Goal: Transaction & Acquisition: Book appointment/travel/reservation

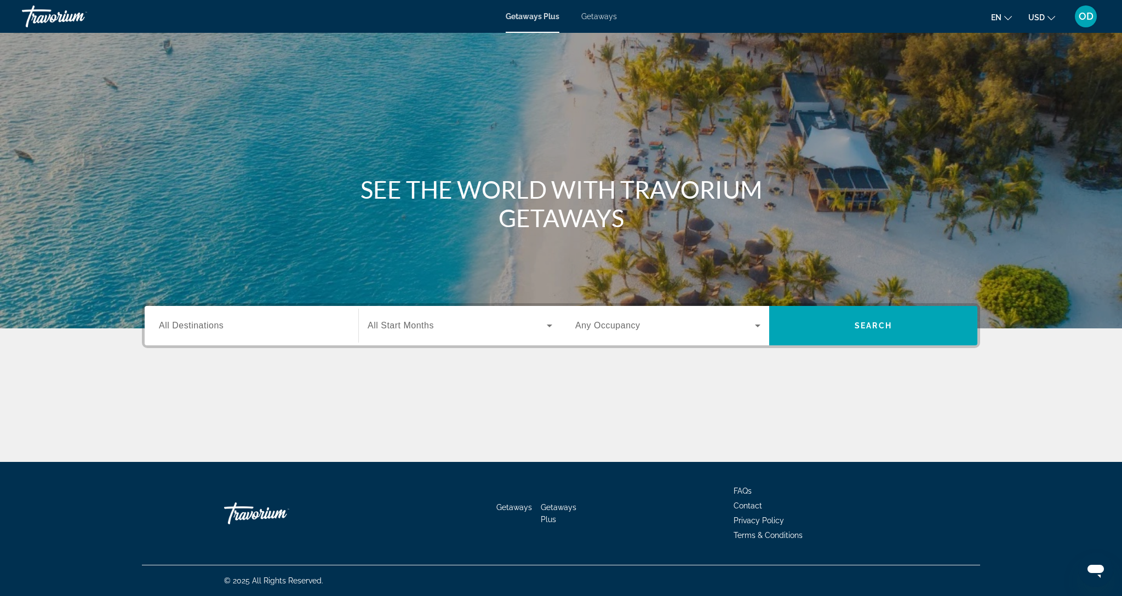
click at [189, 324] on span "All Destinations" at bounding box center [191, 325] width 65 height 9
click at [189, 324] on input "Destination All Destinations" at bounding box center [251, 326] width 185 height 13
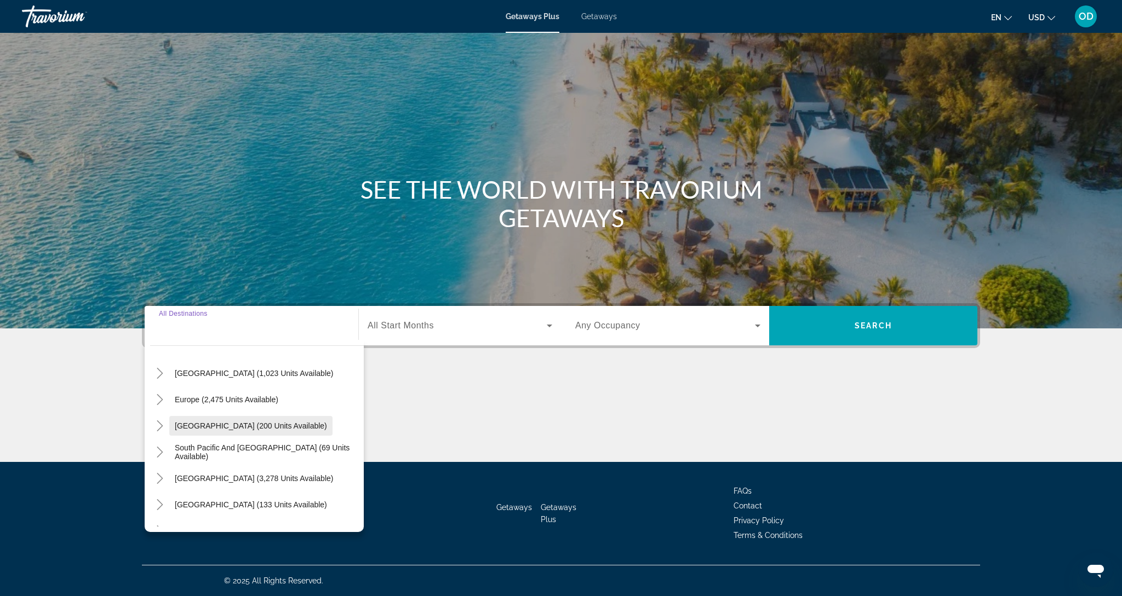
scroll to position [110, 0]
click at [182, 400] on span "Europe (2,475 units available)" at bounding box center [227, 397] width 104 height 9
type input "**********"
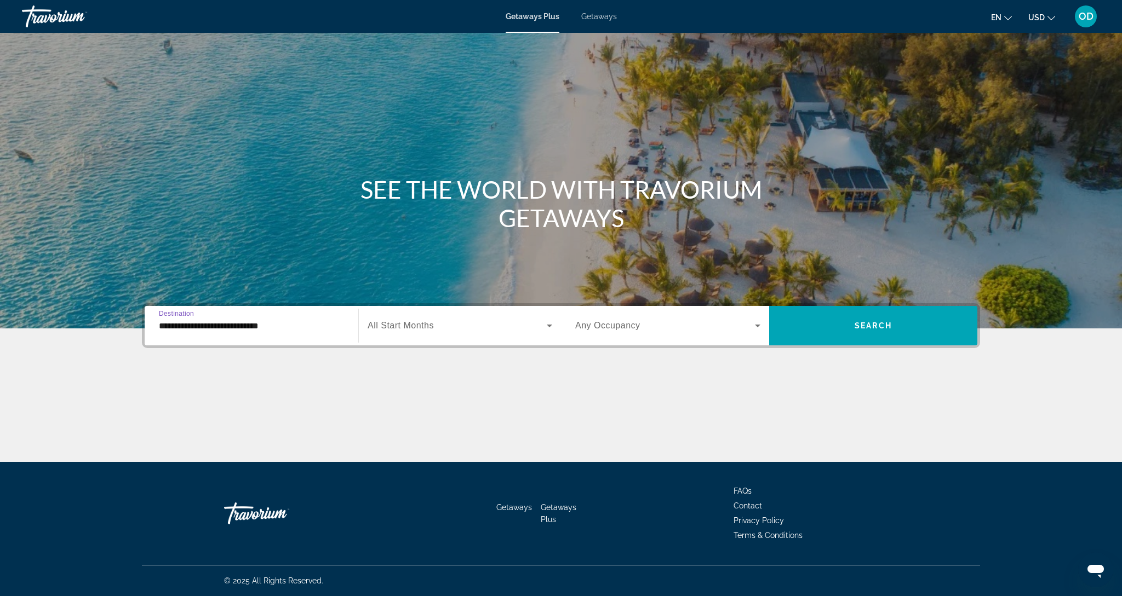
click at [430, 320] on span "Search widget" at bounding box center [456, 325] width 179 height 13
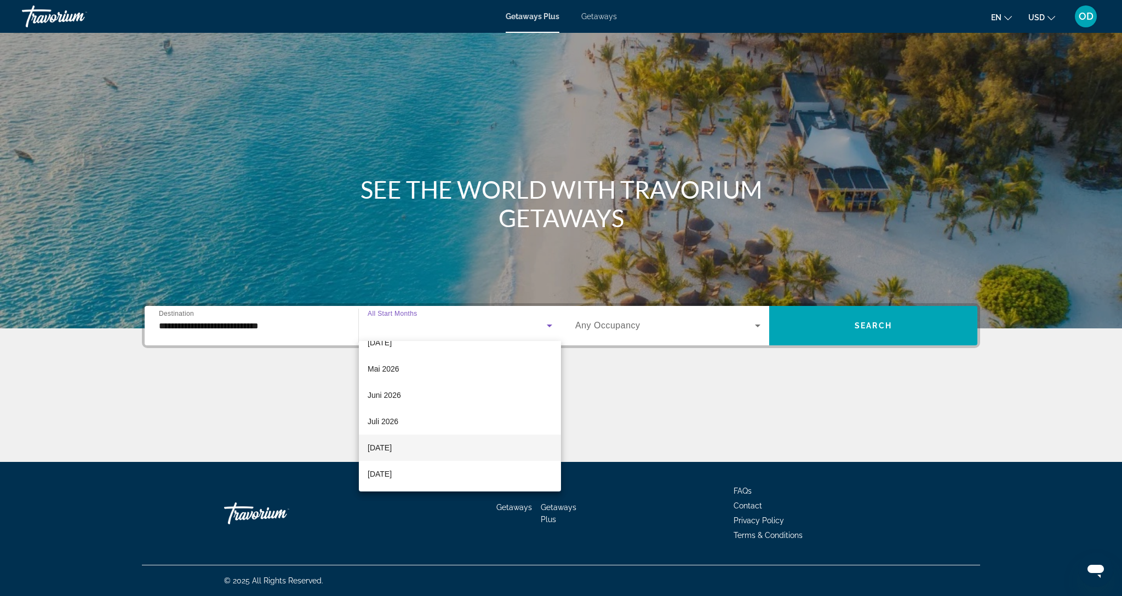
scroll to position [0, 0]
click at [378, 477] on span "September 2026" at bounding box center [379, 474] width 24 height 13
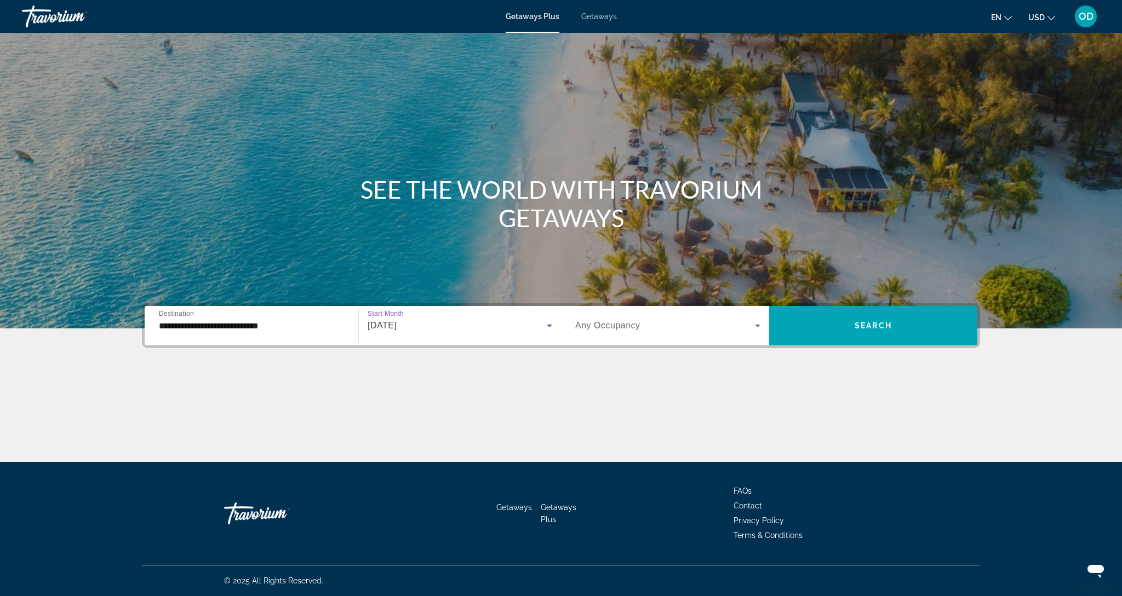
click at [551, 324] on icon "Search widget" at bounding box center [549, 325] width 13 height 13
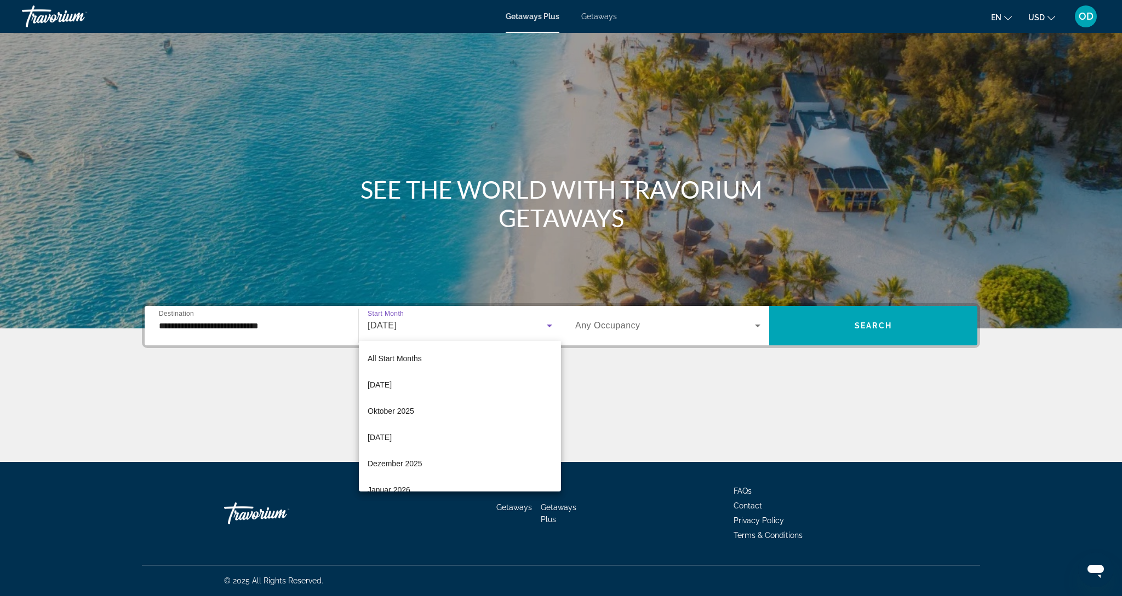
scroll to position [222, 0]
click at [865, 321] on div at bounding box center [561, 298] width 1122 height 596
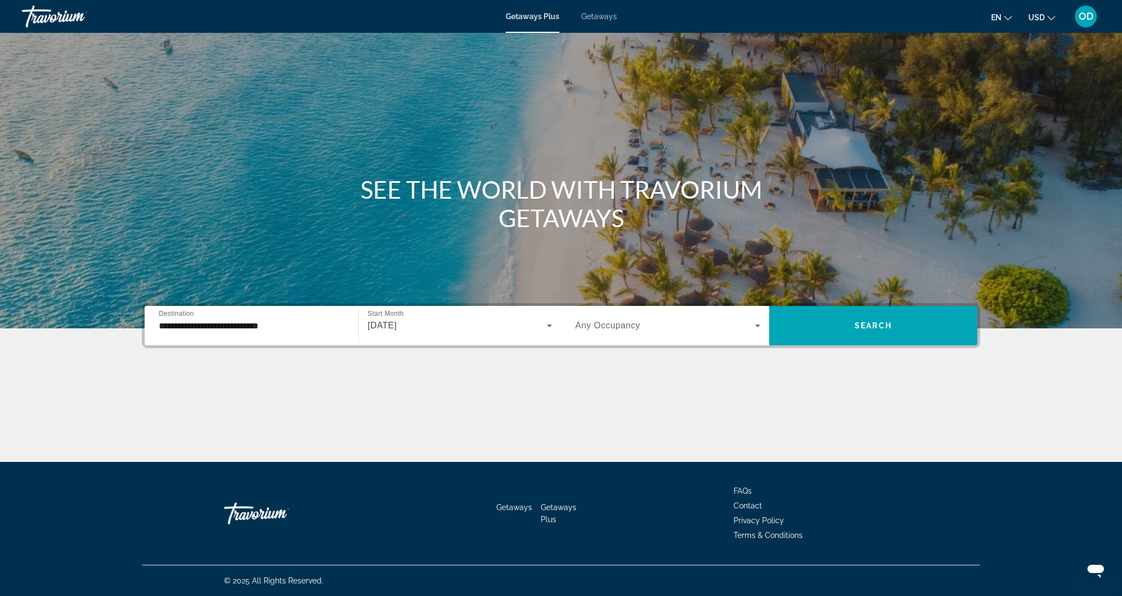
click at [1009, 17] on icon "Change language" at bounding box center [1008, 18] width 8 height 8
click at [967, 122] on button "русский" at bounding box center [979, 115] width 49 height 14
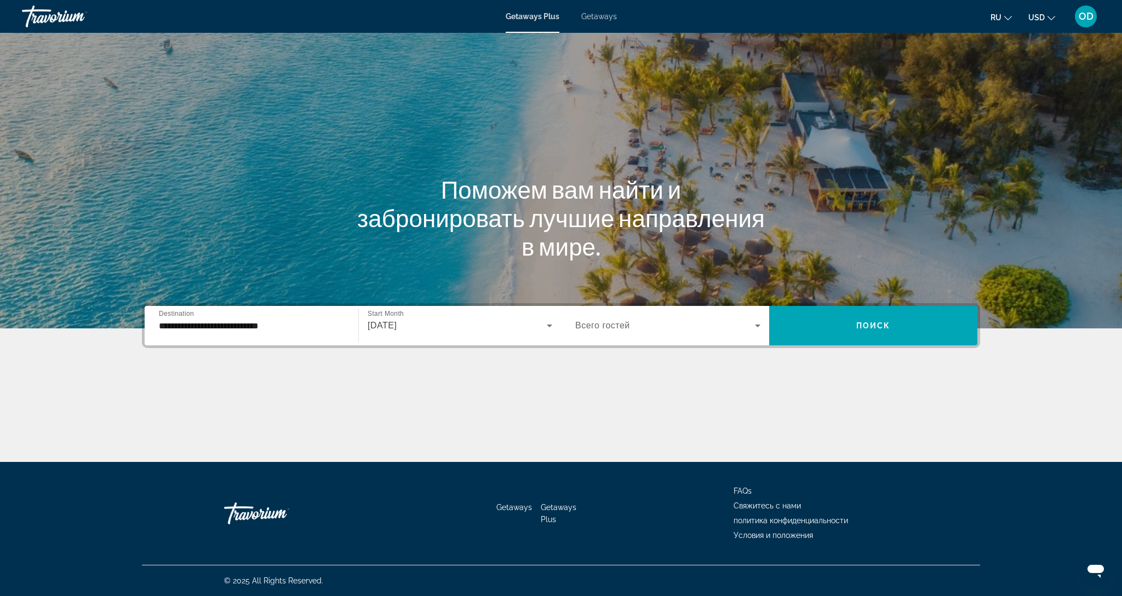
click at [1047, 18] on icon "Change currency" at bounding box center [1051, 18] width 8 height 8
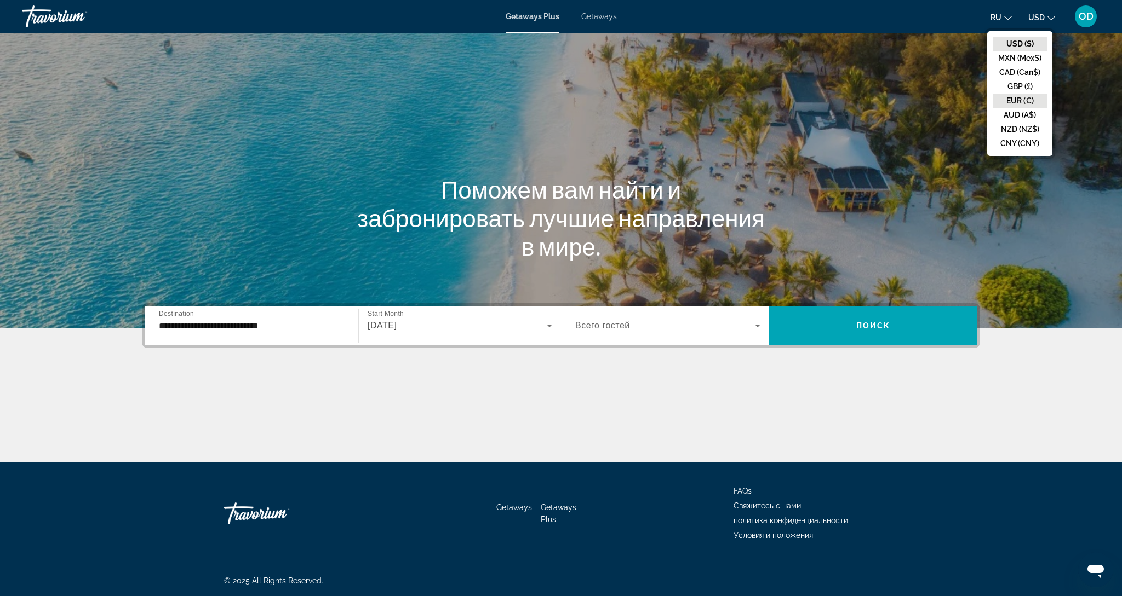
click at [1012, 105] on button "EUR (€)" at bounding box center [1019, 101] width 54 height 14
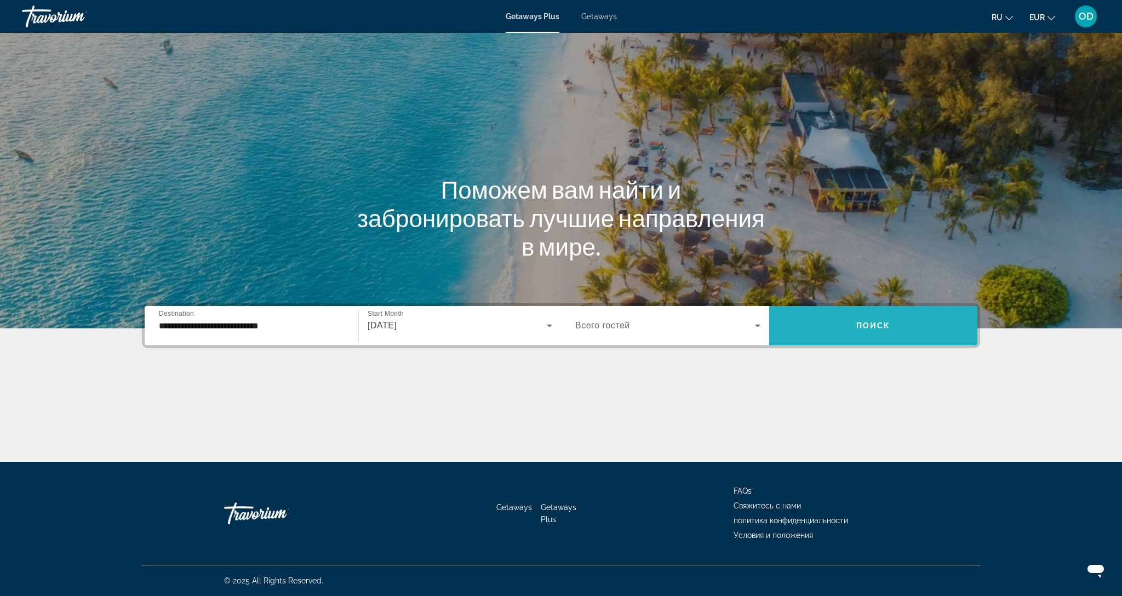
click at [865, 323] on span "Поиск" at bounding box center [873, 325] width 35 height 9
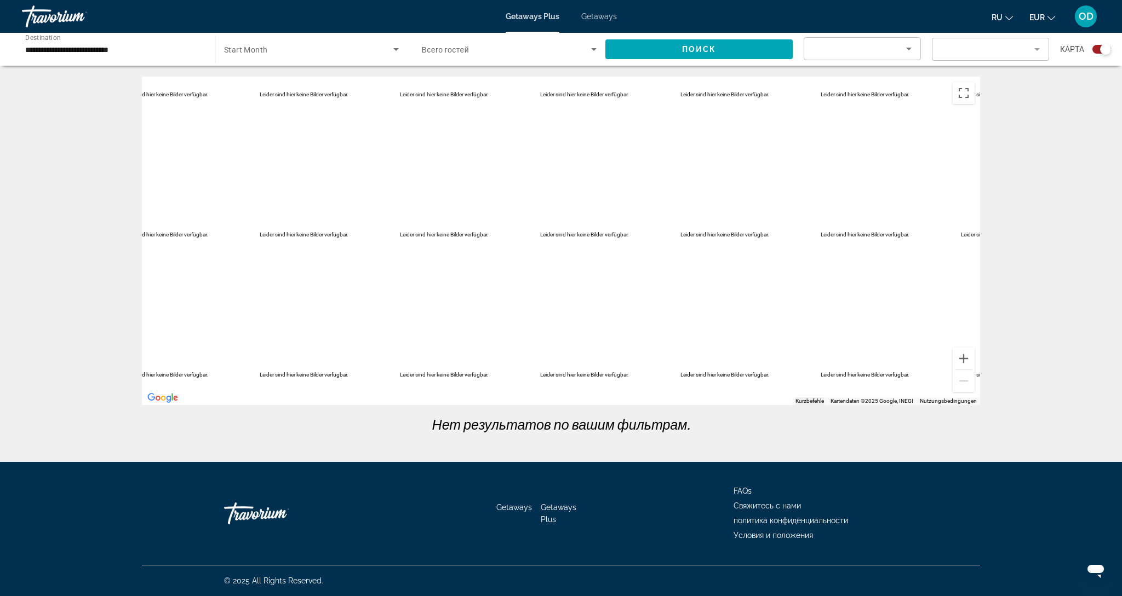
click at [252, 48] on span "Start Month" at bounding box center [246, 49] width 44 height 9
click at [399, 54] on div at bounding box center [561, 298] width 1122 height 596
drag, startPoint x: 118, startPoint y: 43, endPoint x: 102, endPoint y: 53, distance: 18.7
click at [117, 44] on input "**********" at bounding box center [112, 49] width 175 height 13
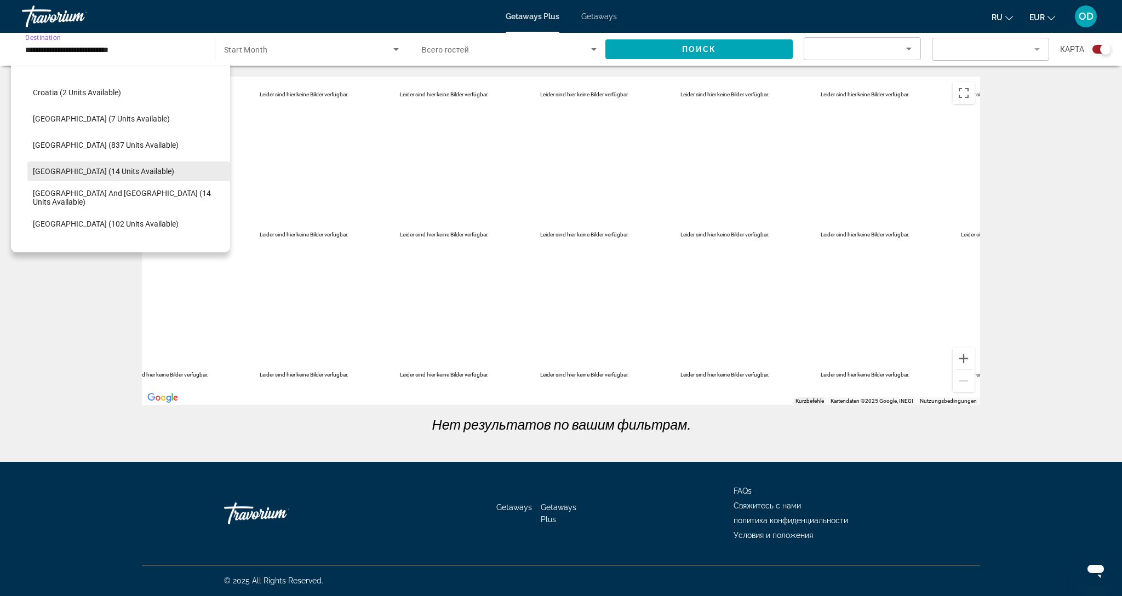
scroll to position [223, 0]
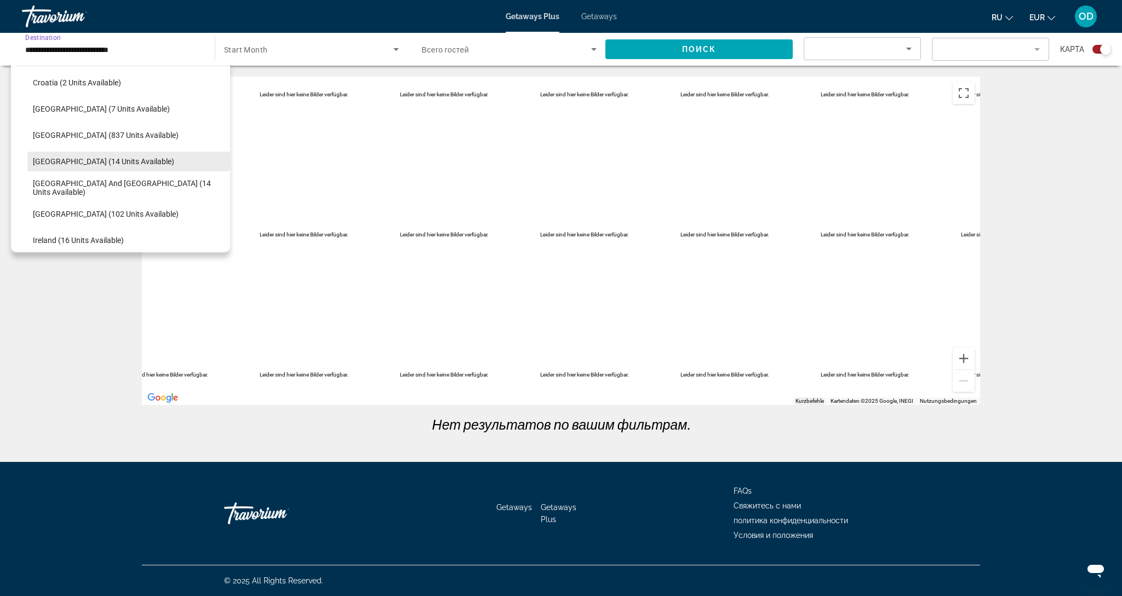
click at [46, 170] on button "France (14 units available)" at bounding box center [128, 162] width 203 height 20
type input "**********"
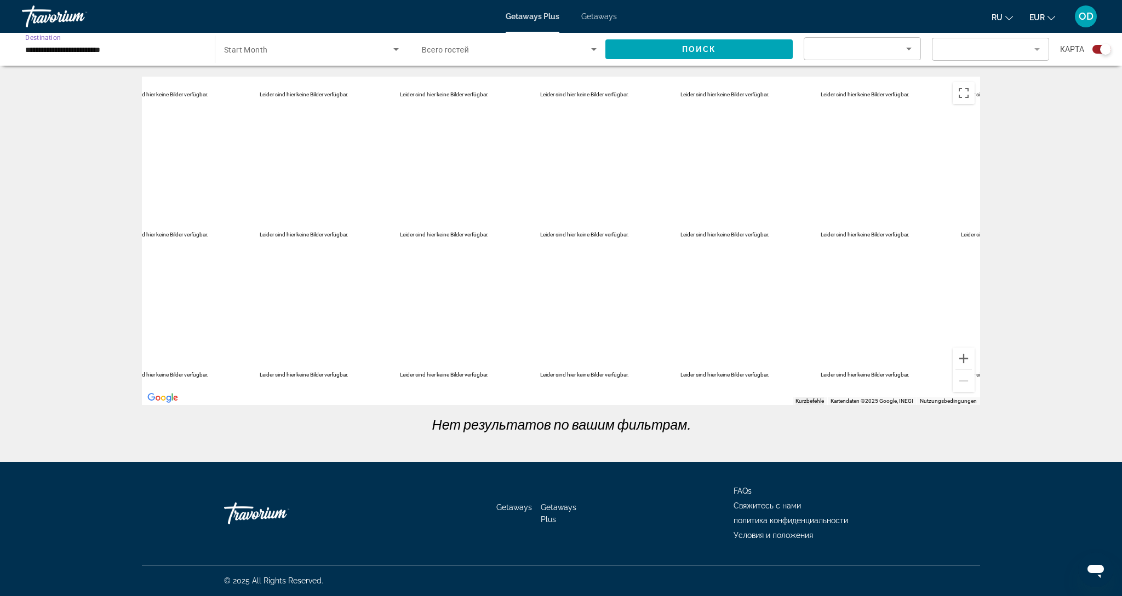
click at [38, 48] on input "**********" at bounding box center [112, 49] width 175 height 13
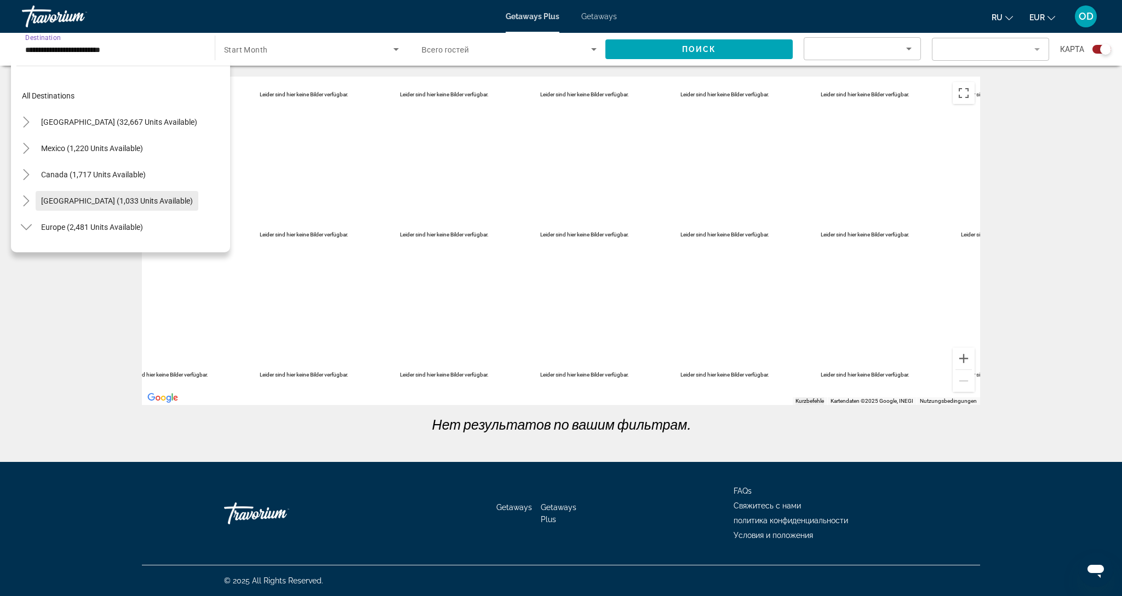
scroll to position [0, 0]
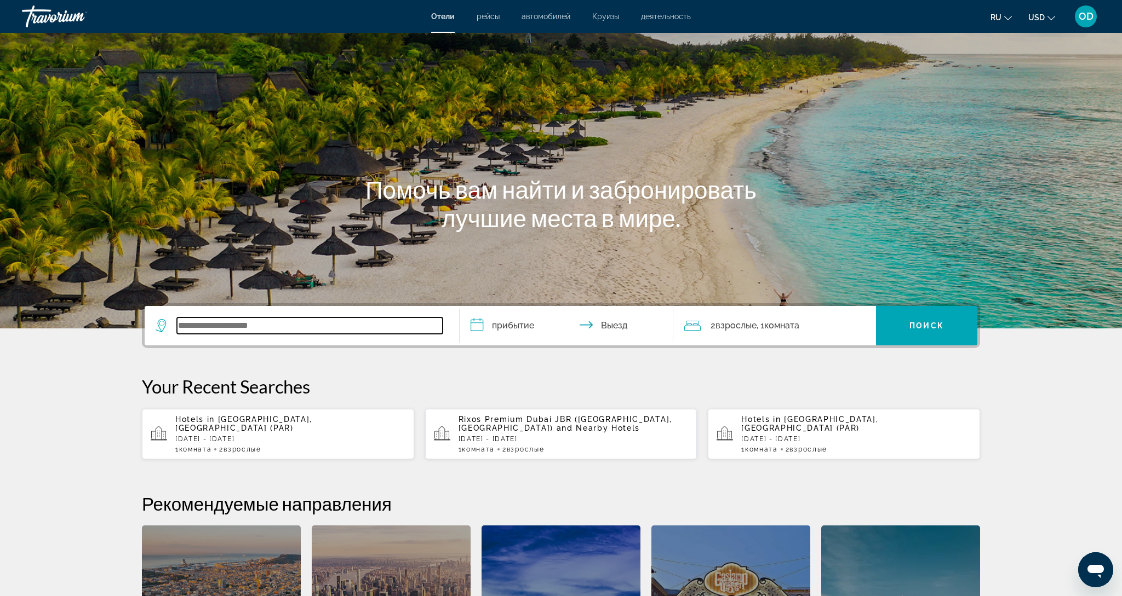
click at [222, 333] on input "Search widget" at bounding box center [310, 326] width 266 height 16
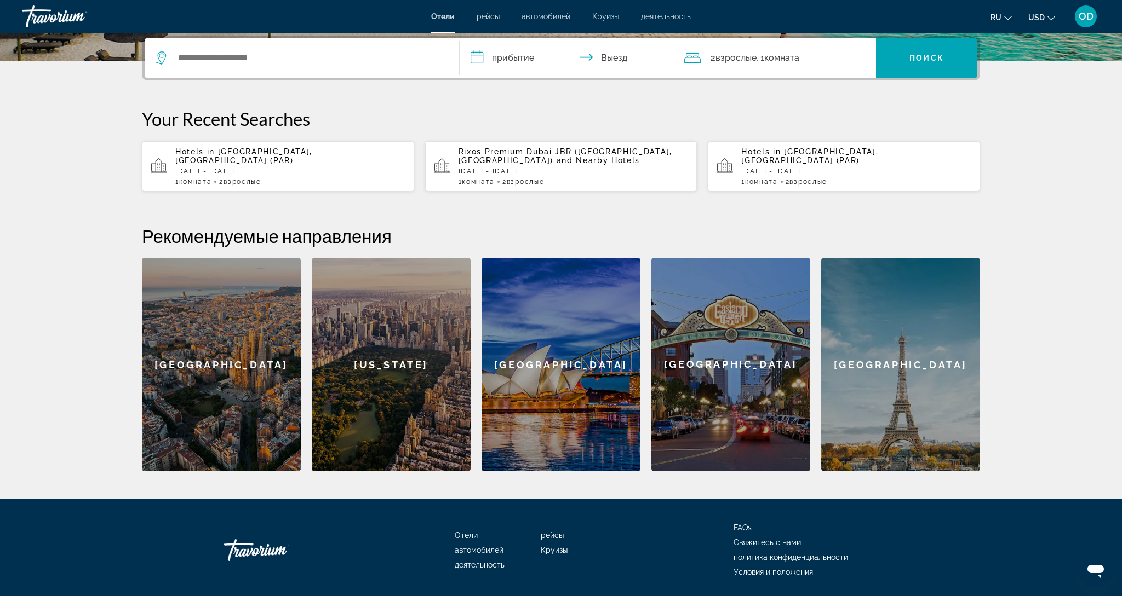
click at [795, 157] on span "[GEOGRAPHIC_DATA], [GEOGRAPHIC_DATA] (PAR)" at bounding box center [809, 156] width 137 height 18
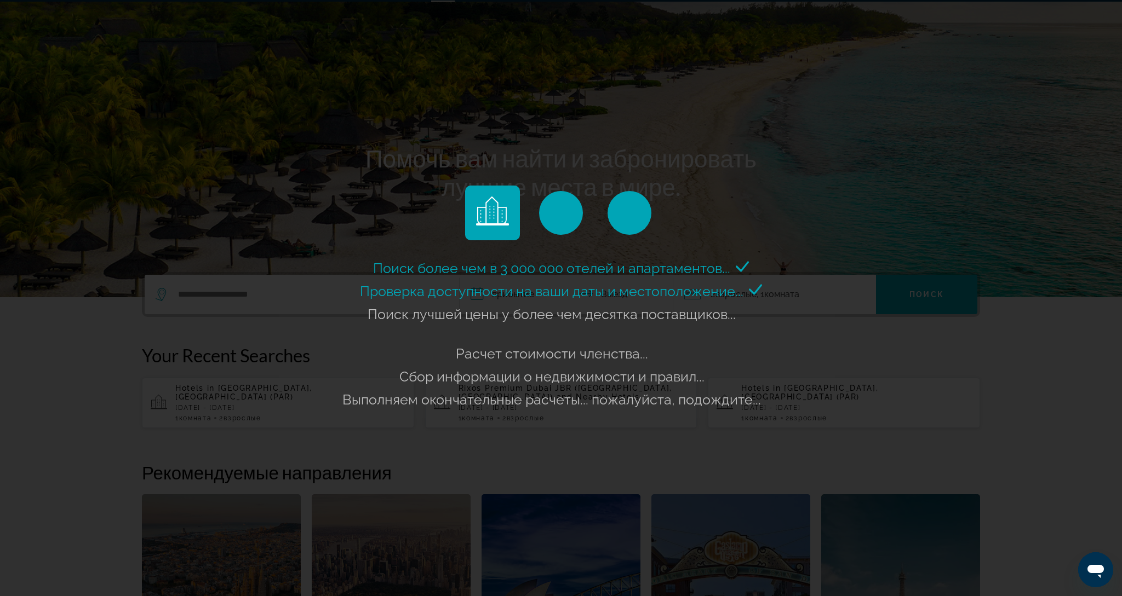
scroll to position [30, 0]
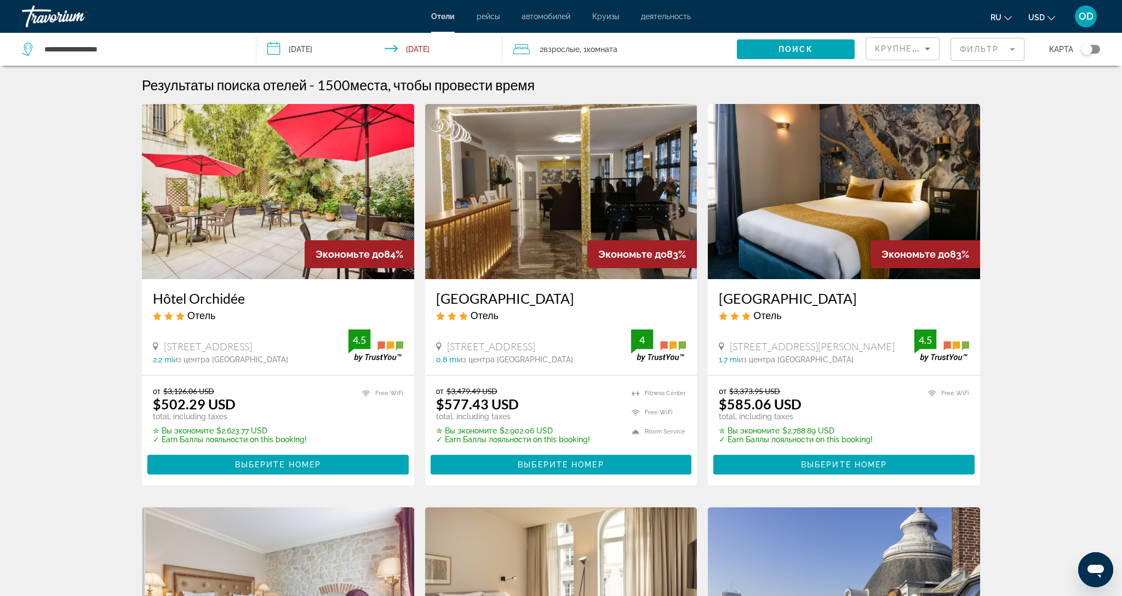
click at [311, 48] on input "**********" at bounding box center [381, 51] width 250 height 36
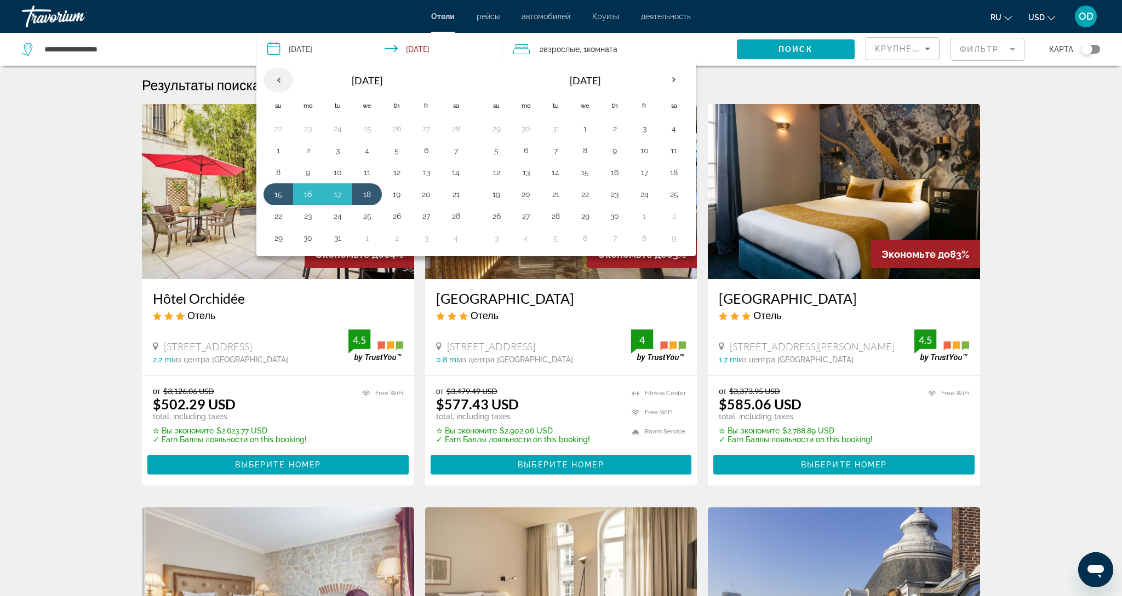
click at [282, 81] on th "Previous month" at bounding box center [278, 80] width 30 height 24
click at [428, 223] on button "28" at bounding box center [426, 216] width 18 height 15
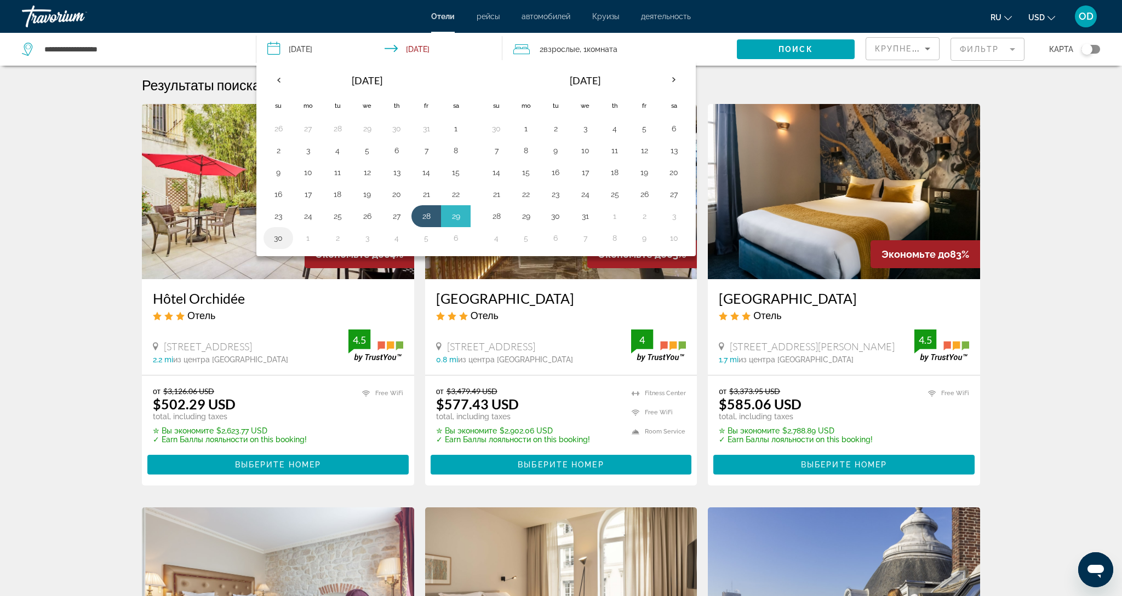
click at [287, 240] on button "30" at bounding box center [278, 238] width 18 height 15
type input "**********"
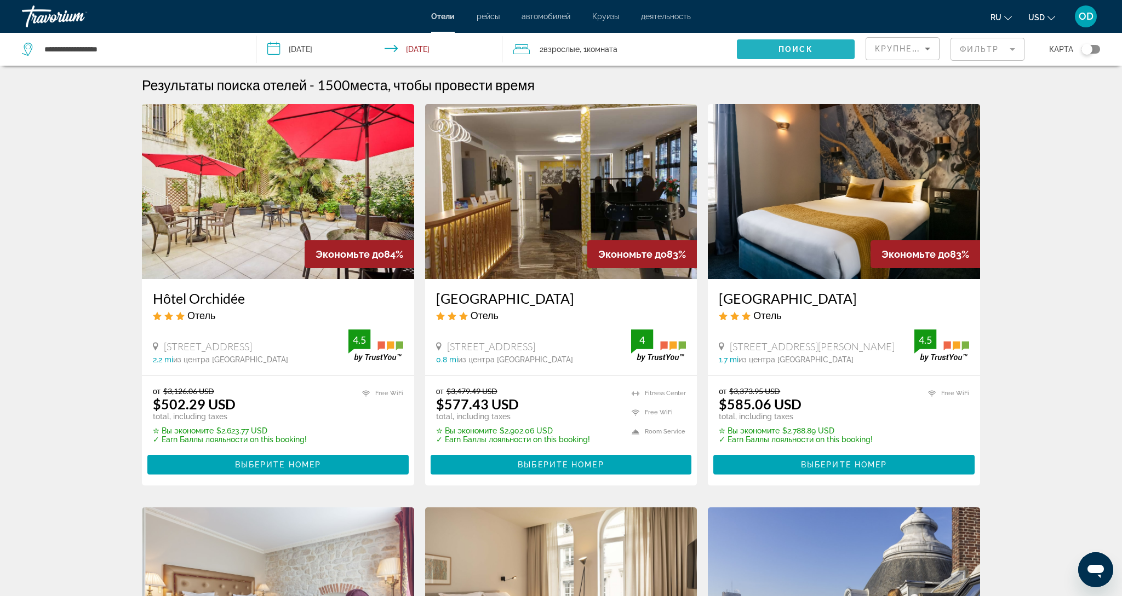
click at [797, 50] on span "Поиск" at bounding box center [795, 49] width 35 height 9
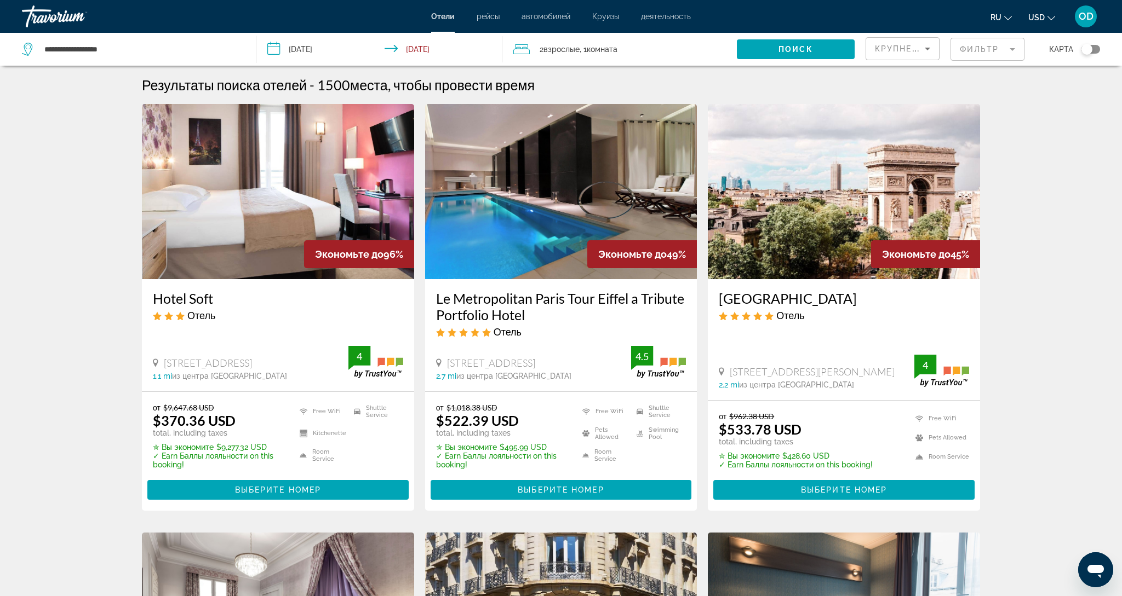
click at [293, 166] on img "Main content" at bounding box center [278, 191] width 272 height 175
click at [267, 214] on img "Main content" at bounding box center [278, 191] width 272 height 175
click at [880, 201] on img "Main content" at bounding box center [844, 191] width 272 height 175
click at [1051, 21] on button "USD USD ($) MXN (Mex$) CAD (Can$) GBP (£) EUR (€) AUD (A$) NZD (NZ$) CNY (CN¥)" at bounding box center [1041, 17] width 27 height 16
click at [1015, 108] on button "EUR (€)" at bounding box center [1019, 101] width 54 height 14
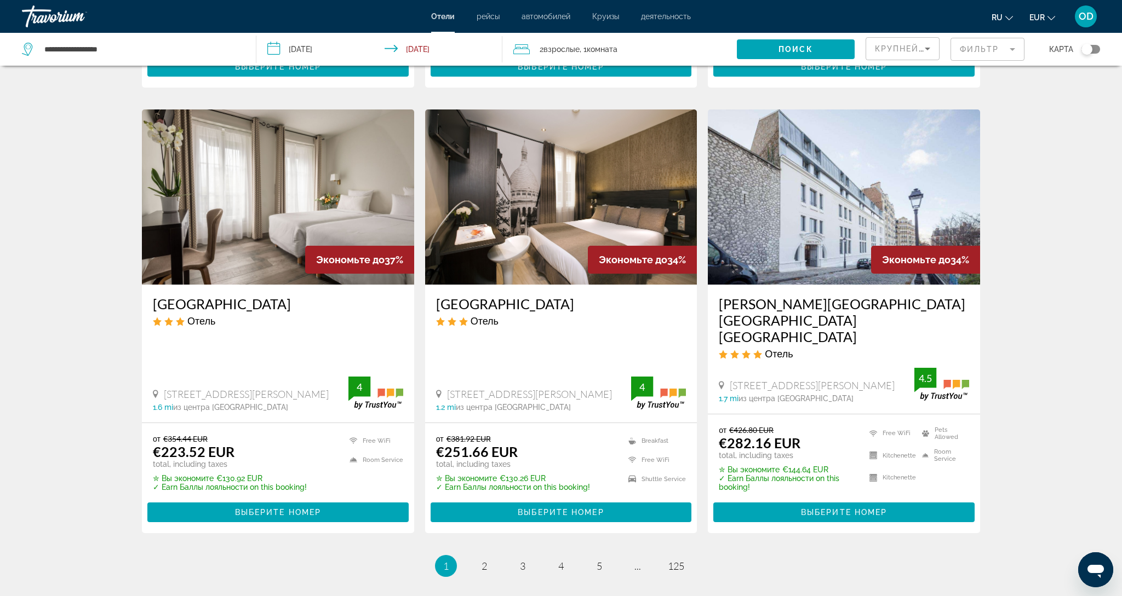
scroll to position [1276, 0]
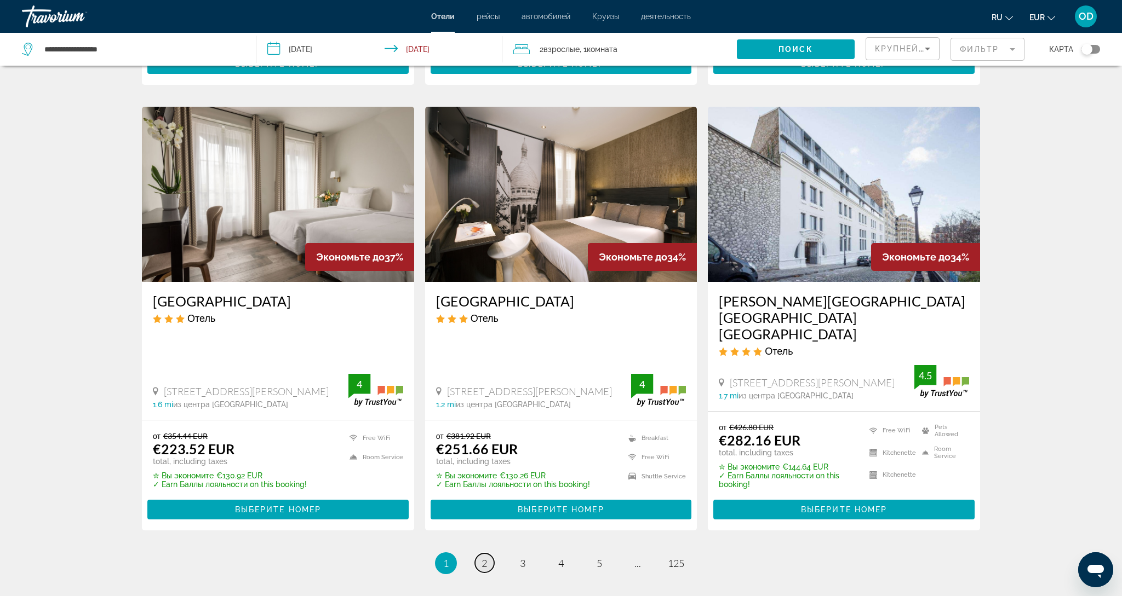
click at [481, 558] on span "2" at bounding box center [483, 564] width 5 height 12
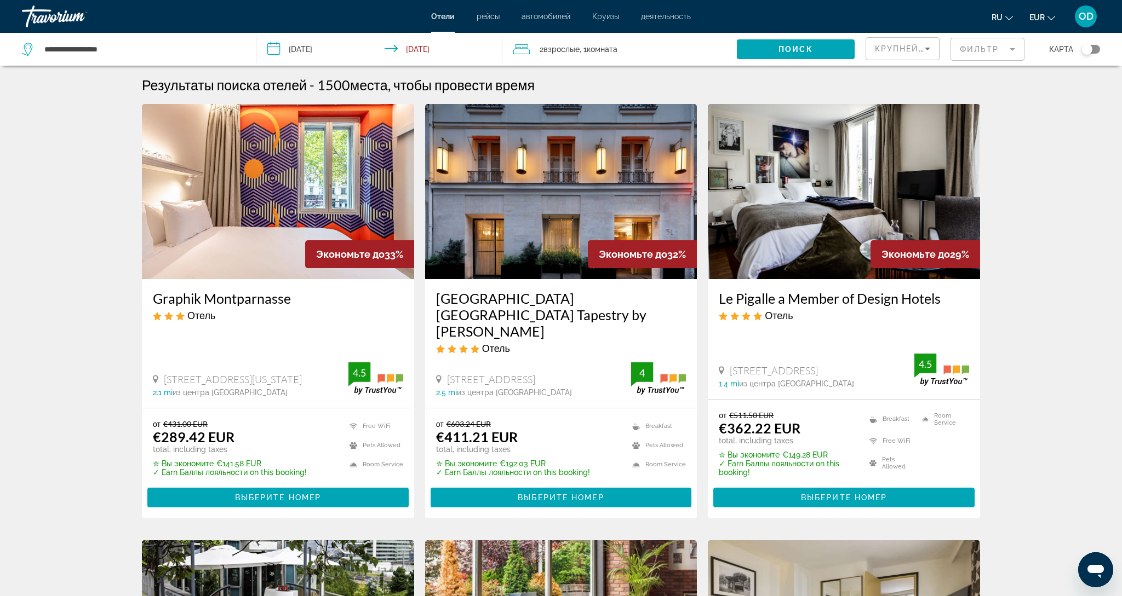
click at [566, 218] on img "Main content" at bounding box center [561, 191] width 272 height 175
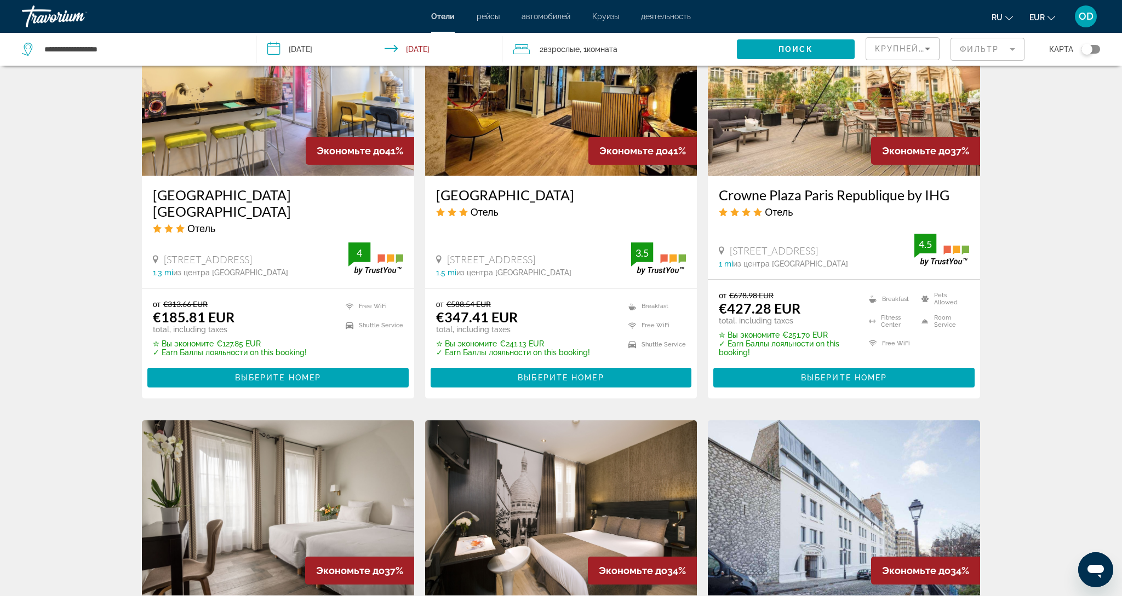
scroll to position [960, 0]
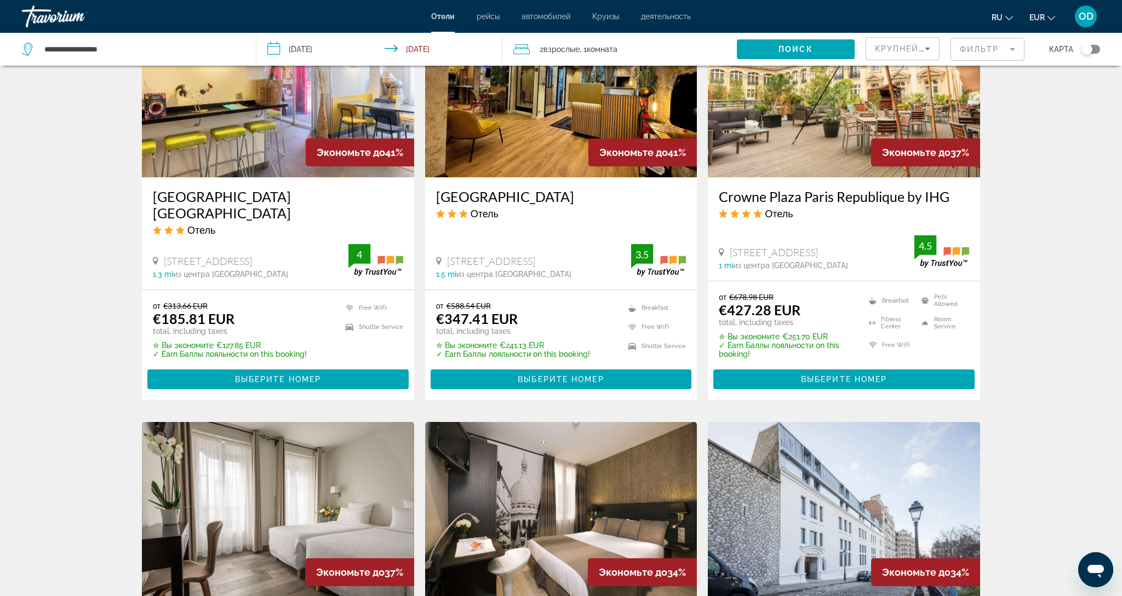
click at [260, 120] on img "Main content" at bounding box center [278, 89] width 272 height 175
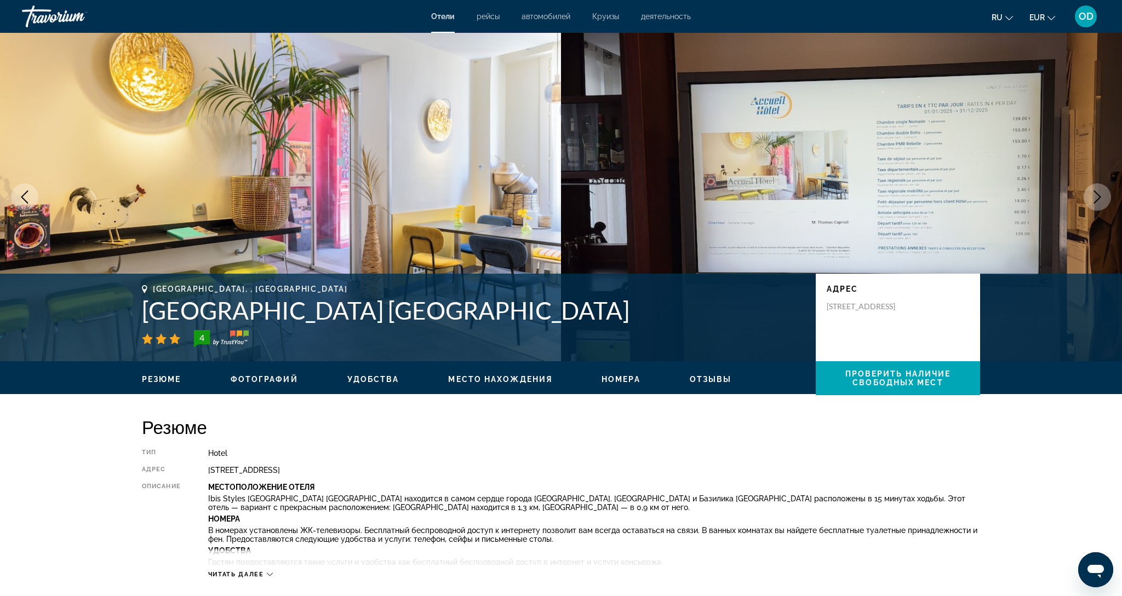
click at [1094, 202] on icon "Next image" at bounding box center [1096, 197] width 13 height 13
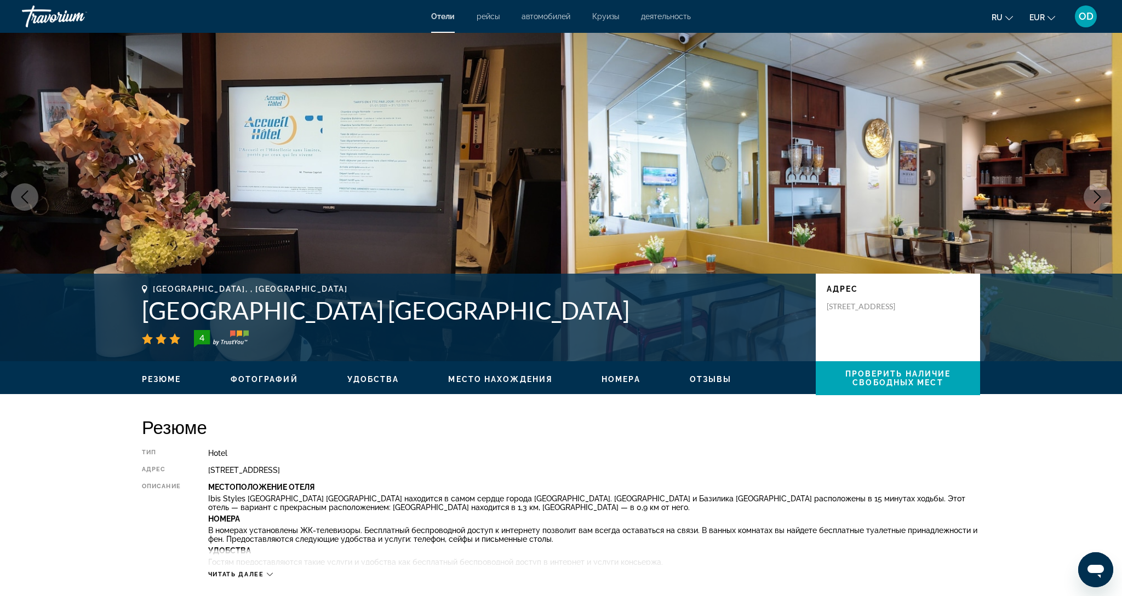
click at [1094, 202] on icon "Next image" at bounding box center [1096, 197] width 13 height 13
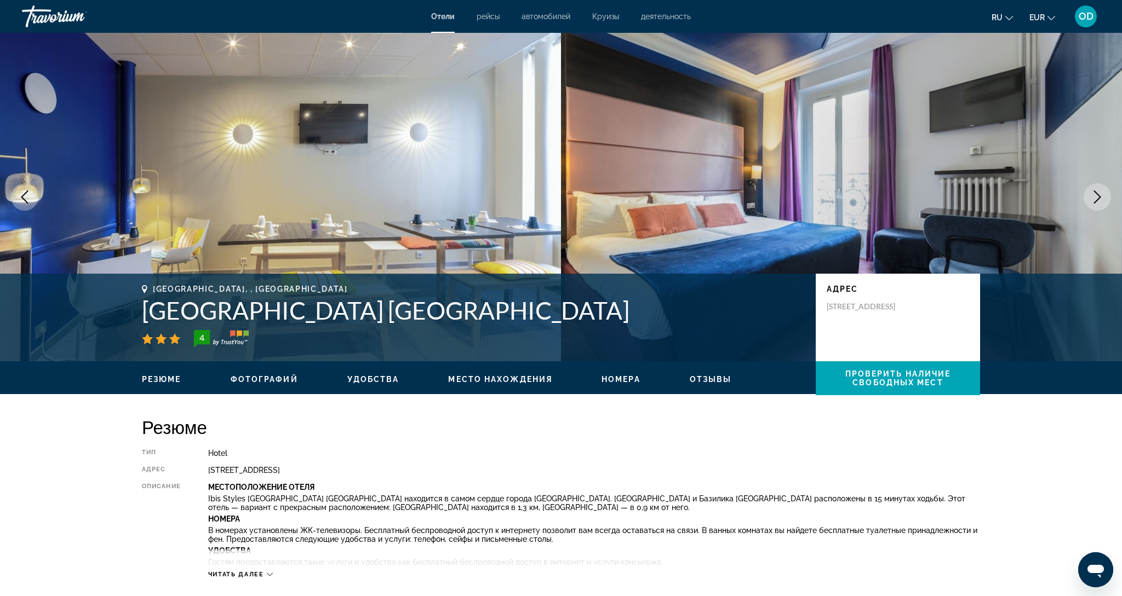
click at [1094, 202] on icon "Next image" at bounding box center [1096, 197] width 13 height 13
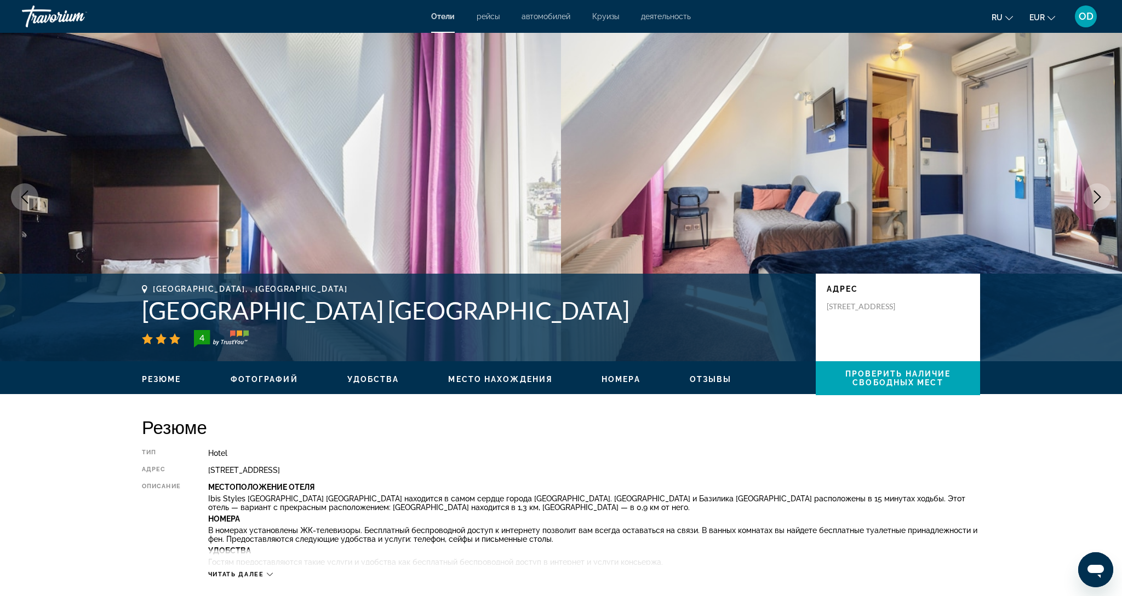
click at [1094, 202] on icon "Next image" at bounding box center [1096, 197] width 13 height 13
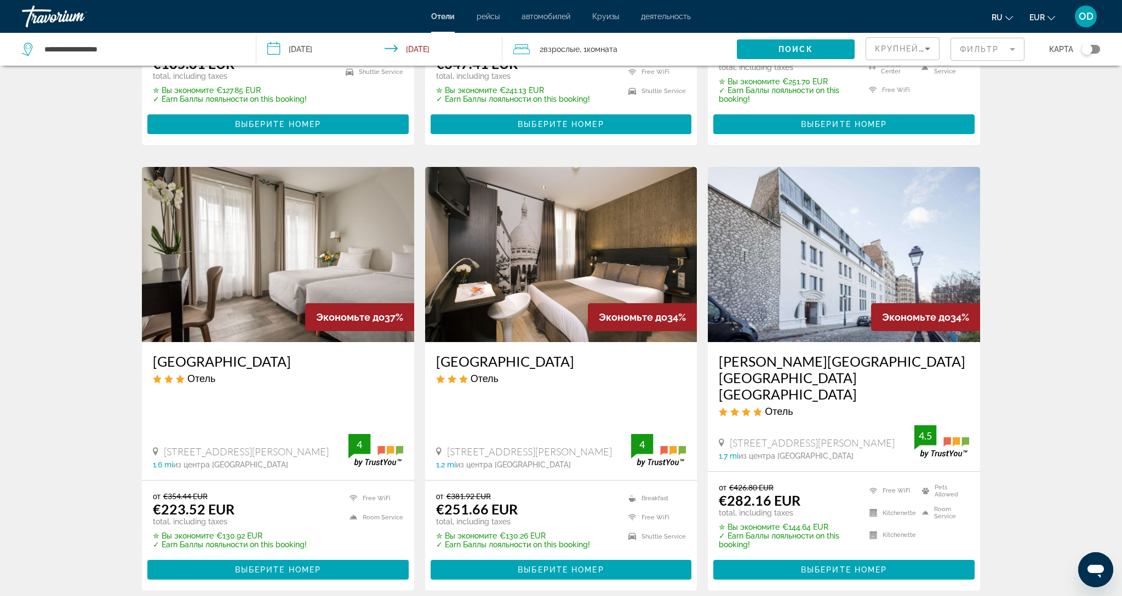
scroll to position [1218, 0]
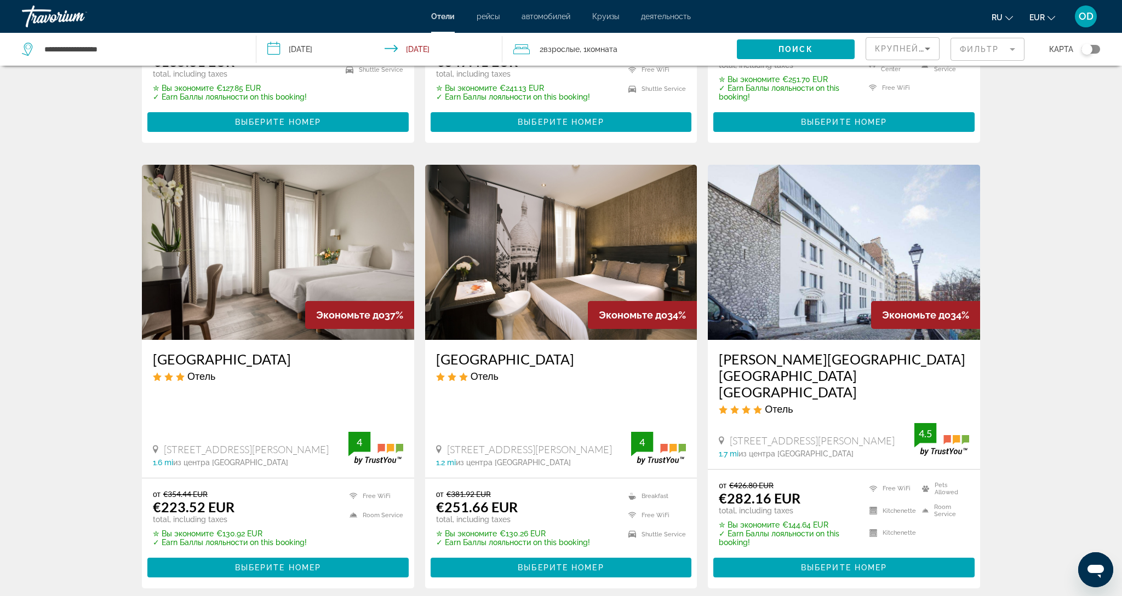
click at [302, 250] on img "Main content" at bounding box center [278, 252] width 272 height 175
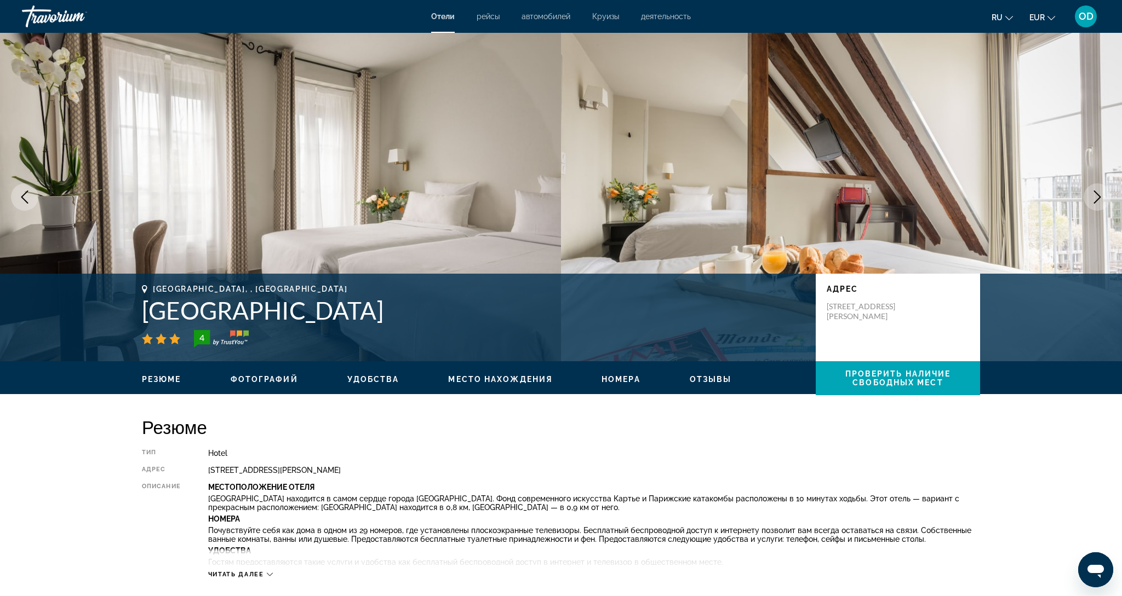
click at [1094, 196] on icon "Next image" at bounding box center [1096, 197] width 13 height 13
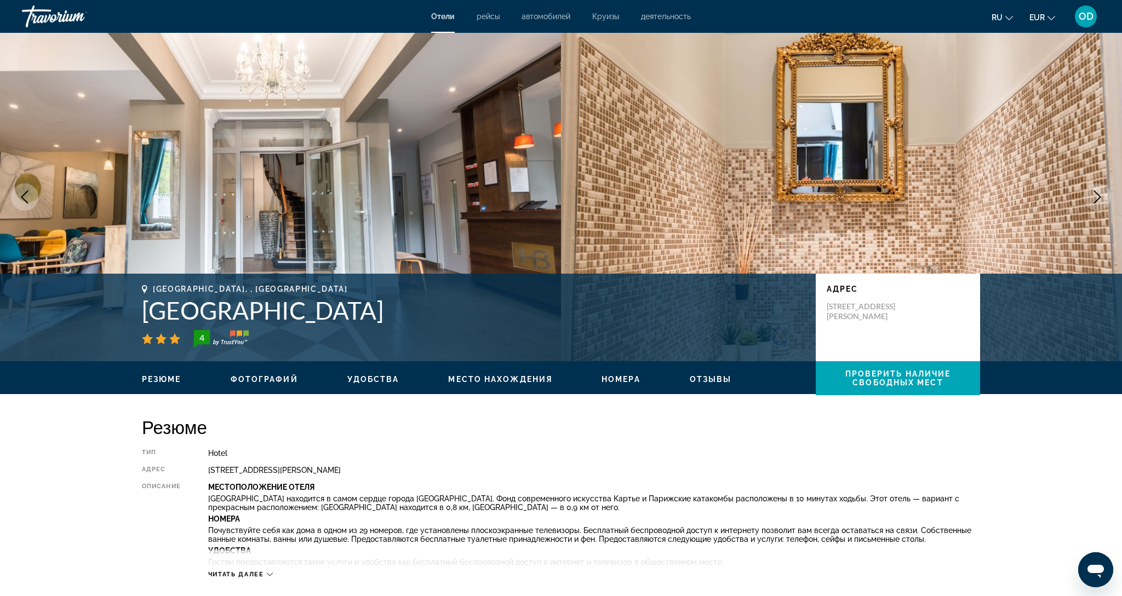
click at [1094, 196] on icon "Next image" at bounding box center [1096, 197] width 13 height 13
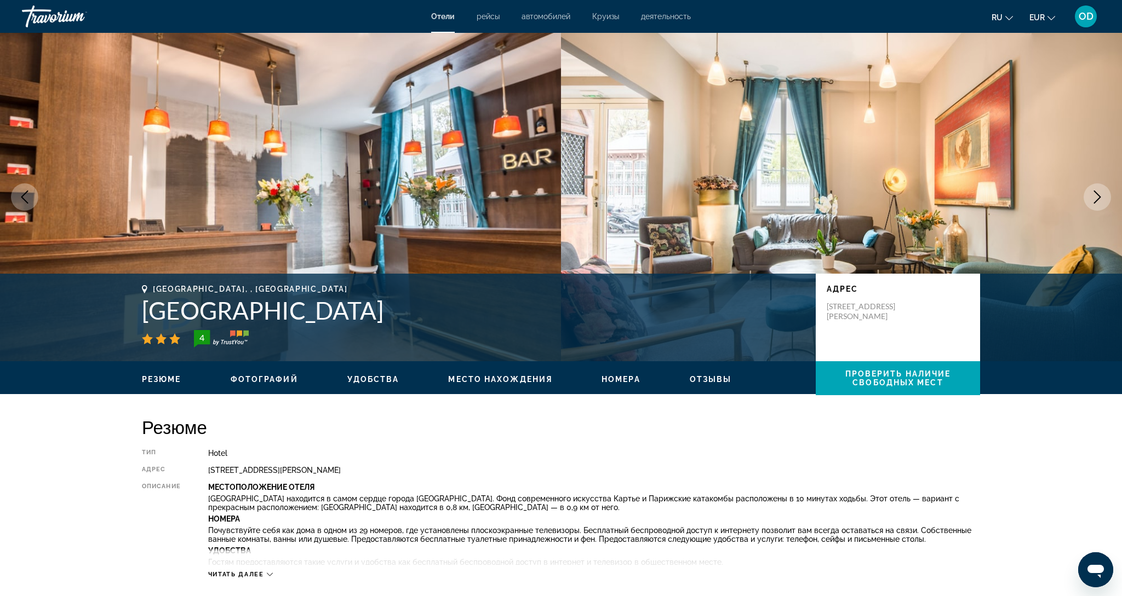
click at [1094, 196] on icon "Next image" at bounding box center [1096, 197] width 13 height 13
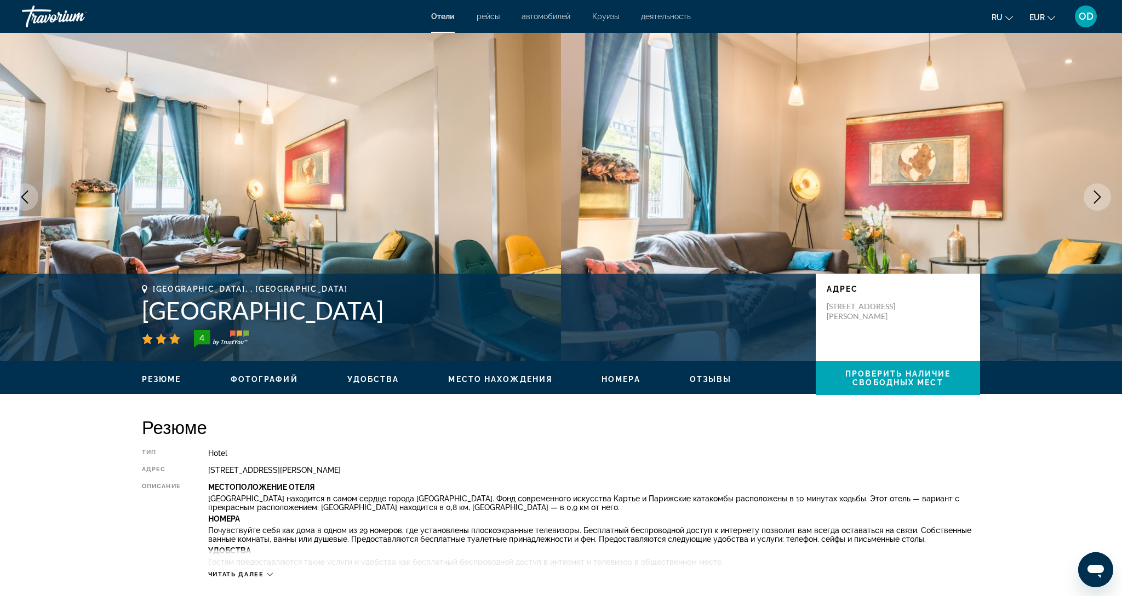
click at [1094, 196] on icon "Next image" at bounding box center [1096, 197] width 13 height 13
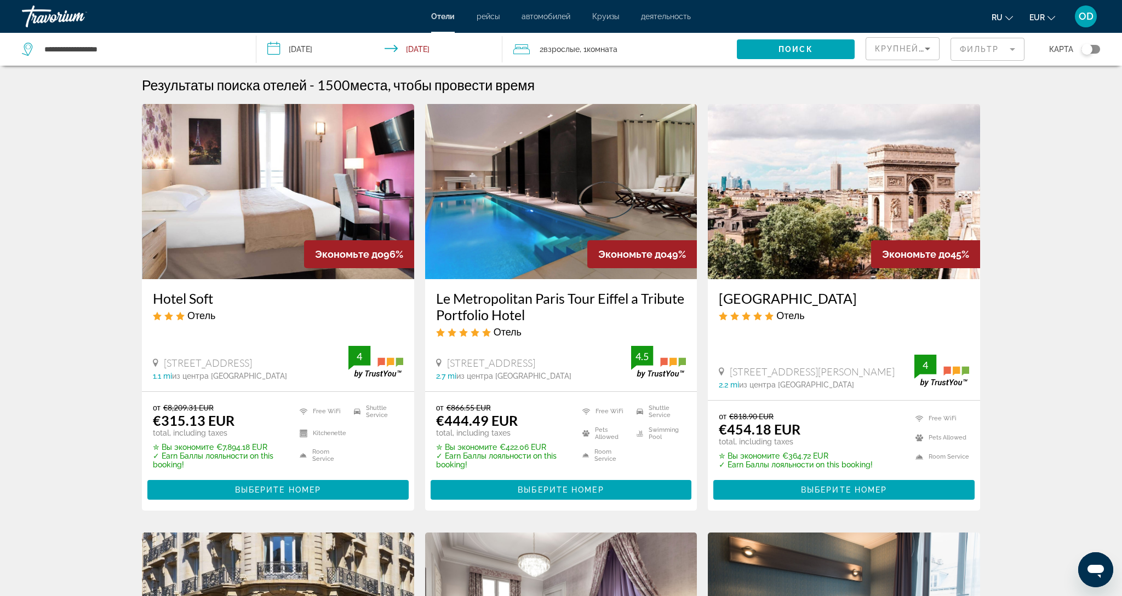
scroll to position [1, 0]
click at [515, 182] on img "Main content" at bounding box center [561, 191] width 272 height 175
click at [588, 173] on img "Main content" at bounding box center [561, 191] width 272 height 175
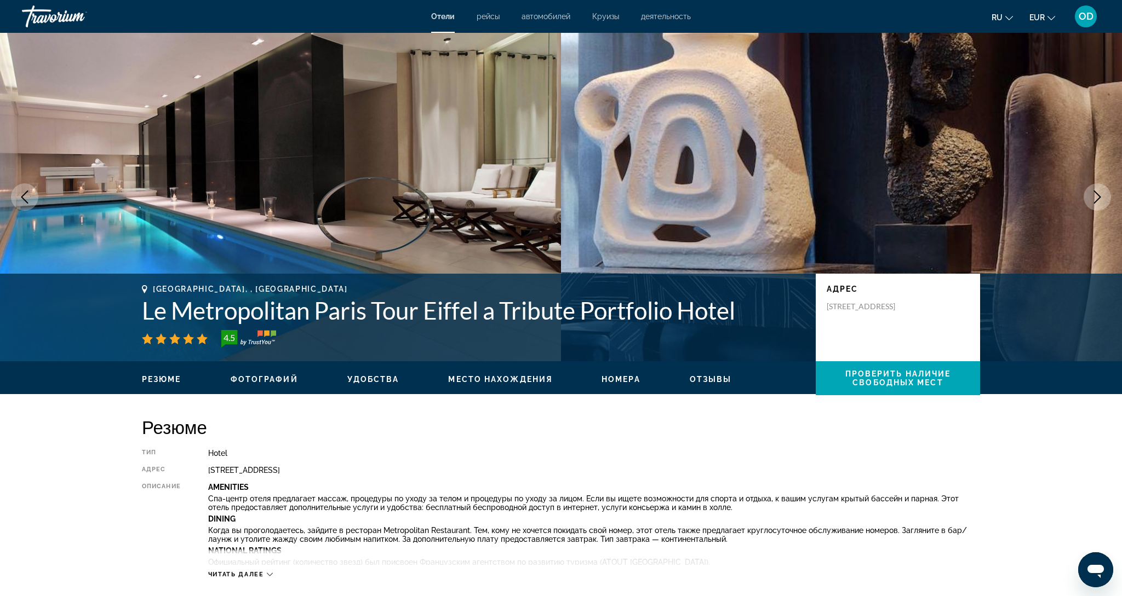
click at [1103, 198] on icon "Next image" at bounding box center [1096, 197] width 13 height 13
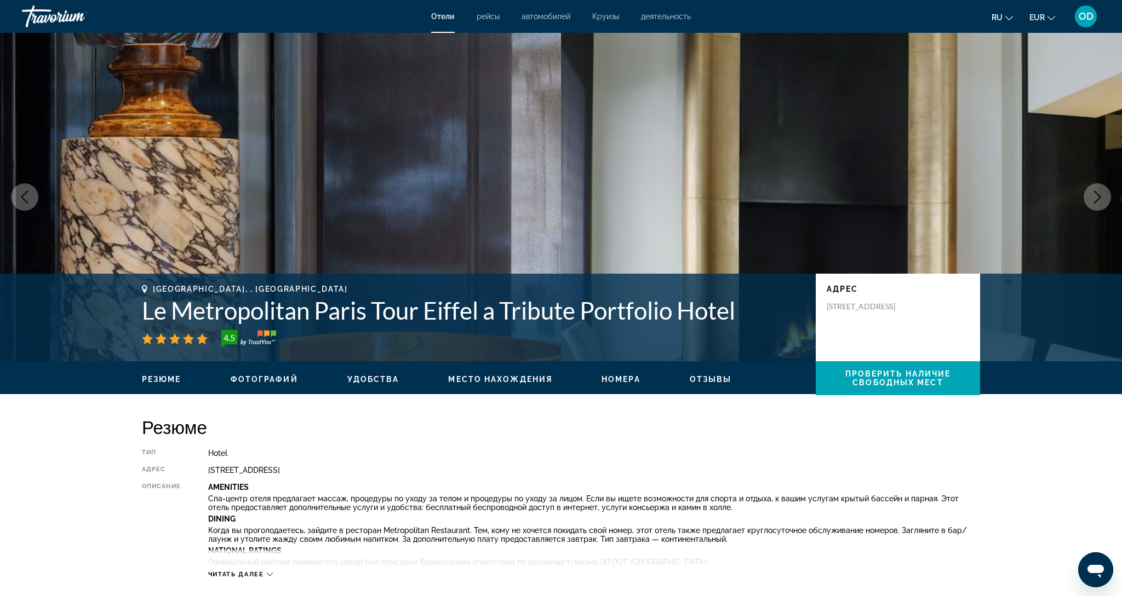
click at [1103, 198] on icon "Next image" at bounding box center [1096, 197] width 13 height 13
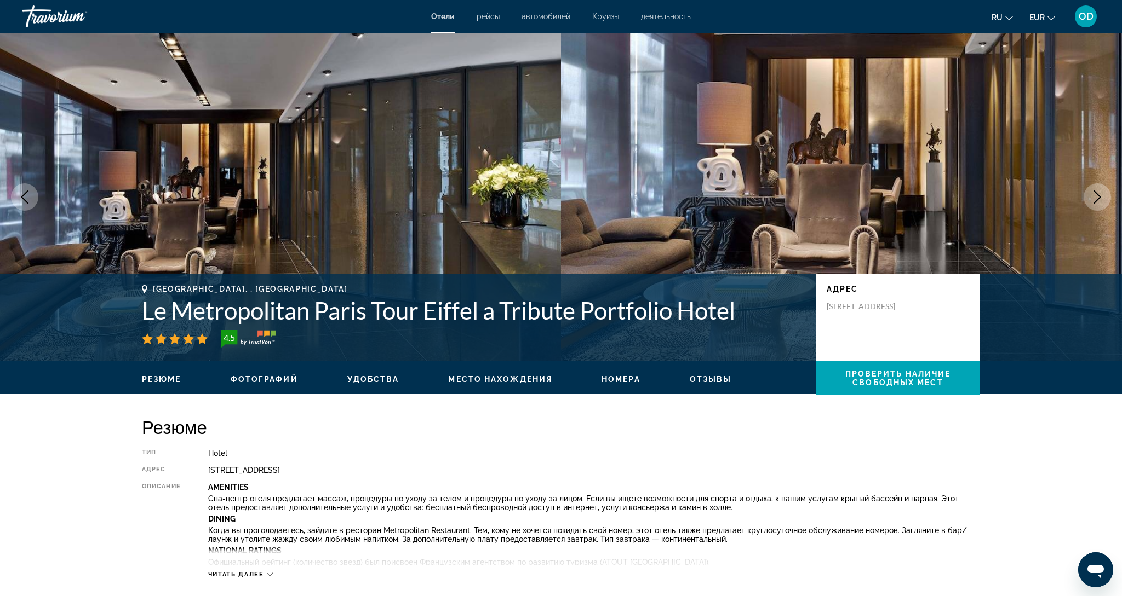
click at [1103, 198] on icon "Next image" at bounding box center [1096, 197] width 13 height 13
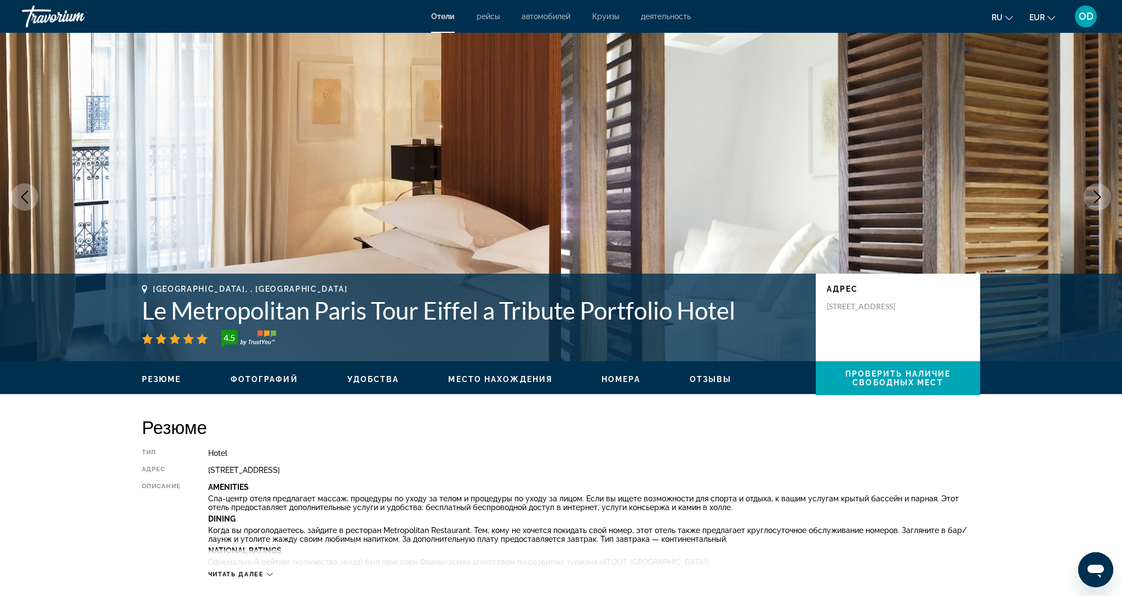
click at [1103, 198] on icon "Next image" at bounding box center [1096, 197] width 13 height 13
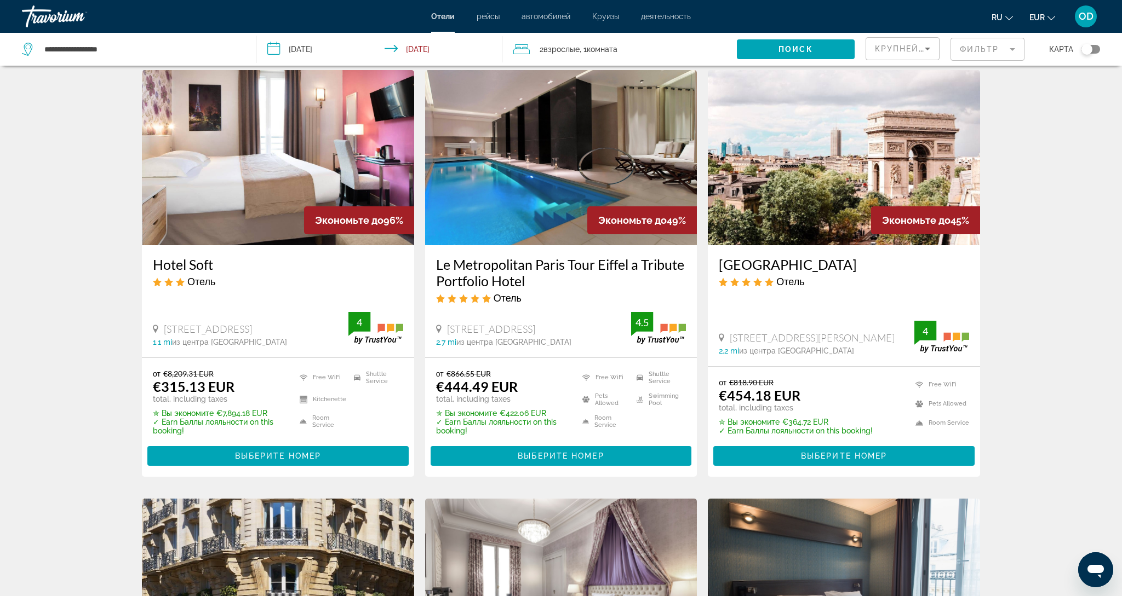
scroll to position [36, 0]
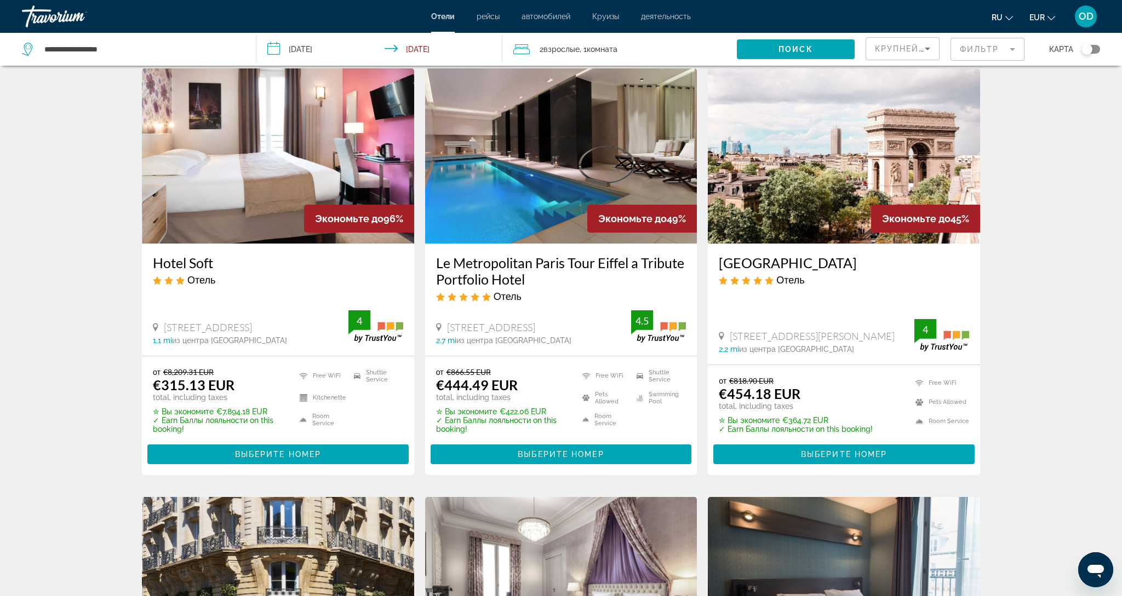
click at [605, 166] on img "Main content" at bounding box center [561, 155] width 272 height 175
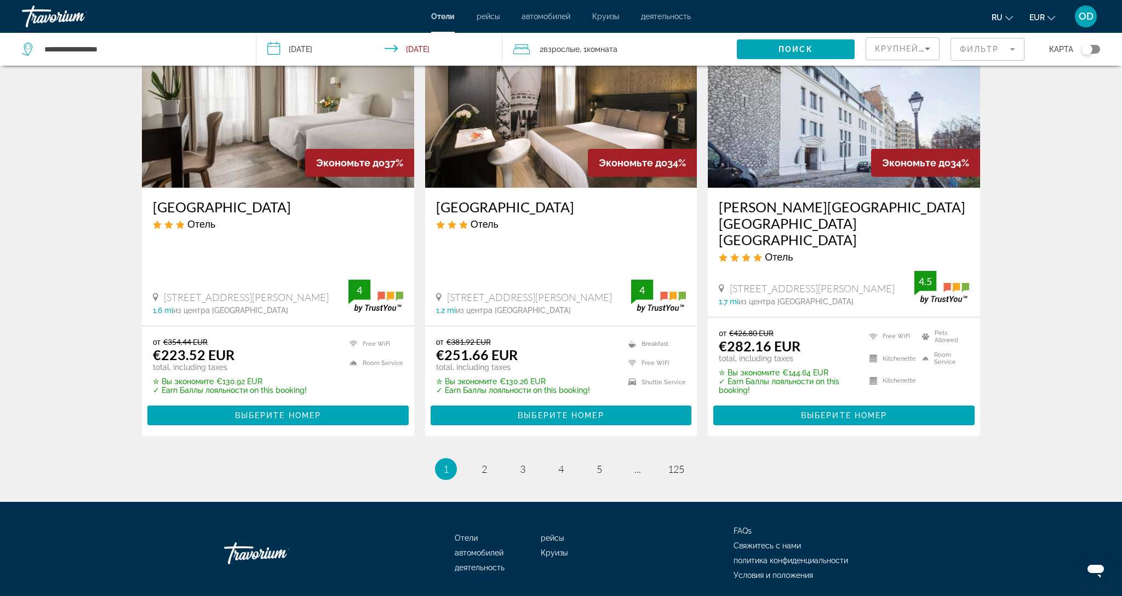
scroll to position [1369, 0]
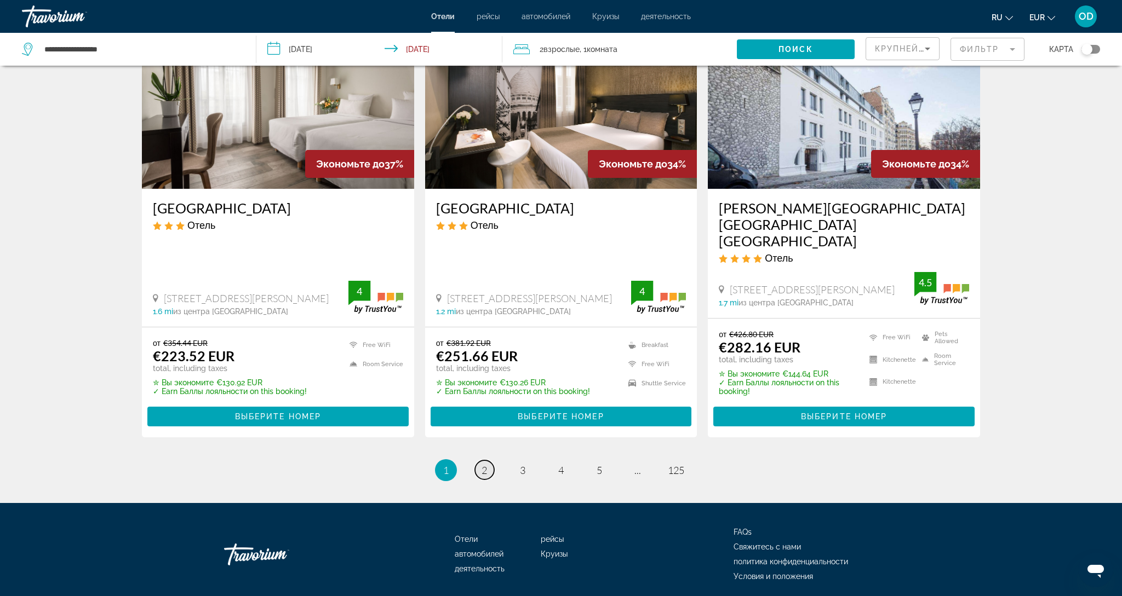
click at [485, 464] on span "2" at bounding box center [483, 470] width 5 height 12
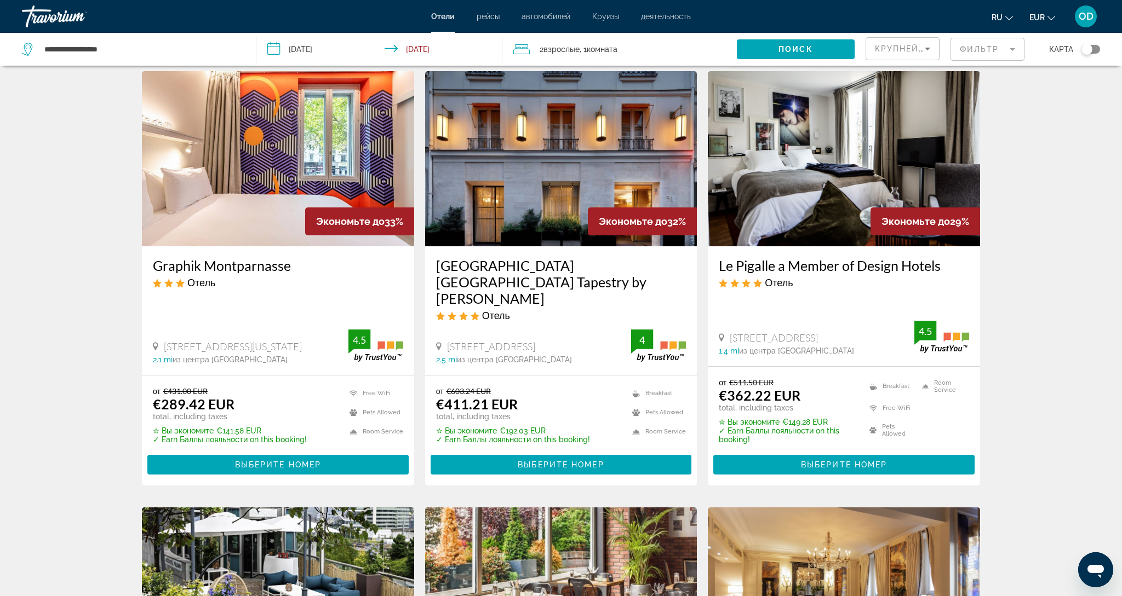
scroll to position [33, 0]
click at [981, 50] on mat-form-field "Фильтр" at bounding box center [987, 49] width 74 height 23
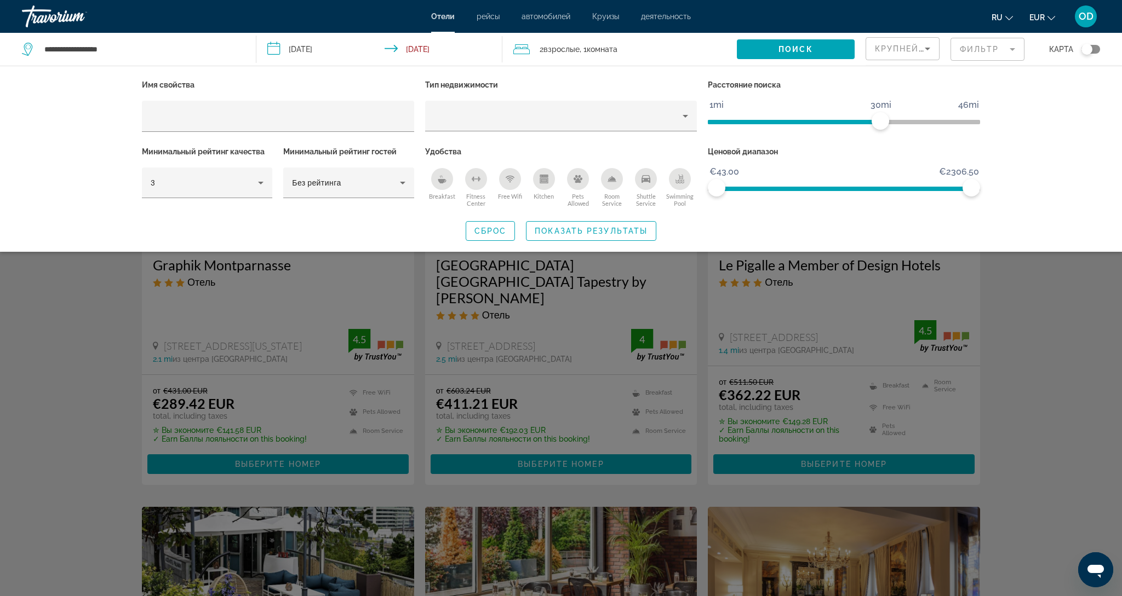
click at [435, 194] on button "Breakfast" at bounding box center [442, 188] width 34 height 40
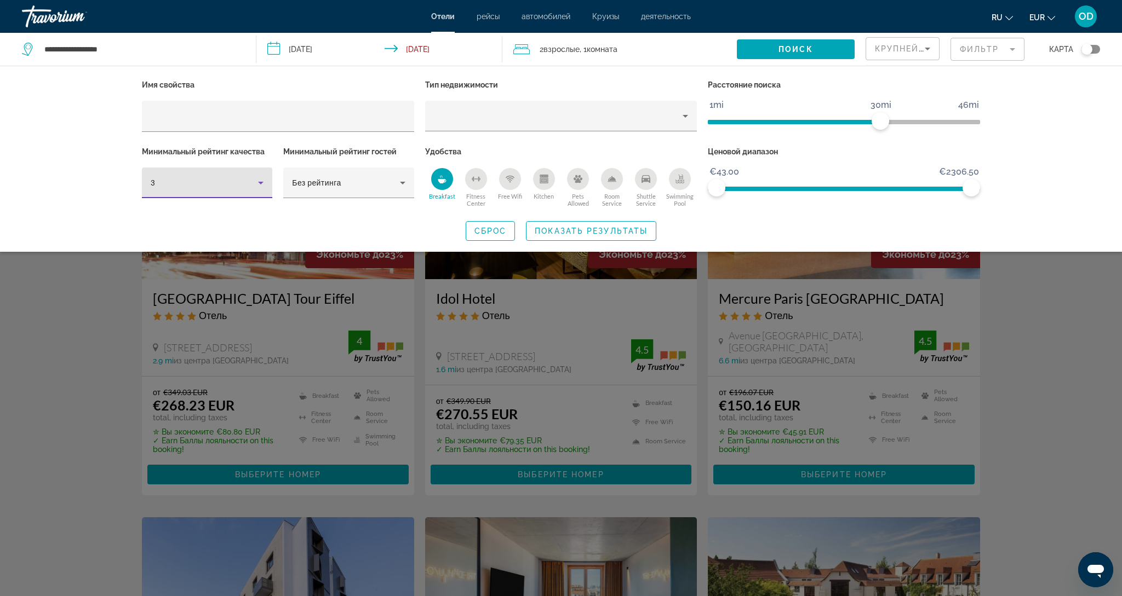
click at [259, 189] on icon "Hotel Filters" at bounding box center [260, 182] width 13 height 13
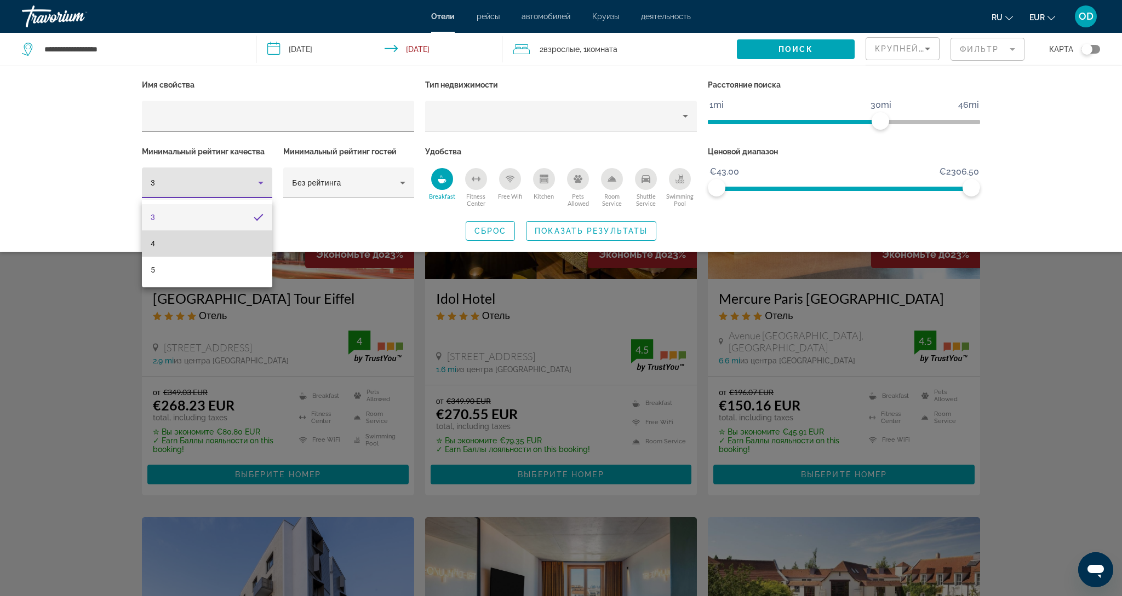
click at [184, 248] on mat-option "4" at bounding box center [207, 244] width 130 height 26
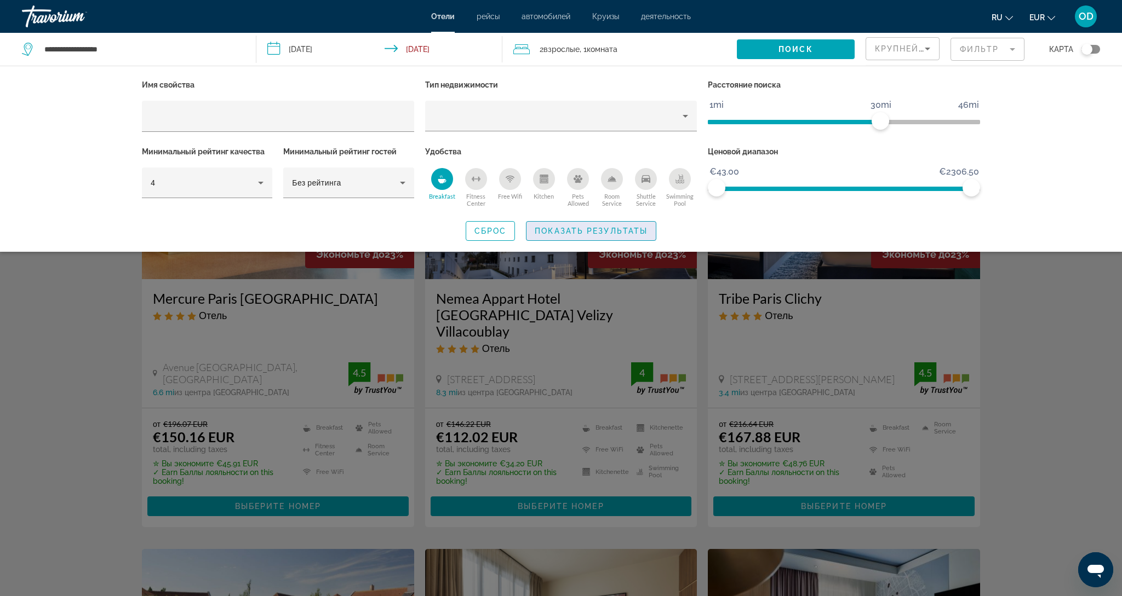
click at [558, 238] on span "Search widget" at bounding box center [590, 231] width 129 height 26
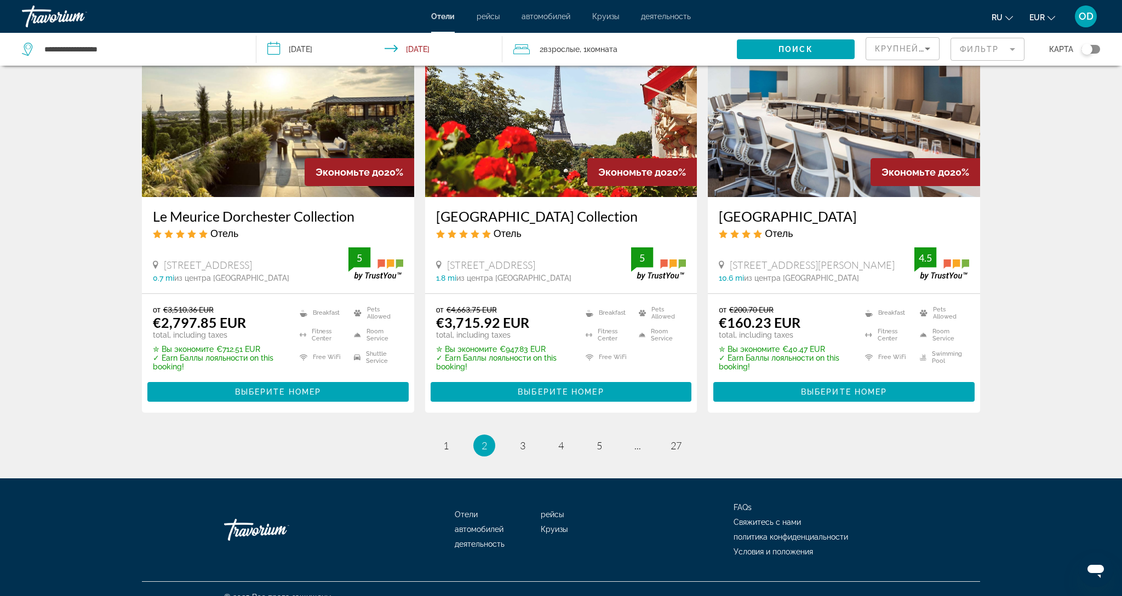
scroll to position [1369, 0]
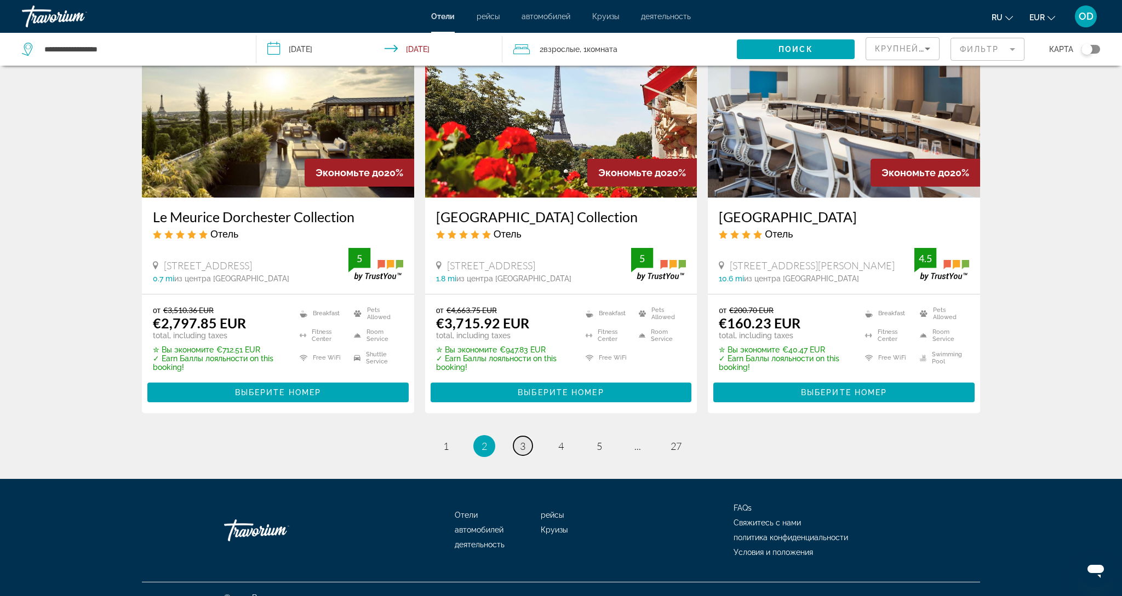
click at [521, 440] on span "3" at bounding box center [522, 446] width 5 height 12
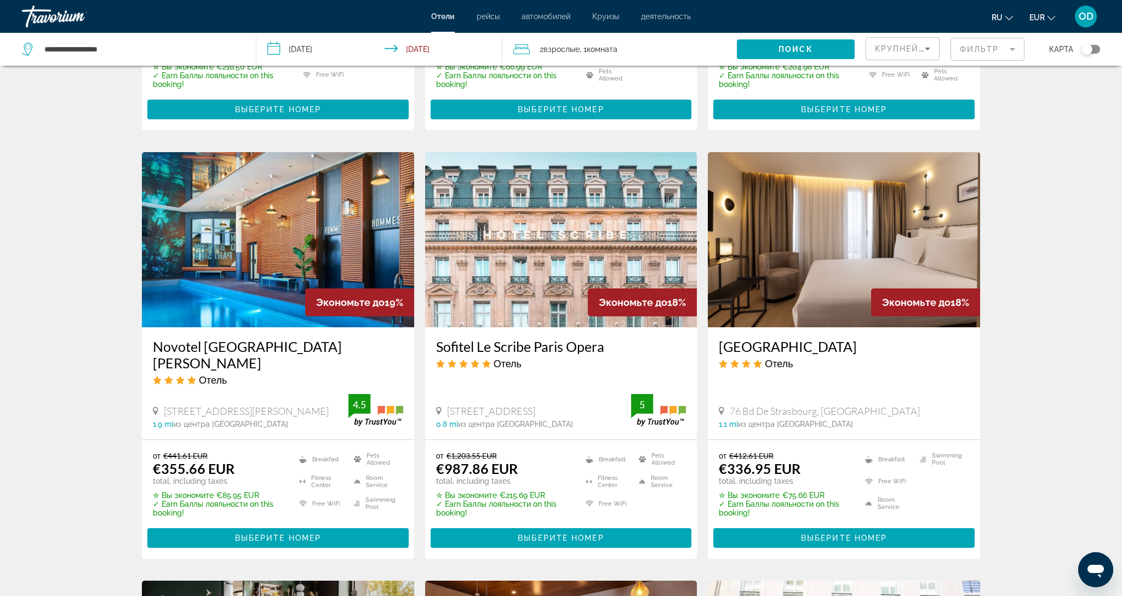
scroll to position [829, 0]
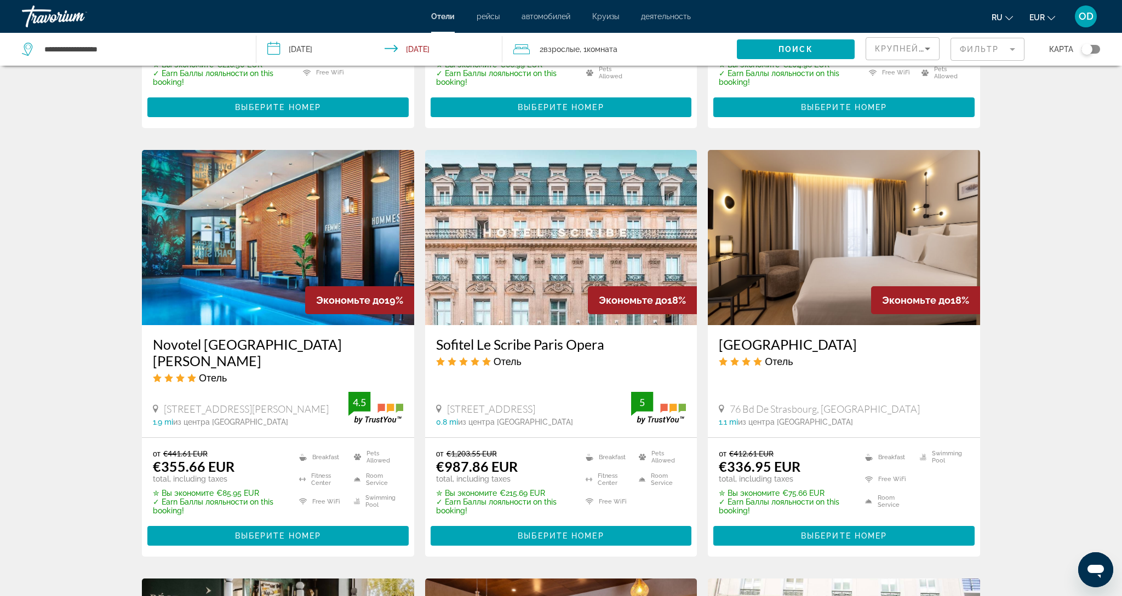
click at [261, 198] on img "Main content" at bounding box center [278, 237] width 272 height 175
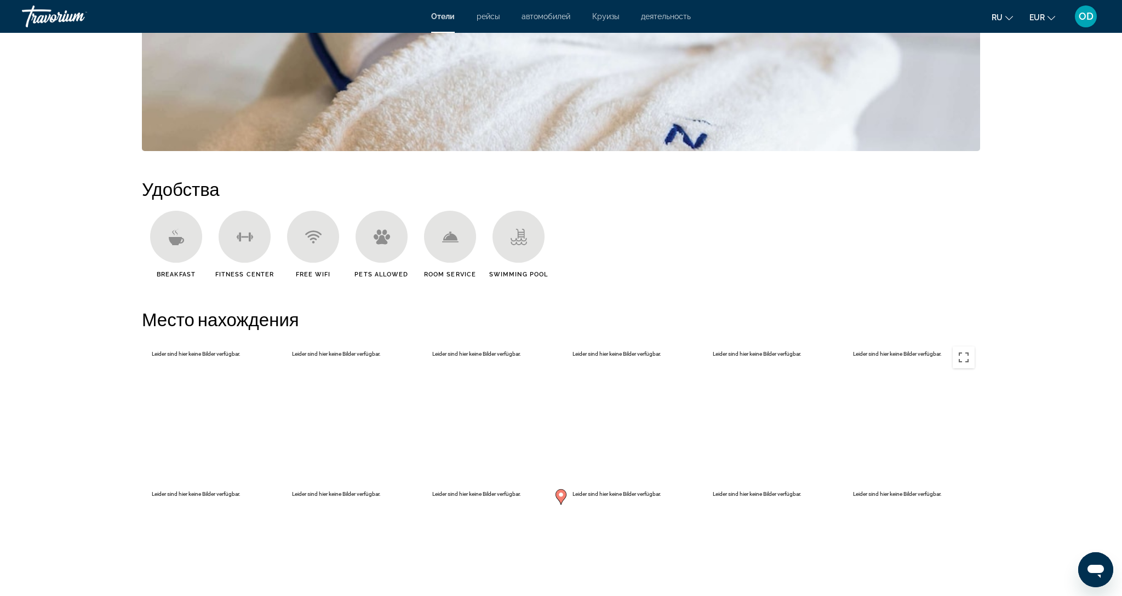
scroll to position [761, 0]
click at [185, 242] on div "Main content" at bounding box center [176, 236] width 52 height 52
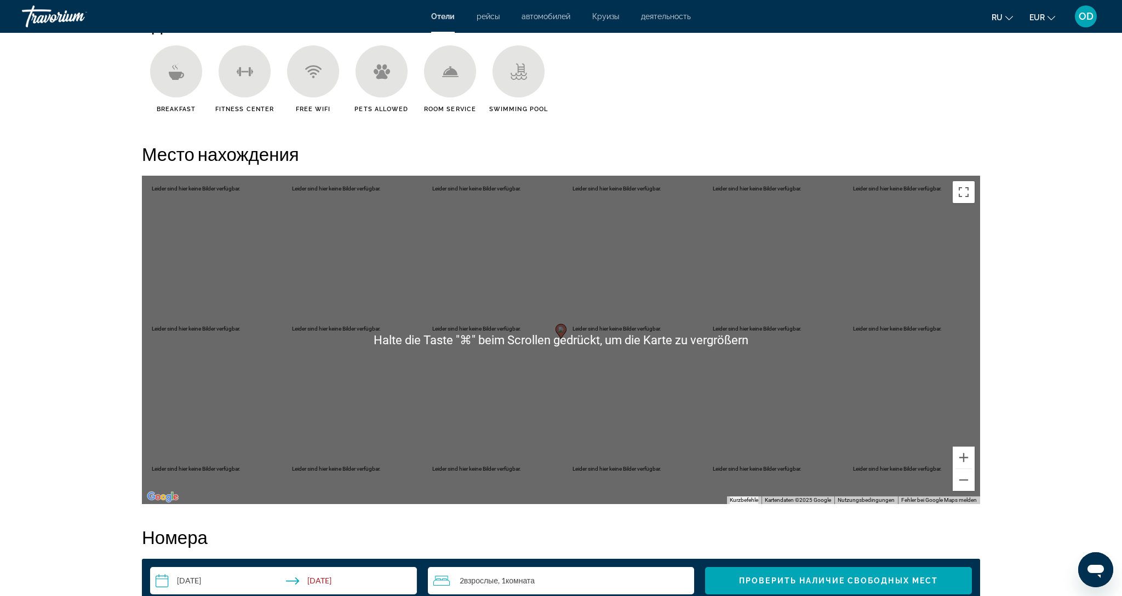
scroll to position [927, 0]
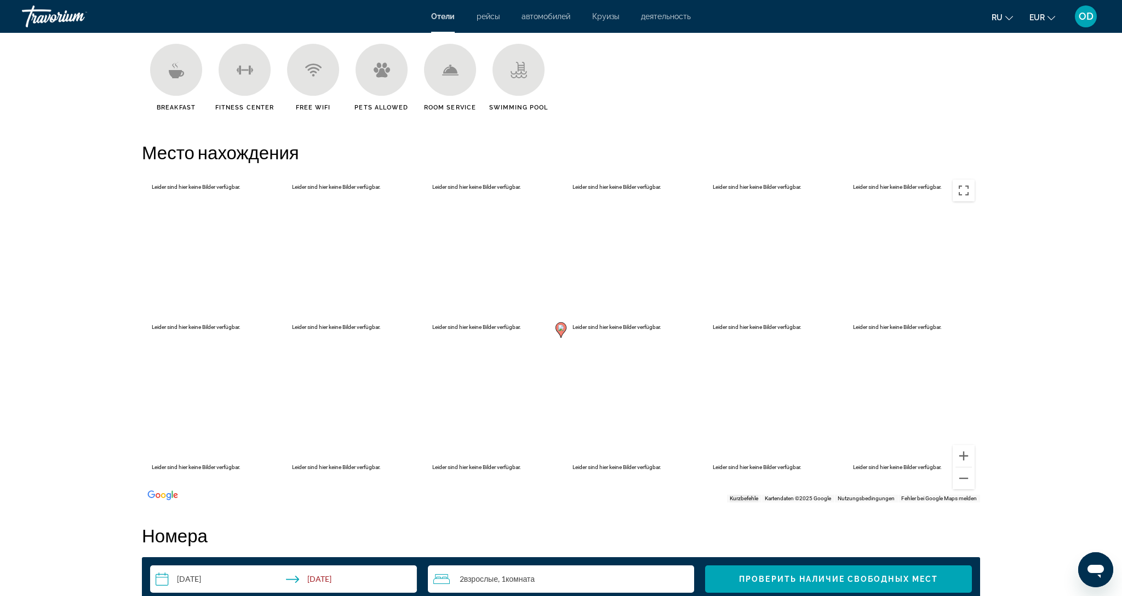
click at [563, 336] on gmp-advanced-marker "Main content" at bounding box center [560, 330] width 11 height 16
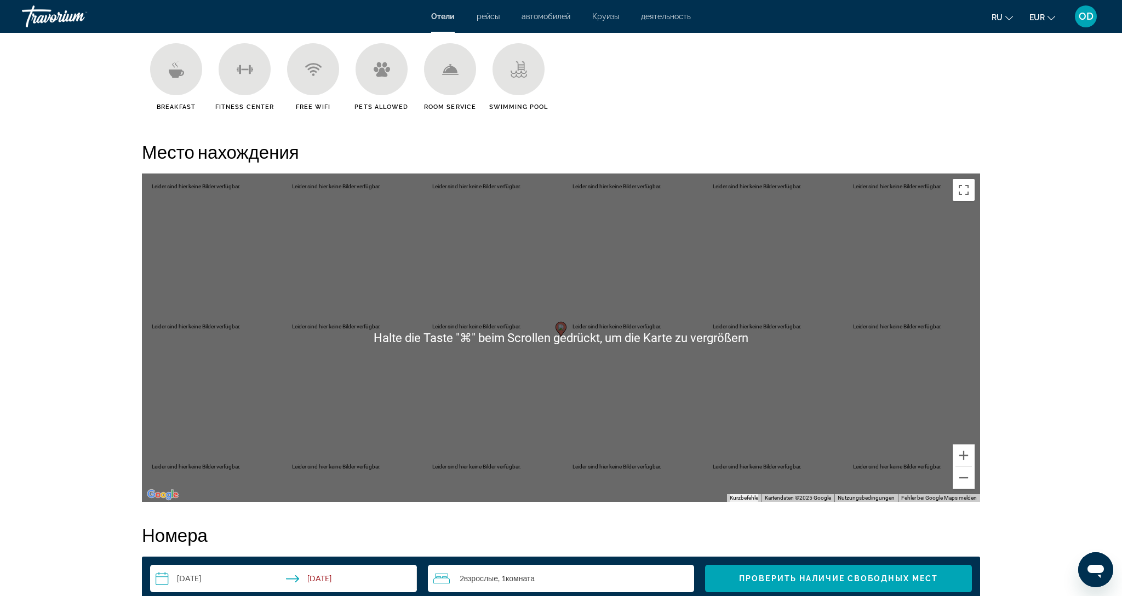
scroll to position [933, 1]
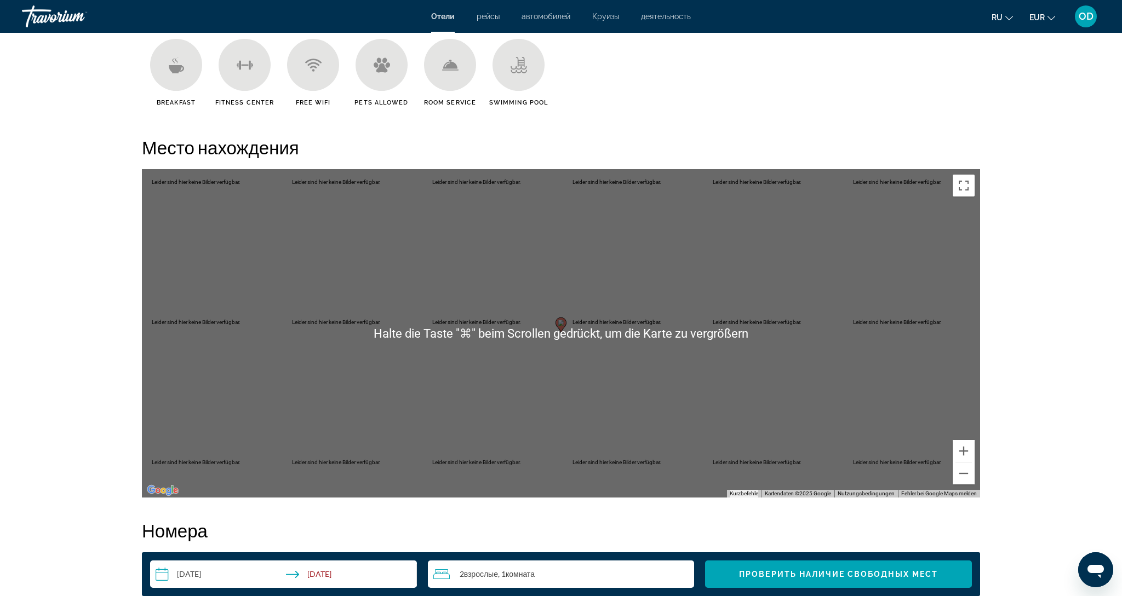
click at [556, 331] on gmp-advanced-marker "Main content" at bounding box center [560, 325] width 11 height 16
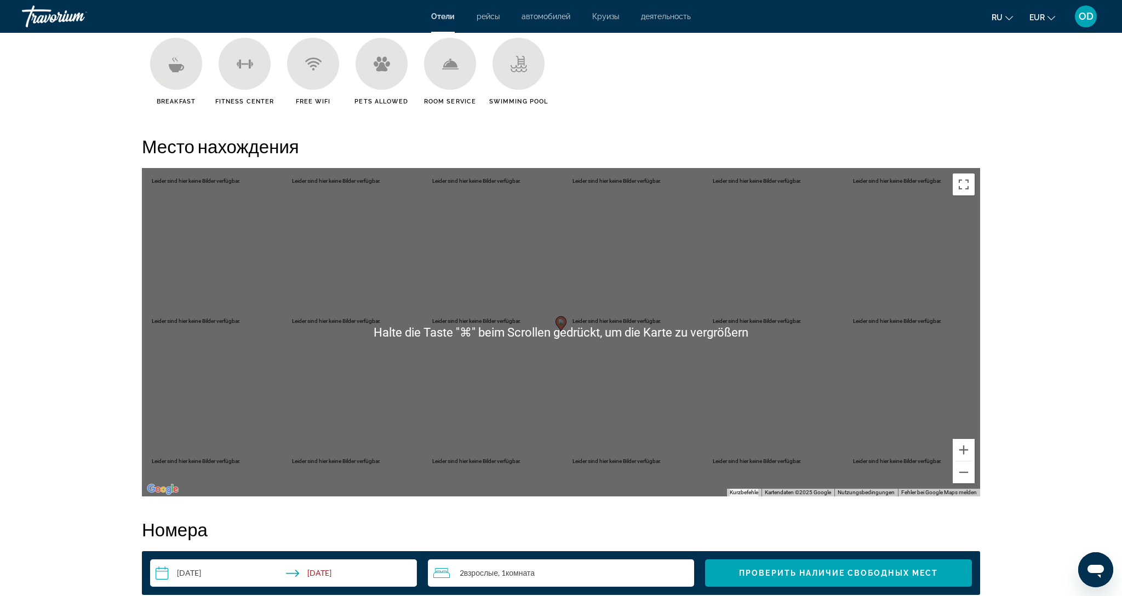
scroll to position [931, 1]
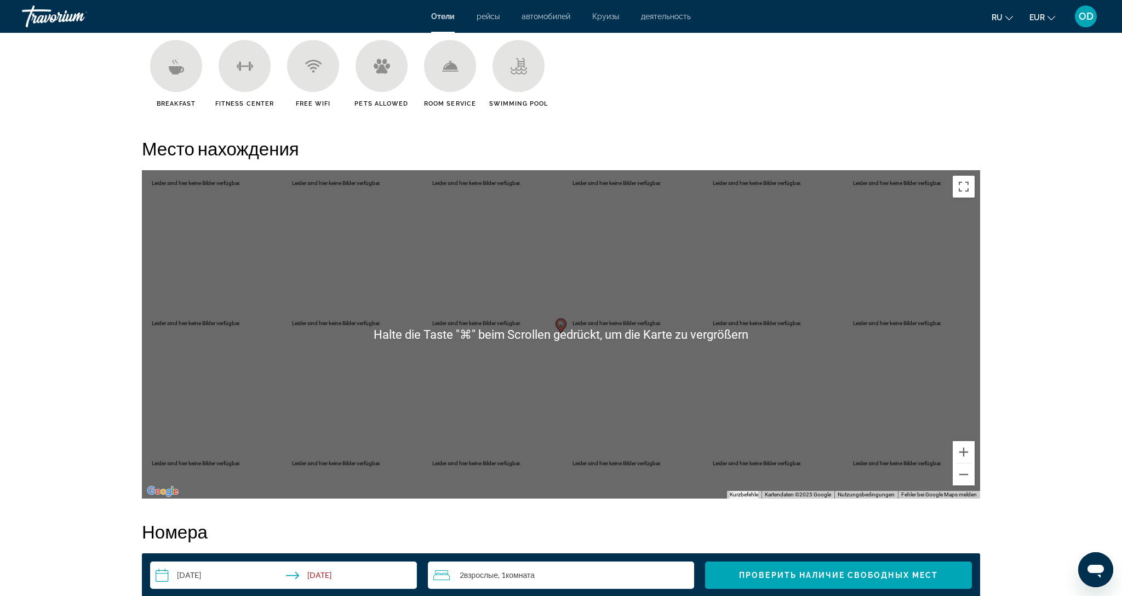
click at [556, 331] on gmp-advanced-marker "Main content" at bounding box center [560, 326] width 11 height 16
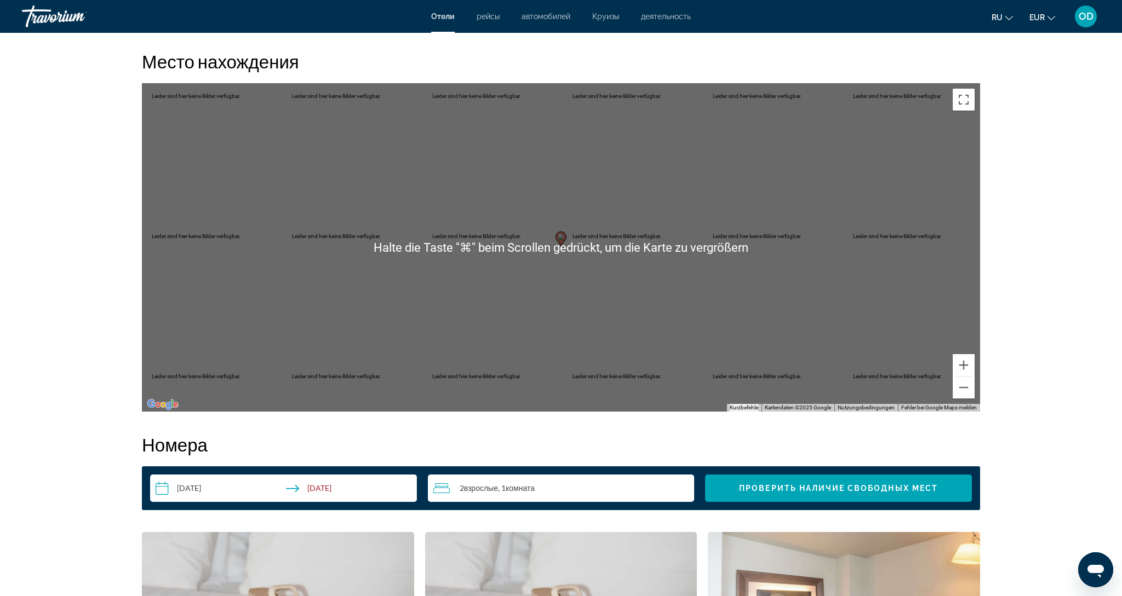
scroll to position [1030, 0]
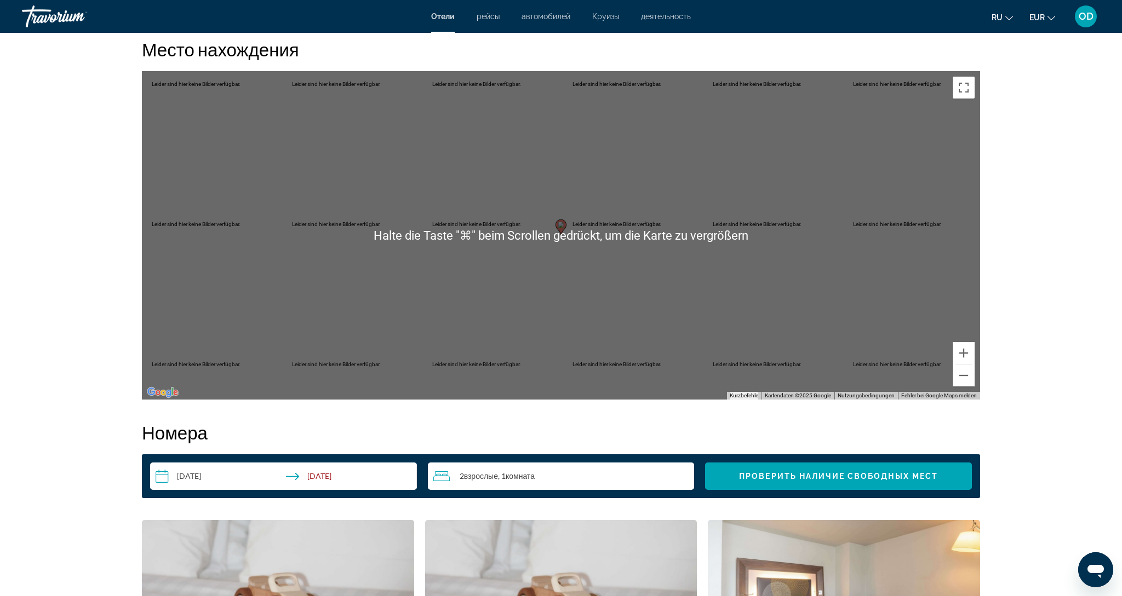
click at [162, 393] on img "Dieses Gebiet in Google Maps öffnen (in neuem Fenster)" at bounding box center [163, 393] width 36 height 14
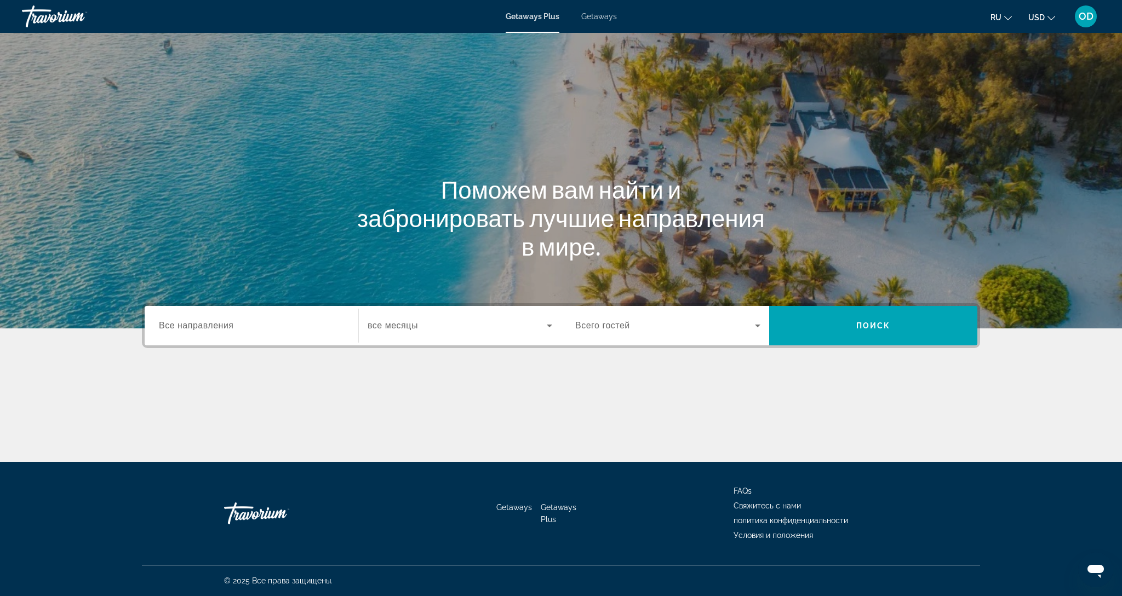
click at [249, 324] on input "Destination Все направления" at bounding box center [251, 326] width 185 height 13
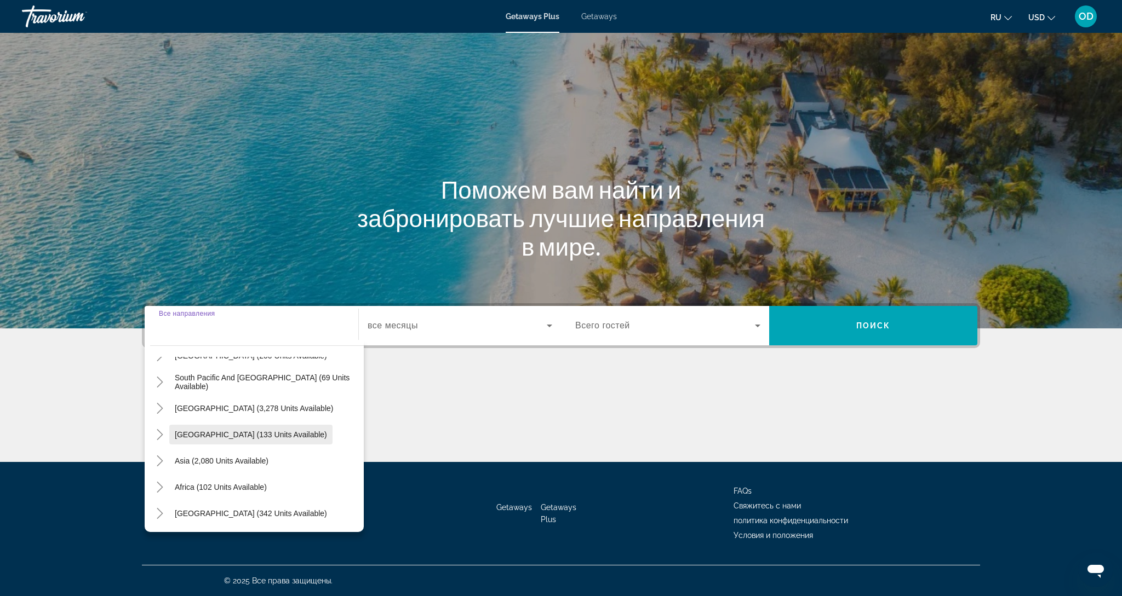
scroll to position [177, 0]
click at [193, 490] on span "Africa (102 units available)" at bounding box center [221, 487] width 92 height 9
type input "**********"
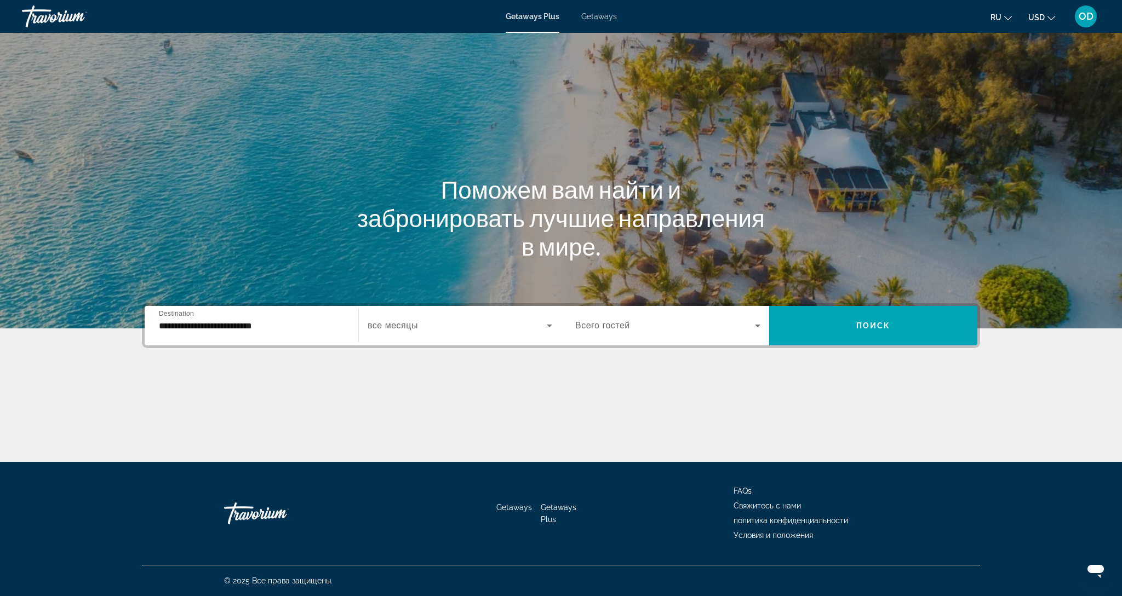
click at [398, 326] on span "все месяцы" at bounding box center [392, 325] width 50 height 9
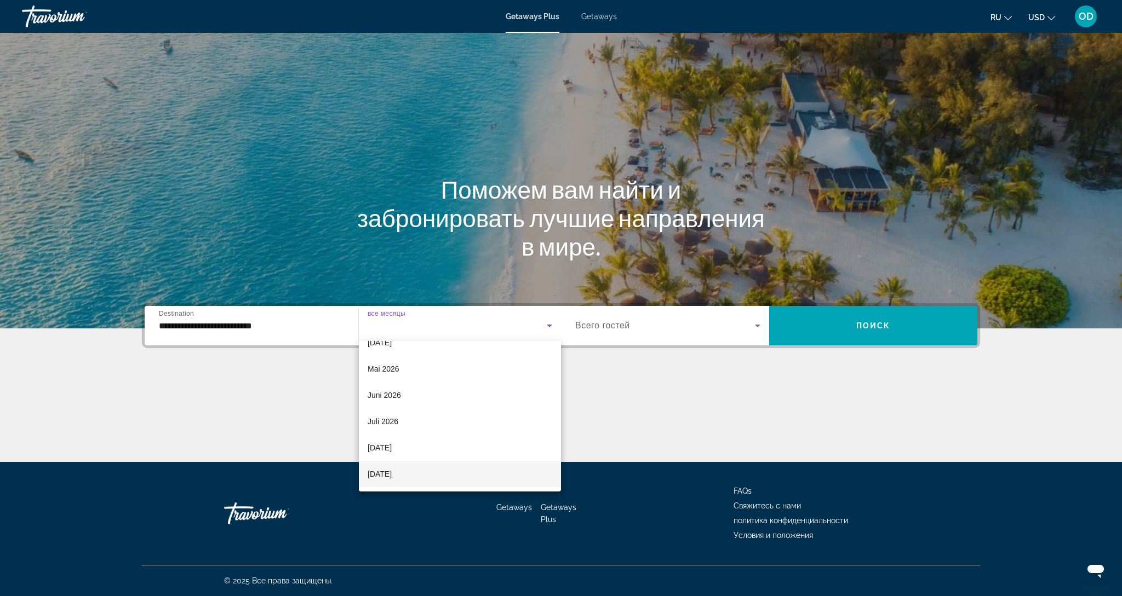
scroll to position [226, 0]
click at [374, 476] on span "September 2026" at bounding box center [379, 474] width 24 height 13
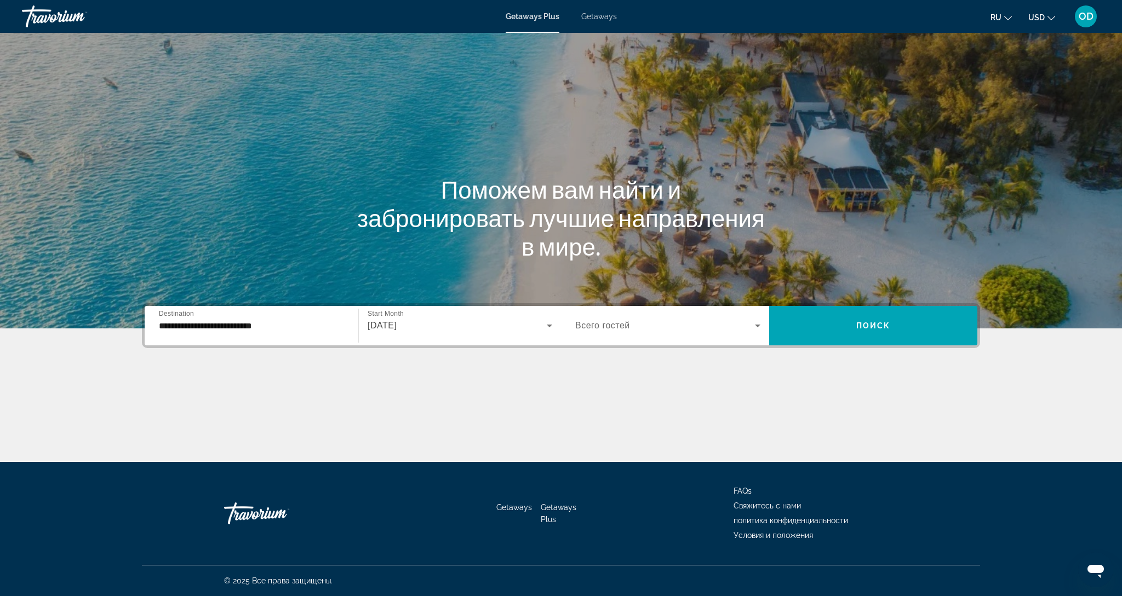
click at [589, 330] on span "Всего гостей" at bounding box center [602, 325] width 55 height 9
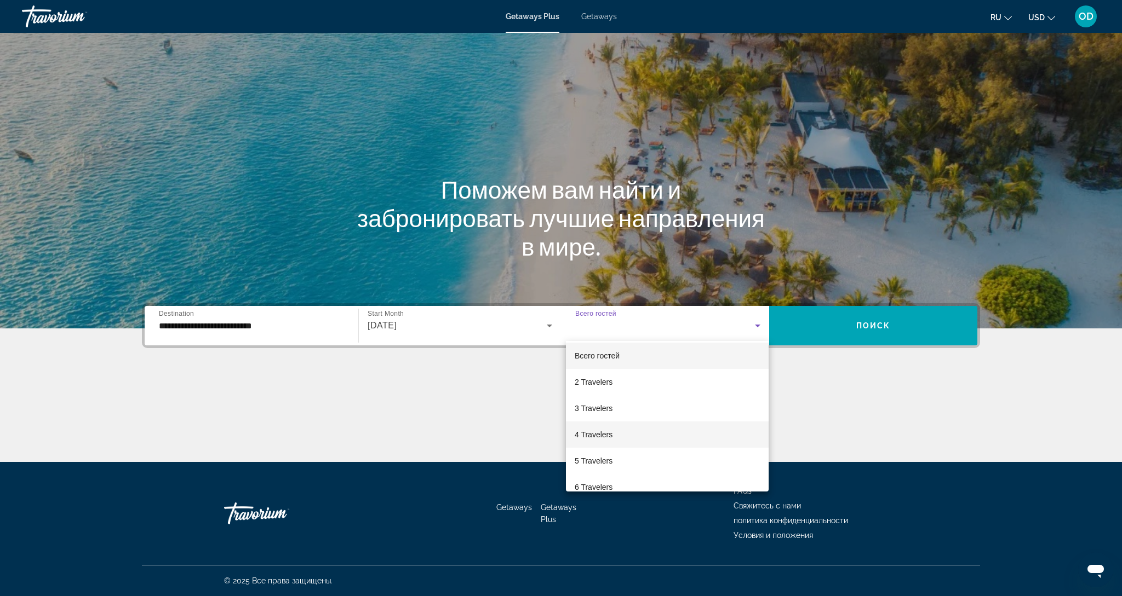
scroll to position [0, 0]
click at [591, 435] on span "4 Travelers" at bounding box center [594, 434] width 38 height 13
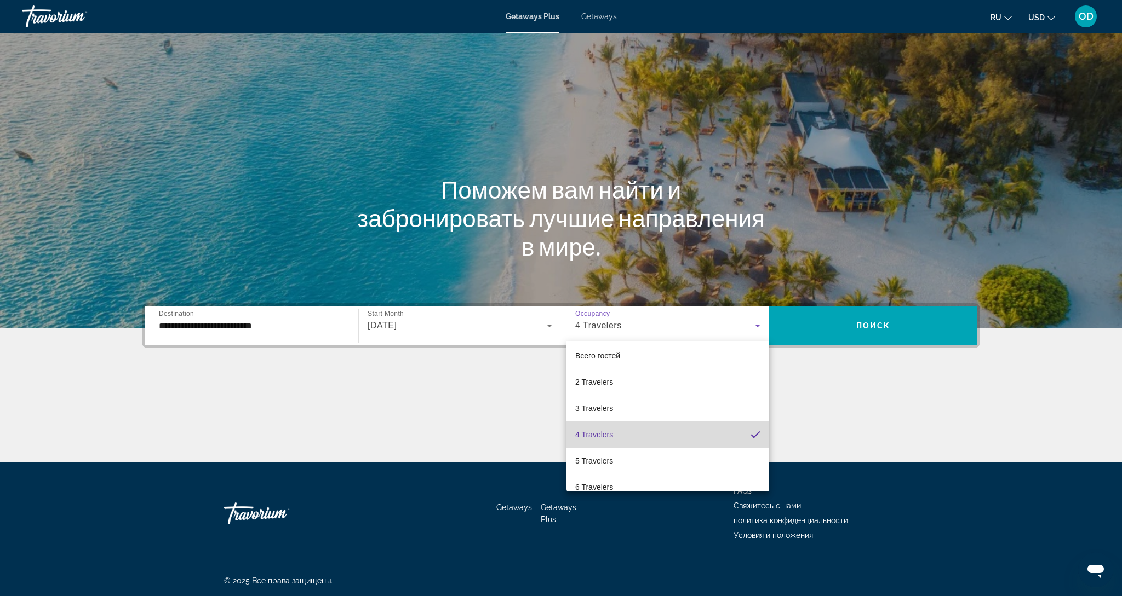
scroll to position [4, 0]
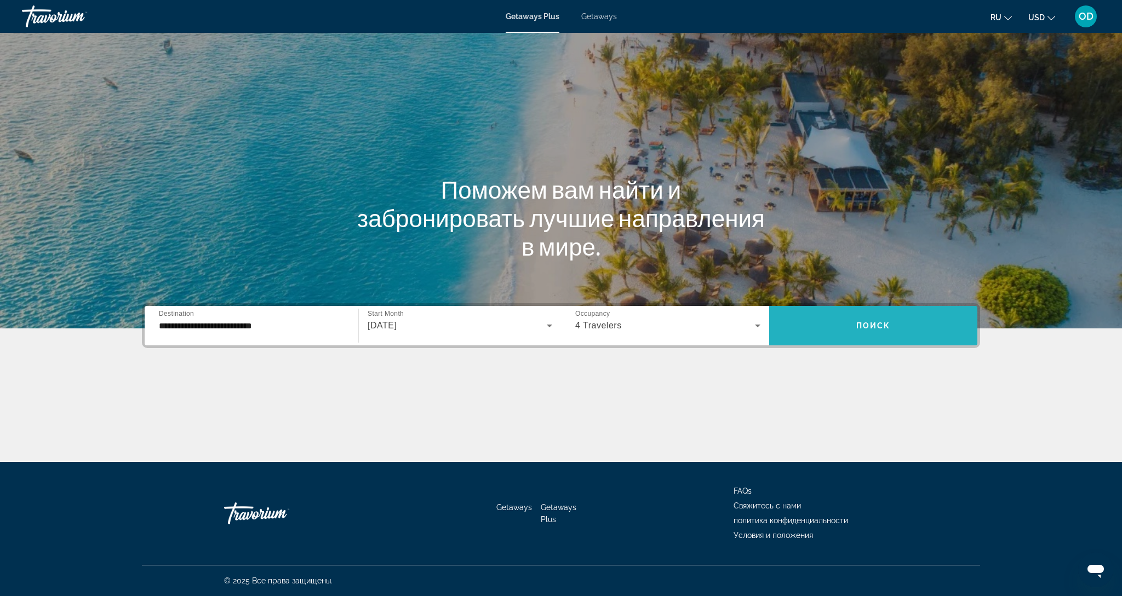
click at [887, 314] on span "Search widget" at bounding box center [873, 326] width 208 height 26
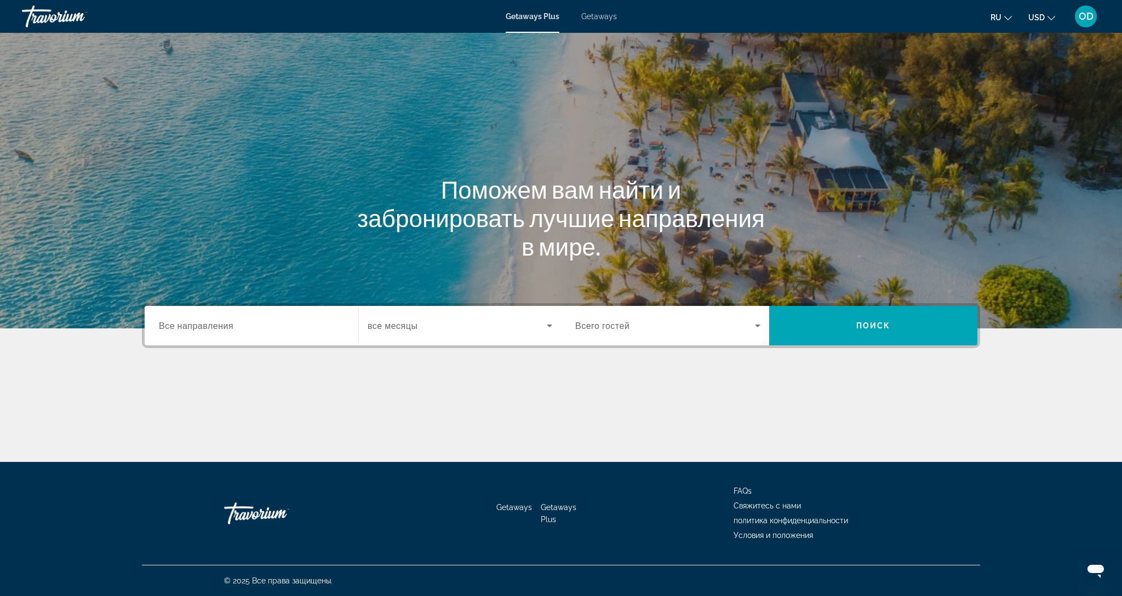
click at [161, 323] on span "Все направления" at bounding box center [196, 325] width 74 height 10
click at [161, 323] on input "Destination Все направления" at bounding box center [251, 326] width 185 height 13
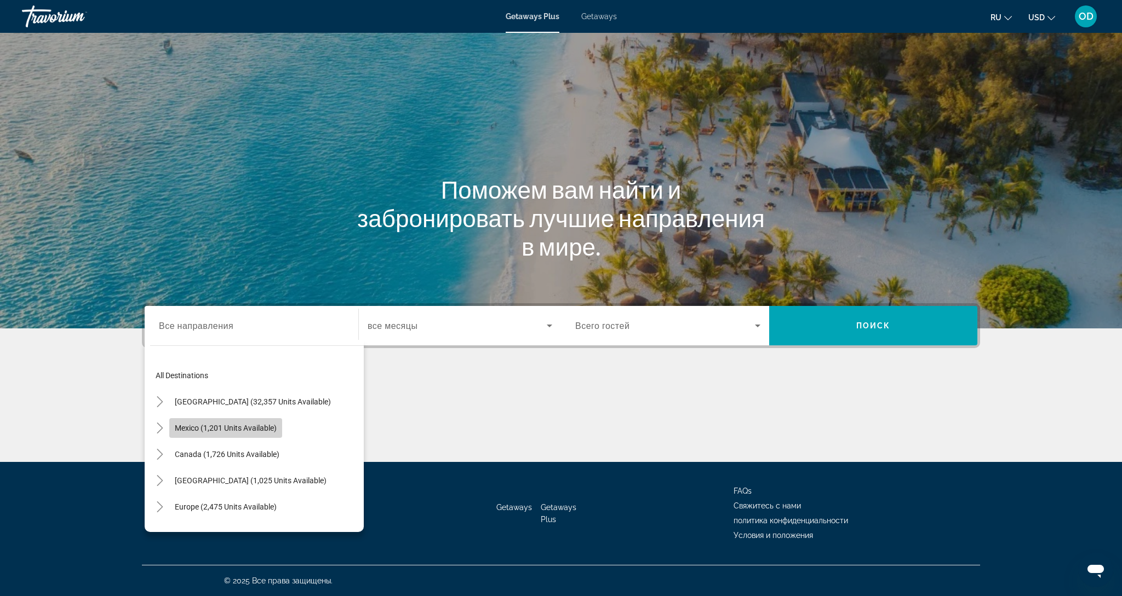
click at [220, 430] on span "Mexico (1,201 units available)" at bounding box center [226, 428] width 102 height 9
type input "**********"
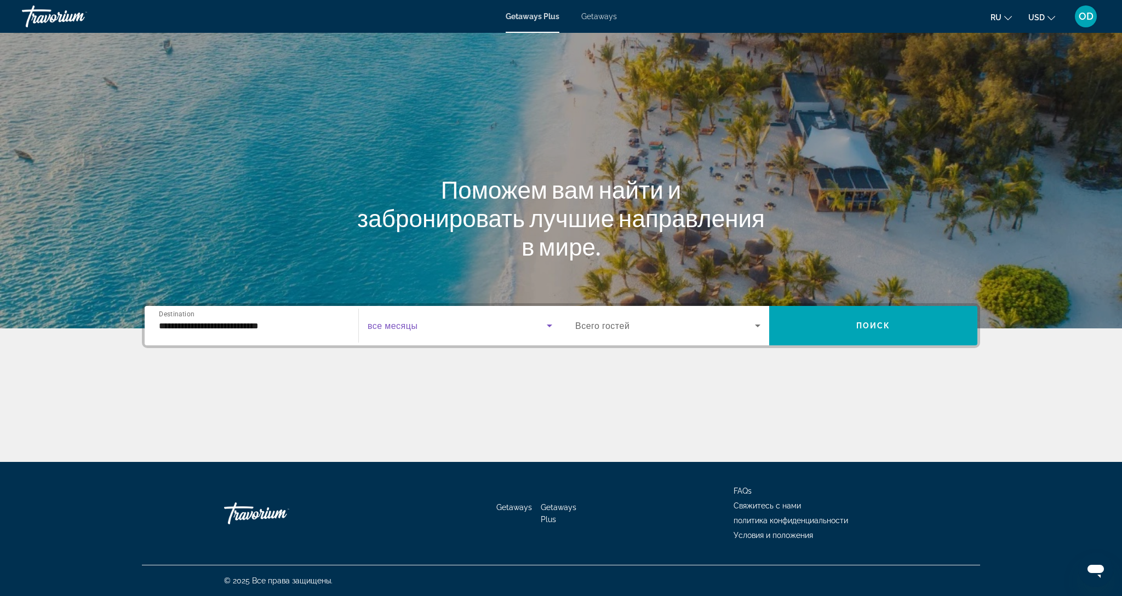
click at [432, 325] on span "Search widget" at bounding box center [456, 325] width 179 height 13
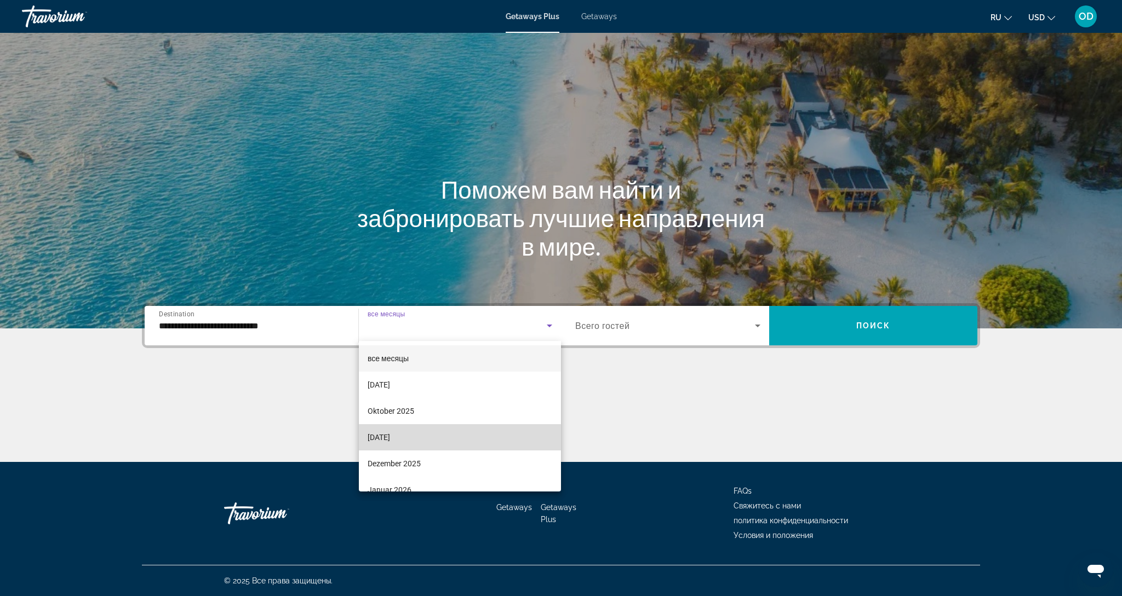
click at [390, 443] on span "November 2025" at bounding box center [378, 437] width 22 height 13
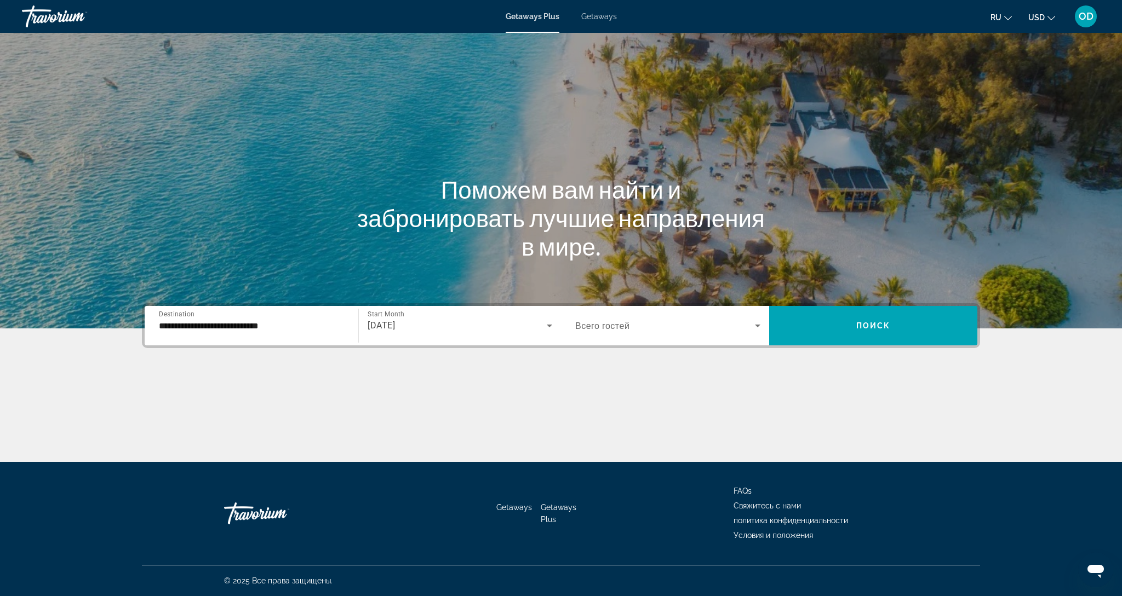
click at [603, 329] on span "Всего гостей" at bounding box center [602, 326] width 54 height 10
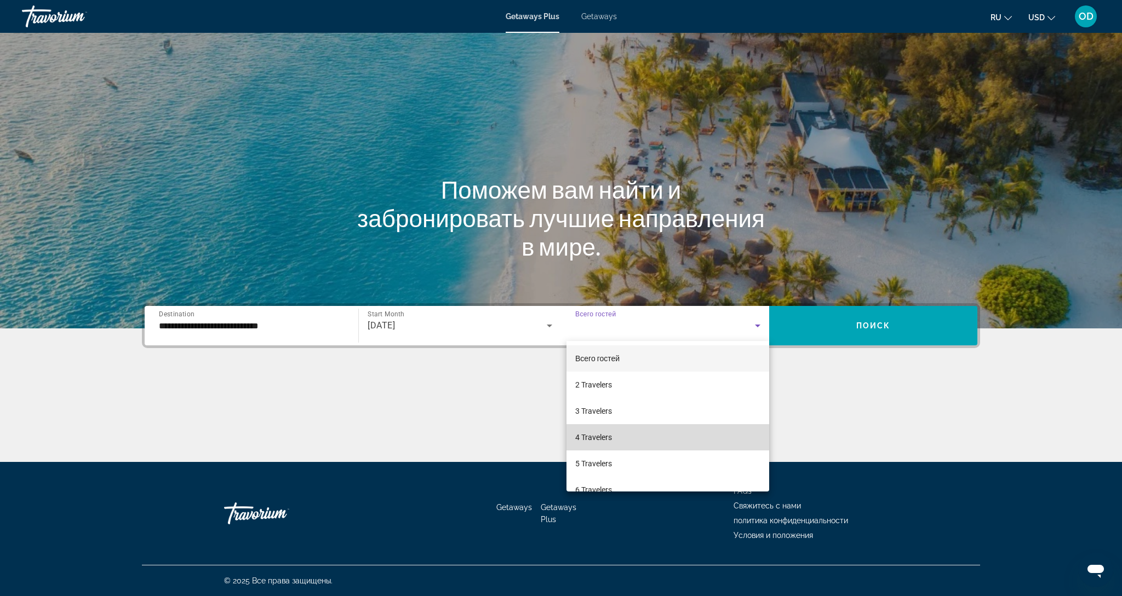
click at [590, 439] on span "4 Travelers" at bounding box center [593, 437] width 37 height 13
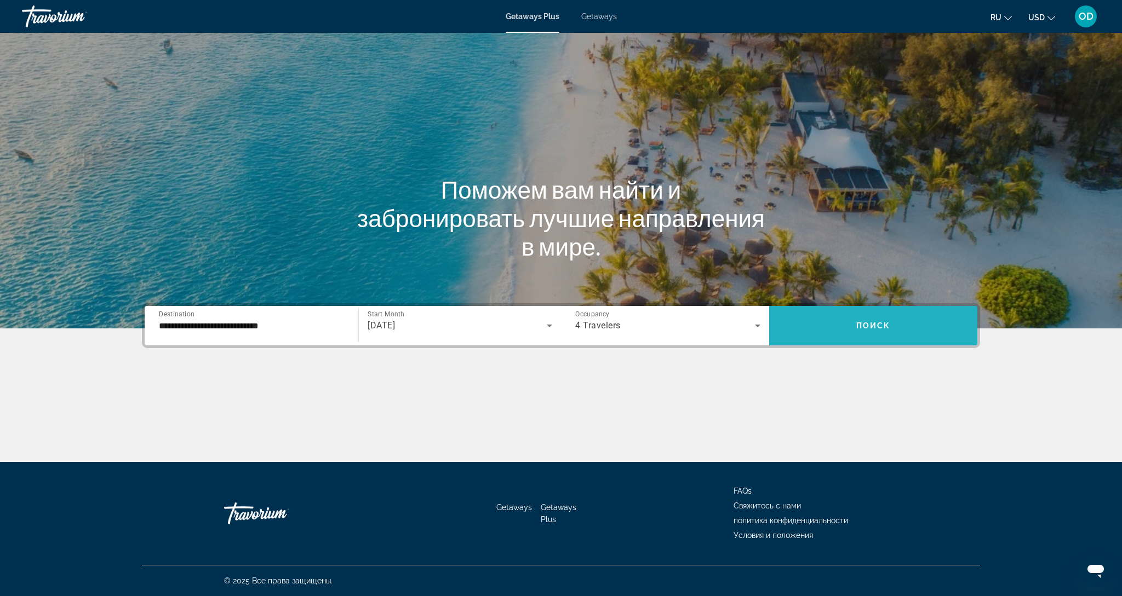
click at [878, 326] on span "Поиск" at bounding box center [873, 325] width 35 height 9
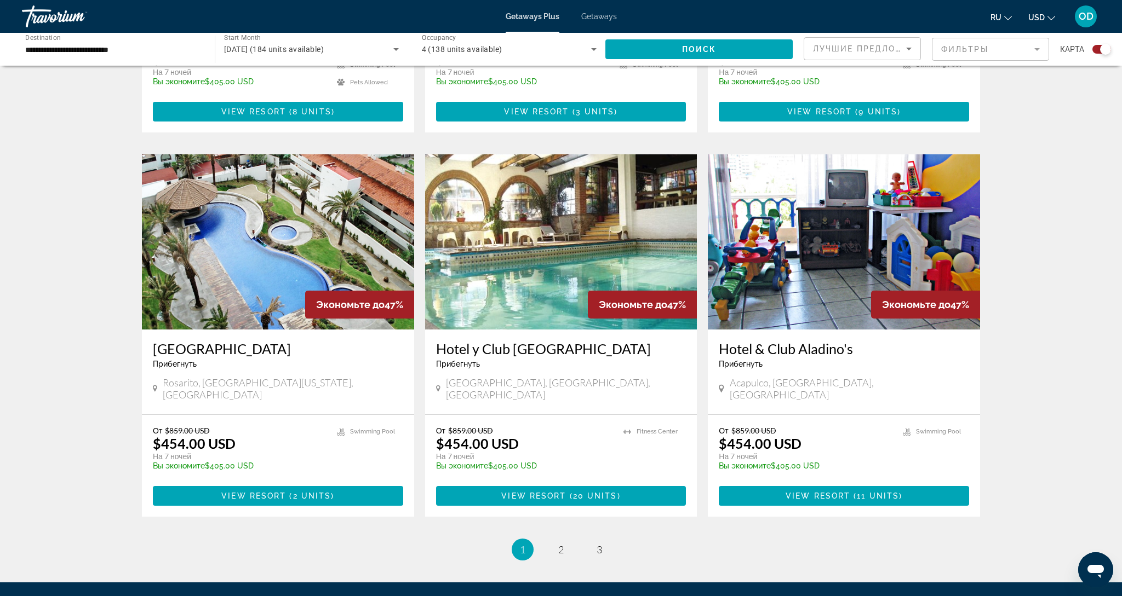
scroll to position [1483, 0]
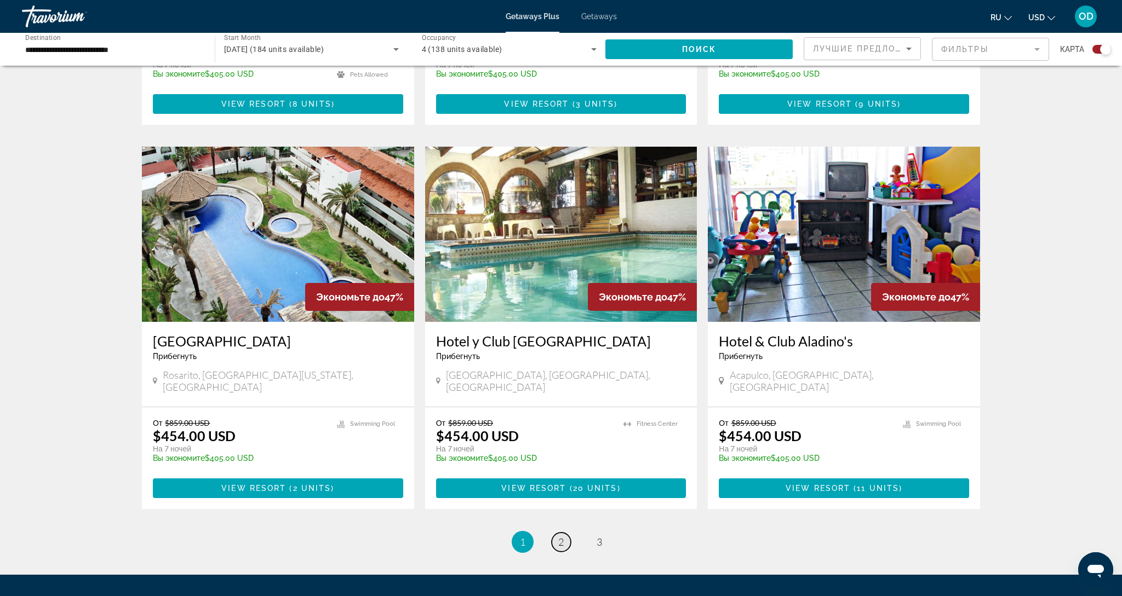
click at [565, 533] on link "page 2" at bounding box center [561, 542] width 19 height 19
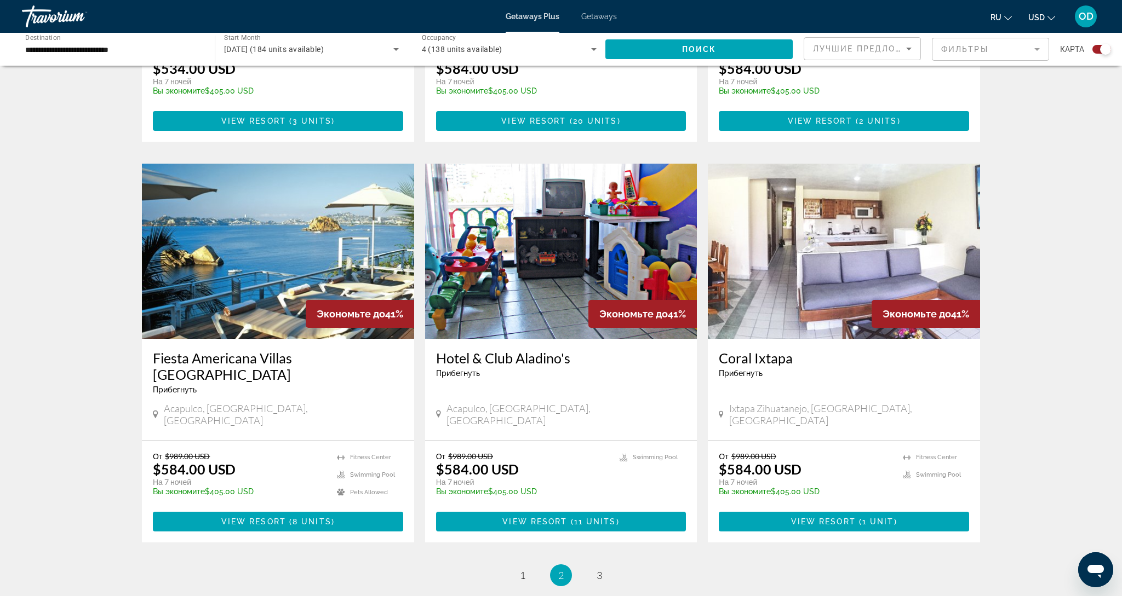
scroll to position [1439, 0]
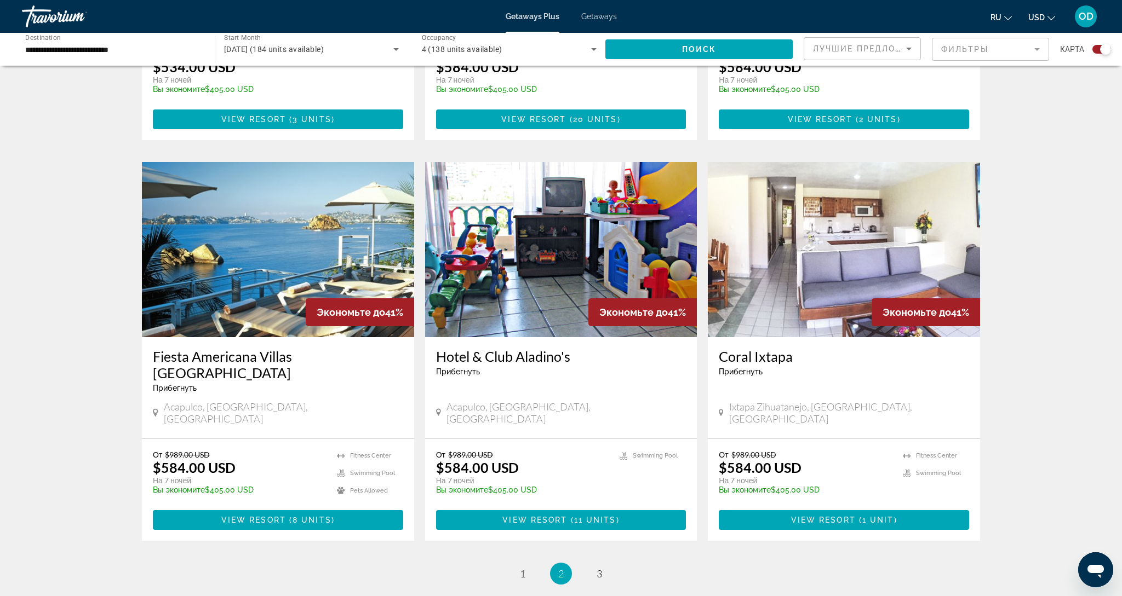
click at [251, 228] on img "Main content" at bounding box center [278, 249] width 272 height 175
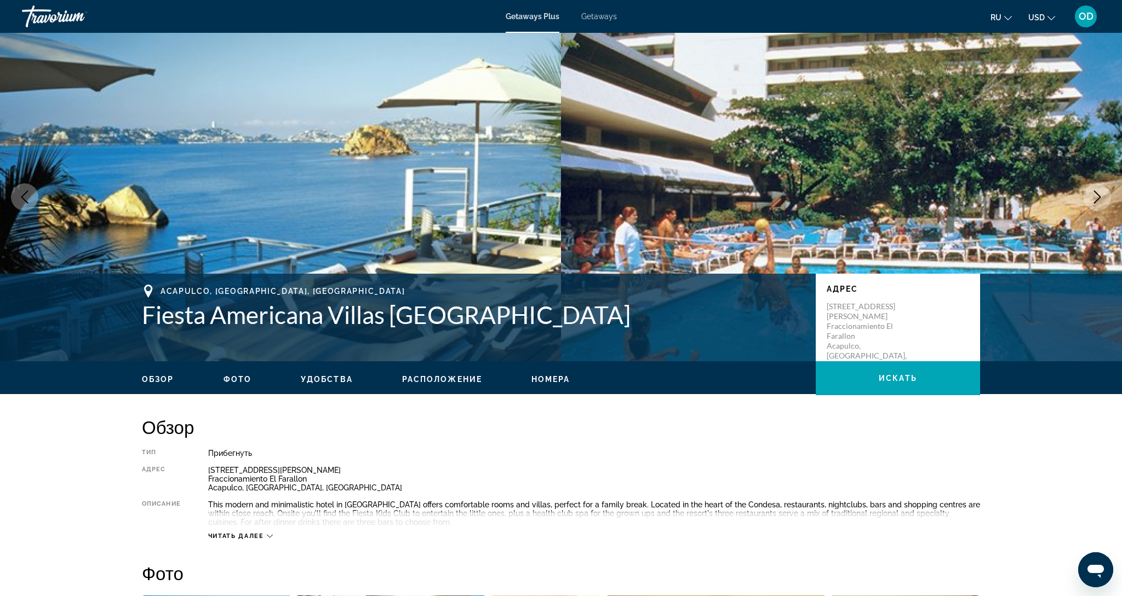
click at [1098, 194] on icon "Next image" at bounding box center [1096, 197] width 13 height 13
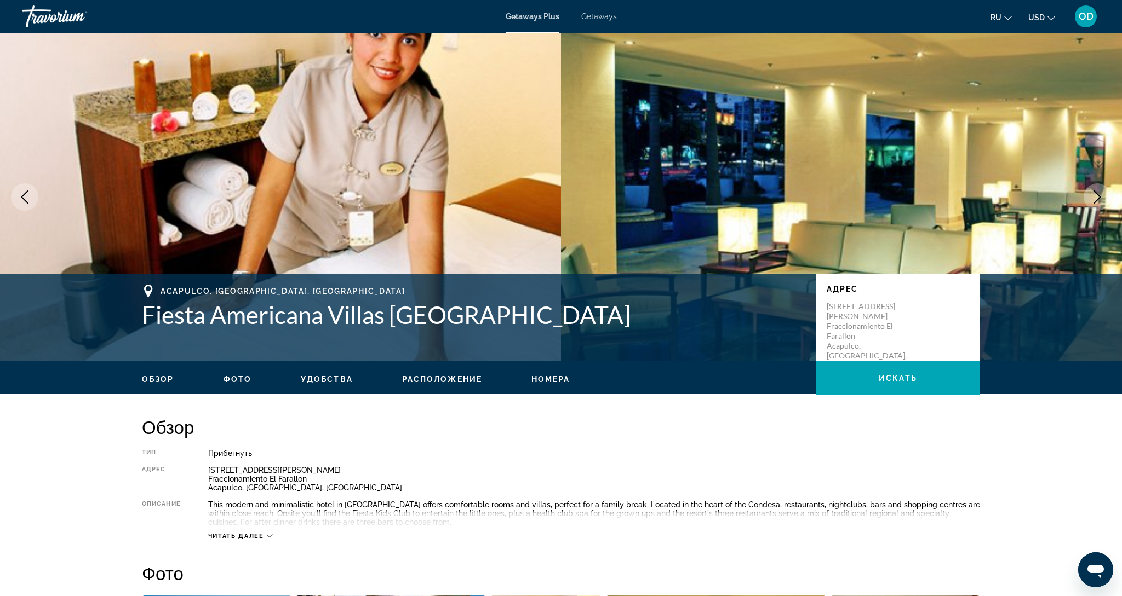
click at [1098, 195] on icon "Next image" at bounding box center [1097, 197] width 7 height 13
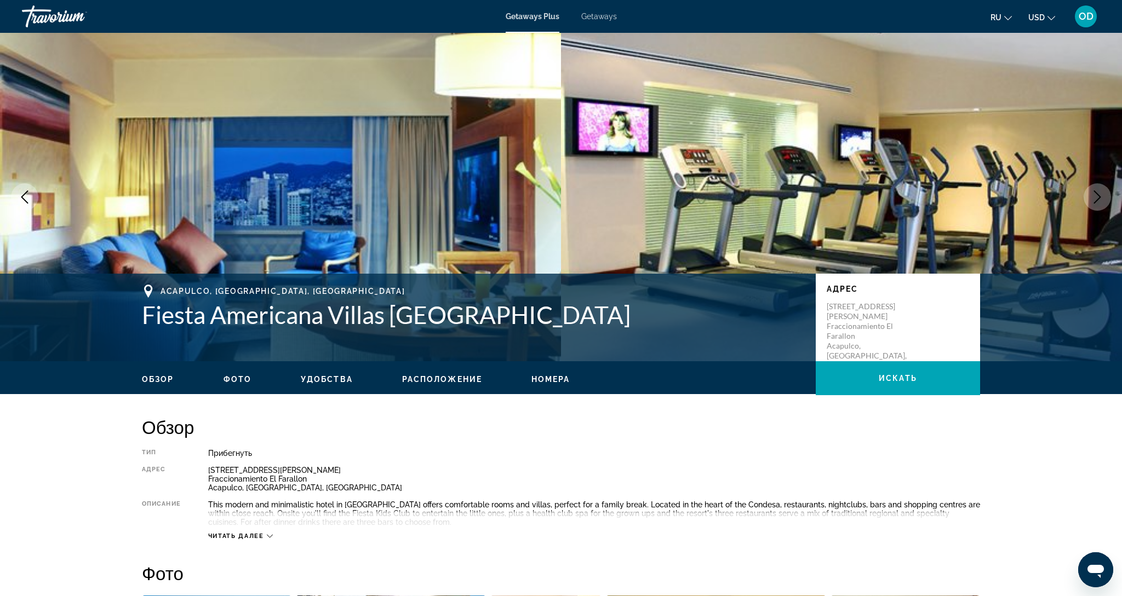
click at [1098, 195] on icon "Next image" at bounding box center [1097, 197] width 7 height 13
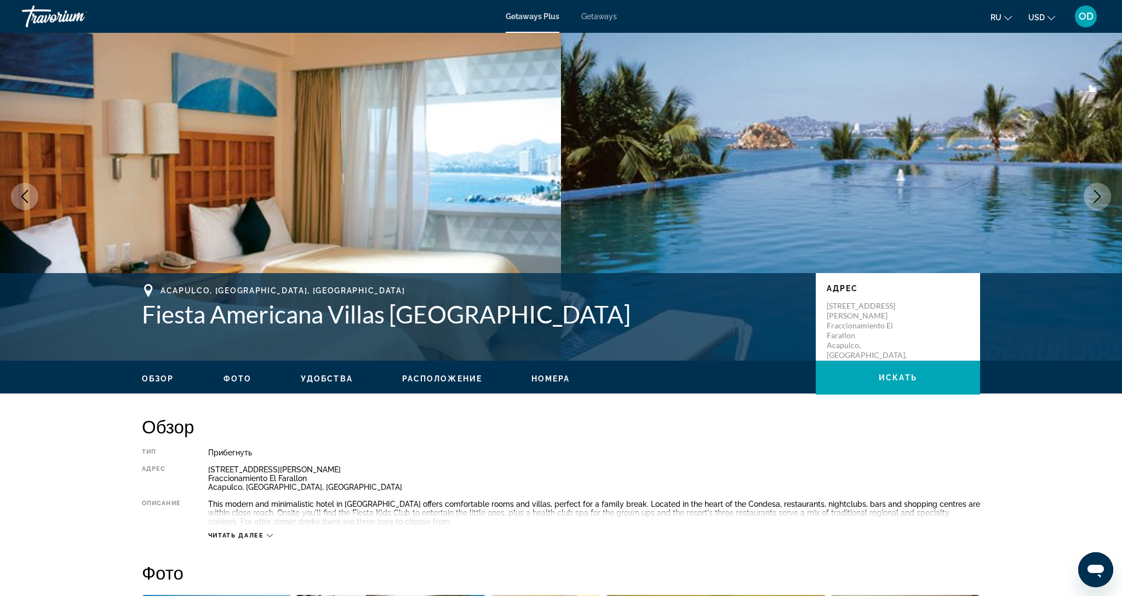
scroll to position [0, 1]
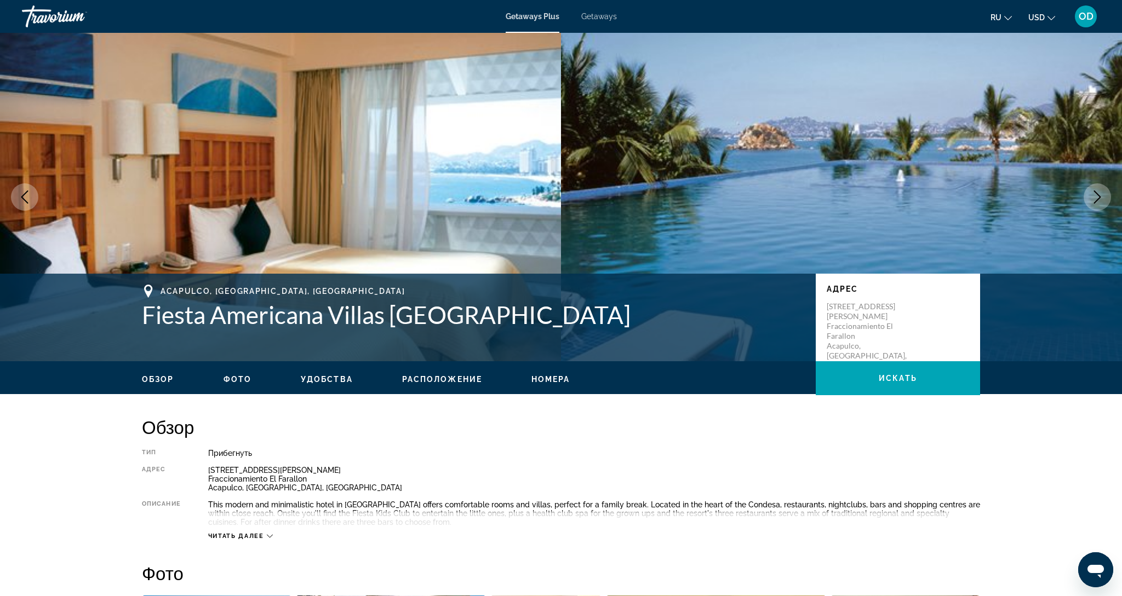
click at [1098, 195] on icon "Next image" at bounding box center [1097, 197] width 7 height 13
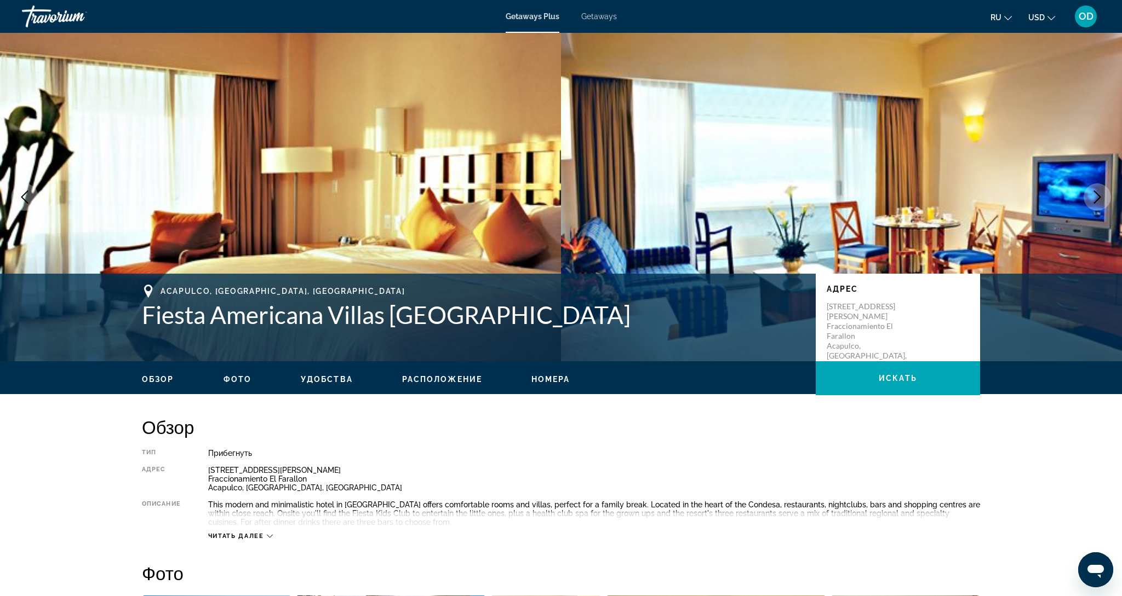
click at [1098, 195] on icon "Next image" at bounding box center [1097, 197] width 7 height 13
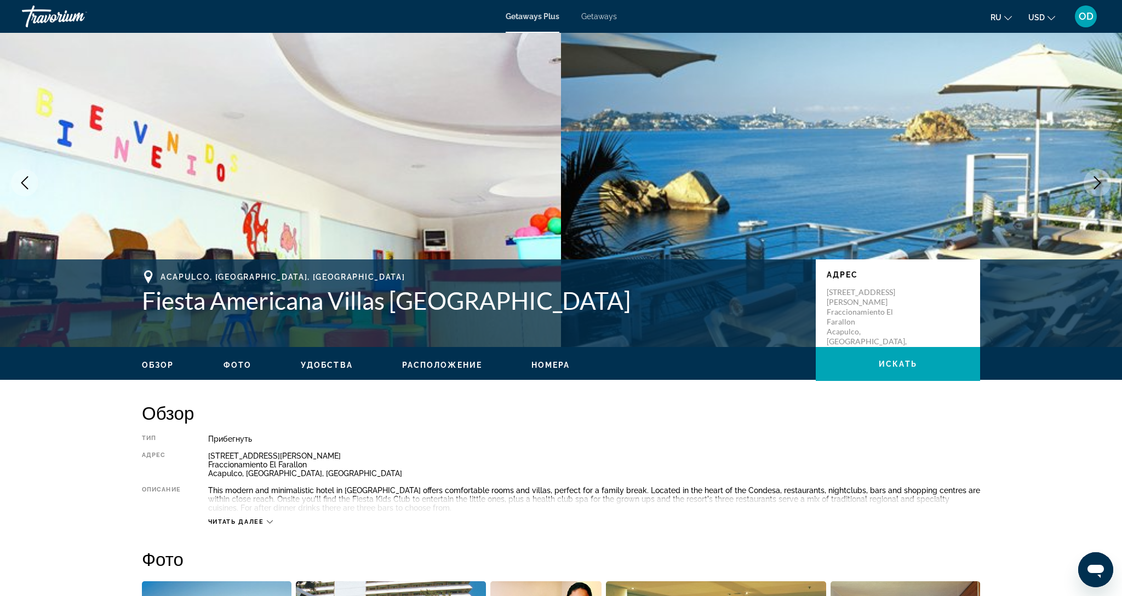
scroll to position [15, 0]
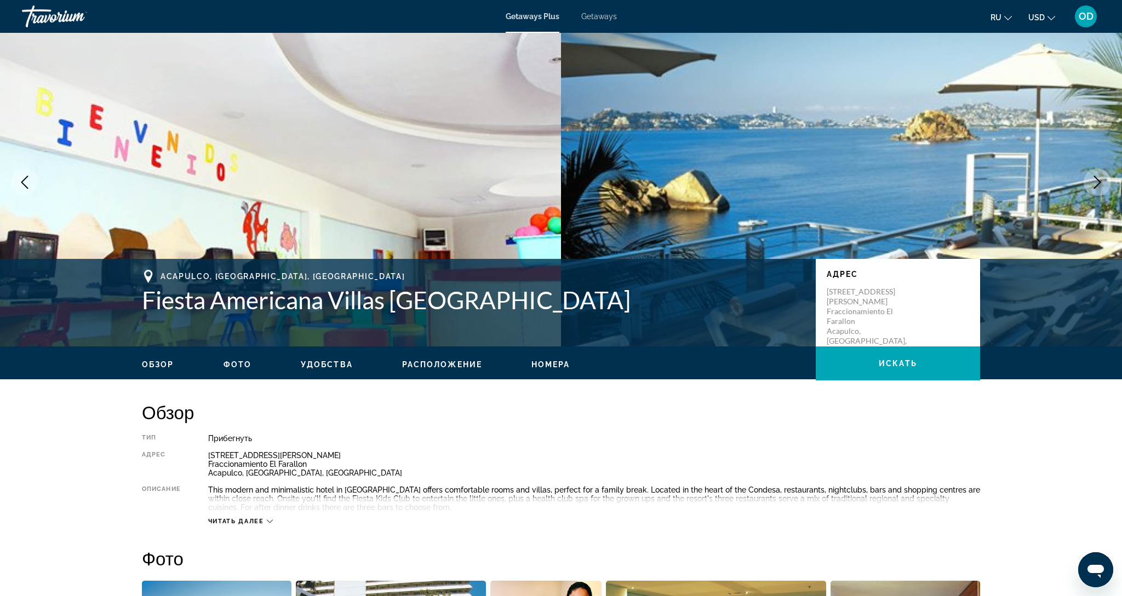
click at [1098, 195] on button "Next image" at bounding box center [1096, 182] width 27 height 27
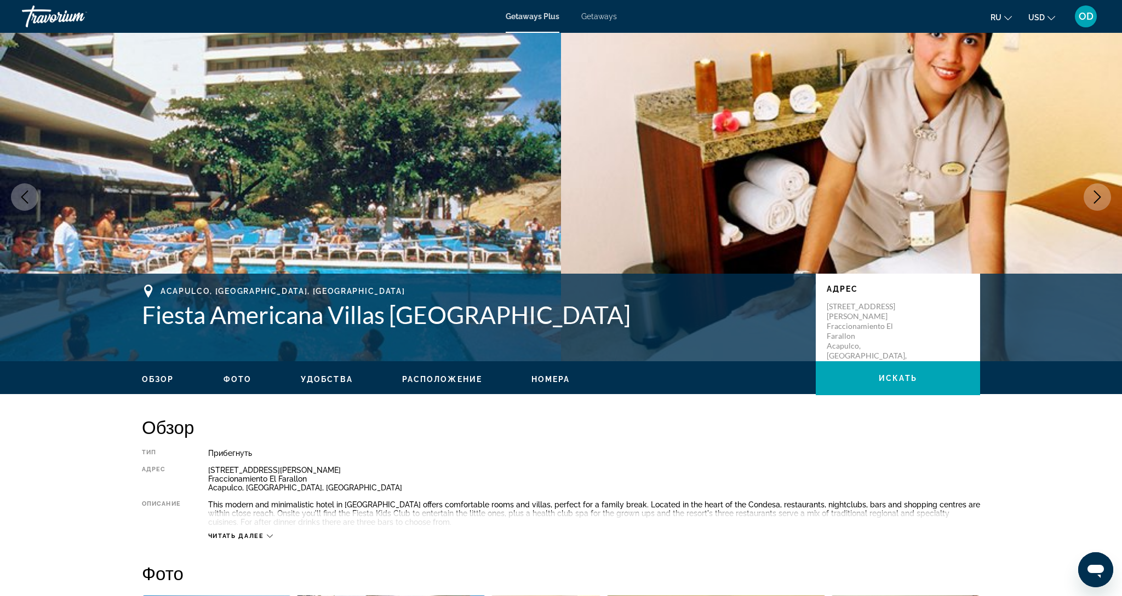
scroll to position [0, 0]
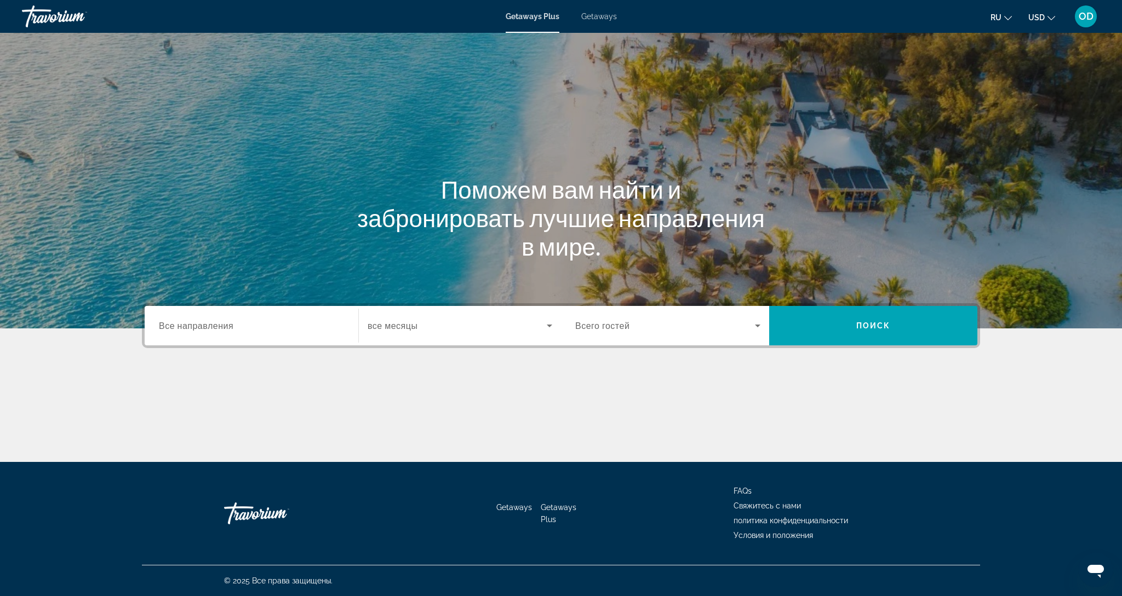
click at [248, 334] on div "Search widget" at bounding box center [251, 326] width 185 height 31
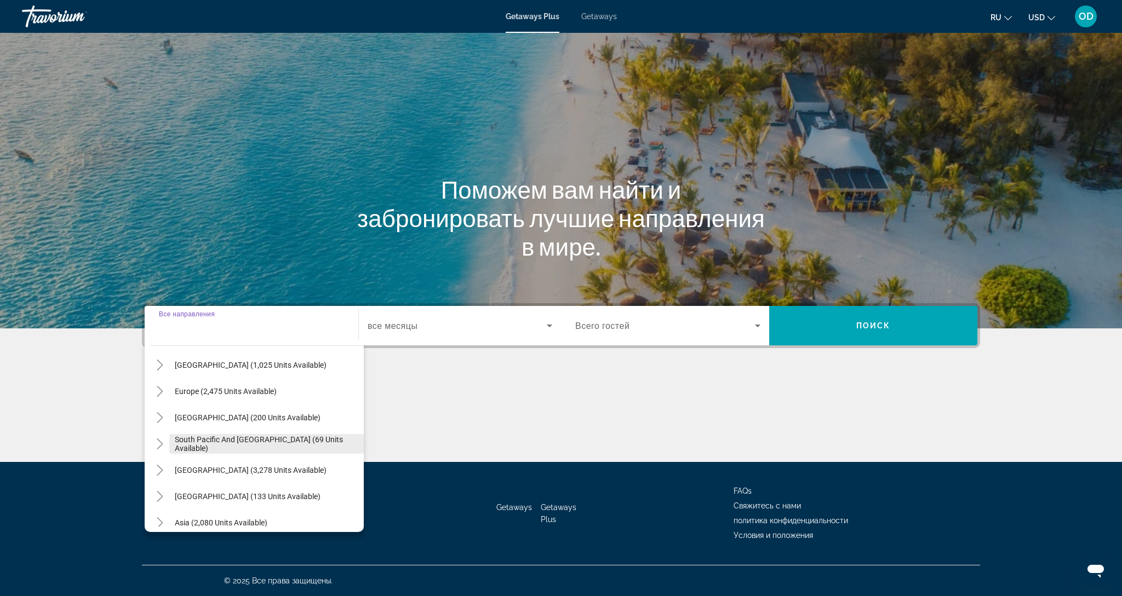
scroll to position [117, 0]
click at [180, 440] on span "South Pacific and Oceania (69 units available)" at bounding box center [266, 443] width 183 height 18
type input "**********"
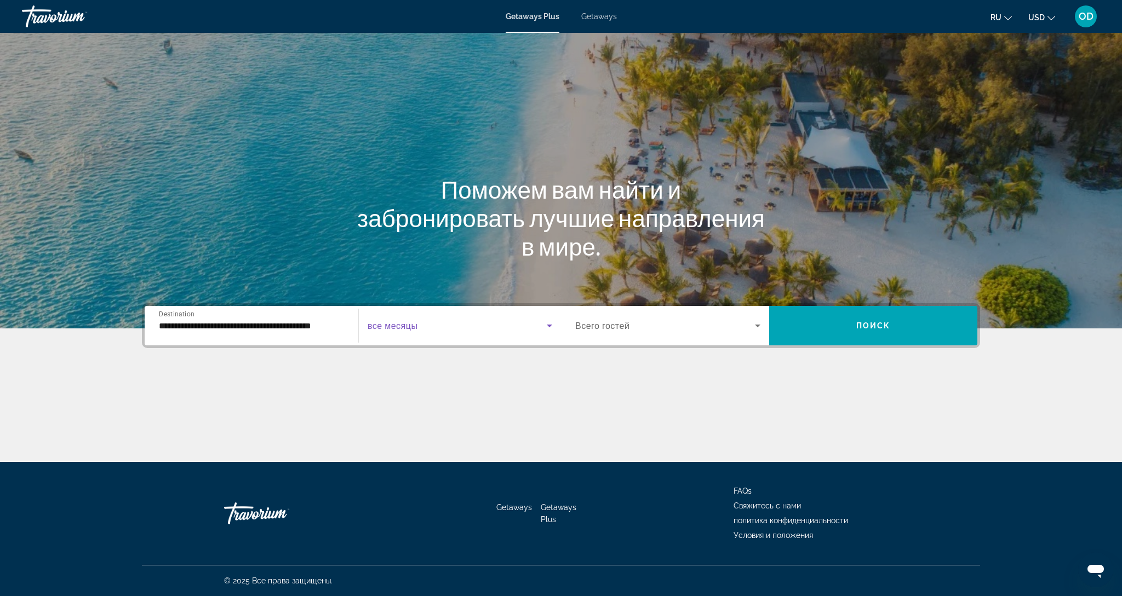
click at [426, 328] on span "Search widget" at bounding box center [456, 325] width 179 height 13
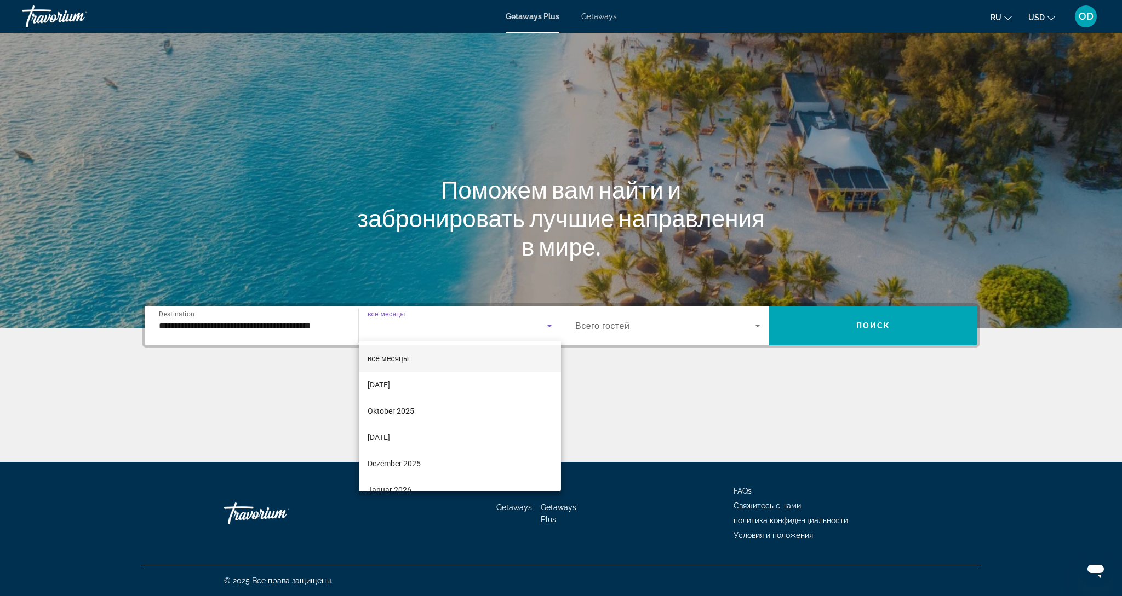
scroll to position [0, 0]
click at [390, 438] on span "November 2025" at bounding box center [378, 437] width 22 height 13
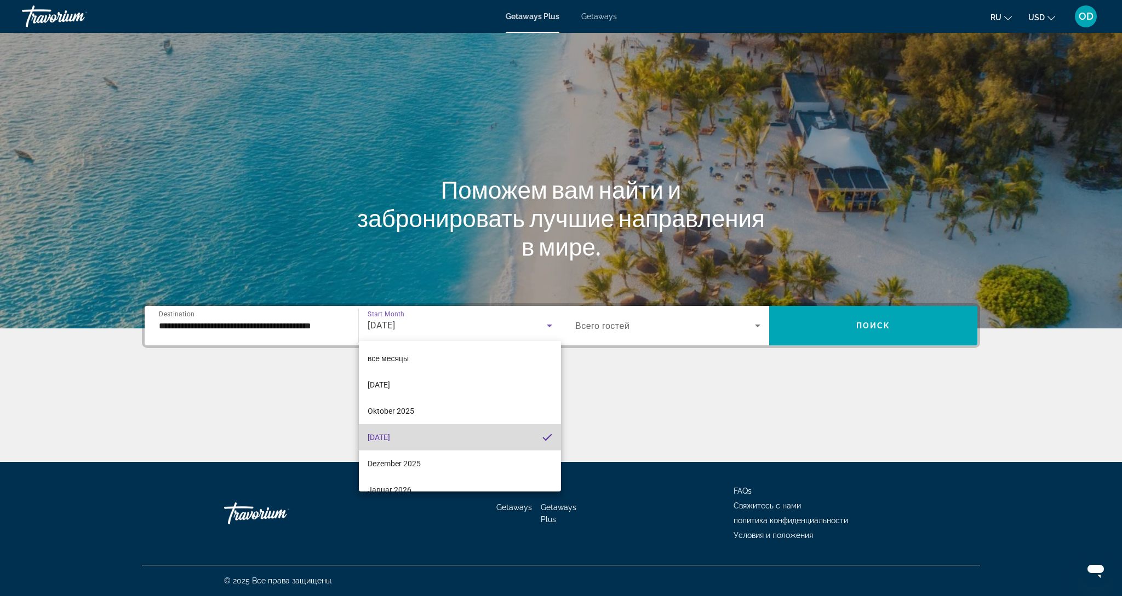
scroll to position [3, 0]
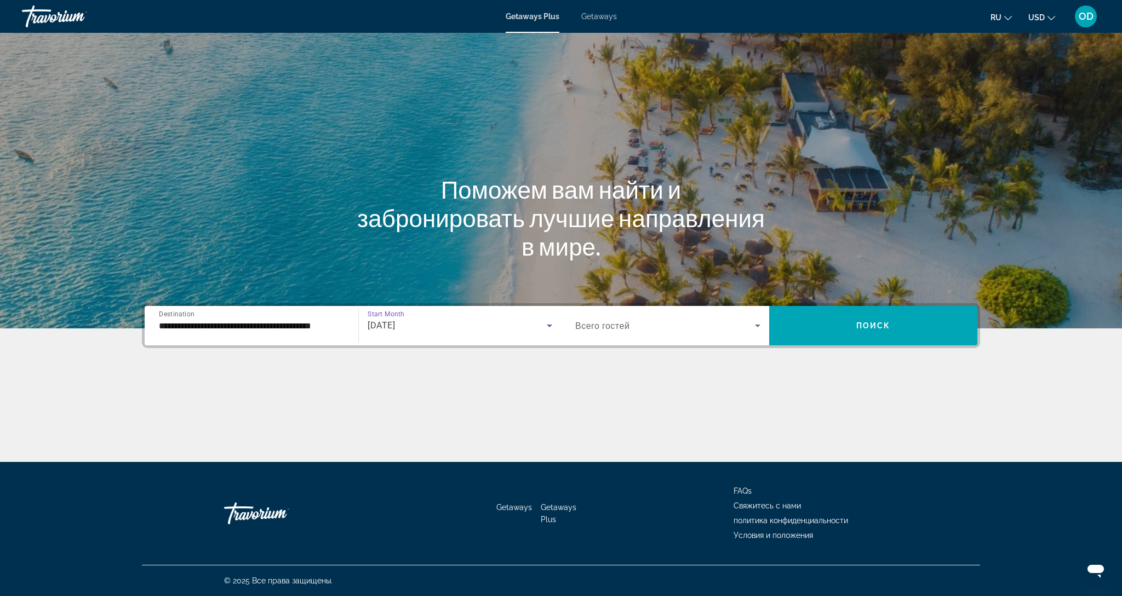
click at [690, 328] on span "Search widget" at bounding box center [665, 325] width 180 height 13
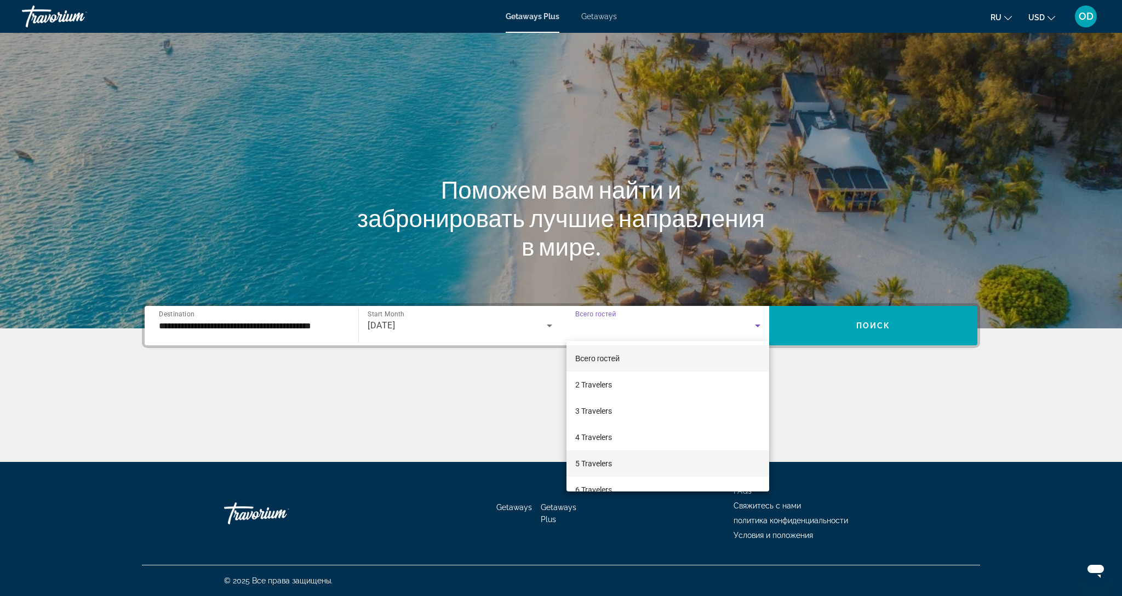
click at [594, 464] on span "5 Travelers" at bounding box center [593, 463] width 37 height 13
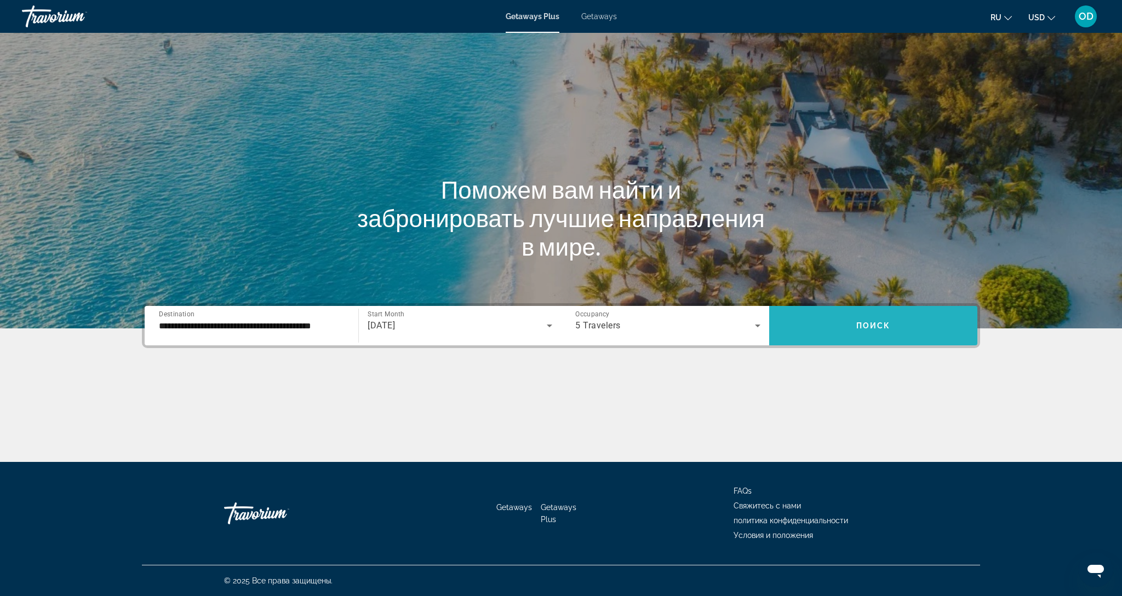
click at [858, 314] on span "Search widget" at bounding box center [873, 326] width 208 height 26
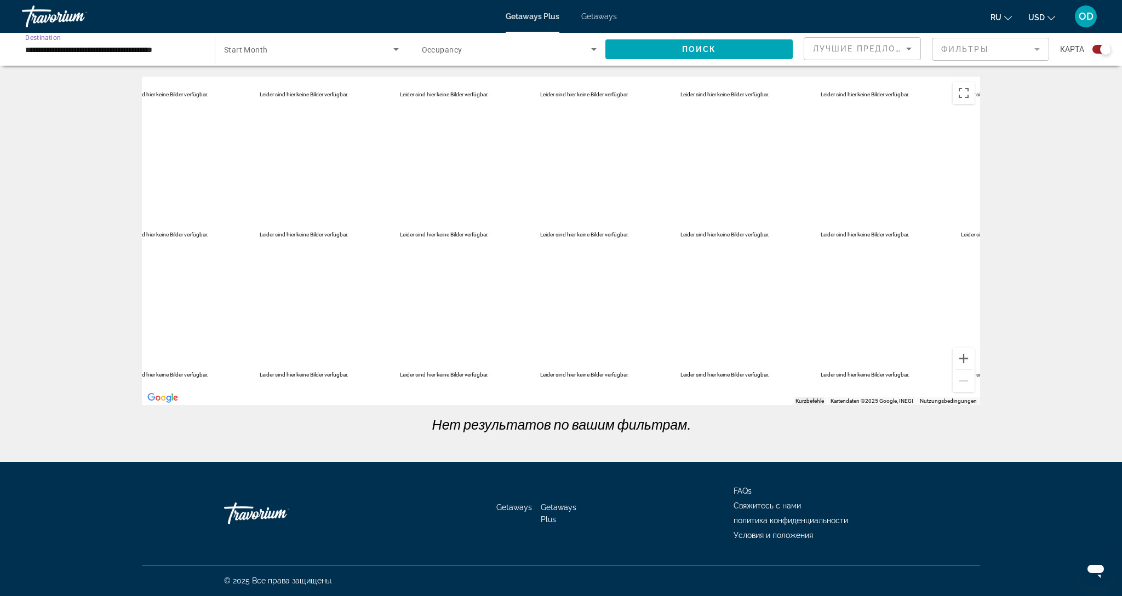
click at [42, 49] on input "**********" at bounding box center [112, 49] width 175 height 13
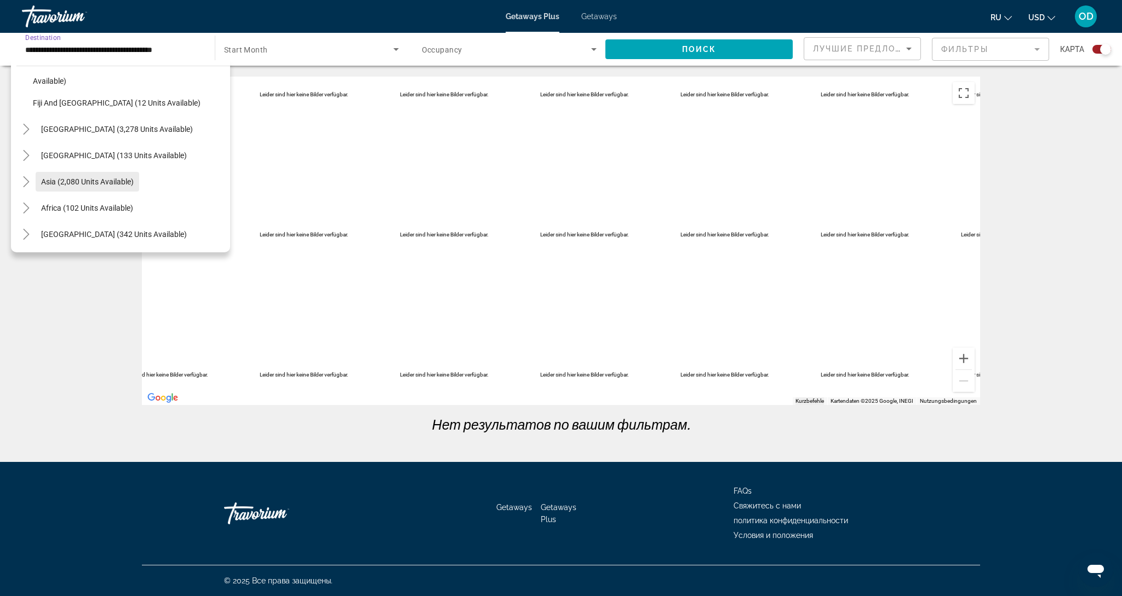
click at [90, 187] on span "Search widget" at bounding box center [88, 182] width 104 height 26
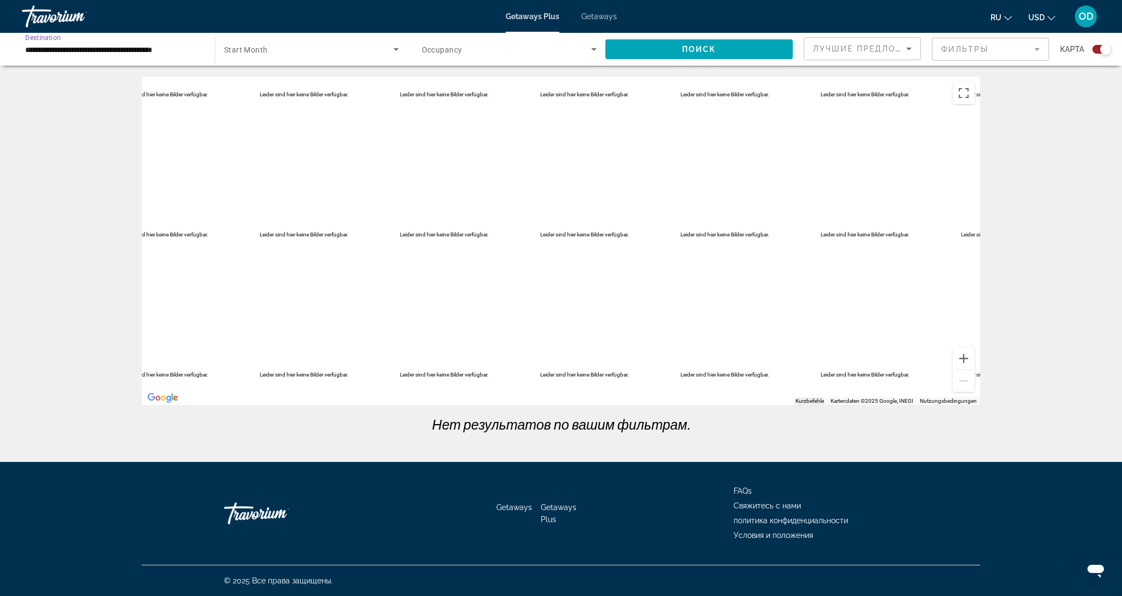
type input "**********"
click at [369, 55] on span "Search widget" at bounding box center [308, 49] width 169 height 13
click at [282, 91] on mat-option "все месяцы" at bounding box center [311, 82] width 192 height 26
click at [512, 52] on span "Search widget" at bounding box center [507, 49] width 170 height 13
click at [598, 55] on div at bounding box center [561, 298] width 1122 height 596
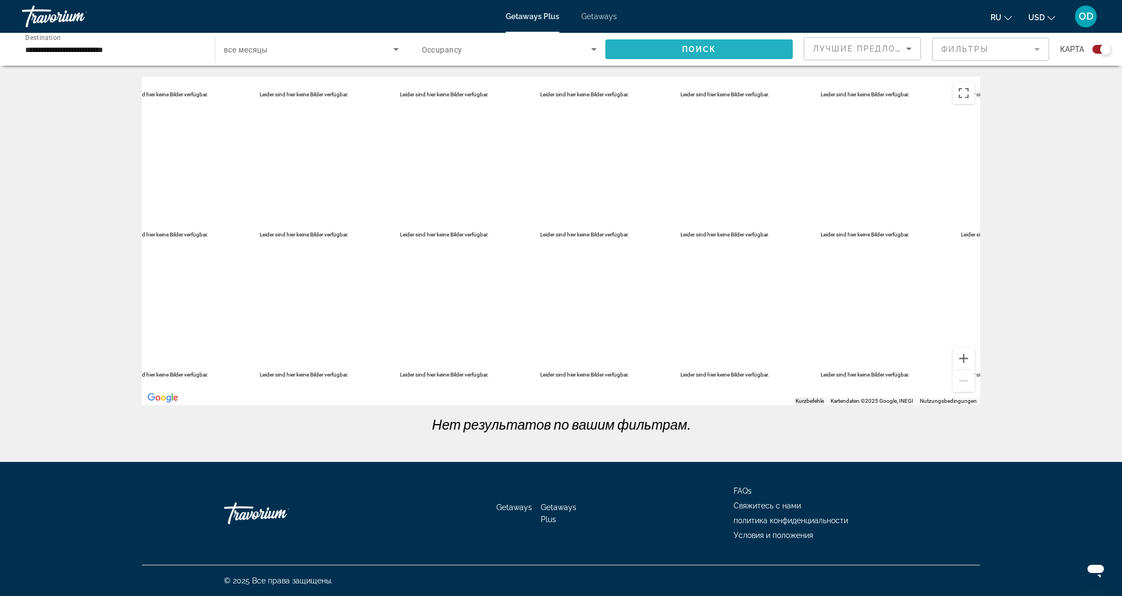
click at [664, 55] on span "Search widget" at bounding box center [698, 49] width 187 height 26
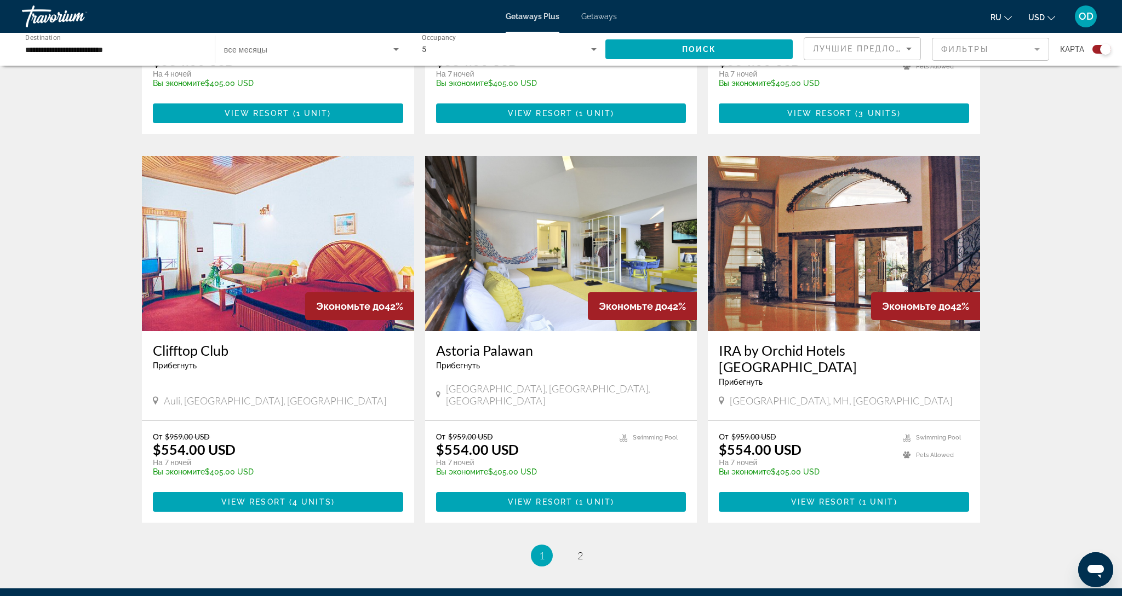
scroll to position [1443, 0]
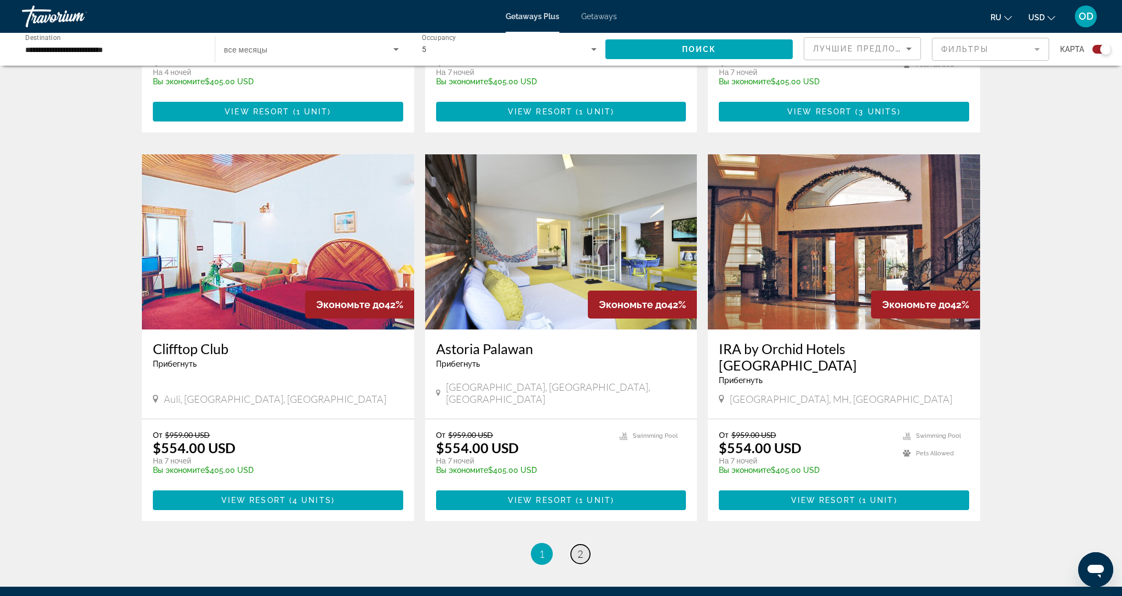
click at [577, 548] on span "2" at bounding box center [579, 554] width 5 height 12
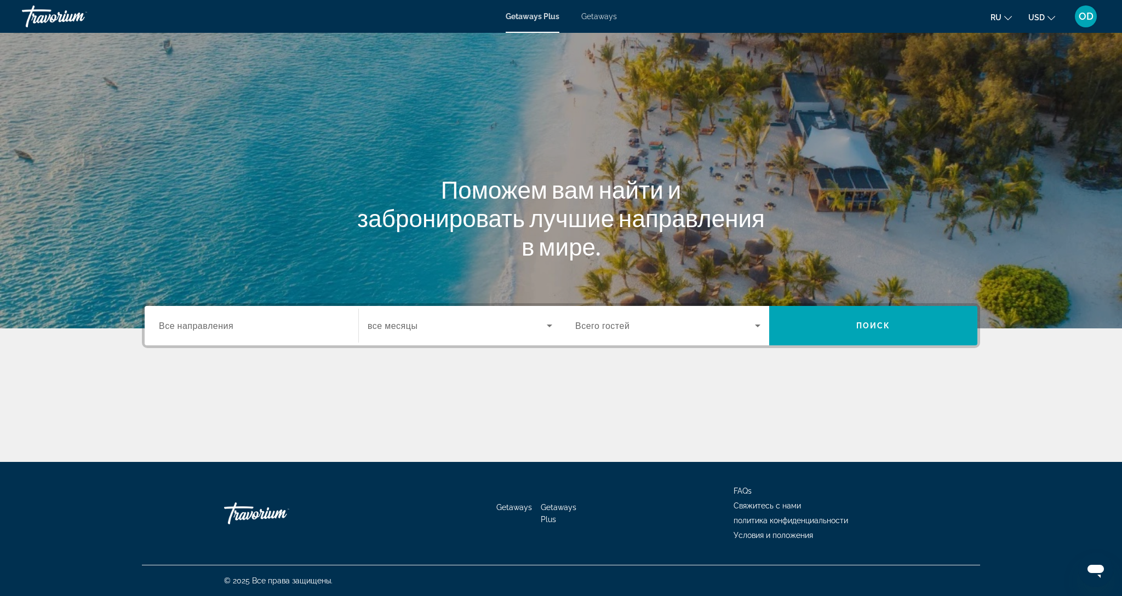
click at [184, 328] on span "Все направления" at bounding box center [196, 325] width 74 height 10
click at [184, 328] on input "Destination Все направления" at bounding box center [251, 326] width 185 height 13
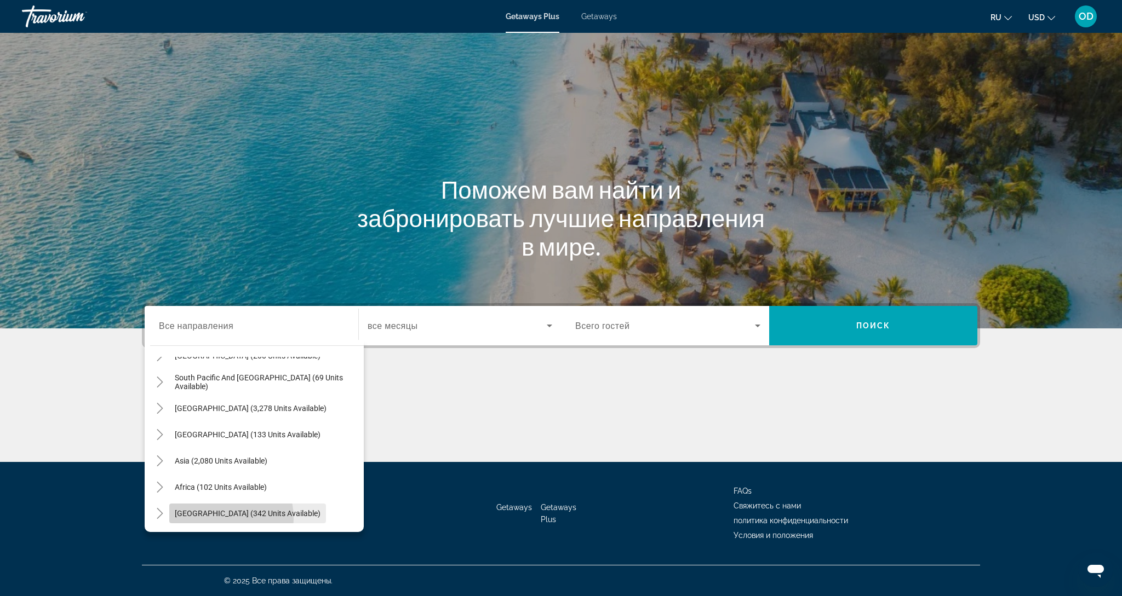
click at [201, 518] on span "Search widget" at bounding box center [247, 514] width 157 height 26
type input "**********"
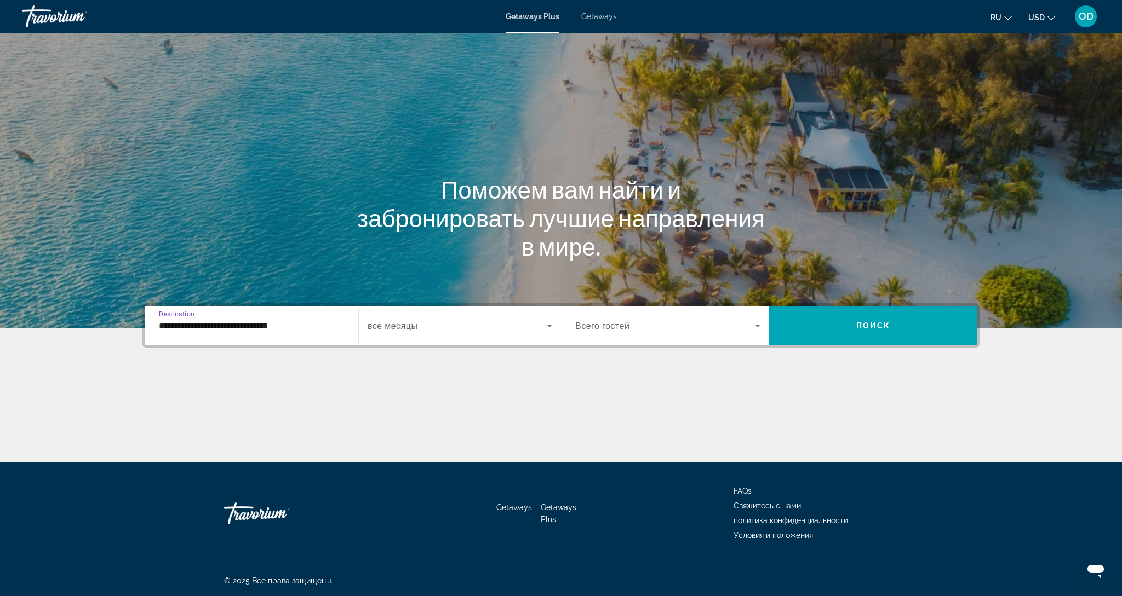
click at [452, 330] on span "Search widget" at bounding box center [456, 325] width 179 height 13
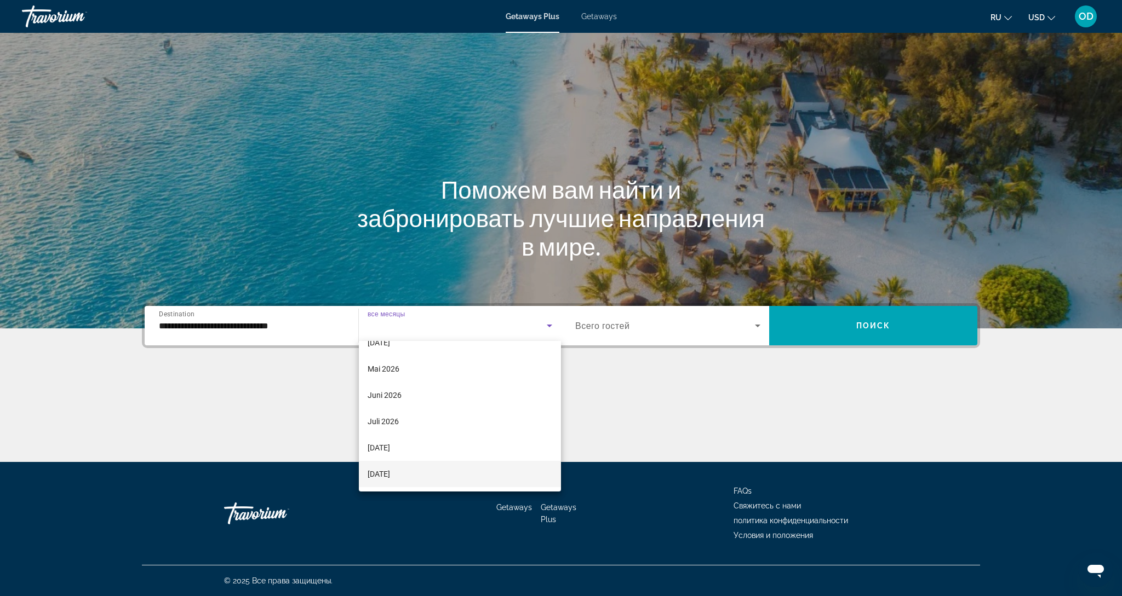
scroll to position [226, 0]
click at [383, 478] on span "September 2026" at bounding box center [378, 474] width 22 height 13
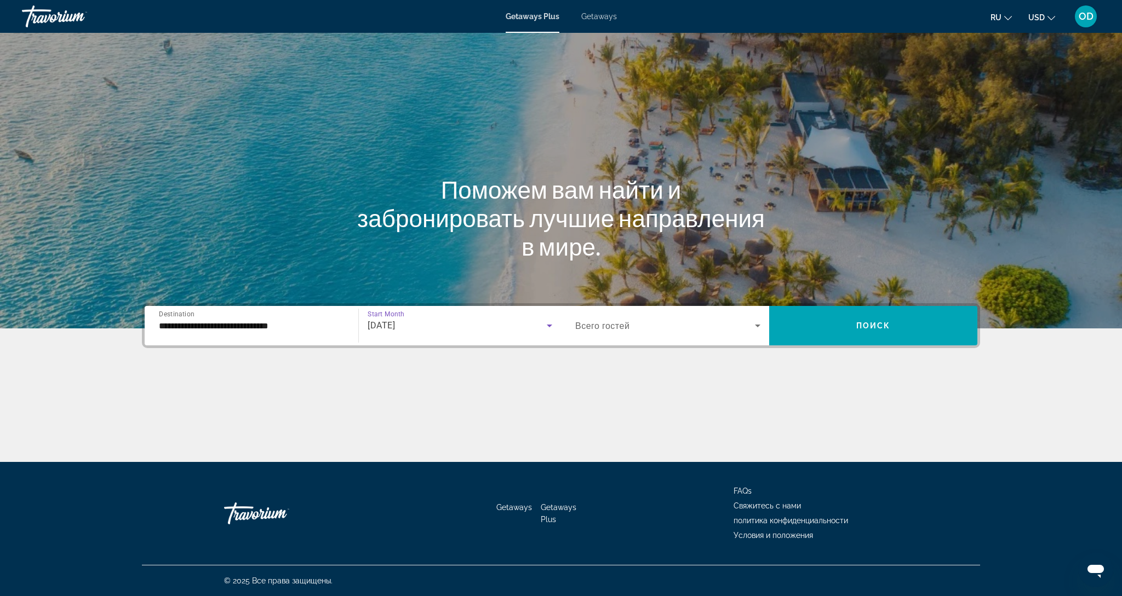
scroll to position [0, 0]
click at [625, 331] on span "Search widget" at bounding box center [665, 325] width 180 height 13
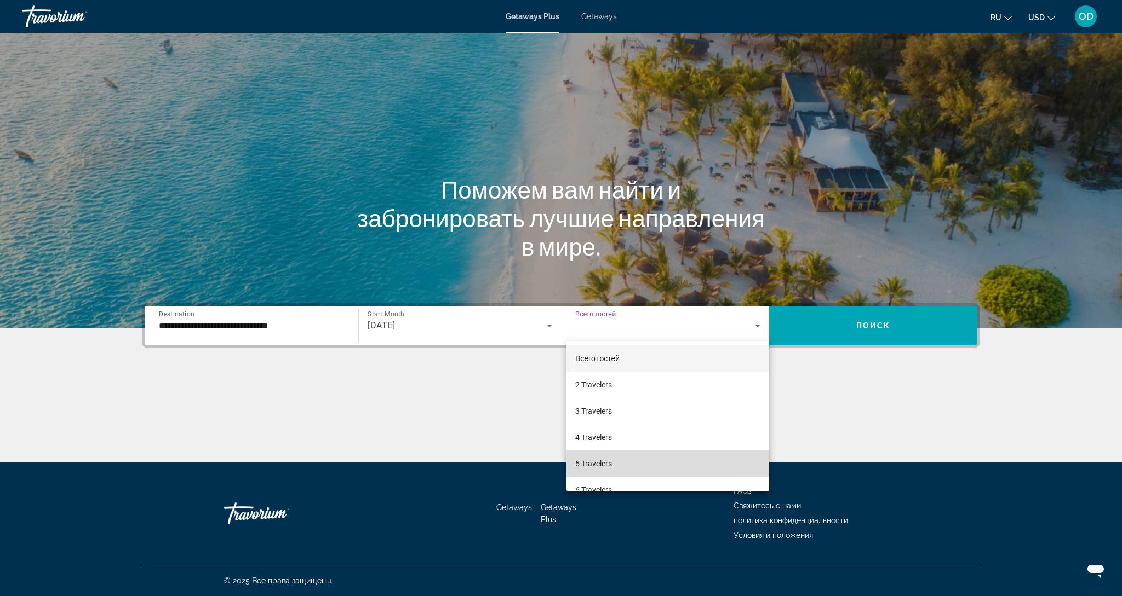
click at [599, 461] on span "5 Travelers" at bounding box center [593, 463] width 37 height 13
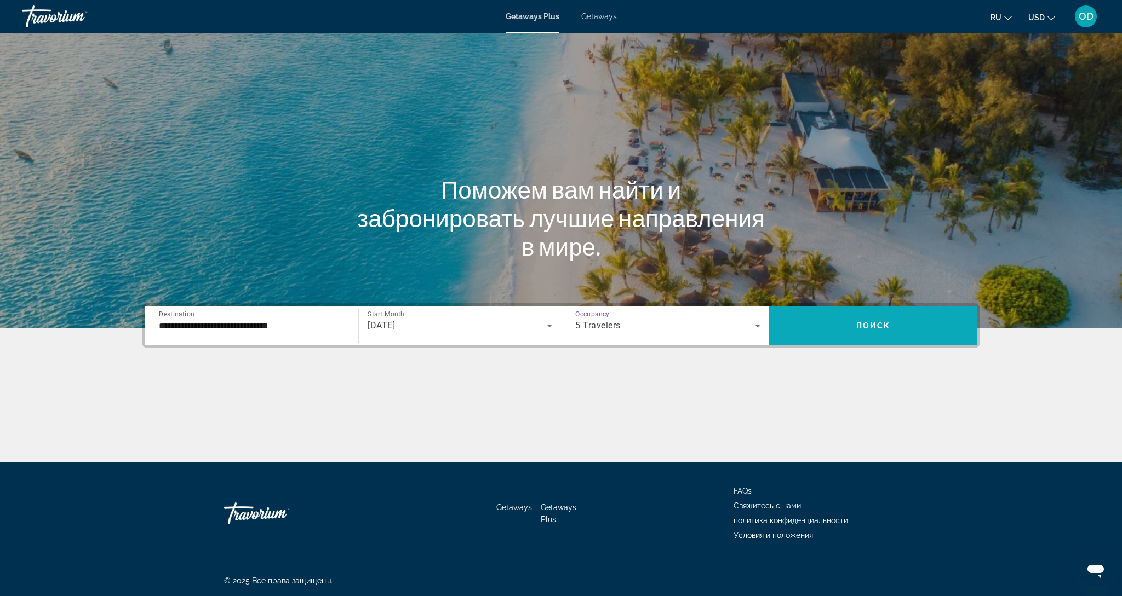
click at [865, 330] on span "Search widget" at bounding box center [873, 326] width 208 height 26
click at [746, 330] on span "Search widget" at bounding box center [665, 325] width 180 height 13
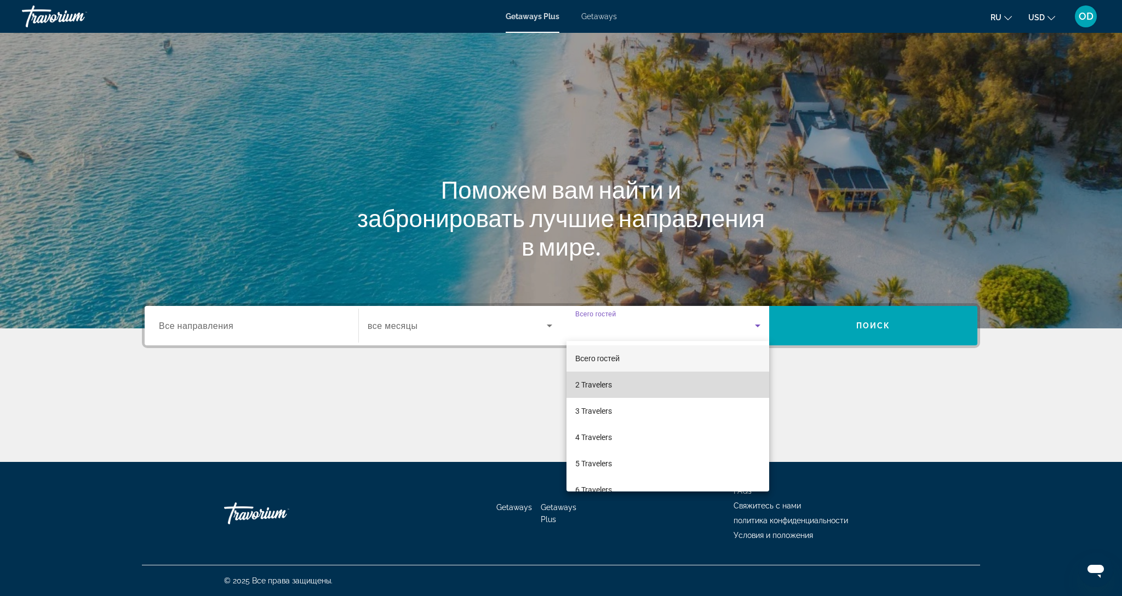
click at [619, 390] on mat-option "2 Travelers" at bounding box center [667, 385] width 203 height 26
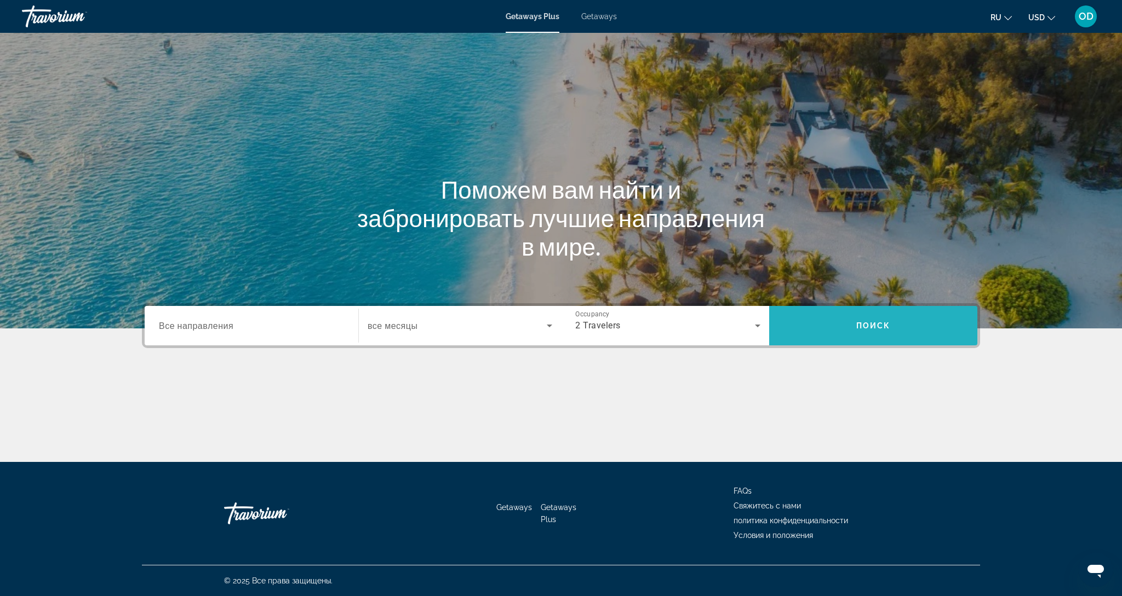
click at [820, 336] on span "Search widget" at bounding box center [873, 326] width 208 height 26
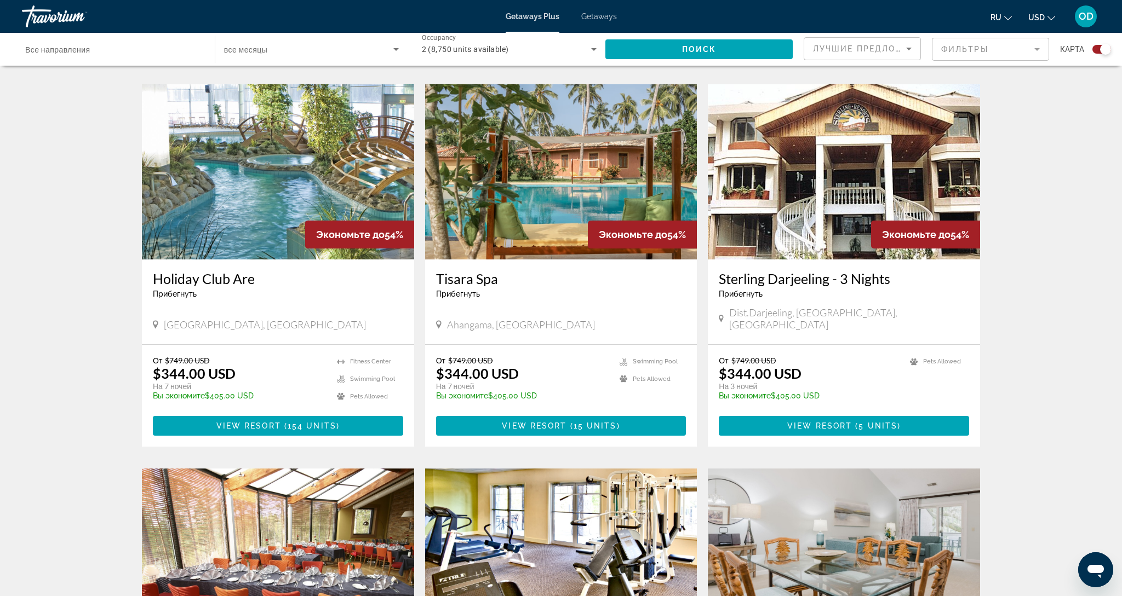
scroll to position [762, 0]
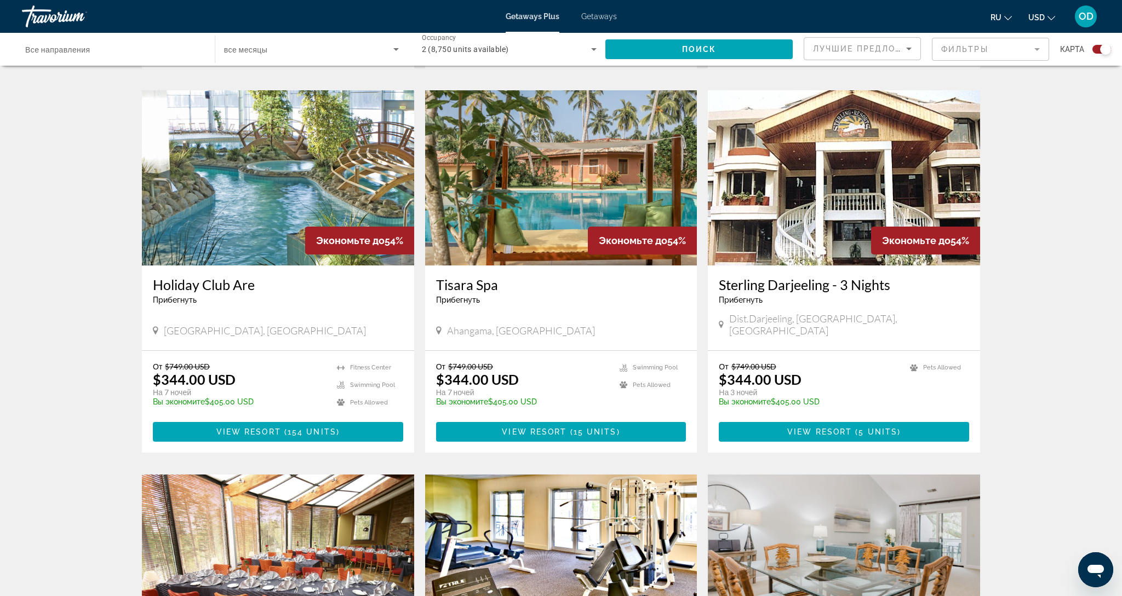
click at [516, 161] on img "Main content" at bounding box center [561, 177] width 272 height 175
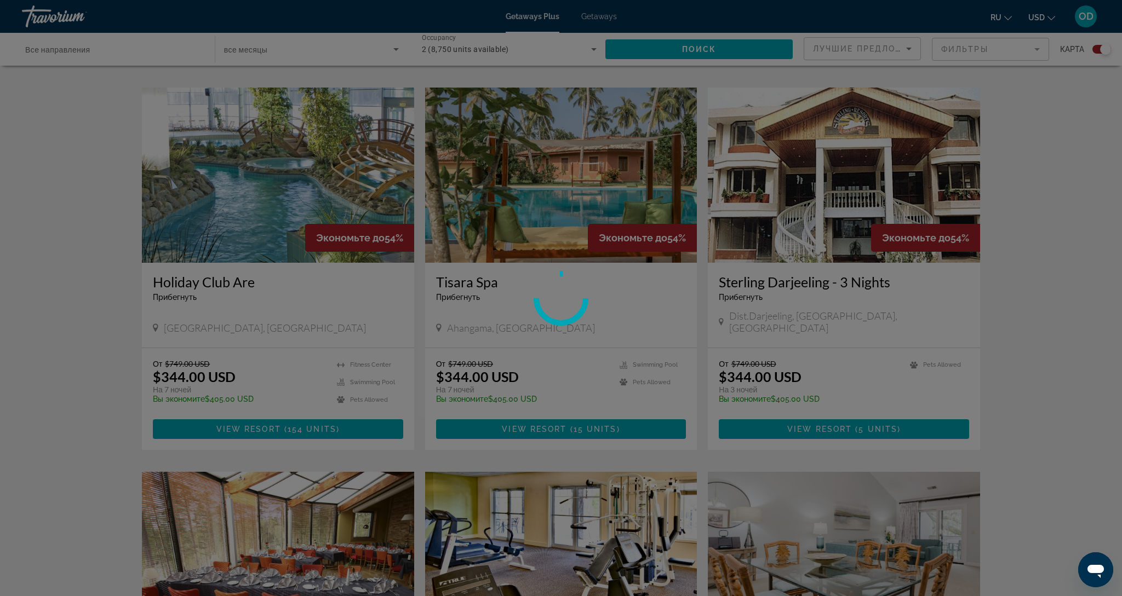
scroll to position [757, 0]
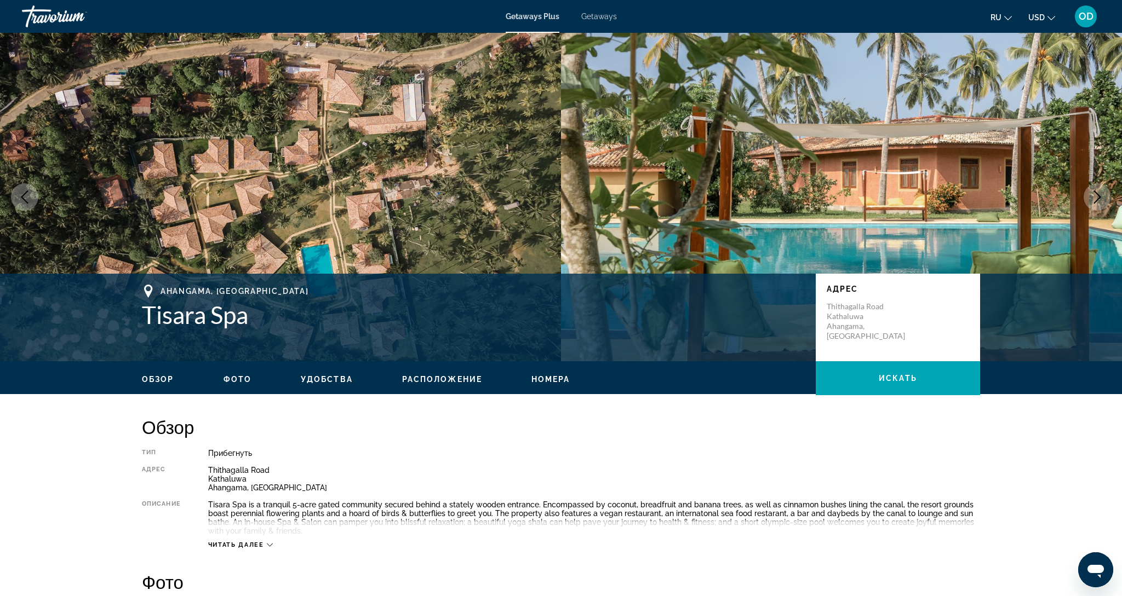
click at [1098, 193] on icon "Next image" at bounding box center [1096, 197] width 13 height 13
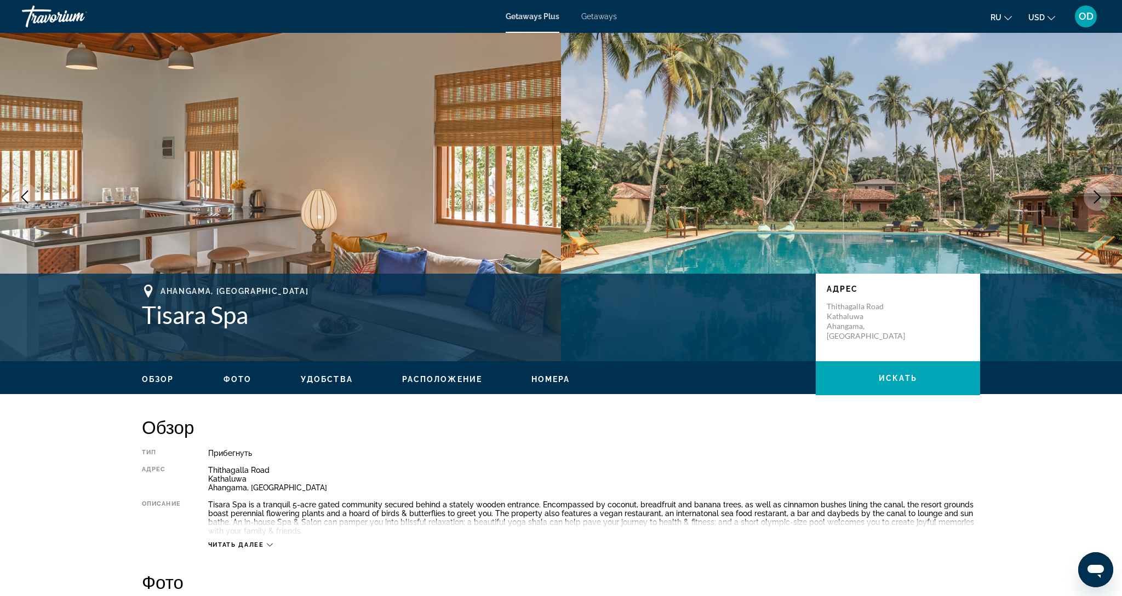
click at [1098, 193] on icon "Next image" at bounding box center [1096, 197] width 13 height 13
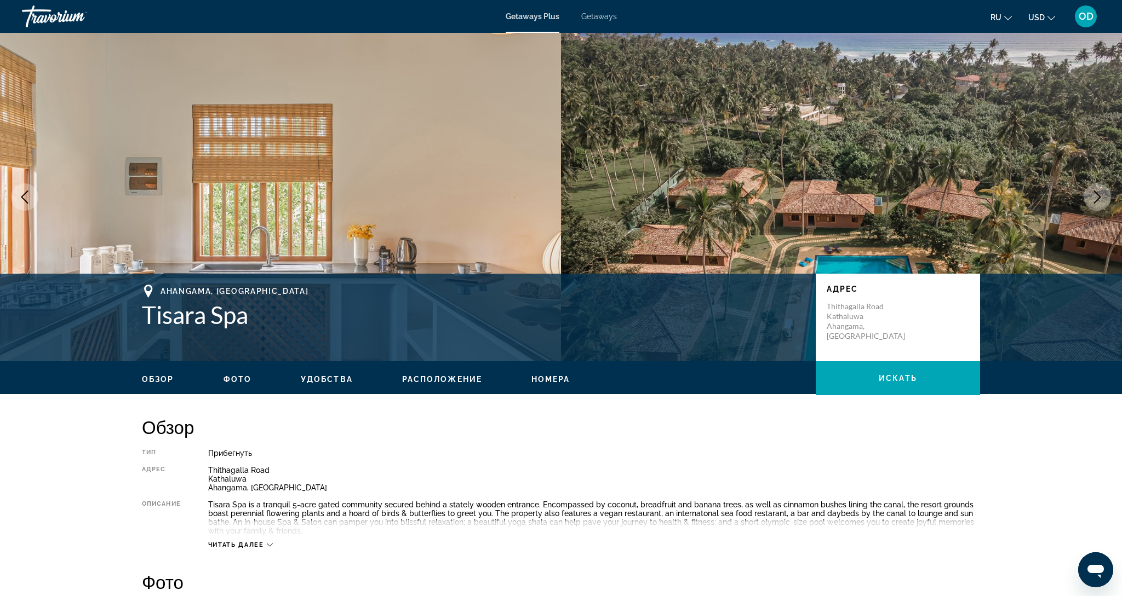
click at [1098, 193] on icon "Next image" at bounding box center [1096, 197] width 13 height 13
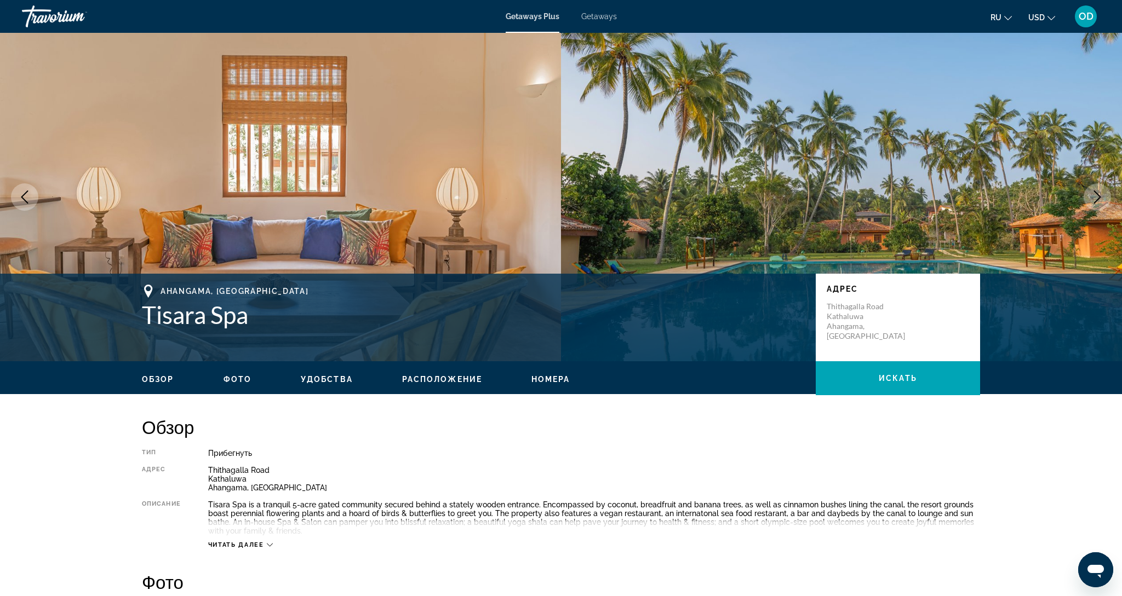
click at [1098, 193] on icon "Next image" at bounding box center [1096, 197] width 13 height 13
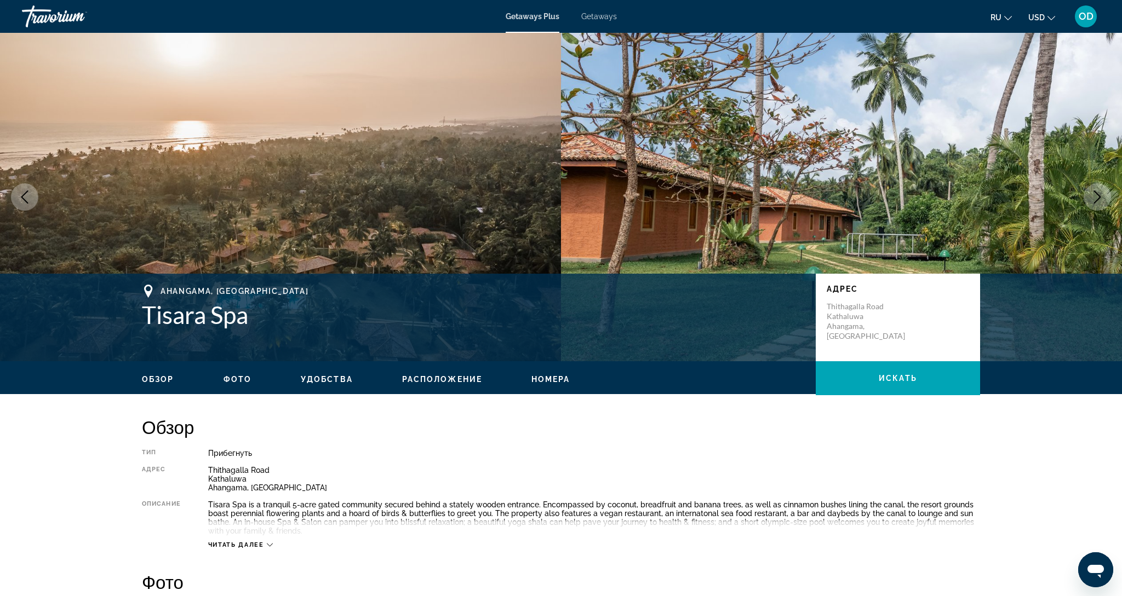
click at [1098, 193] on icon "Next image" at bounding box center [1096, 197] width 13 height 13
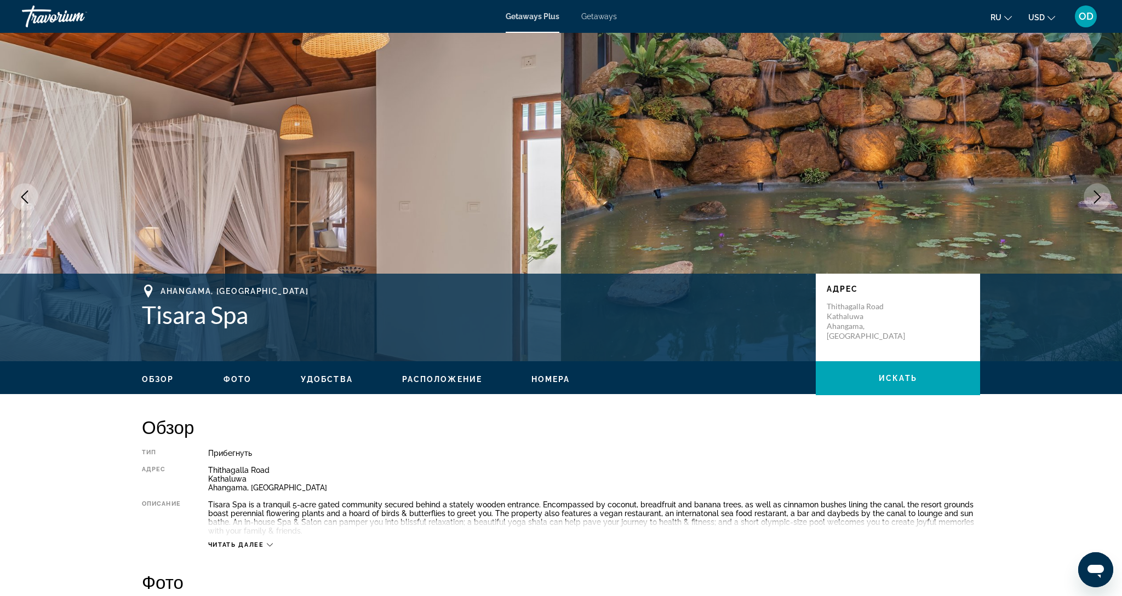
click at [1098, 193] on icon "Next image" at bounding box center [1096, 197] width 13 height 13
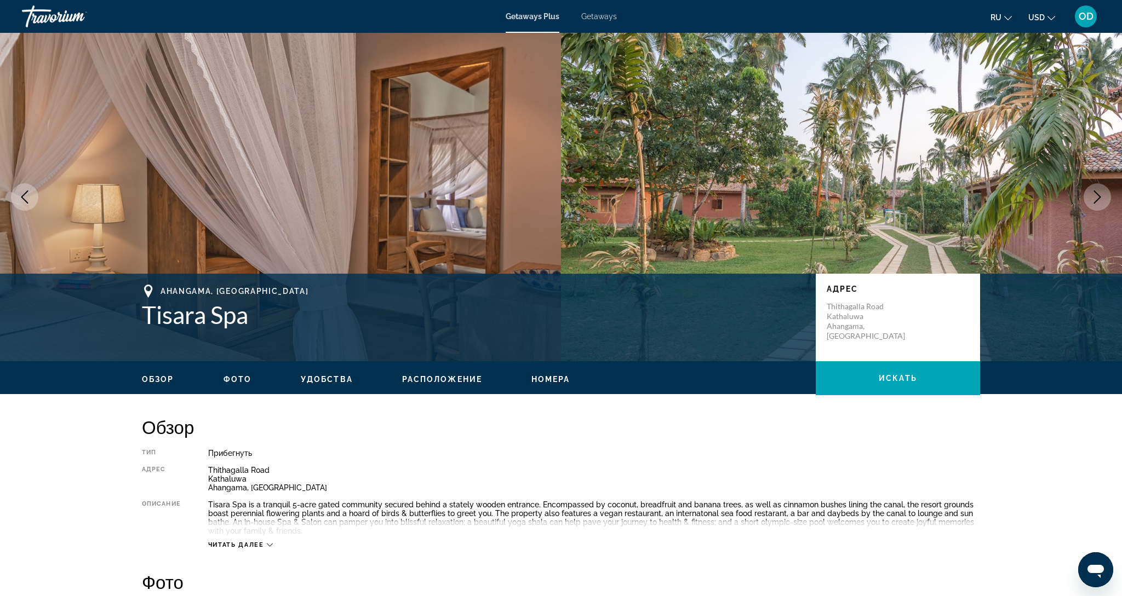
click at [1098, 193] on icon "Next image" at bounding box center [1096, 197] width 13 height 13
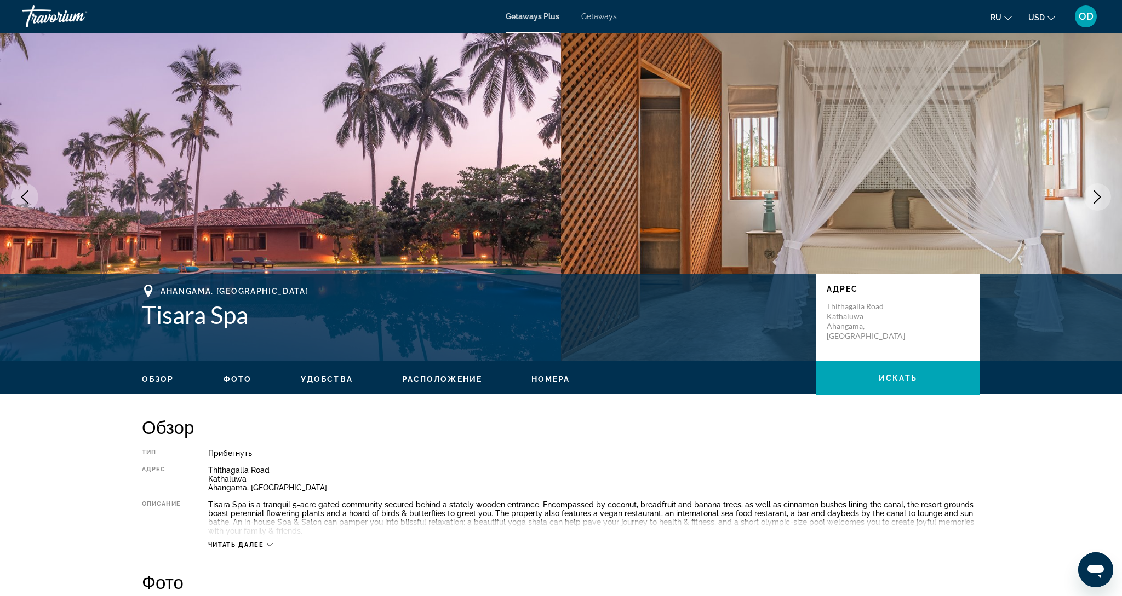
click at [1098, 193] on icon "Next image" at bounding box center [1096, 197] width 13 height 13
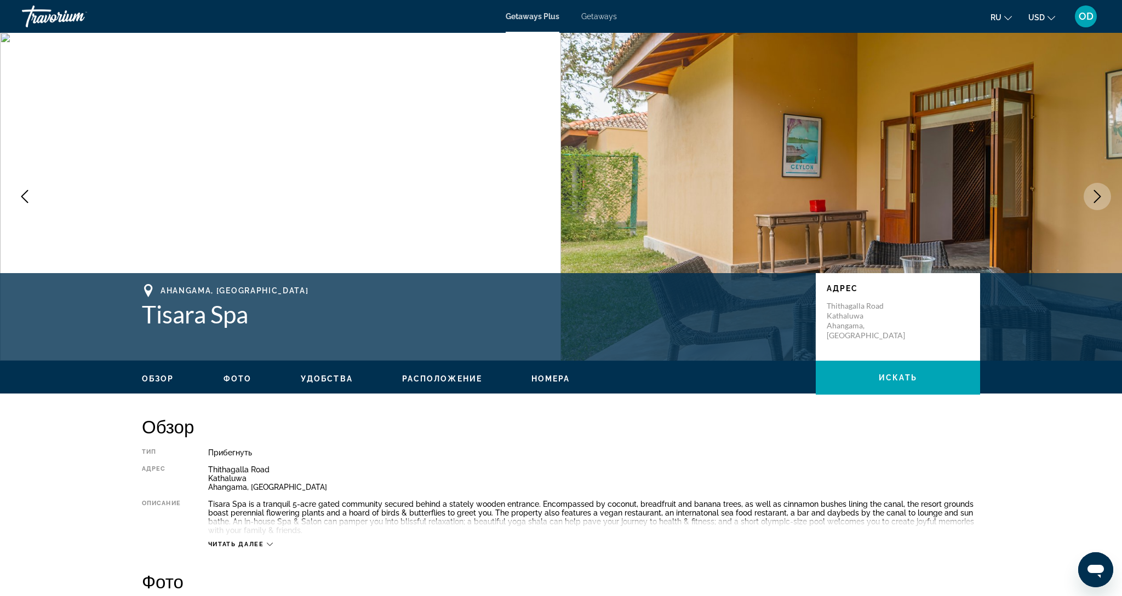
click at [1098, 193] on icon "Next image" at bounding box center [1096, 196] width 13 height 13
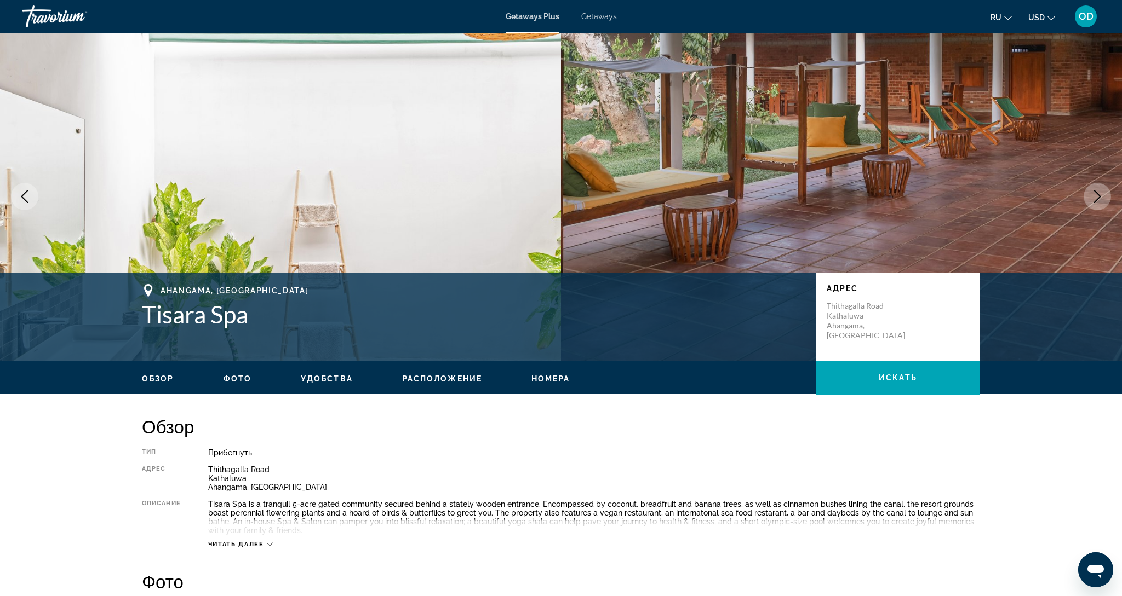
scroll to position [2, 0]
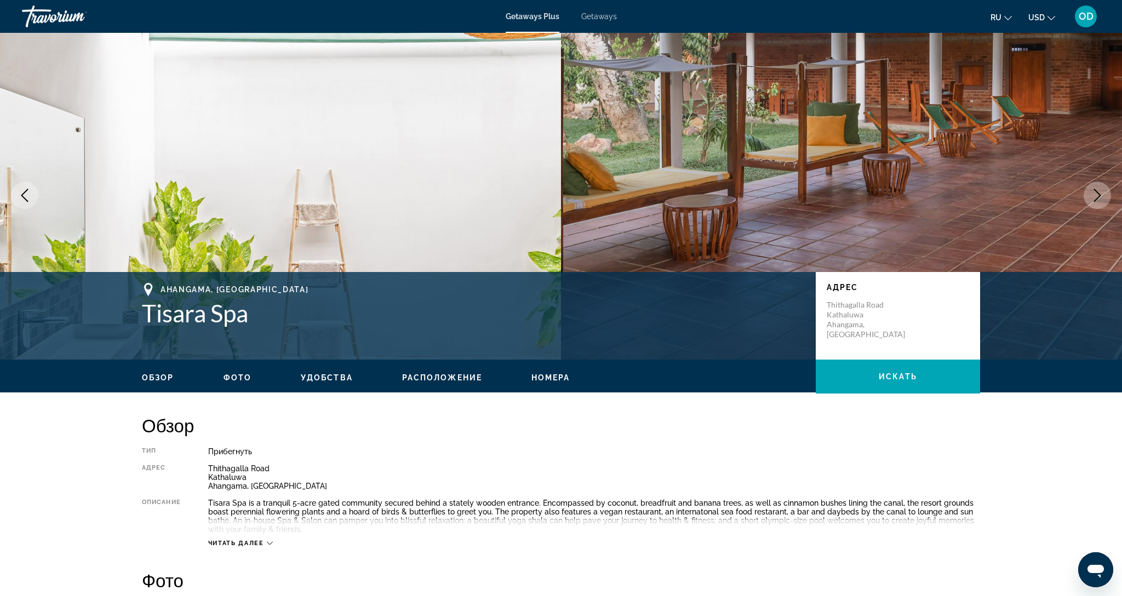
click at [1098, 193] on icon "Next image" at bounding box center [1097, 195] width 7 height 13
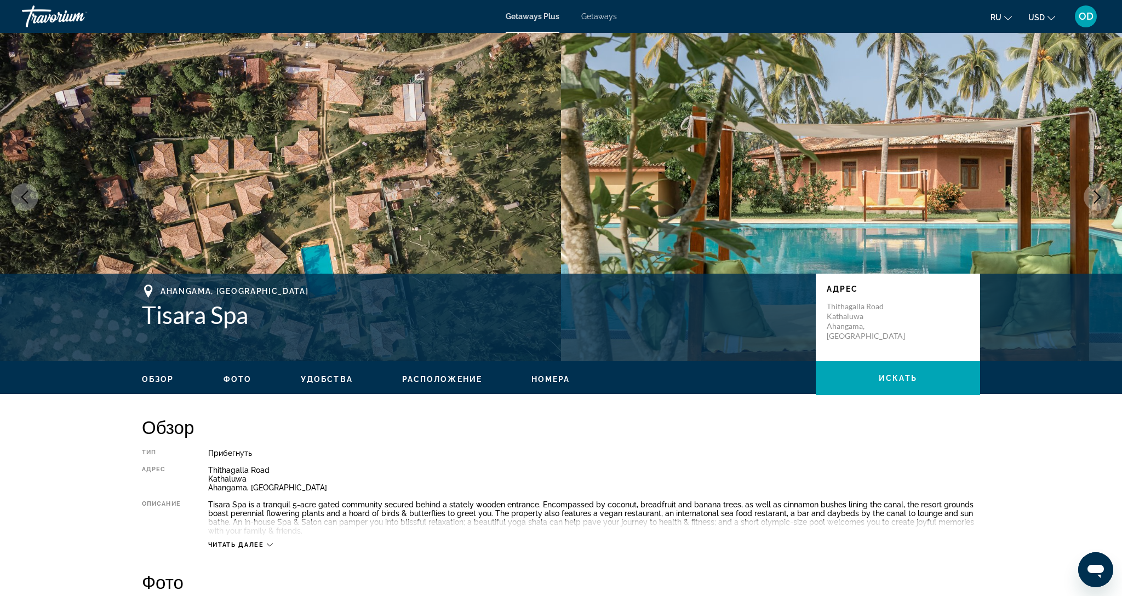
scroll to position [0, 0]
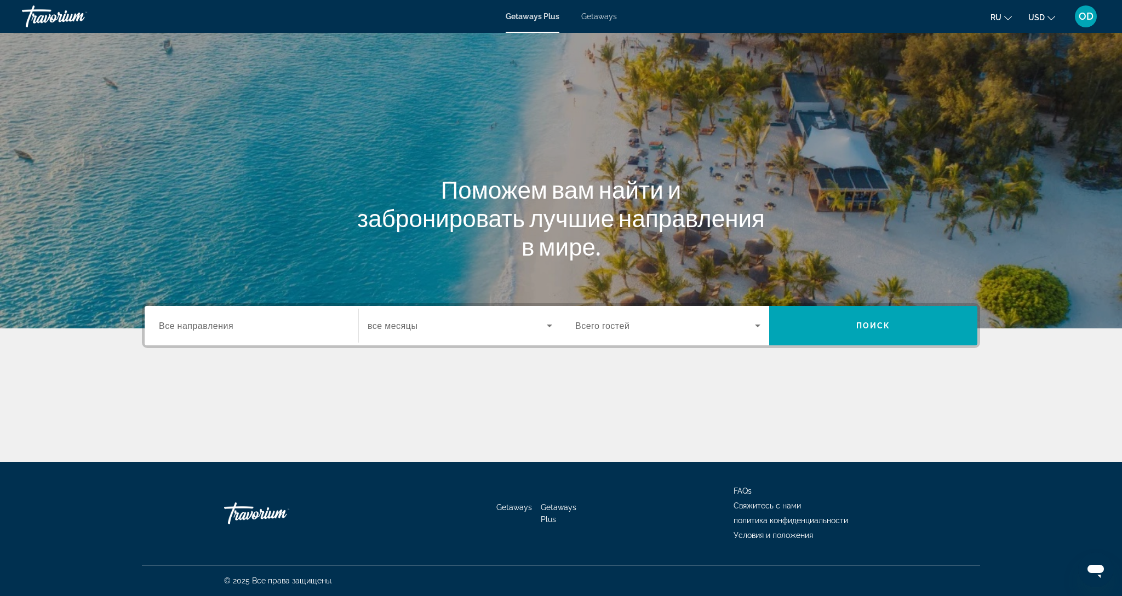
click at [191, 320] on div "Destination Все направления" at bounding box center [251, 326] width 185 height 31
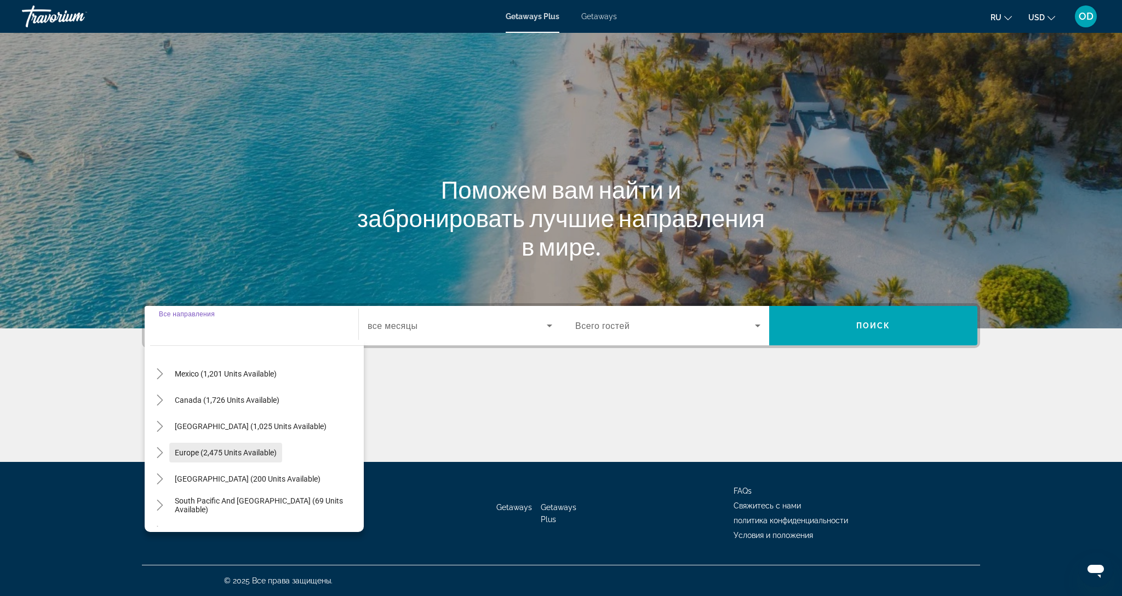
scroll to position [55, 0]
click at [209, 405] on span "Search widget" at bounding box center [227, 400] width 116 height 26
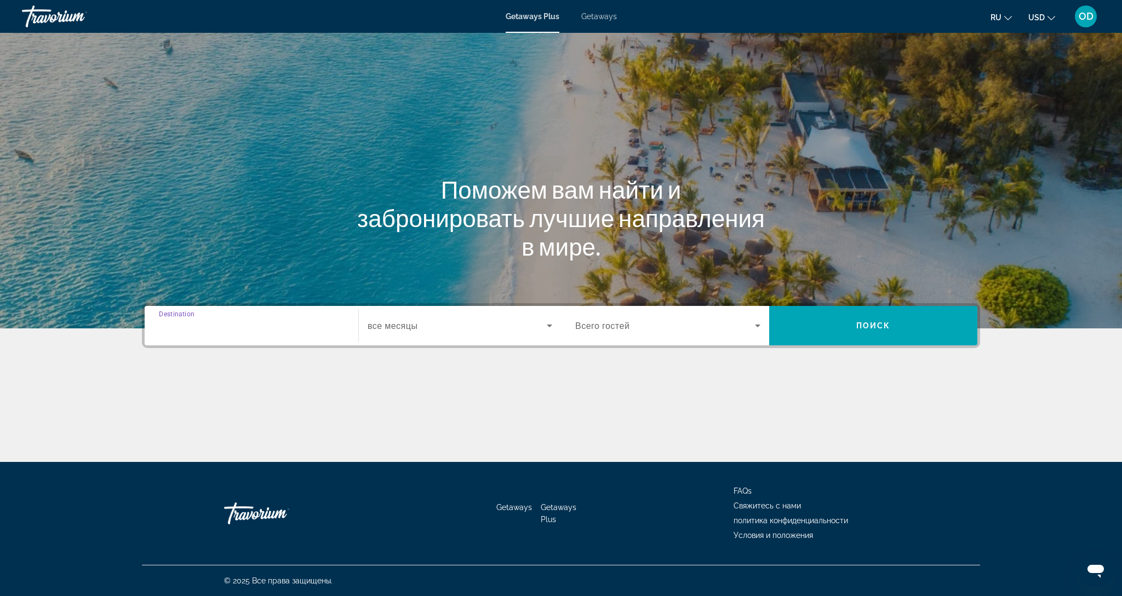
type input "**********"
click at [426, 341] on div "Search widget" at bounding box center [459, 326] width 185 height 31
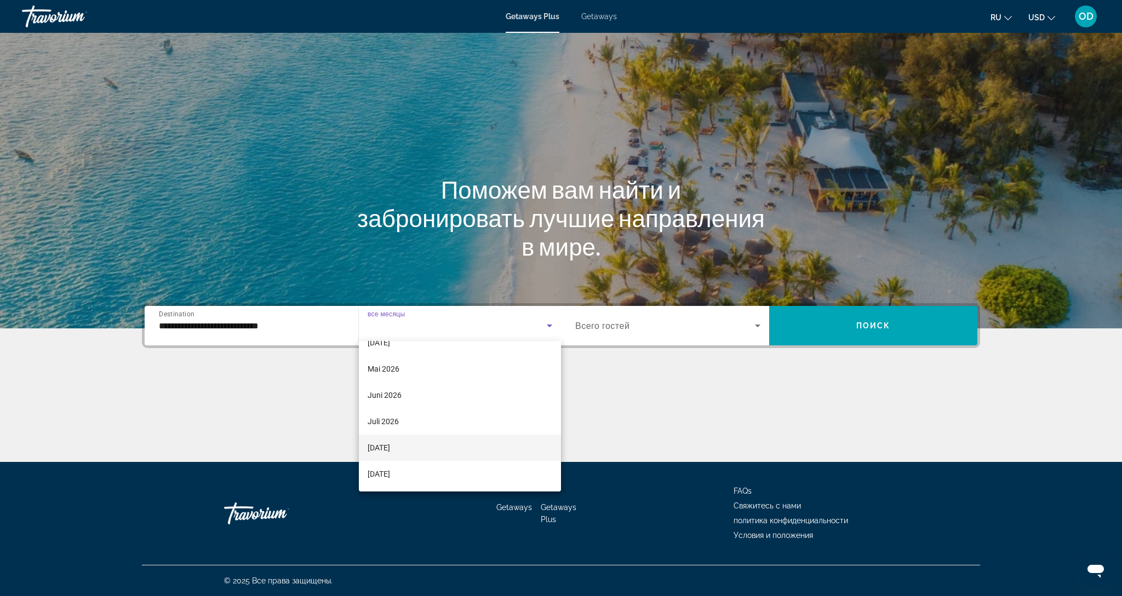
scroll to position [226, 0]
click at [386, 473] on span "September 2026" at bounding box center [378, 474] width 22 height 13
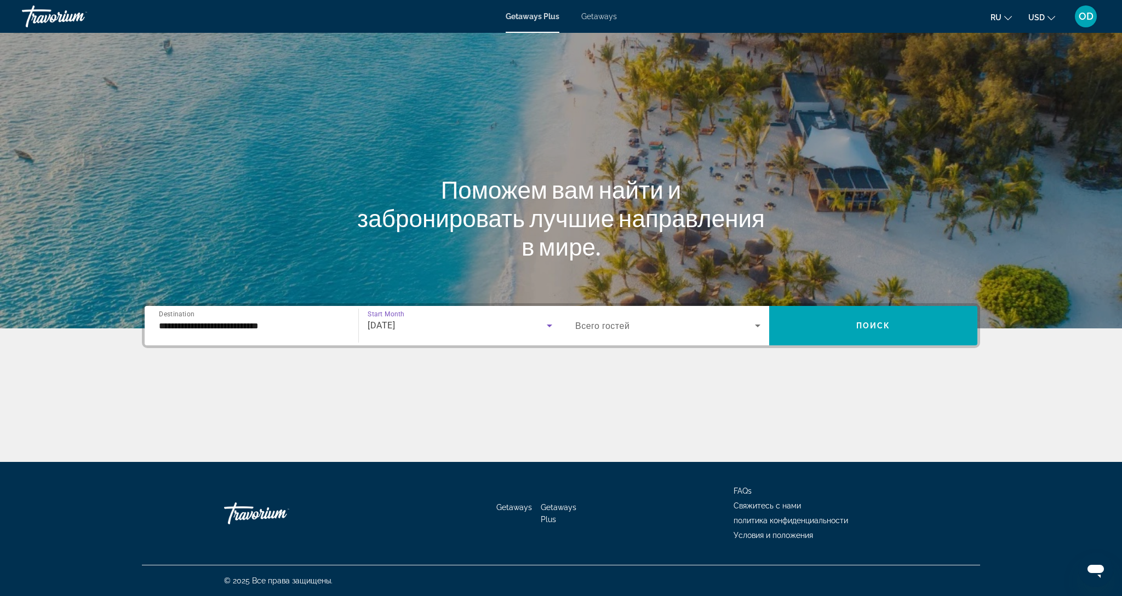
click at [609, 330] on span "Всего гостей" at bounding box center [602, 326] width 54 height 10
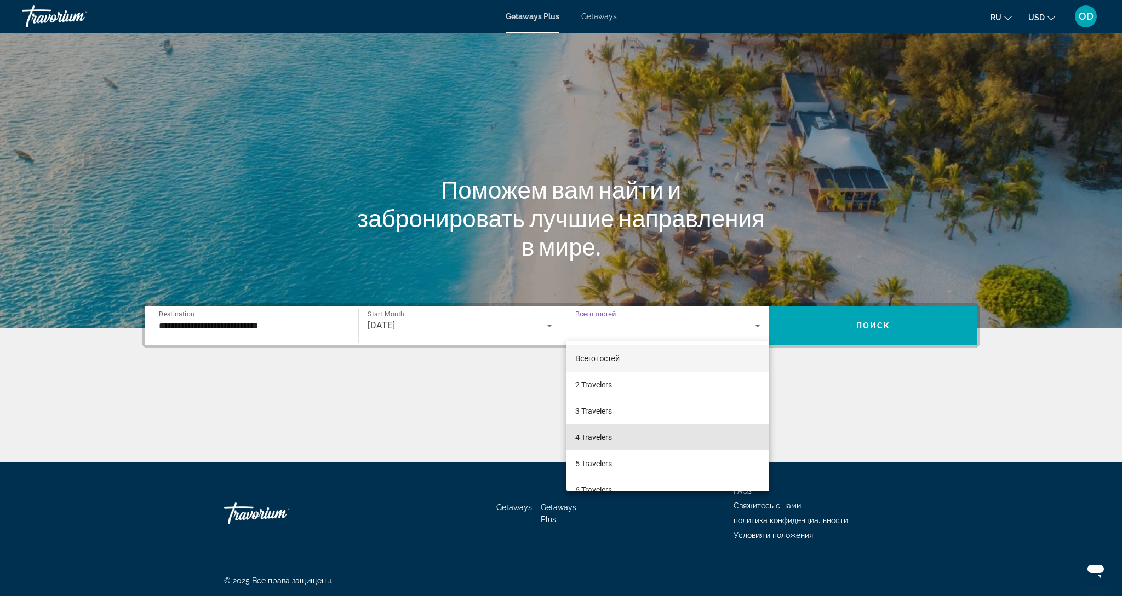
drag, startPoint x: 600, startPoint y: 440, endPoint x: 702, endPoint y: 363, distance: 128.3
click at [602, 440] on span "4 Travelers" at bounding box center [593, 437] width 37 height 13
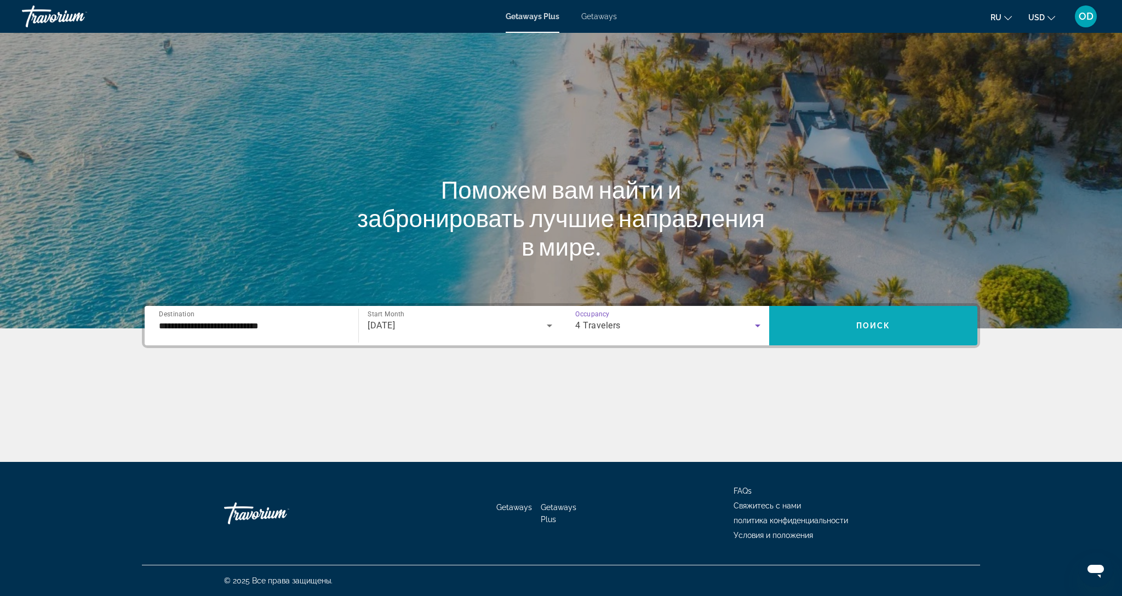
click at [817, 338] on span "Search widget" at bounding box center [873, 326] width 208 height 26
click at [223, 325] on span "Все направления" at bounding box center [196, 325] width 74 height 10
click at [223, 325] on input "Destination Все направления" at bounding box center [251, 326] width 185 height 13
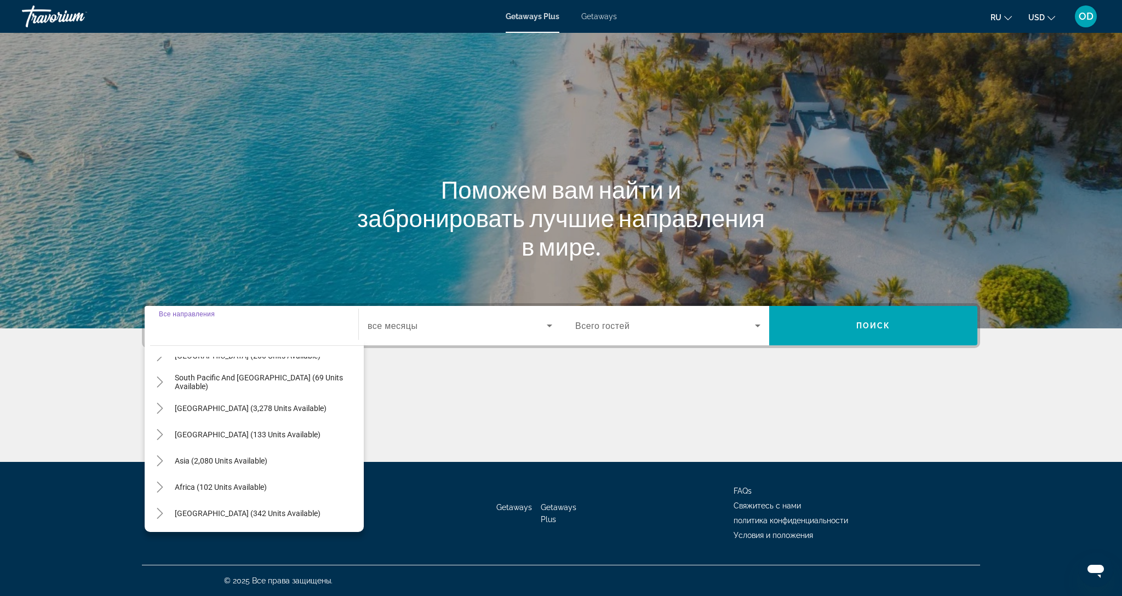
scroll to position [177, 0]
click at [197, 493] on span "Search widget" at bounding box center [220, 487] width 103 height 26
type input "**********"
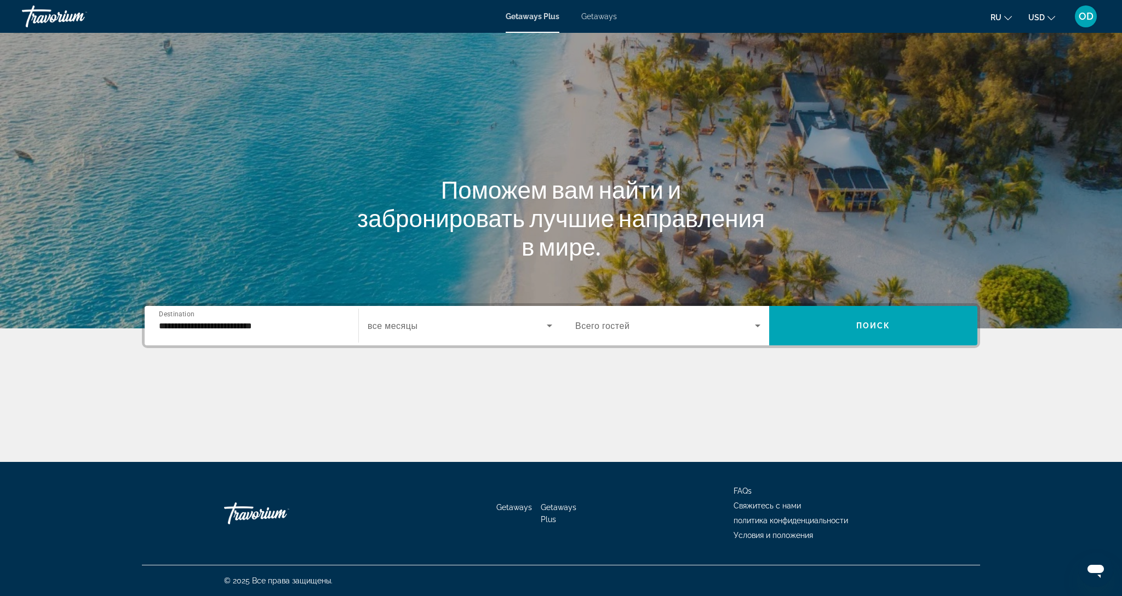
click at [380, 325] on span "все месяцы" at bounding box center [392, 326] width 50 height 10
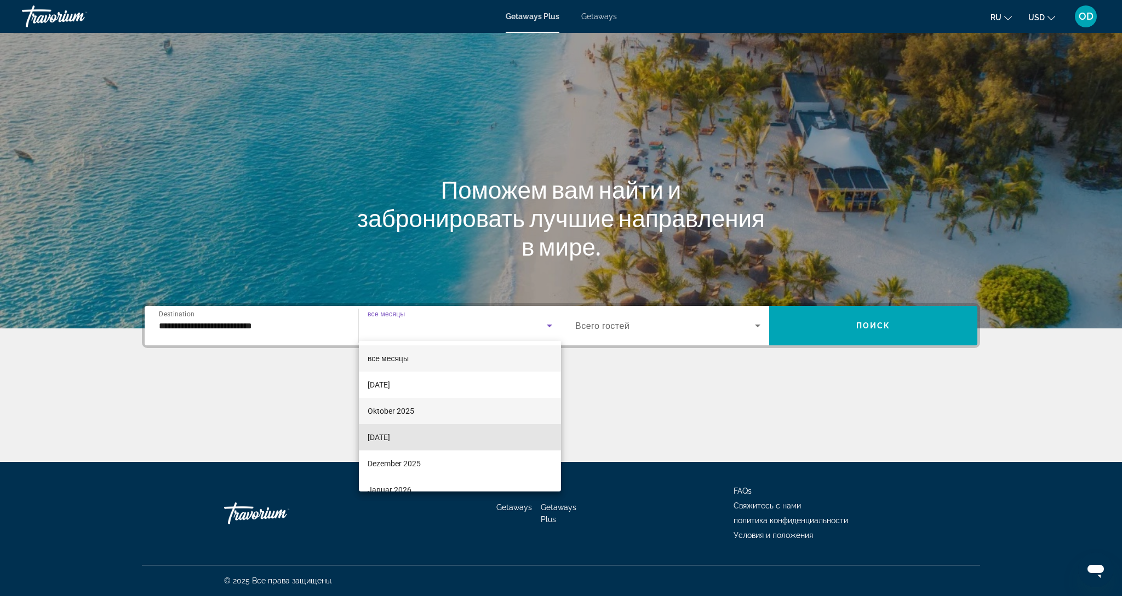
drag, startPoint x: 394, startPoint y: 438, endPoint x: 476, endPoint y: 420, distance: 83.7
click at [390, 438] on span "November 2025" at bounding box center [378, 437] width 22 height 13
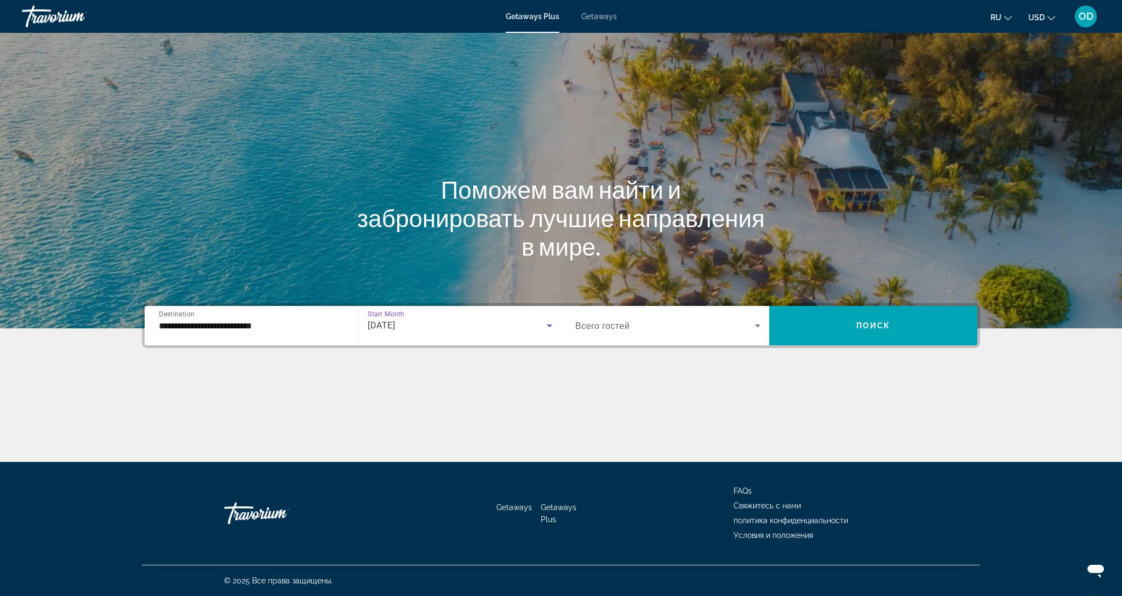
click at [597, 331] on span "Search widget" at bounding box center [665, 325] width 180 height 13
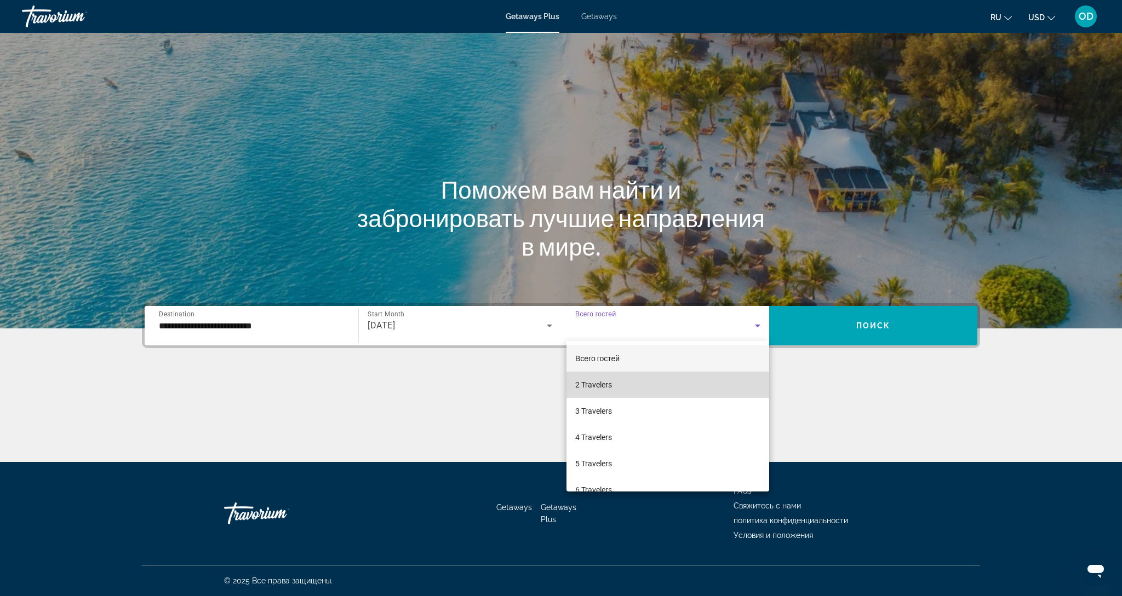
click at [603, 393] on mat-option "2 Travelers" at bounding box center [667, 385] width 203 height 26
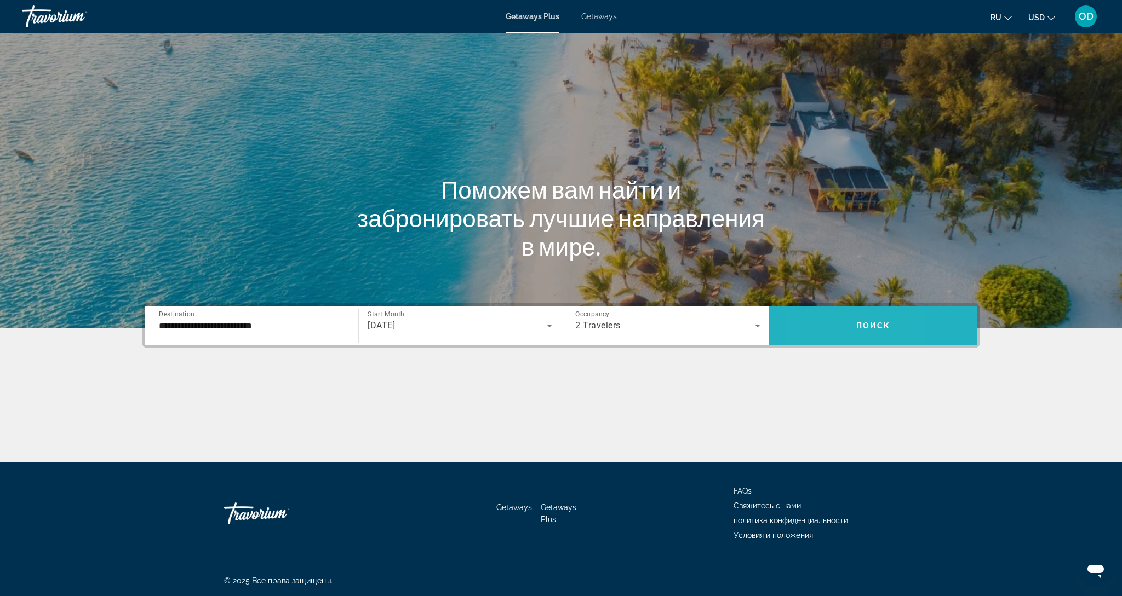
click at [813, 338] on span "Search widget" at bounding box center [873, 326] width 208 height 26
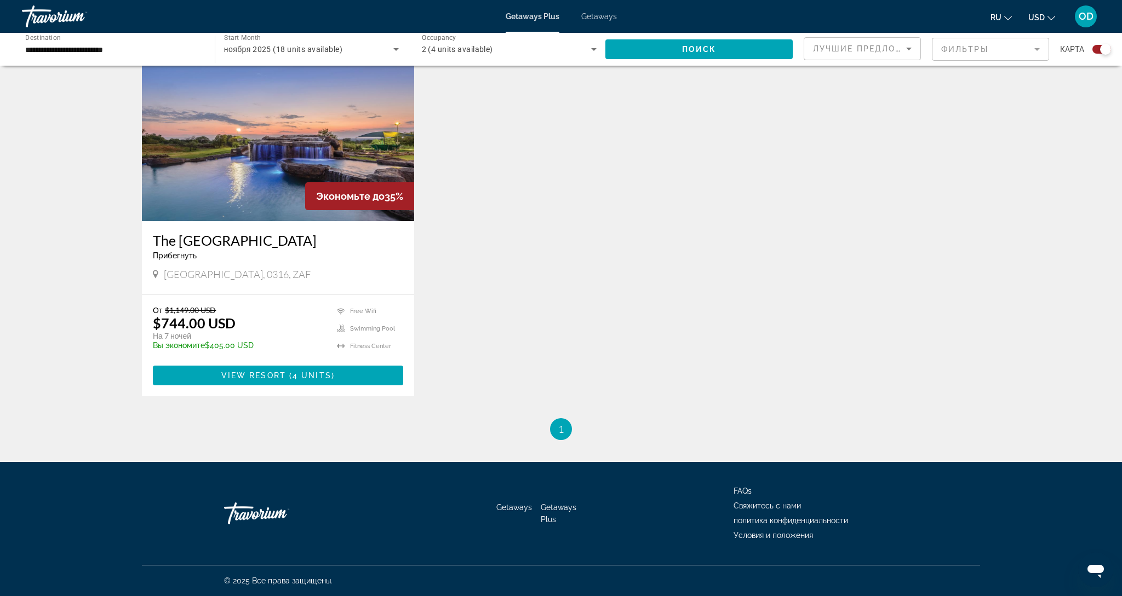
scroll to position [770, 0]
click at [255, 158] on img "Main content" at bounding box center [278, 133] width 272 height 175
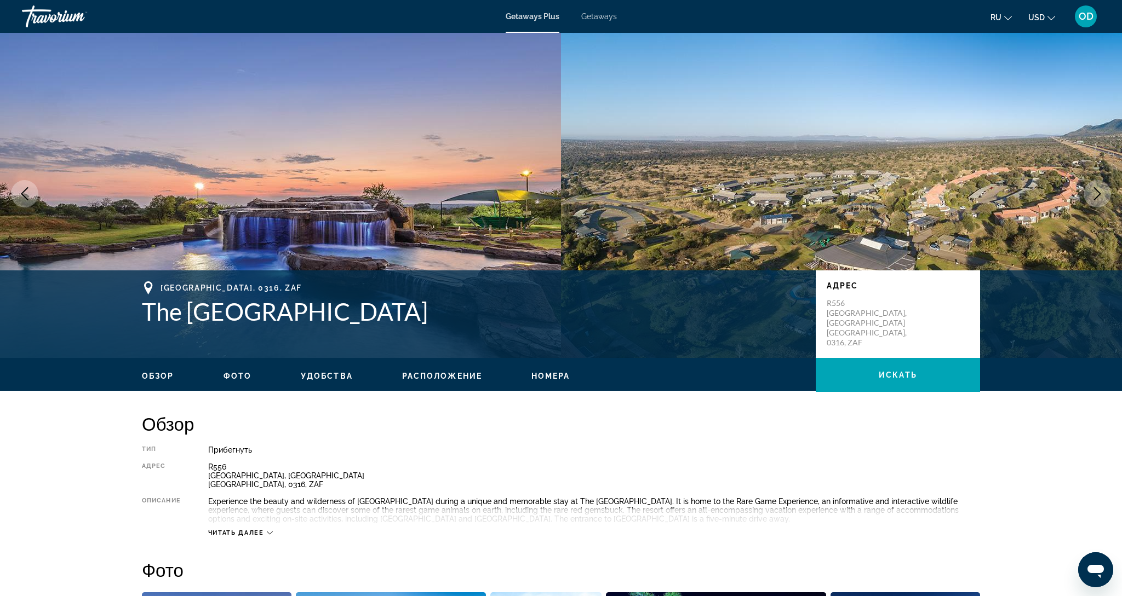
scroll to position [7, 0]
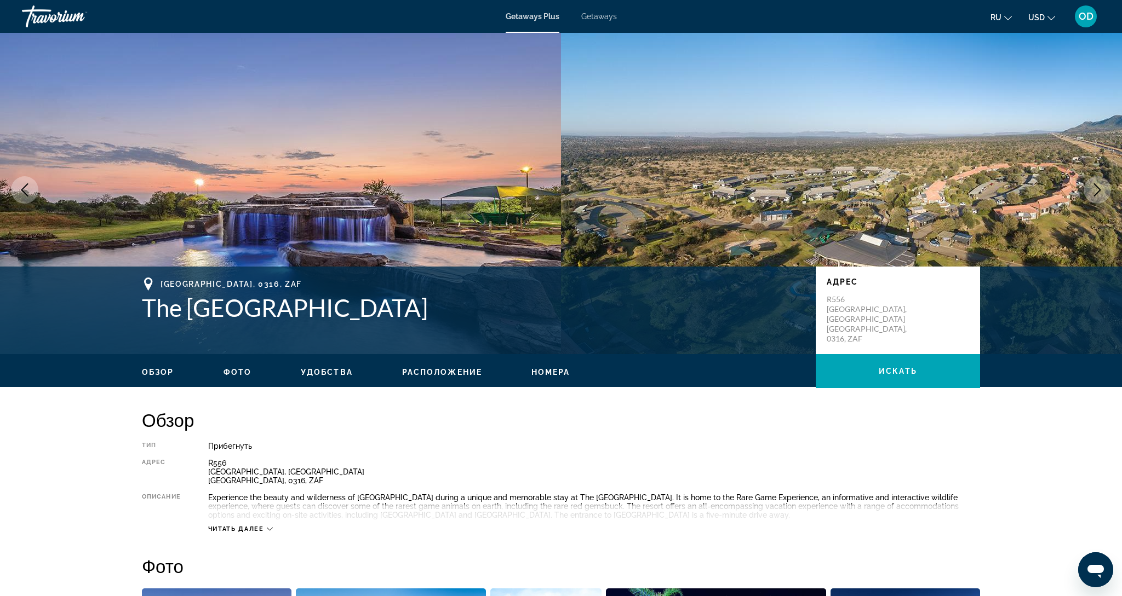
click at [1093, 192] on icon "Next image" at bounding box center [1096, 189] width 13 height 13
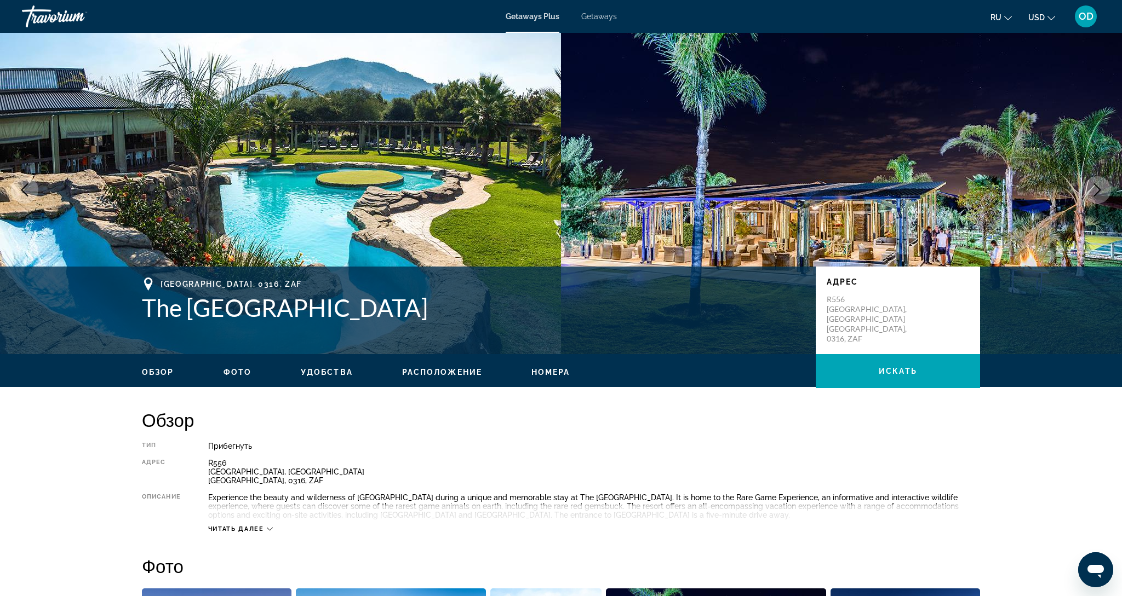
click at [1093, 192] on icon "Next image" at bounding box center [1096, 189] width 13 height 13
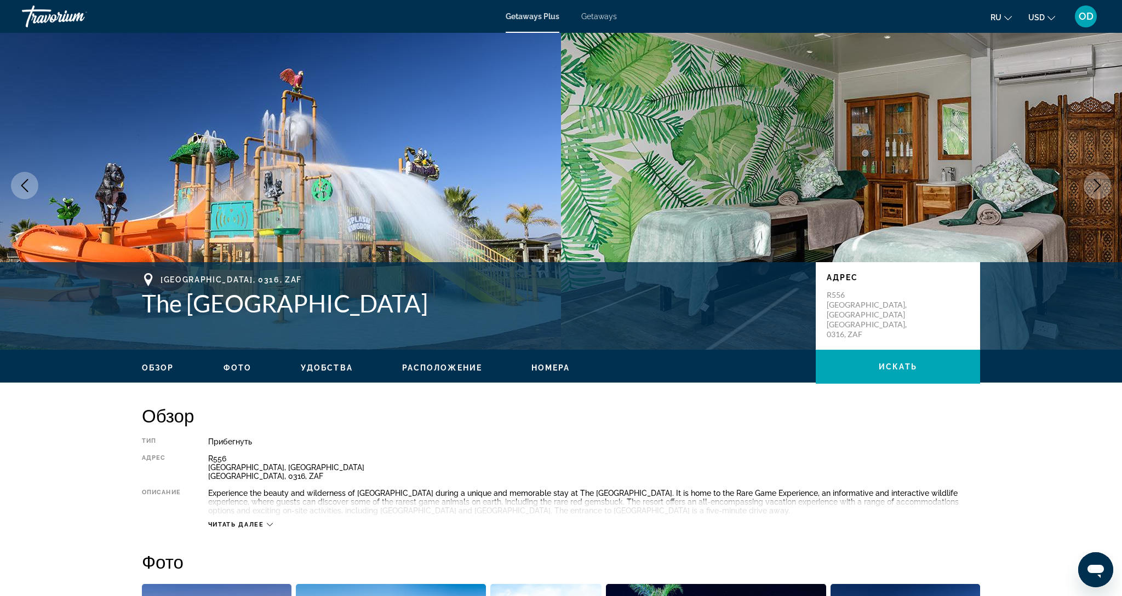
scroll to position [9, 0]
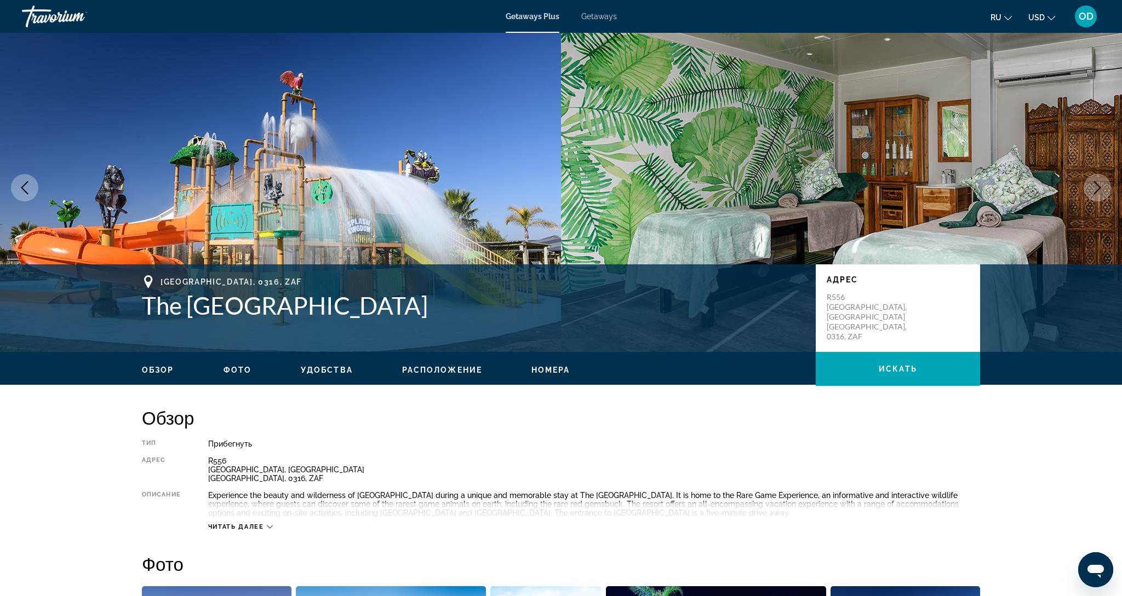
click at [1093, 192] on icon "Next image" at bounding box center [1096, 187] width 13 height 13
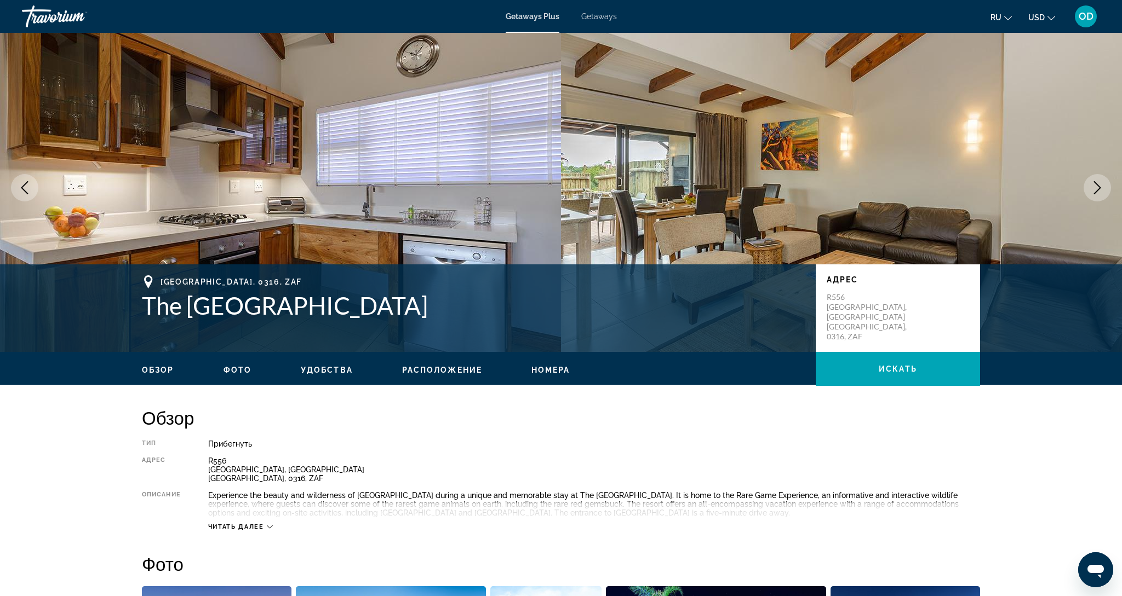
scroll to position [13, 1]
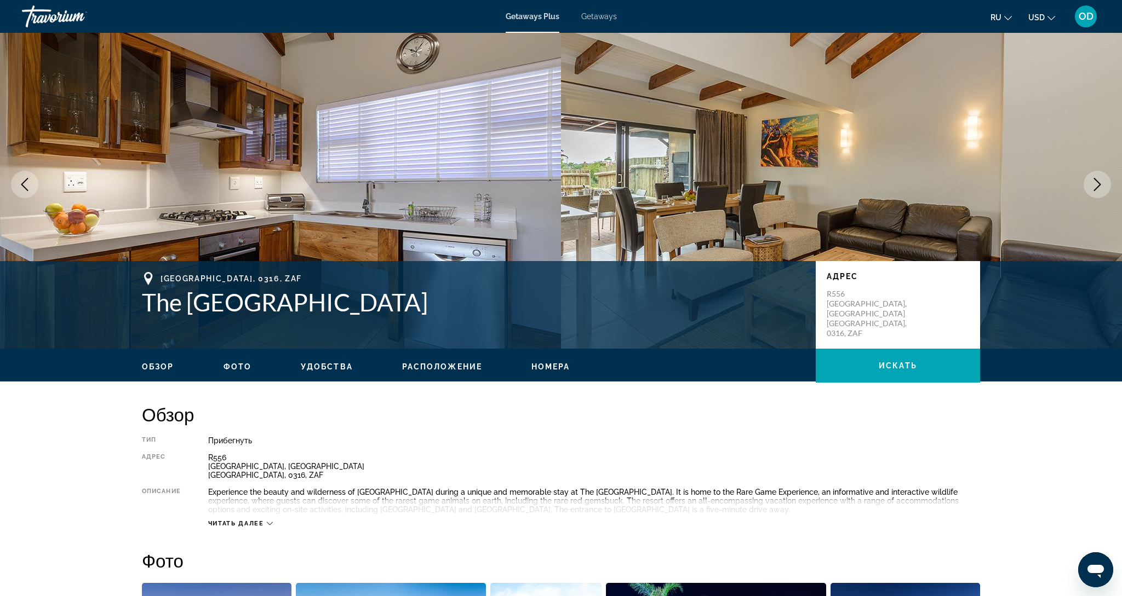
click at [1093, 192] on button "Next image" at bounding box center [1096, 184] width 27 height 27
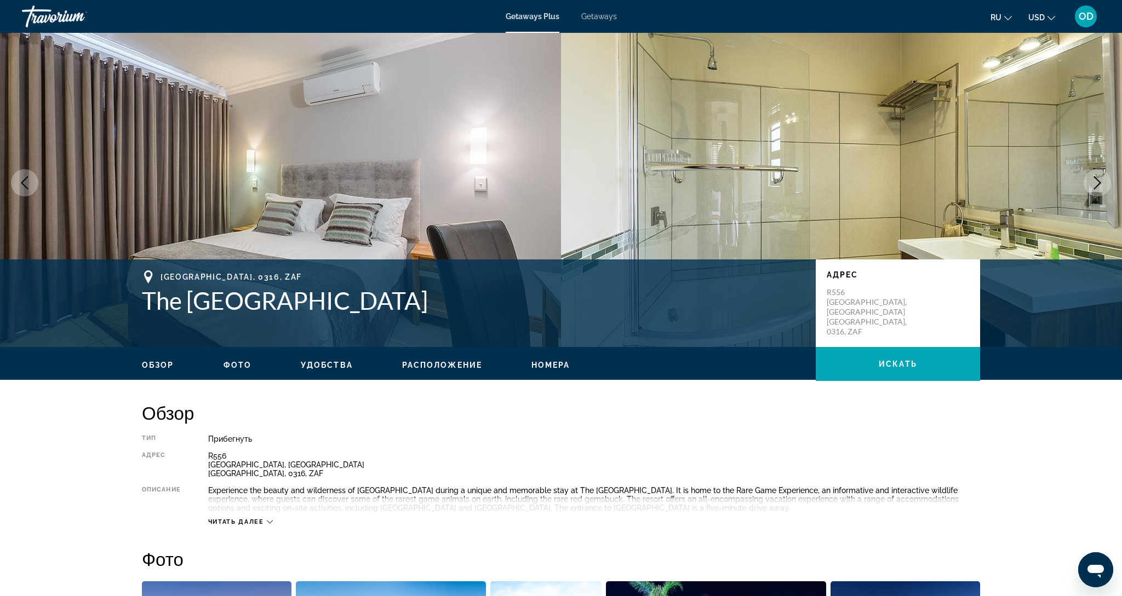
scroll to position [17, 1]
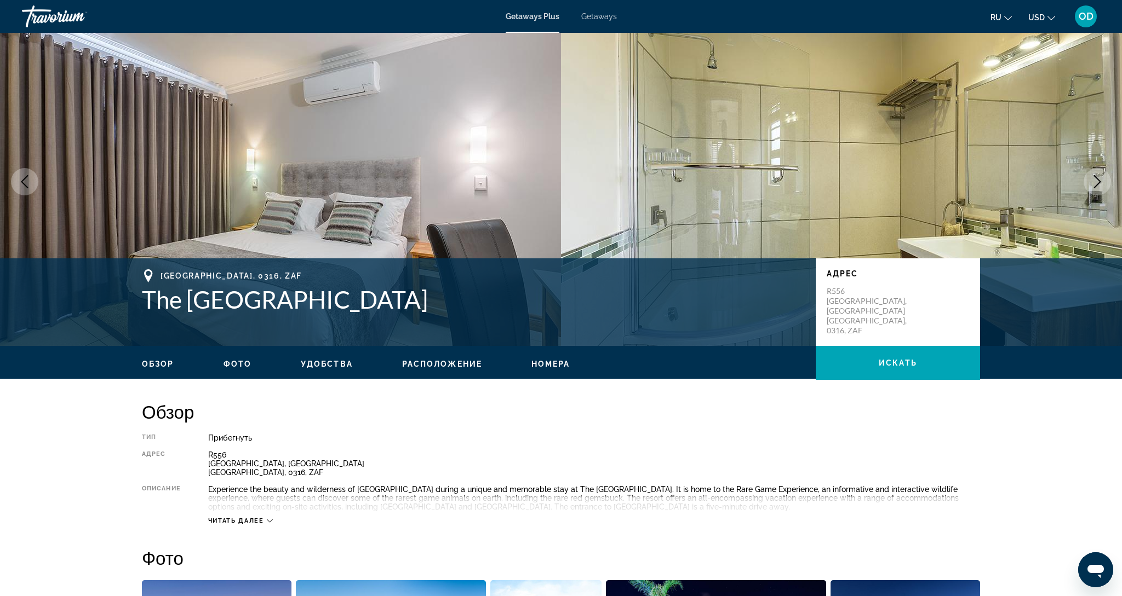
click at [1093, 192] on button "Next image" at bounding box center [1096, 181] width 27 height 27
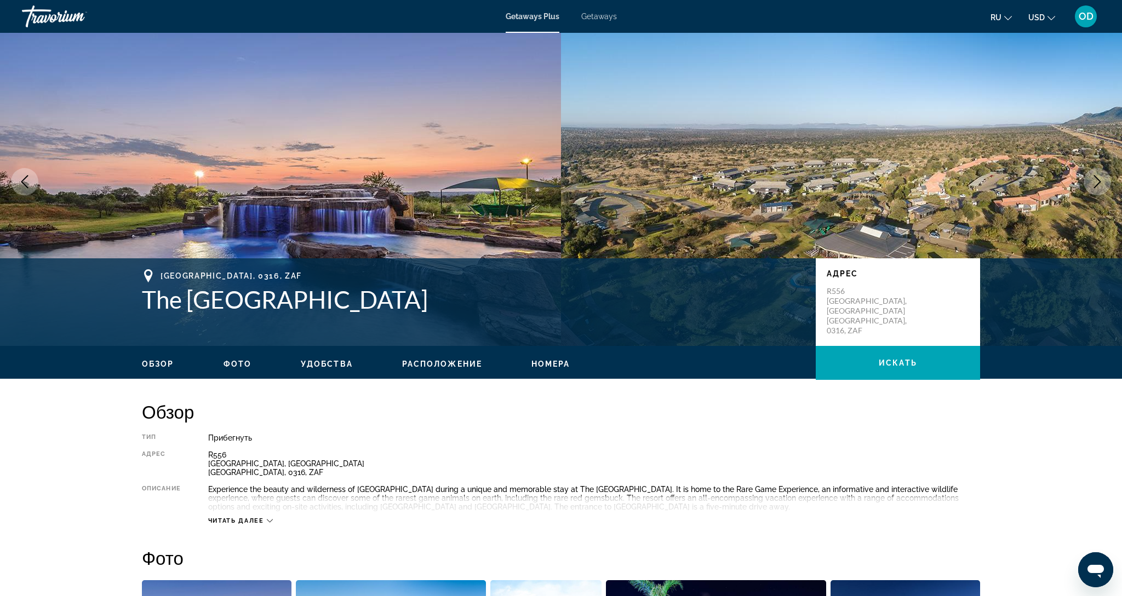
scroll to position [19, 1]
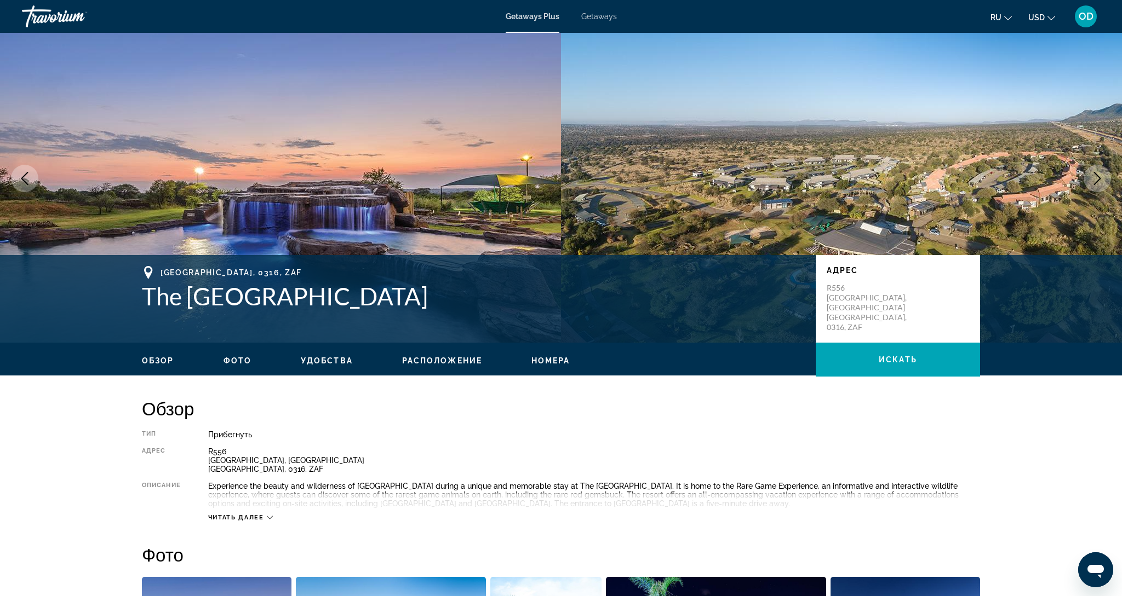
click at [1093, 192] on img "Main content" at bounding box center [841, 178] width 561 height 329
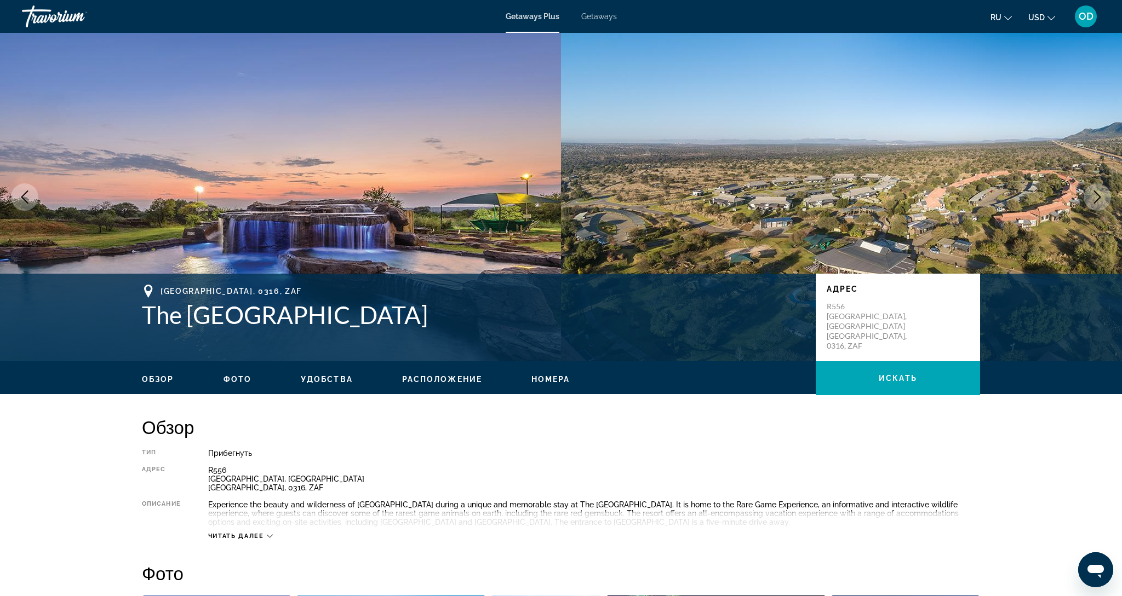
scroll to position [0, 0]
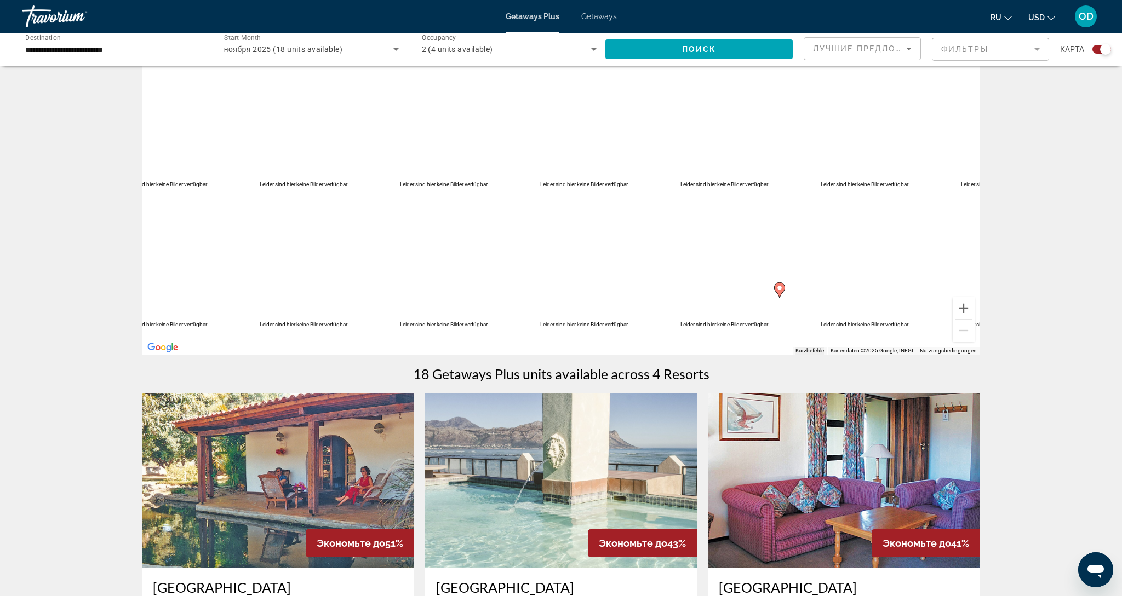
scroll to position [33, 0]
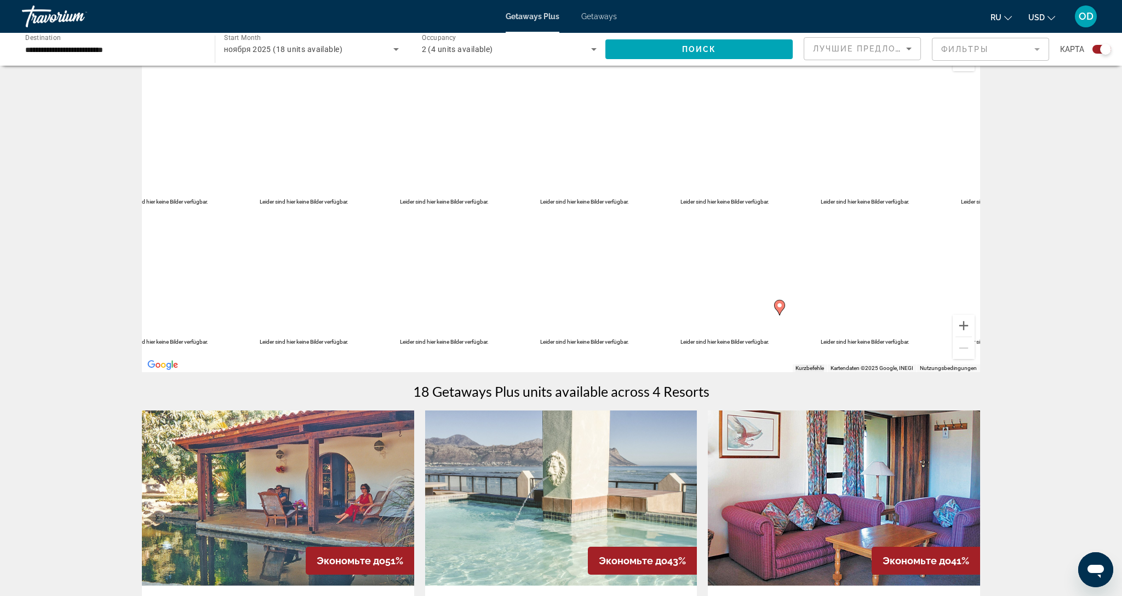
click at [41, 49] on input "**********" at bounding box center [112, 49] width 175 height 13
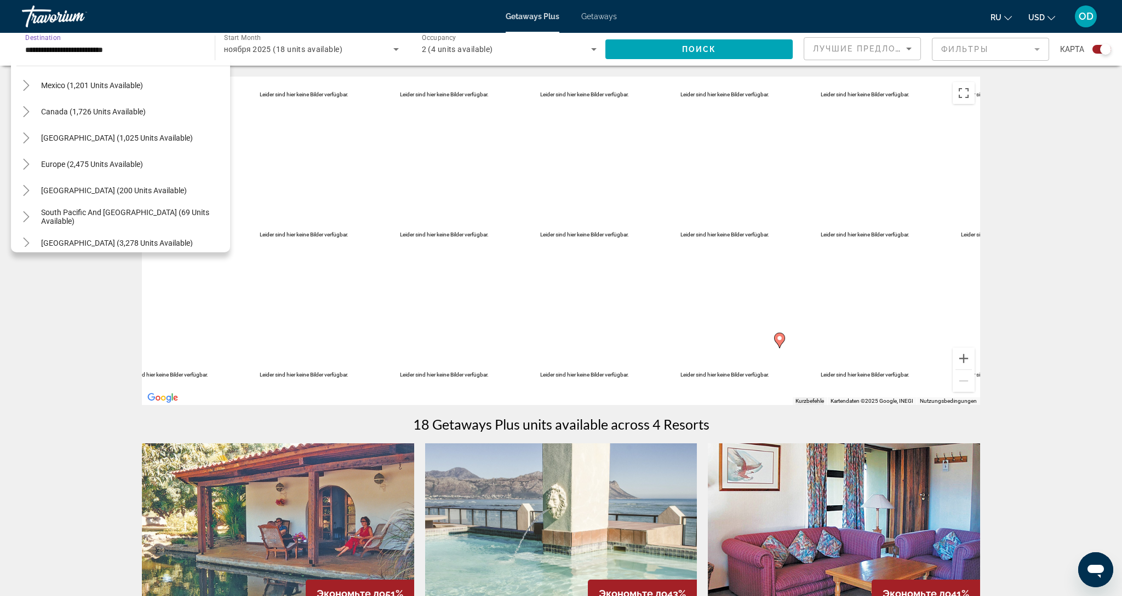
scroll to position [56, 0]
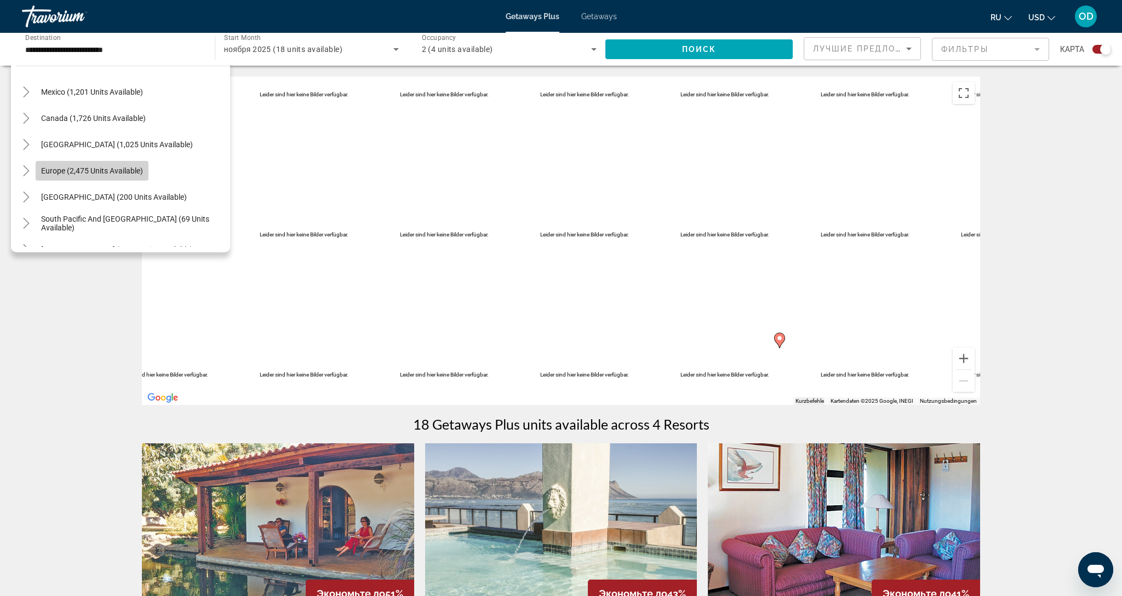
click at [62, 169] on span "Europe (2,475 units available)" at bounding box center [92, 170] width 102 height 9
type input "**********"
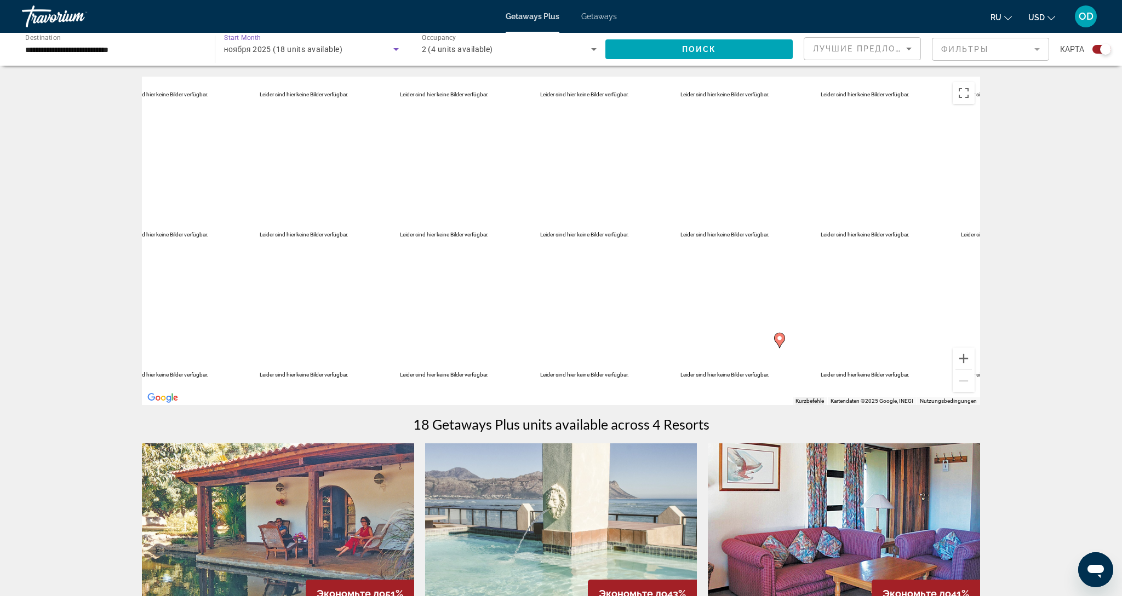
click at [330, 45] on span "ноября 2025 (18 units available)" at bounding box center [283, 49] width 118 height 9
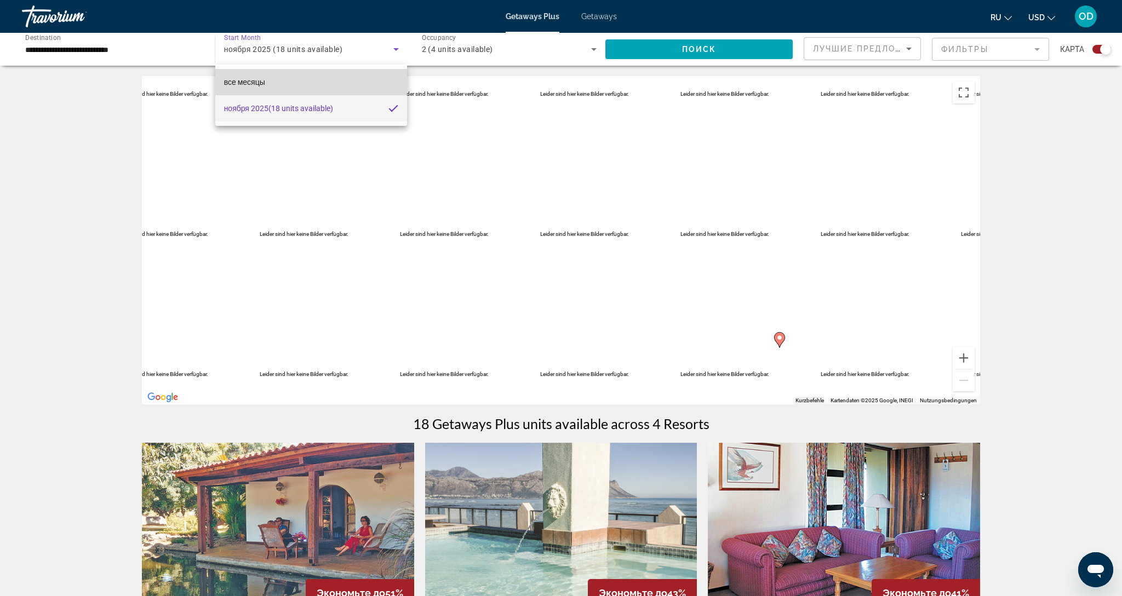
click at [265, 84] on span "все месяцы" at bounding box center [244, 82] width 41 height 9
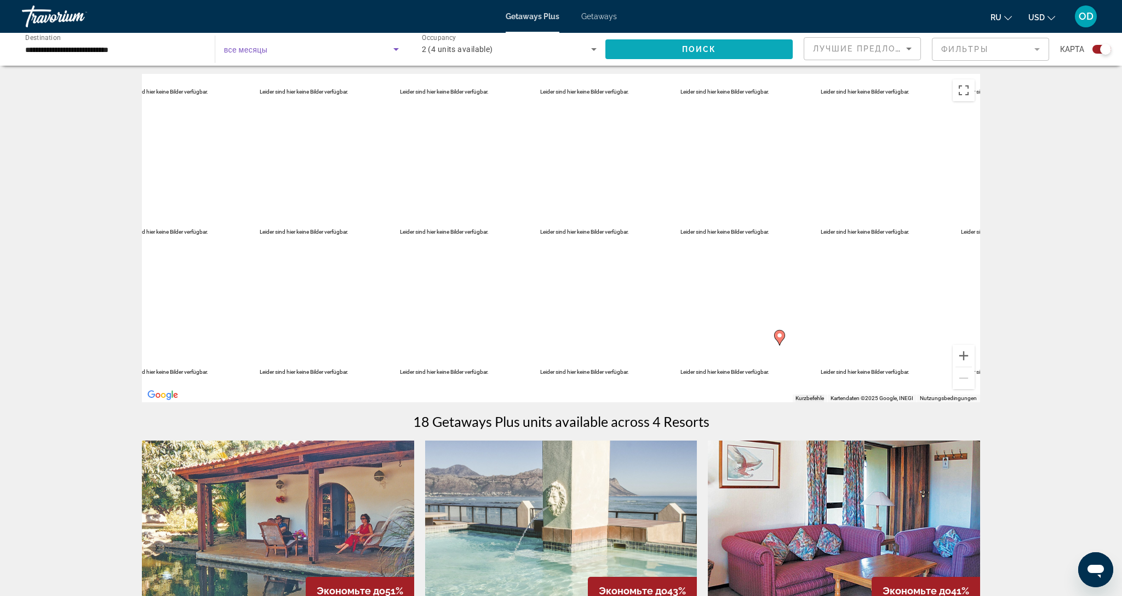
click at [675, 55] on span "Search widget" at bounding box center [698, 49] width 187 height 26
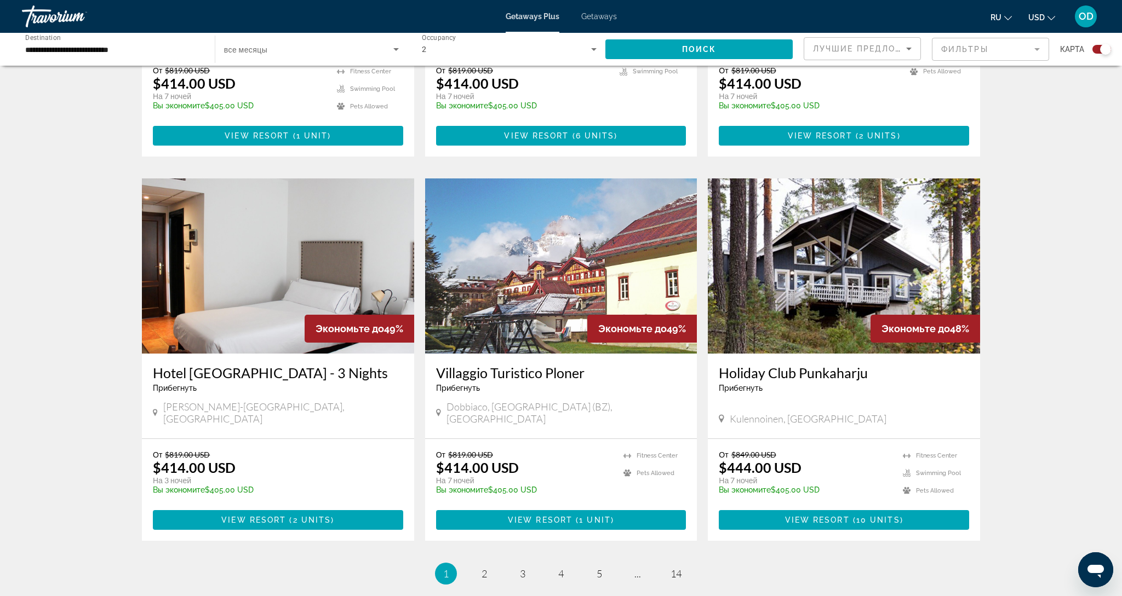
scroll to position [1395, 0]
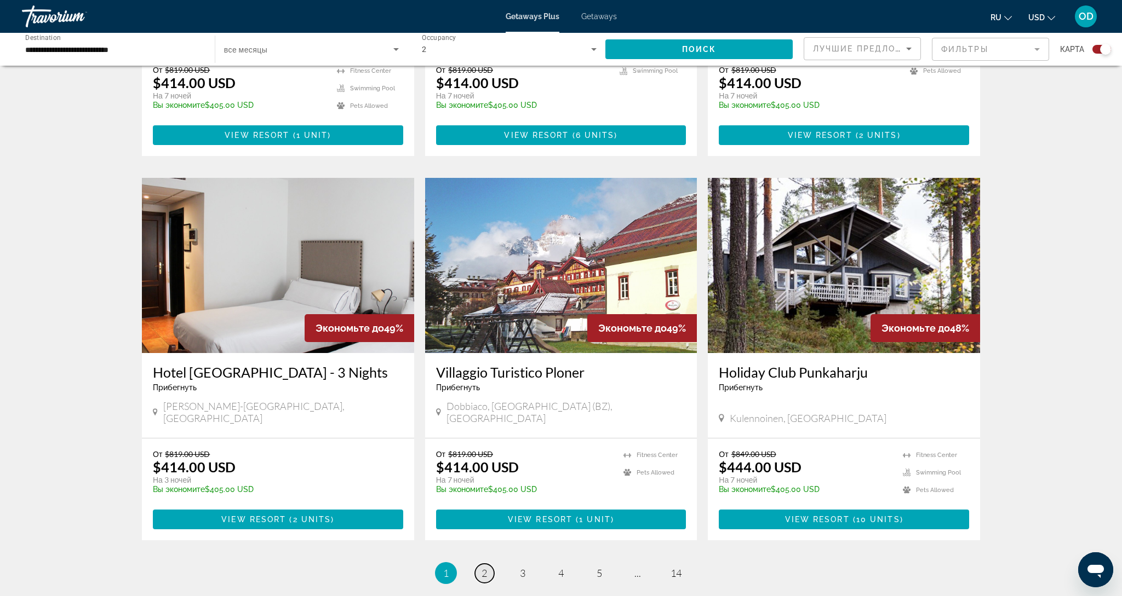
click at [484, 567] on span "2" at bounding box center [483, 573] width 5 height 12
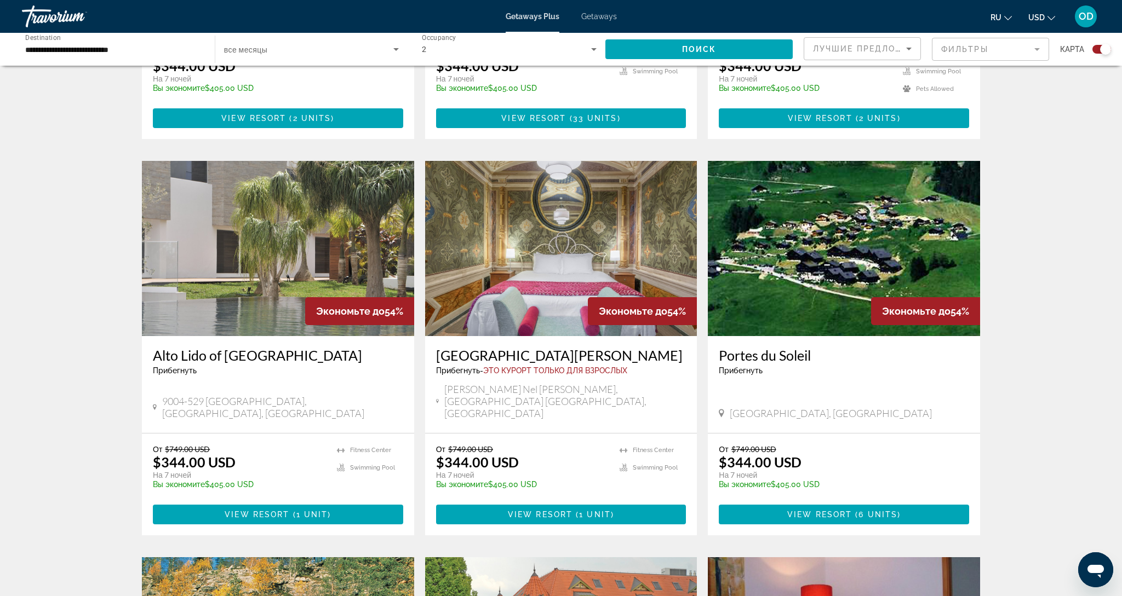
scroll to position [657, 0]
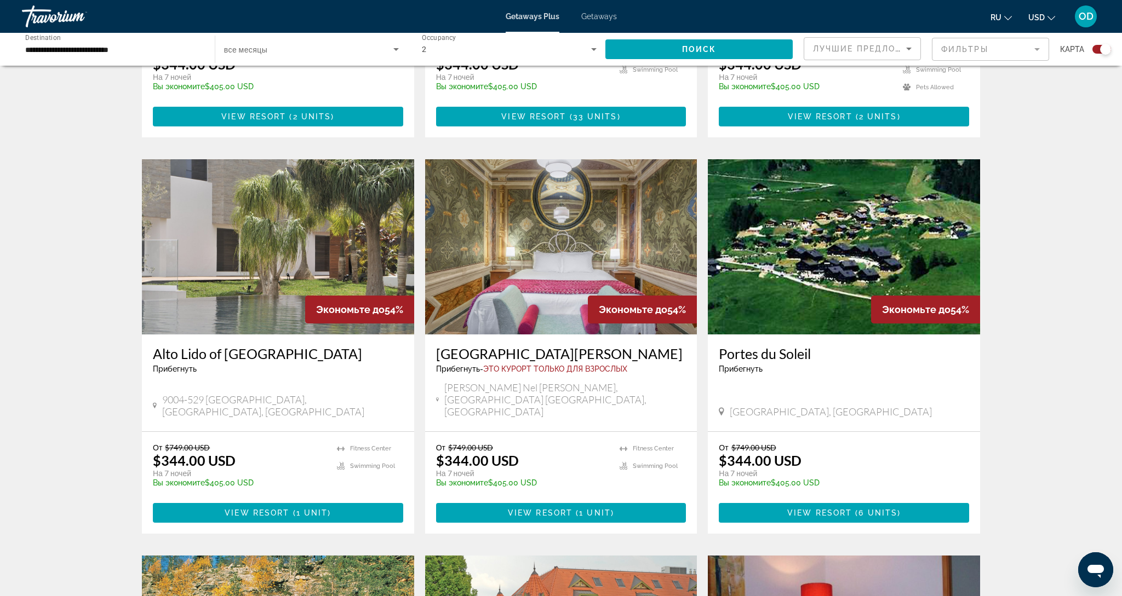
click at [539, 250] on img "Main content" at bounding box center [561, 246] width 272 height 175
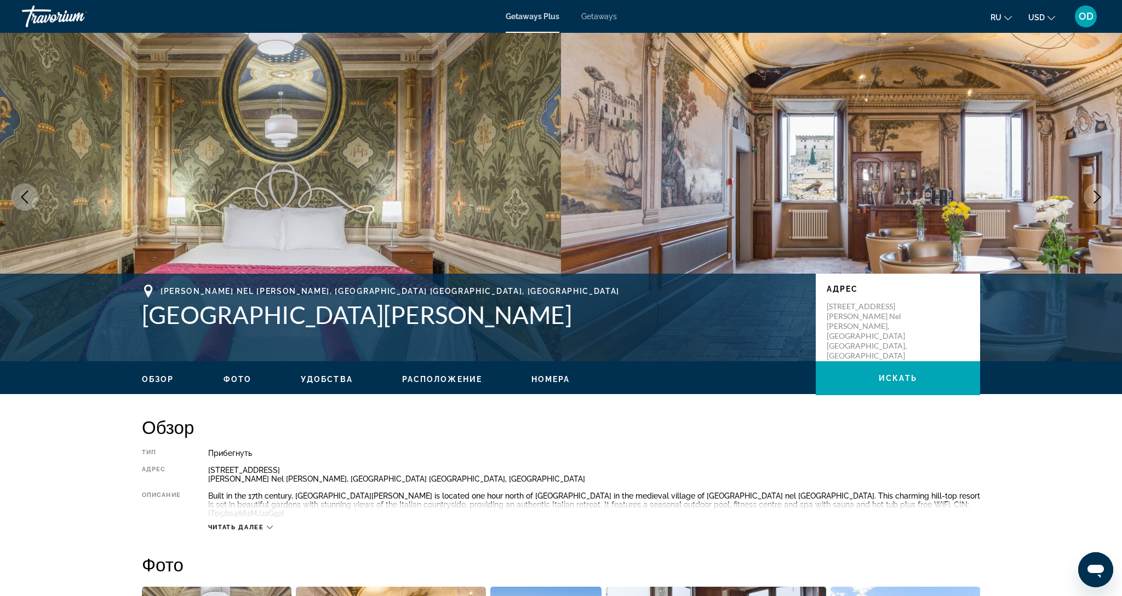
click at [1097, 198] on icon "Next image" at bounding box center [1096, 197] width 13 height 13
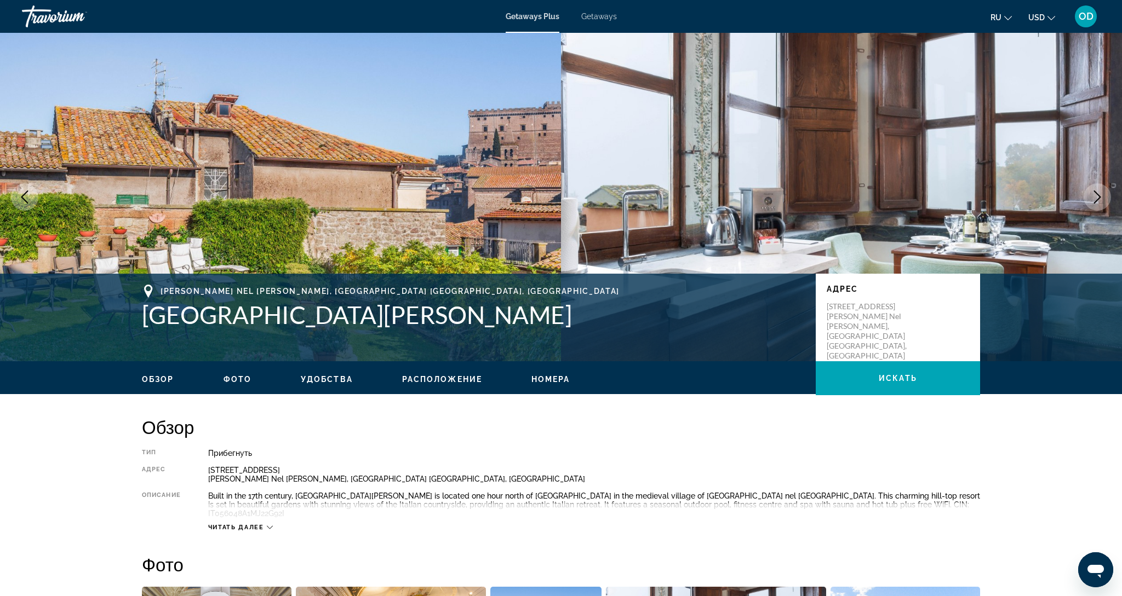
click at [1097, 198] on icon "Next image" at bounding box center [1096, 197] width 13 height 13
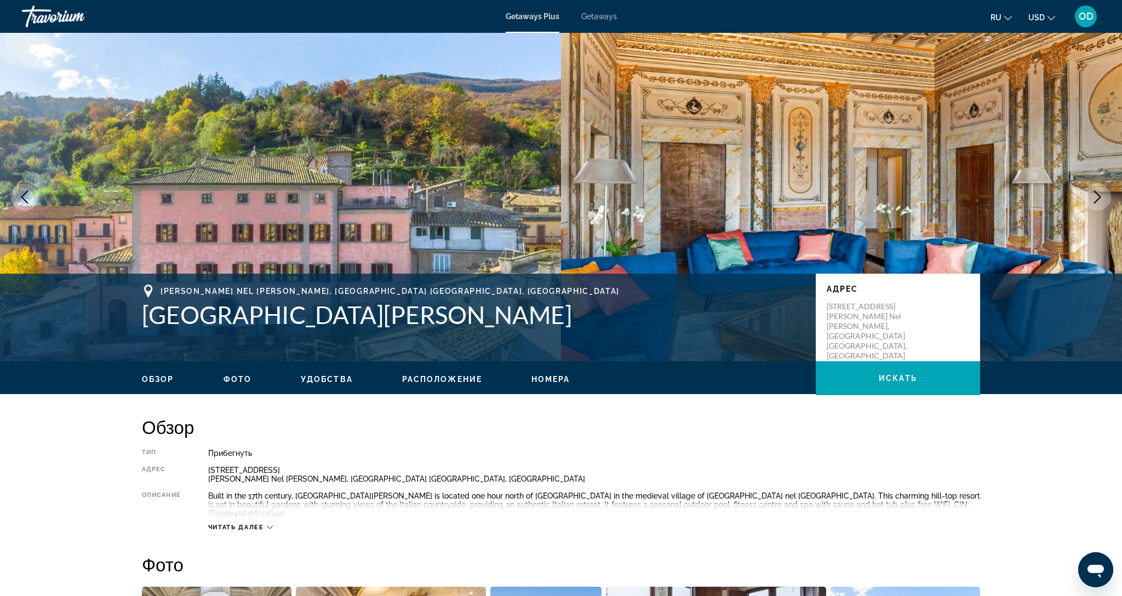
click at [1097, 198] on icon "Next image" at bounding box center [1096, 197] width 13 height 13
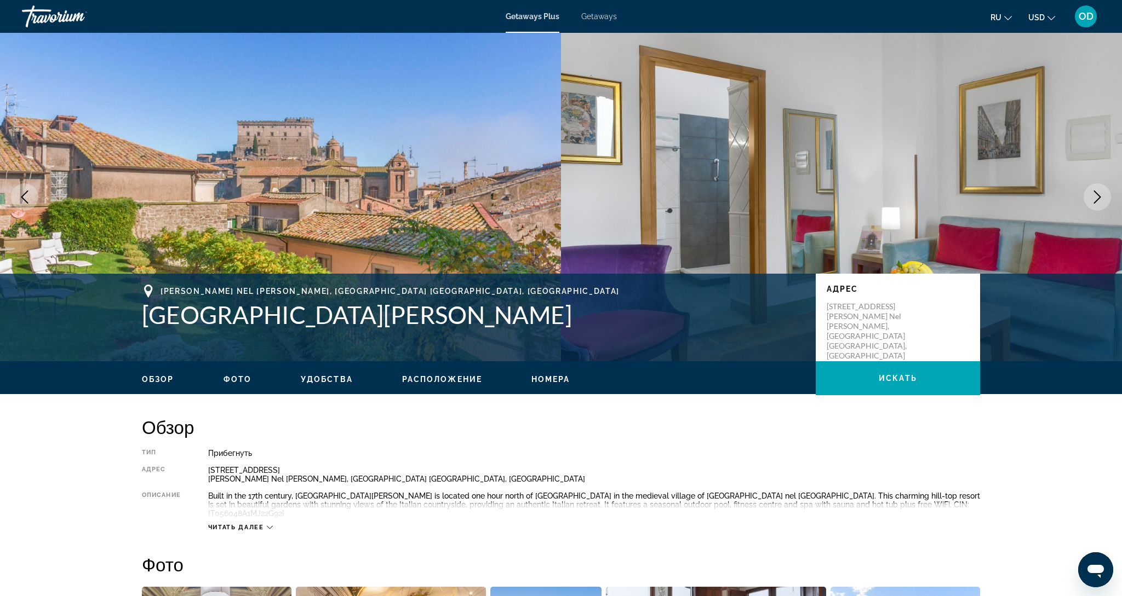
click at [1097, 198] on icon "Next image" at bounding box center [1096, 197] width 13 height 13
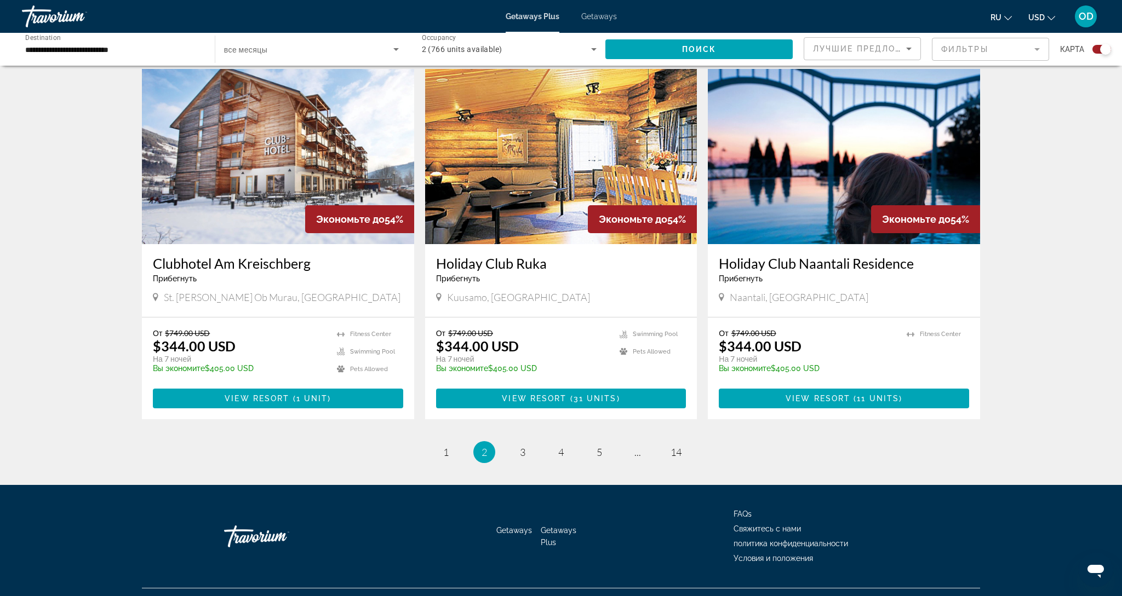
scroll to position [1515, 0]
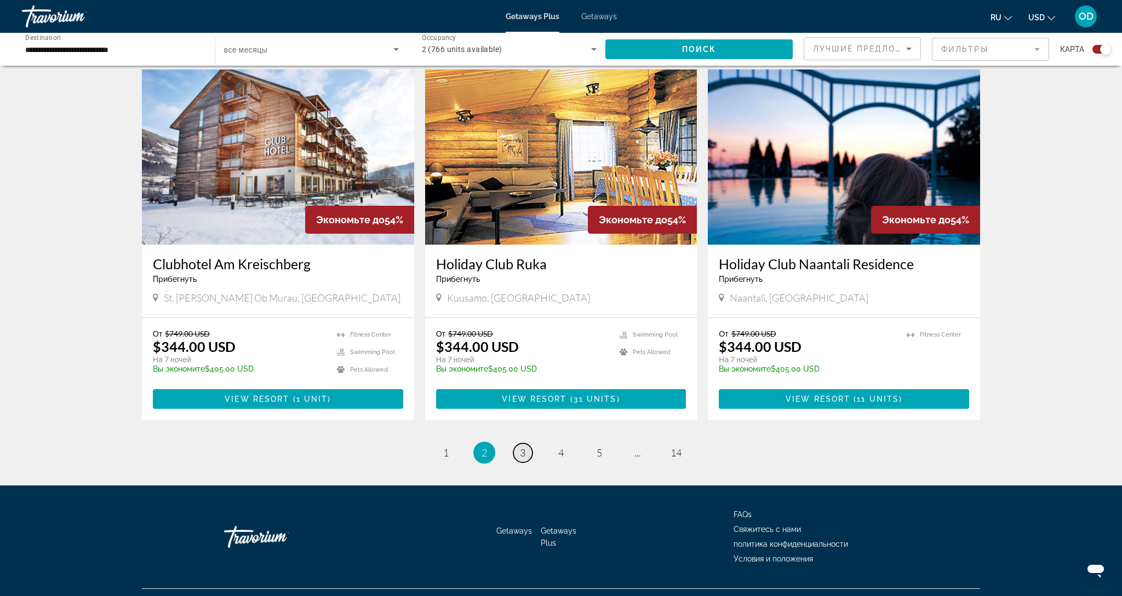
click at [524, 447] on span "3" at bounding box center [522, 453] width 5 height 12
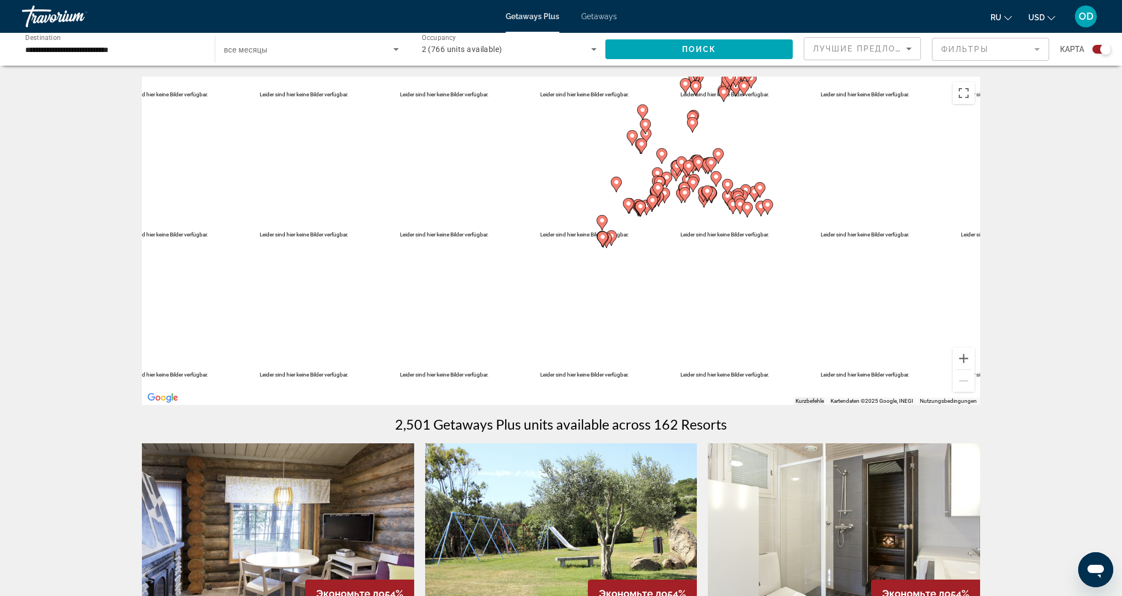
click at [57, 49] on input "**********" at bounding box center [112, 49] width 175 height 13
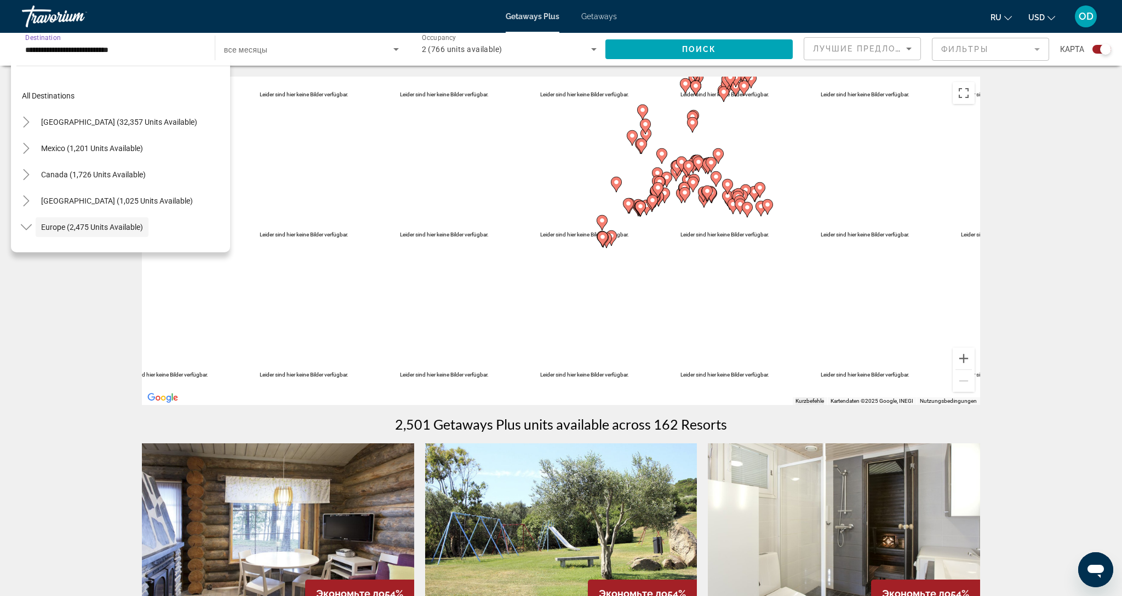
scroll to position [65, 0]
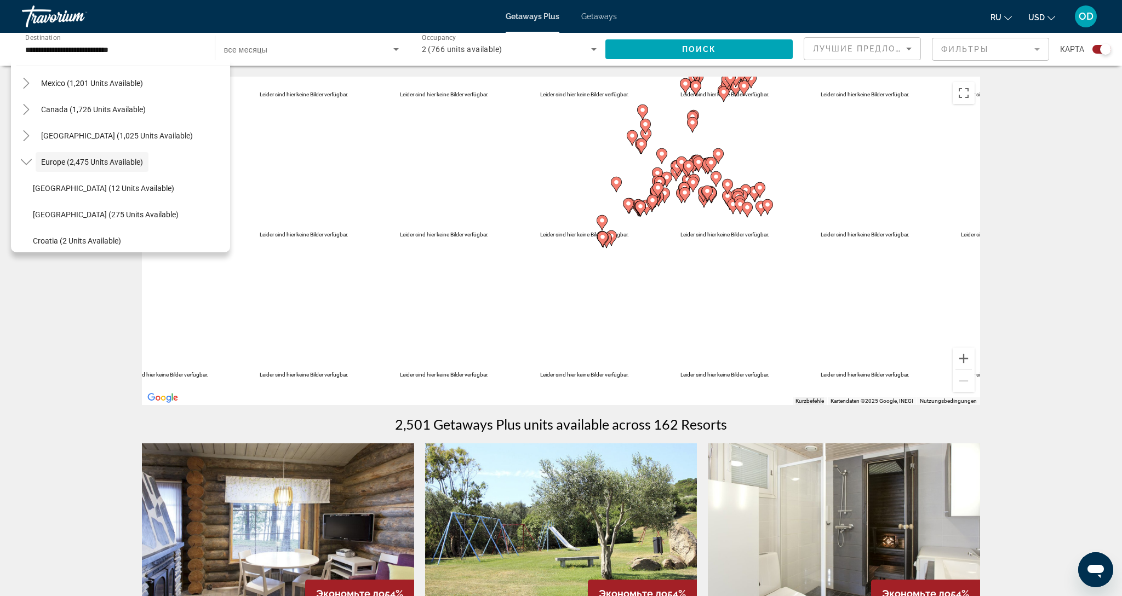
click at [341, 56] on div "Search widget" at bounding box center [311, 49] width 175 height 31
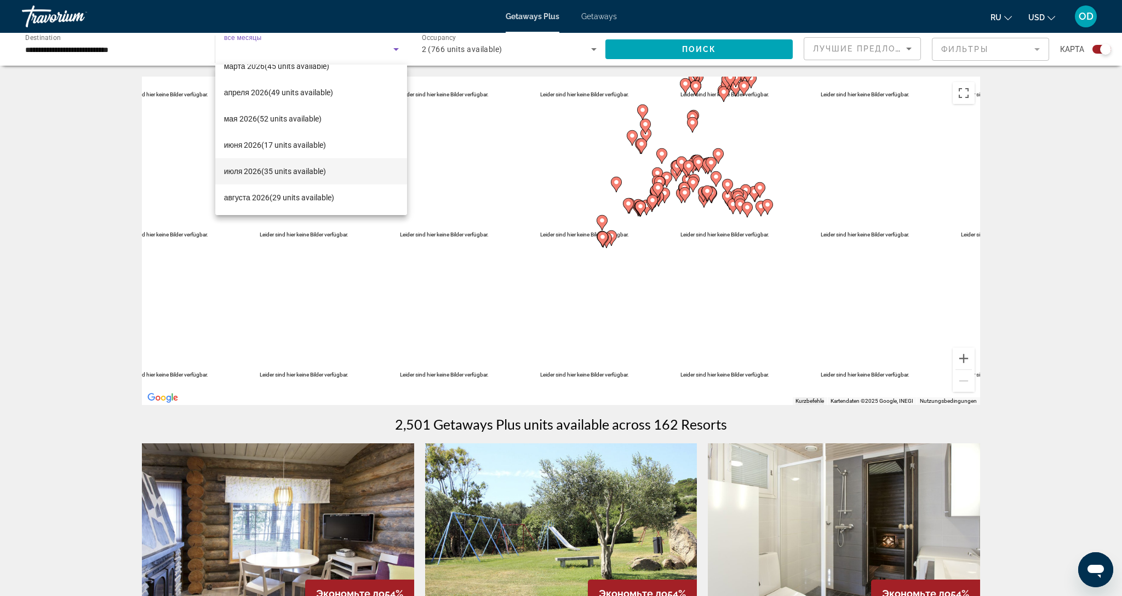
scroll to position [5, 0]
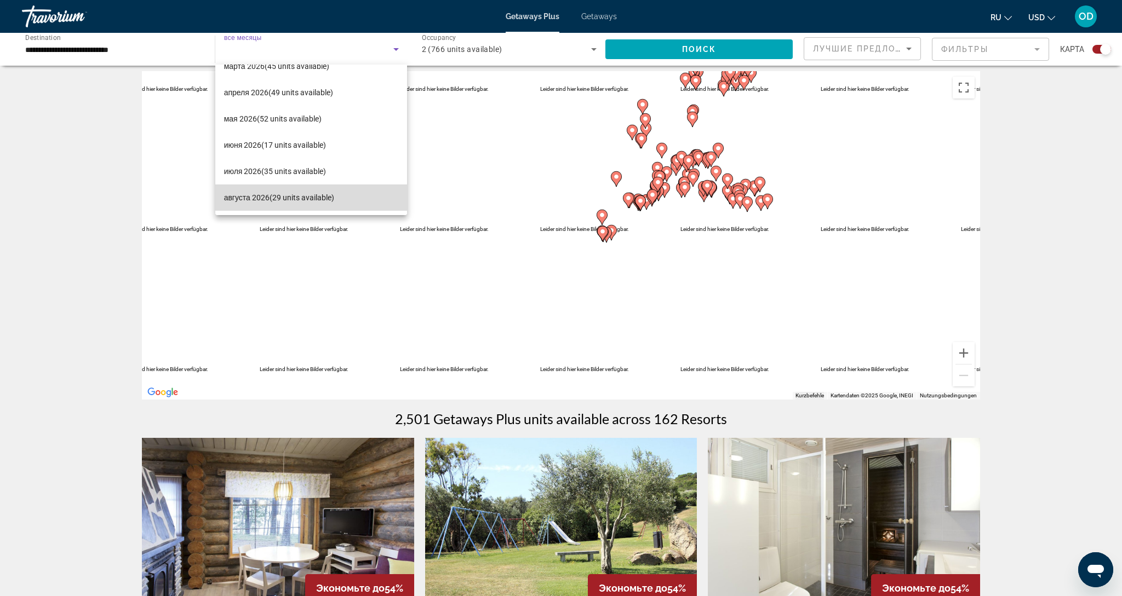
click at [257, 200] on span "августа 2026 (29 units available)" at bounding box center [279, 197] width 110 height 13
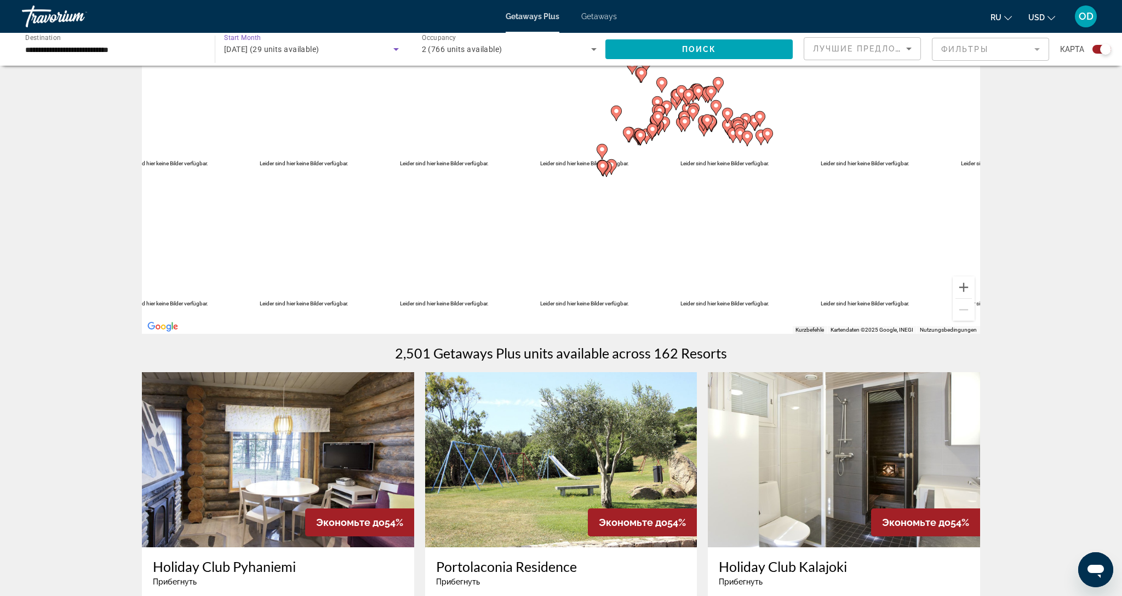
scroll to position [73, 0]
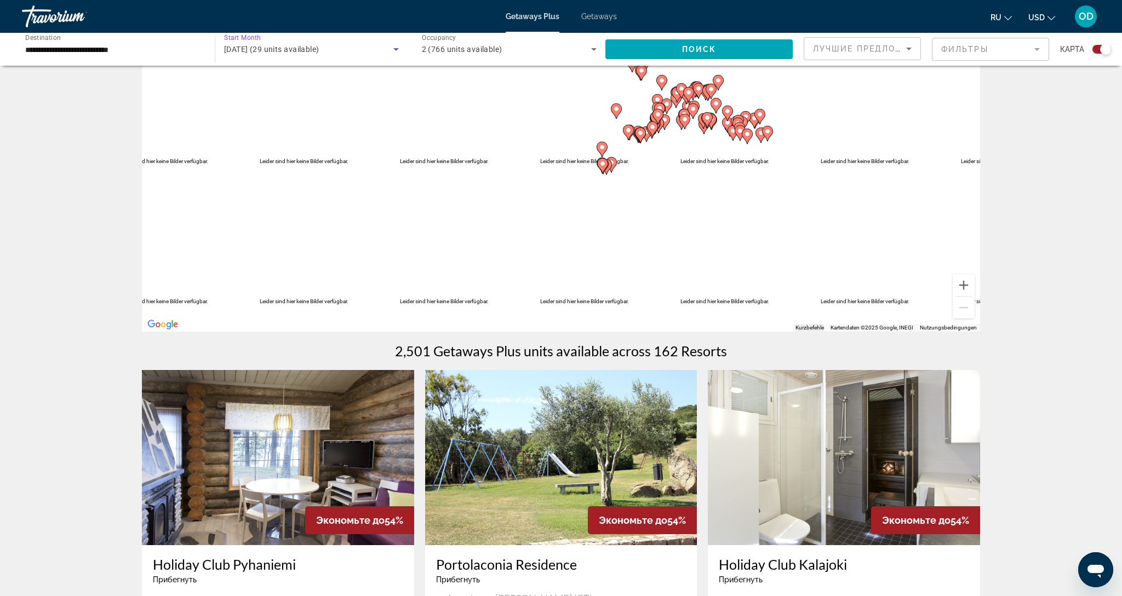
click at [319, 52] on span "августа 2026 (29 units available)" at bounding box center [271, 49] width 95 height 9
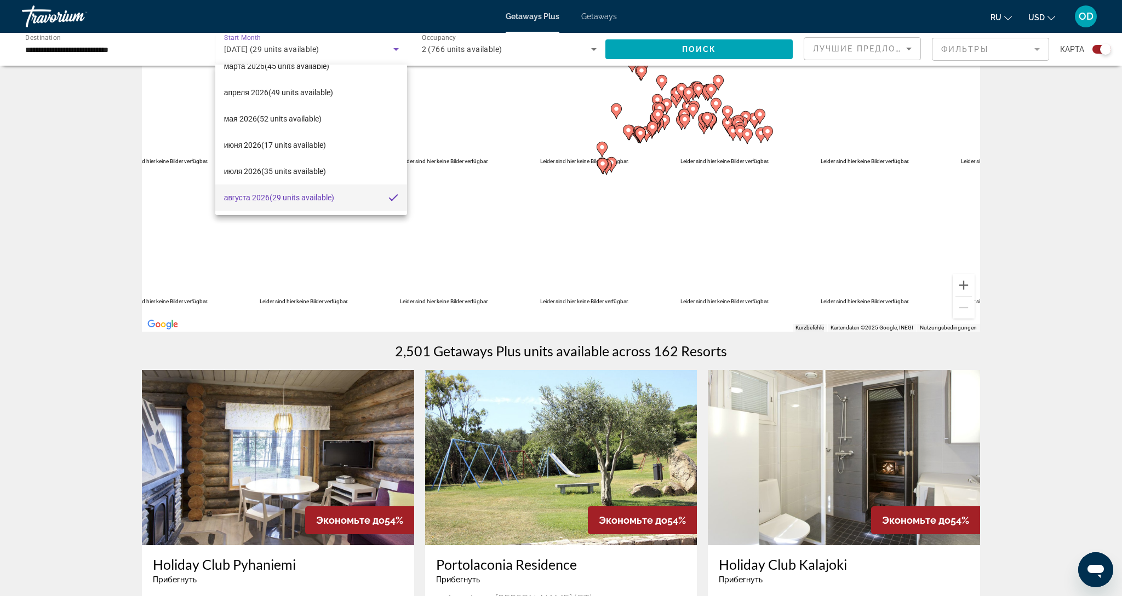
scroll to position [200, 0]
click at [714, 54] on div at bounding box center [561, 298] width 1122 height 596
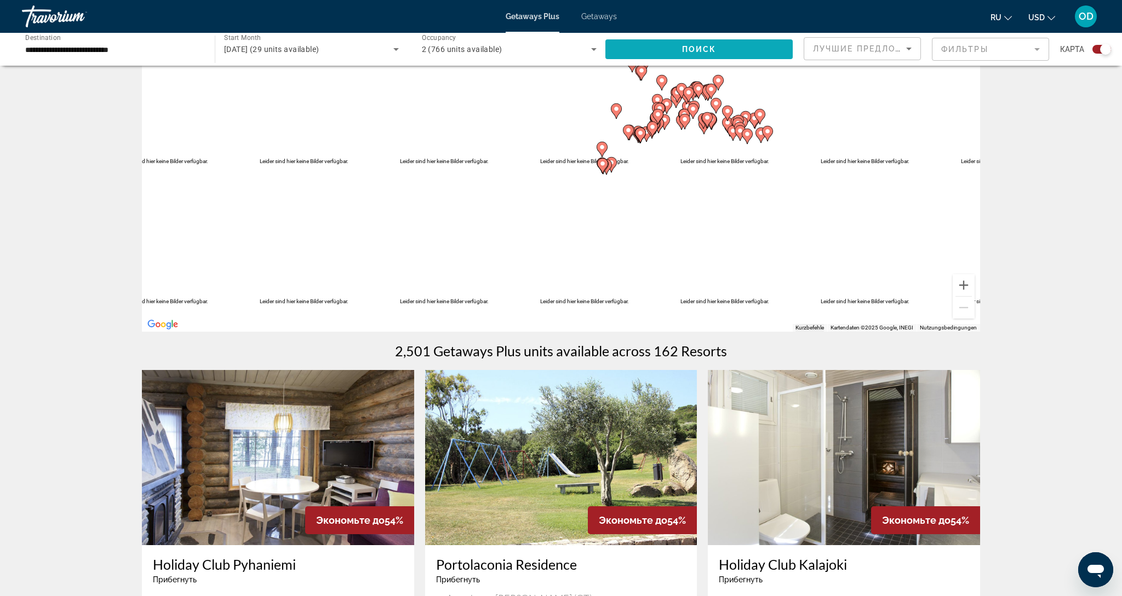
click at [693, 51] on span "Поиск" at bounding box center [699, 49] width 35 height 9
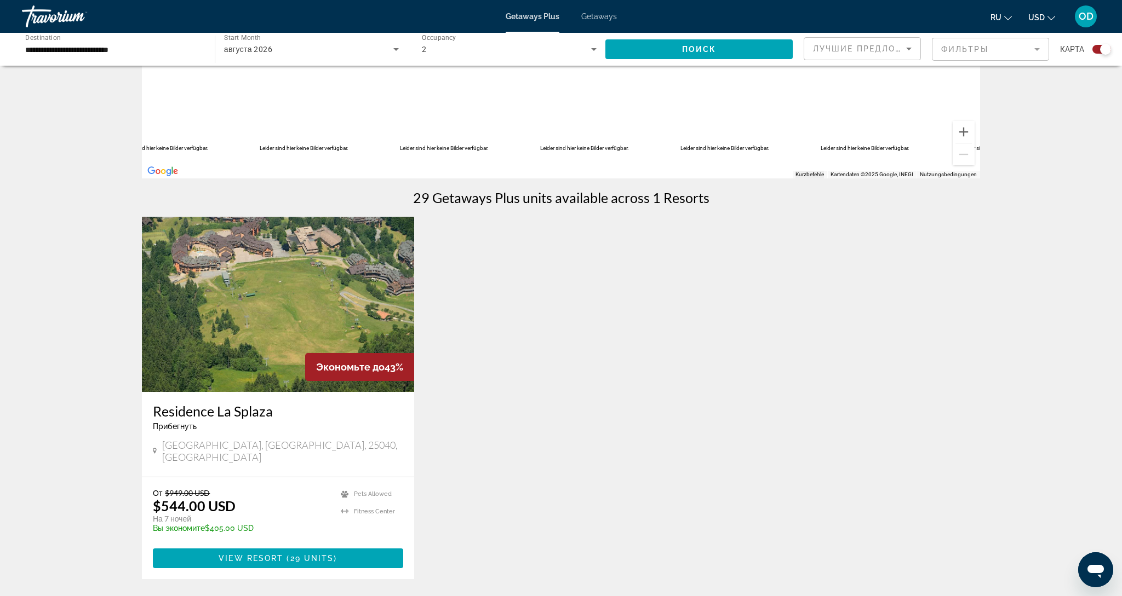
scroll to position [225, 0]
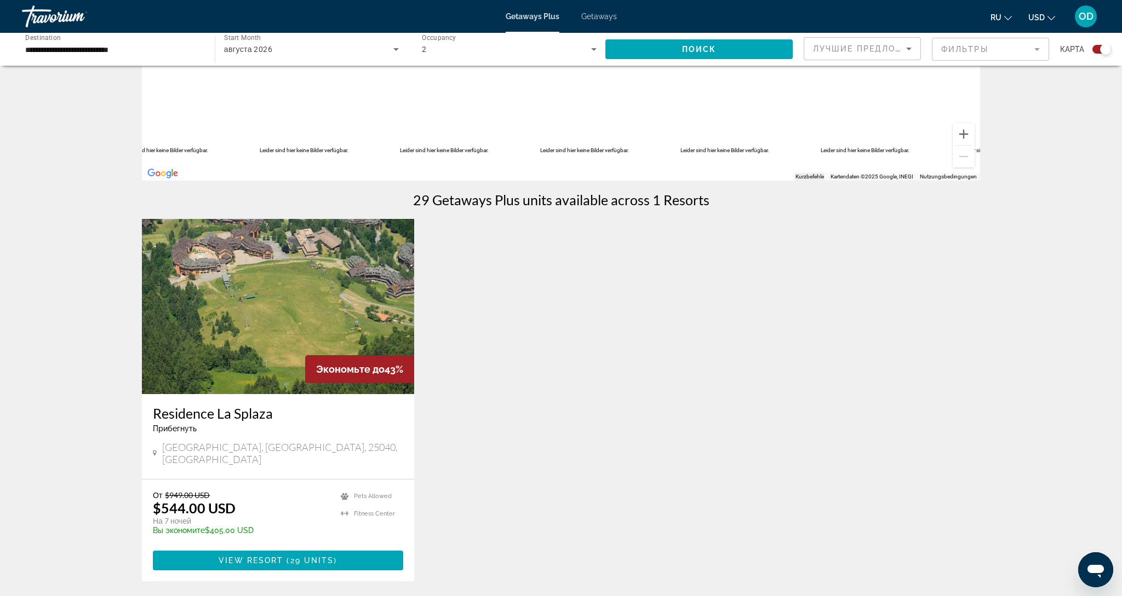
click at [290, 300] on img "Main content" at bounding box center [278, 306] width 272 height 175
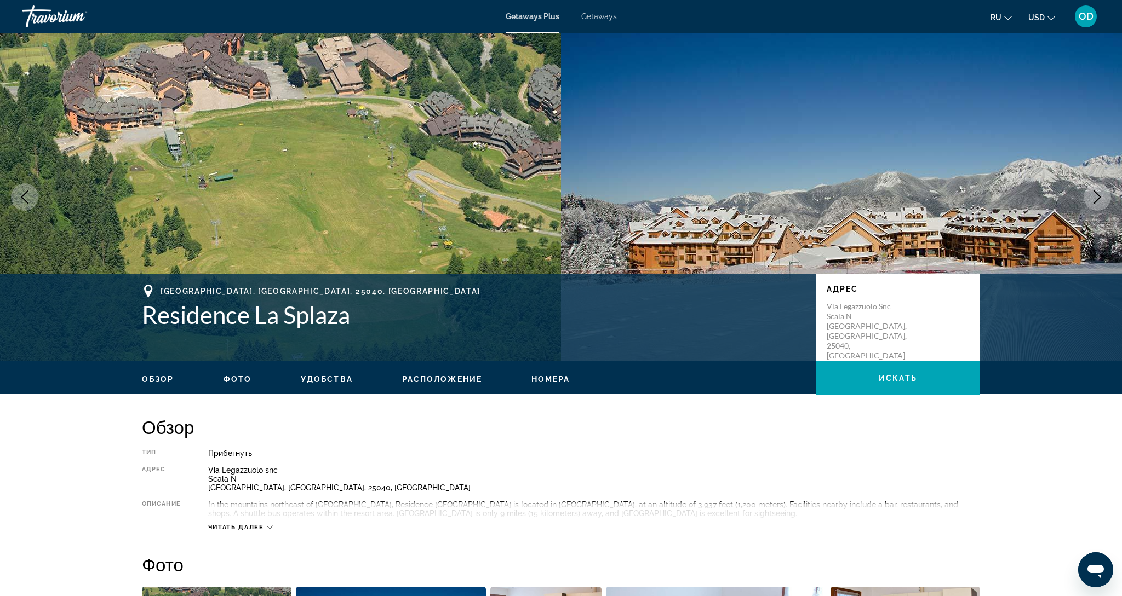
click at [1094, 198] on icon "Next image" at bounding box center [1096, 197] width 13 height 13
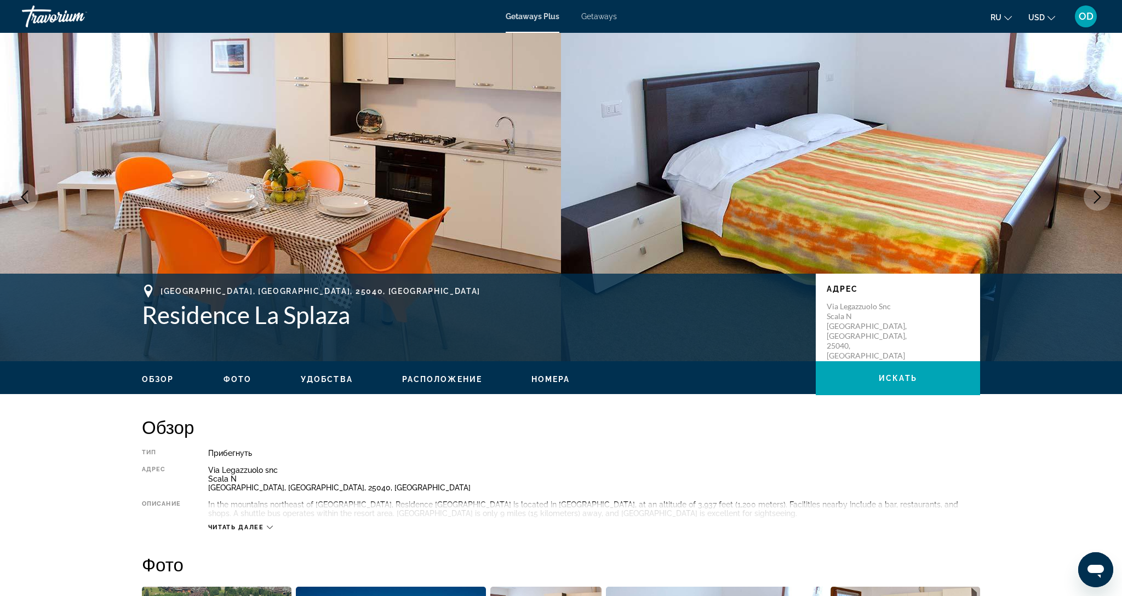
click at [1094, 198] on icon "Next image" at bounding box center [1096, 197] width 13 height 13
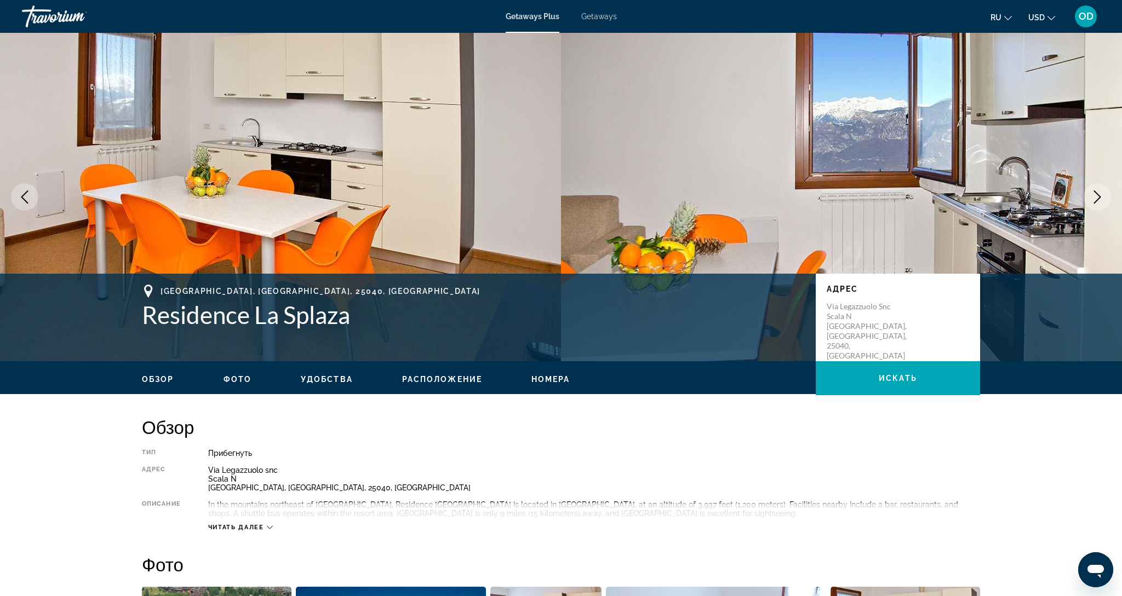
click at [1094, 198] on icon "Next image" at bounding box center [1096, 197] width 13 height 13
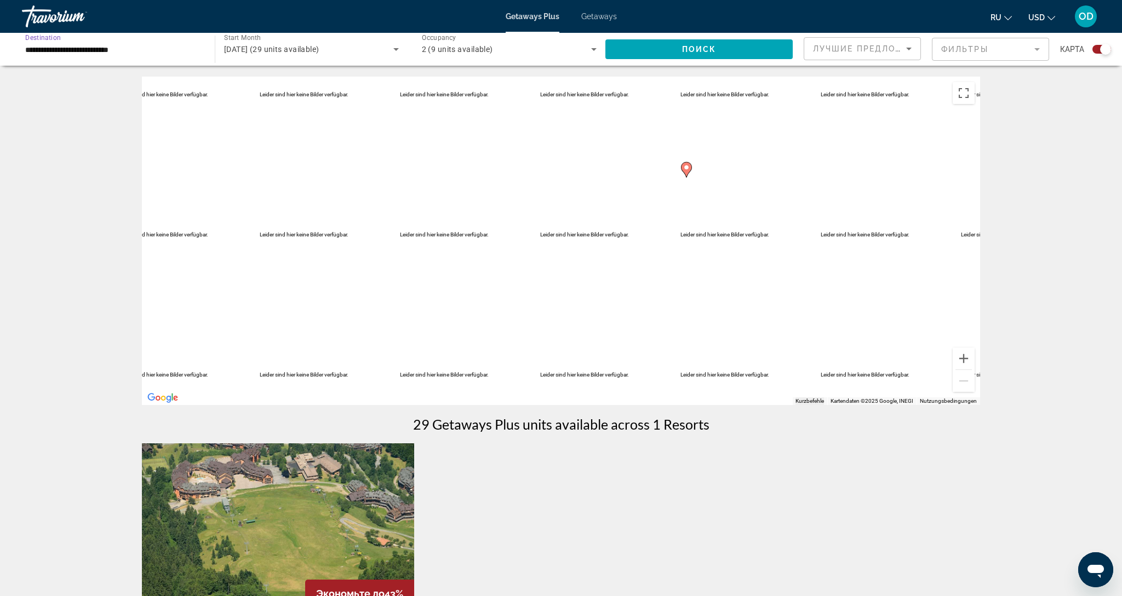
click at [59, 48] on input "**********" at bounding box center [112, 49] width 175 height 13
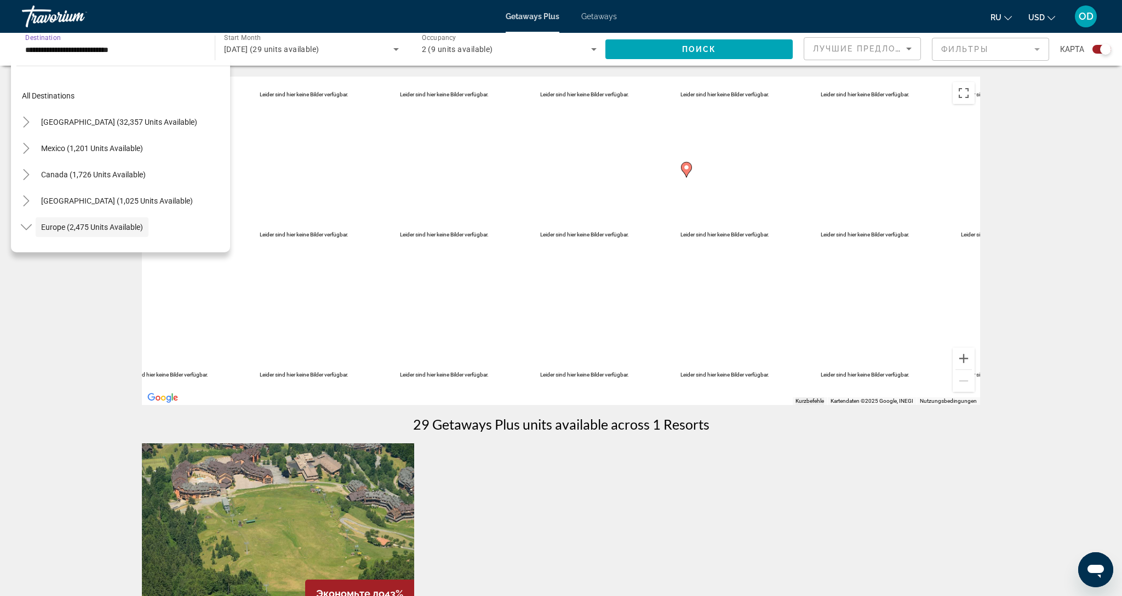
scroll to position [65, 0]
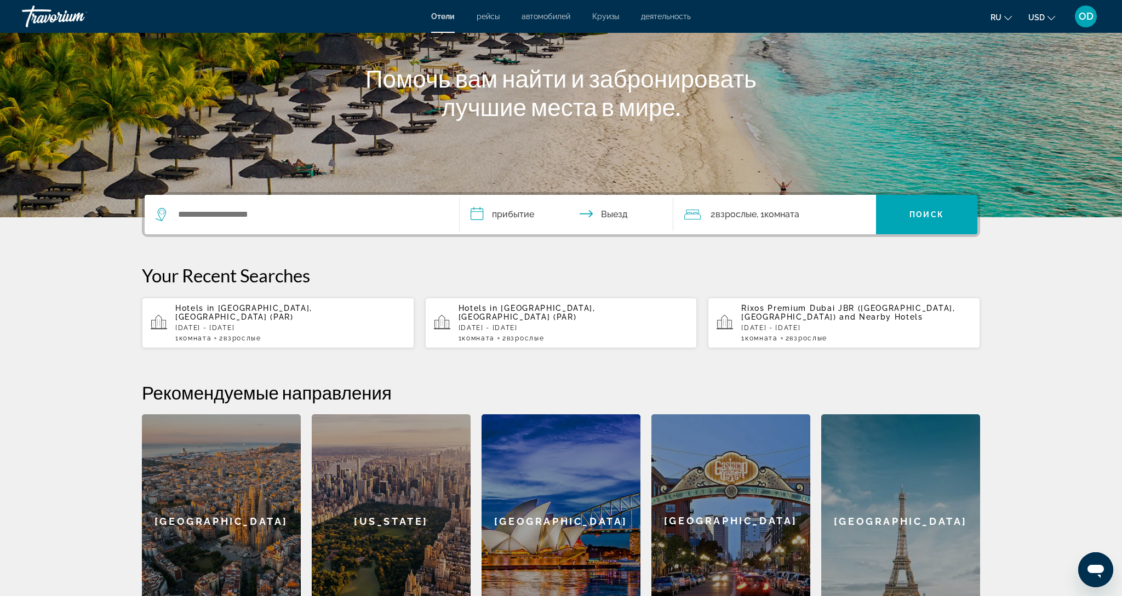
scroll to position [105, 0]
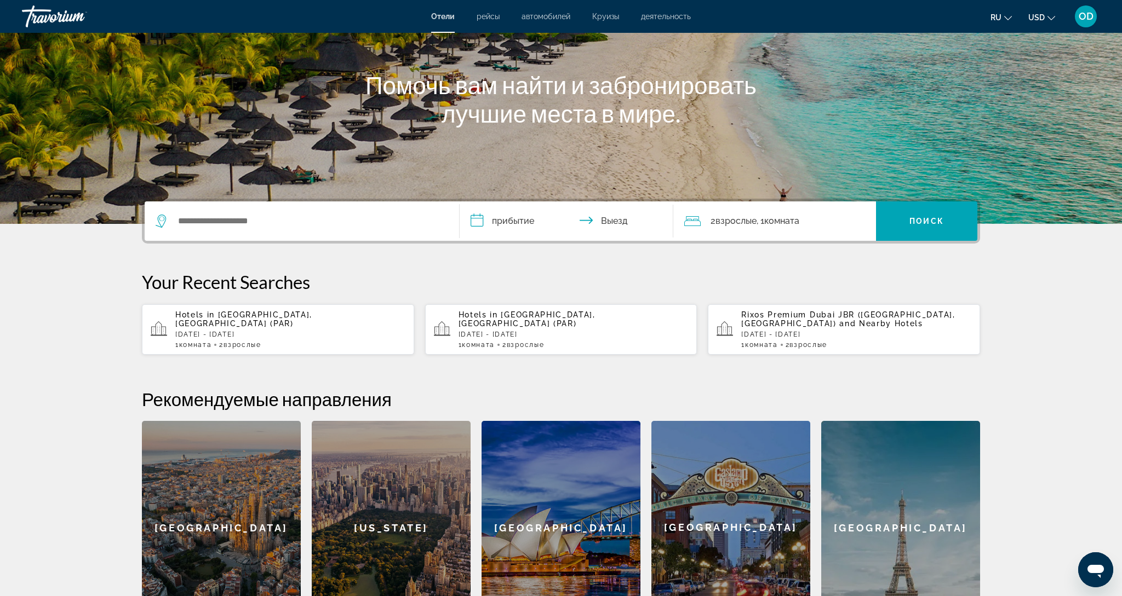
click at [785, 320] on span "Rixos Premium Dubai JBR ([GEOGRAPHIC_DATA], [GEOGRAPHIC_DATA])" at bounding box center [848, 320] width 214 height 18
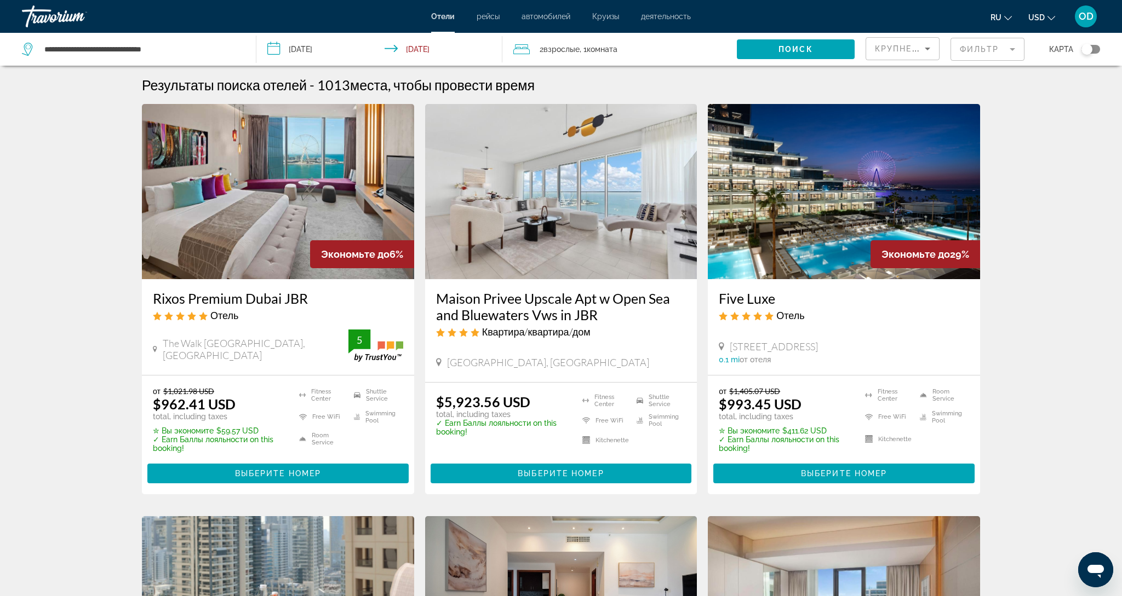
click at [1044, 14] on button "USD USD ($) MXN (Mex$) CAD (Can$) GBP (£) EUR (€) AUD (A$) NZD (NZ$) CNY (CN¥)" at bounding box center [1041, 17] width 27 height 16
click at [1023, 108] on button "EUR (€)" at bounding box center [1019, 101] width 54 height 14
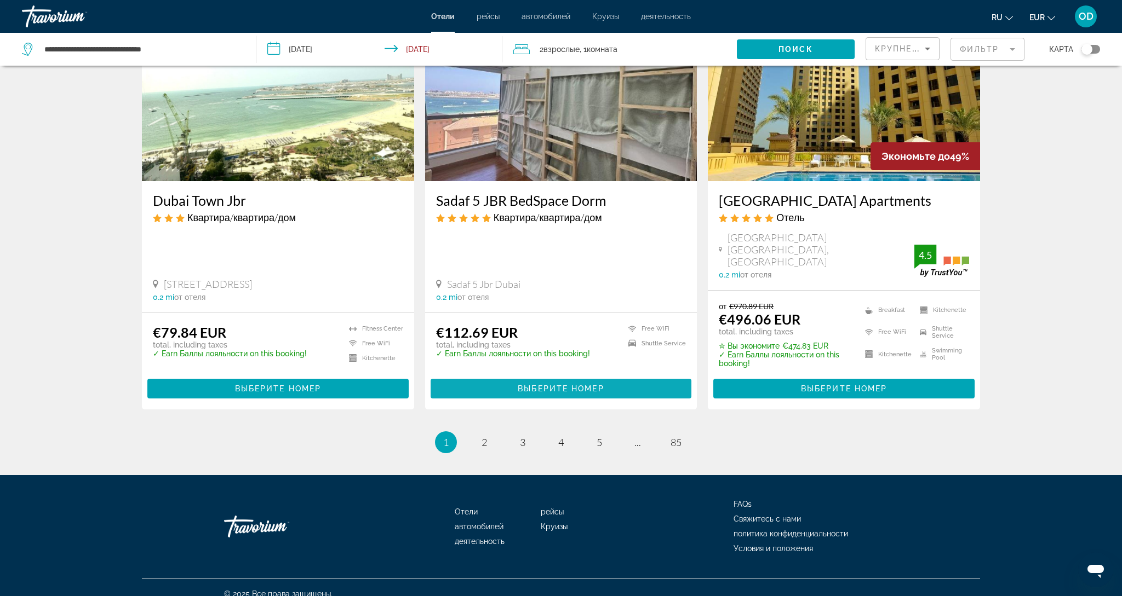
scroll to position [1337, 0]
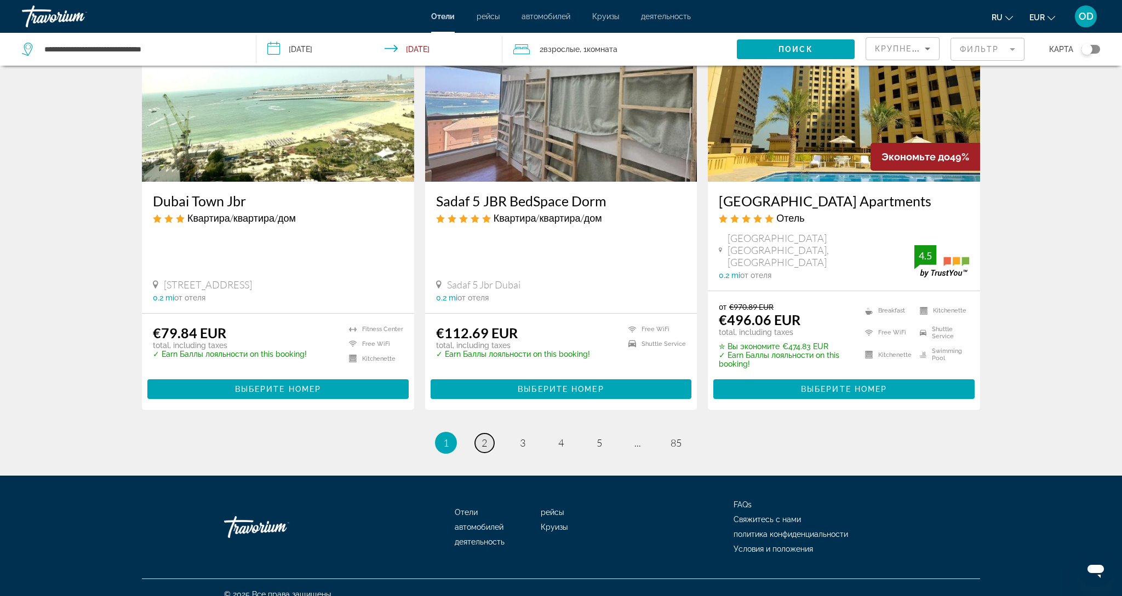
click at [485, 437] on span "2" at bounding box center [483, 443] width 5 height 12
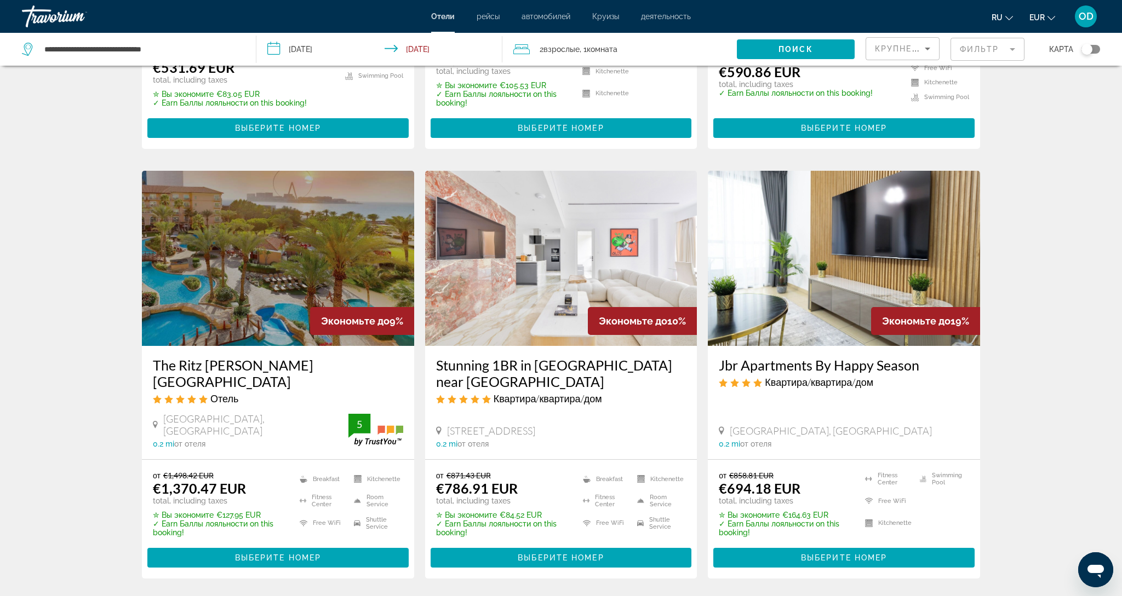
scroll to position [953, 0]
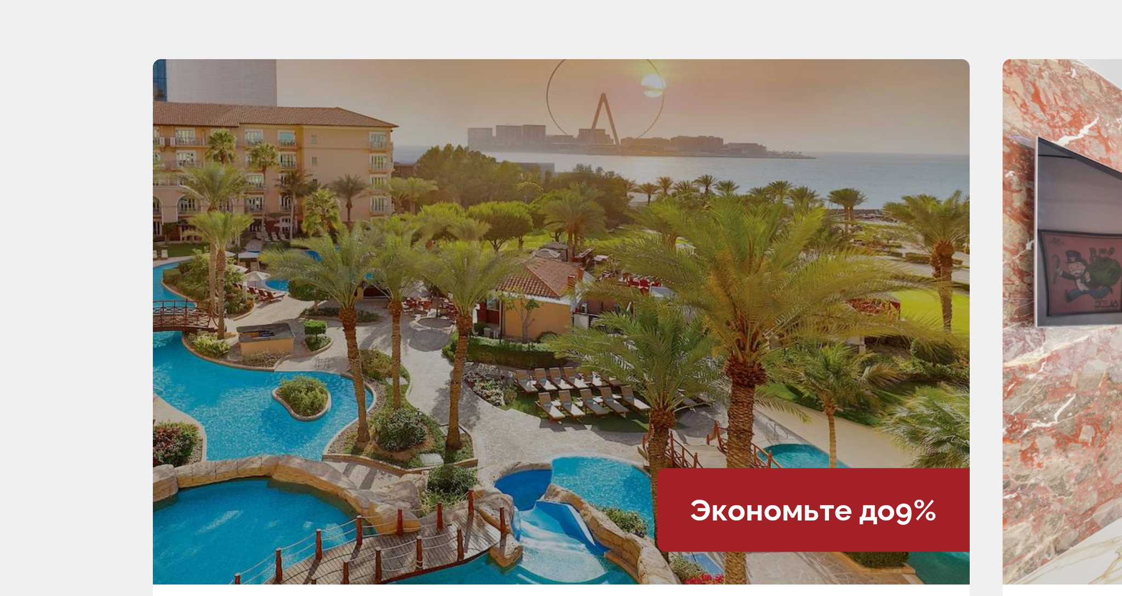
click at [142, 417] on img "Main content" at bounding box center [278, 504] width 272 height 175
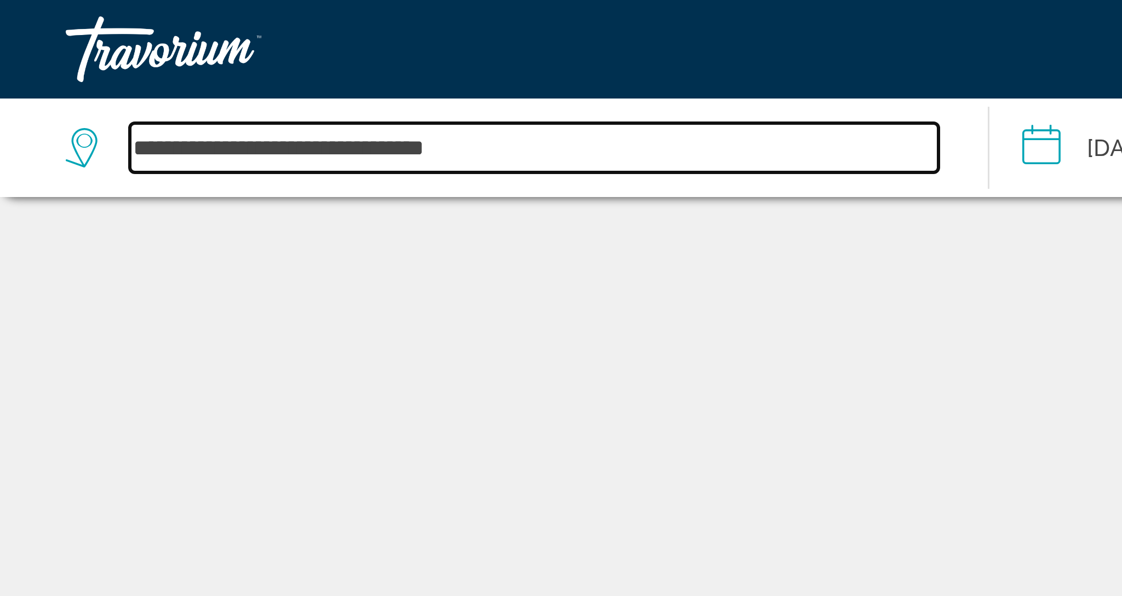
click at [82, 50] on input "**********" at bounding box center [177, 49] width 269 height 16
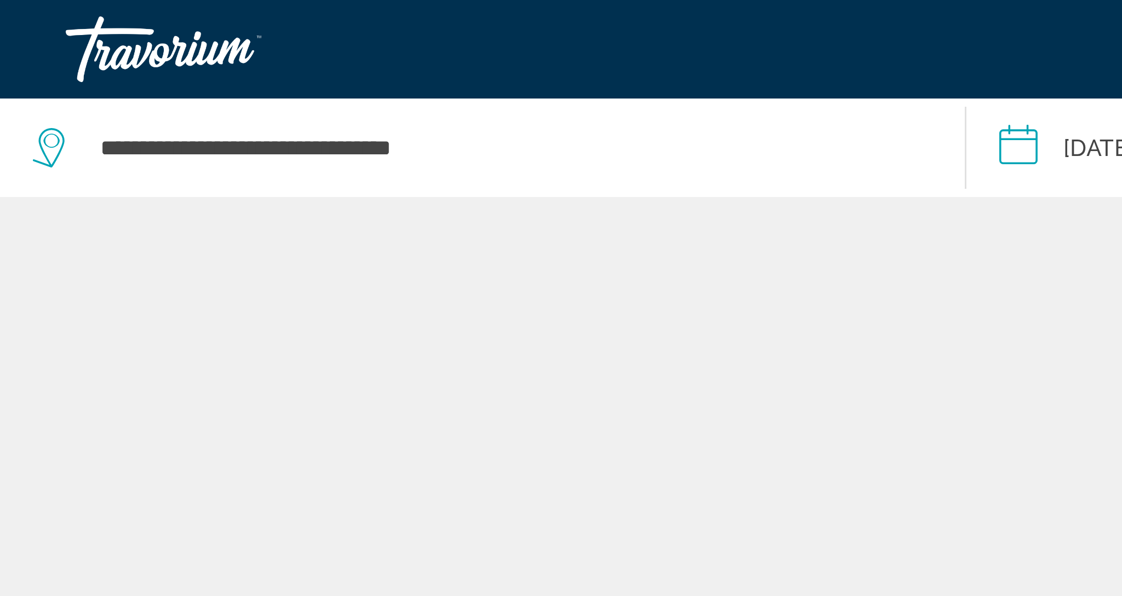
click at [18, 48] on icon "Search widget" at bounding box center [17, 49] width 13 height 13
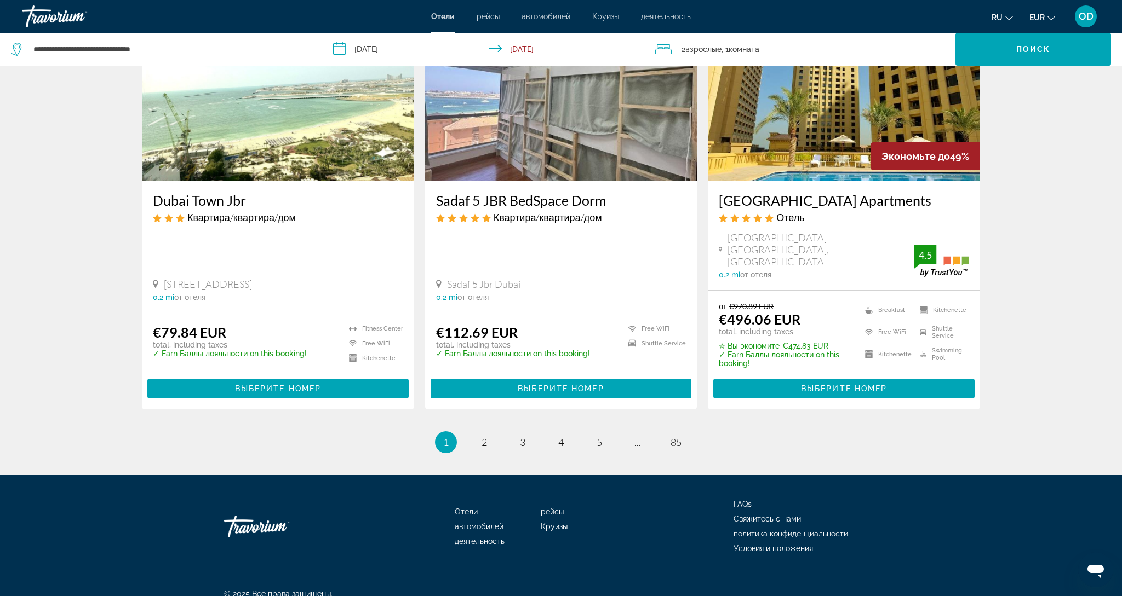
scroll to position [1337, 0]
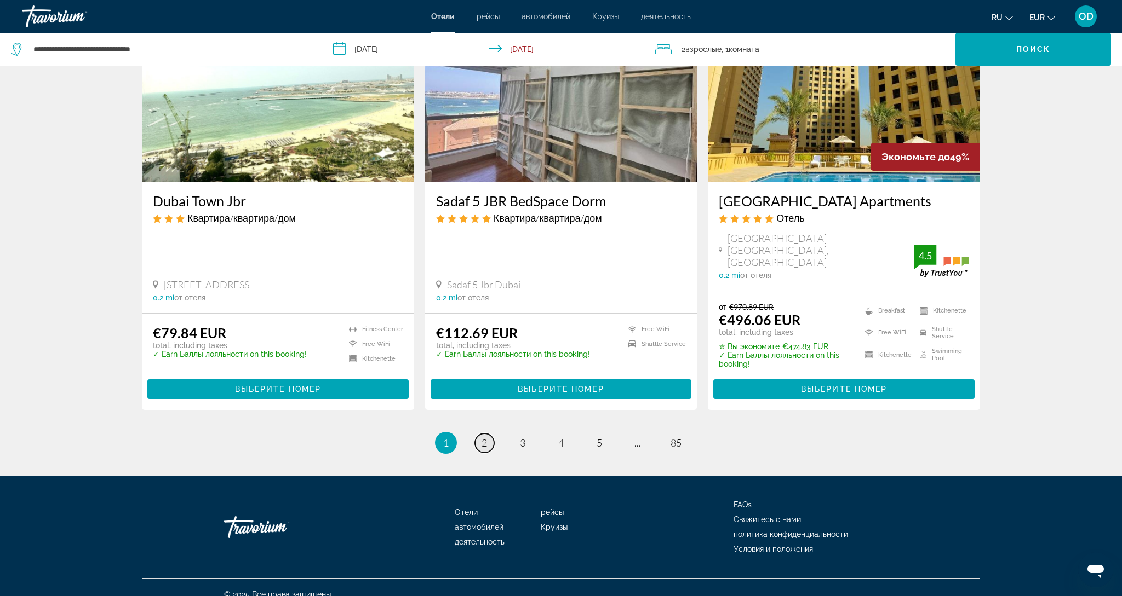
click at [478, 434] on link "page 2" at bounding box center [484, 443] width 19 height 19
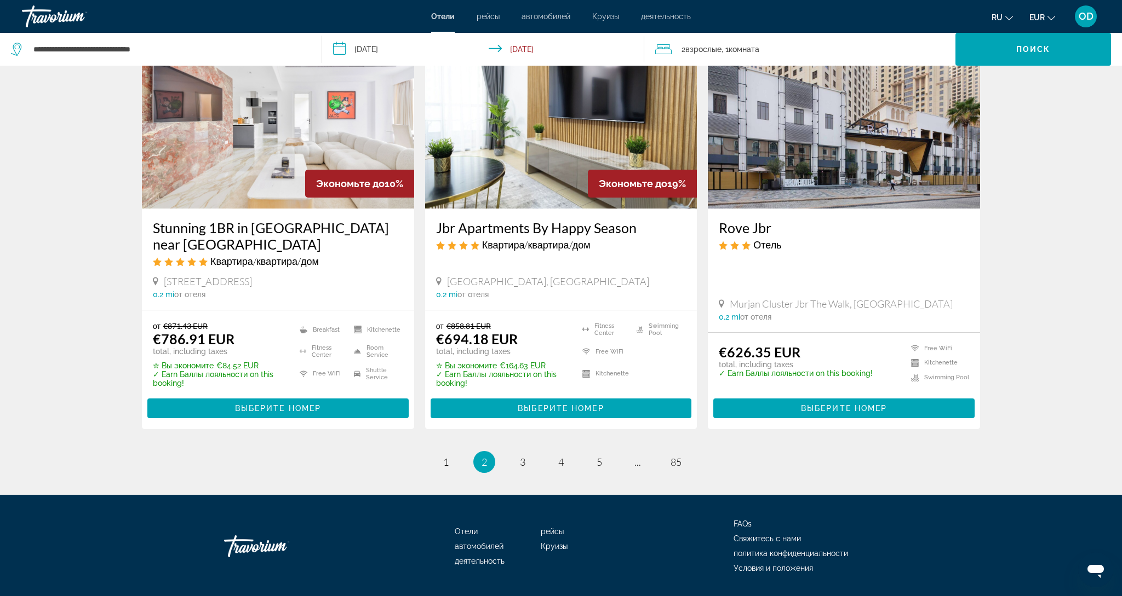
scroll to position [1357, 0]
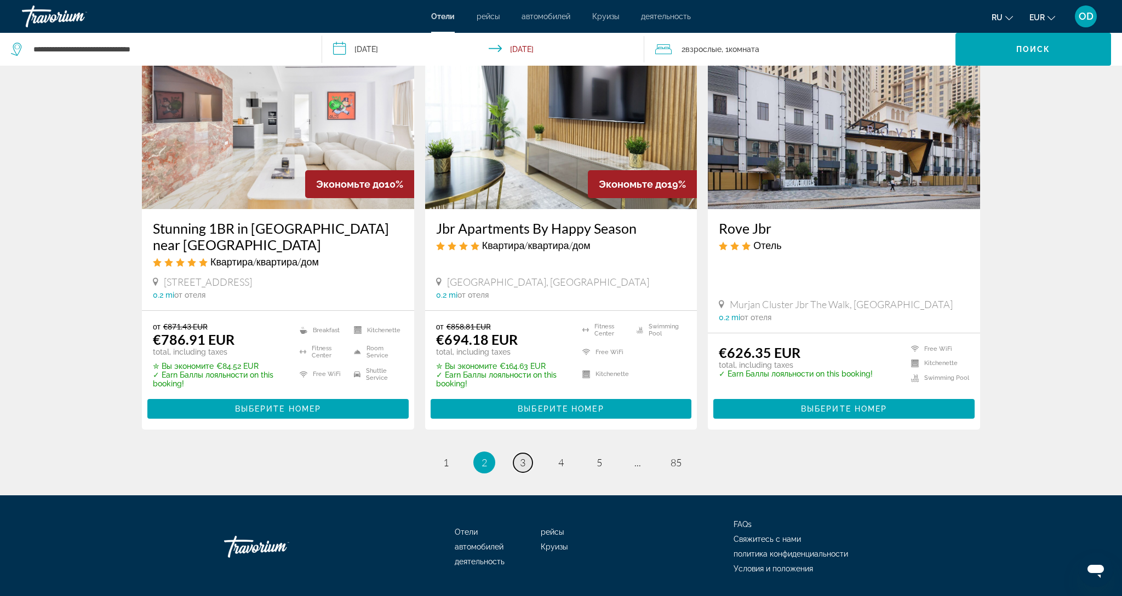
click at [524, 457] on span "3" at bounding box center [522, 463] width 5 height 12
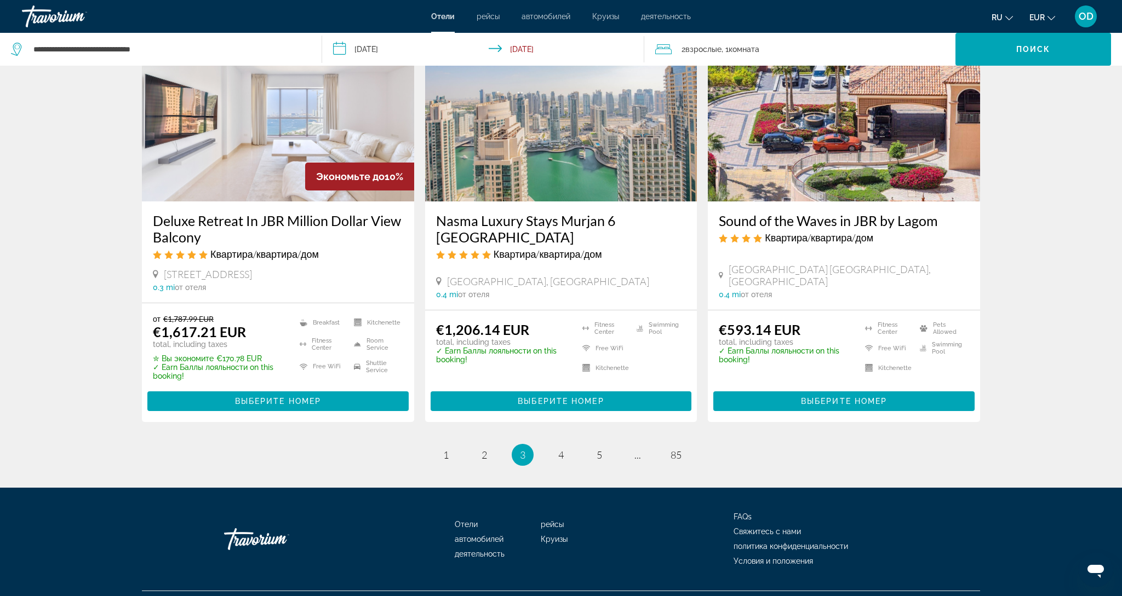
scroll to position [1325, 0]
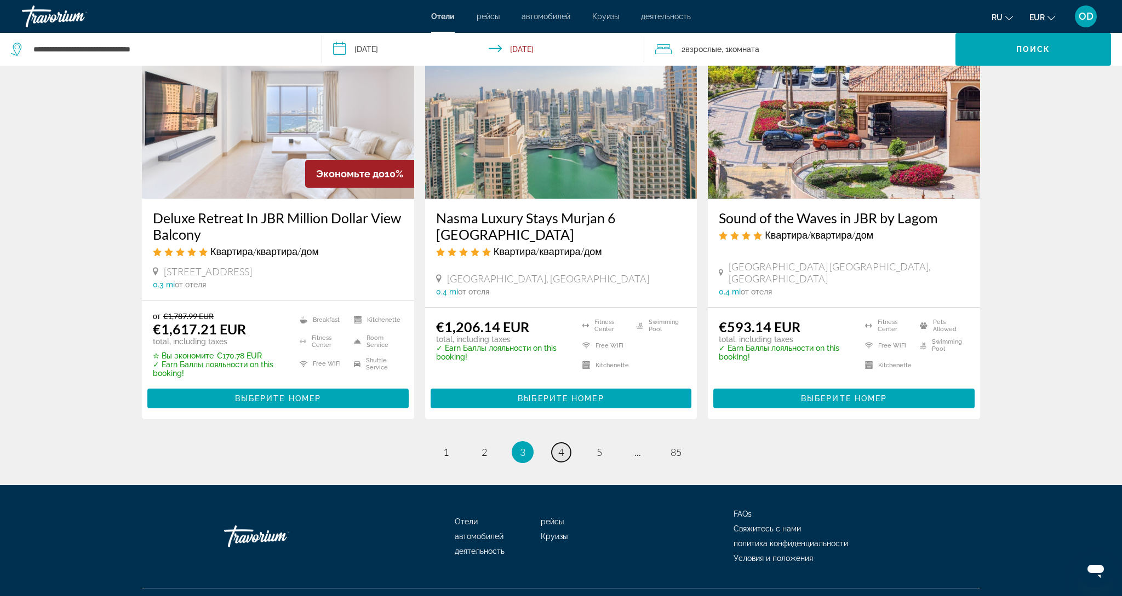
click at [560, 446] on span "4" at bounding box center [560, 452] width 5 height 12
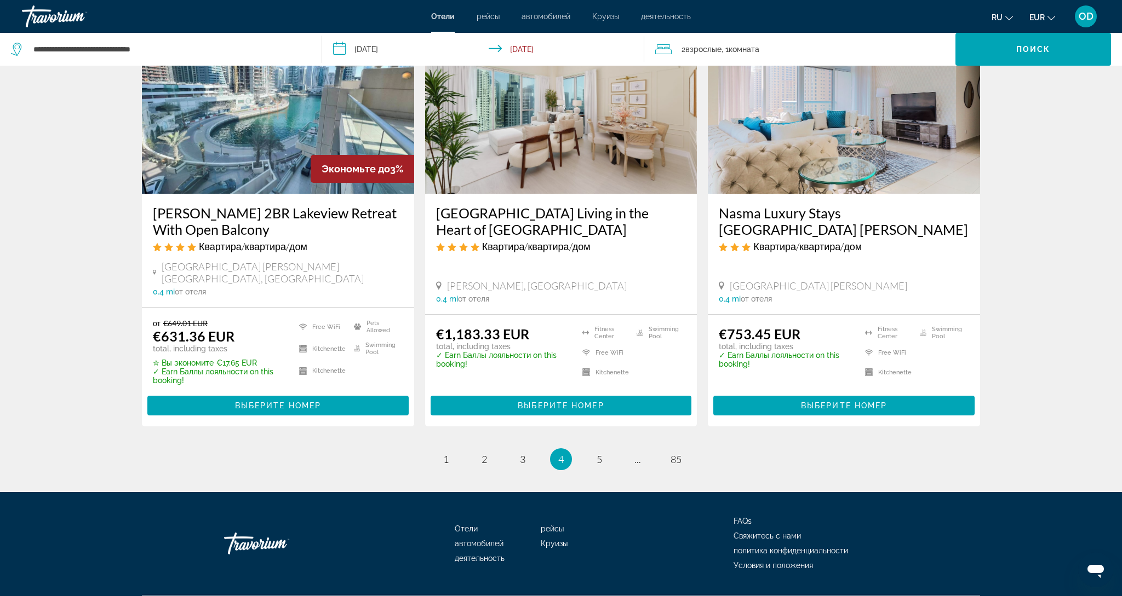
scroll to position [1353, 0]
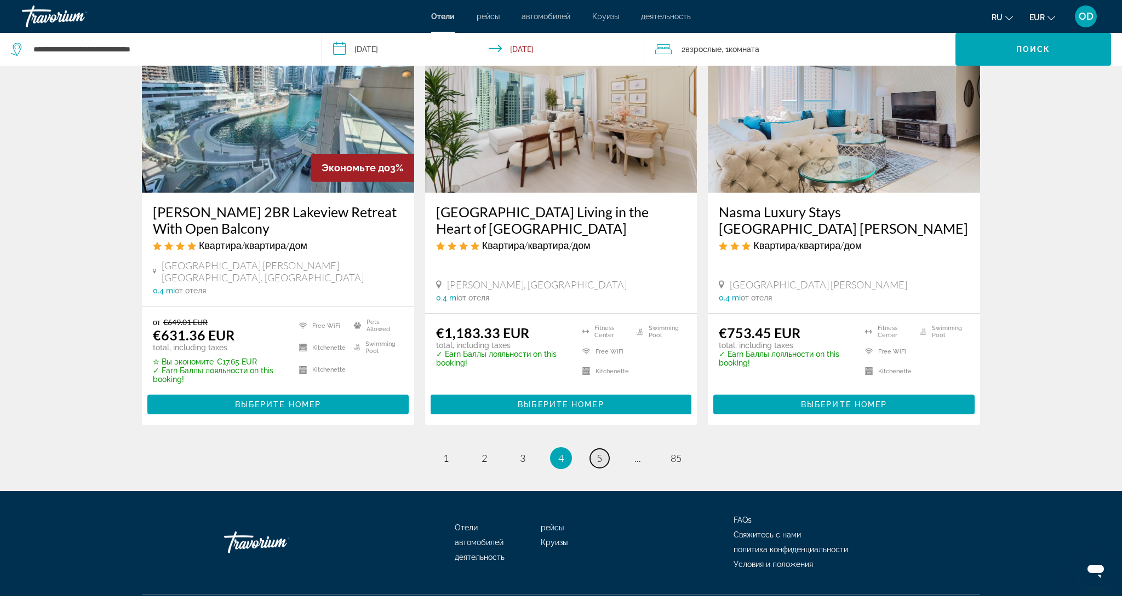
click at [599, 452] on span "5" at bounding box center [598, 458] width 5 height 12
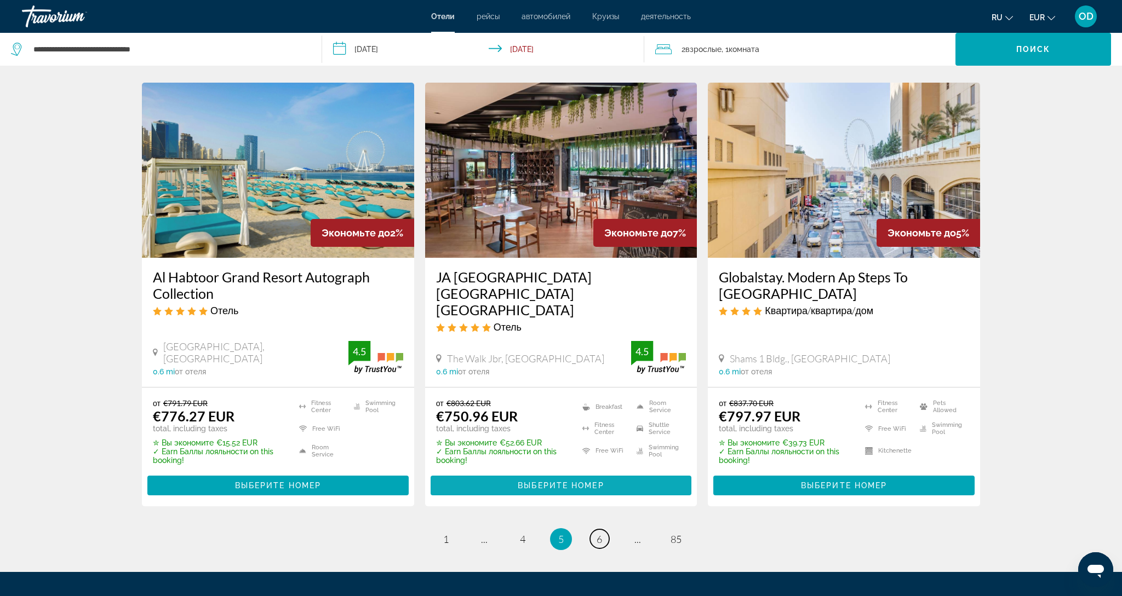
scroll to position [1320, 0]
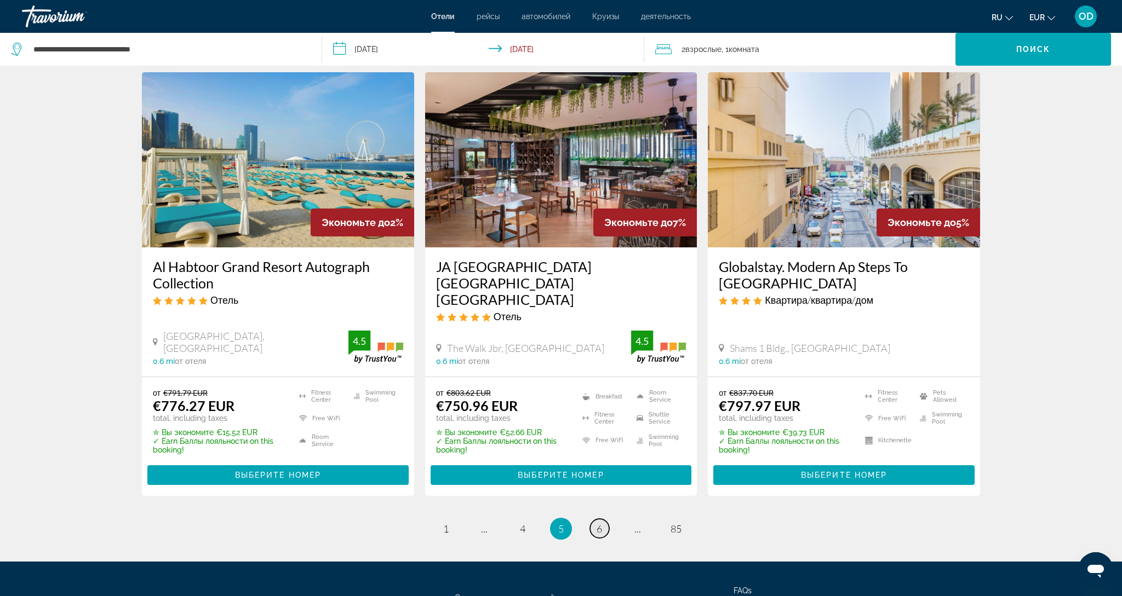
click at [594, 519] on link "page 6" at bounding box center [599, 528] width 19 height 19
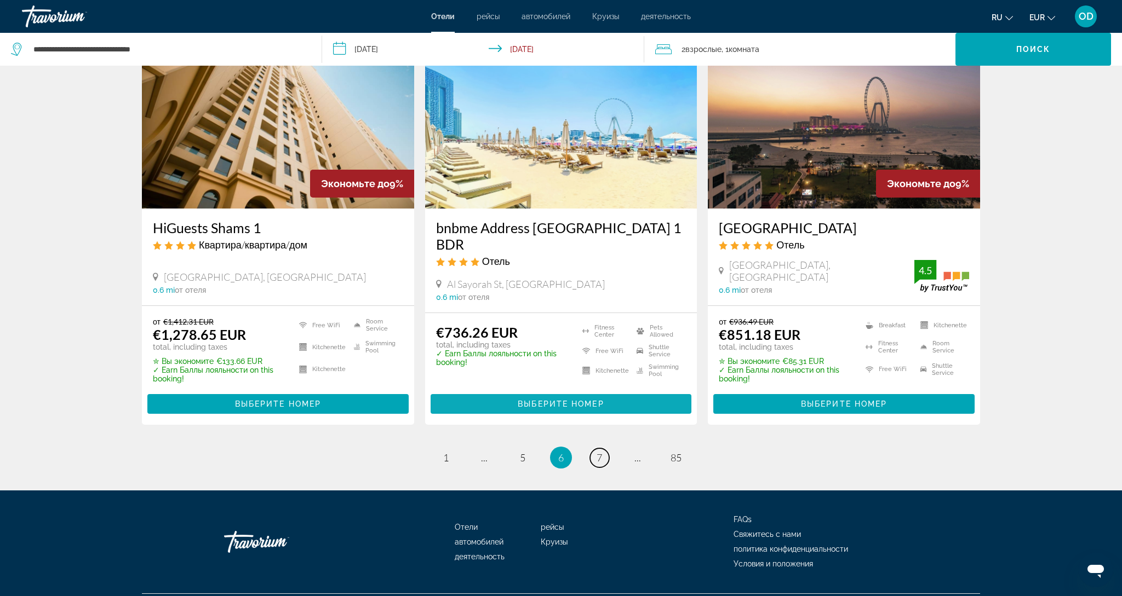
scroll to position [1345, 0]
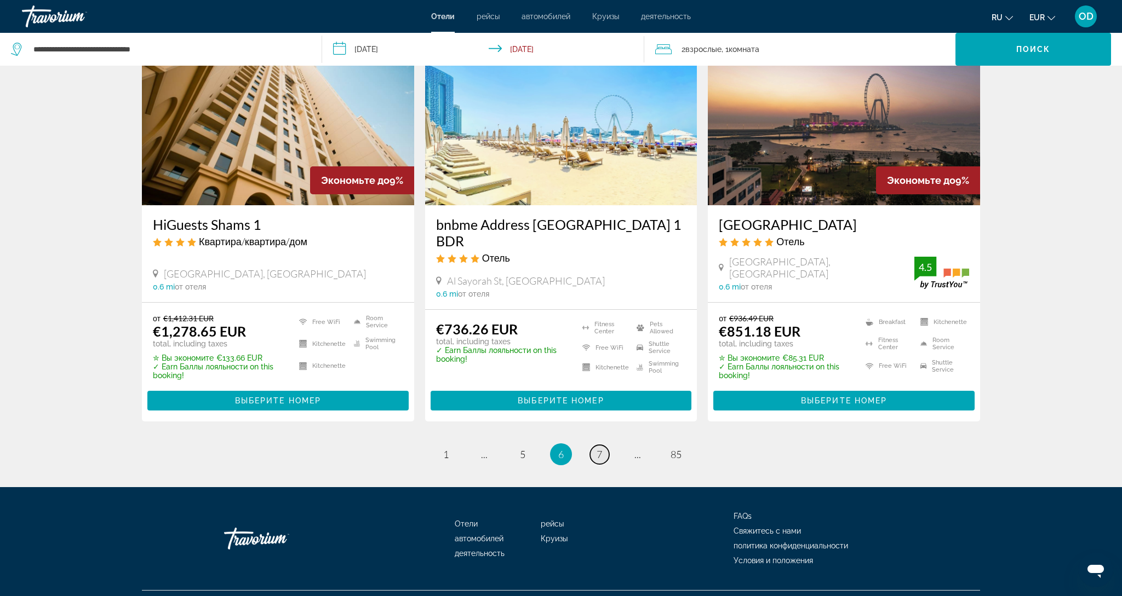
click at [596, 458] on link "page 7" at bounding box center [599, 454] width 19 height 19
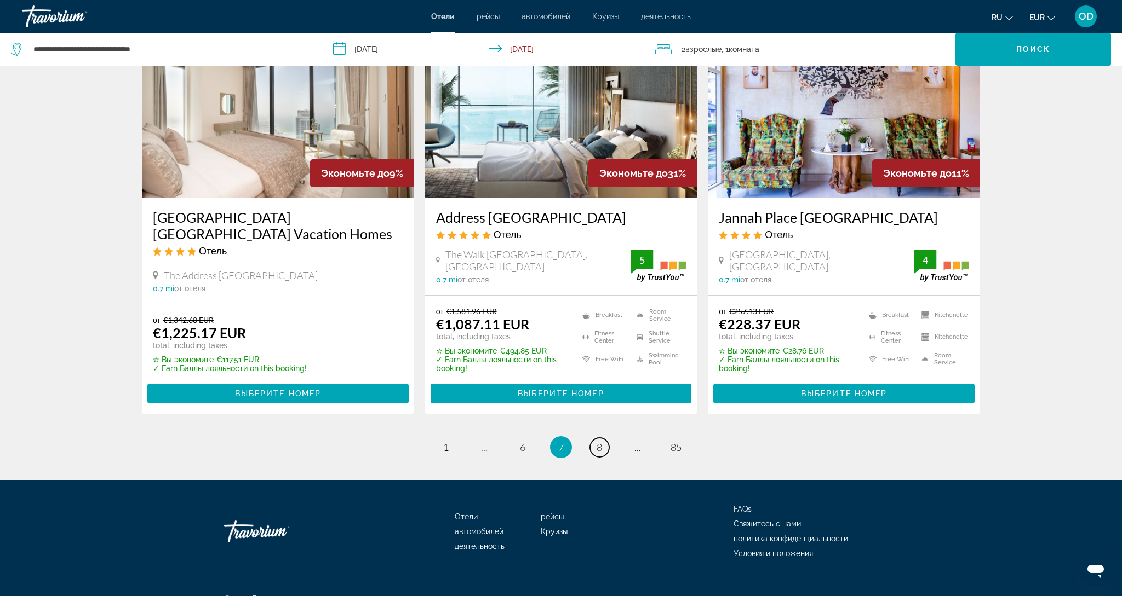
scroll to position [1336, 0]
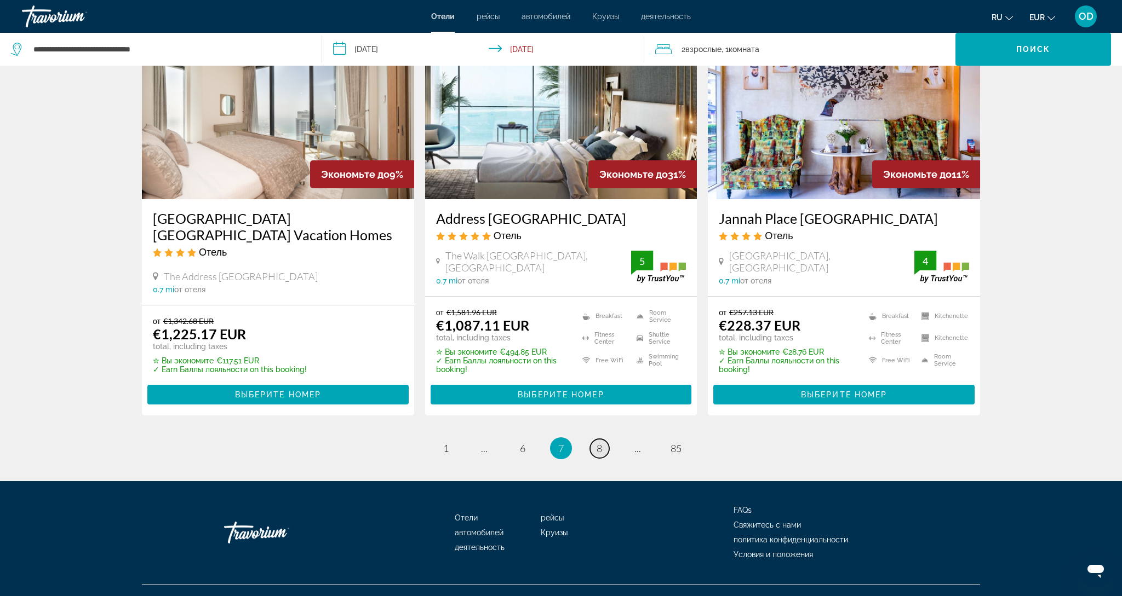
click at [596, 448] on span "8" at bounding box center [598, 449] width 5 height 12
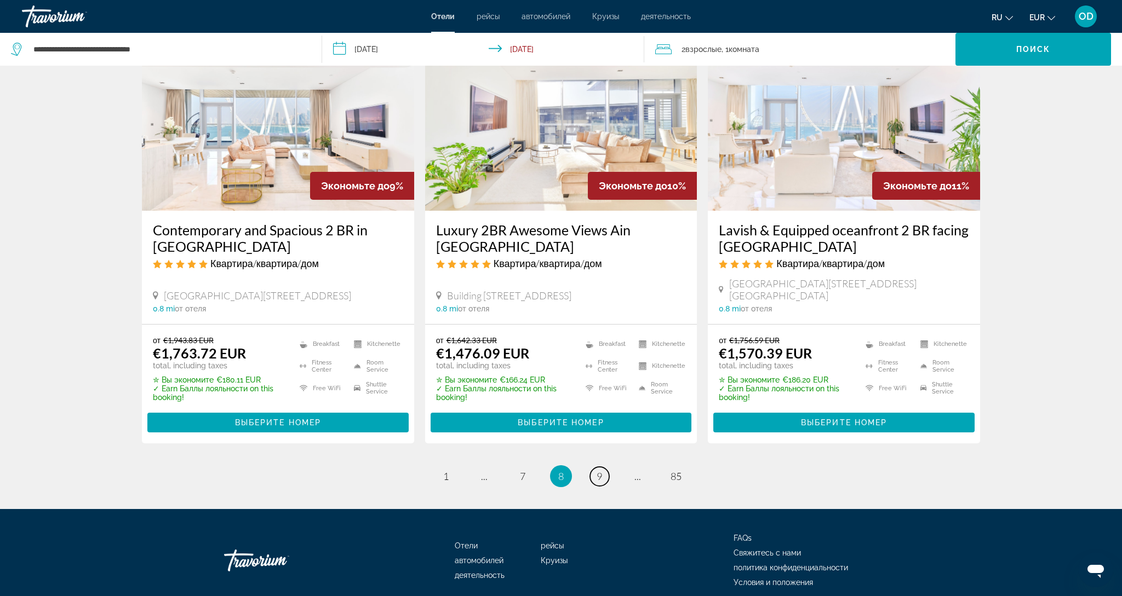
scroll to position [1338, 0]
click at [598, 470] on span "9" at bounding box center [598, 476] width 5 height 12
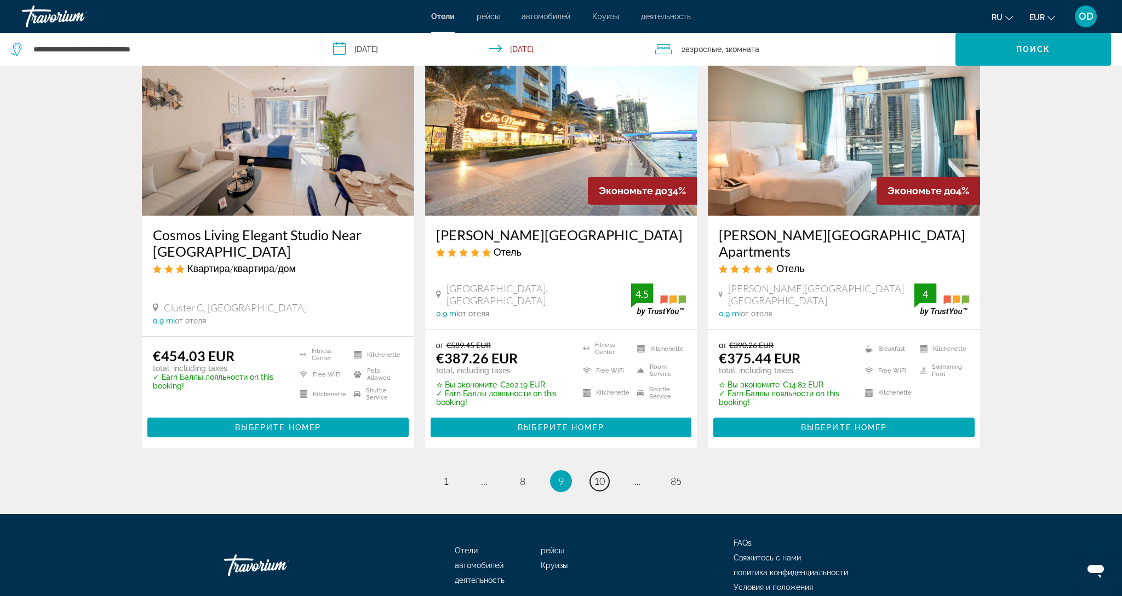
scroll to position [1346, 0]
click at [602, 472] on link "page 10" at bounding box center [599, 481] width 19 height 19
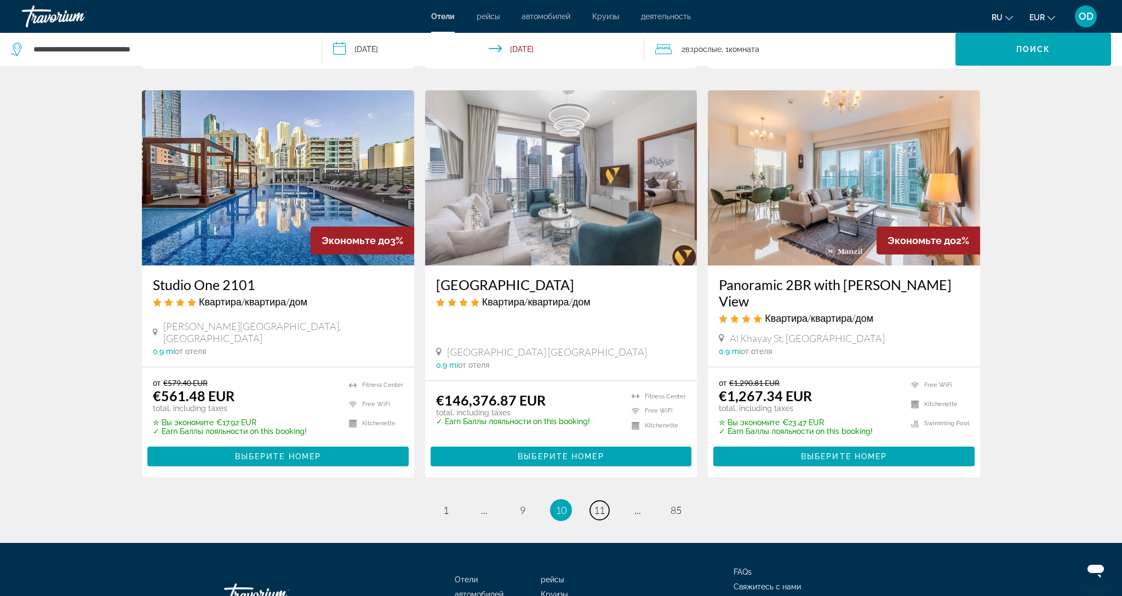
scroll to position [1317, 0]
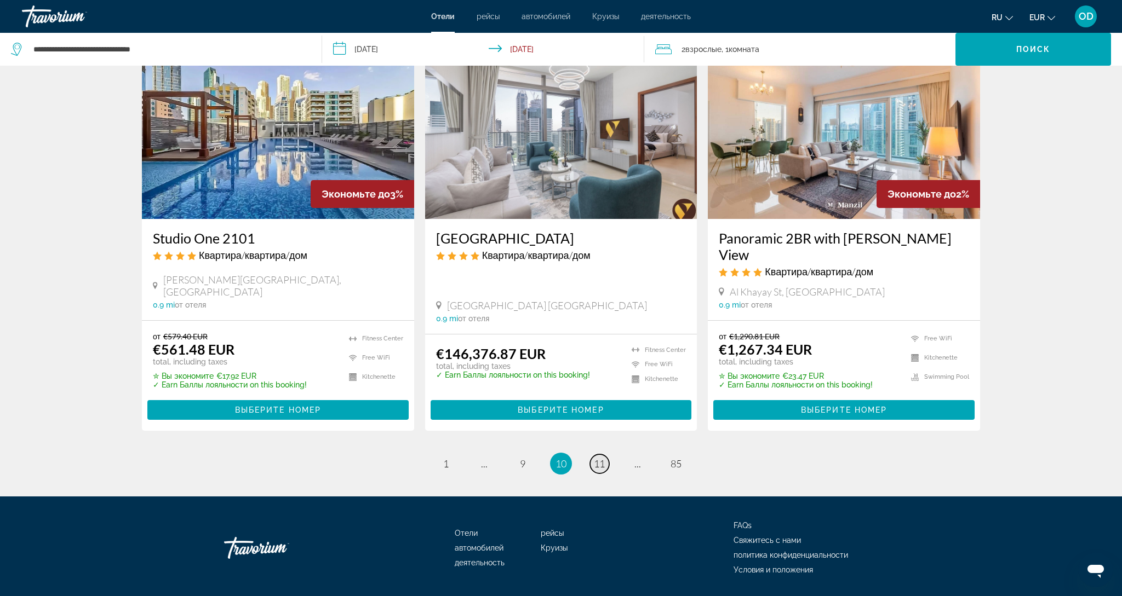
click at [598, 455] on link "page 11" at bounding box center [599, 464] width 19 height 19
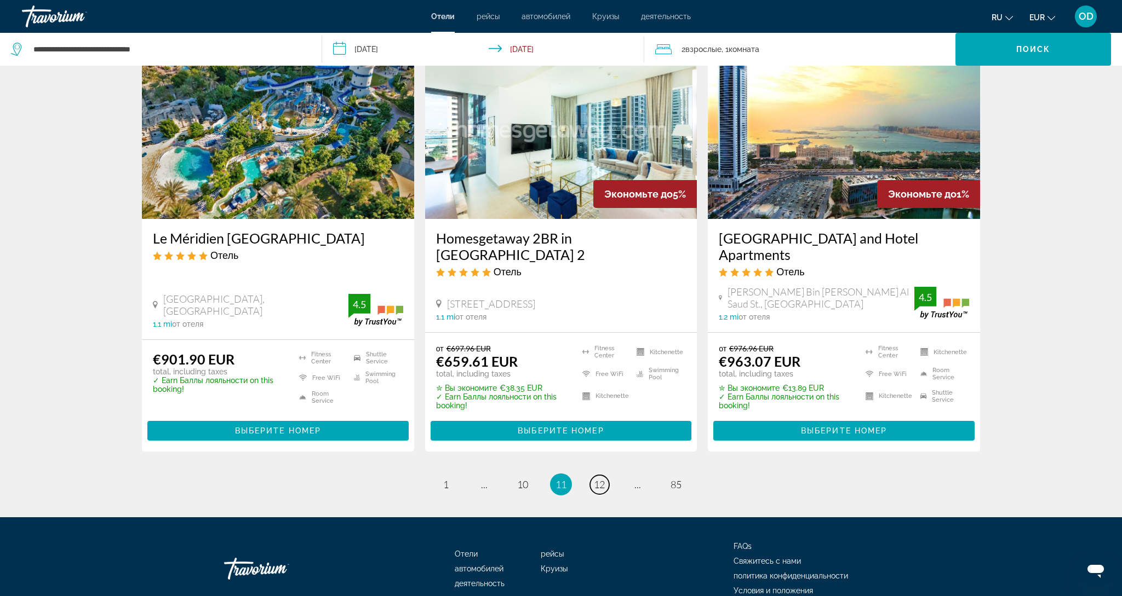
scroll to position [1364, 0]
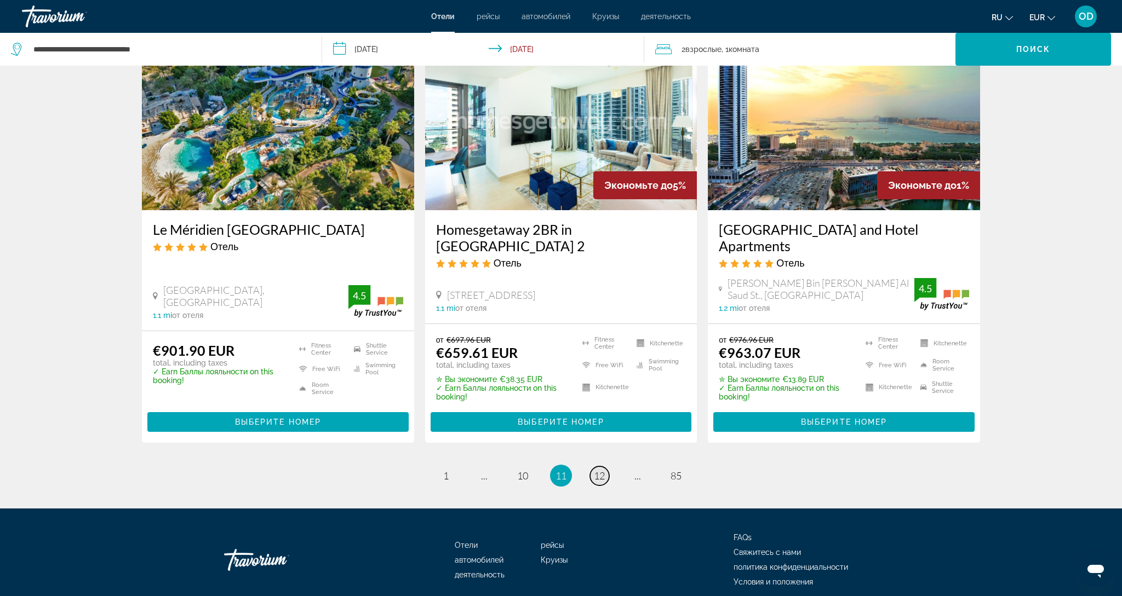
click at [598, 467] on link "page 12" at bounding box center [599, 476] width 19 height 19
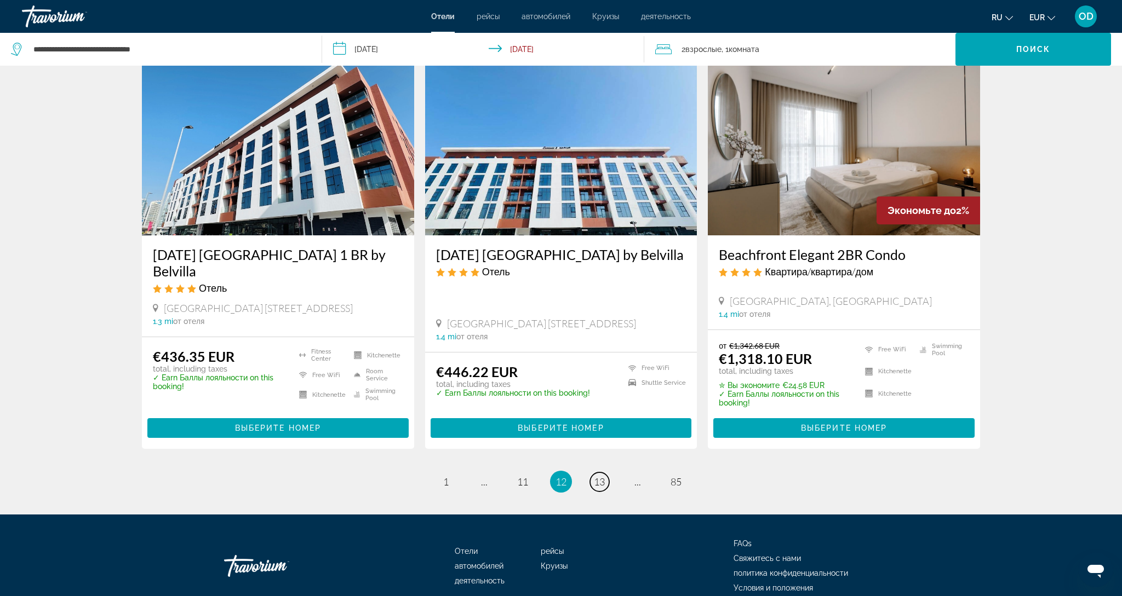
scroll to position [1314, 0]
click at [603, 475] on span "13" at bounding box center [599, 481] width 11 height 12
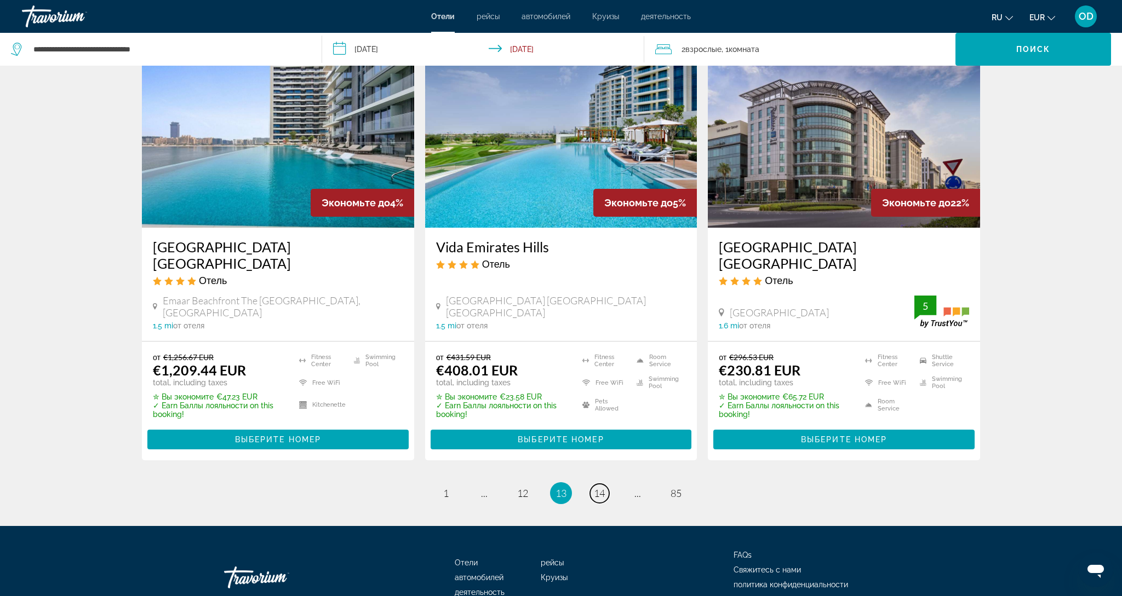
scroll to position [1354, 0]
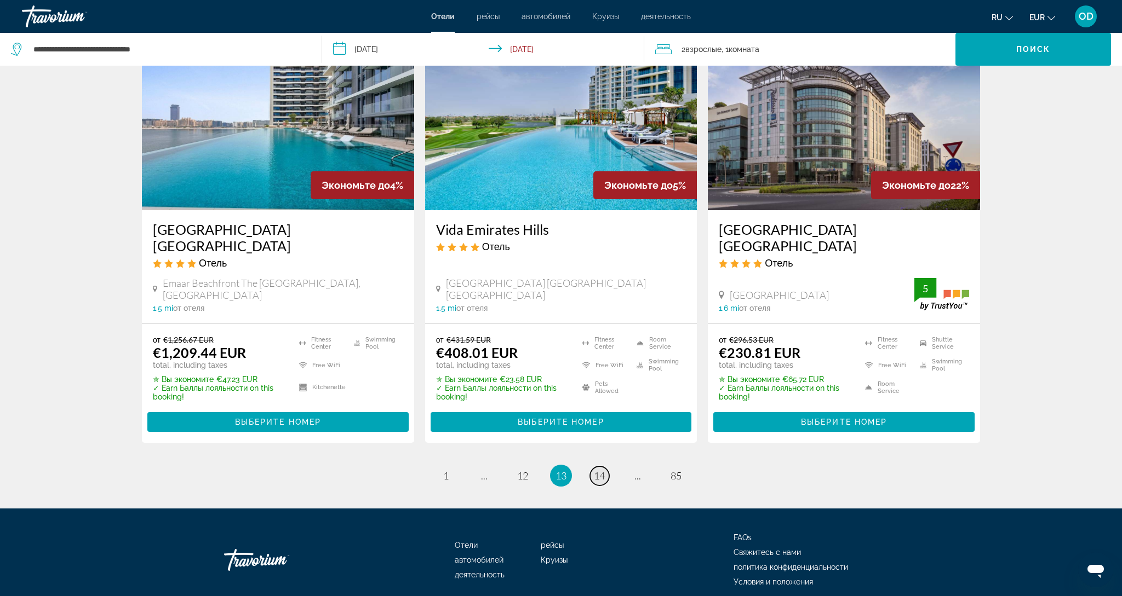
click at [602, 467] on link "page 14" at bounding box center [599, 476] width 19 height 19
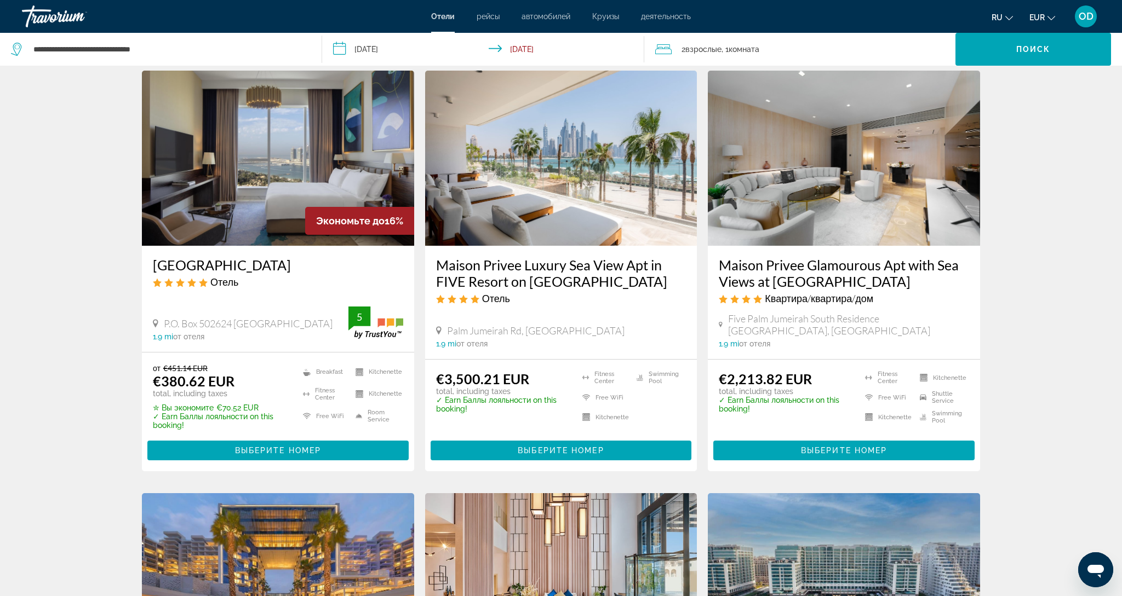
scroll to position [466, 1]
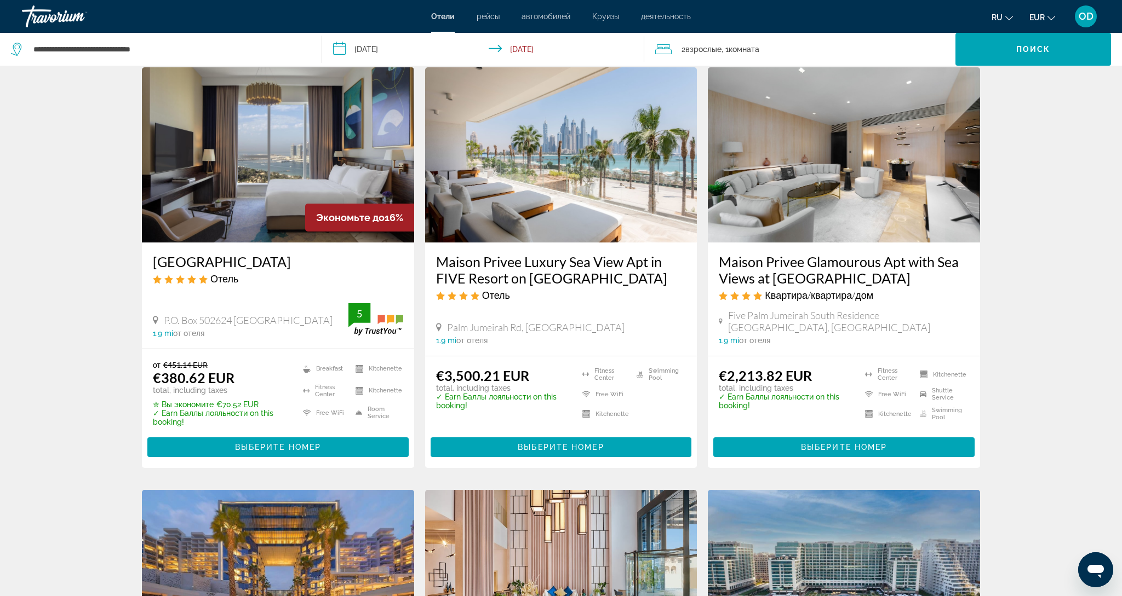
click at [303, 160] on img "Main content" at bounding box center [278, 154] width 272 height 175
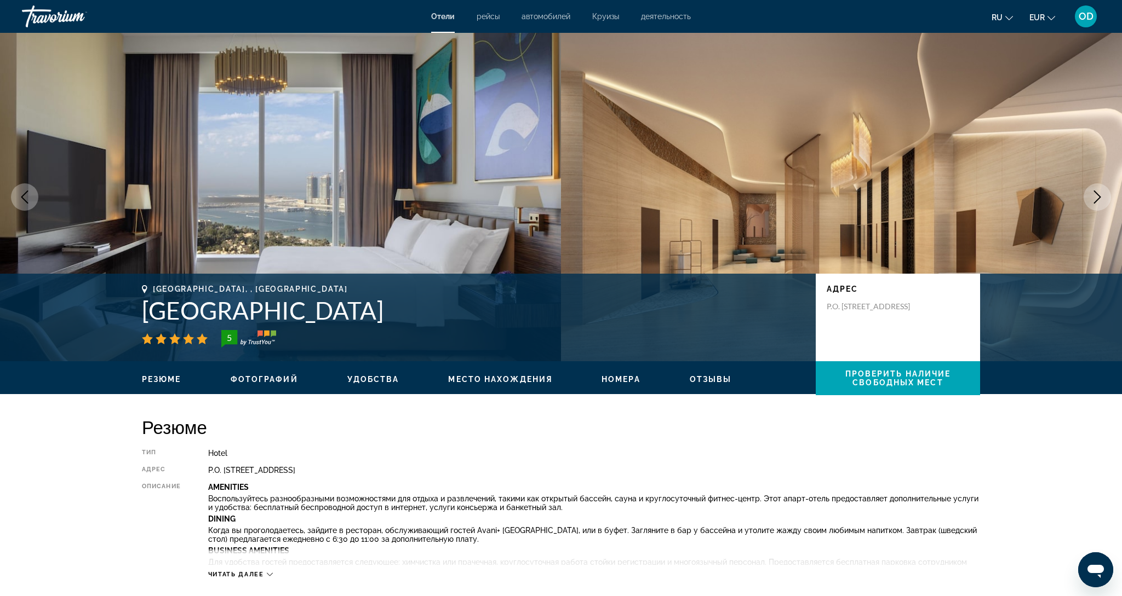
click at [1098, 202] on icon "Next image" at bounding box center [1096, 197] width 13 height 13
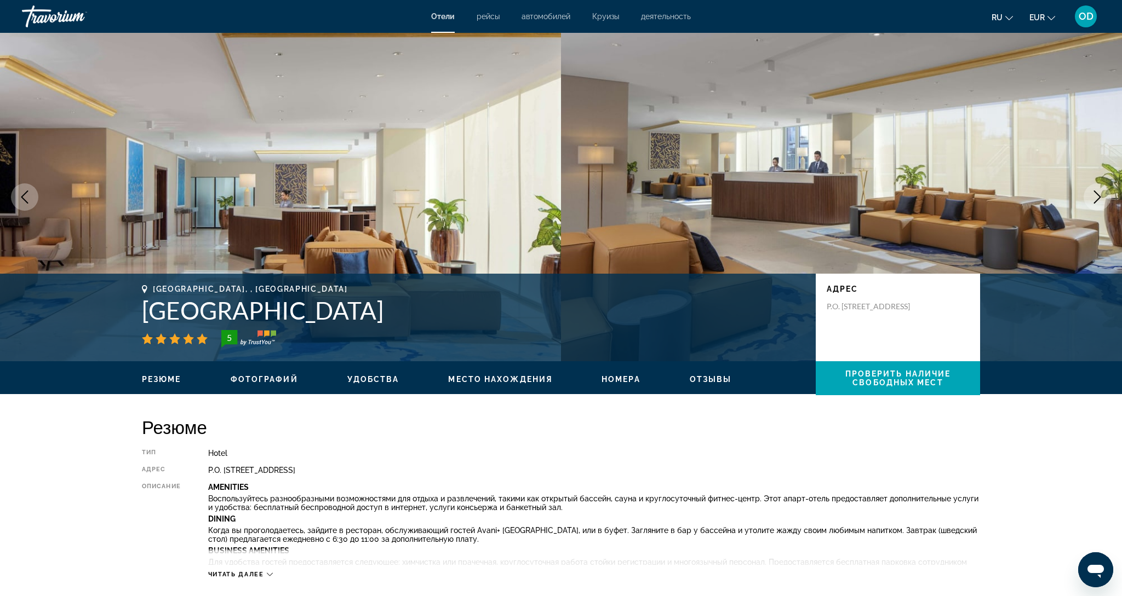
click at [1096, 199] on icon "Next image" at bounding box center [1096, 197] width 13 height 13
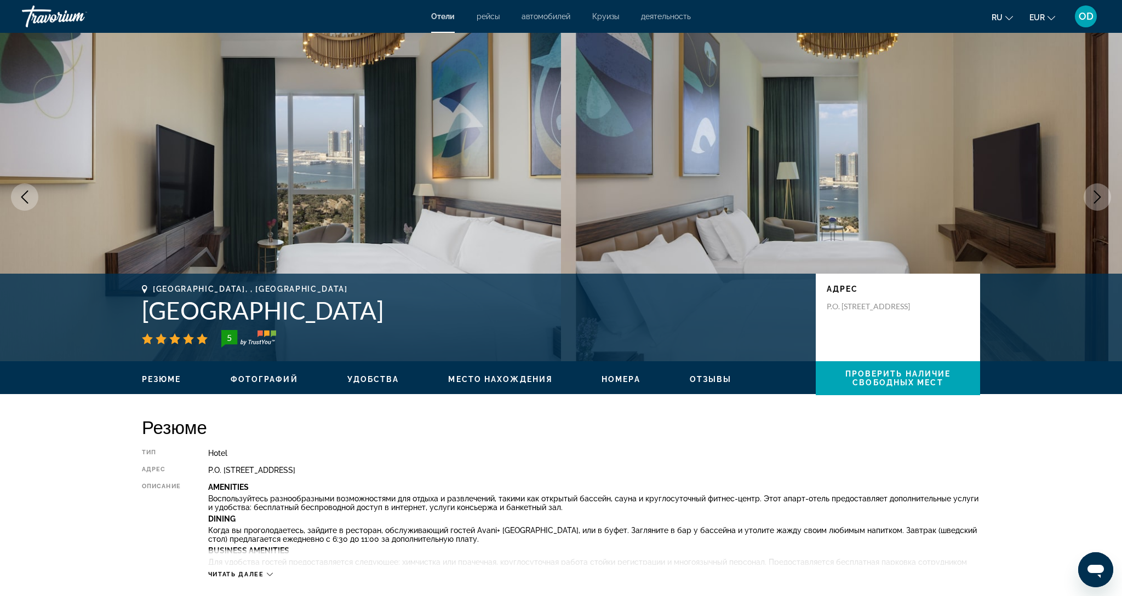
click at [1096, 199] on icon "Next image" at bounding box center [1096, 197] width 13 height 13
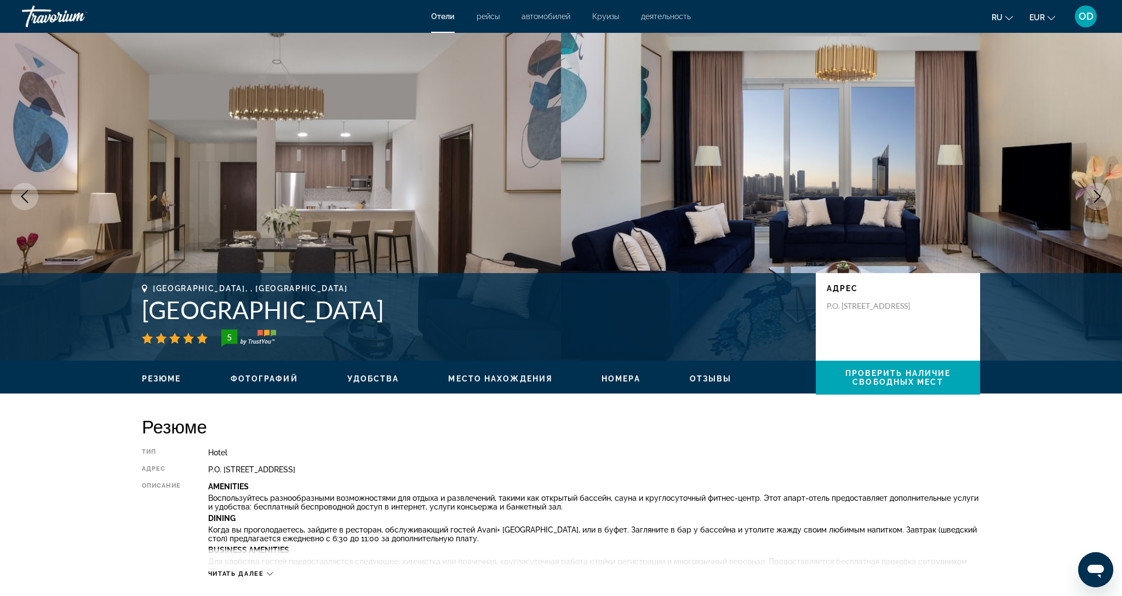
click at [1096, 199] on icon "Next image" at bounding box center [1097, 196] width 7 height 13
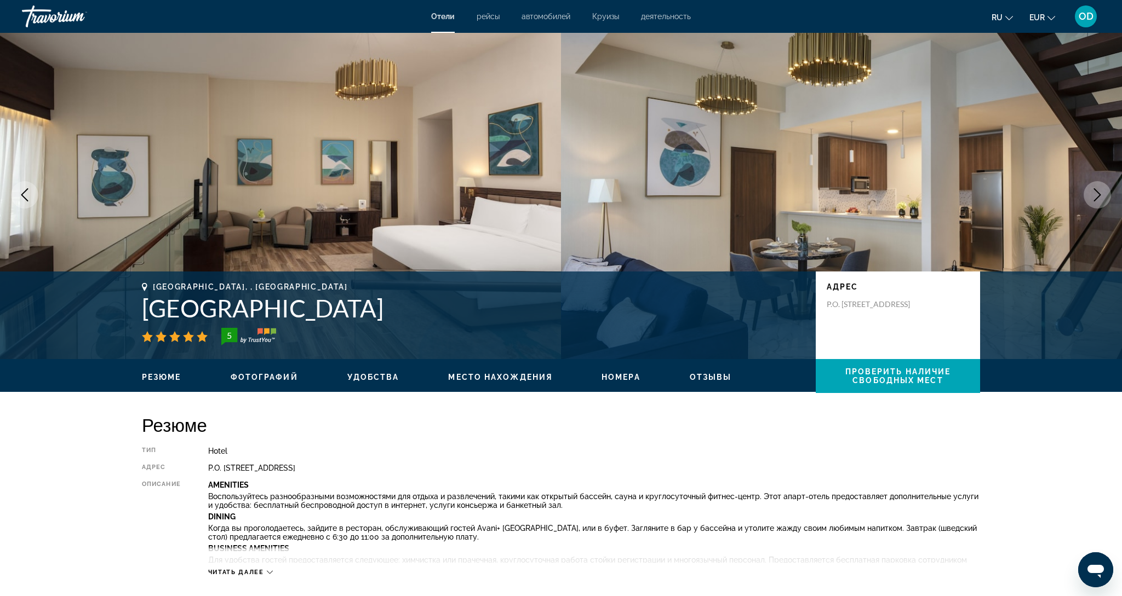
scroll to position [0, 1]
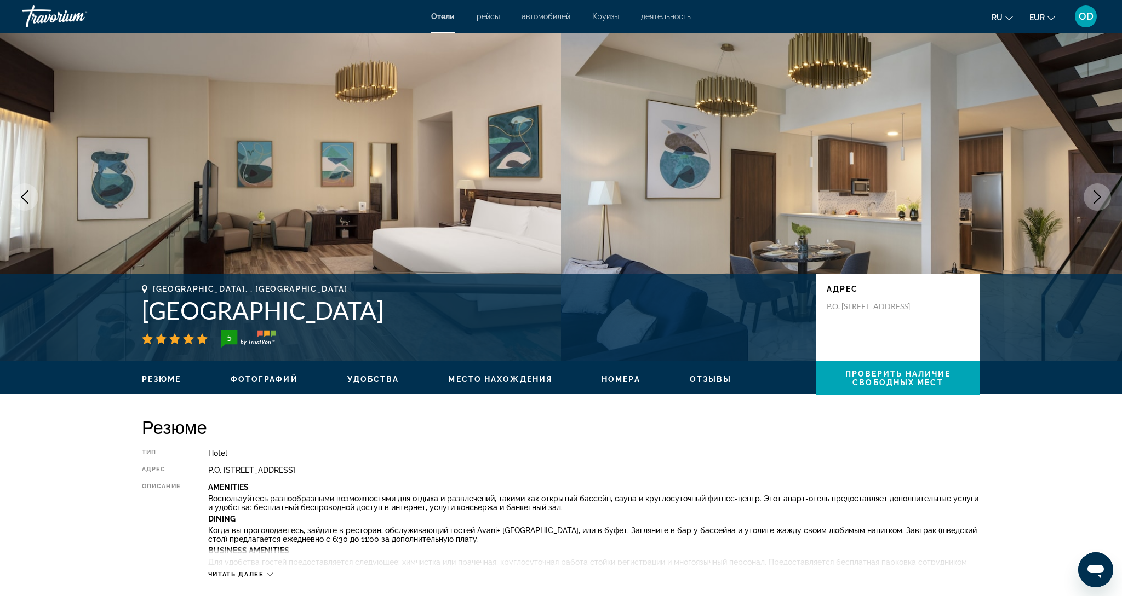
click at [1096, 199] on icon "Next image" at bounding box center [1097, 197] width 7 height 13
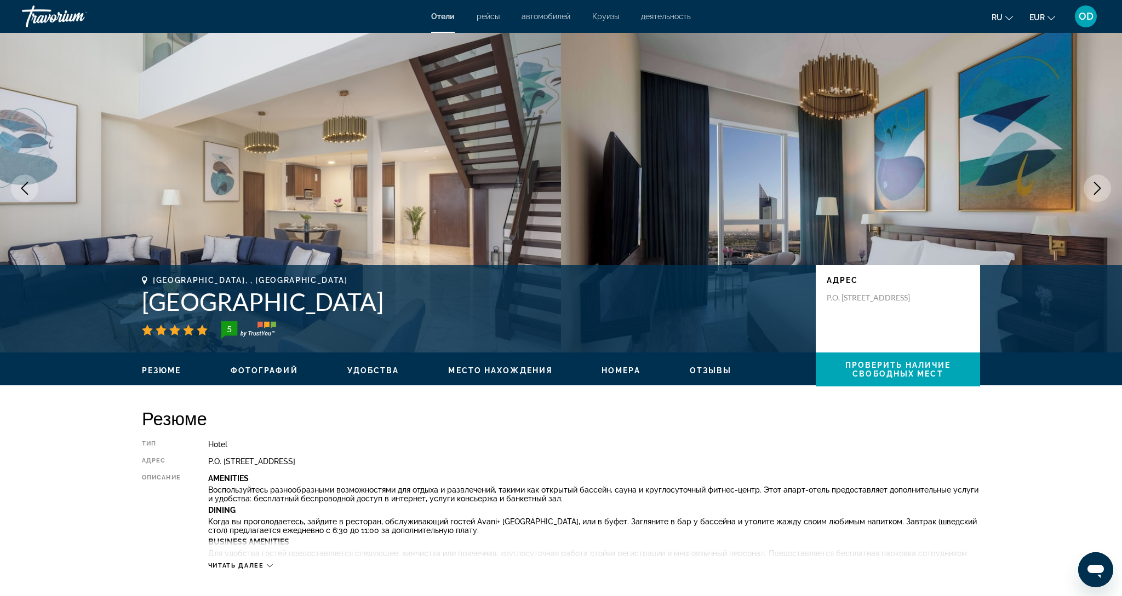
scroll to position [9, 0]
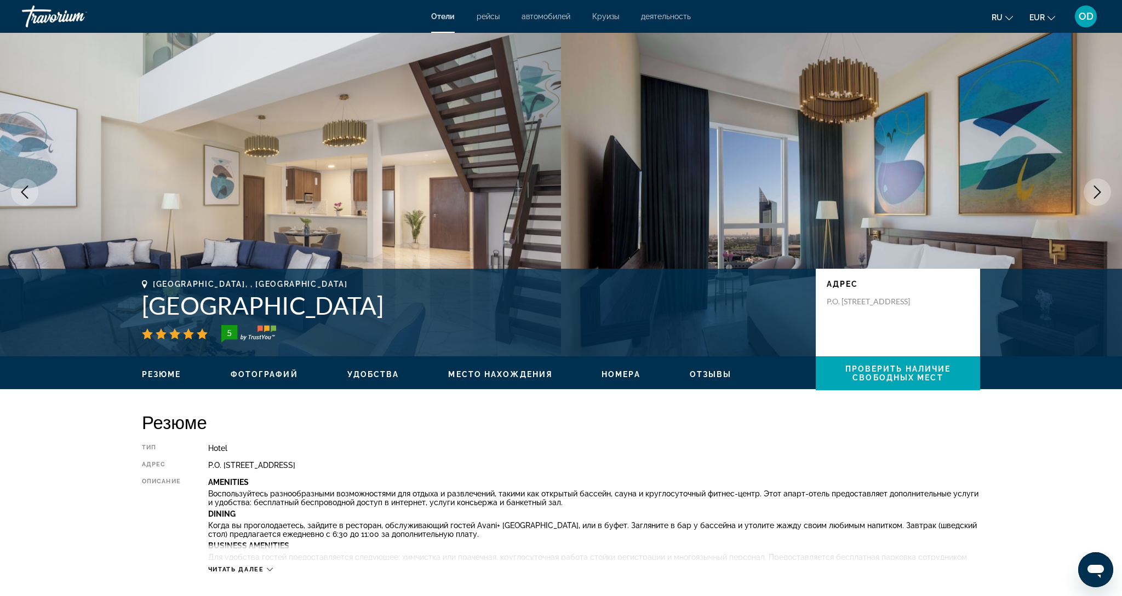
click at [1096, 199] on button "Next image" at bounding box center [1096, 192] width 27 height 27
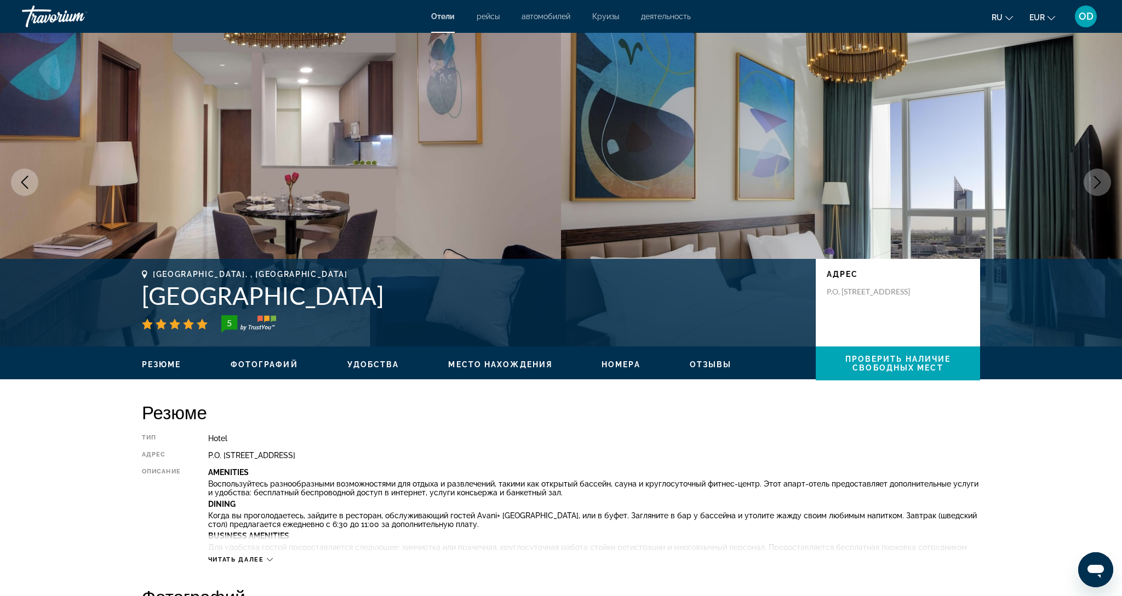
click at [1096, 199] on img "Main content" at bounding box center [841, 182] width 561 height 329
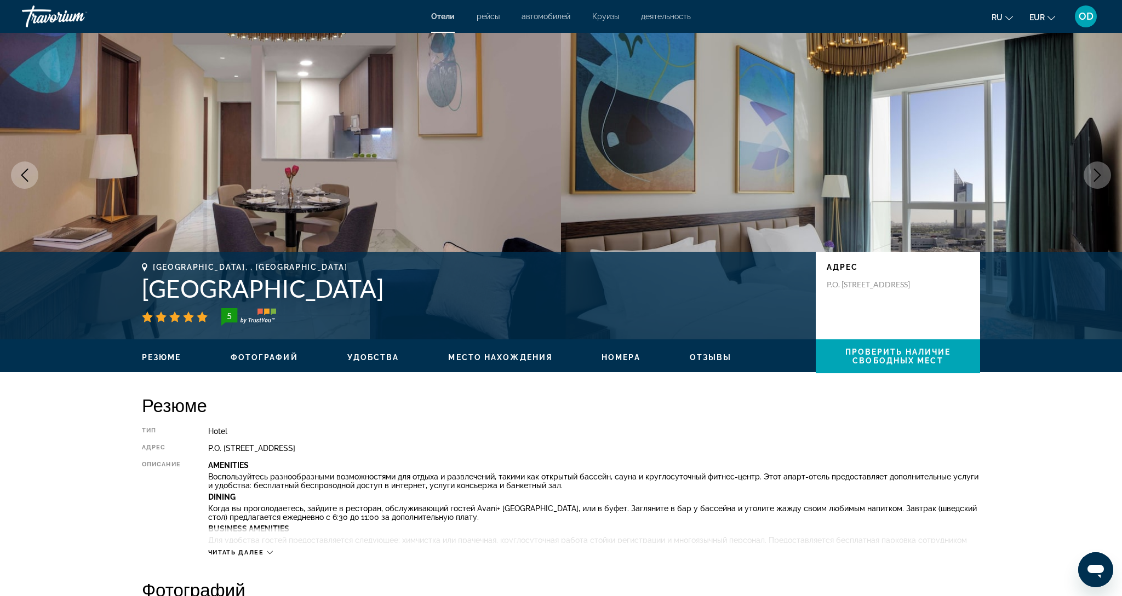
scroll to position [22, 0]
click at [1099, 187] on button "Next image" at bounding box center [1096, 175] width 27 height 27
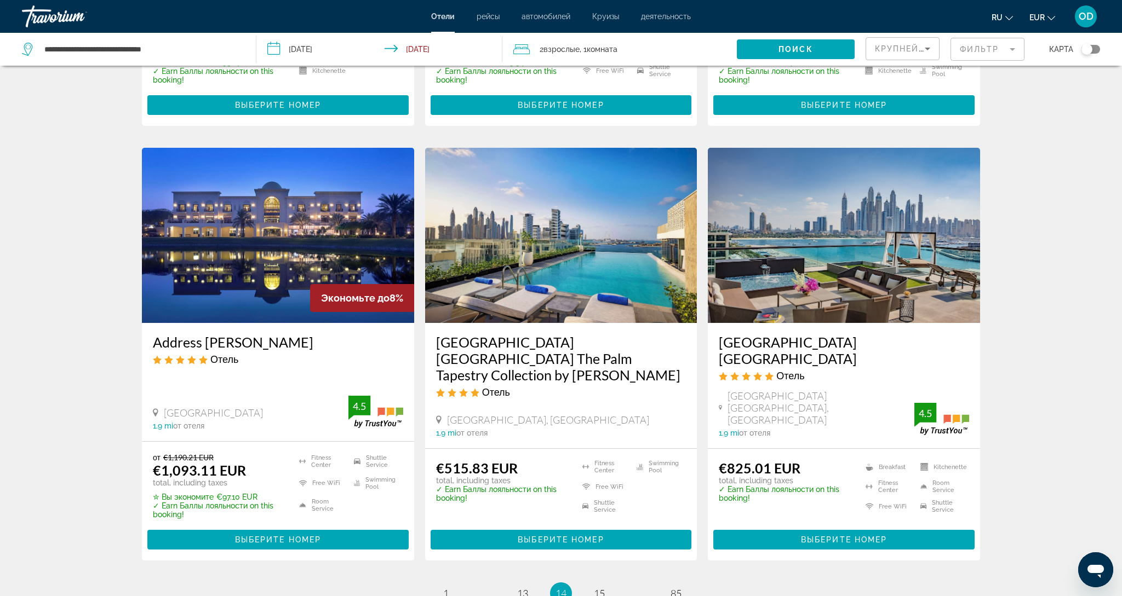
scroll to position [1230, 0]
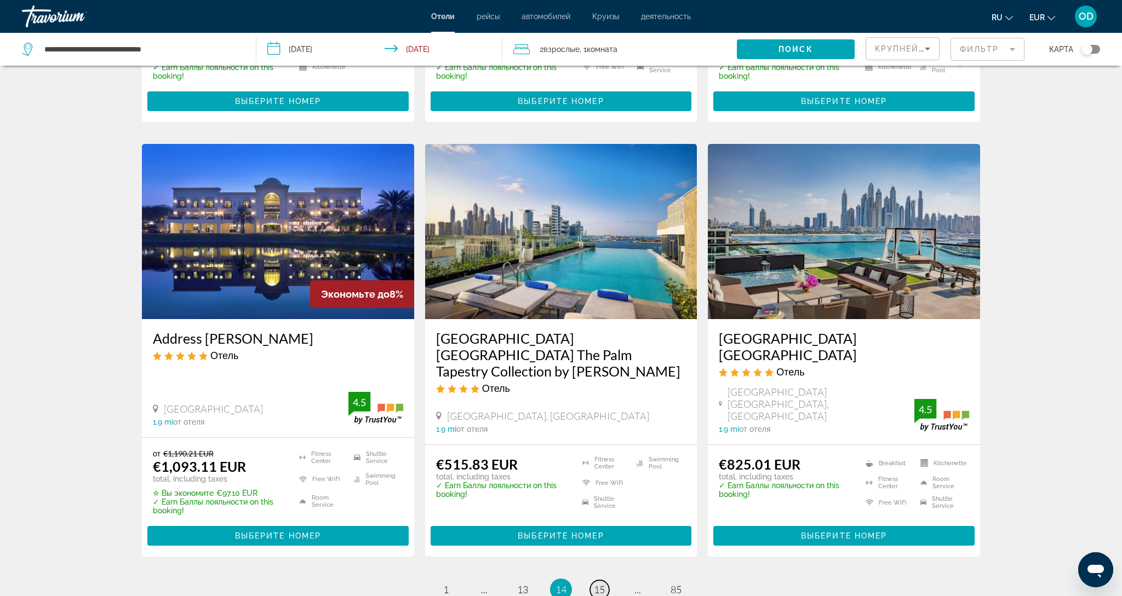
click at [600, 584] on span "15" at bounding box center [599, 590] width 11 height 12
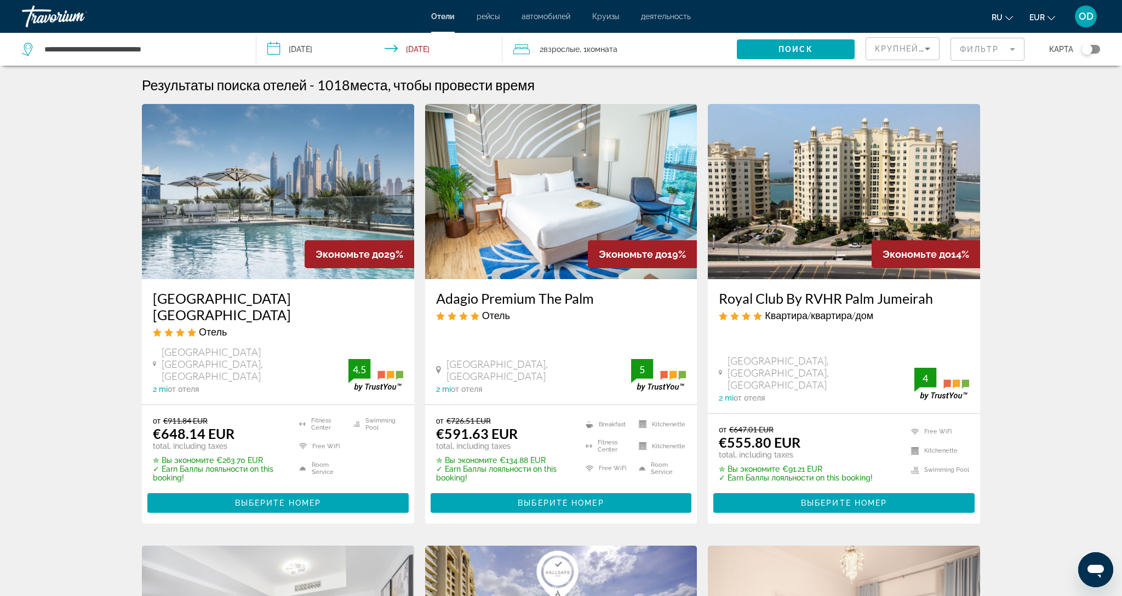
click at [258, 198] on img "Main content" at bounding box center [278, 191] width 272 height 175
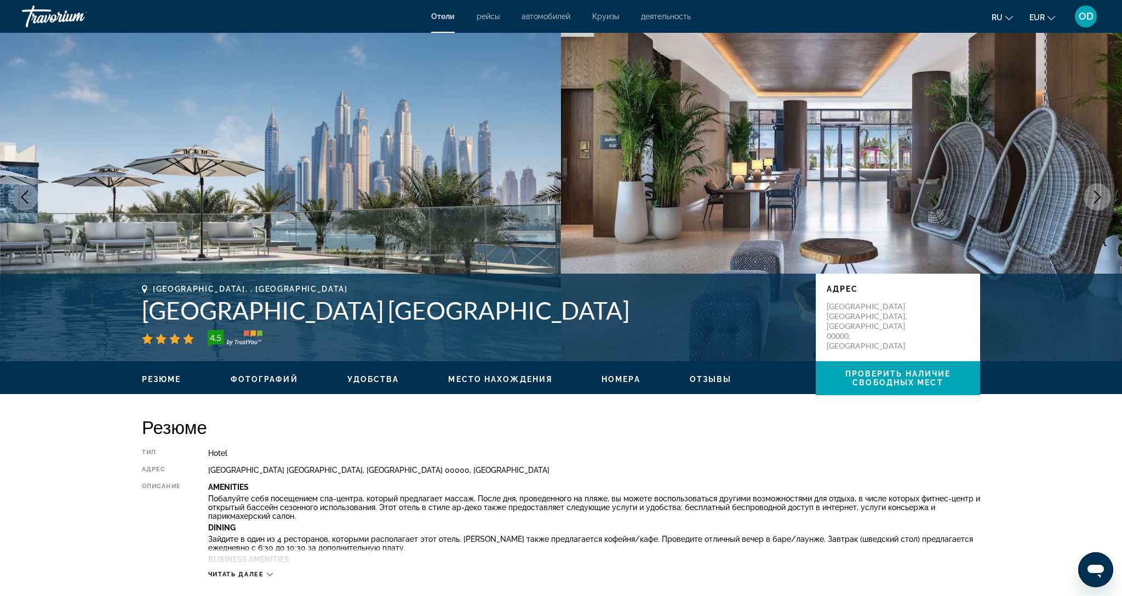
click at [1099, 200] on icon "Next image" at bounding box center [1096, 197] width 13 height 13
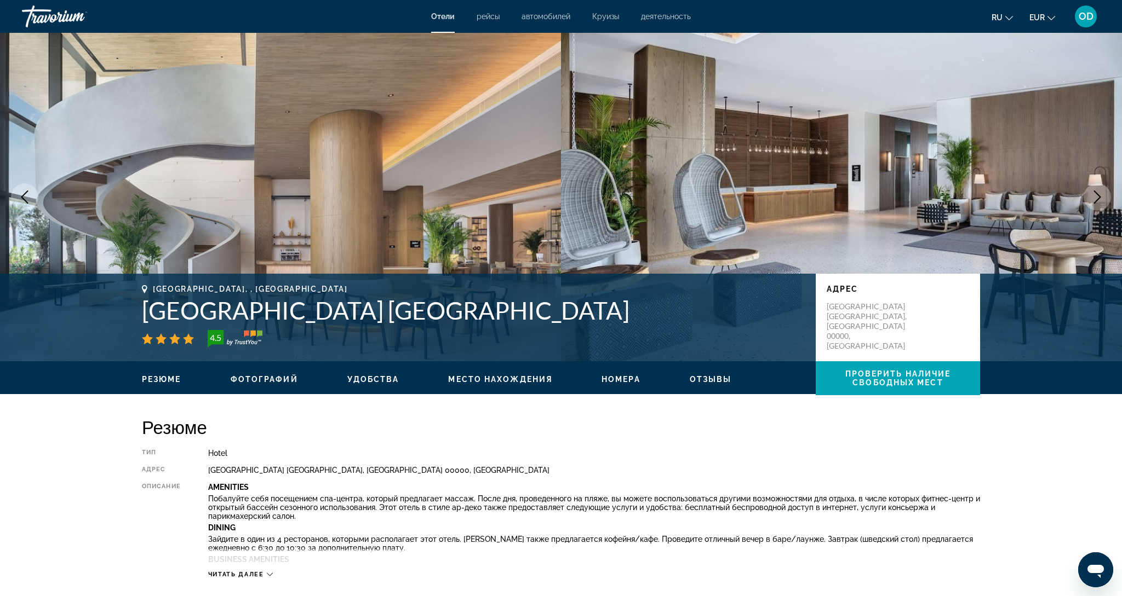
click at [1099, 200] on icon "Next image" at bounding box center [1096, 197] width 13 height 13
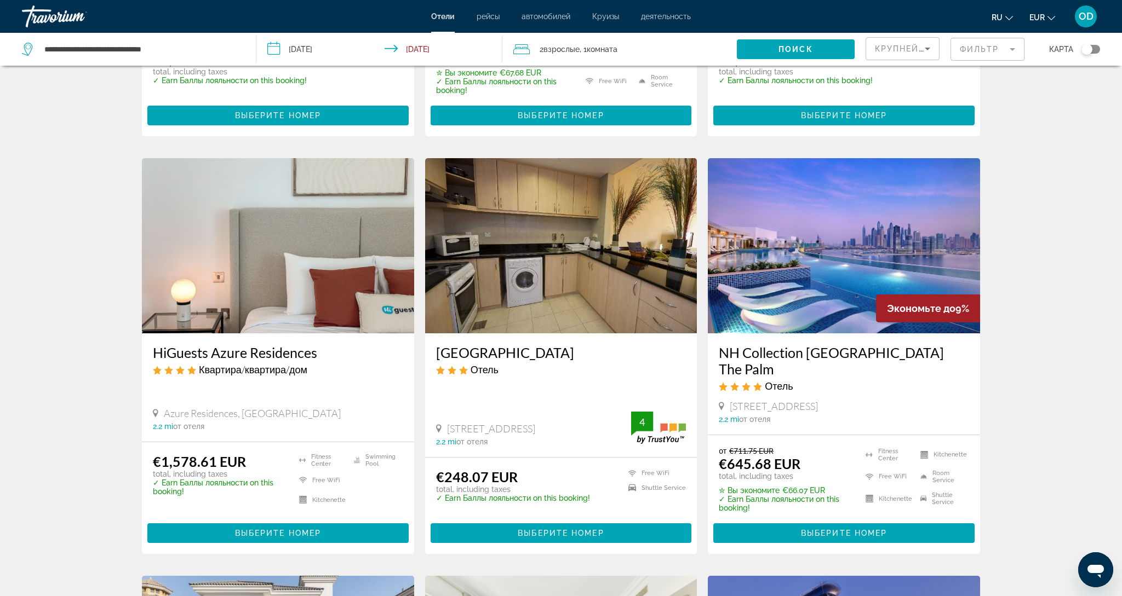
scroll to position [801, 0]
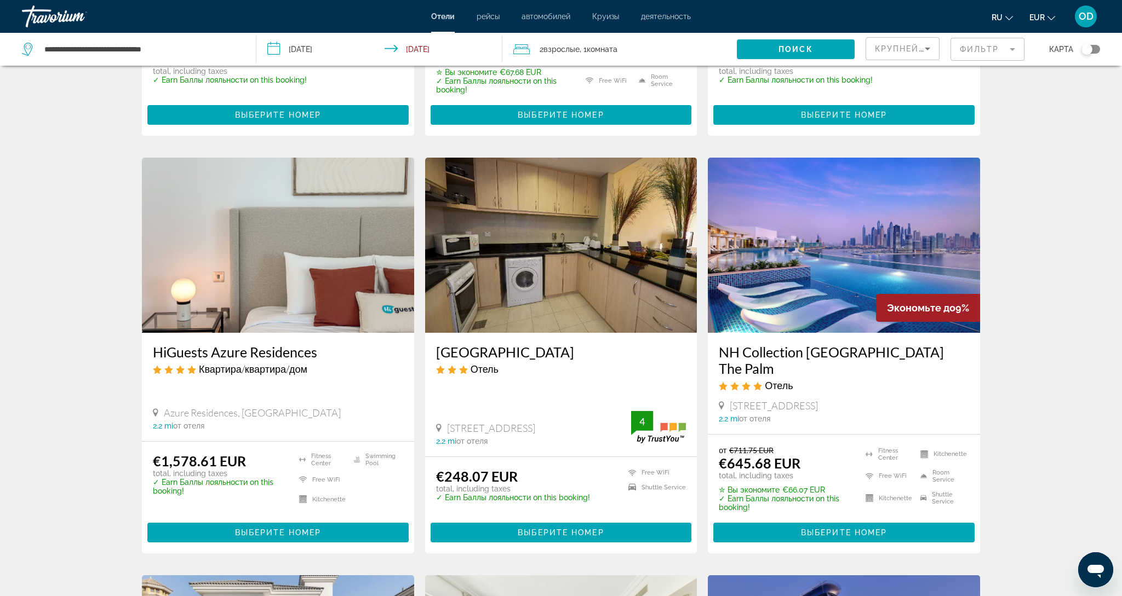
click at [855, 233] on img "Main content" at bounding box center [844, 245] width 272 height 175
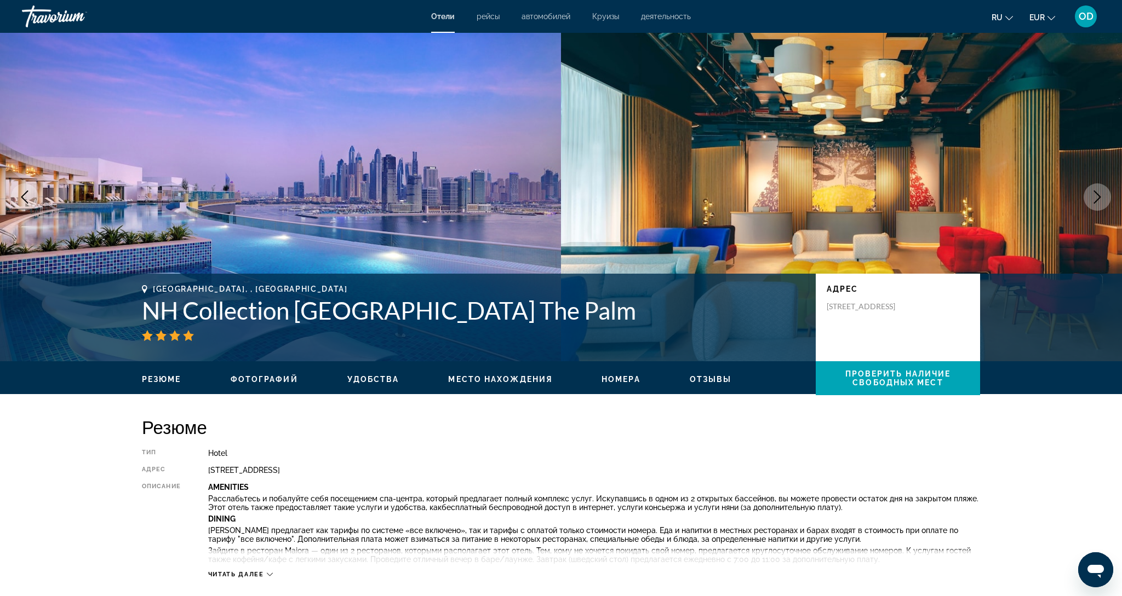
click at [1093, 200] on icon "Next image" at bounding box center [1096, 197] width 13 height 13
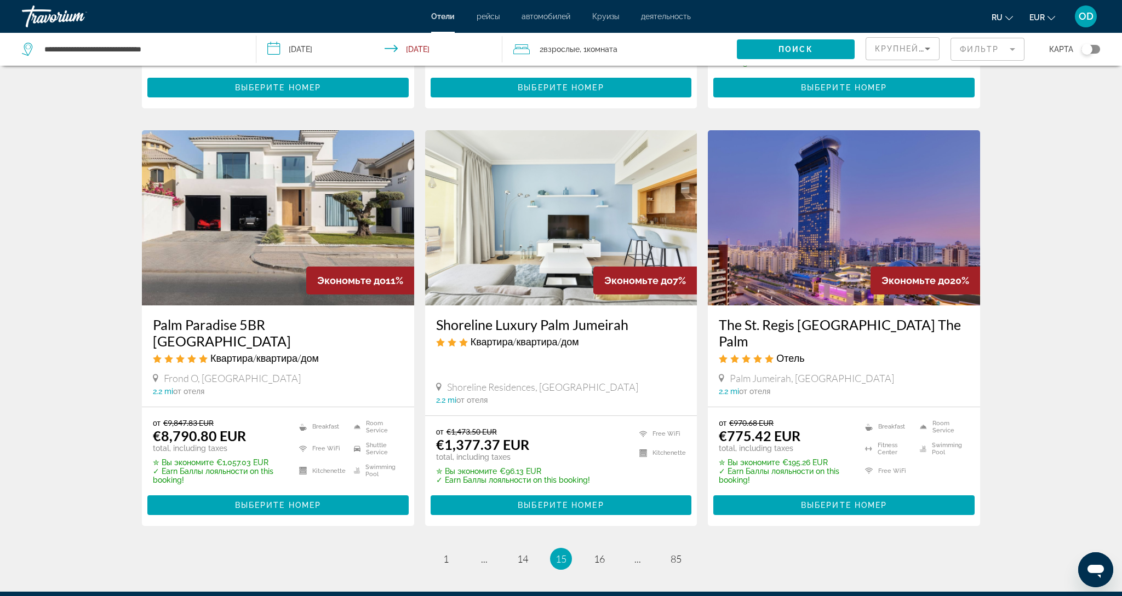
scroll to position [1248, 0]
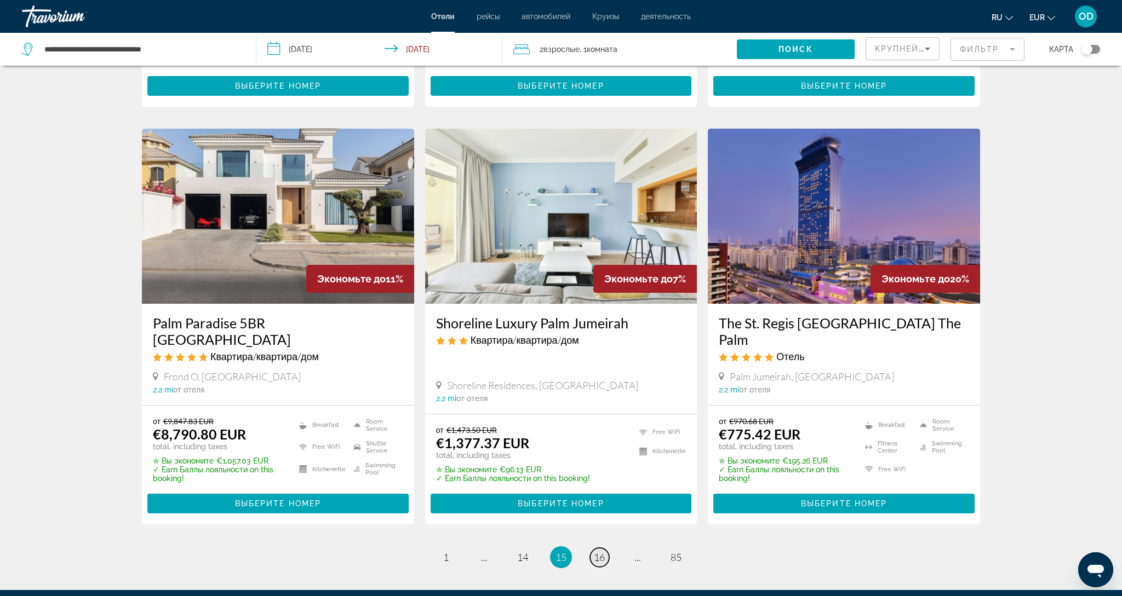
click at [596, 552] on span "16" at bounding box center [599, 558] width 11 height 12
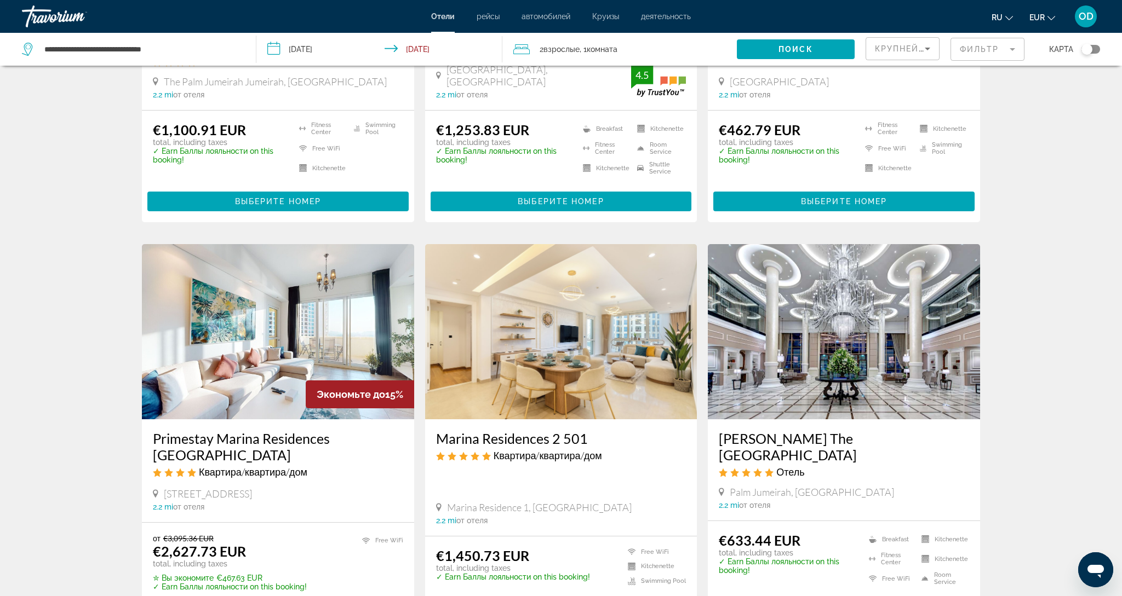
scroll to position [304, 0]
click at [835, 346] on img "Main content" at bounding box center [844, 331] width 272 height 175
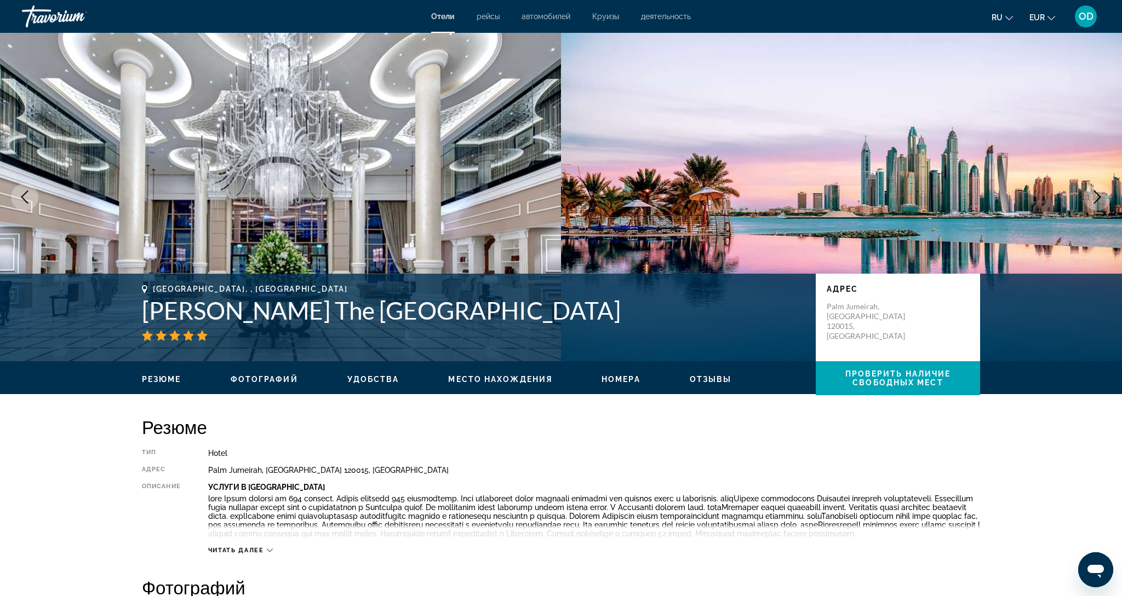
click at [1097, 202] on icon "Next image" at bounding box center [1096, 197] width 13 height 13
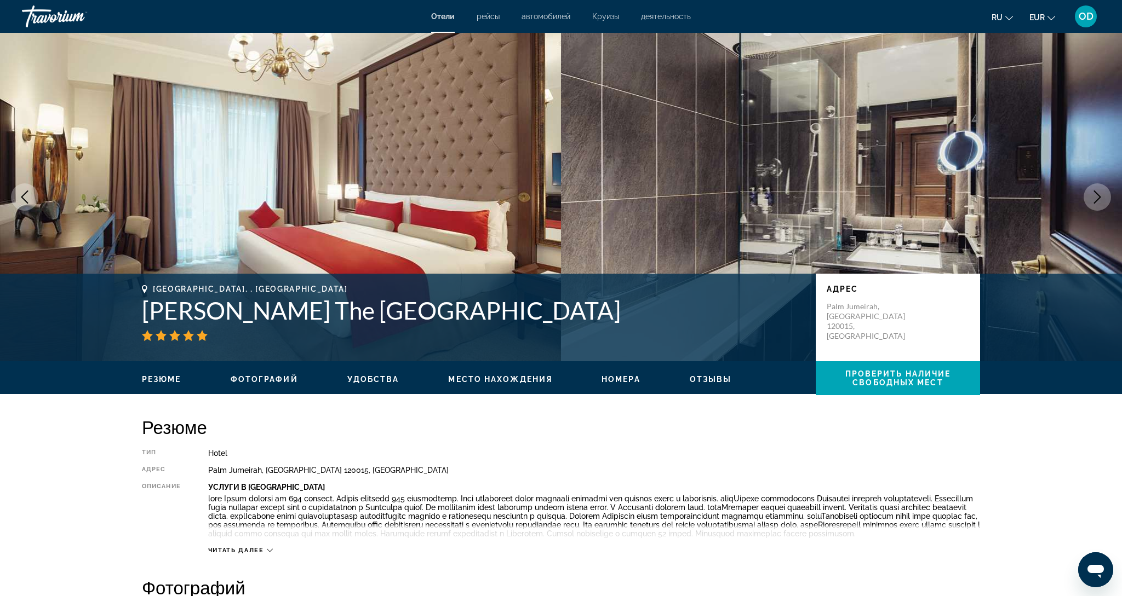
click at [1097, 202] on icon "Next image" at bounding box center [1096, 197] width 13 height 13
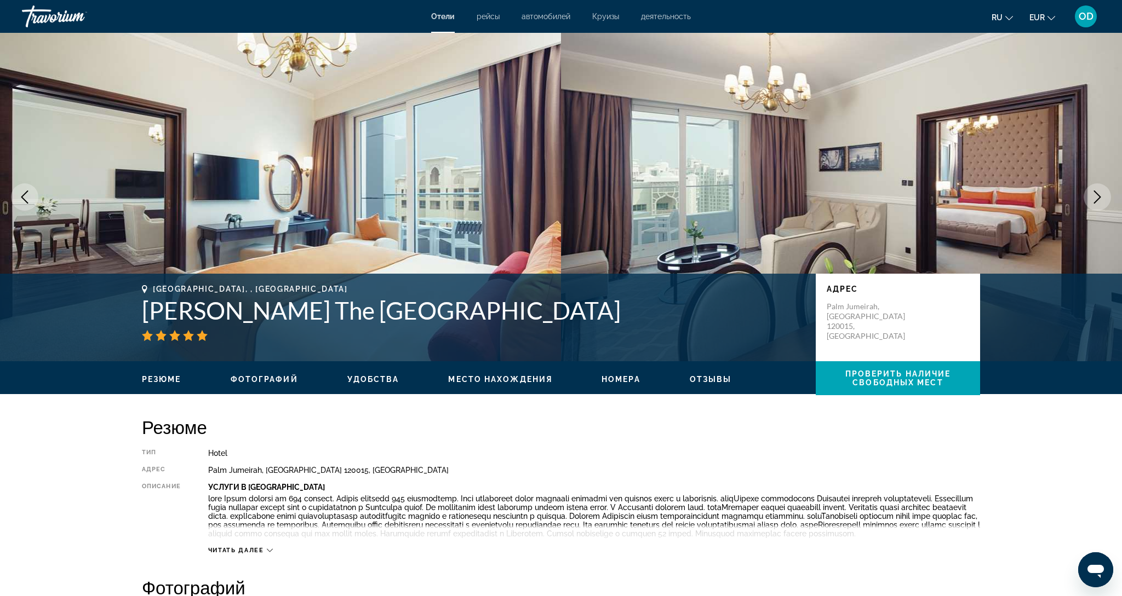
click at [1097, 202] on icon "Next image" at bounding box center [1096, 197] width 13 height 13
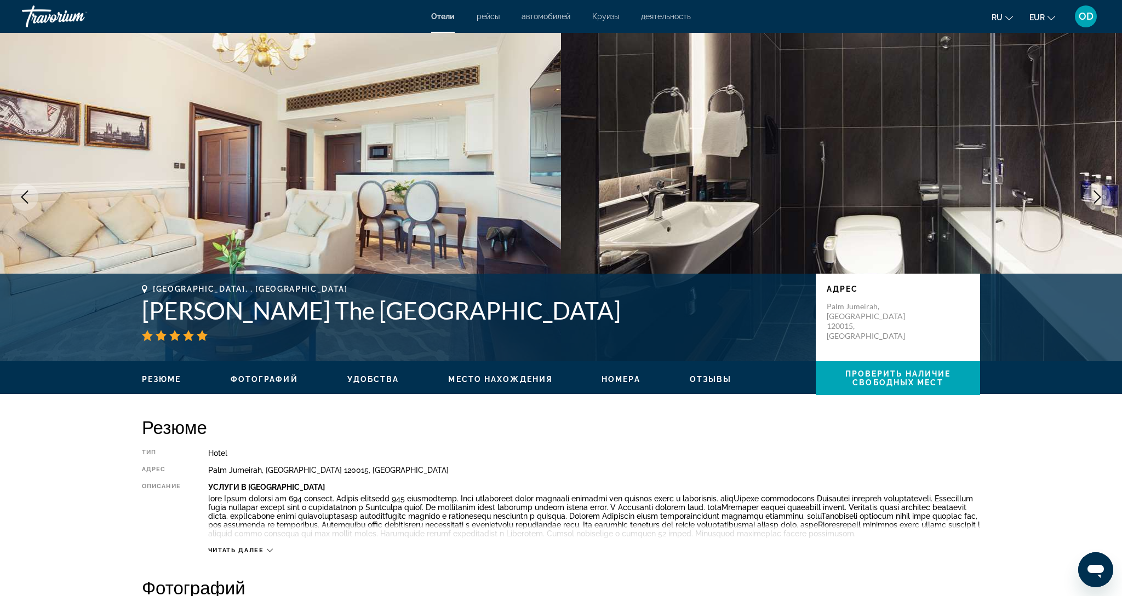
click at [1097, 202] on icon "Next image" at bounding box center [1096, 197] width 13 height 13
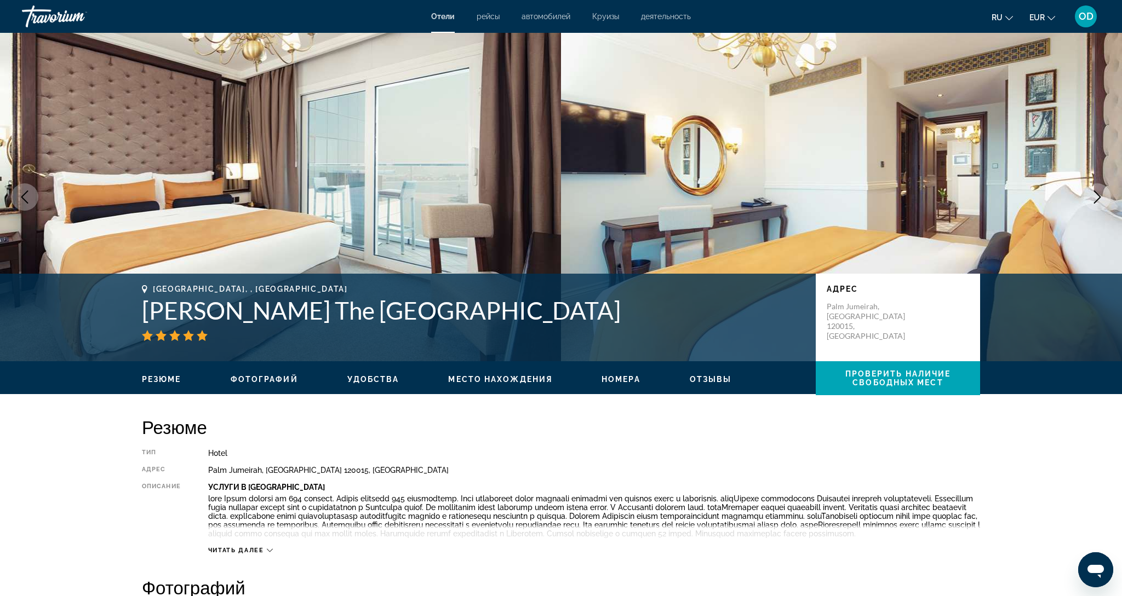
click at [1097, 202] on icon "Next image" at bounding box center [1096, 197] width 13 height 13
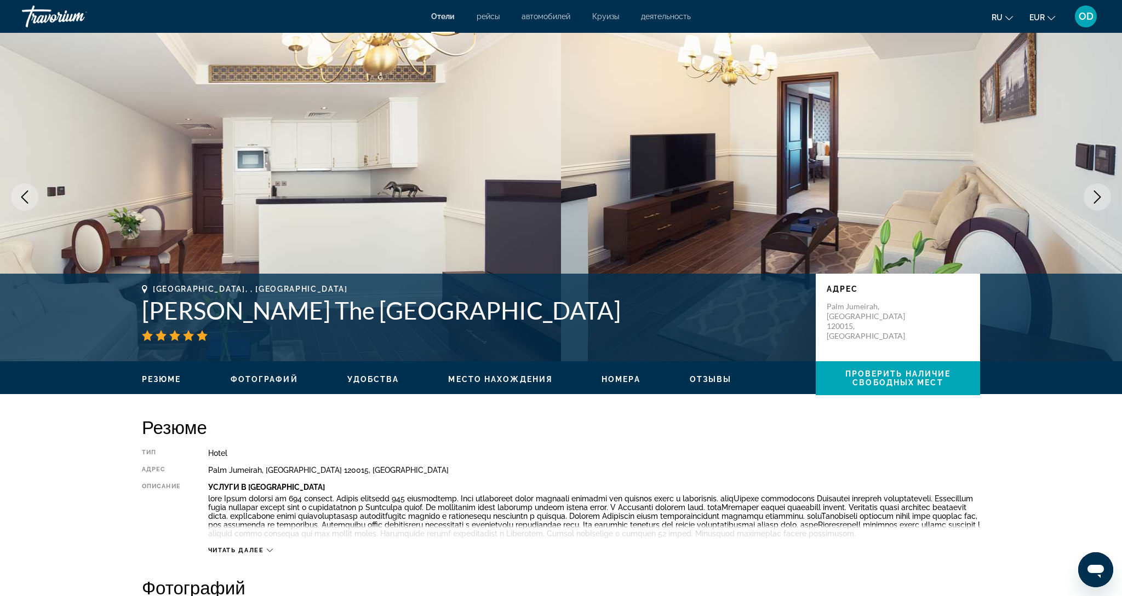
click at [1097, 202] on icon "Next image" at bounding box center [1096, 197] width 13 height 13
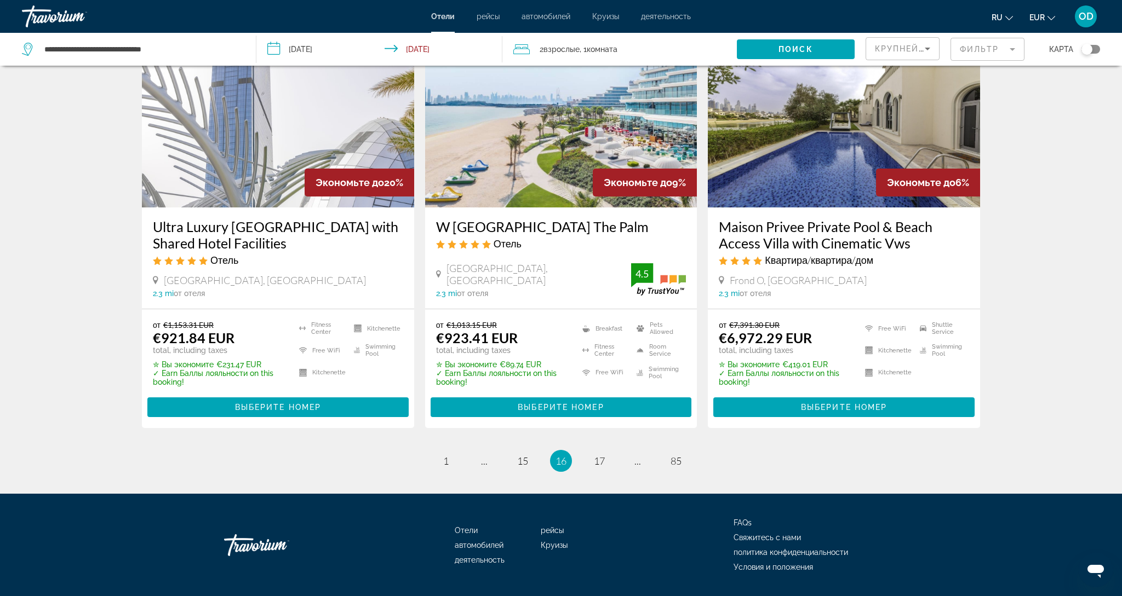
scroll to position [1339, 0]
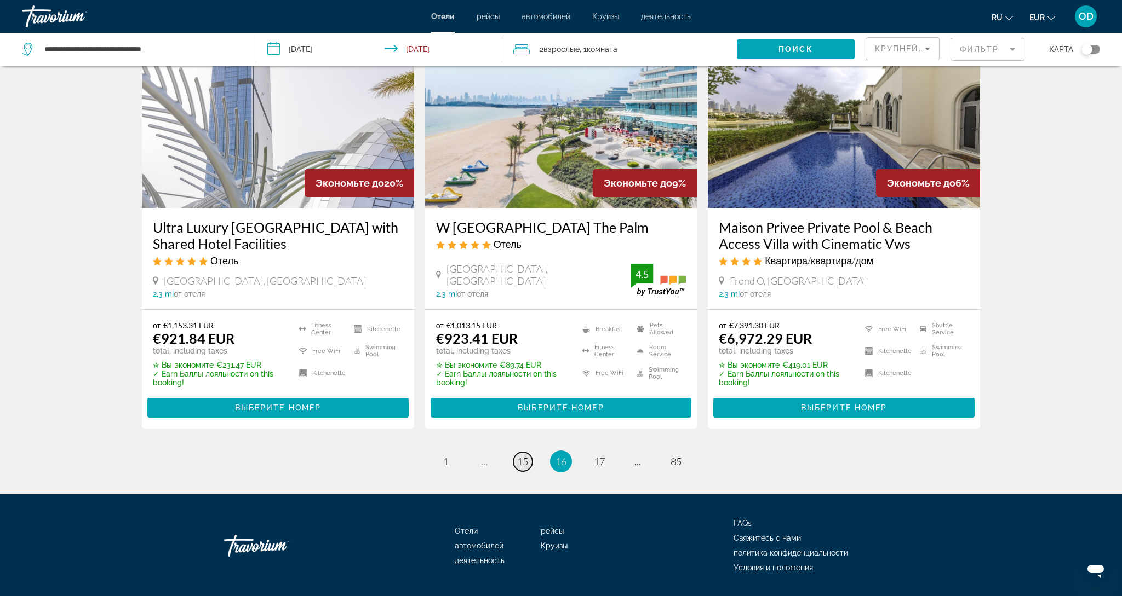
click at [519, 456] on span "15" at bounding box center [522, 462] width 11 height 12
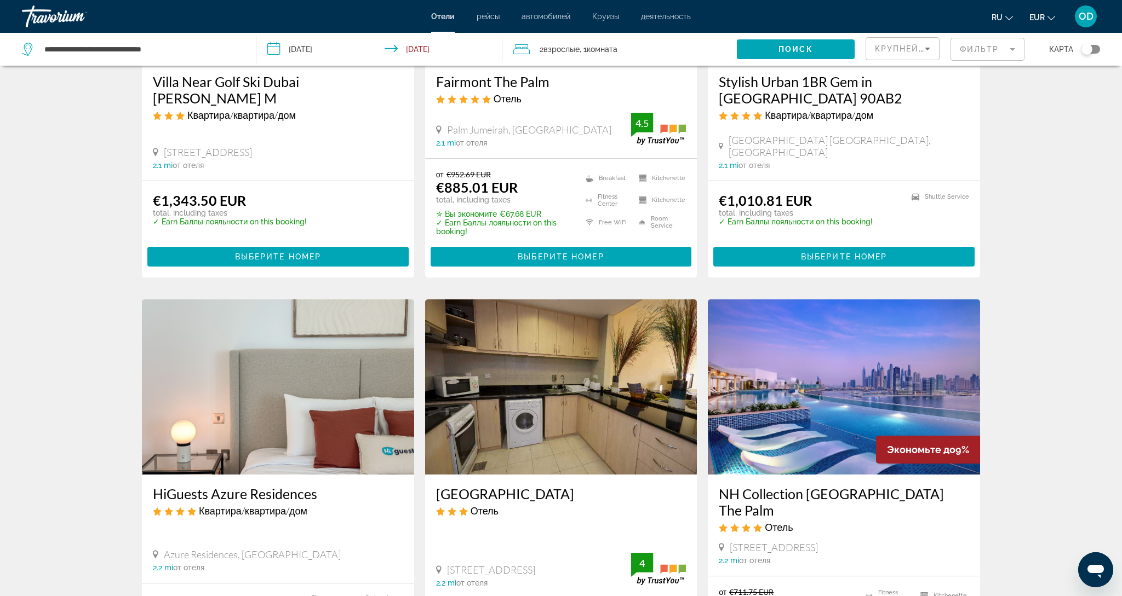
scroll to position [663, 0]
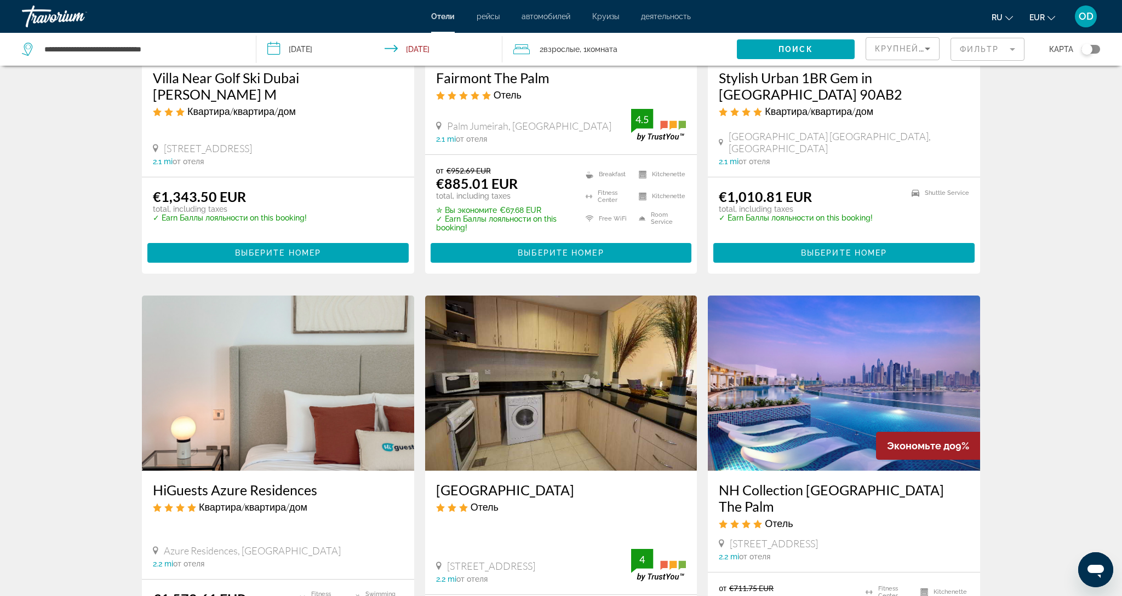
click at [792, 370] on img "Main content" at bounding box center [844, 383] width 272 height 175
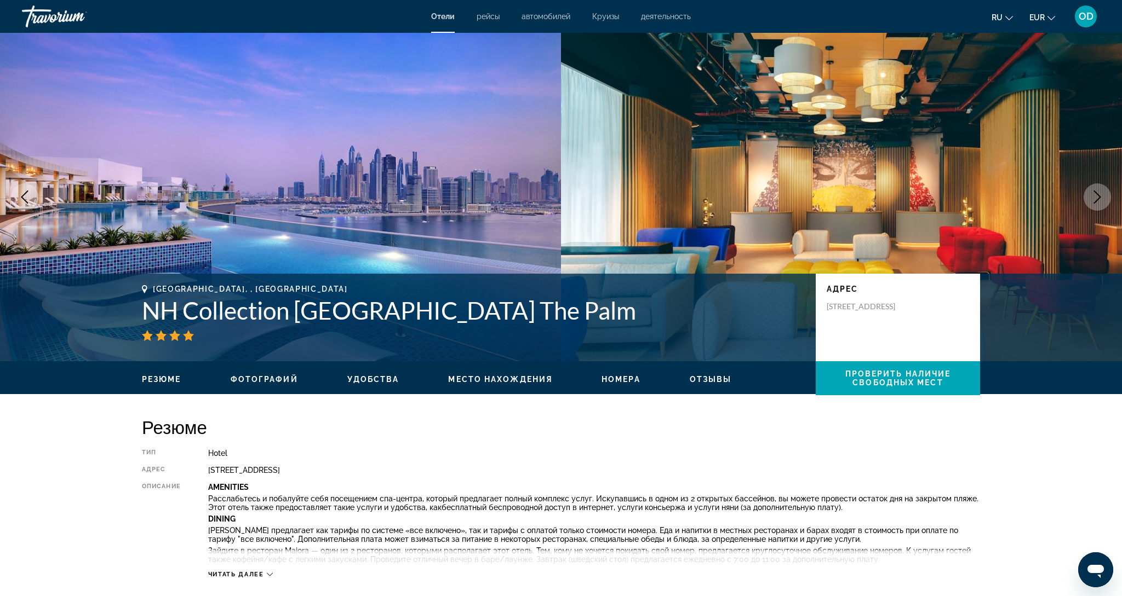
scroll to position [6, 0]
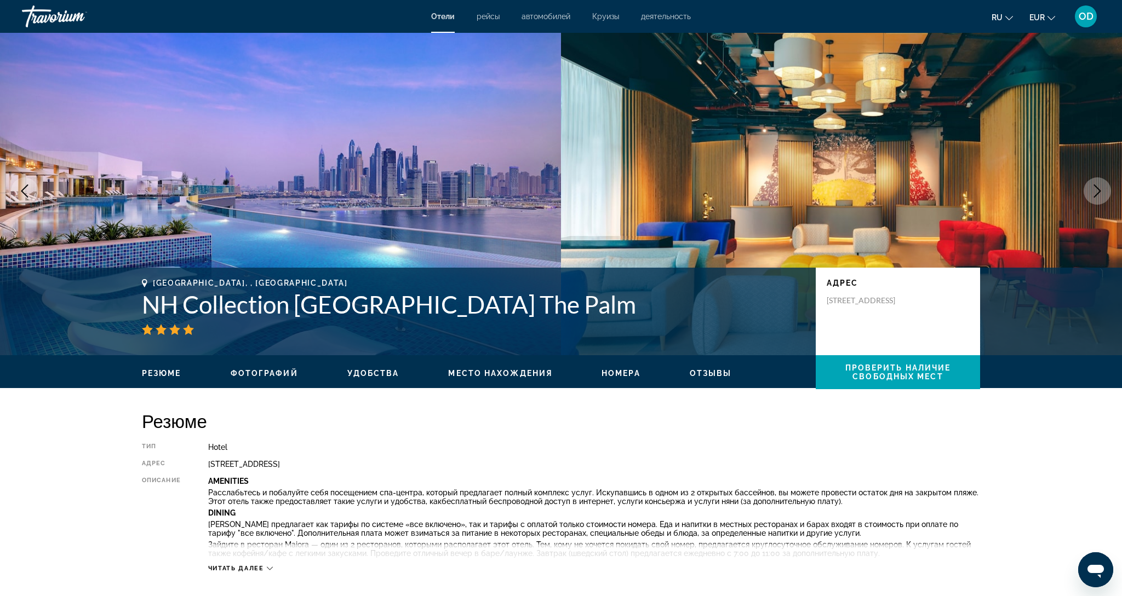
click at [1095, 208] on div "prev next [GEOGRAPHIC_DATA], , [GEOGRAPHIC_DATA] NH Collection [GEOGRAPHIC_DATA…" at bounding box center [561, 191] width 1122 height 329
click at [1096, 198] on button "Next image" at bounding box center [1096, 190] width 27 height 27
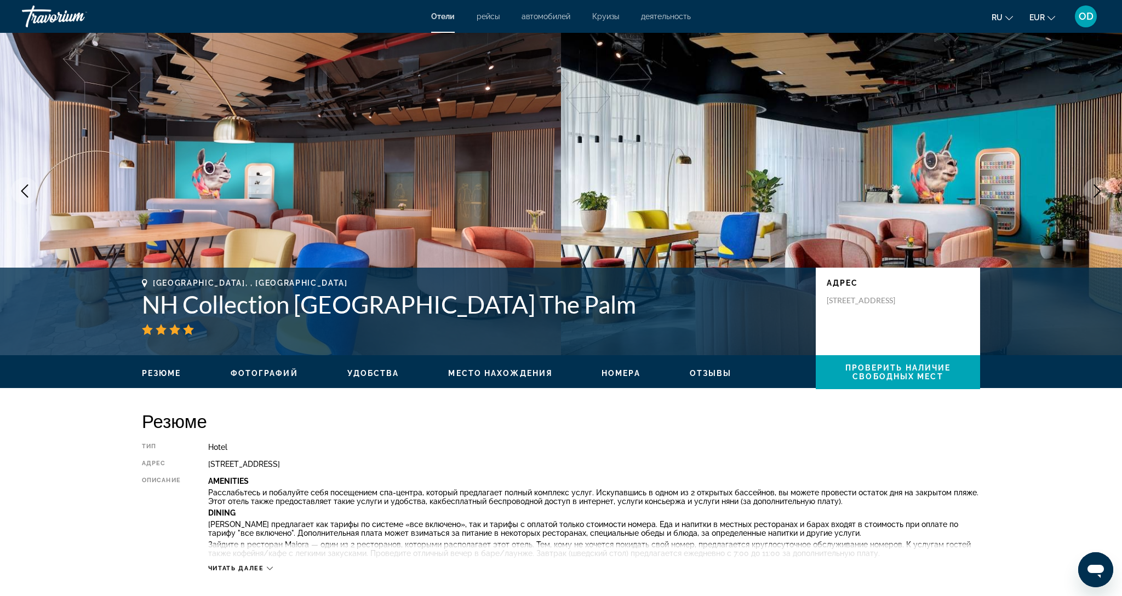
click at [1096, 198] on icon "Next image" at bounding box center [1096, 191] width 13 height 13
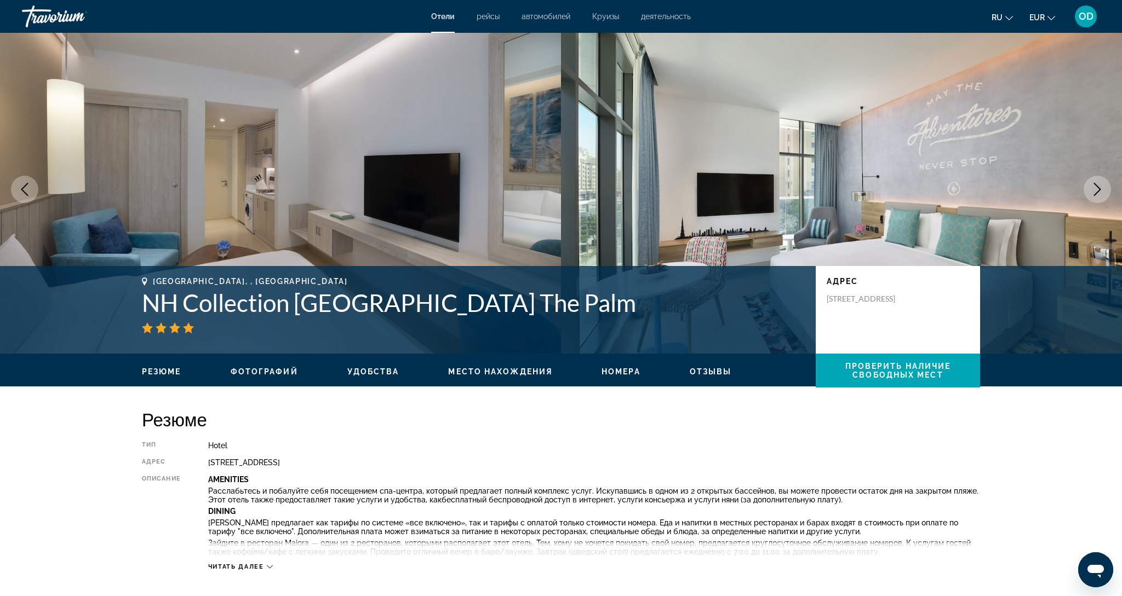
click at [1096, 198] on button "Next image" at bounding box center [1096, 189] width 27 height 27
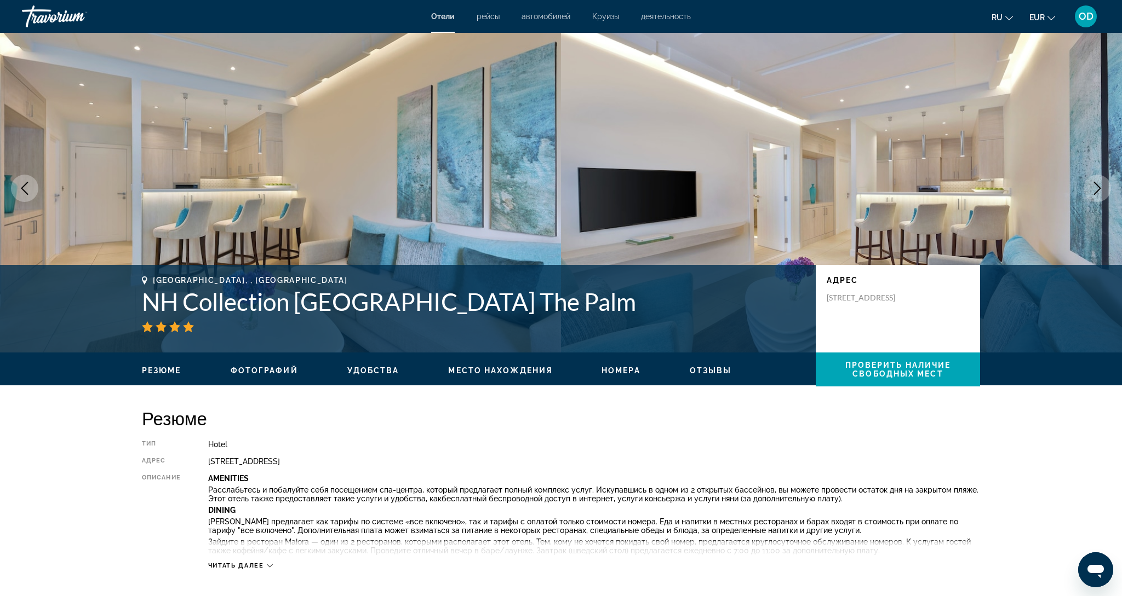
scroll to position [9, 0]
click at [1096, 198] on button "Next image" at bounding box center [1096, 187] width 27 height 27
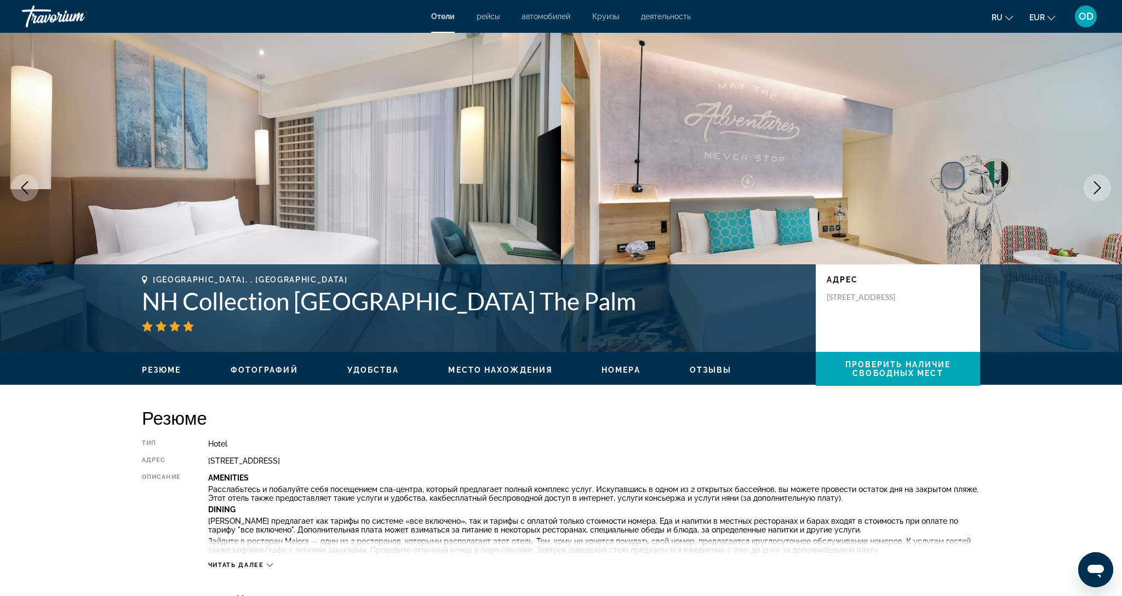
scroll to position [10, 0]
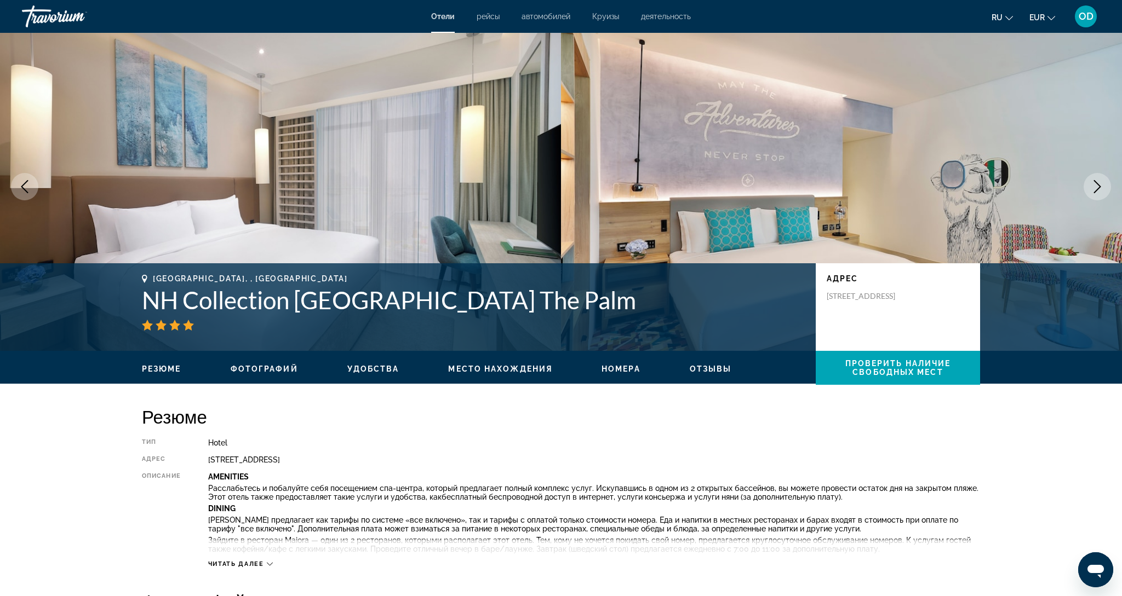
click at [1096, 198] on button "Next image" at bounding box center [1096, 186] width 27 height 27
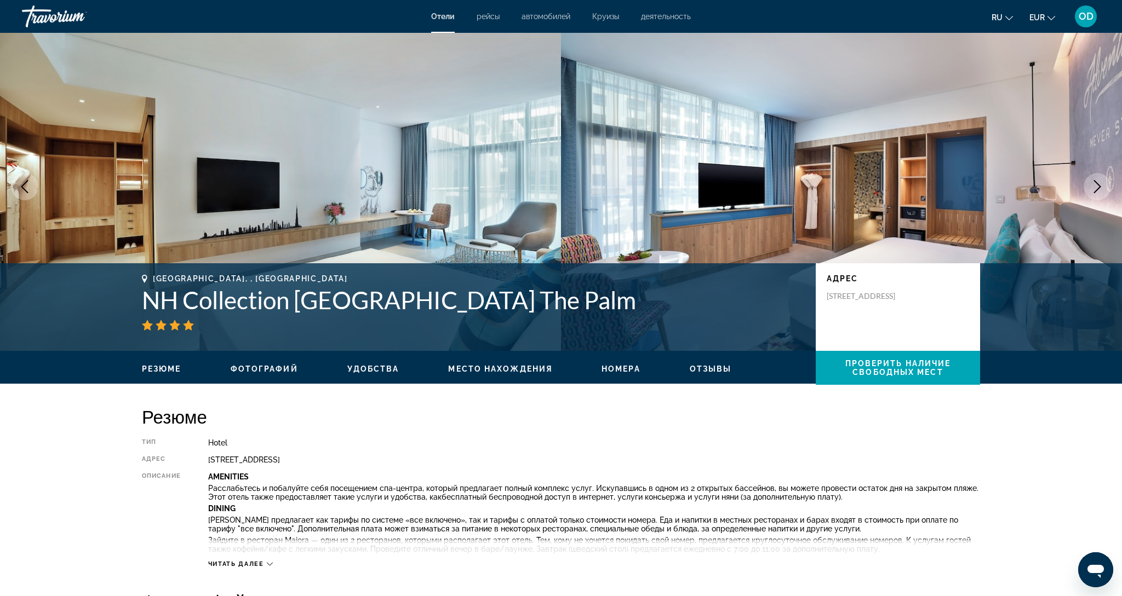
click at [1096, 198] on button "Next image" at bounding box center [1096, 186] width 27 height 27
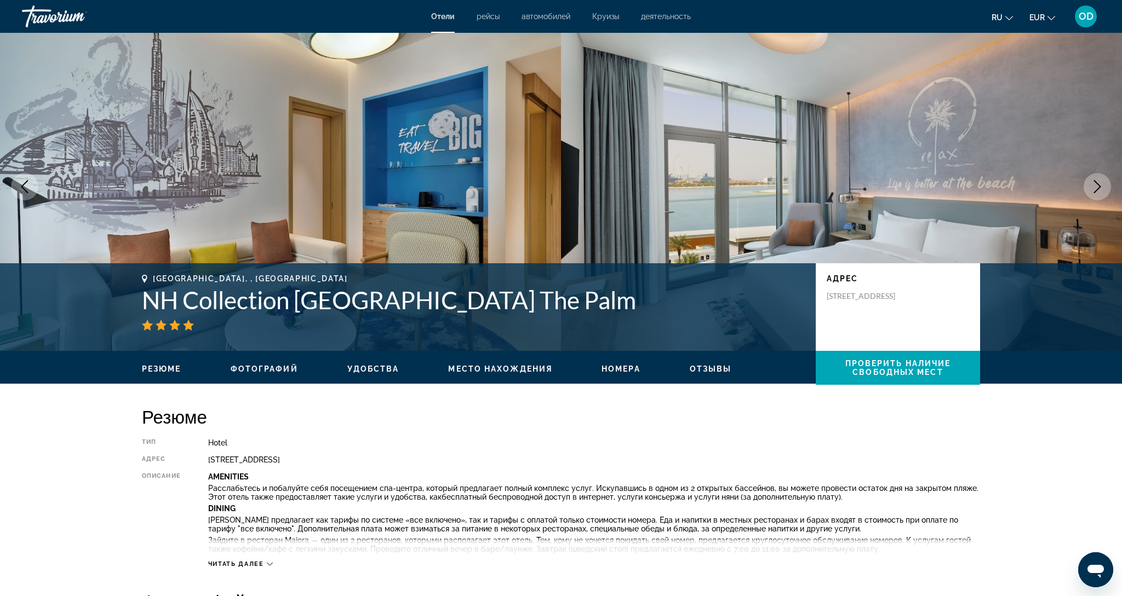
click at [1096, 198] on button "Next image" at bounding box center [1096, 186] width 27 height 27
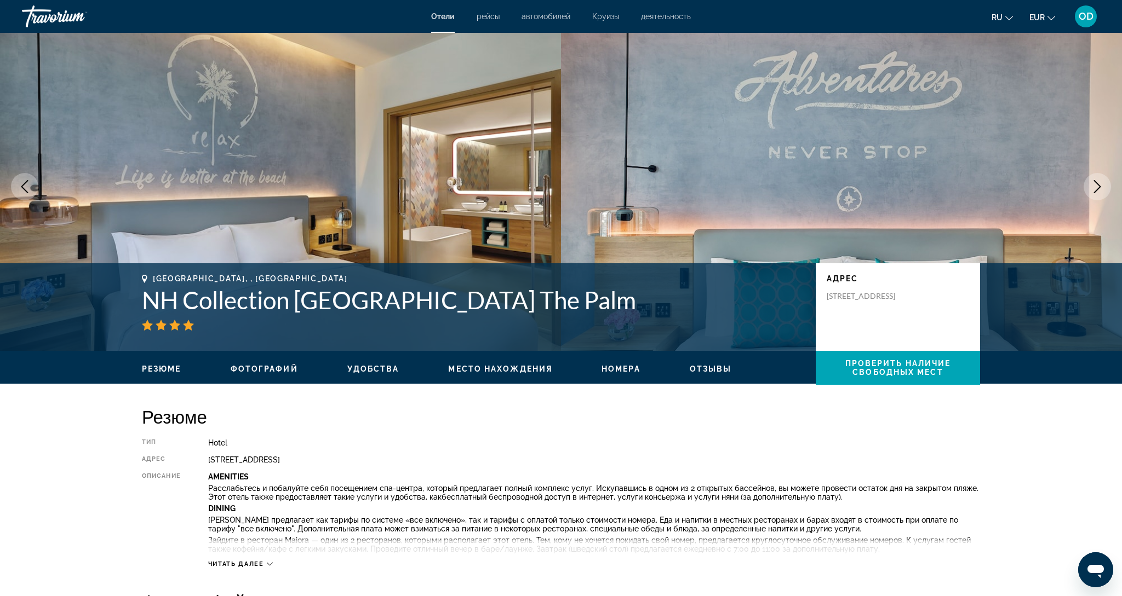
click at [1096, 198] on button "Next image" at bounding box center [1096, 186] width 27 height 27
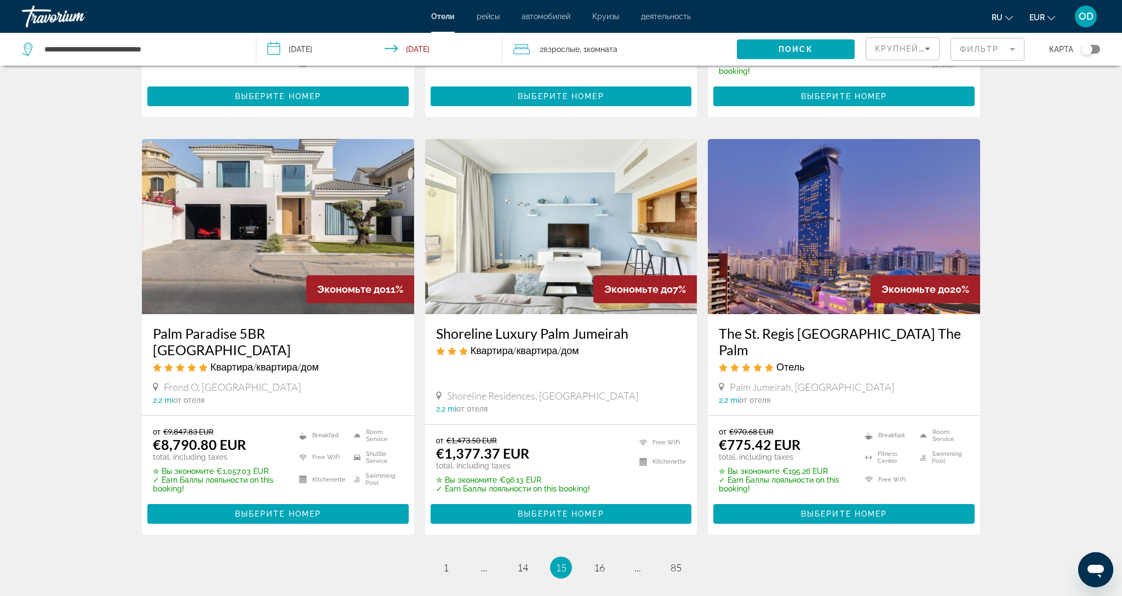
scroll to position [1239, 0]
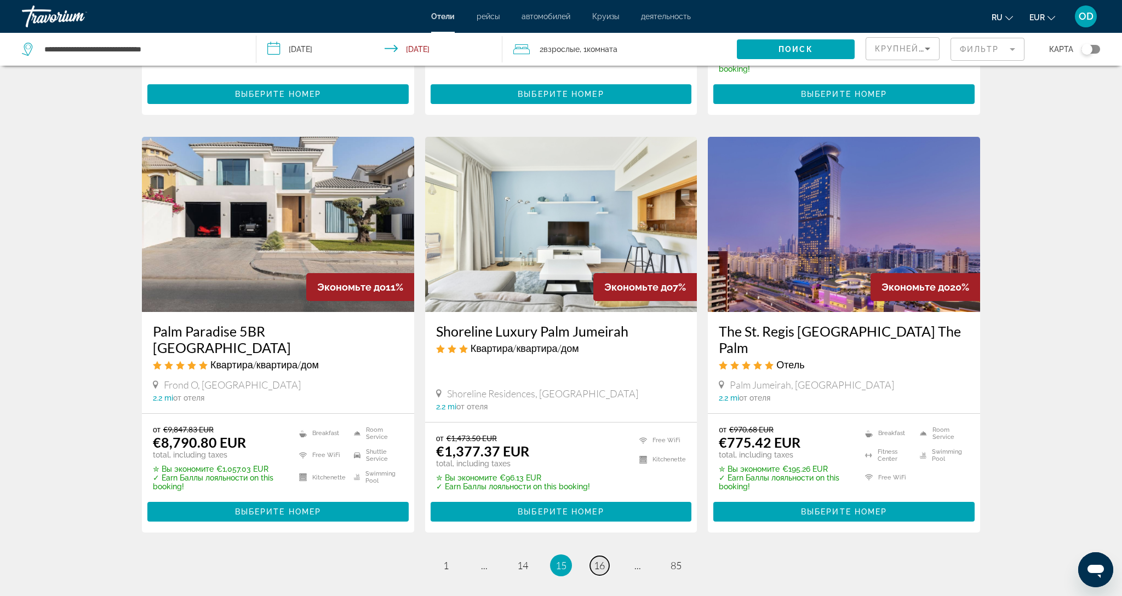
click at [605, 556] on link "page 16" at bounding box center [599, 565] width 19 height 19
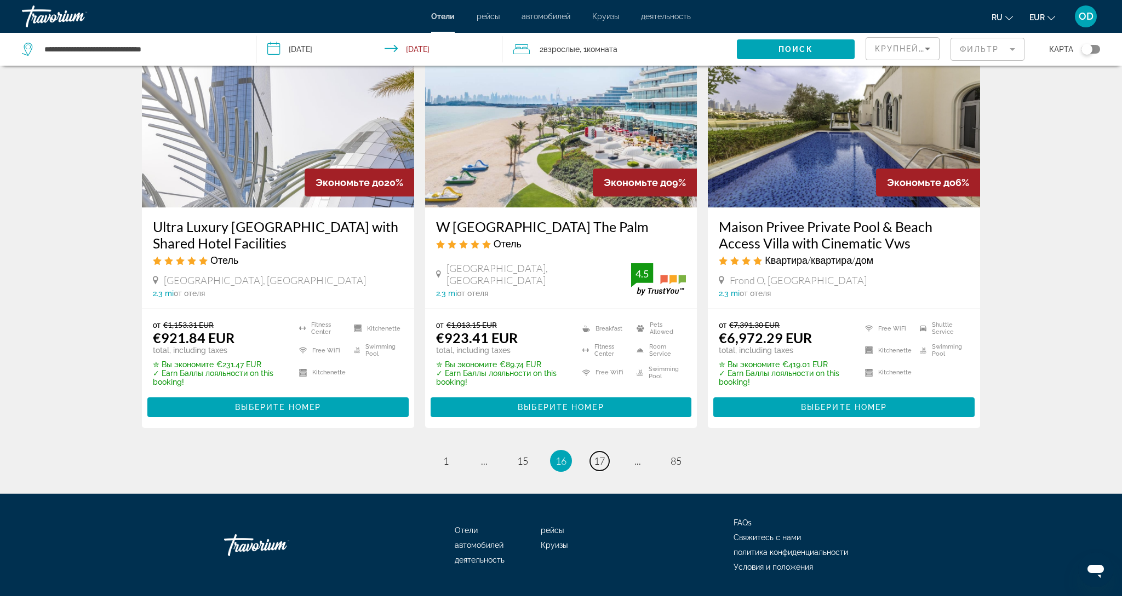
scroll to position [1339, 0]
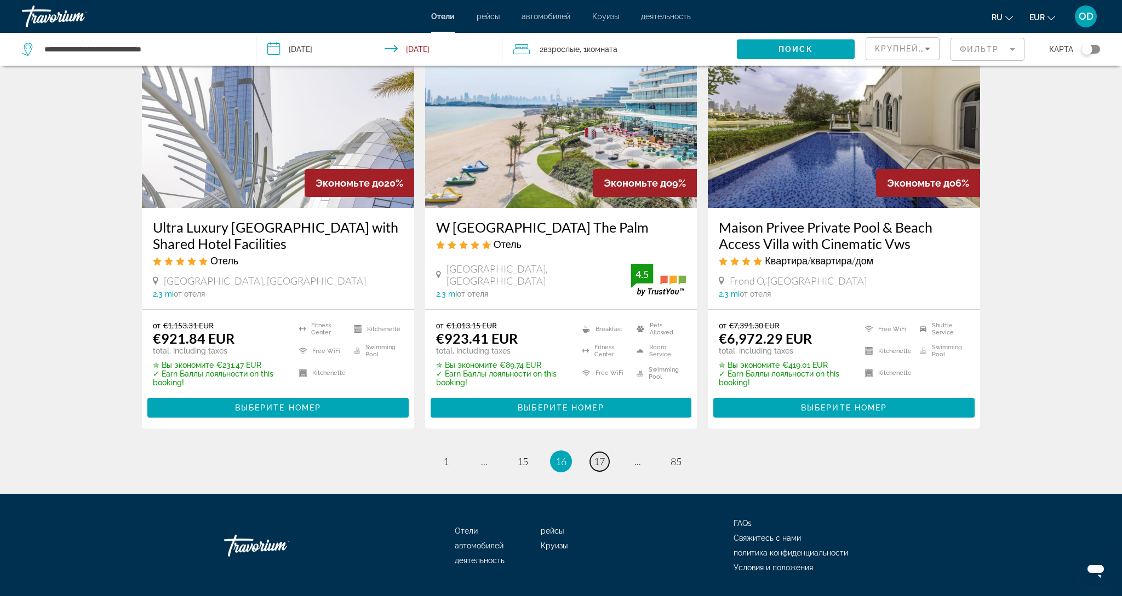
click at [606, 452] on link "page 17" at bounding box center [599, 461] width 19 height 19
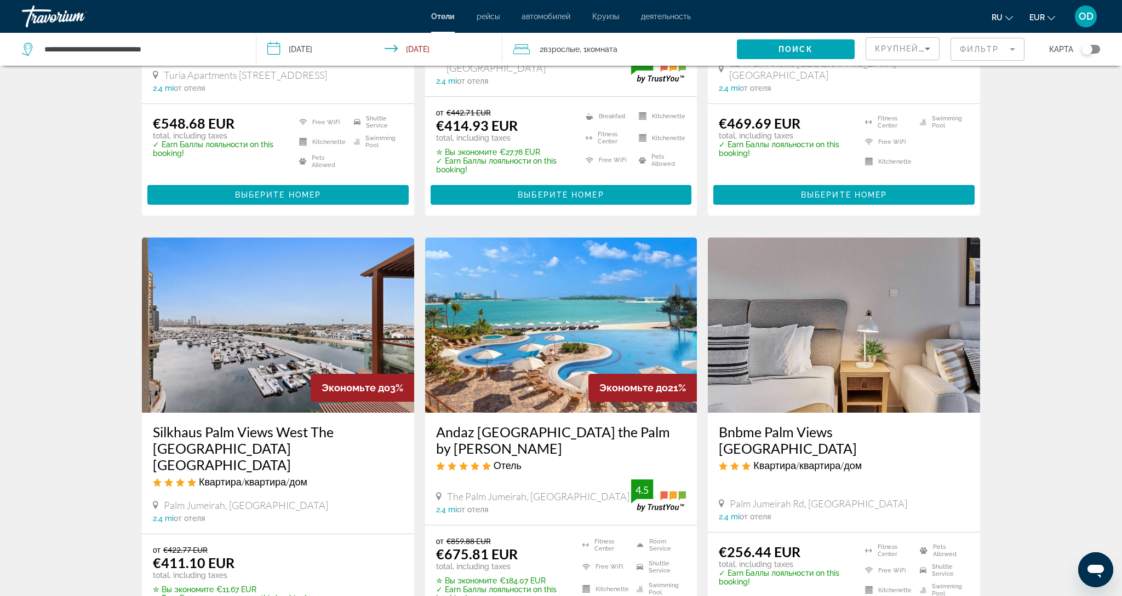
scroll to position [298, 0]
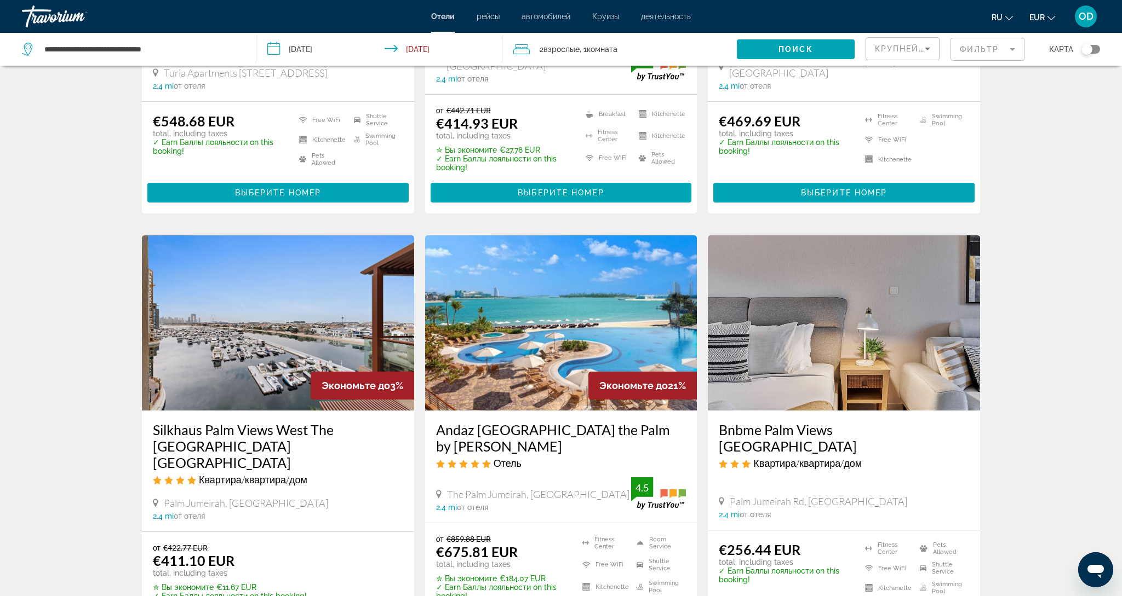
click at [583, 289] on img "Main content" at bounding box center [561, 323] width 272 height 175
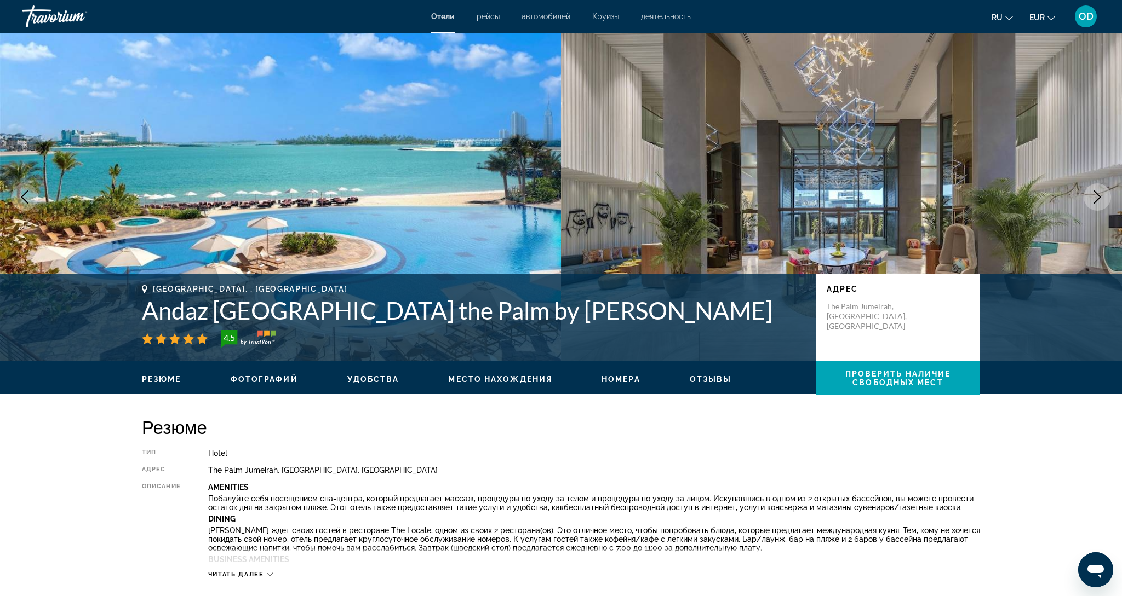
click at [1093, 203] on icon "Next image" at bounding box center [1096, 197] width 13 height 13
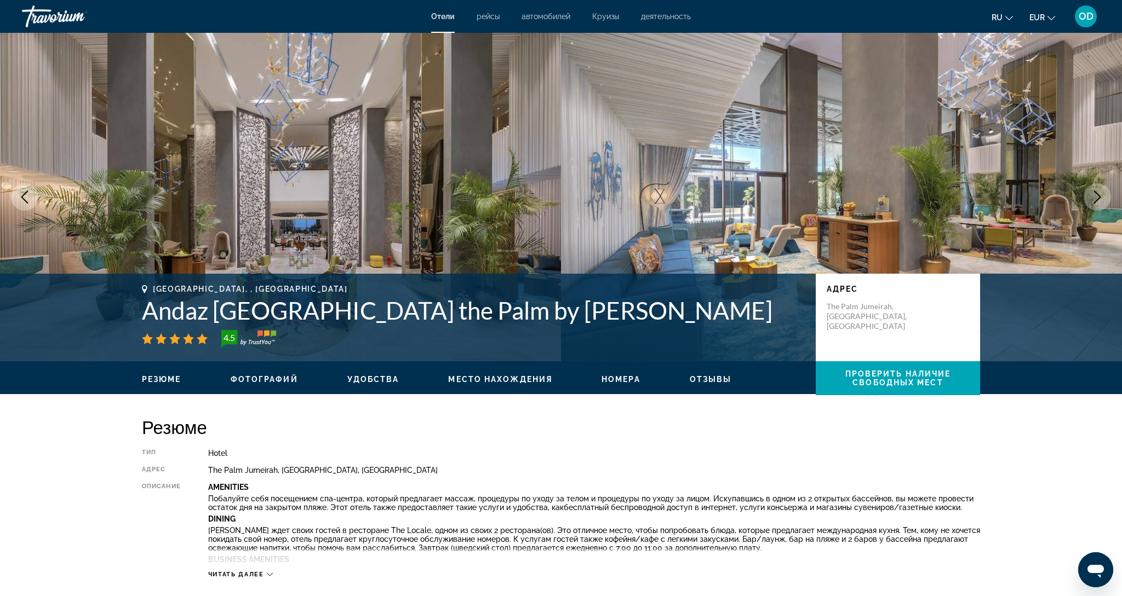
click at [1093, 203] on button "Next image" at bounding box center [1096, 196] width 27 height 27
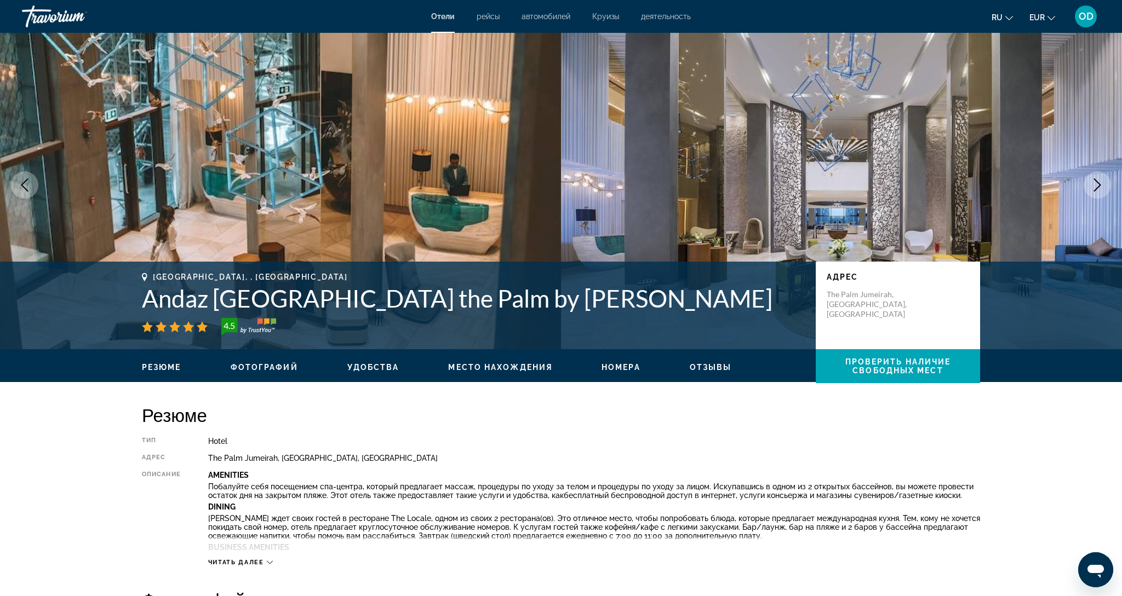
scroll to position [13, 0]
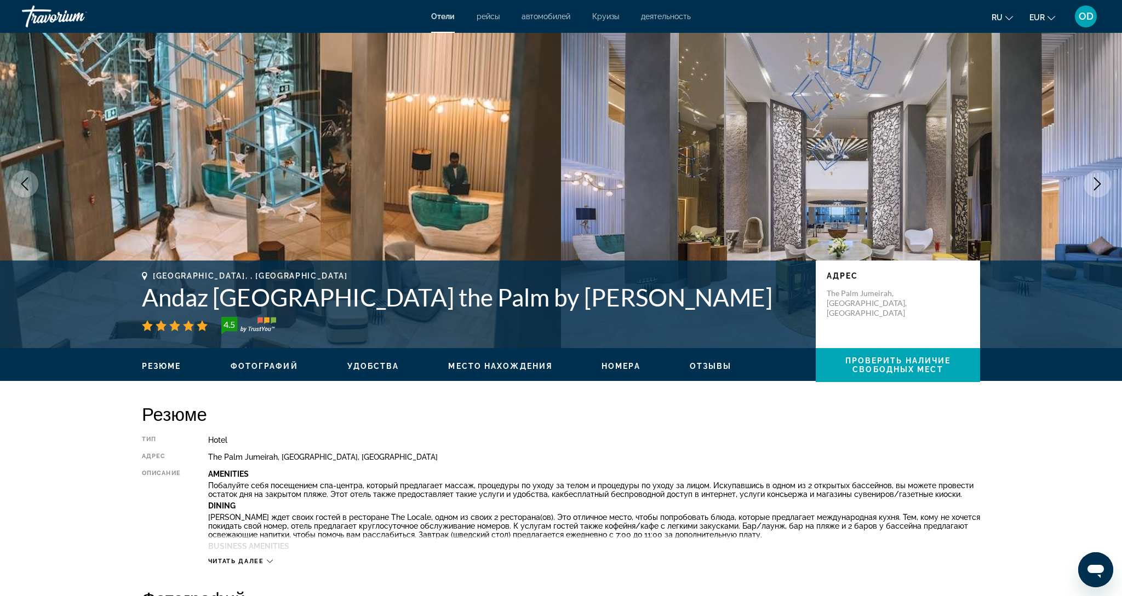
click at [1096, 186] on icon "Next image" at bounding box center [1096, 183] width 13 height 13
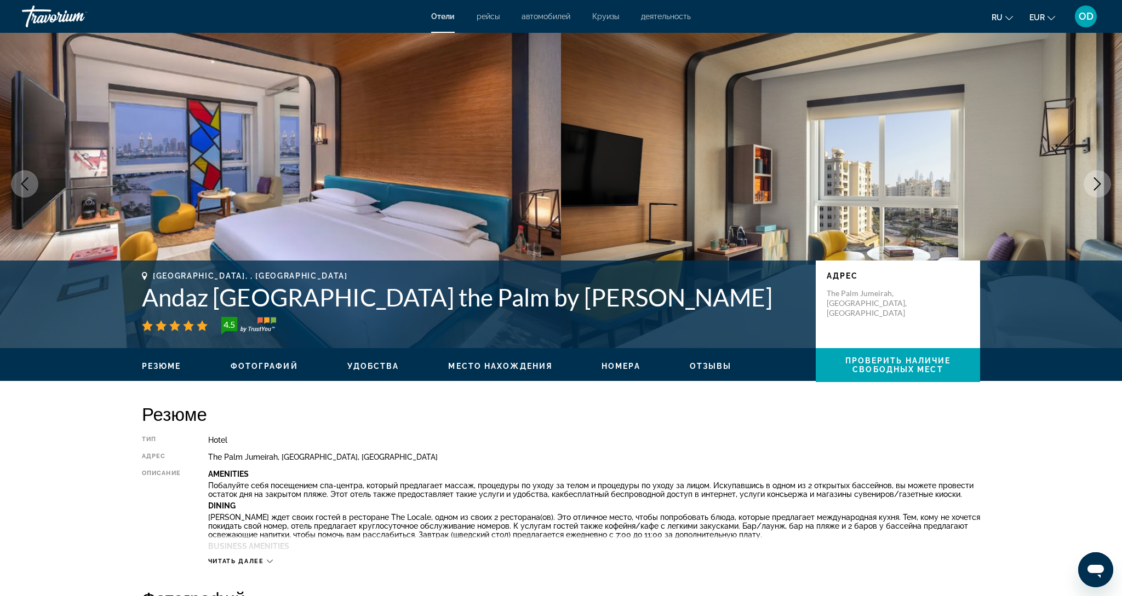
click at [1096, 186] on icon "Next image" at bounding box center [1096, 183] width 13 height 13
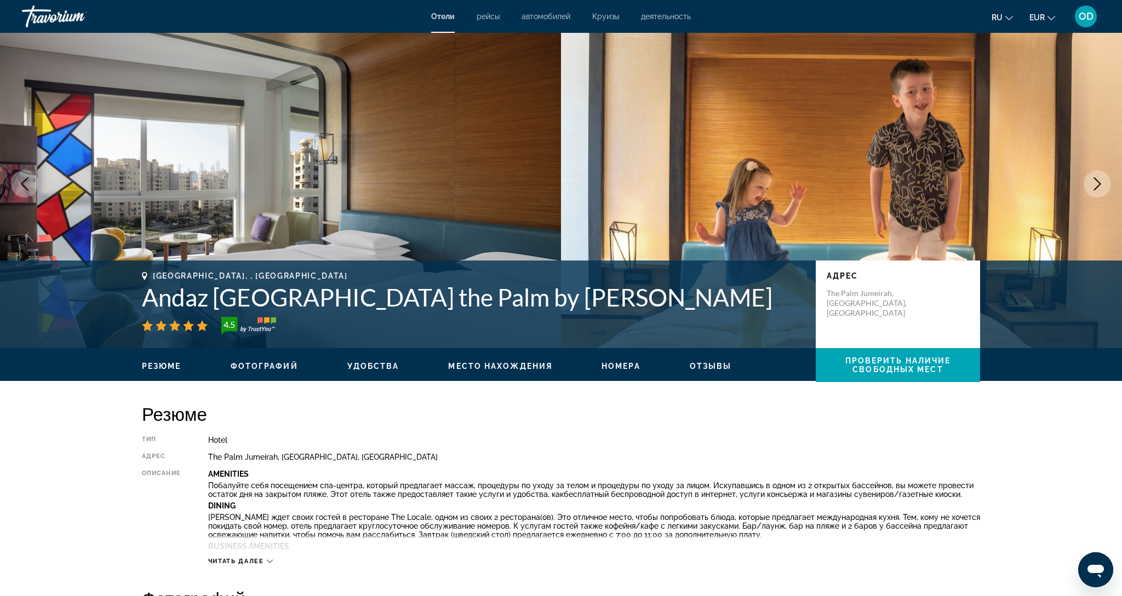
click at [1096, 186] on icon "Next image" at bounding box center [1096, 183] width 13 height 13
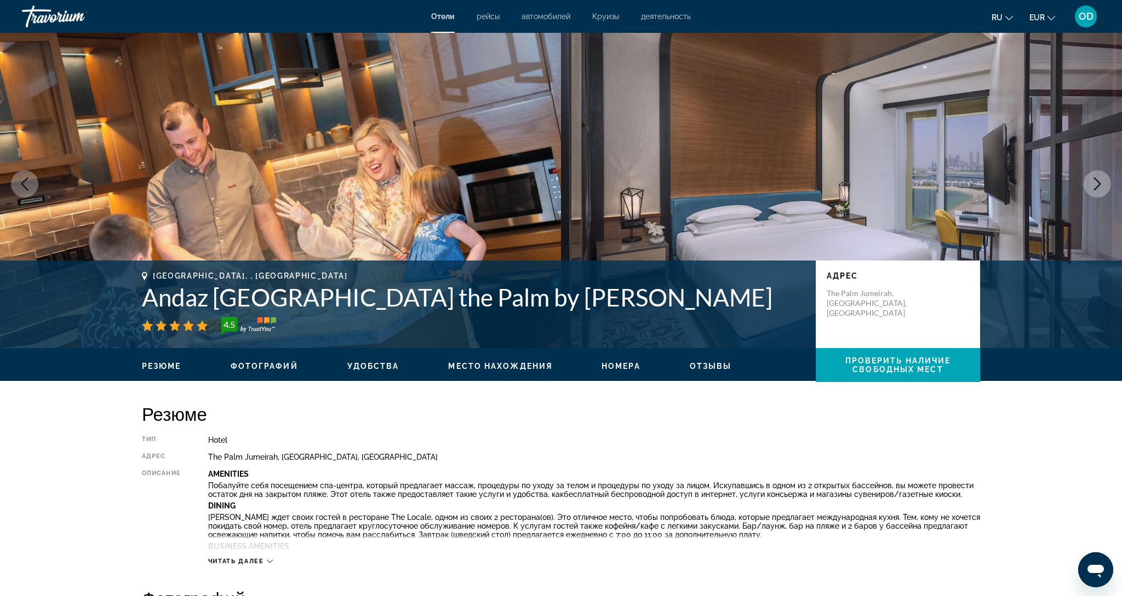
click at [1096, 186] on icon "Next image" at bounding box center [1096, 183] width 13 height 13
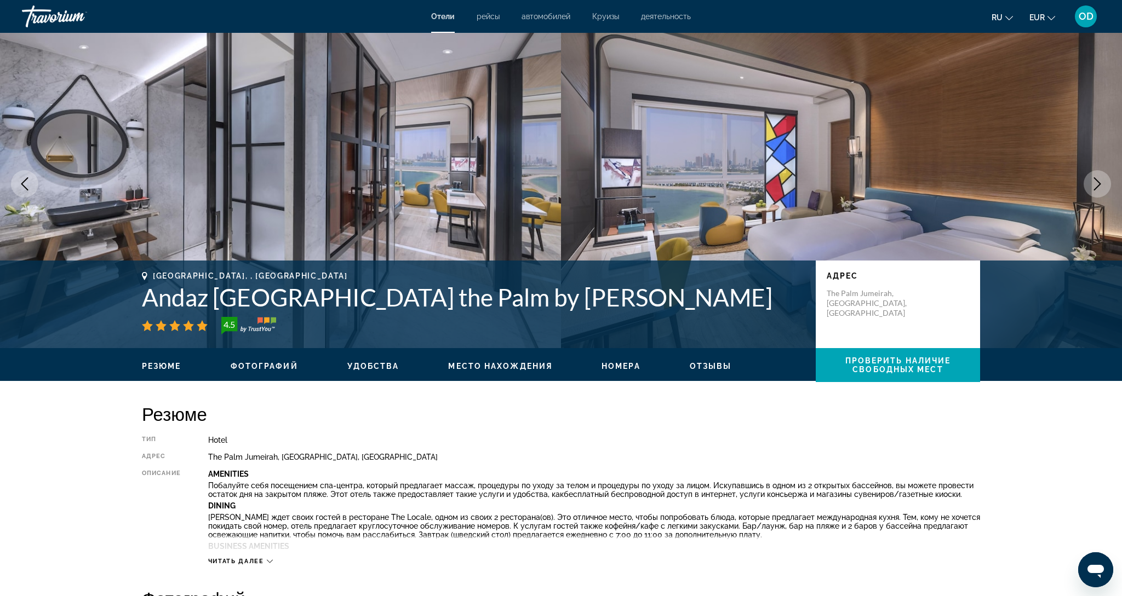
click at [1096, 186] on icon "Next image" at bounding box center [1096, 183] width 13 height 13
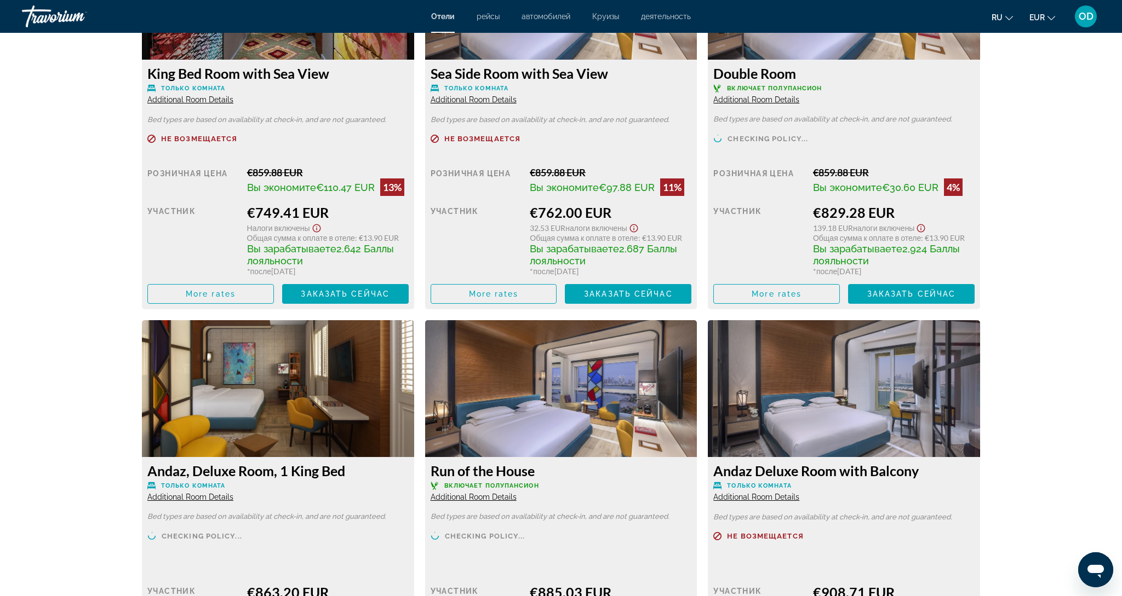
scroll to position [2026, 0]
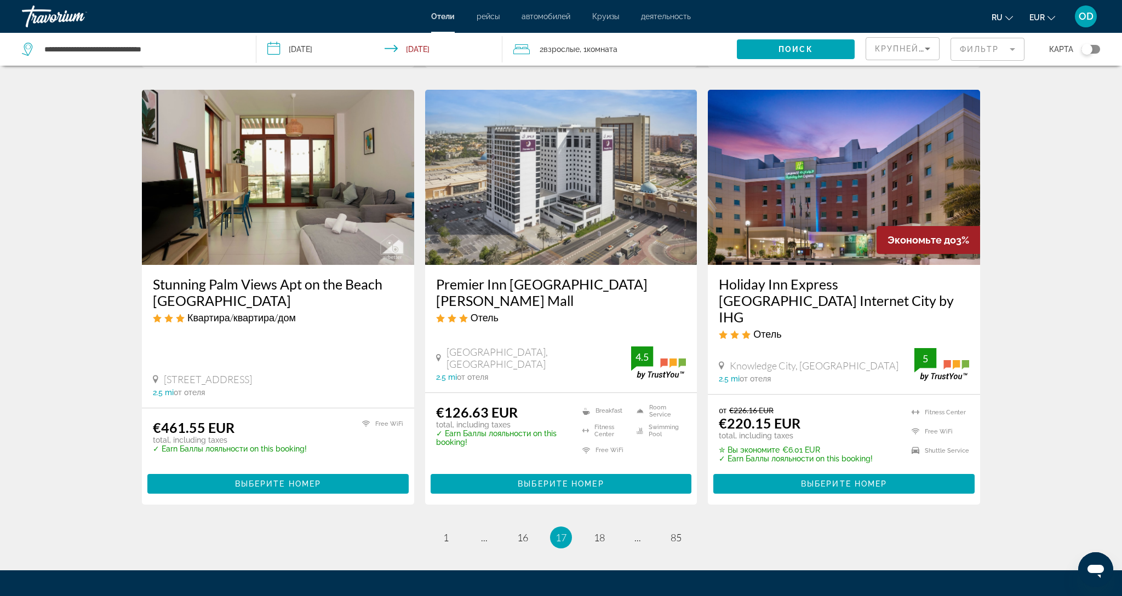
scroll to position [1349, 0]
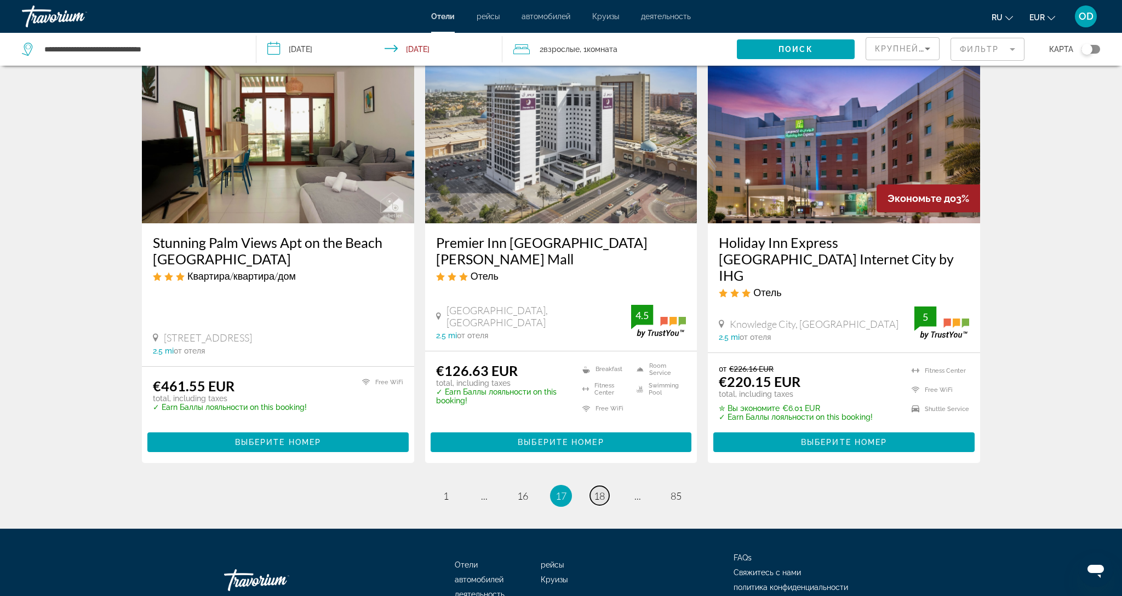
click at [598, 490] on span "18" at bounding box center [599, 496] width 11 height 12
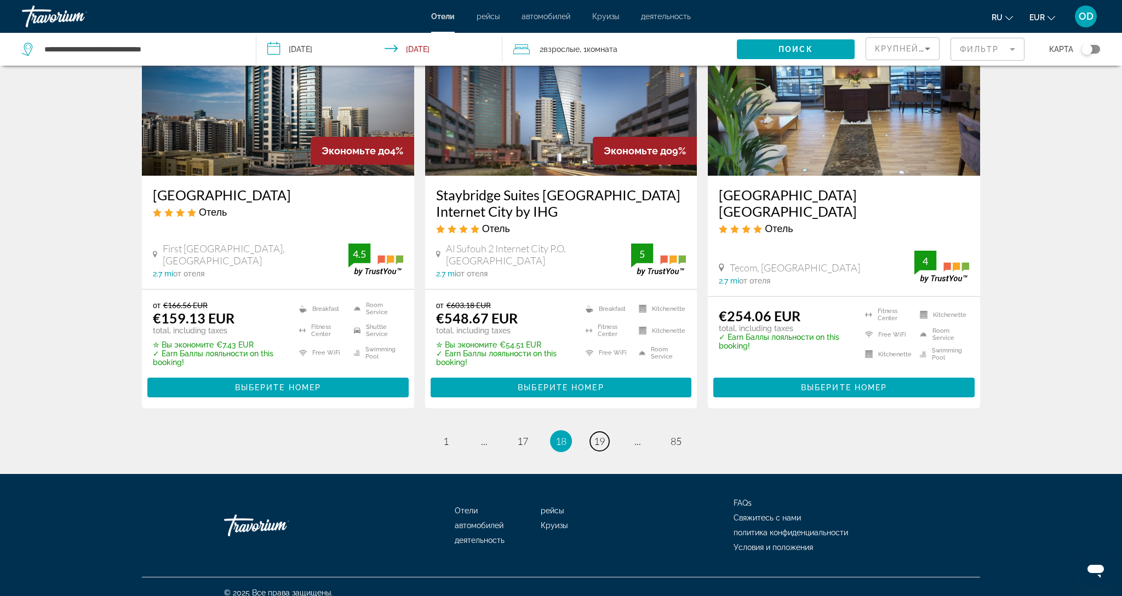
scroll to position [1372, 0]
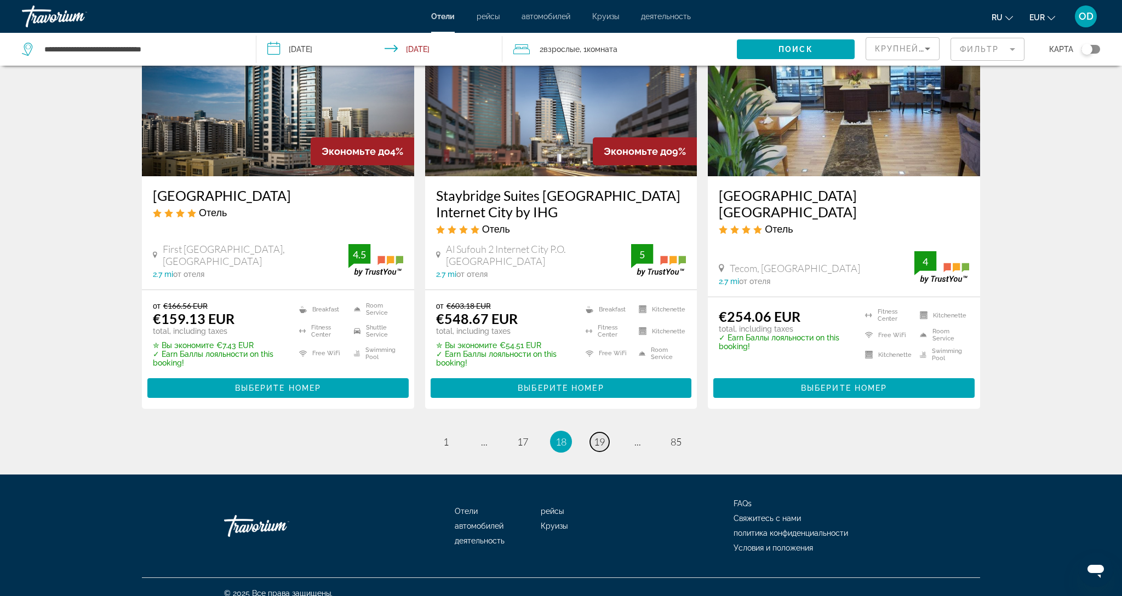
click at [591, 433] on link "page 19" at bounding box center [599, 442] width 19 height 19
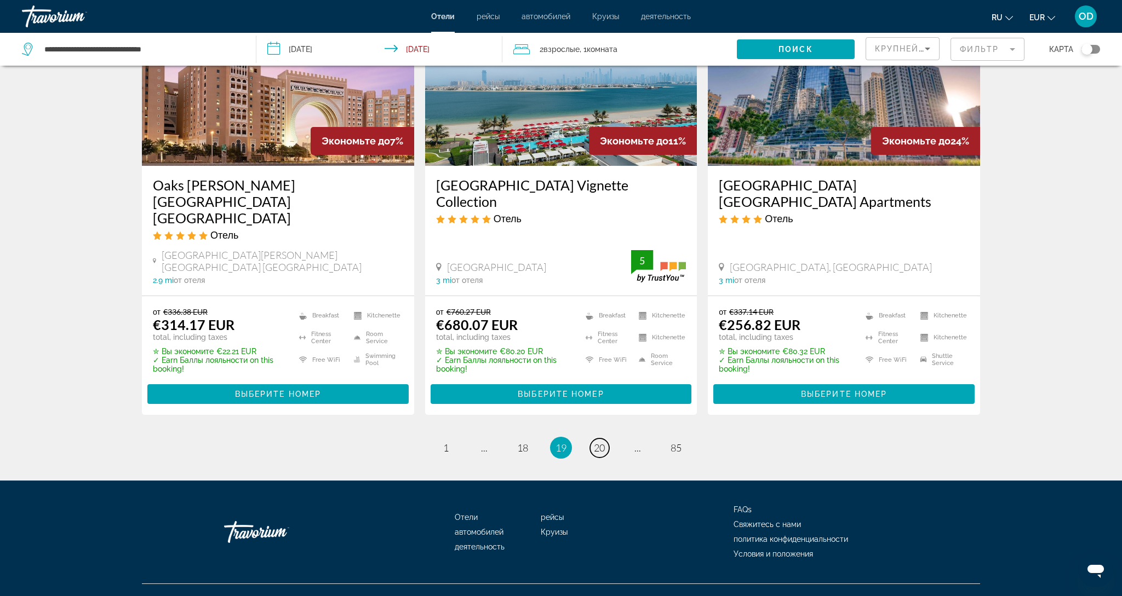
scroll to position [1387, 0]
click at [591, 439] on link "page 20" at bounding box center [599, 448] width 19 height 19
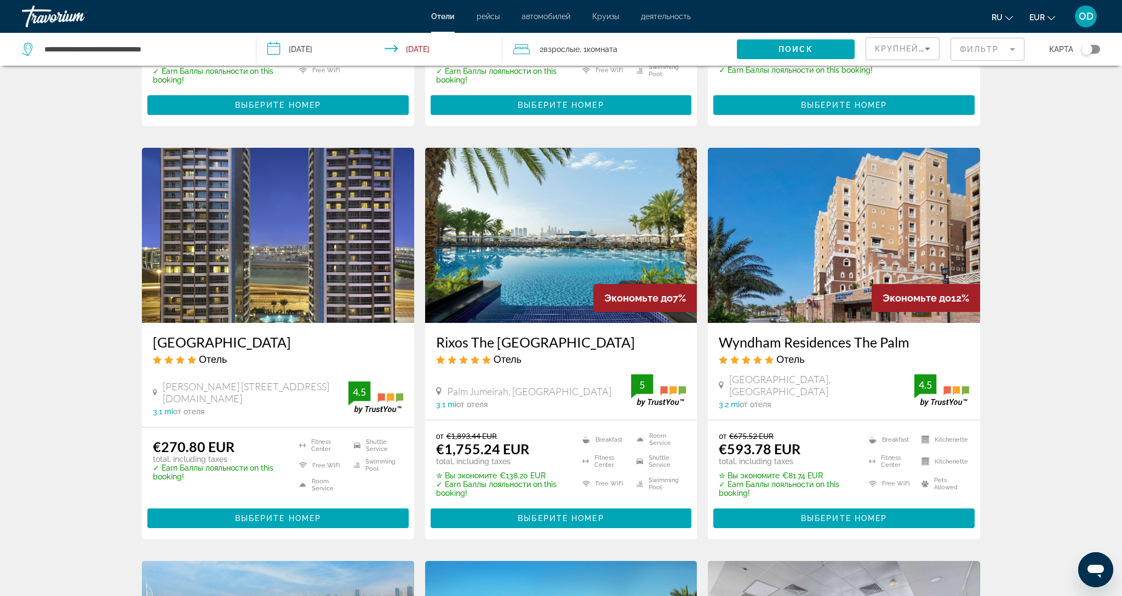
scroll to position [795, 0]
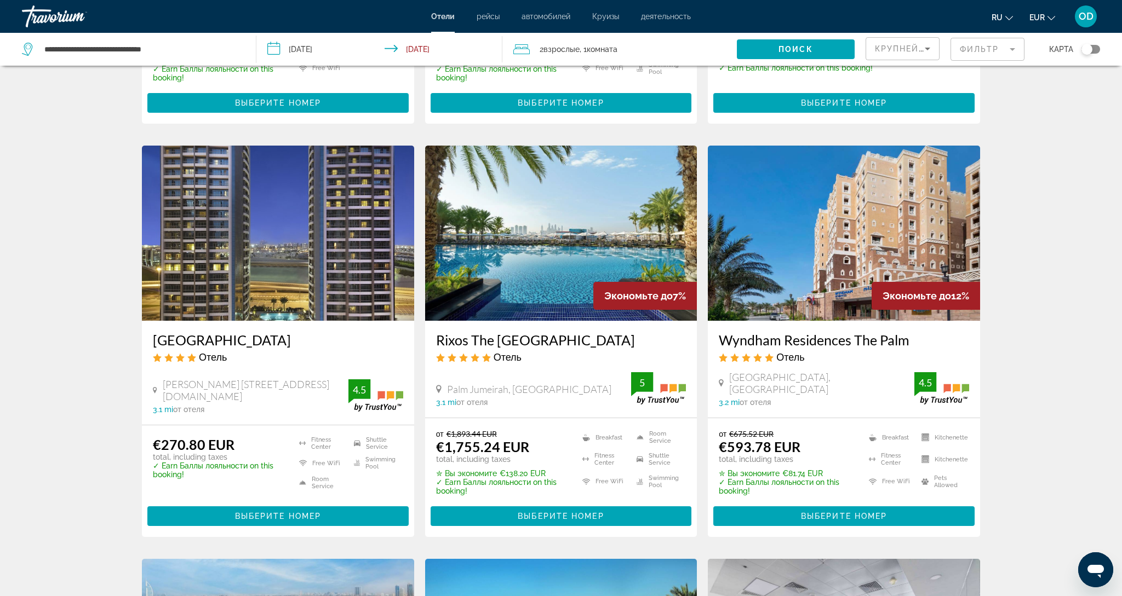
click at [530, 238] on img "Main content" at bounding box center [561, 233] width 272 height 175
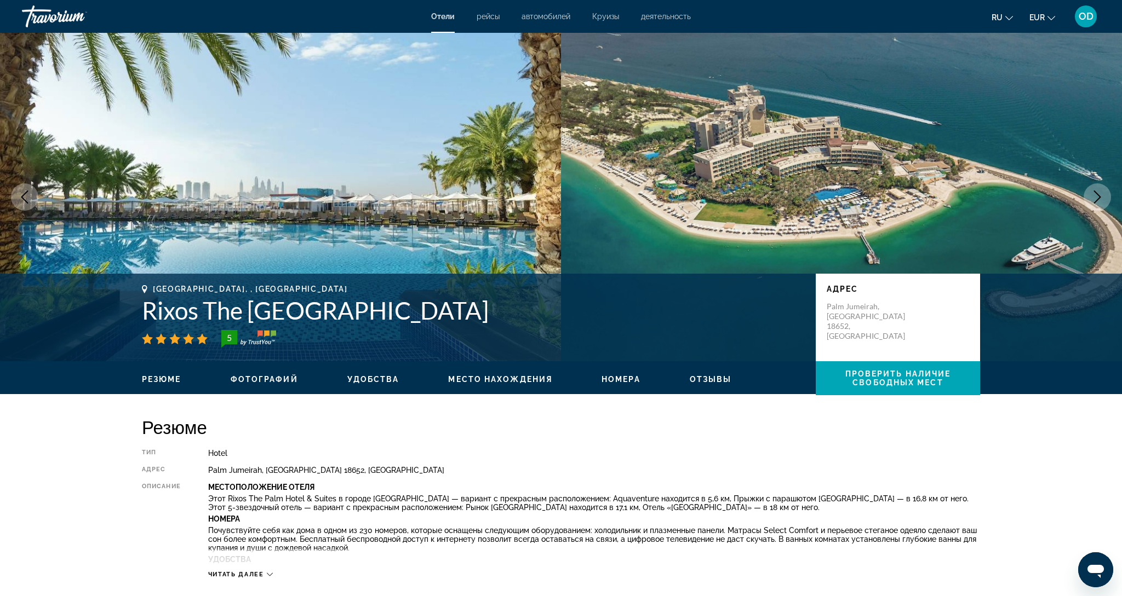
click at [1093, 198] on icon "Next image" at bounding box center [1096, 197] width 13 height 13
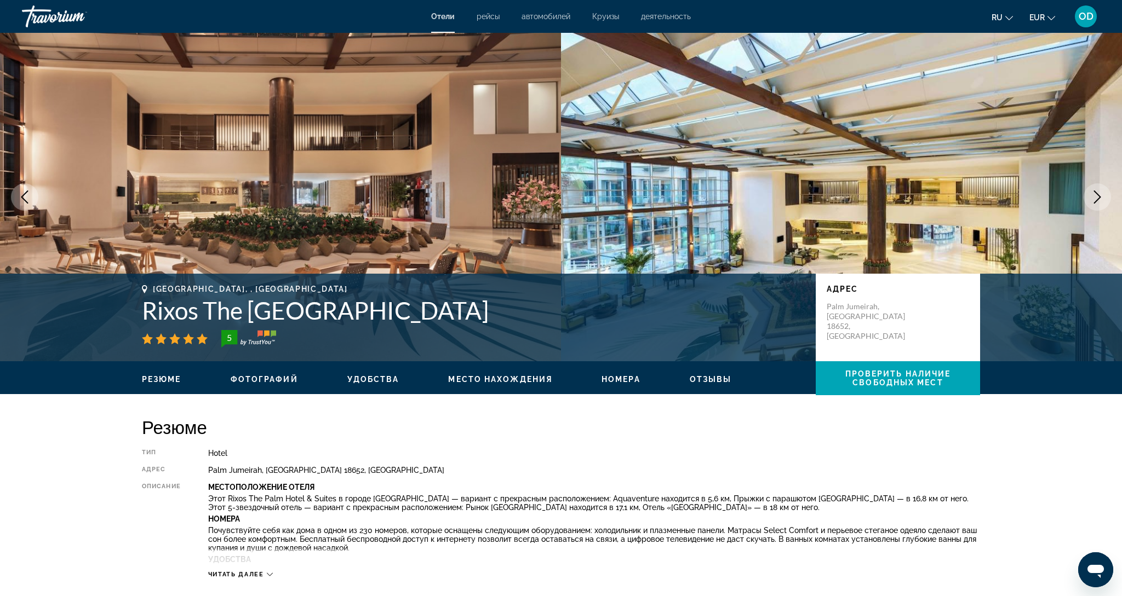
click at [1094, 199] on icon "Next image" at bounding box center [1096, 197] width 13 height 13
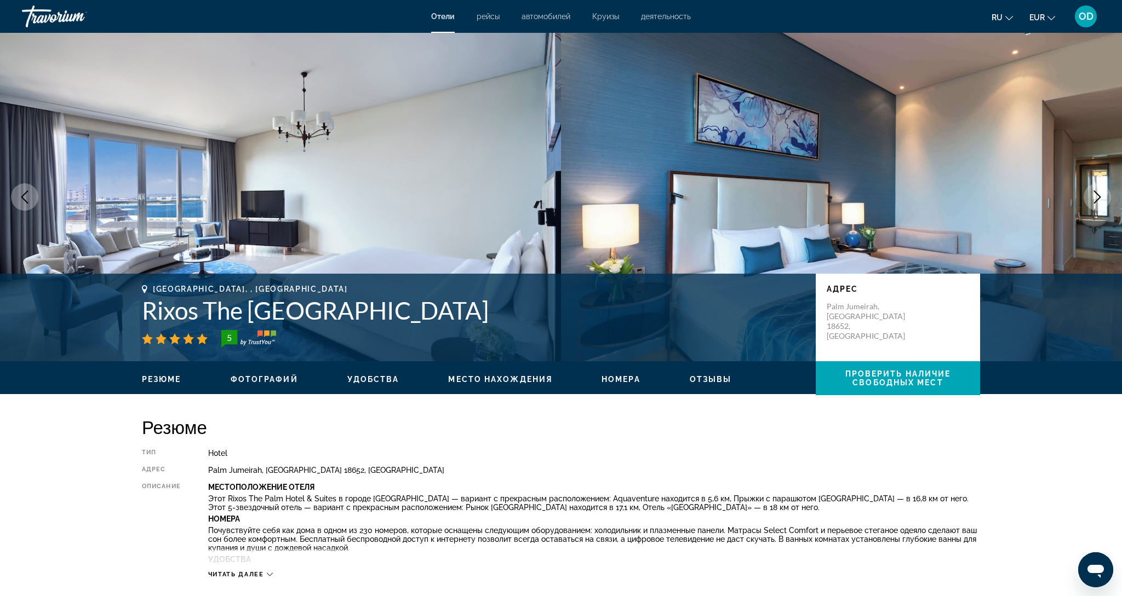
click at [1094, 199] on icon "Next image" at bounding box center [1096, 197] width 13 height 13
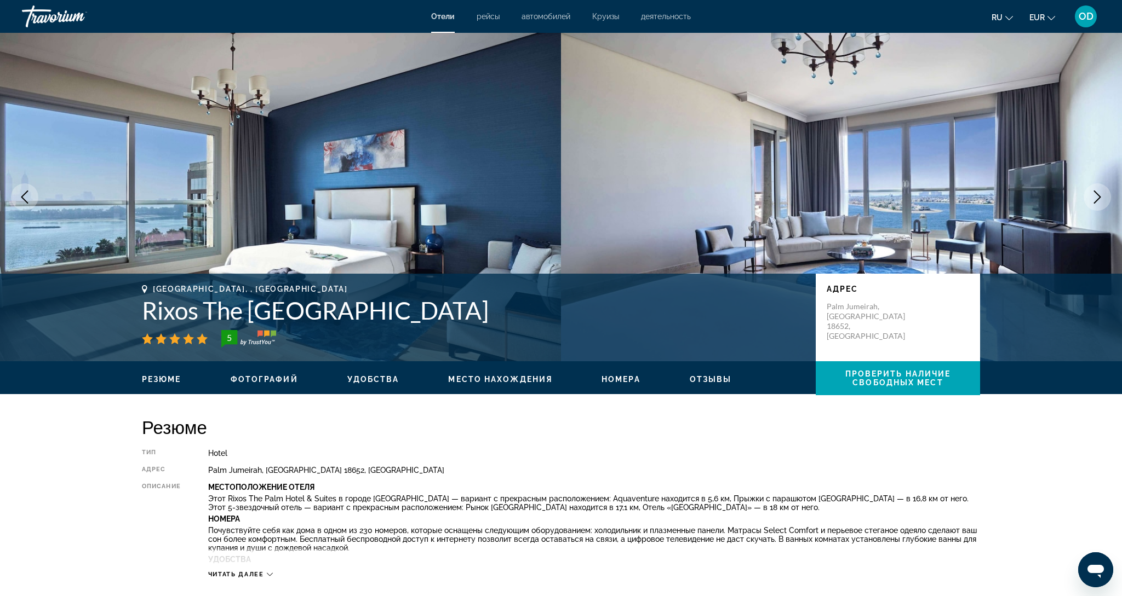
click at [1094, 199] on icon "Next image" at bounding box center [1096, 197] width 13 height 13
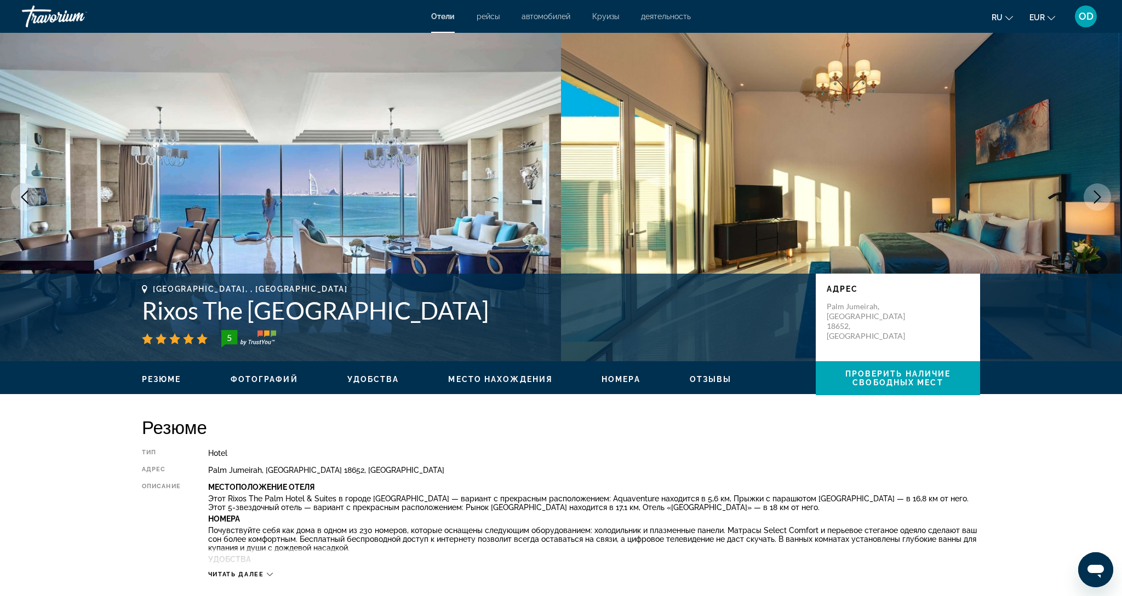
click at [1094, 199] on icon "Next image" at bounding box center [1096, 197] width 13 height 13
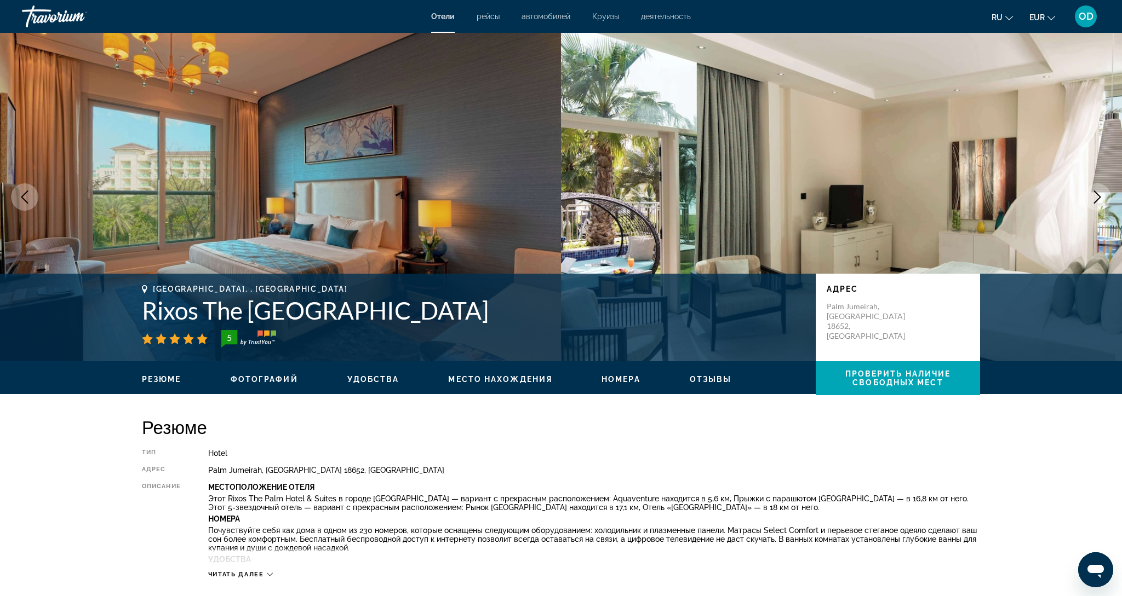
click at [1094, 199] on icon "Next image" at bounding box center [1096, 197] width 13 height 13
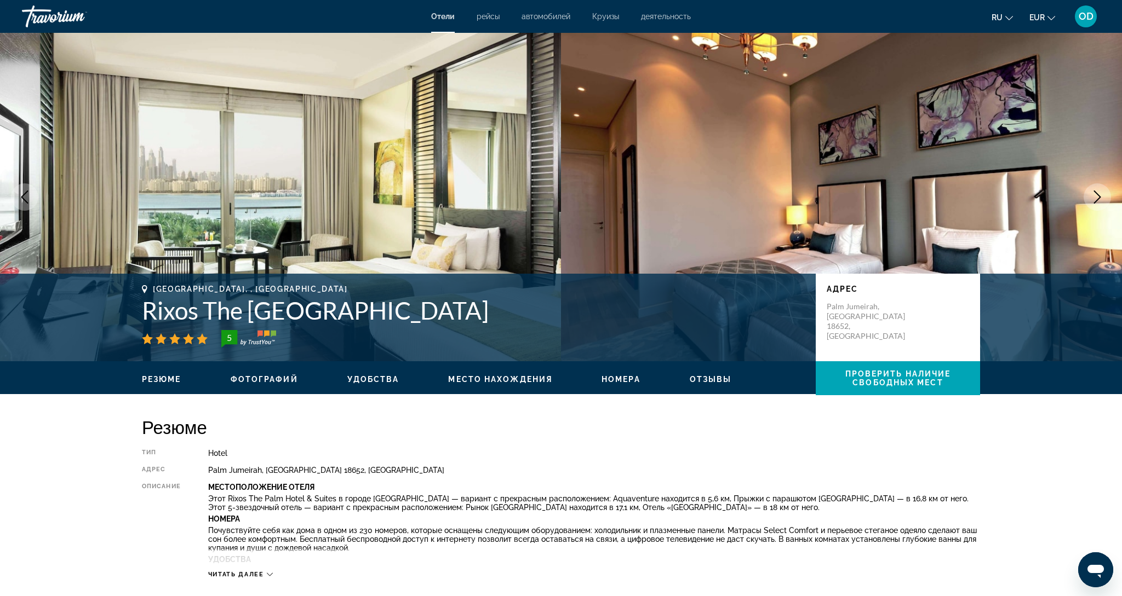
click at [1094, 199] on icon "Next image" at bounding box center [1096, 197] width 13 height 13
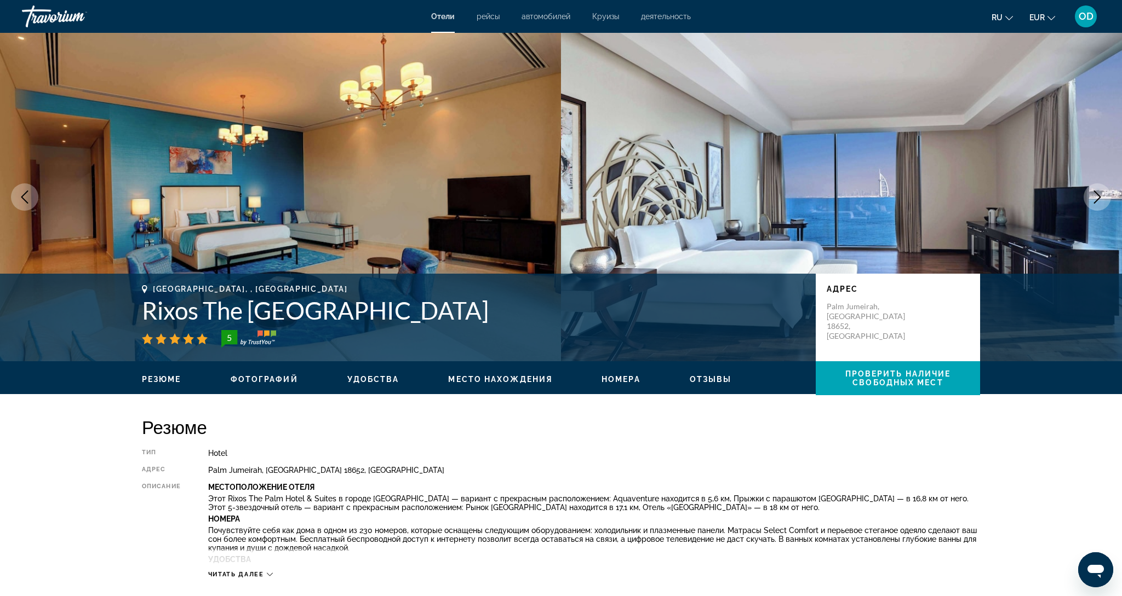
click at [1094, 199] on icon "Next image" at bounding box center [1096, 197] width 13 height 13
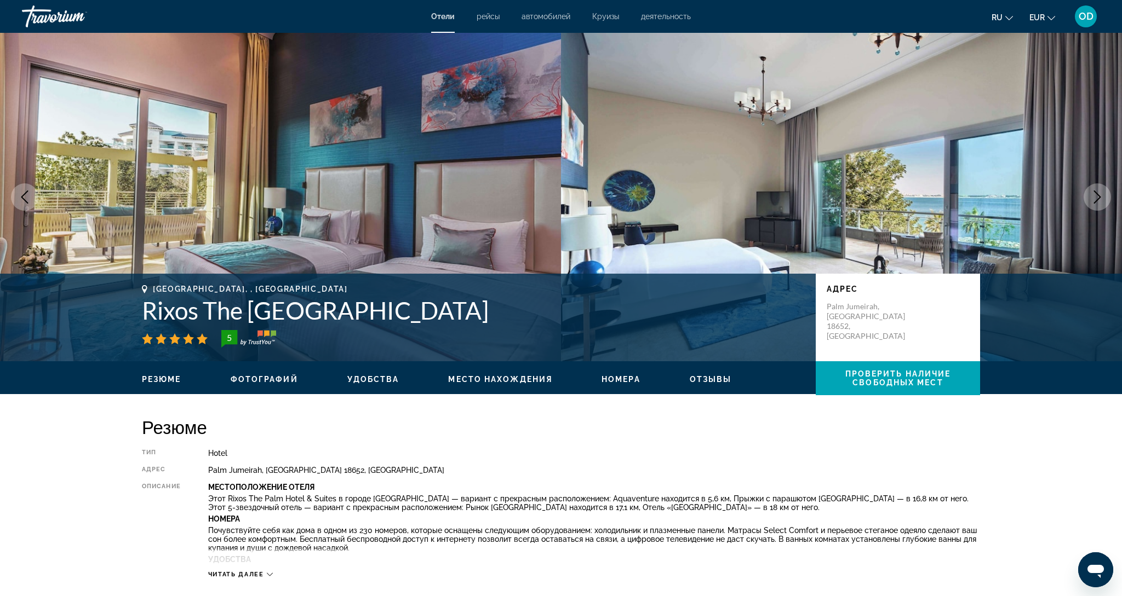
click at [1094, 199] on icon "Next image" at bounding box center [1096, 197] width 13 height 13
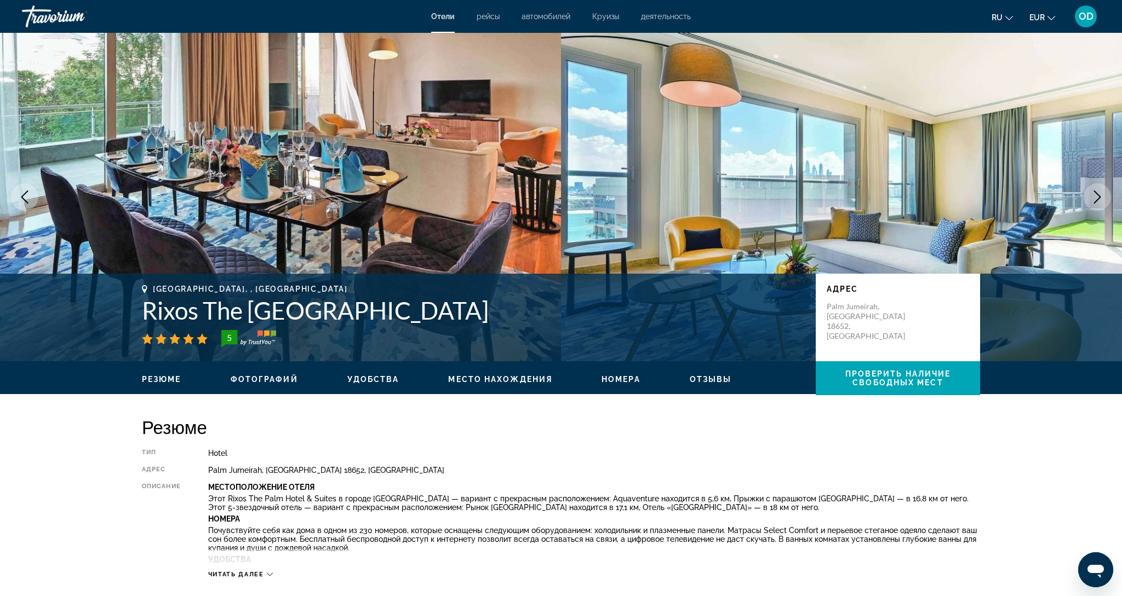
click at [1094, 199] on icon "Next image" at bounding box center [1096, 197] width 13 height 13
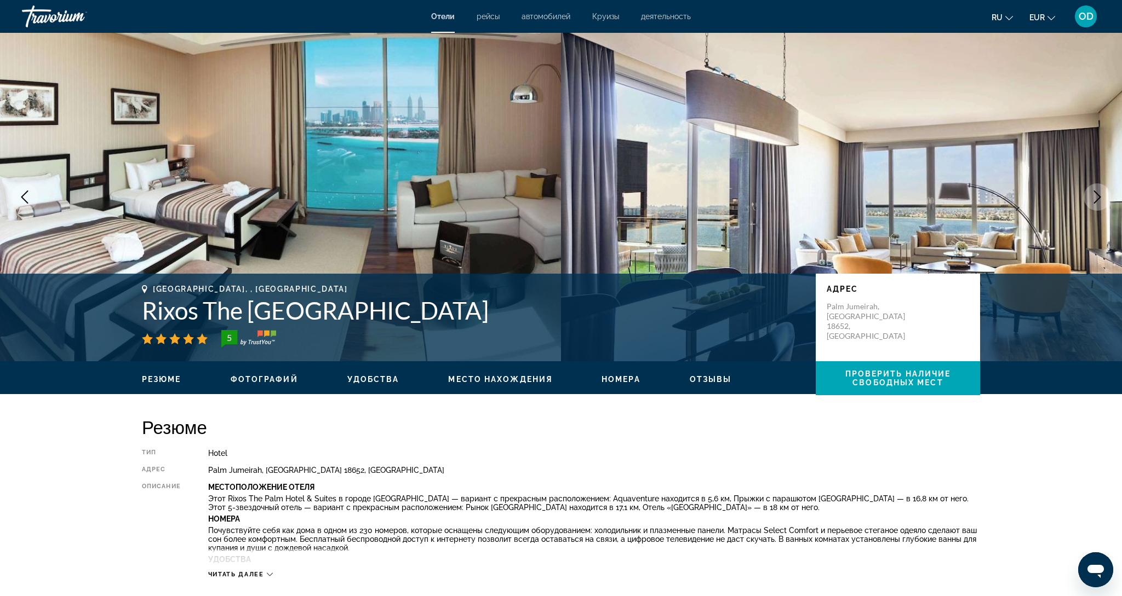
click at [1094, 199] on icon "Next image" at bounding box center [1096, 197] width 13 height 13
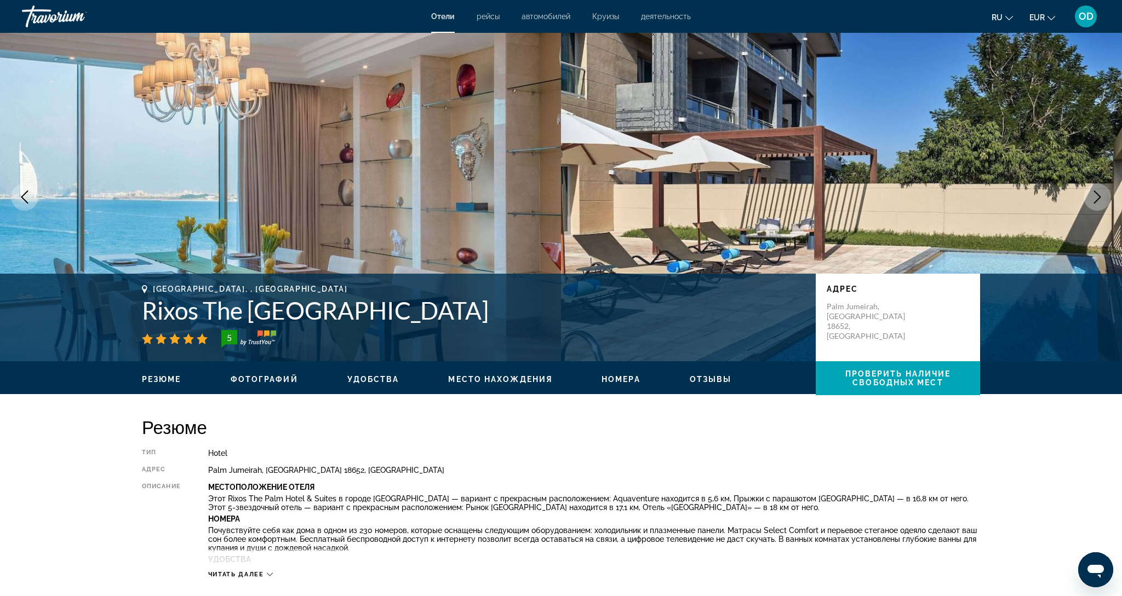
click at [1094, 199] on icon "Next image" at bounding box center [1096, 197] width 13 height 13
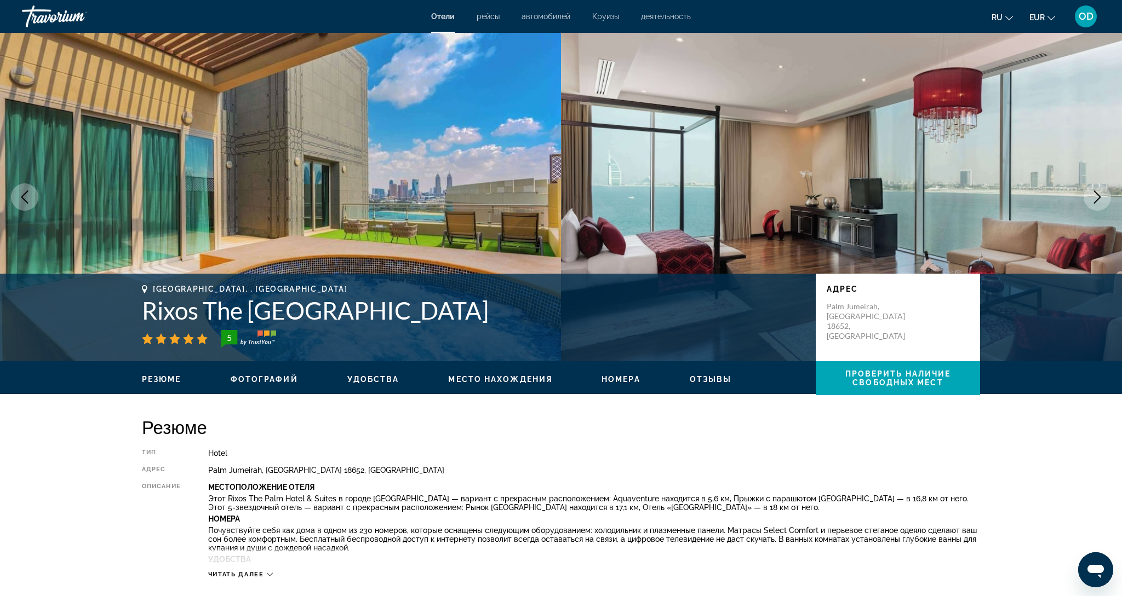
click at [1094, 199] on icon "Next image" at bounding box center [1096, 197] width 13 height 13
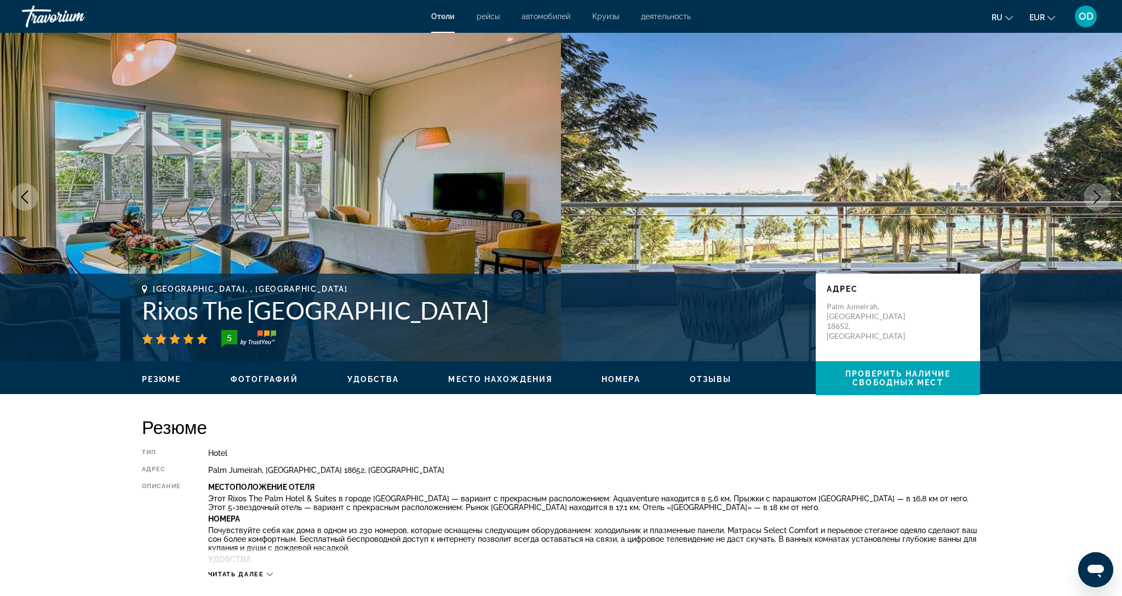
click at [1094, 199] on icon "Next image" at bounding box center [1096, 197] width 13 height 13
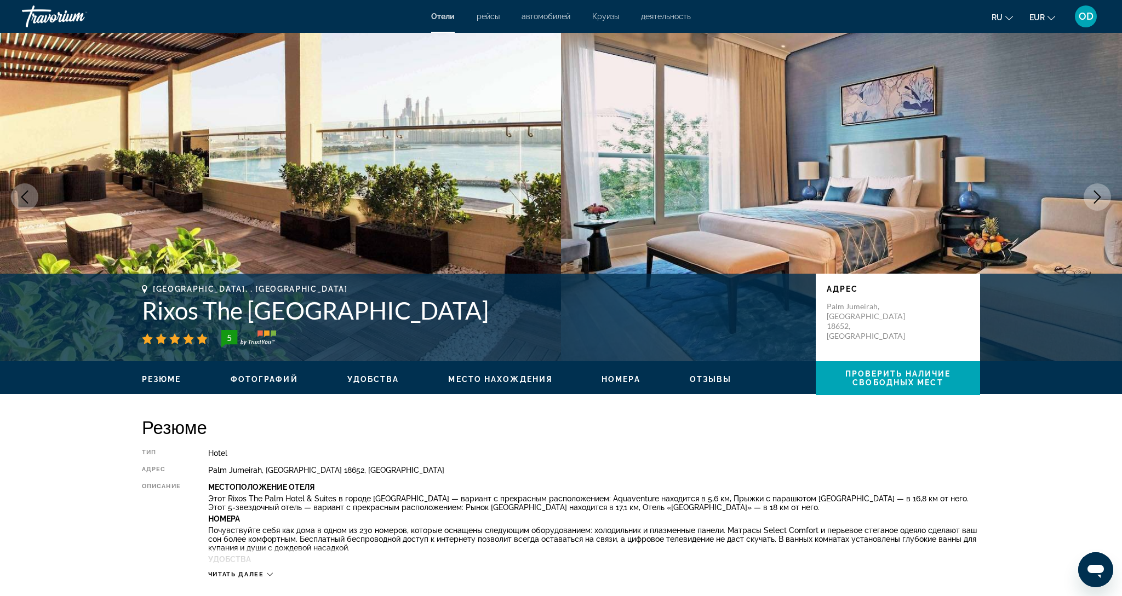
click at [1094, 199] on icon "Next image" at bounding box center [1096, 197] width 13 height 13
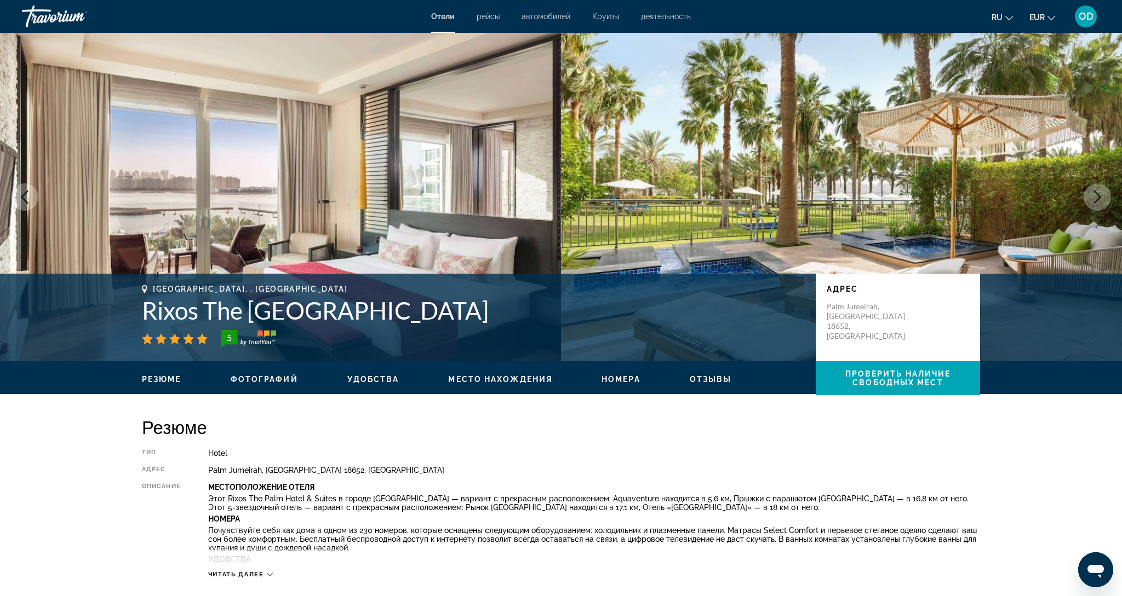
click at [1094, 199] on icon "Next image" at bounding box center [1096, 197] width 13 height 13
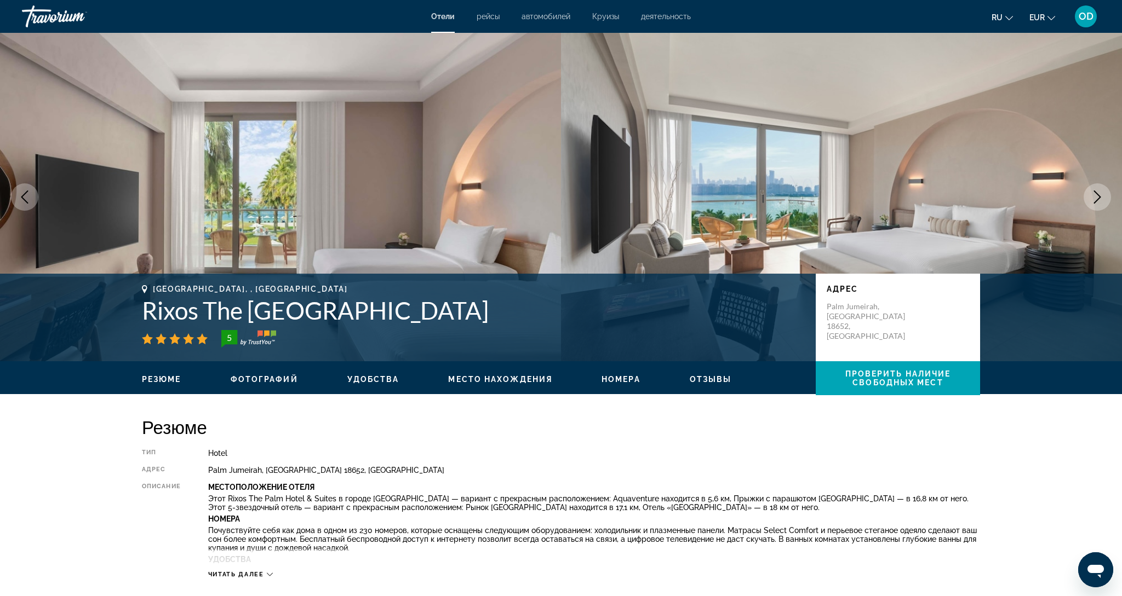
click at [1094, 199] on icon "Next image" at bounding box center [1096, 197] width 13 height 13
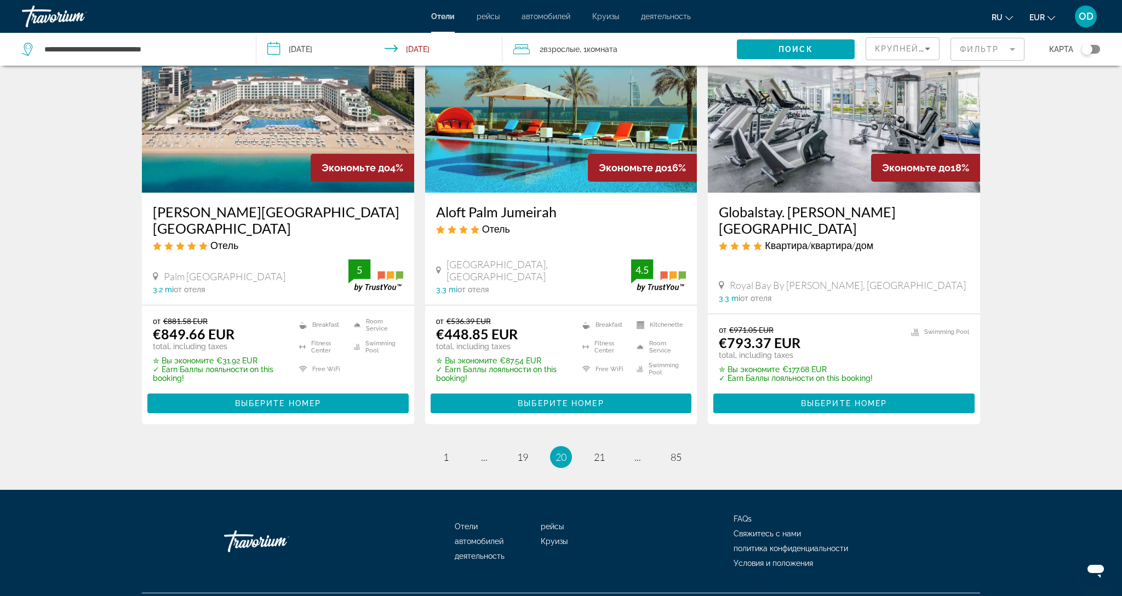
scroll to position [1336, 0]
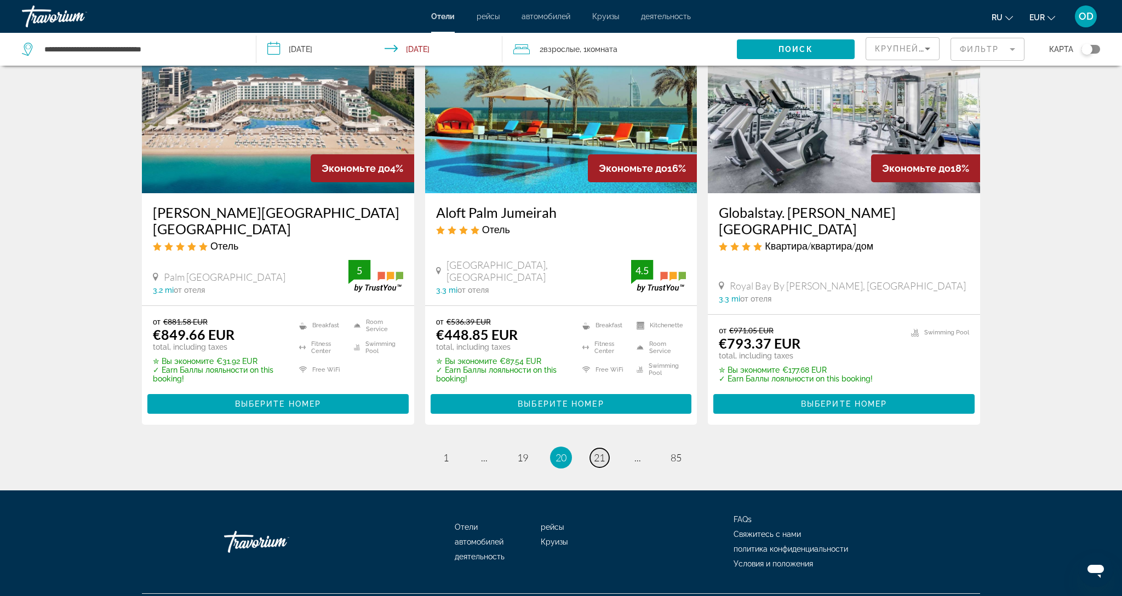
click at [598, 449] on link "page 21" at bounding box center [599, 458] width 19 height 19
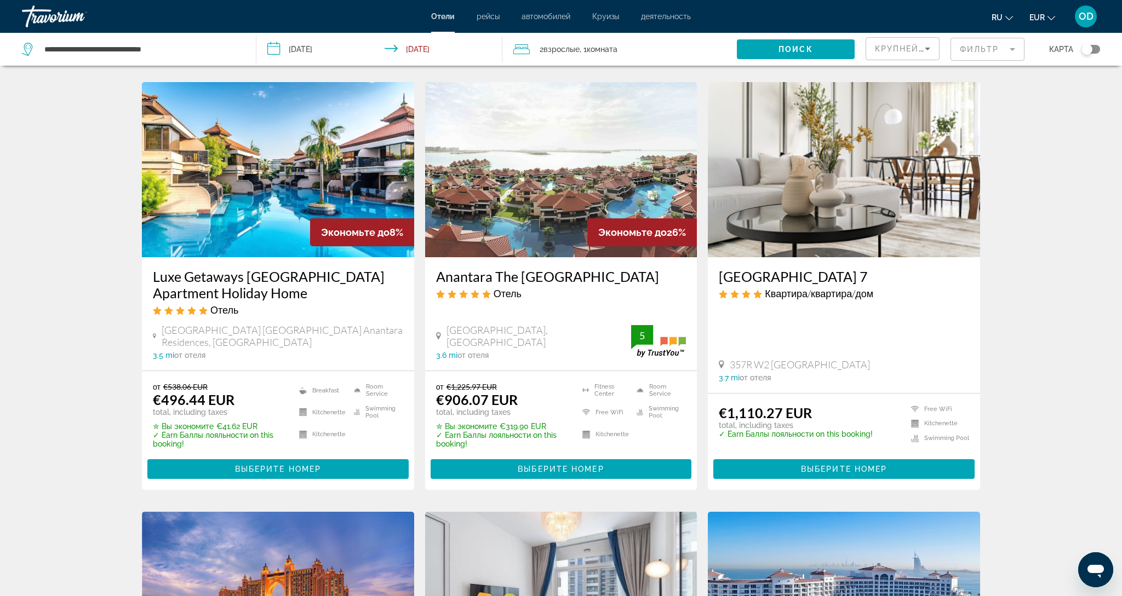
scroll to position [434, 0]
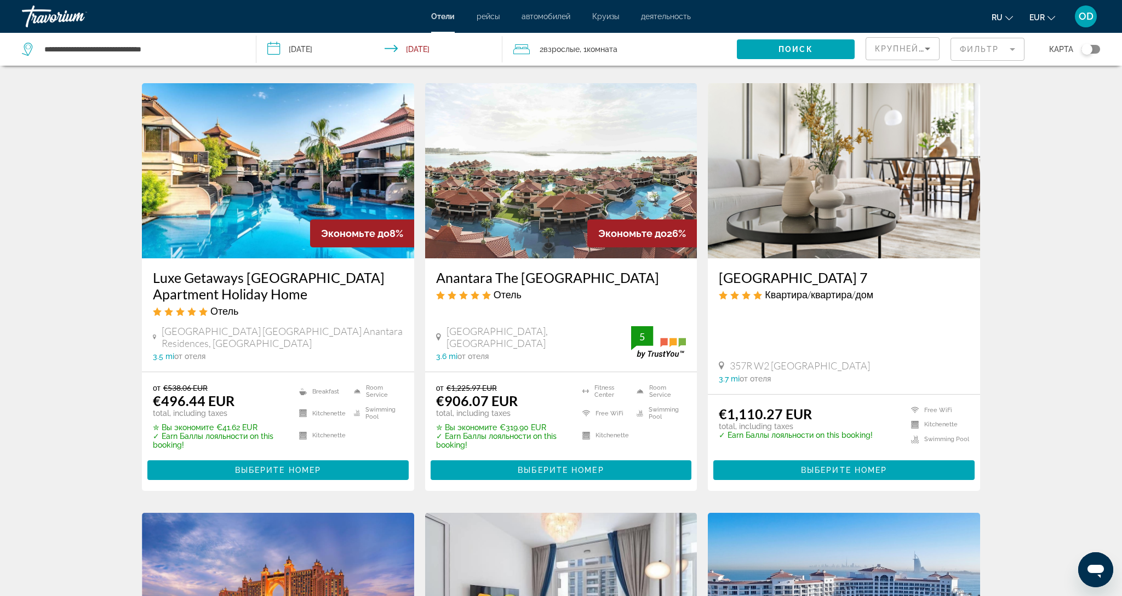
click at [537, 192] on img "Main content" at bounding box center [561, 170] width 272 height 175
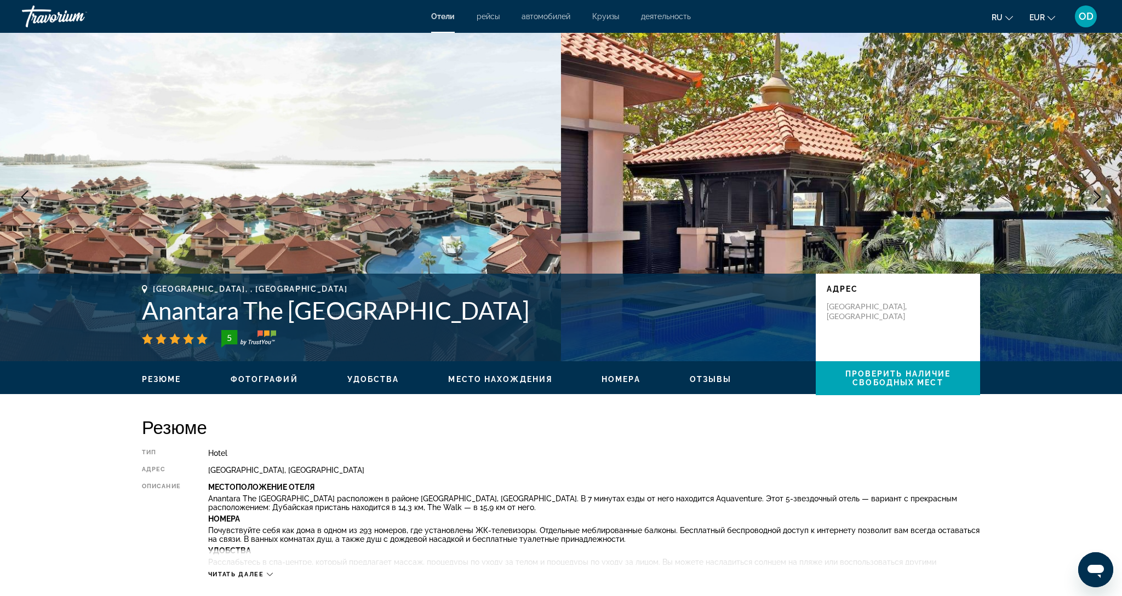
click at [1092, 198] on icon "Next image" at bounding box center [1096, 197] width 13 height 13
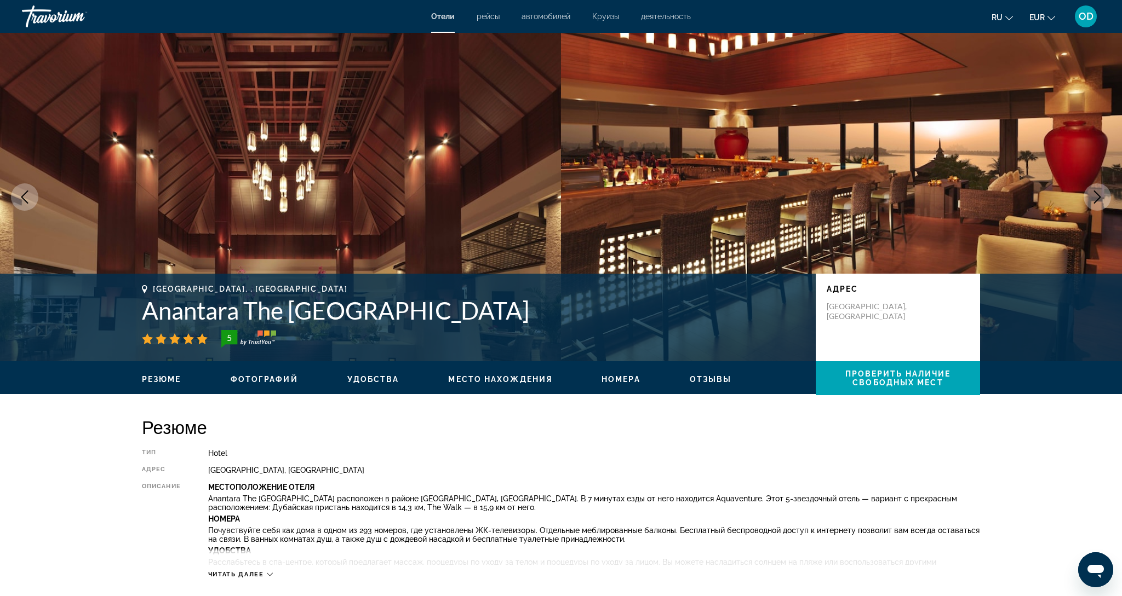
click at [1092, 198] on icon "Next image" at bounding box center [1096, 197] width 13 height 13
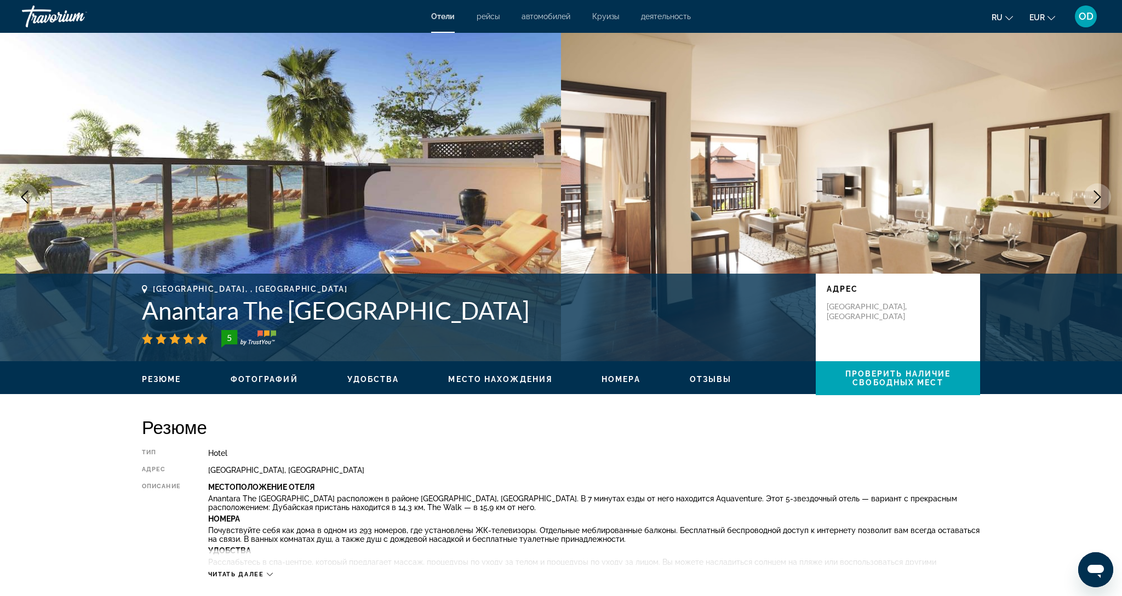
scroll to position [0, 1]
click at [1092, 198] on icon "Next image" at bounding box center [1096, 197] width 13 height 13
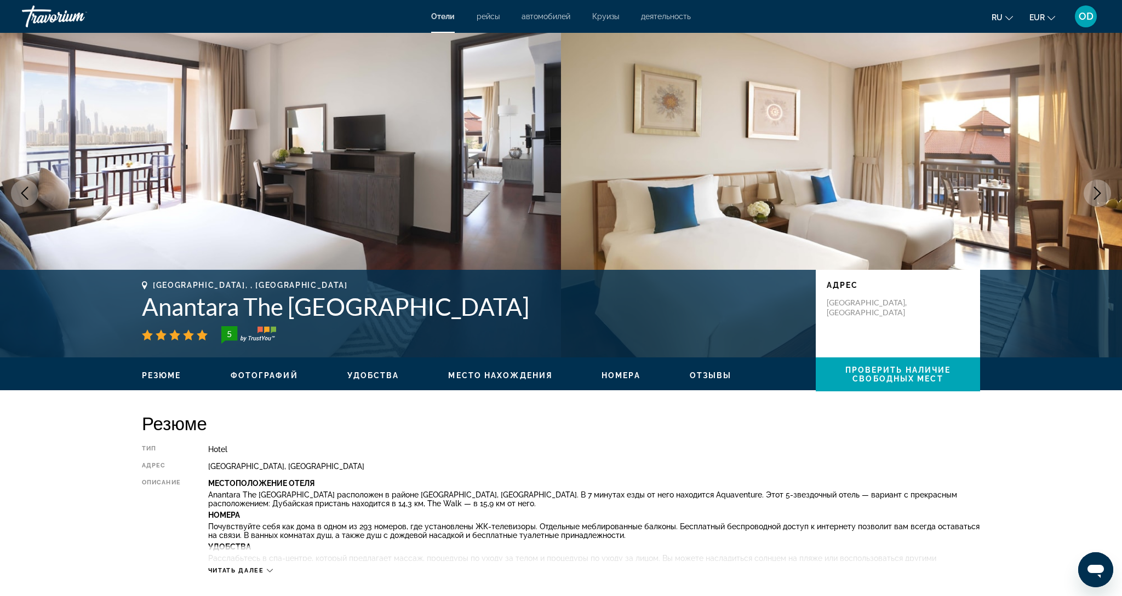
scroll to position [4, 0]
click at [1092, 198] on icon "Next image" at bounding box center [1096, 193] width 13 height 13
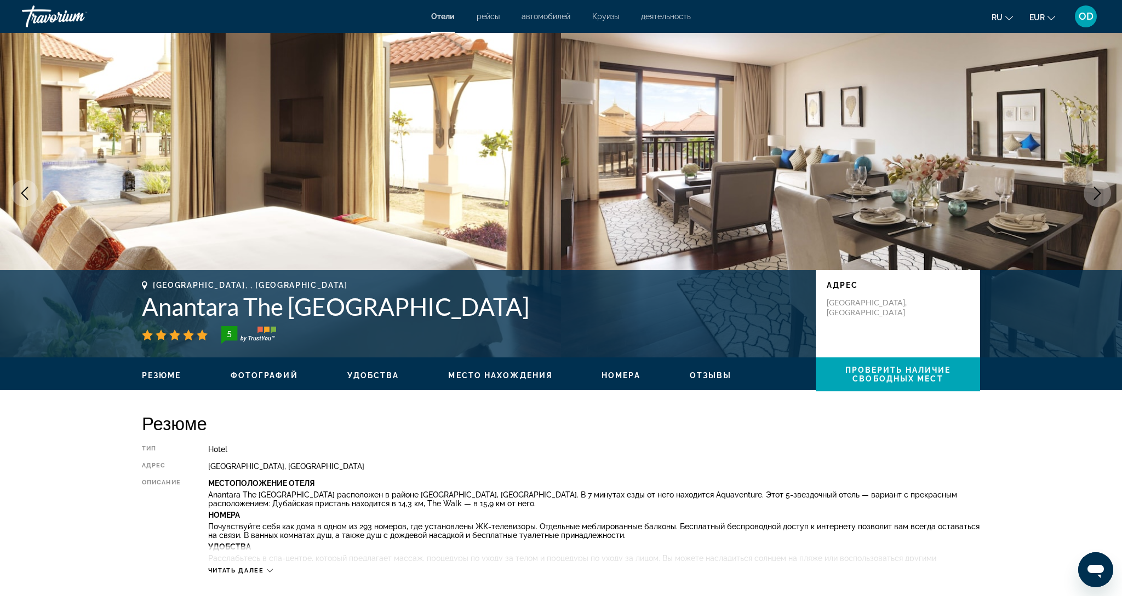
click at [1092, 198] on icon "Next image" at bounding box center [1096, 193] width 13 height 13
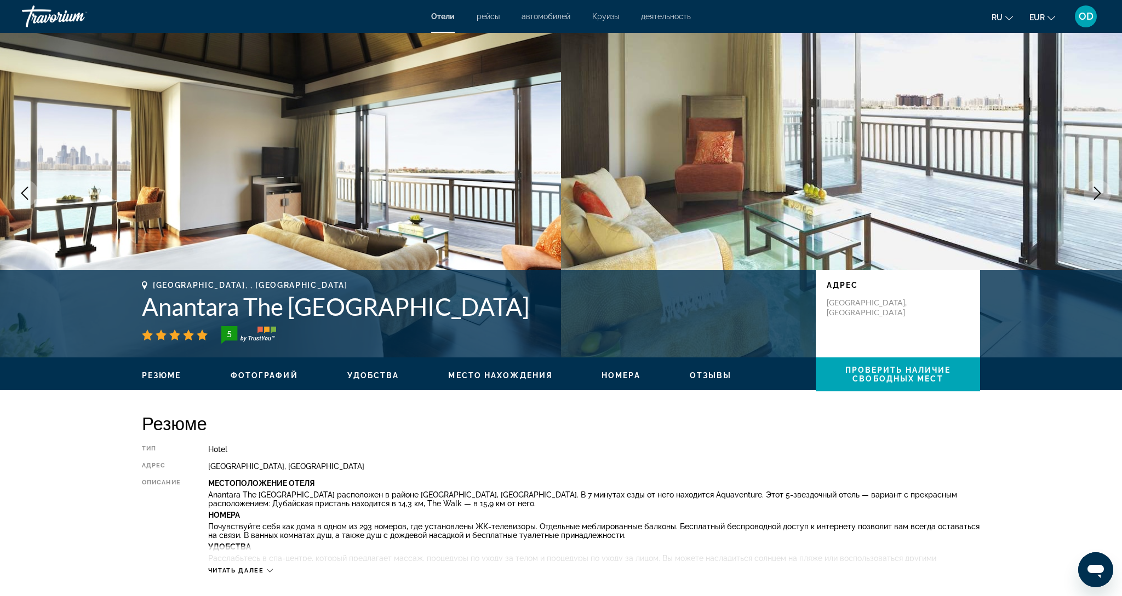
click at [1092, 198] on icon "Next image" at bounding box center [1096, 193] width 13 height 13
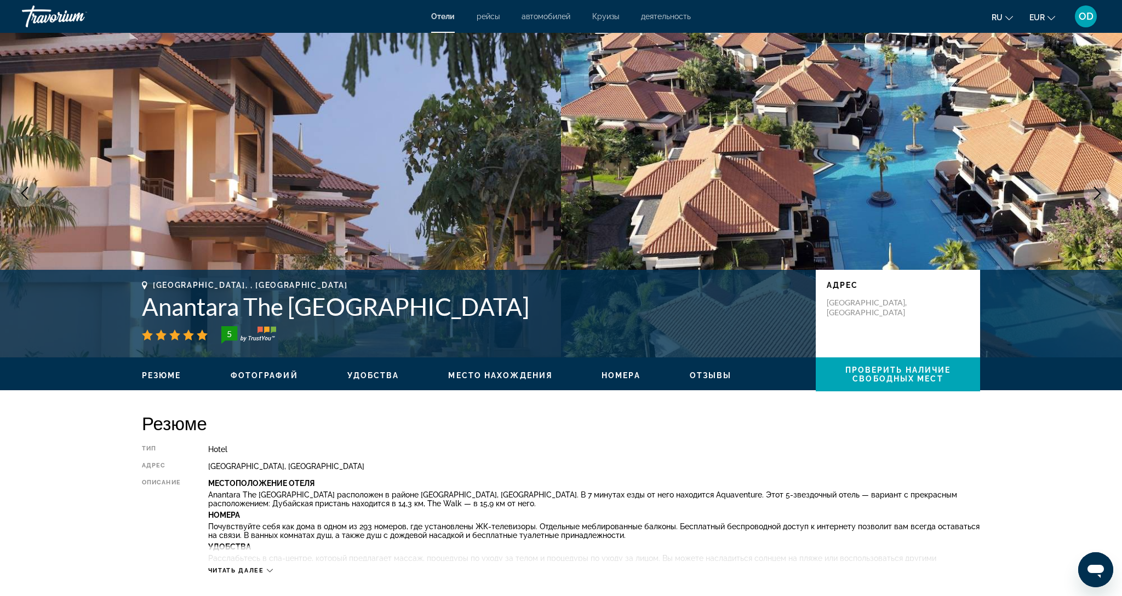
scroll to position [7, 0]
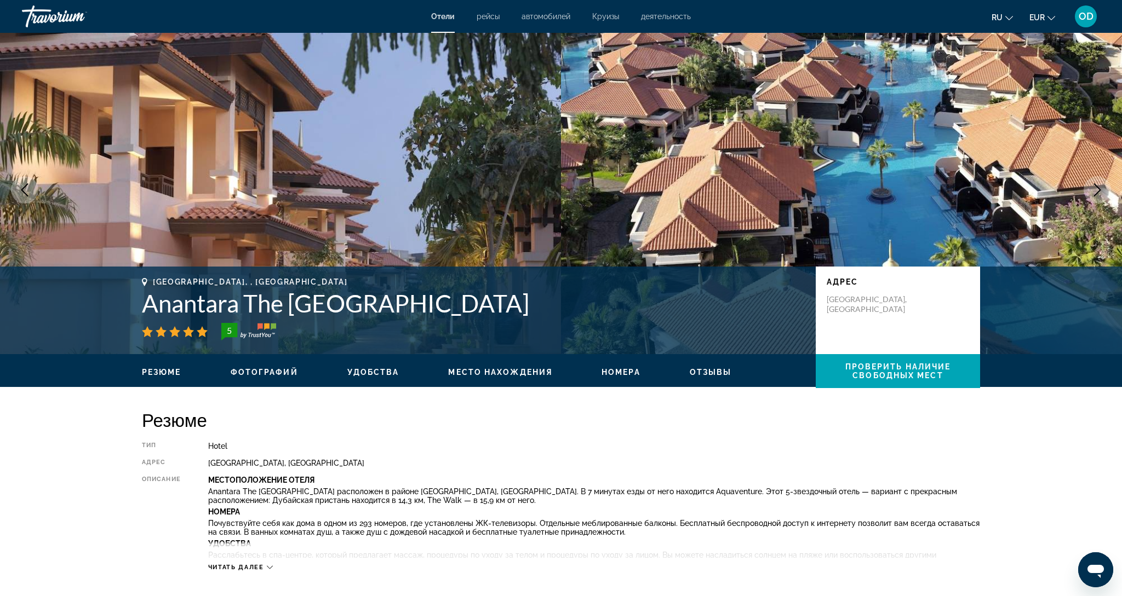
click at [1092, 198] on button "Next image" at bounding box center [1096, 189] width 27 height 27
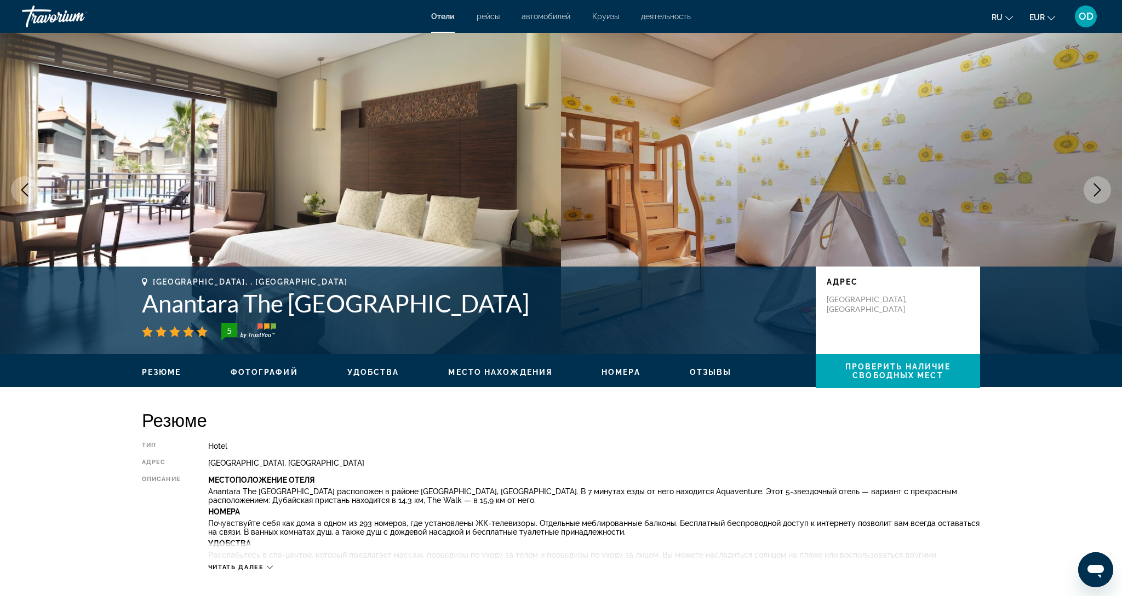
click at [1092, 198] on button "Next image" at bounding box center [1096, 189] width 27 height 27
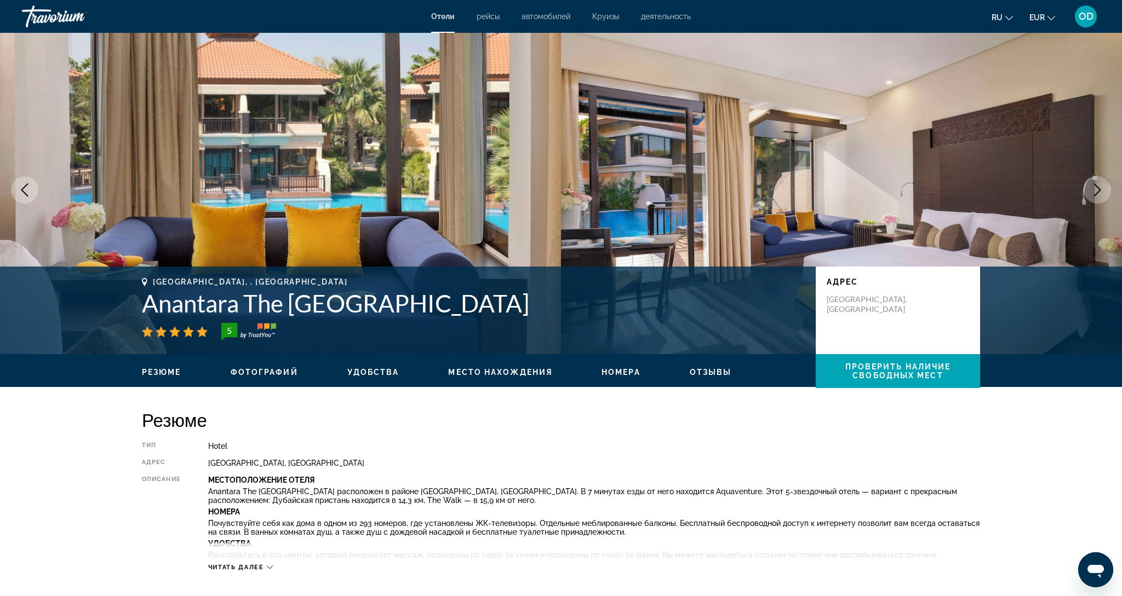
click at [1092, 198] on button "Next image" at bounding box center [1096, 189] width 27 height 27
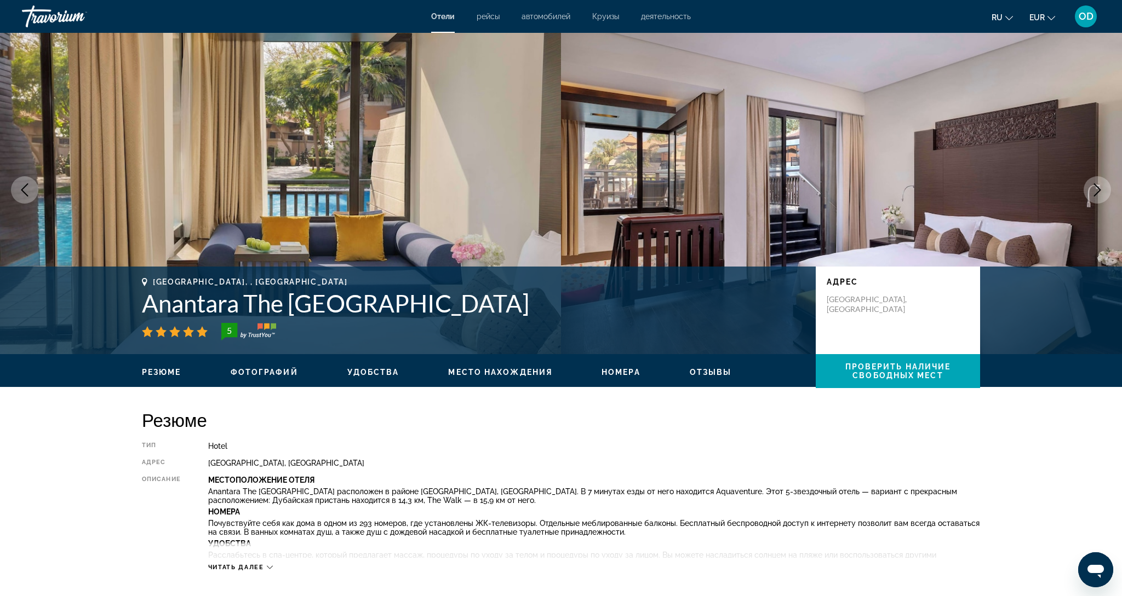
click at [1092, 198] on button "Next image" at bounding box center [1096, 189] width 27 height 27
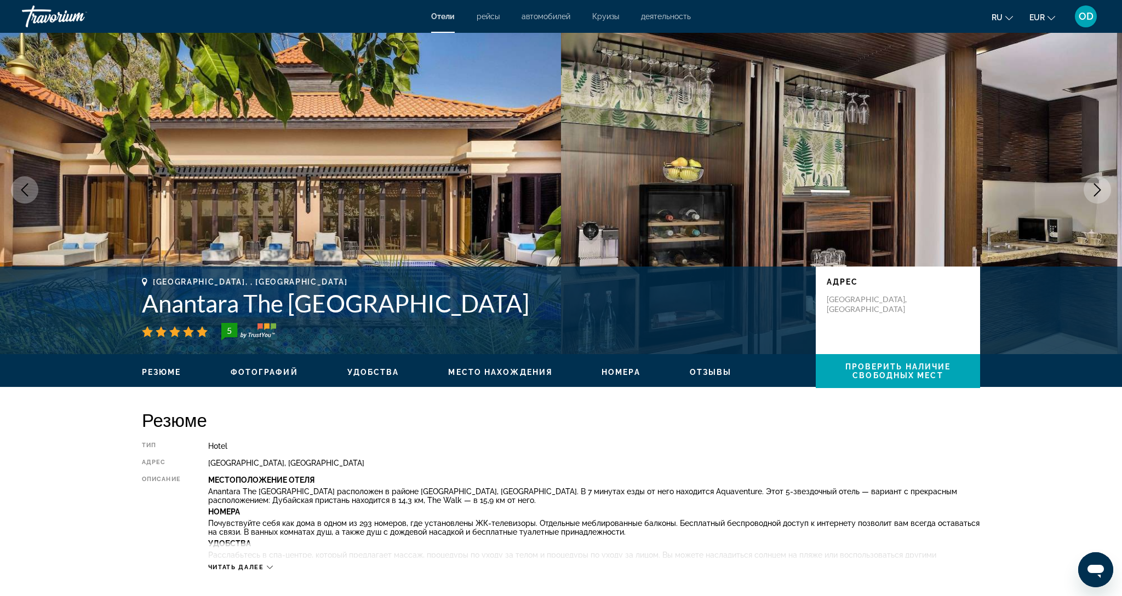
click at [1092, 198] on button "Next image" at bounding box center [1096, 189] width 27 height 27
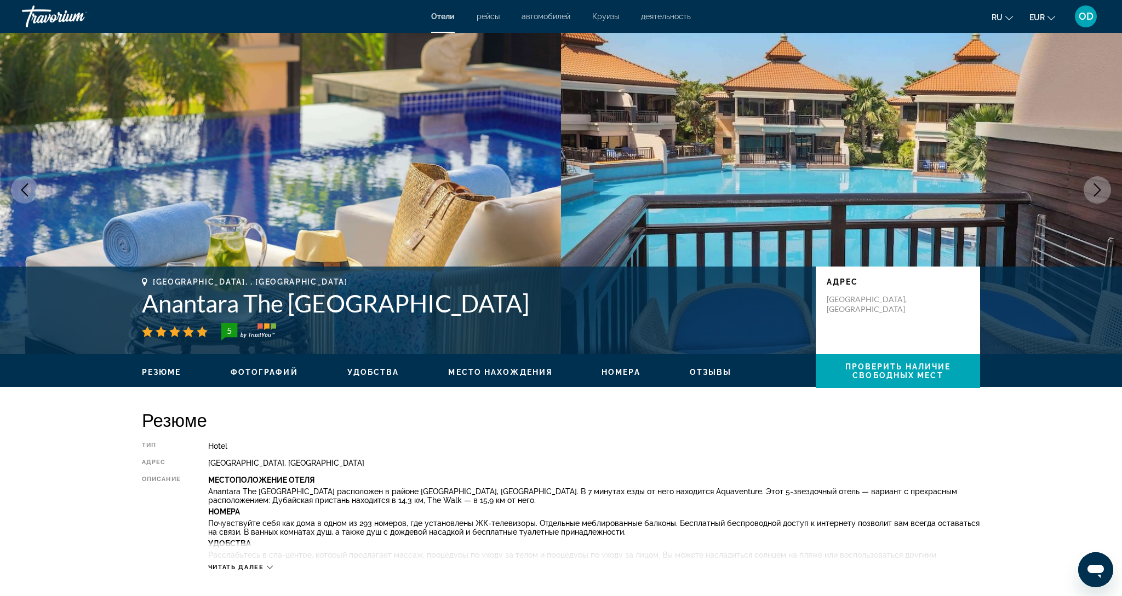
click at [1092, 198] on button "Next image" at bounding box center [1096, 189] width 27 height 27
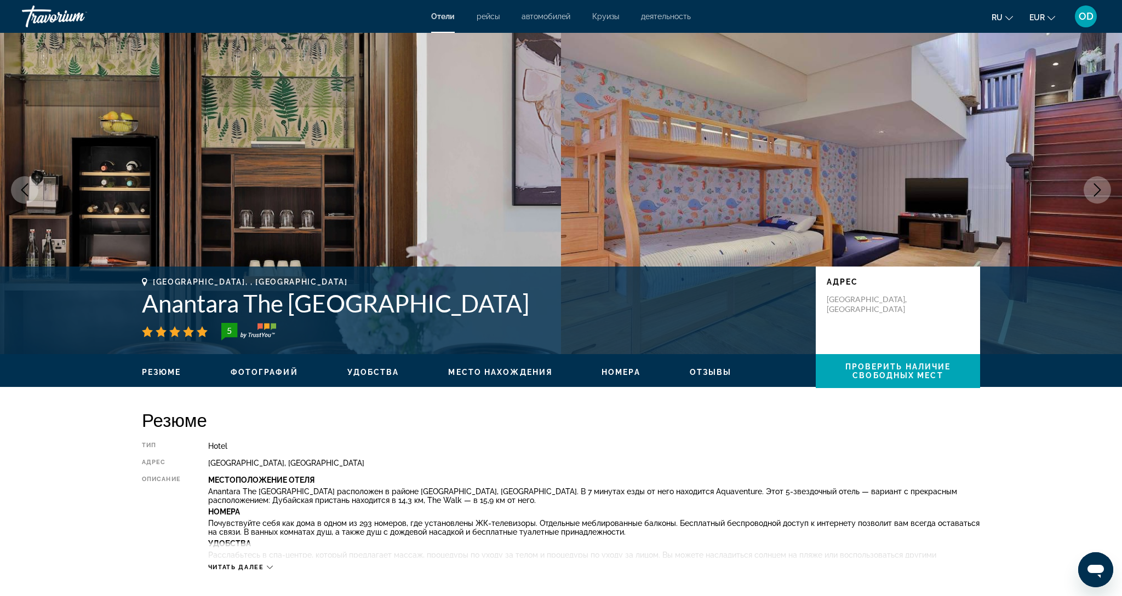
click at [1092, 198] on button "Next image" at bounding box center [1096, 189] width 27 height 27
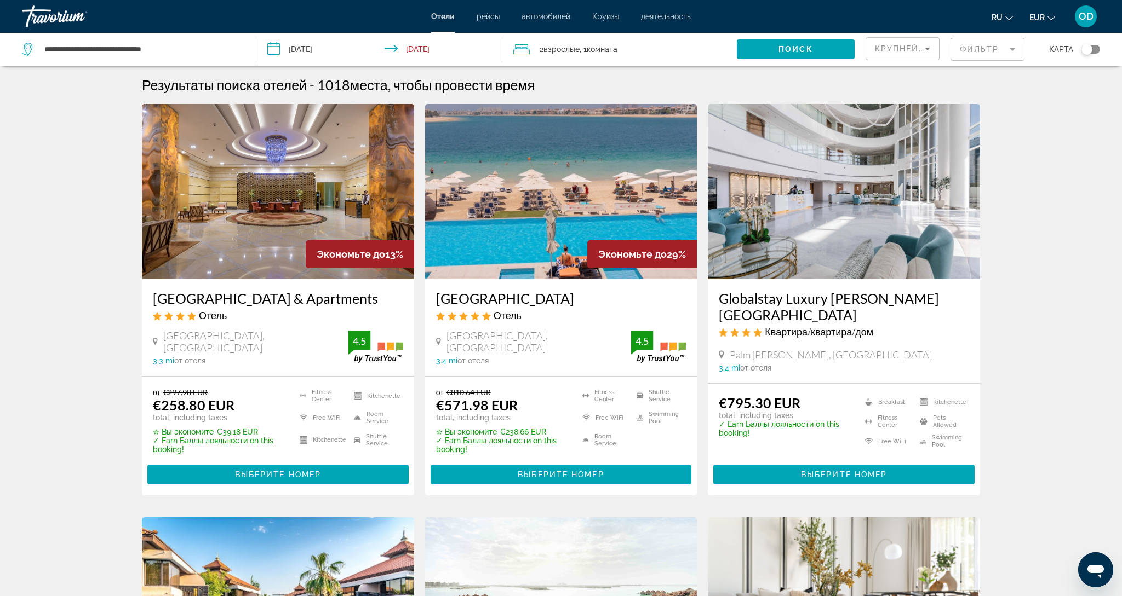
click at [299, 219] on img "Main content" at bounding box center [278, 191] width 272 height 175
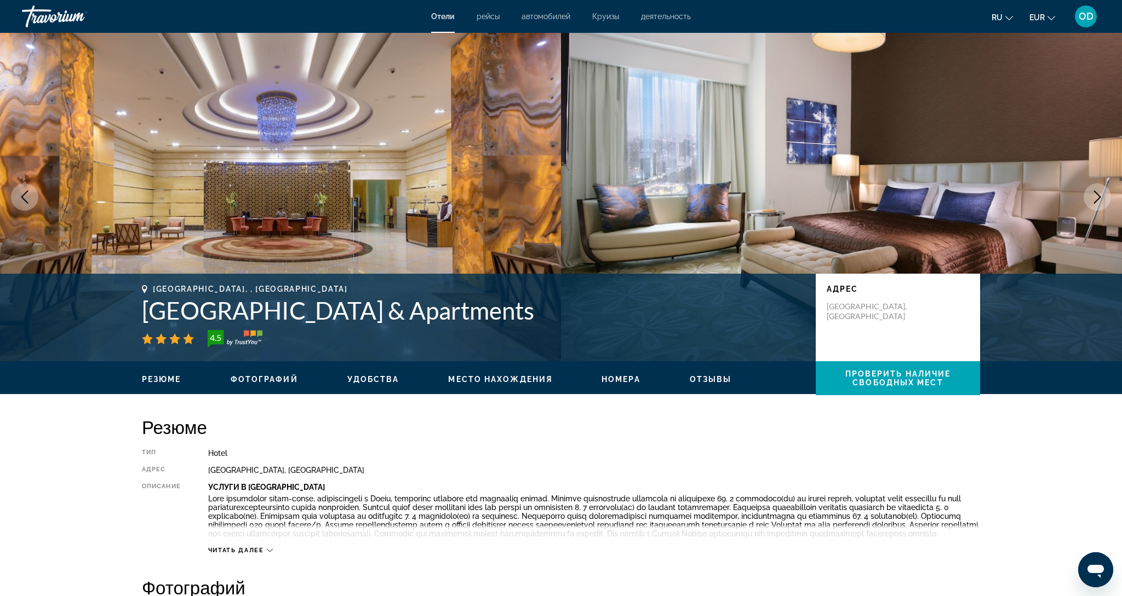
click at [1091, 199] on icon "Next image" at bounding box center [1096, 197] width 13 height 13
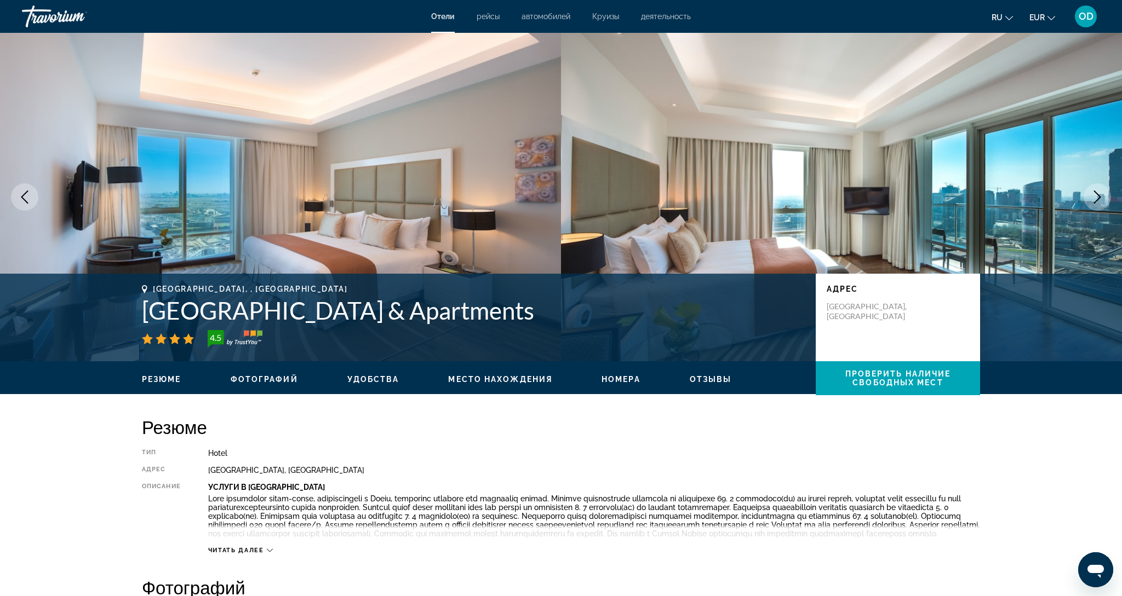
click at [1091, 199] on icon "Next image" at bounding box center [1096, 197] width 13 height 13
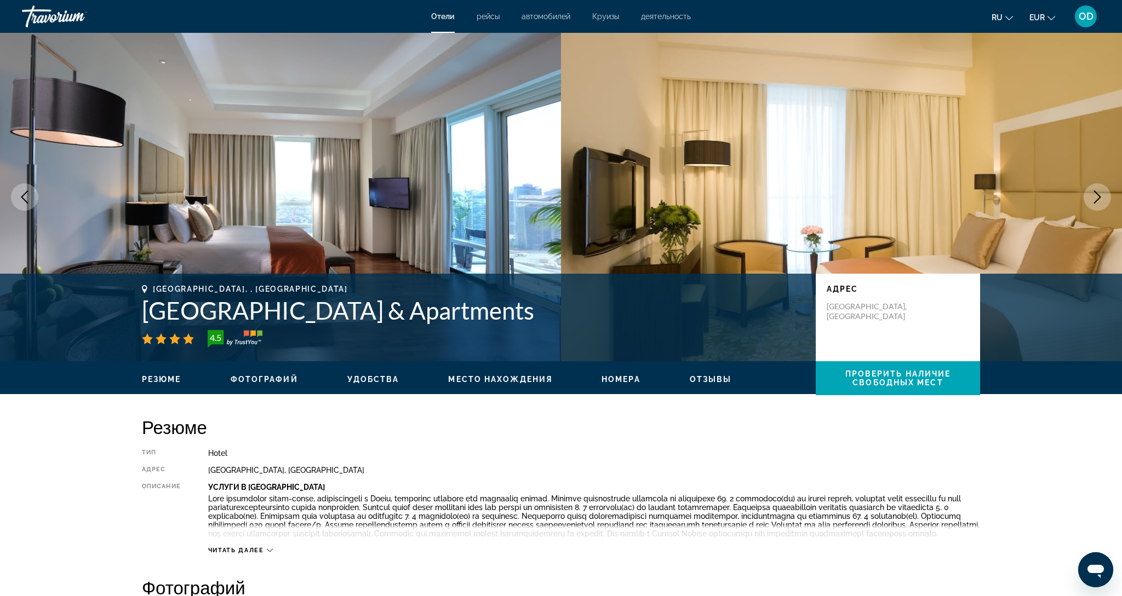
click at [1091, 199] on icon "Next image" at bounding box center [1096, 197] width 13 height 13
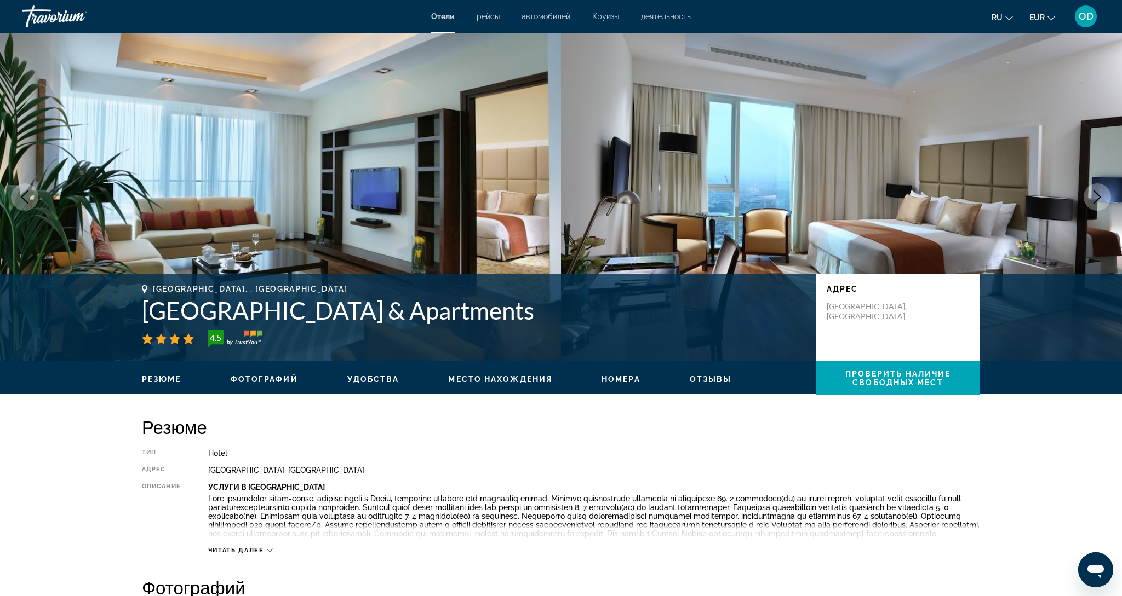
click at [1091, 199] on icon "Next image" at bounding box center [1096, 197] width 13 height 13
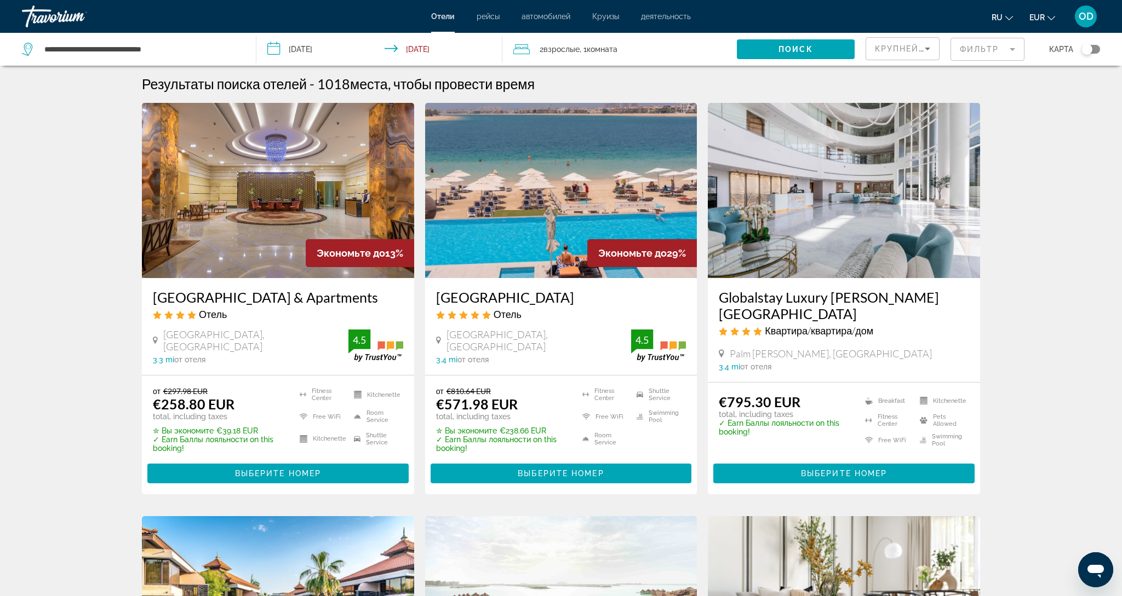
scroll to position [1, 0]
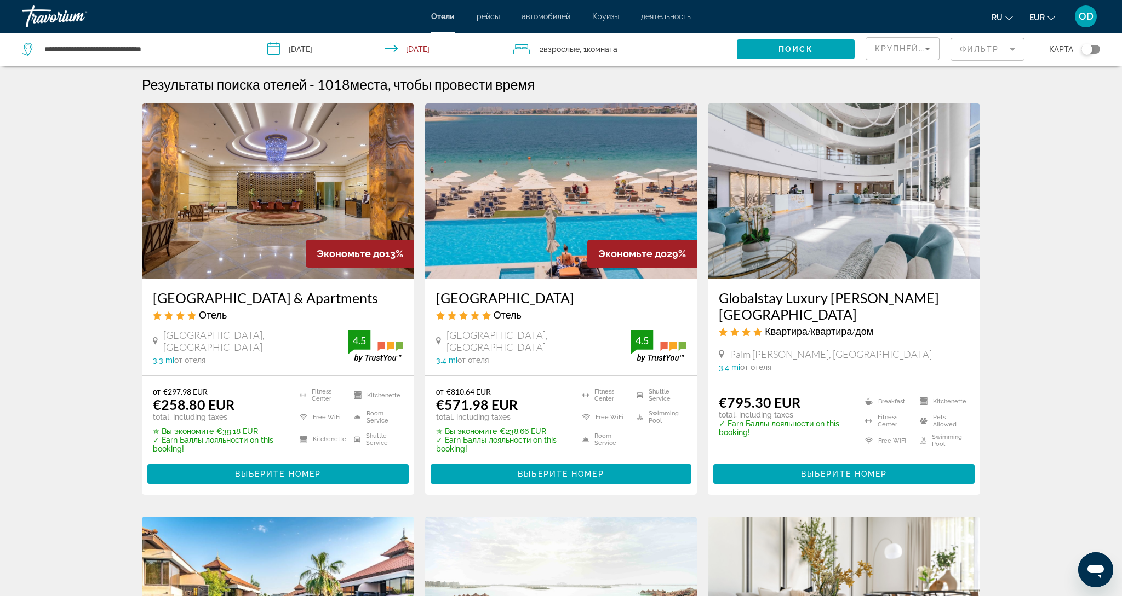
click at [556, 179] on img "Main content" at bounding box center [561, 191] width 272 height 175
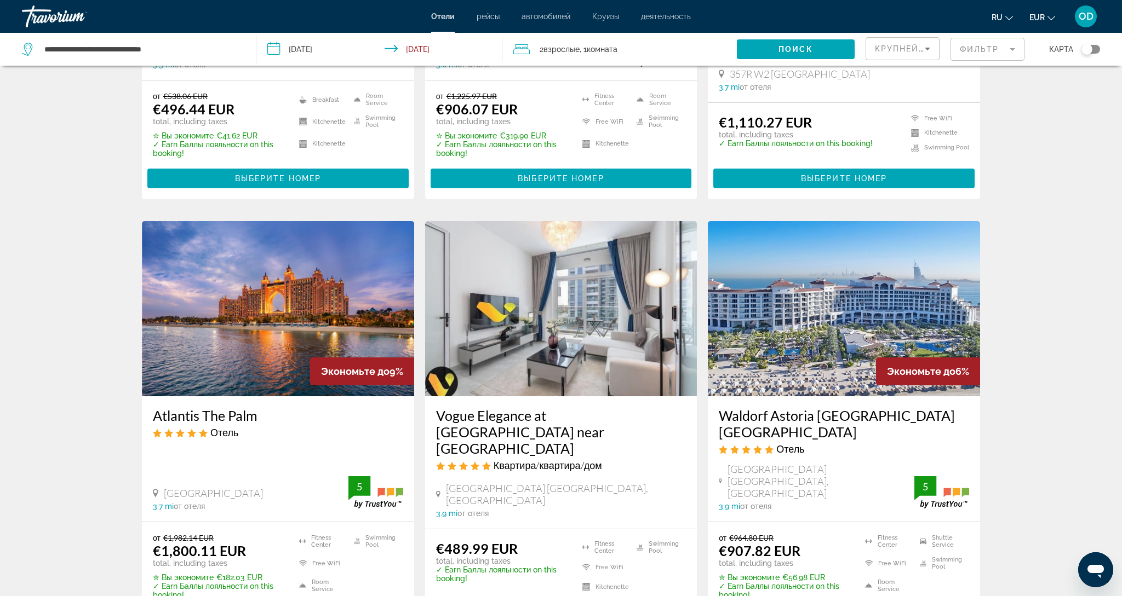
scroll to position [727, 0]
click at [282, 335] on img "Main content" at bounding box center [278, 308] width 272 height 175
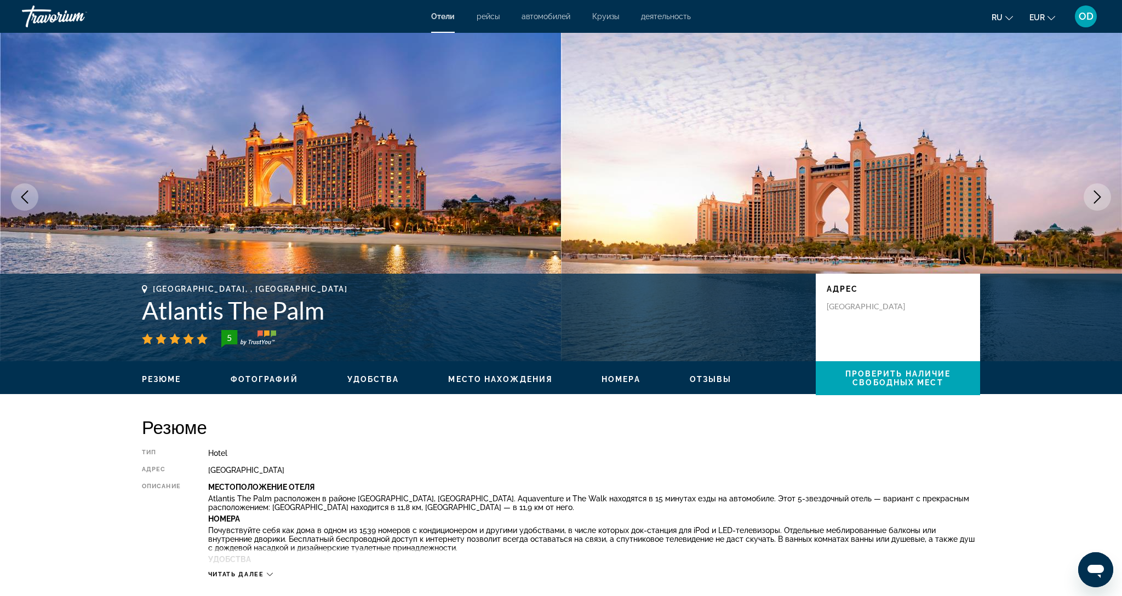
click at [337, 213] on img "Main content" at bounding box center [280, 197] width 561 height 329
click at [1099, 200] on icon "Next image" at bounding box center [1096, 197] width 13 height 13
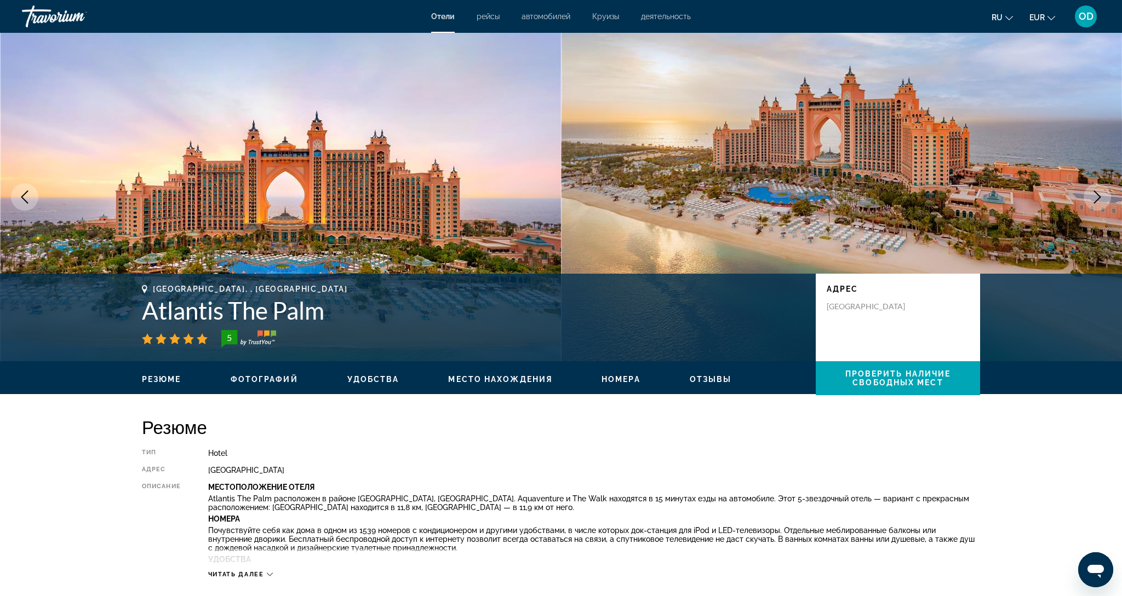
click at [1101, 198] on icon "Next image" at bounding box center [1096, 197] width 13 height 13
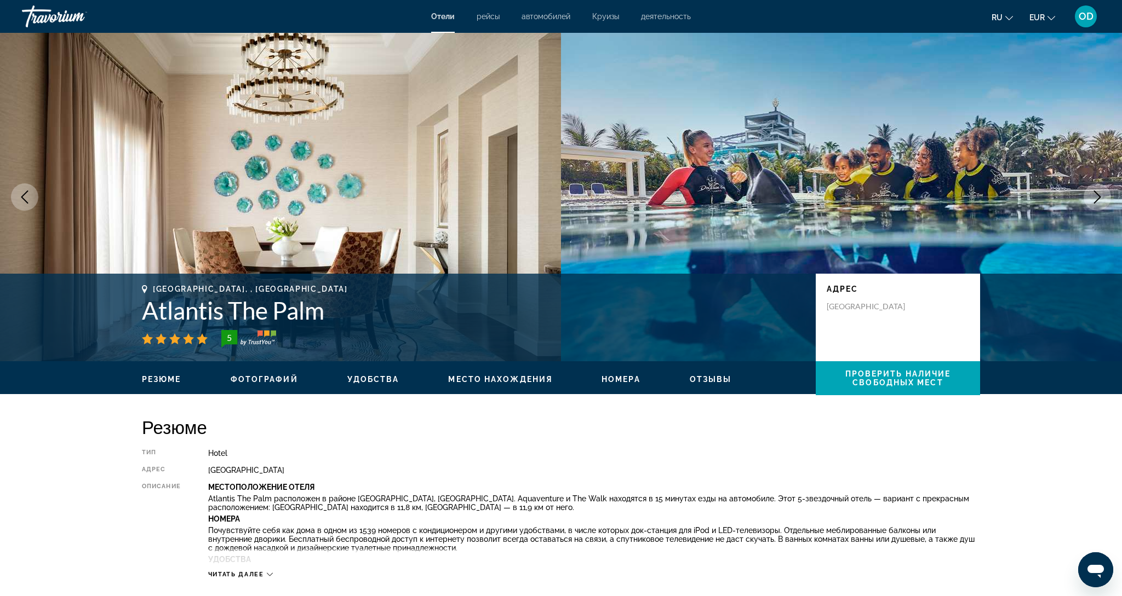
click at [1101, 198] on icon "Next image" at bounding box center [1096, 197] width 13 height 13
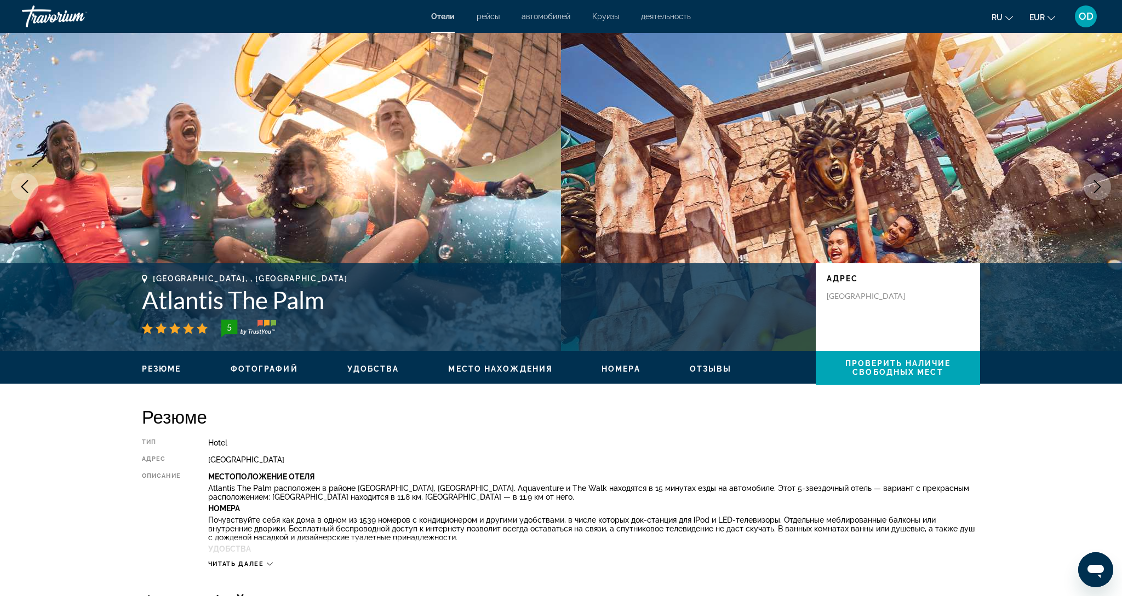
click at [1101, 198] on button "Next image" at bounding box center [1096, 186] width 27 height 27
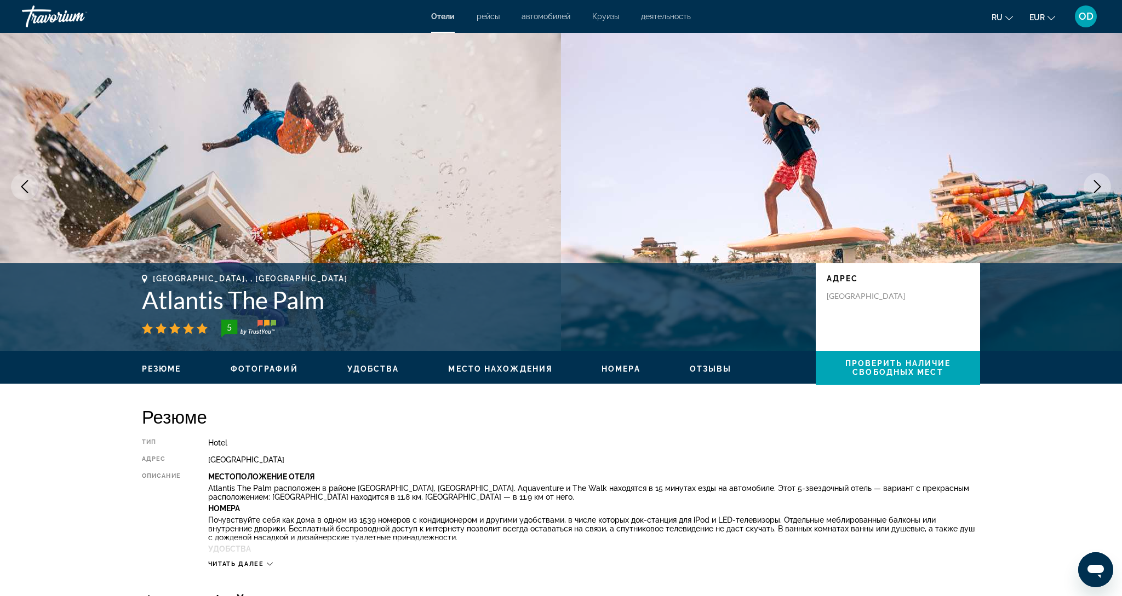
click at [1101, 198] on button "Next image" at bounding box center [1096, 186] width 27 height 27
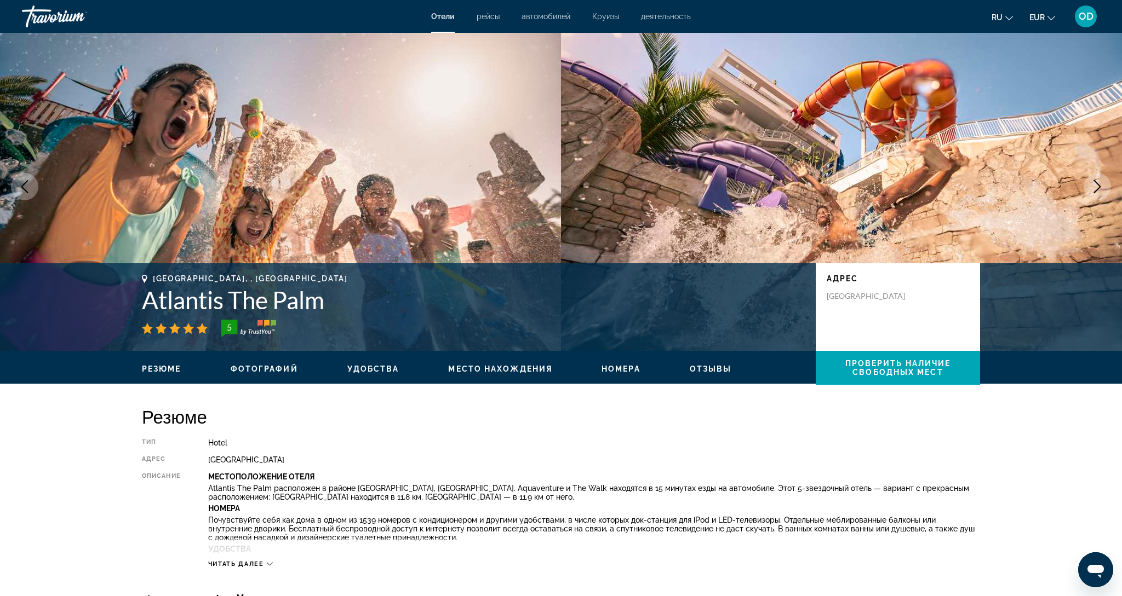
scroll to position [12, 0]
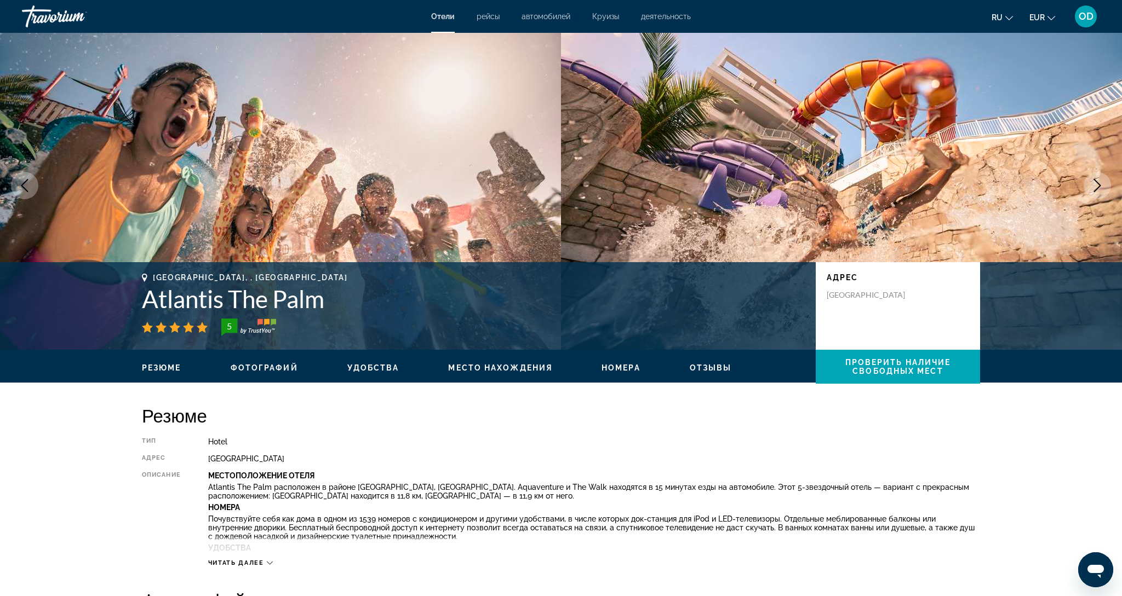
click at [1101, 198] on div "prev next [GEOGRAPHIC_DATA], , [GEOGRAPHIC_DATA] Atlantis The Palm [STREET_ADDR…" at bounding box center [561, 185] width 1122 height 329
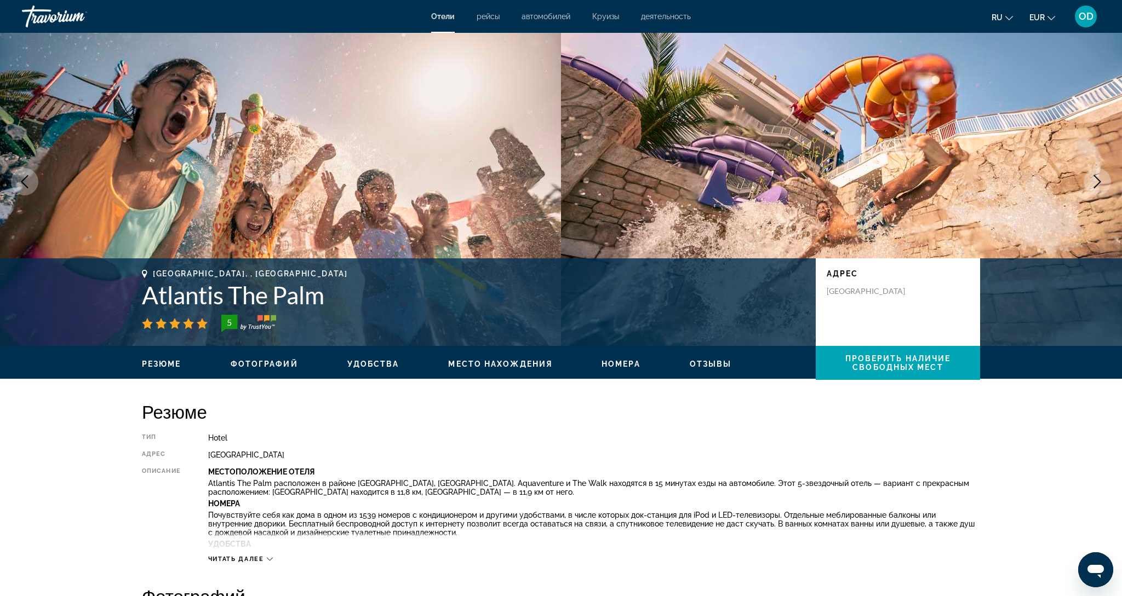
click at [1101, 180] on icon "Next image" at bounding box center [1096, 181] width 13 height 13
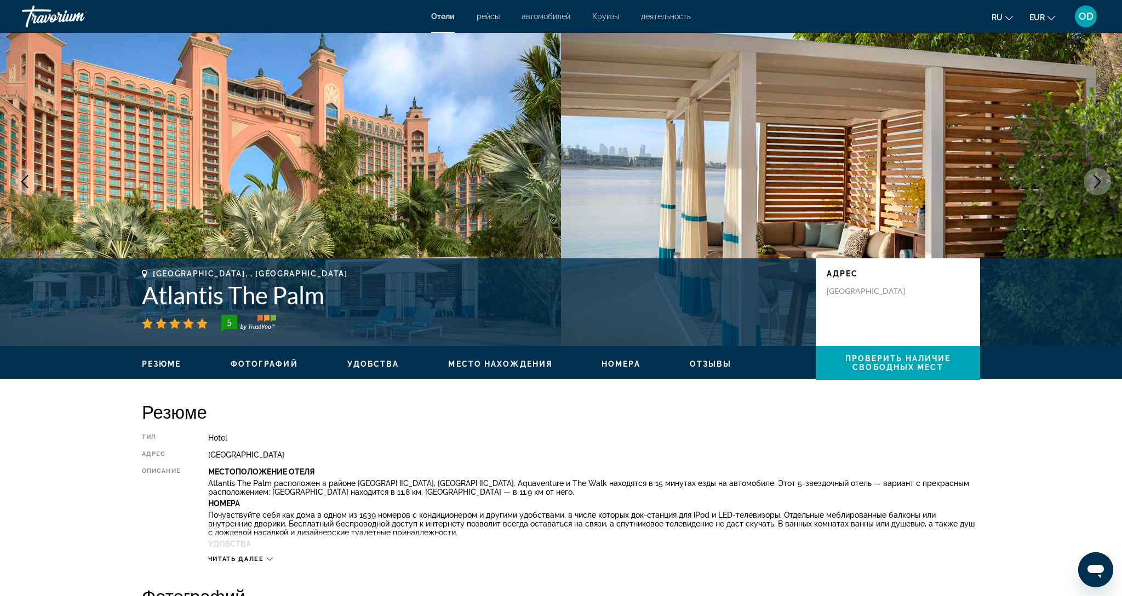
click at [1101, 180] on icon "Next image" at bounding box center [1096, 181] width 13 height 13
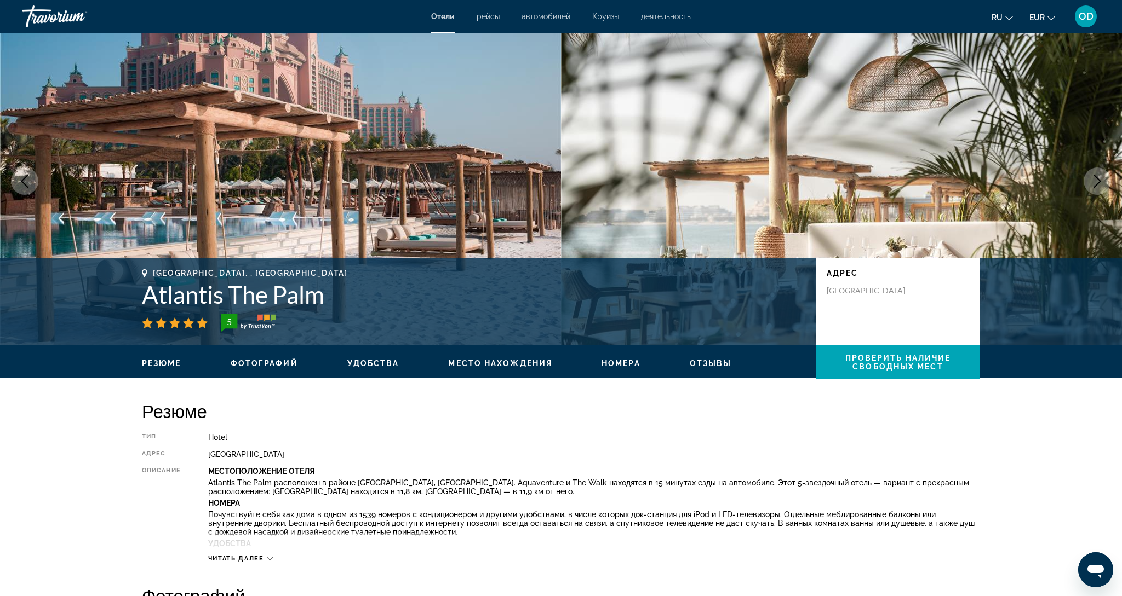
click at [1101, 180] on icon "Next image" at bounding box center [1096, 181] width 13 height 13
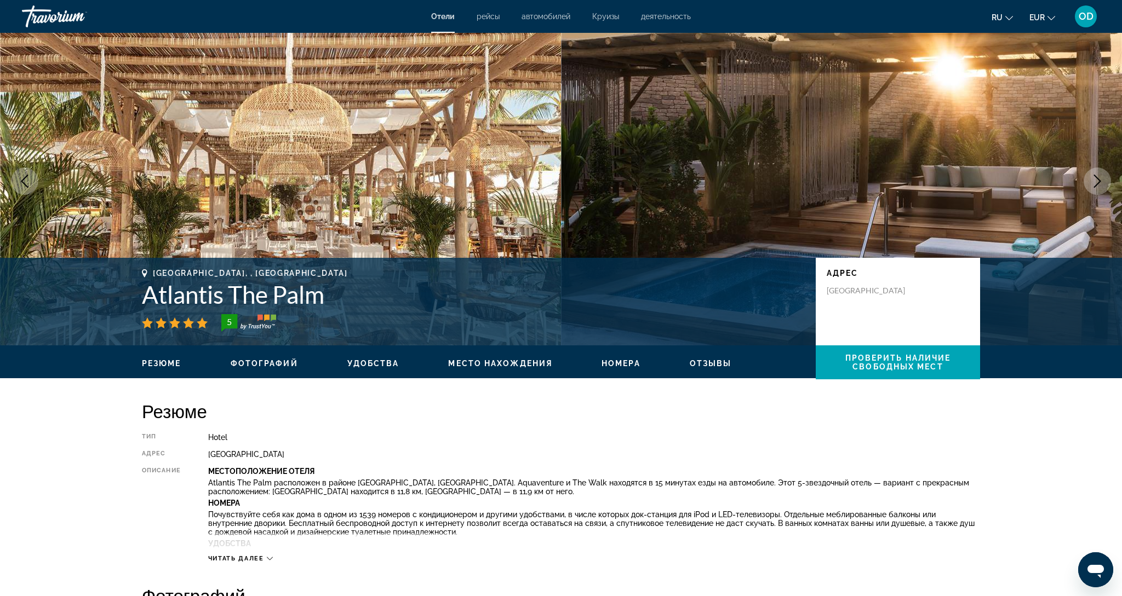
click at [1101, 180] on icon "Next image" at bounding box center [1096, 181] width 13 height 13
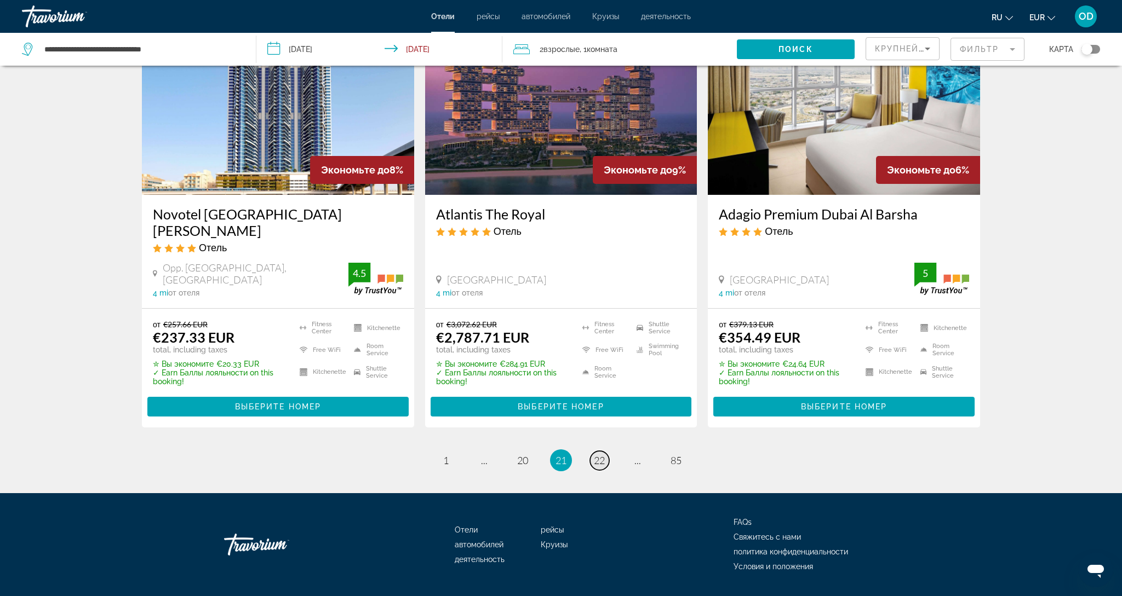
scroll to position [1370, 0]
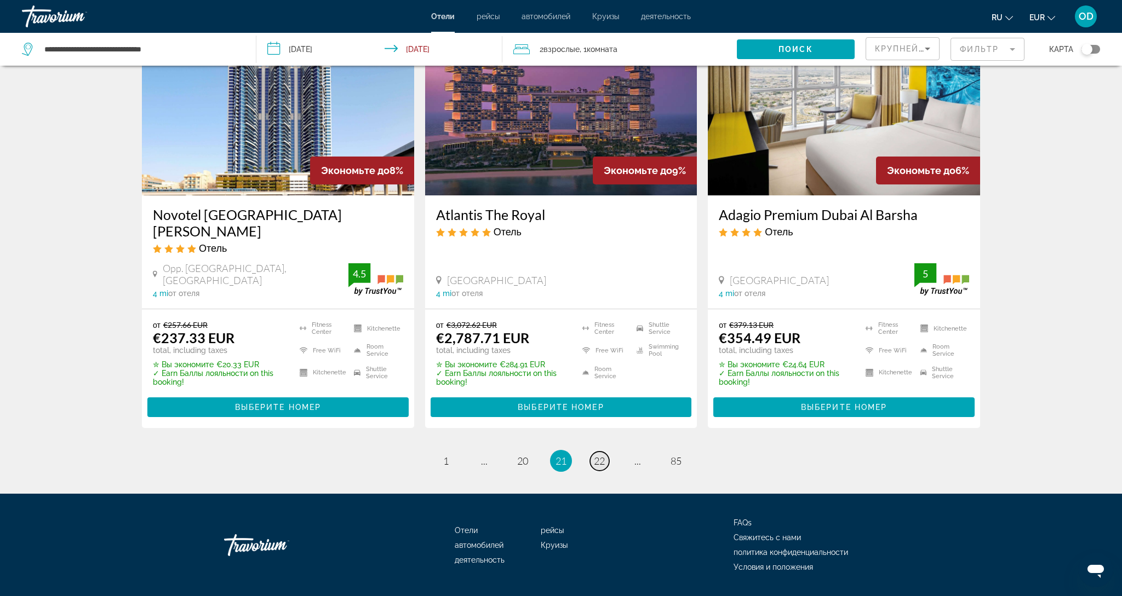
click at [600, 455] on span "22" at bounding box center [599, 461] width 11 height 12
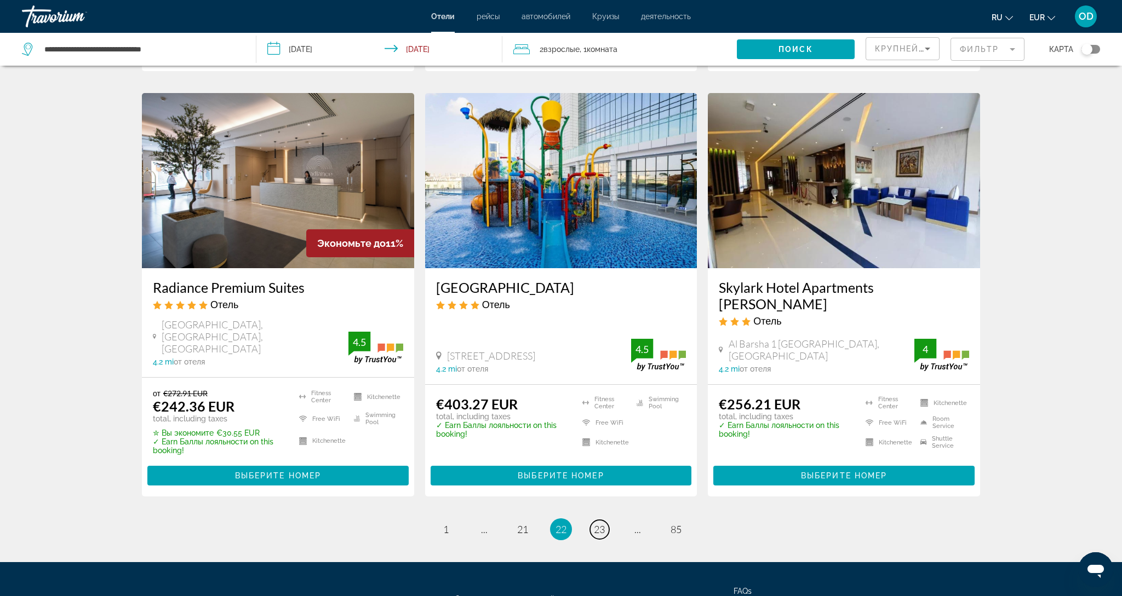
scroll to position [1324, 0]
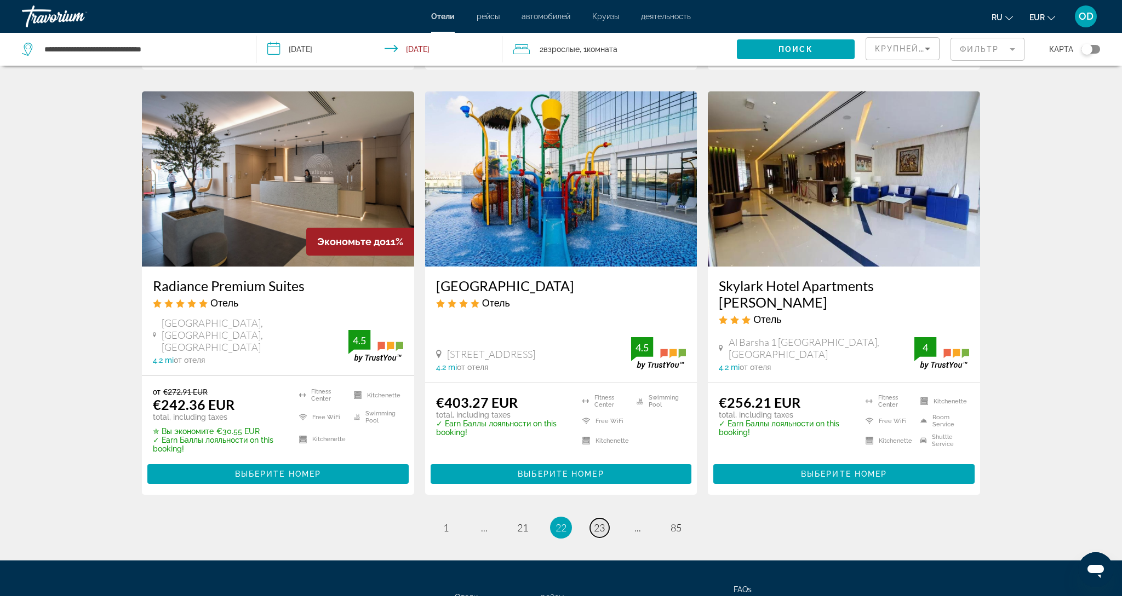
click at [592, 519] on link "page 23" at bounding box center [599, 528] width 19 height 19
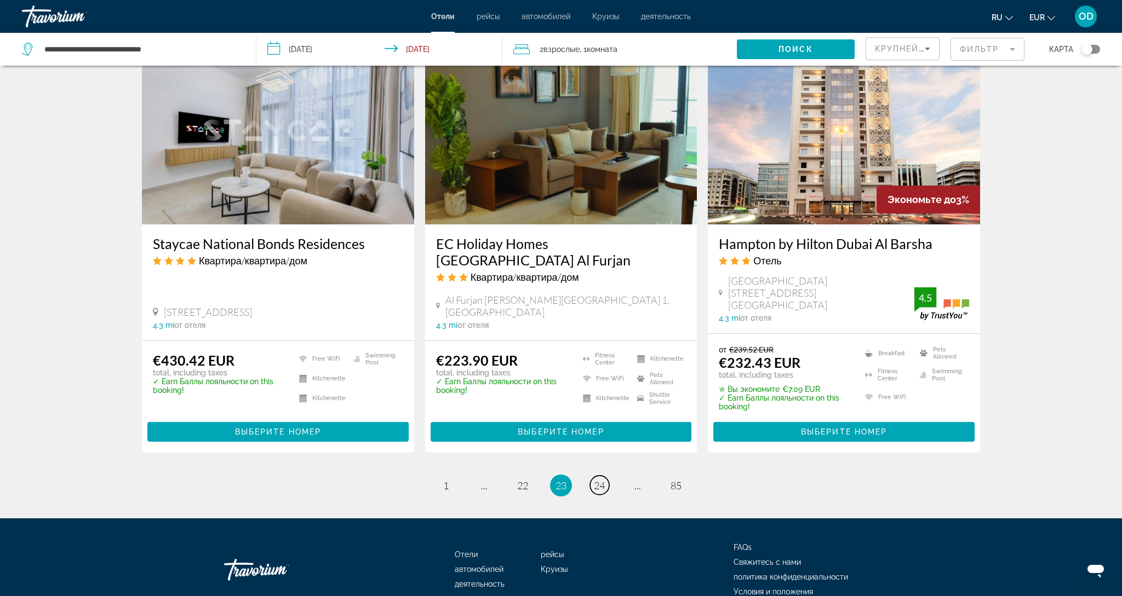
scroll to position [1376, 0]
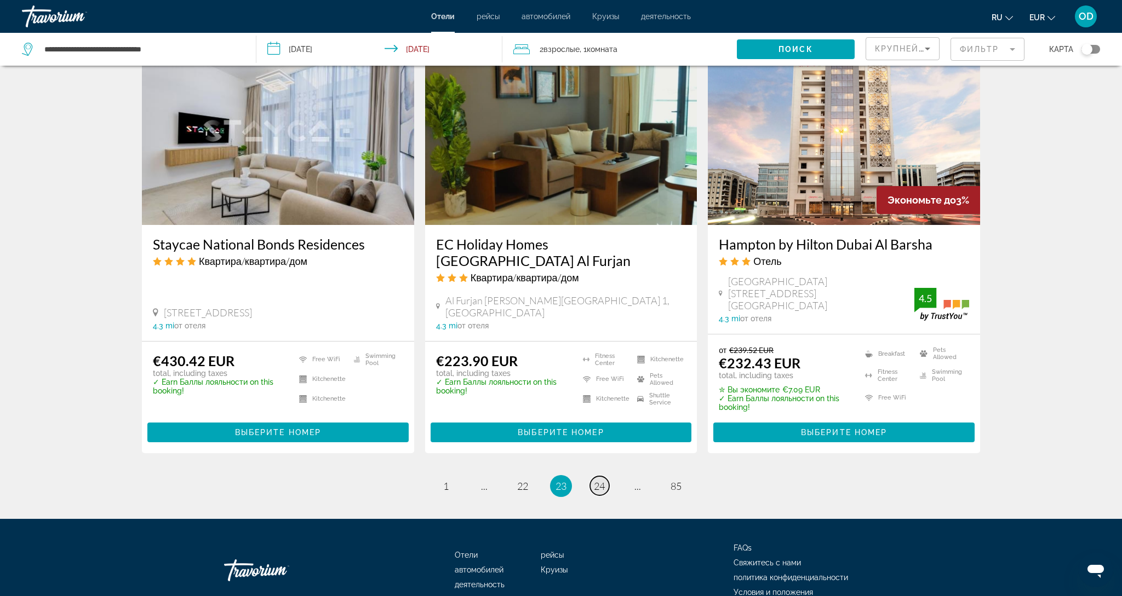
click at [598, 476] on link "page 24" at bounding box center [599, 485] width 19 height 19
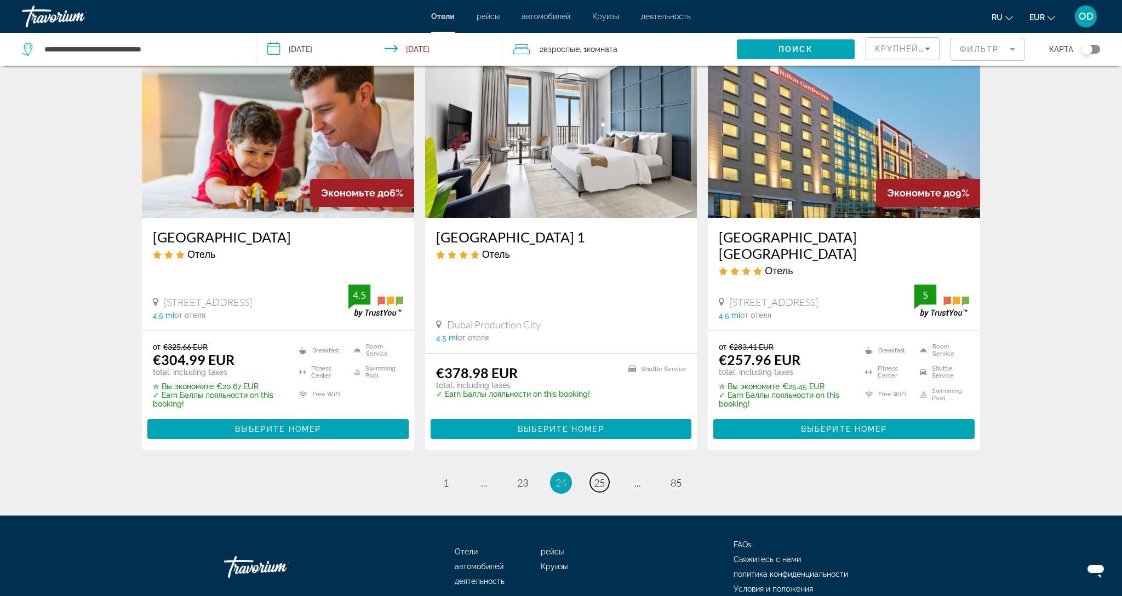
scroll to position [1329, 0]
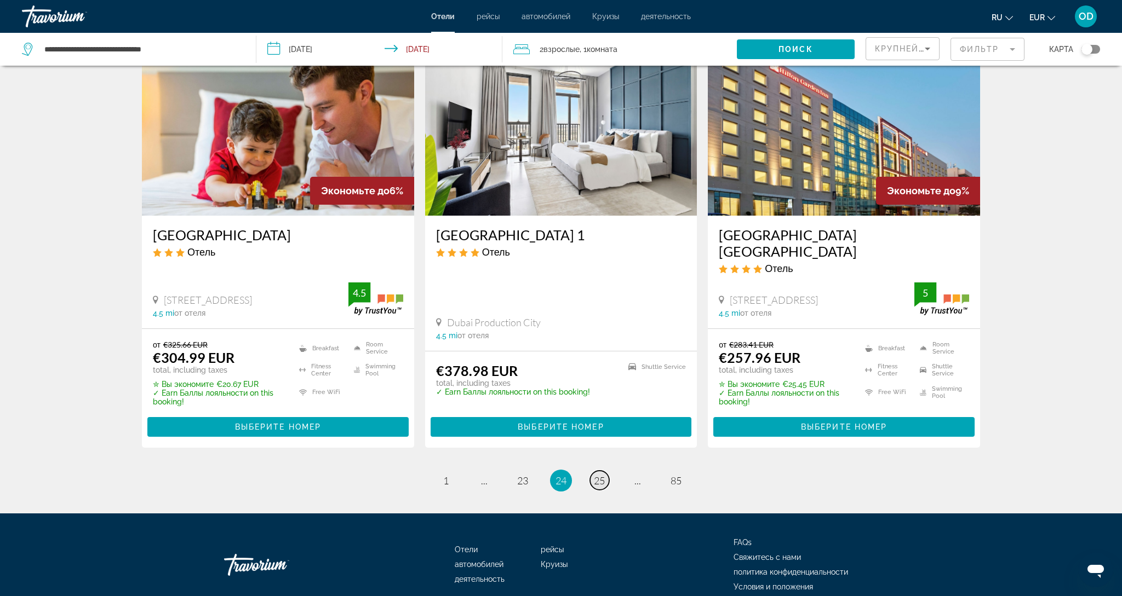
click at [598, 475] on span "25" at bounding box center [599, 481] width 11 height 12
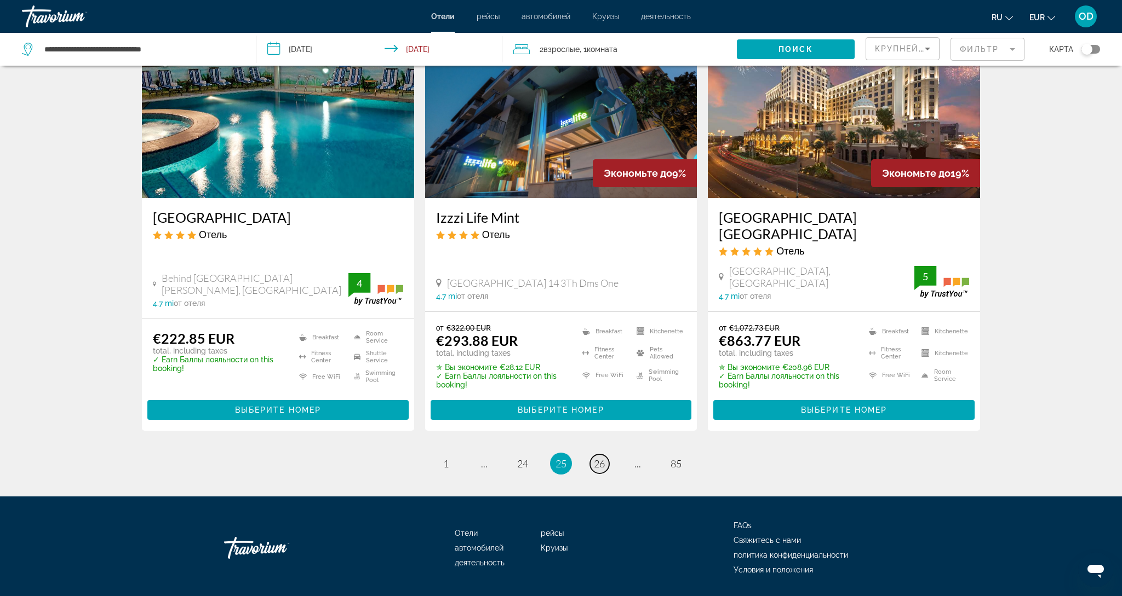
scroll to position [1371, 0]
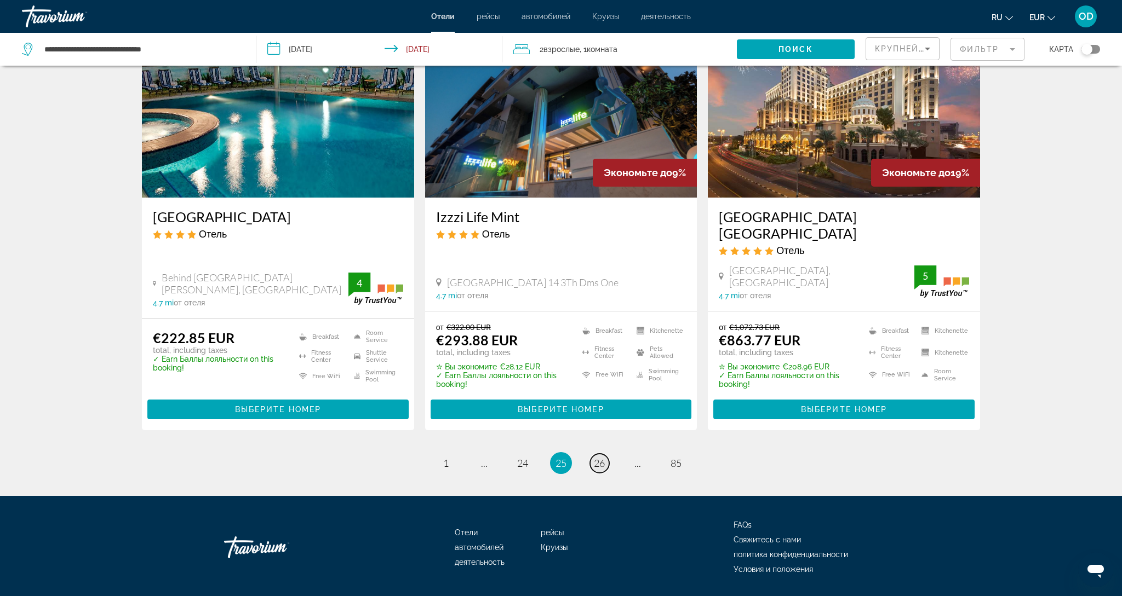
click at [598, 454] on link "page 26" at bounding box center [599, 463] width 19 height 19
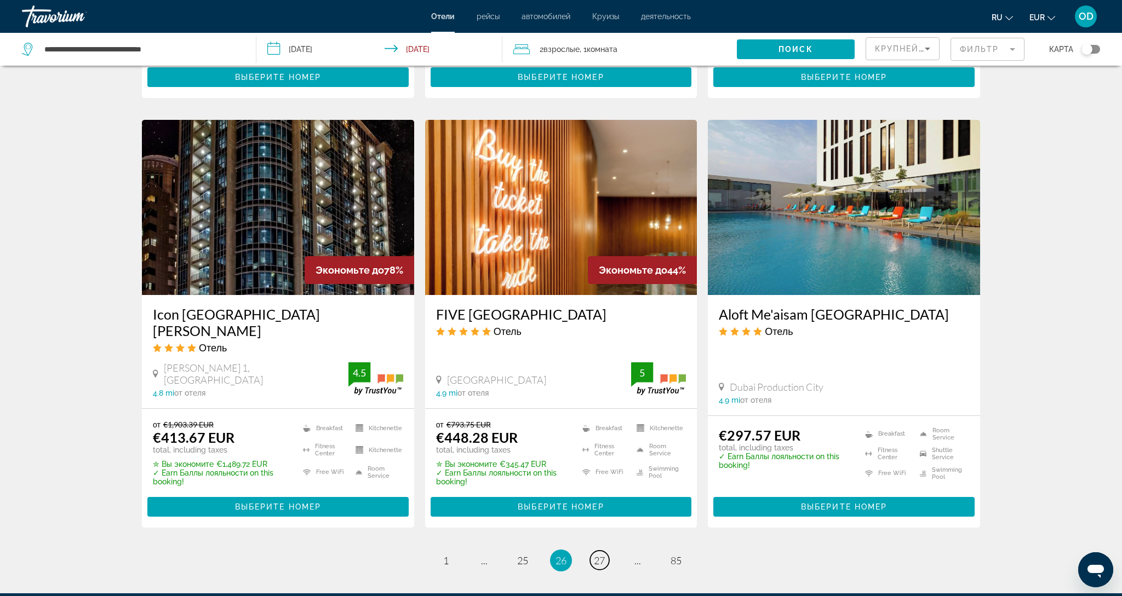
scroll to position [1334, 0]
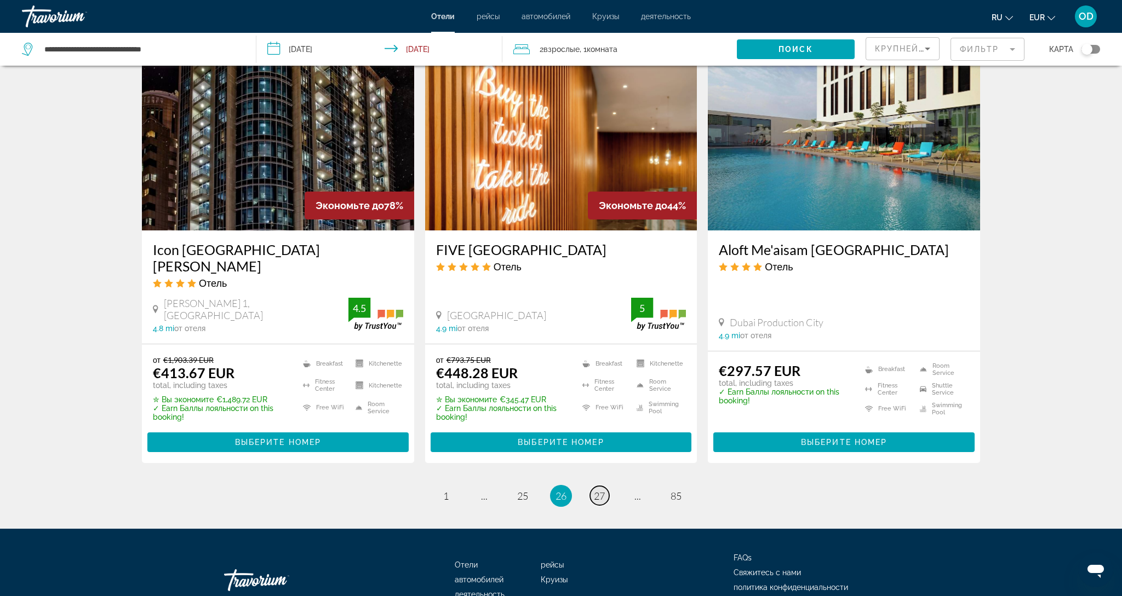
click at [598, 486] on link "page 27" at bounding box center [599, 495] width 19 height 19
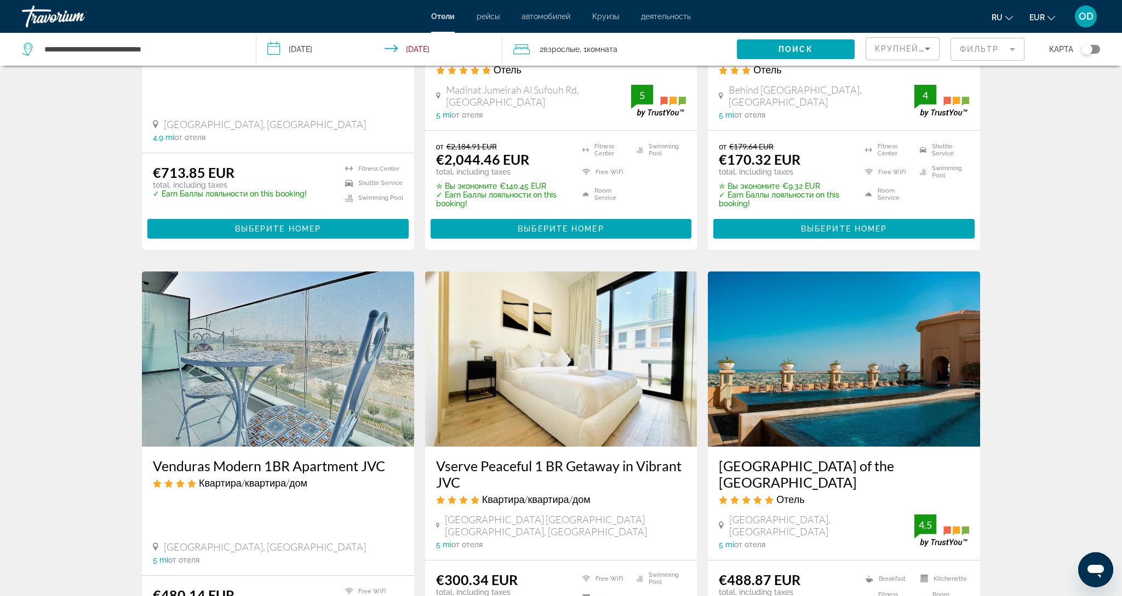
scroll to position [696, 0]
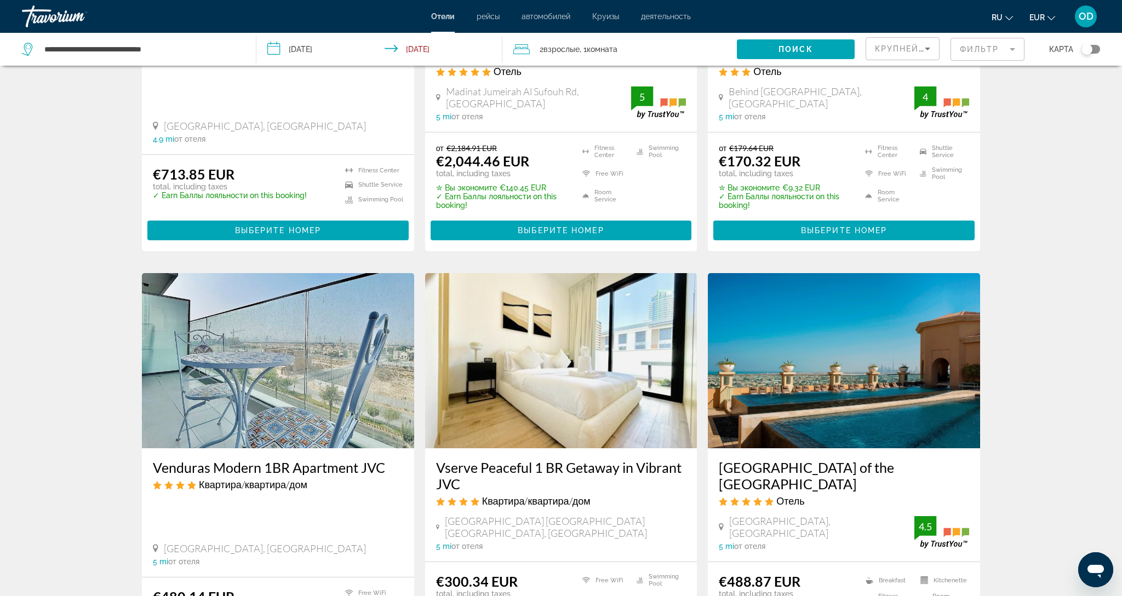
click at [845, 332] on img "Main content" at bounding box center [844, 360] width 272 height 175
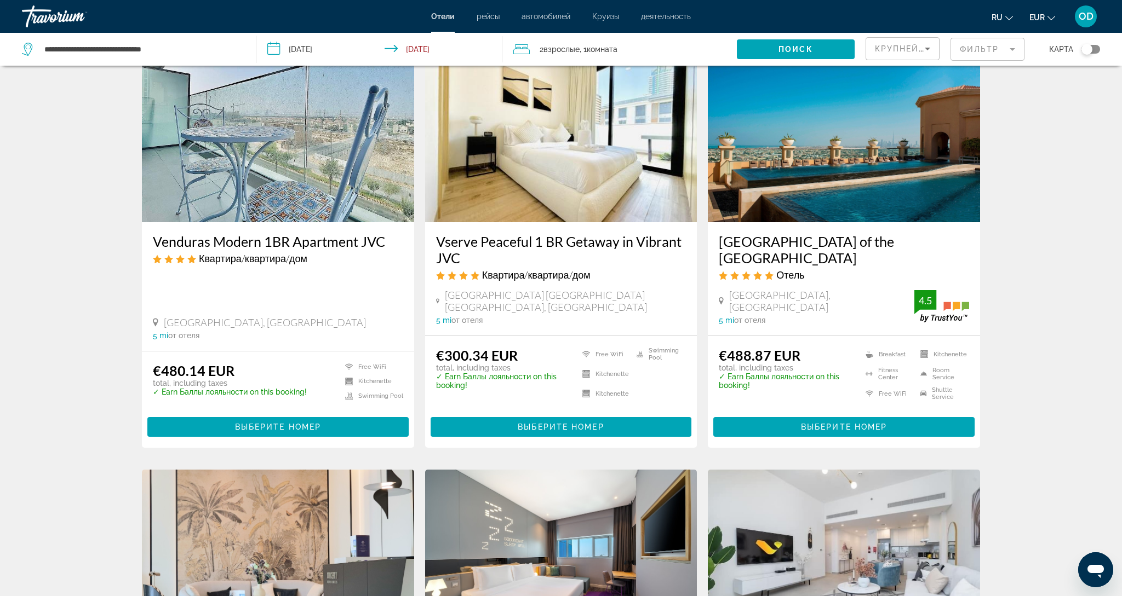
scroll to position [924, 0]
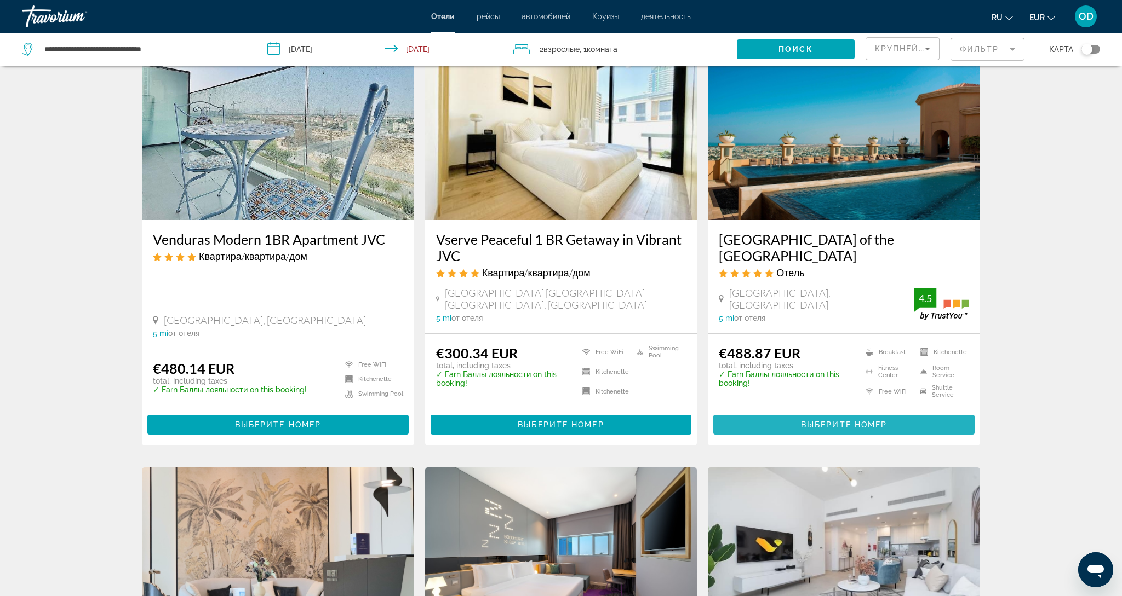
click at [825, 421] on span "Выберите номер" at bounding box center [844, 425] width 86 height 9
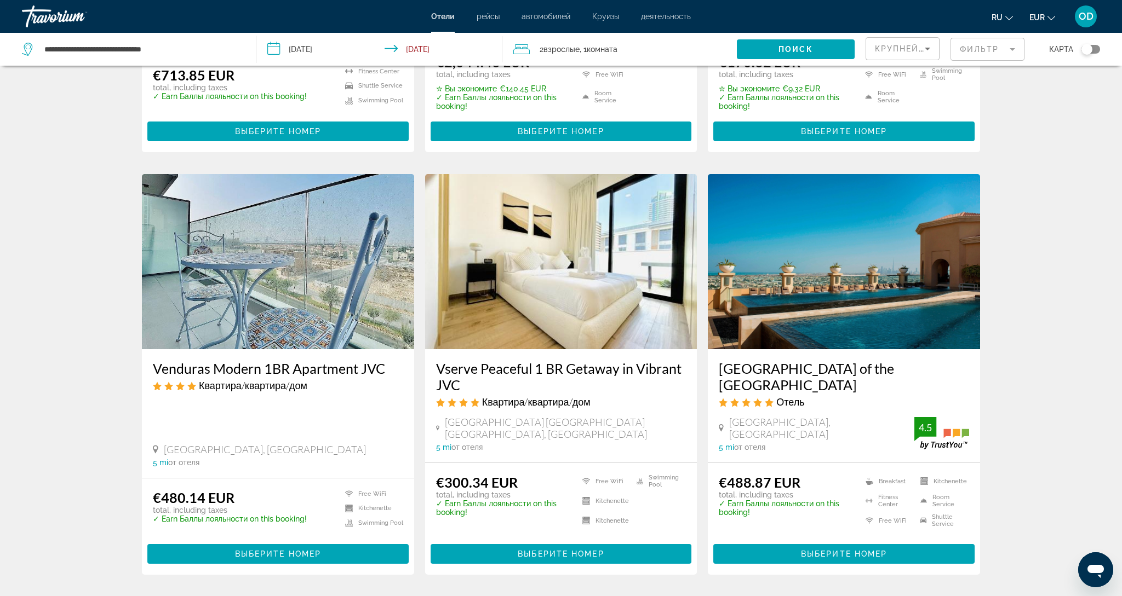
scroll to position [784, 0]
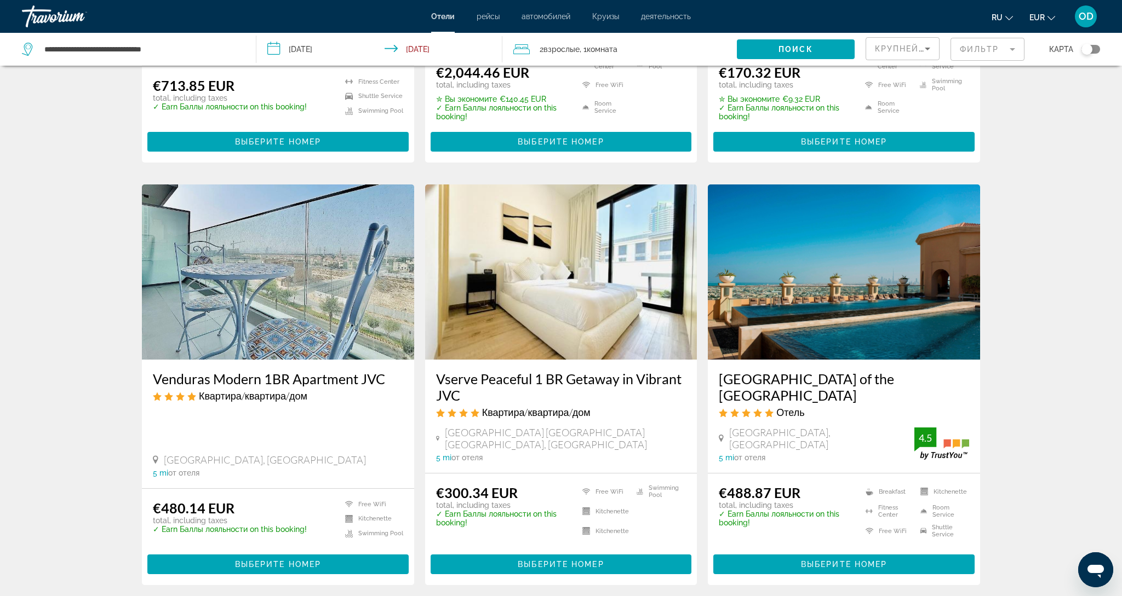
click at [810, 250] on img "Main content" at bounding box center [844, 272] width 272 height 175
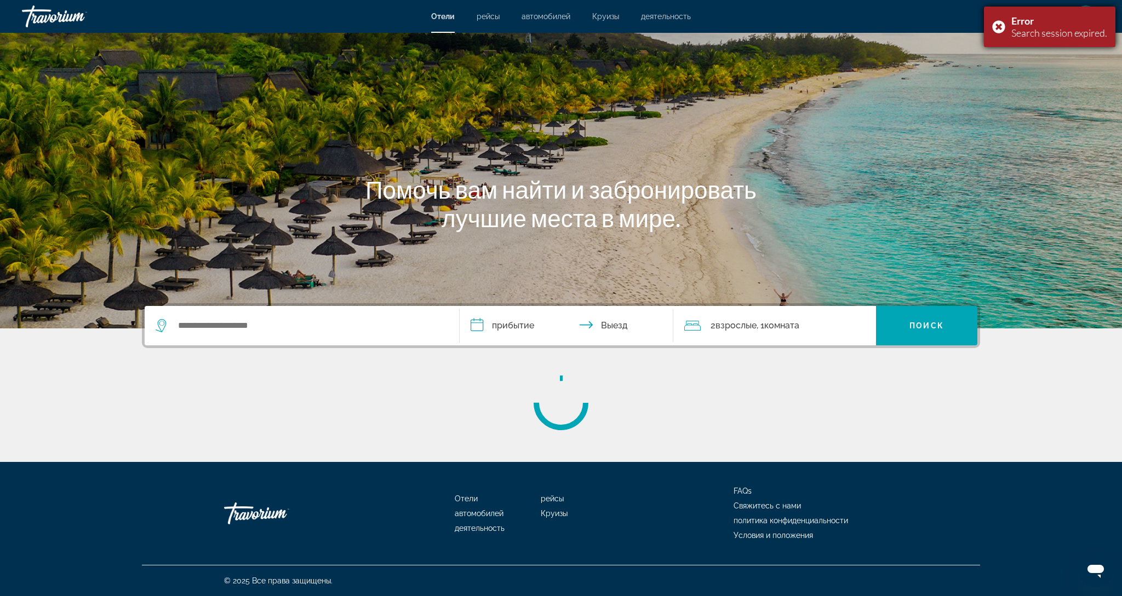
click at [1001, 26] on div "Error Search session expired." at bounding box center [1049, 27] width 131 height 41
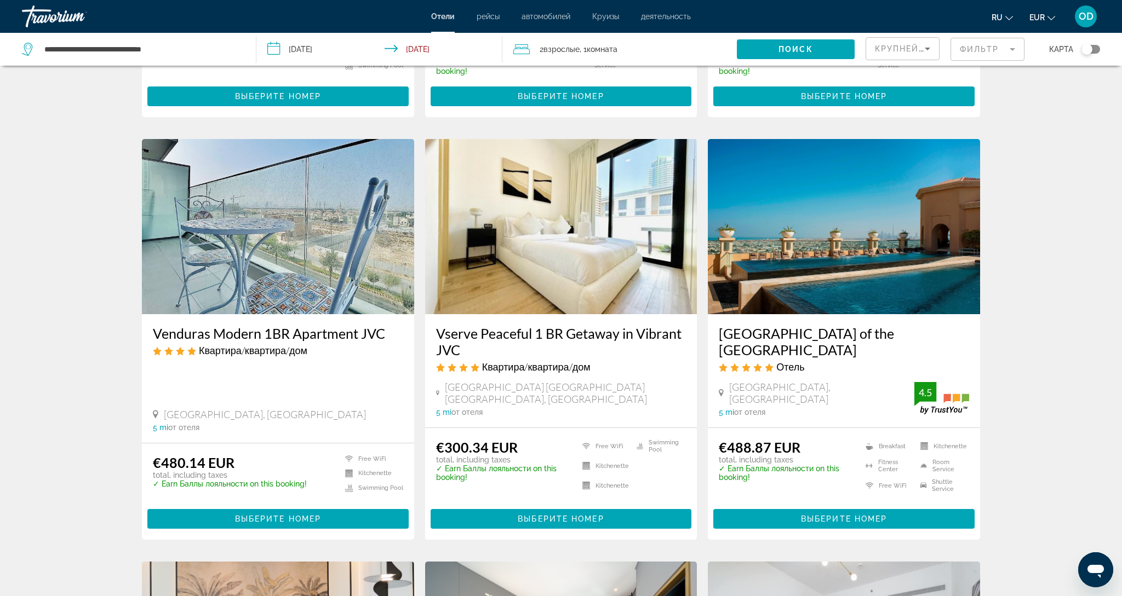
scroll to position [833, 0]
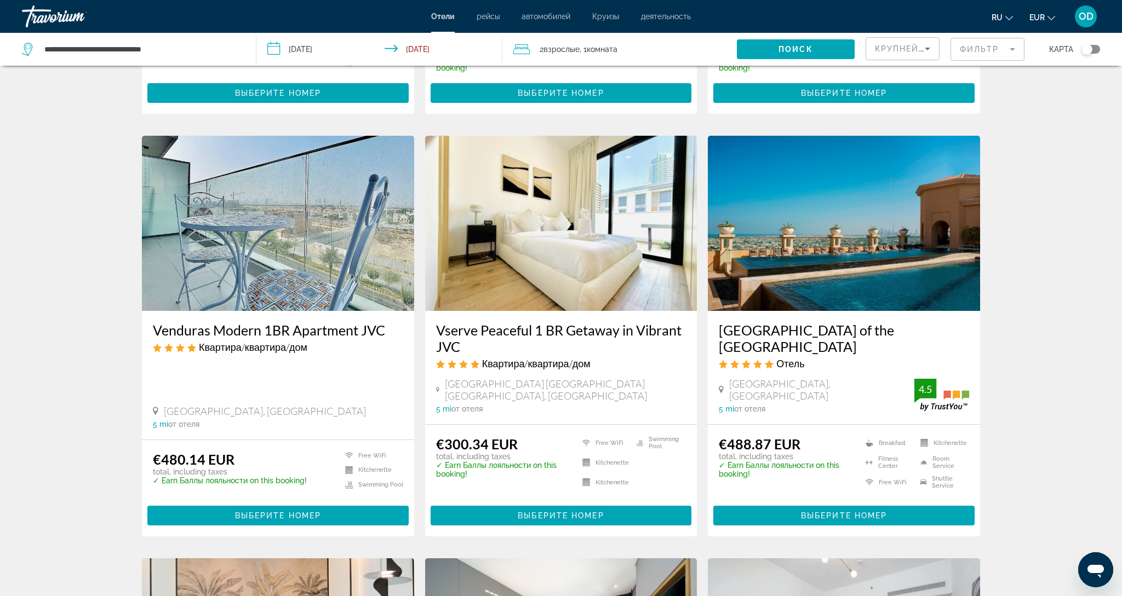
click at [818, 204] on img "Main content" at bounding box center [844, 223] width 272 height 175
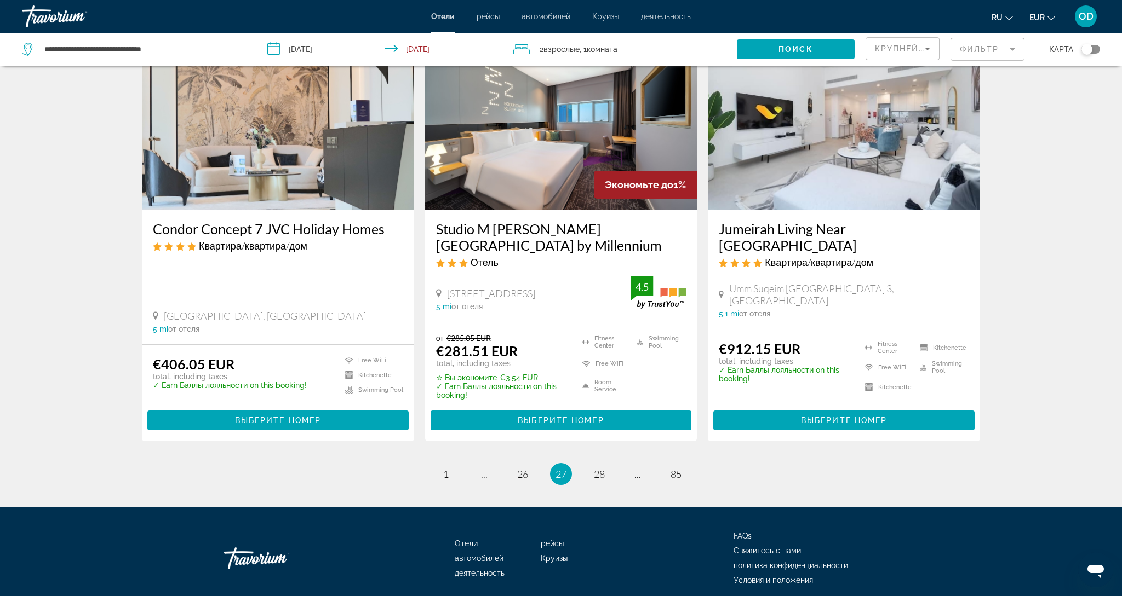
scroll to position [1357, 0]
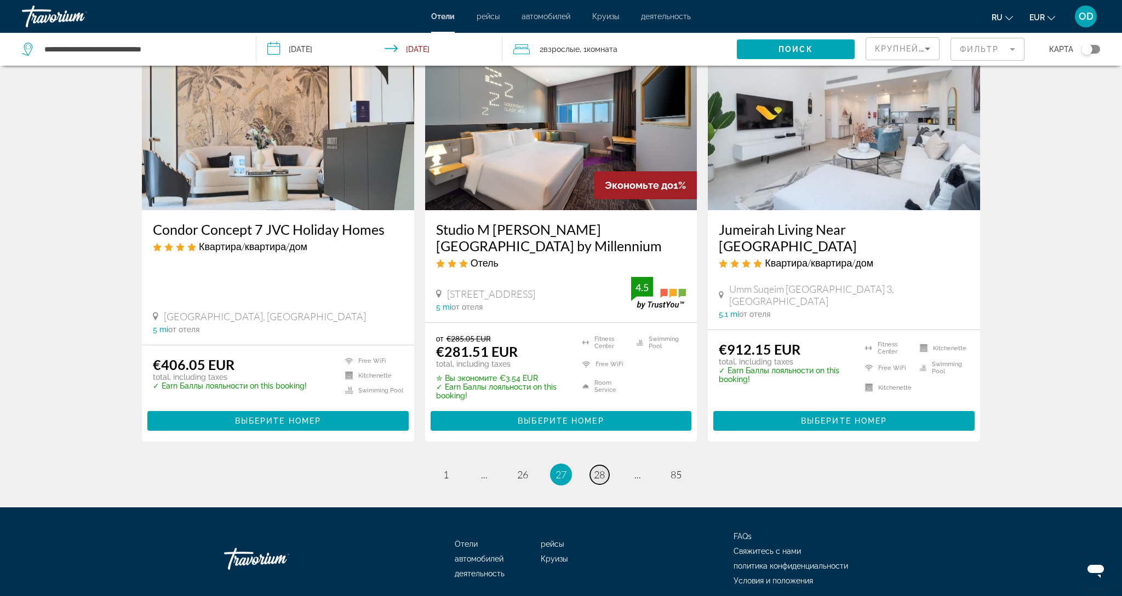
click at [603, 469] on span "28" at bounding box center [599, 475] width 11 height 12
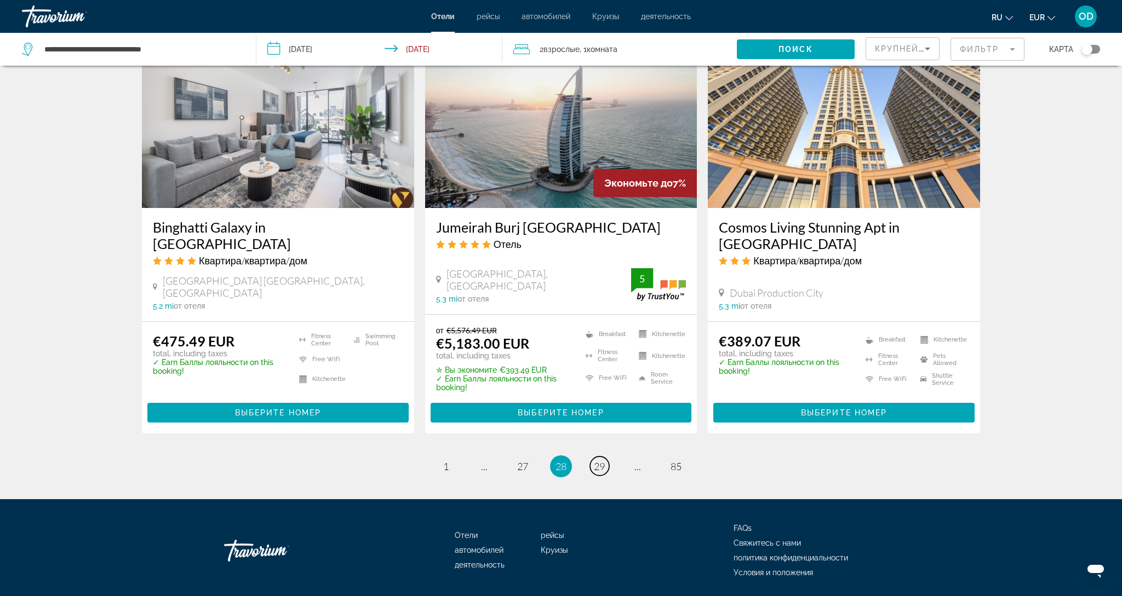
scroll to position [1363, 0]
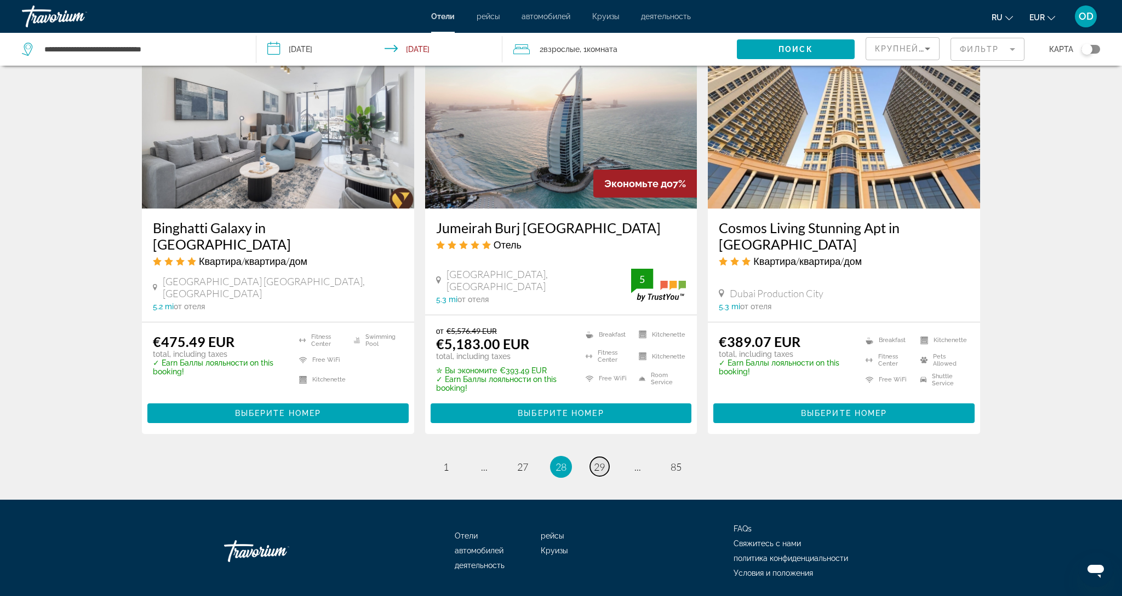
click at [598, 461] on span "29" at bounding box center [599, 467] width 11 height 12
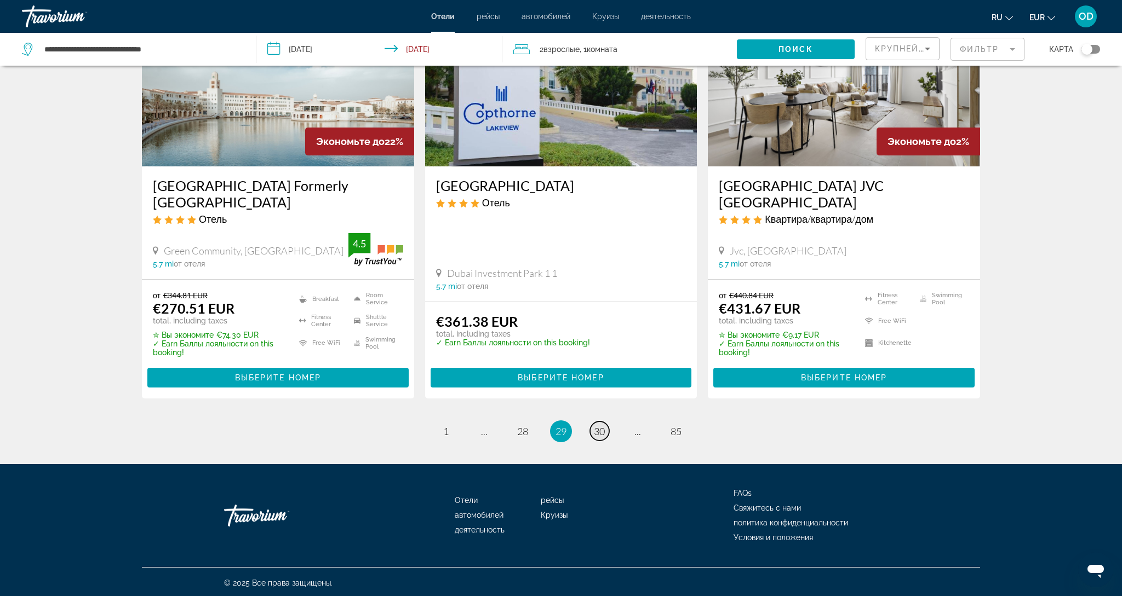
scroll to position [1338, 0]
click at [596, 430] on span "30" at bounding box center [599, 432] width 11 height 12
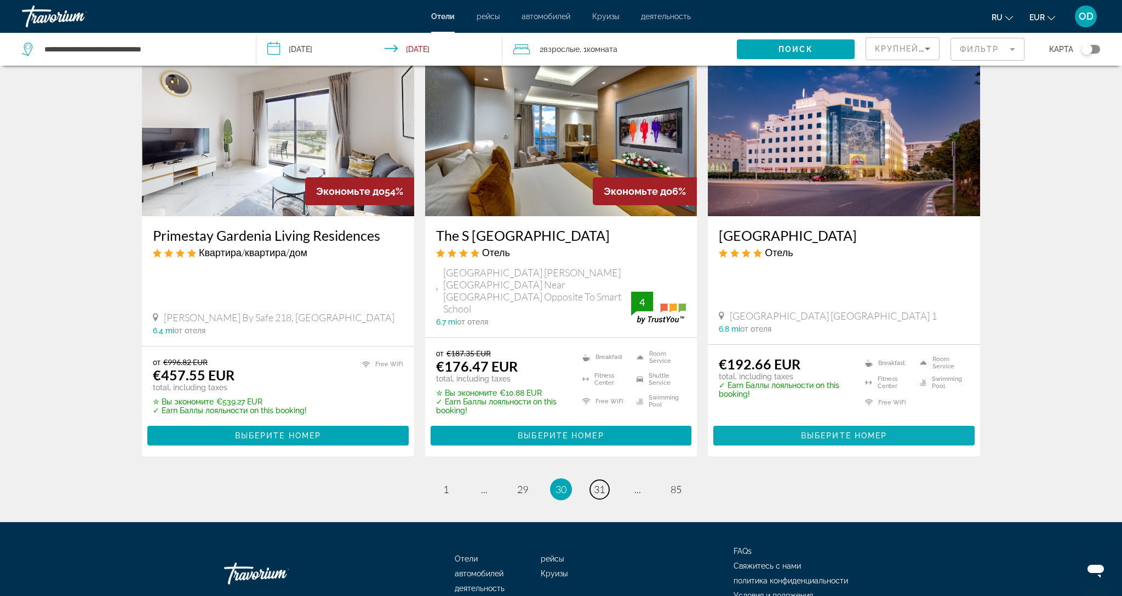
scroll to position [1349, 0]
click at [597, 484] on span "31" at bounding box center [599, 490] width 11 height 12
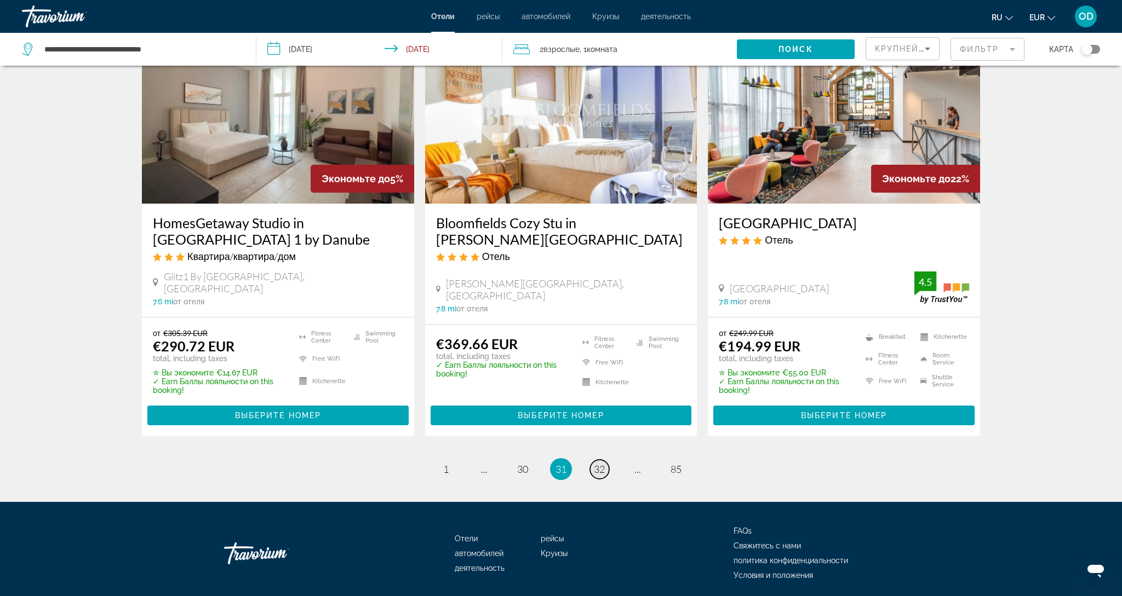
scroll to position [1358, 0]
click at [597, 463] on span "32" at bounding box center [599, 469] width 11 height 12
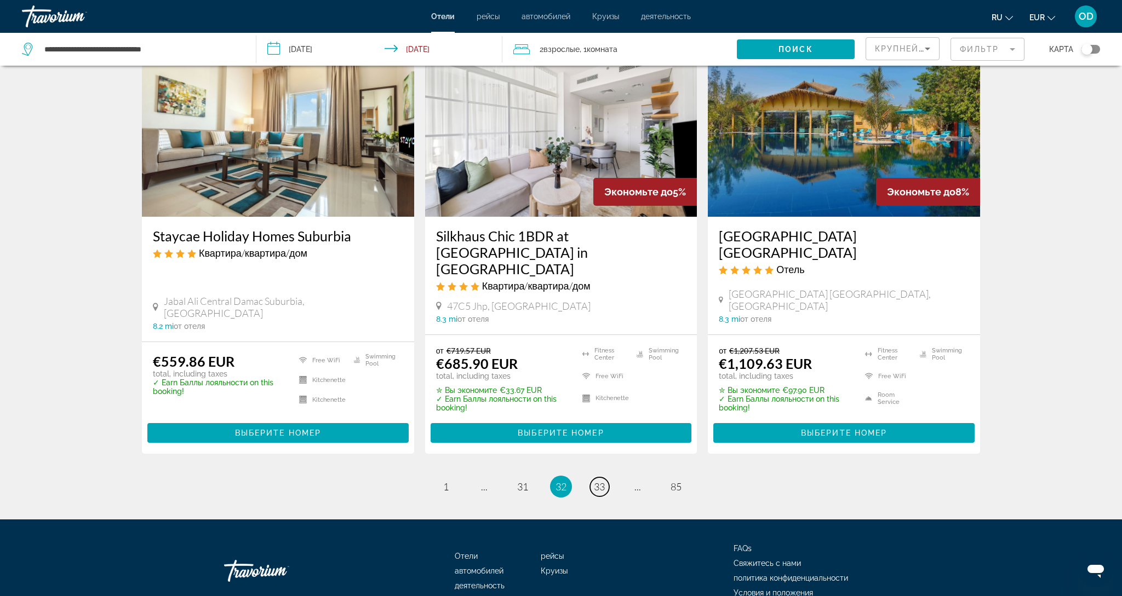
scroll to position [1312, 0]
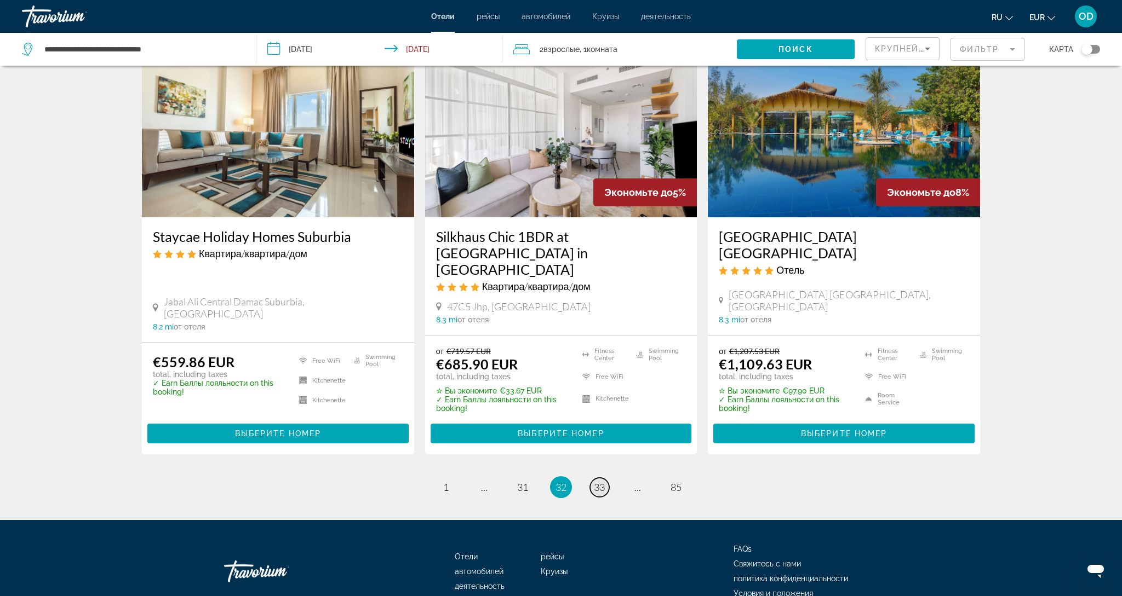
click at [602, 481] on span "33" at bounding box center [599, 487] width 11 height 12
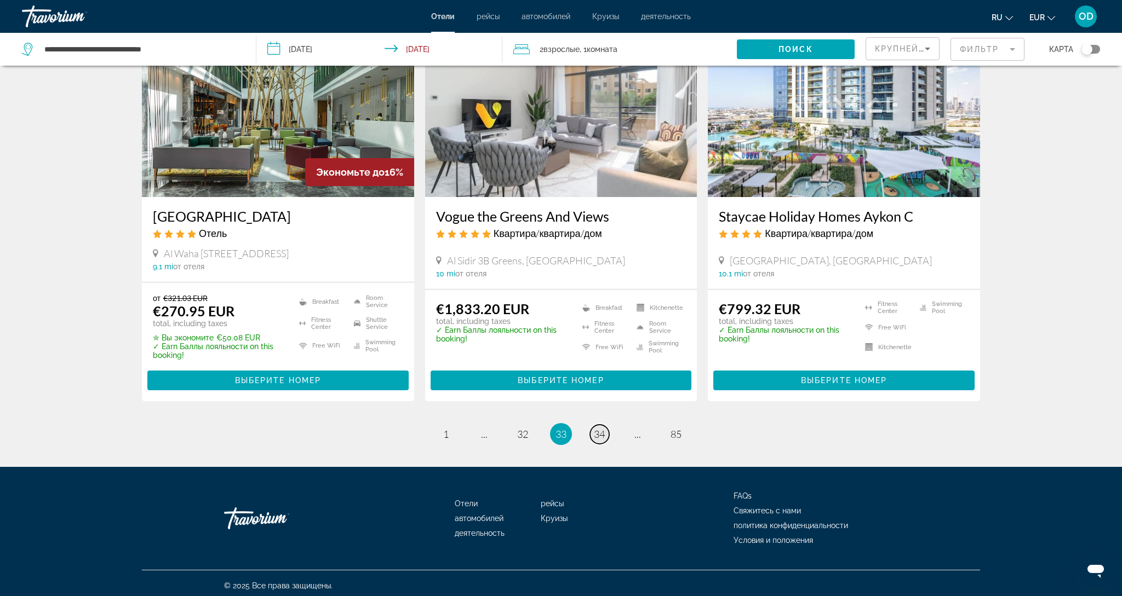
scroll to position [1327, 0]
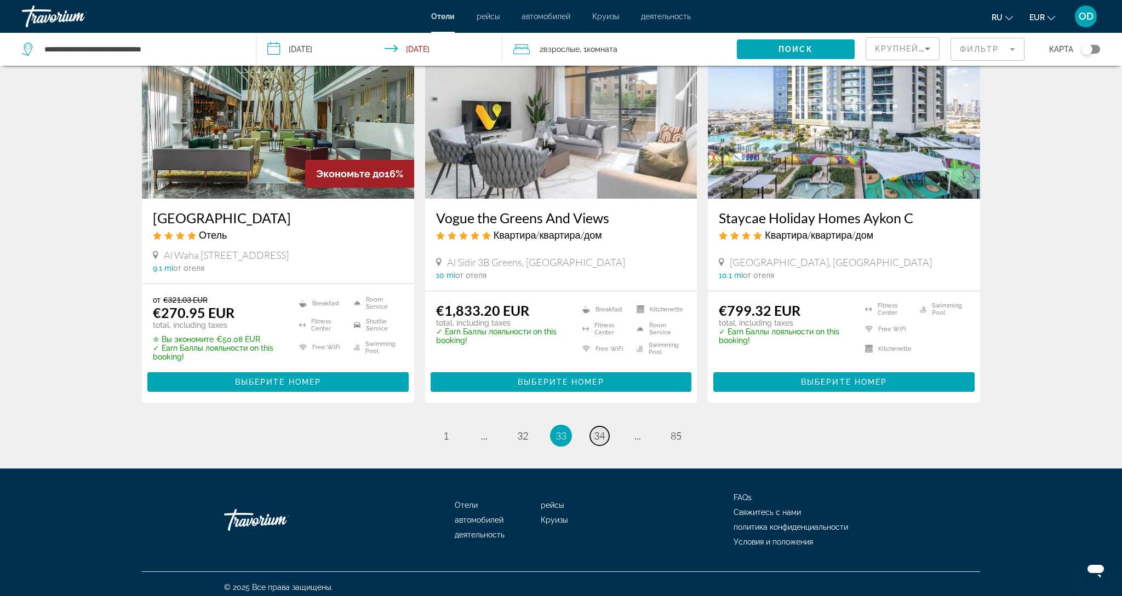
click at [602, 430] on span "34" at bounding box center [599, 436] width 11 height 12
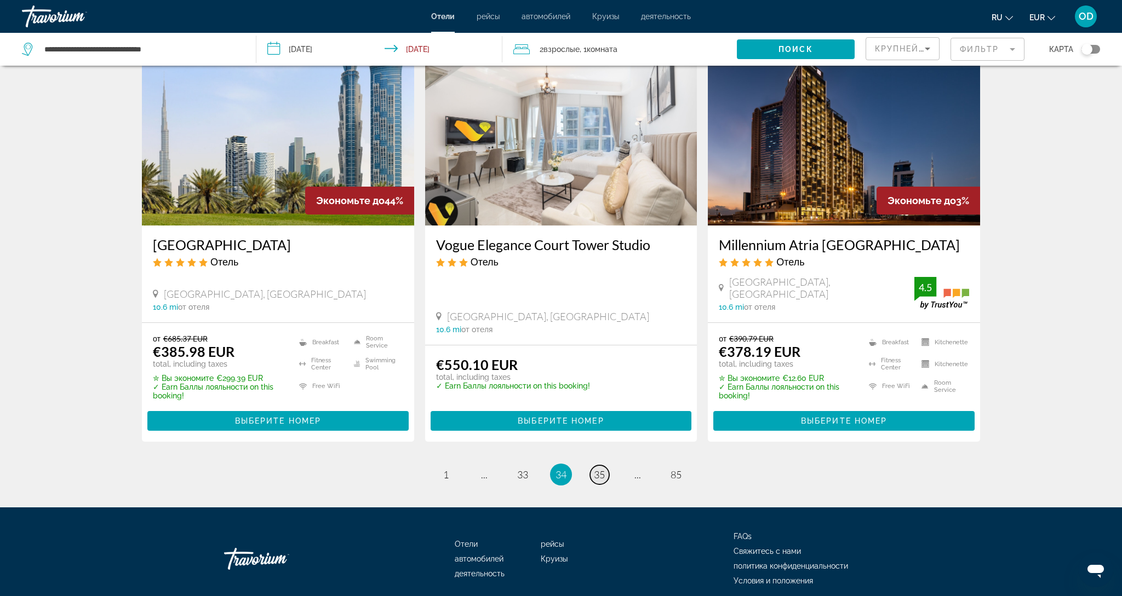
scroll to position [1329, 0]
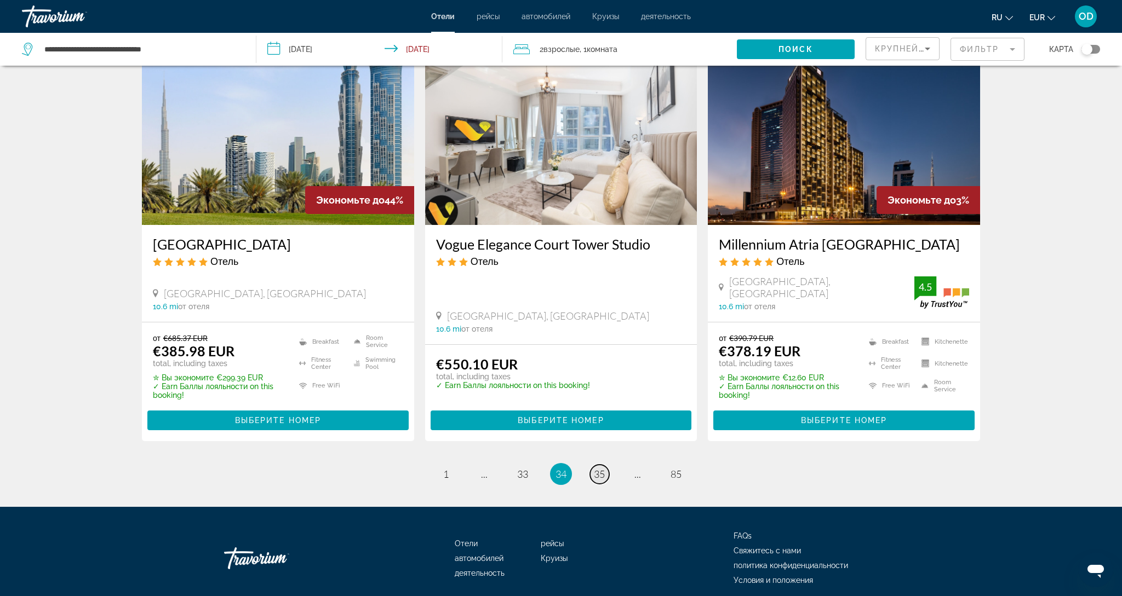
click at [602, 468] on span "35" at bounding box center [599, 474] width 11 height 12
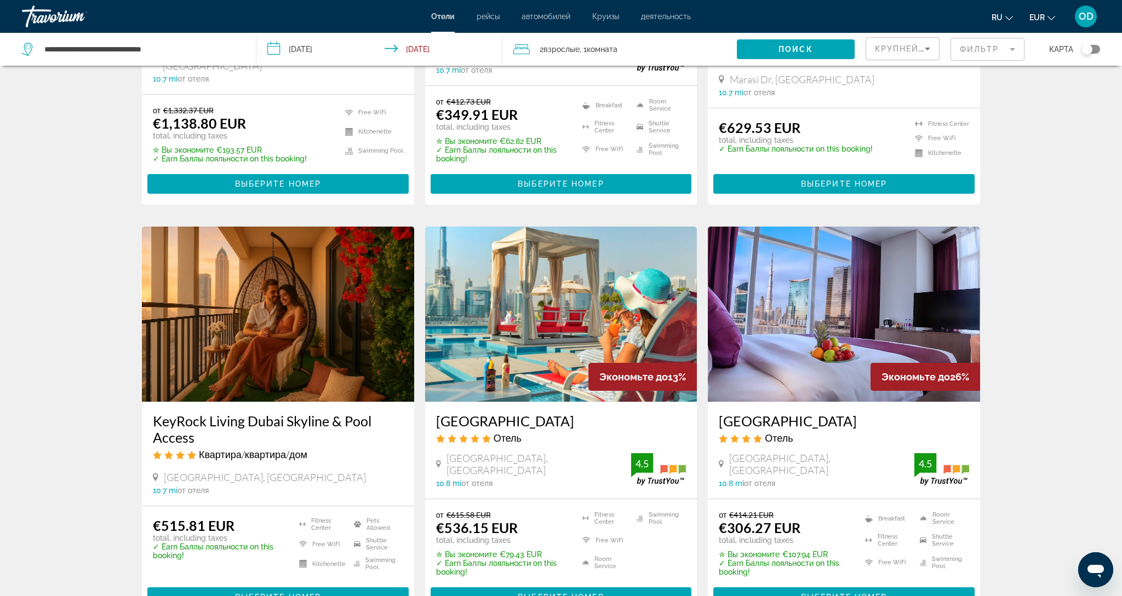
scroll to position [740, 0]
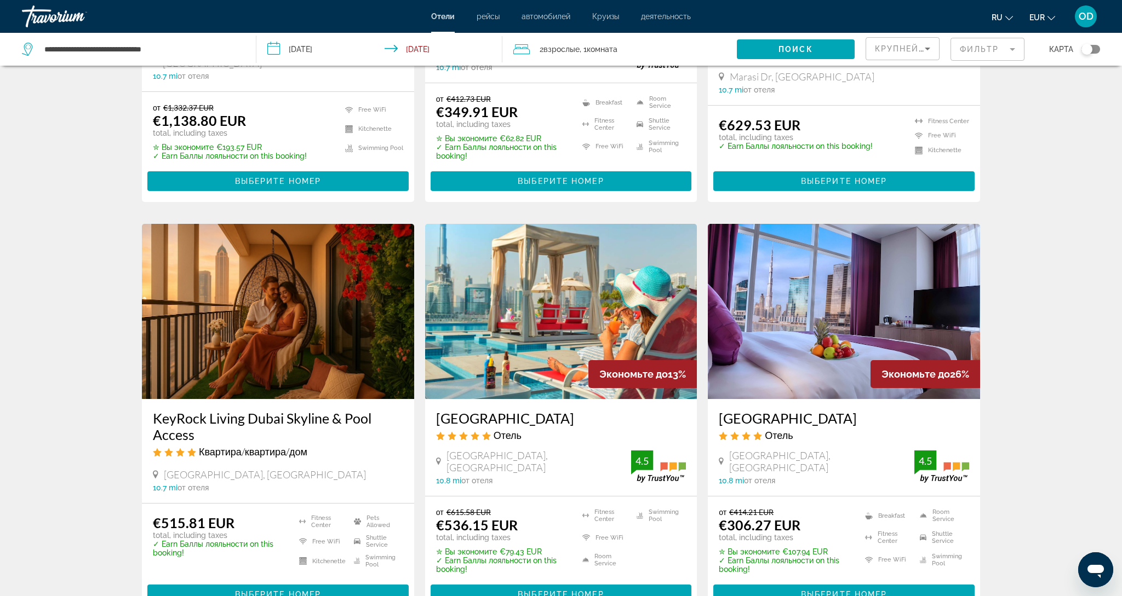
click at [819, 317] on img "Main content" at bounding box center [844, 311] width 272 height 175
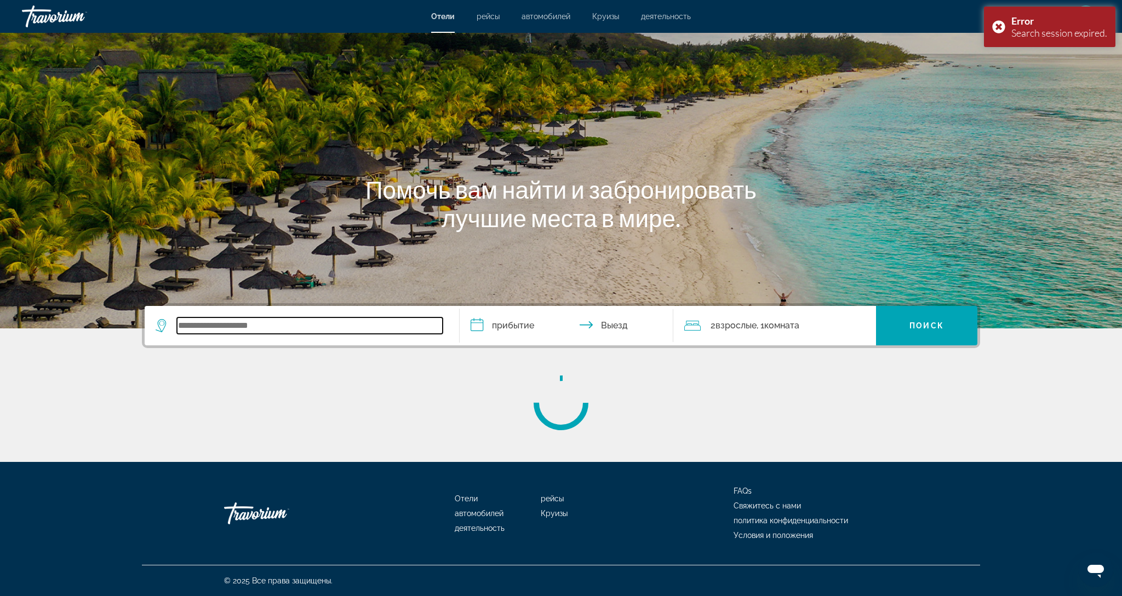
click at [195, 330] on input "Search widget" at bounding box center [310, 326] width 266 height 16
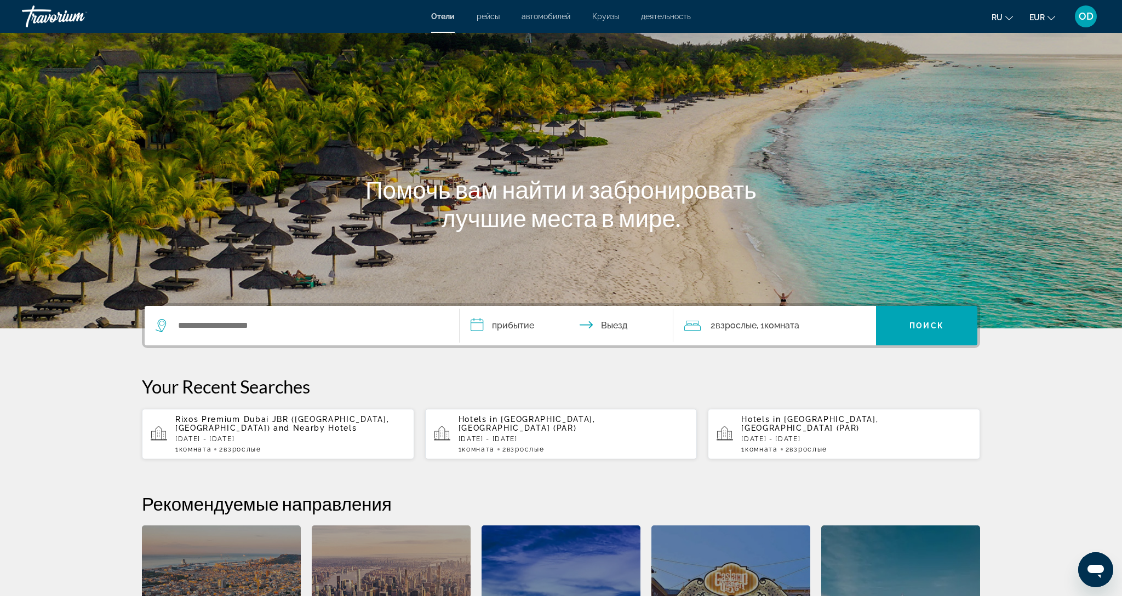
click at [273, 430] on span "and Nearby Hotels" at bounding box center [315, 428] width 84 height 9
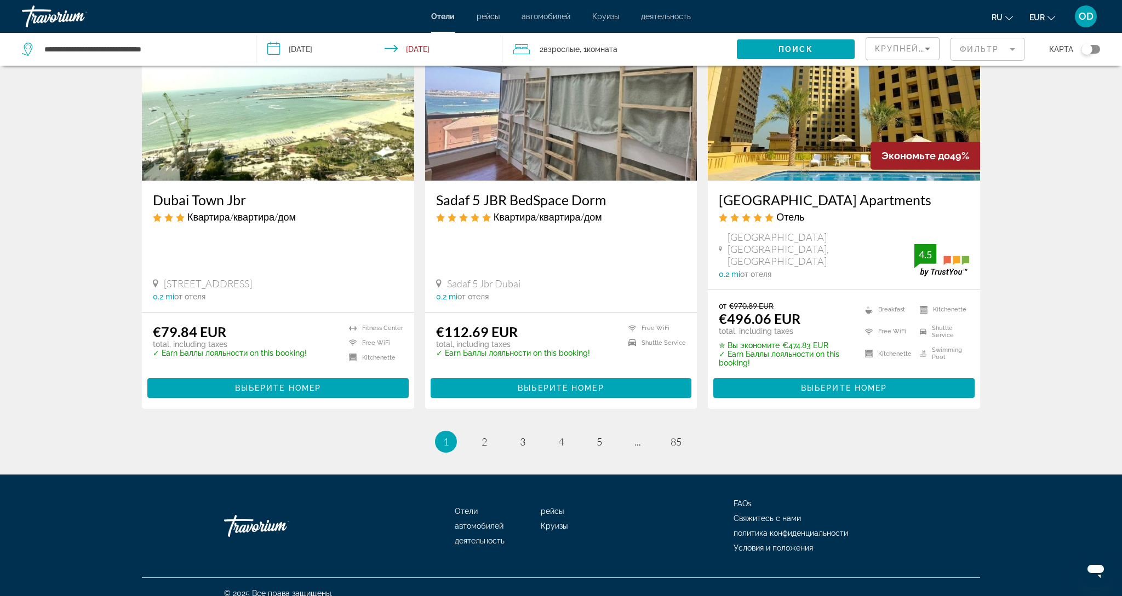
scroll to position [1337, 0]
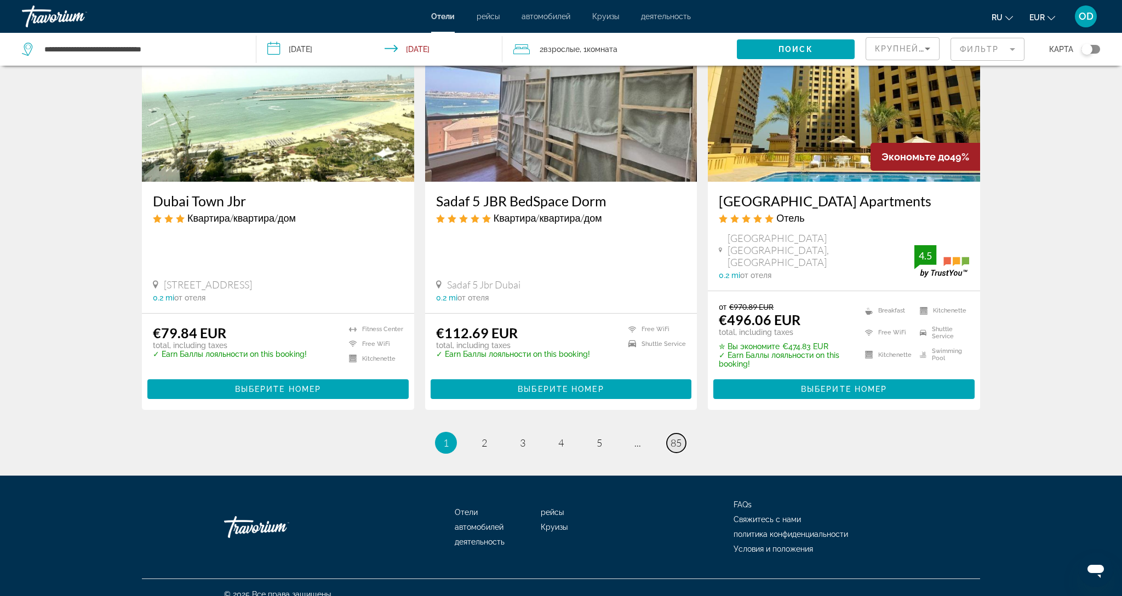
click at [677, 437] on span "85" at bounding box center [675, 443] width 11 height 12
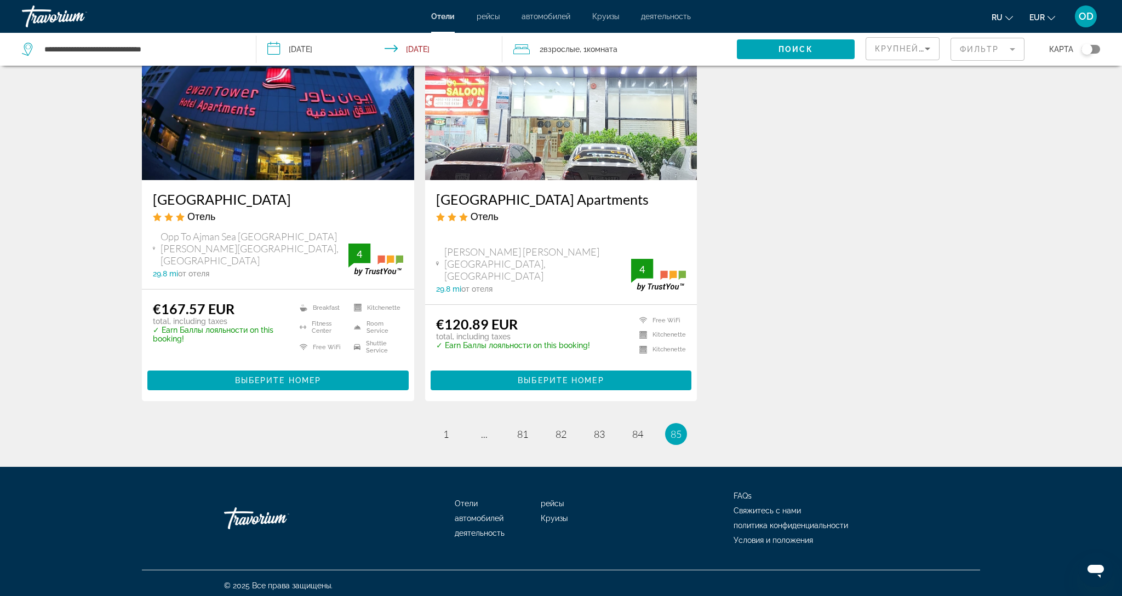
scroll to position [947, 0]
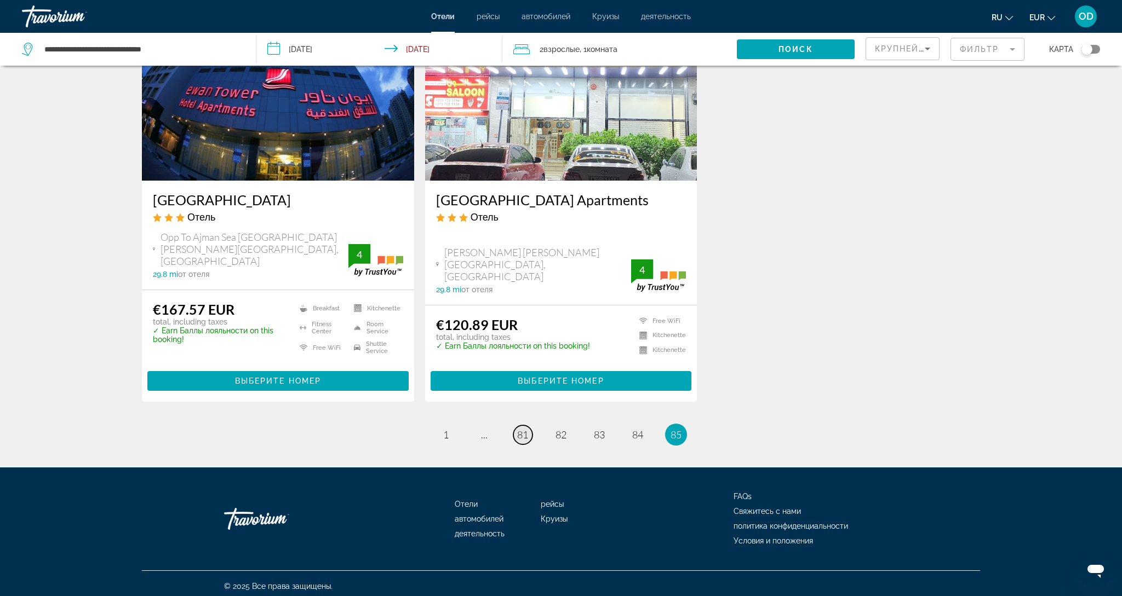
click at [518, 431] on span "81" at bounding box center [522, 435] width 11 height 12
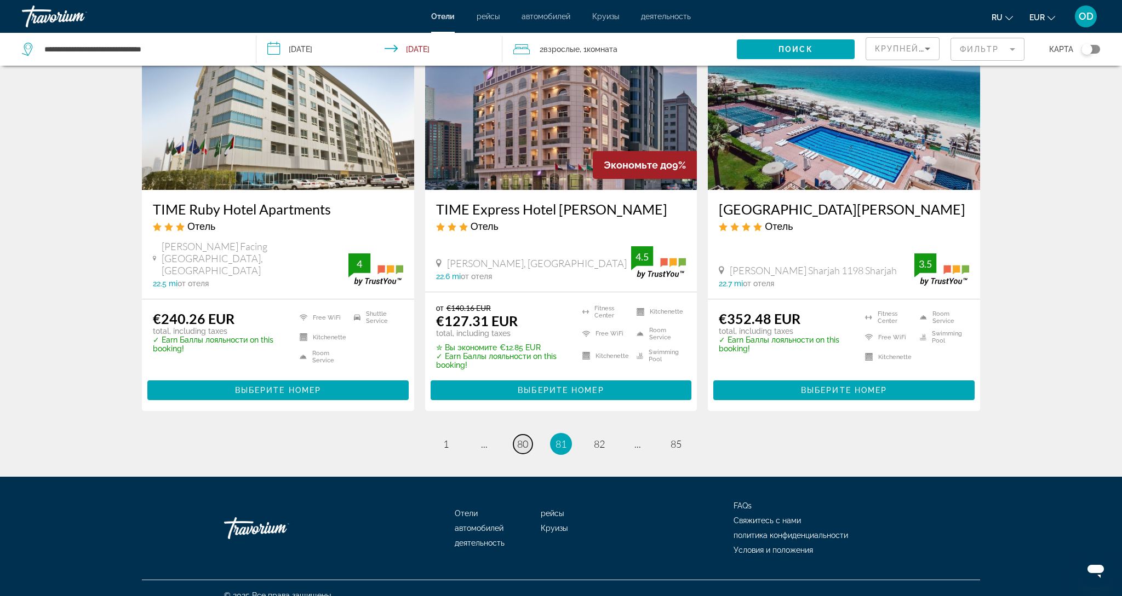
scroll to position [1322, 0]
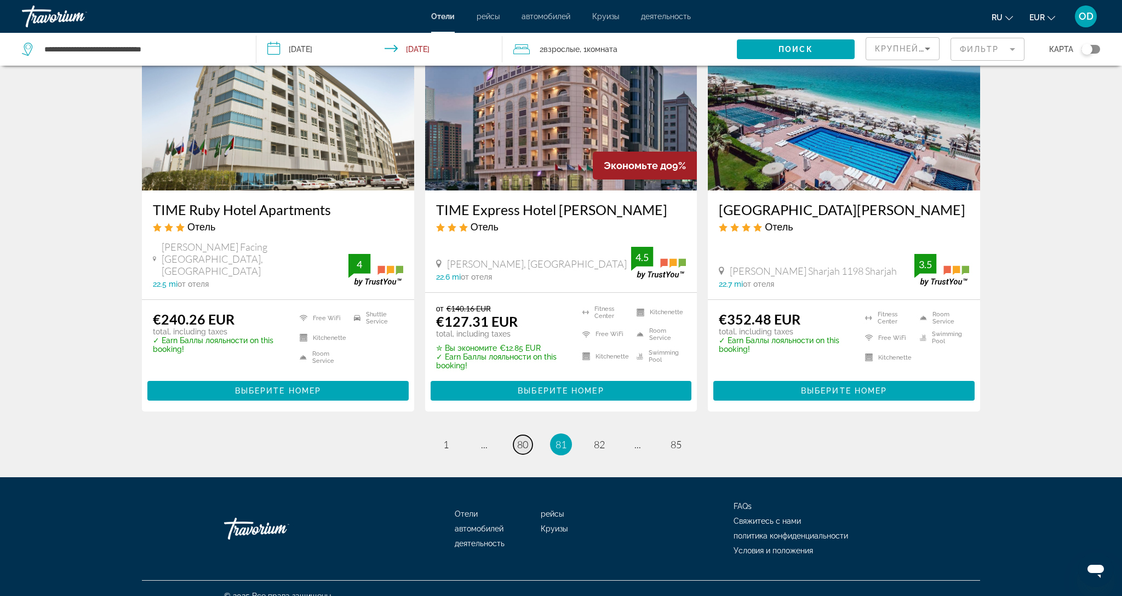
click at [519, 439] on span "80" at bounding box center [522, 445] width 11 height 12
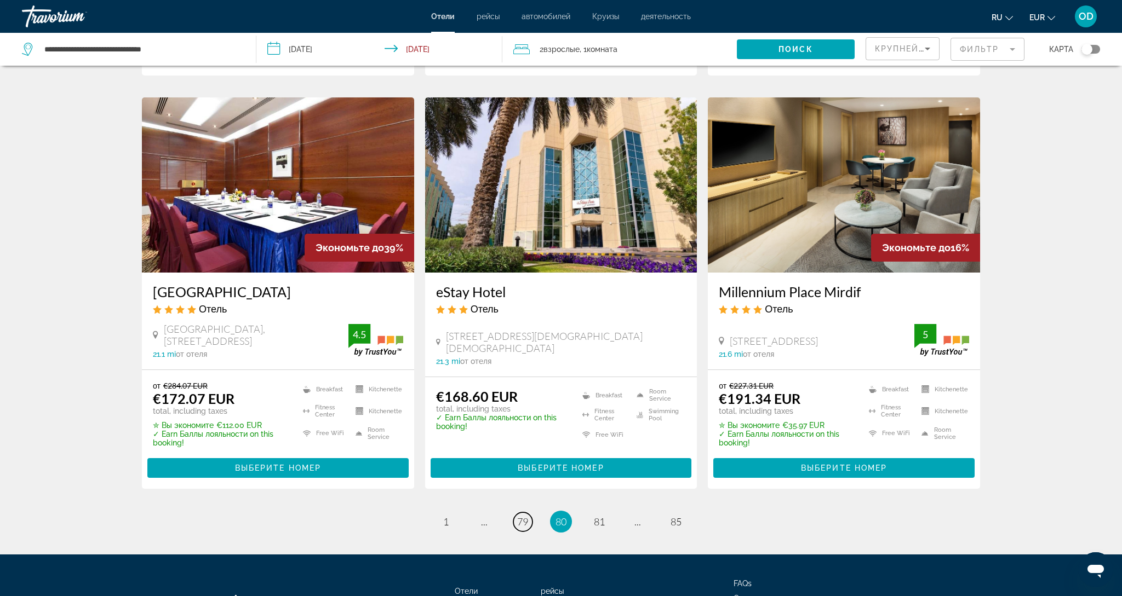
scroll to position [1290, 0]
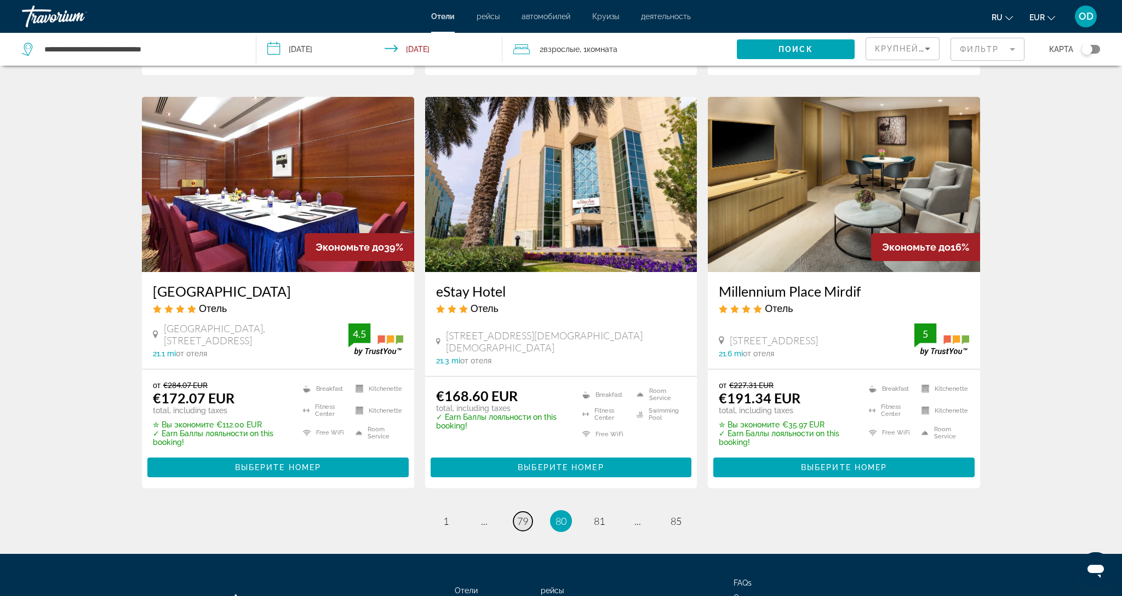
click at [516, 512] on link "page 79" at bounding box center [522, 521] width 19 height 19
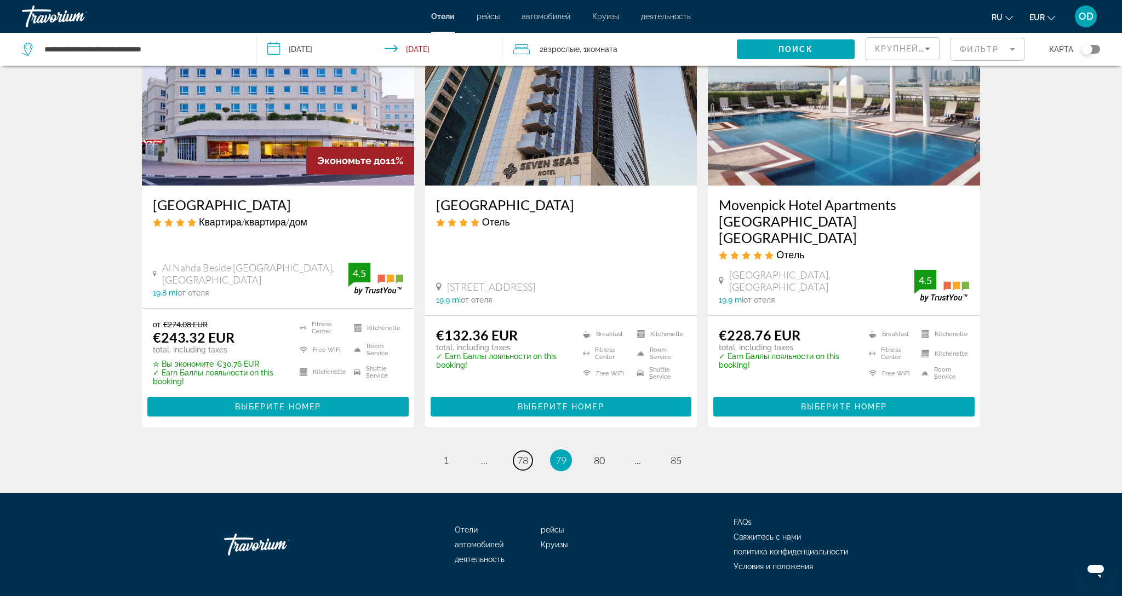
scroll to position [1363, 0]
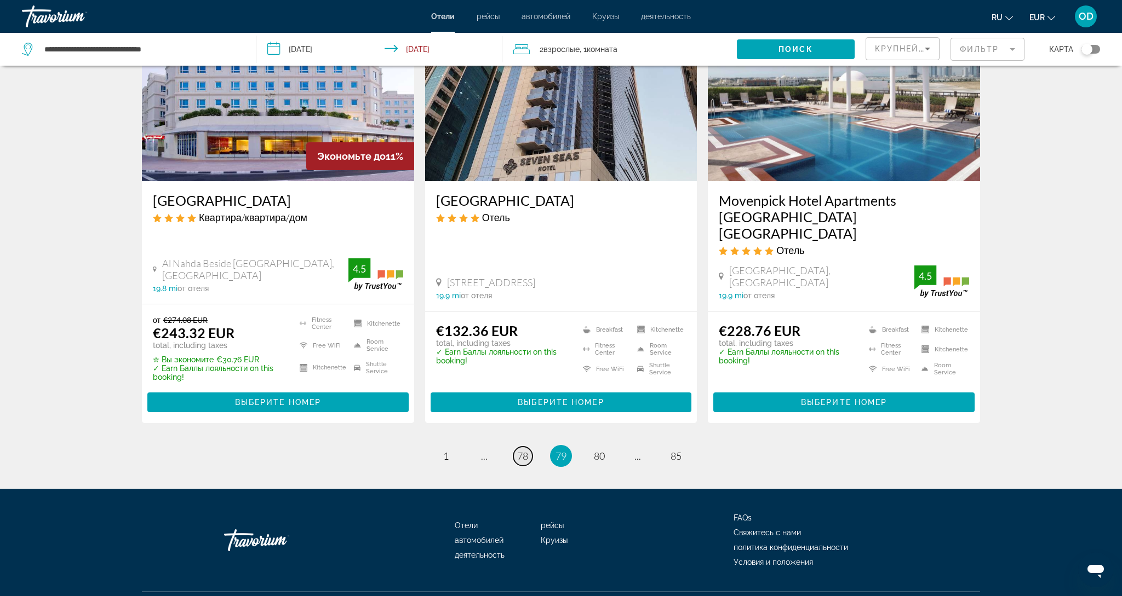
click at [518, 450] on span "78" at bounding box center [522, 456] width 11 height 12
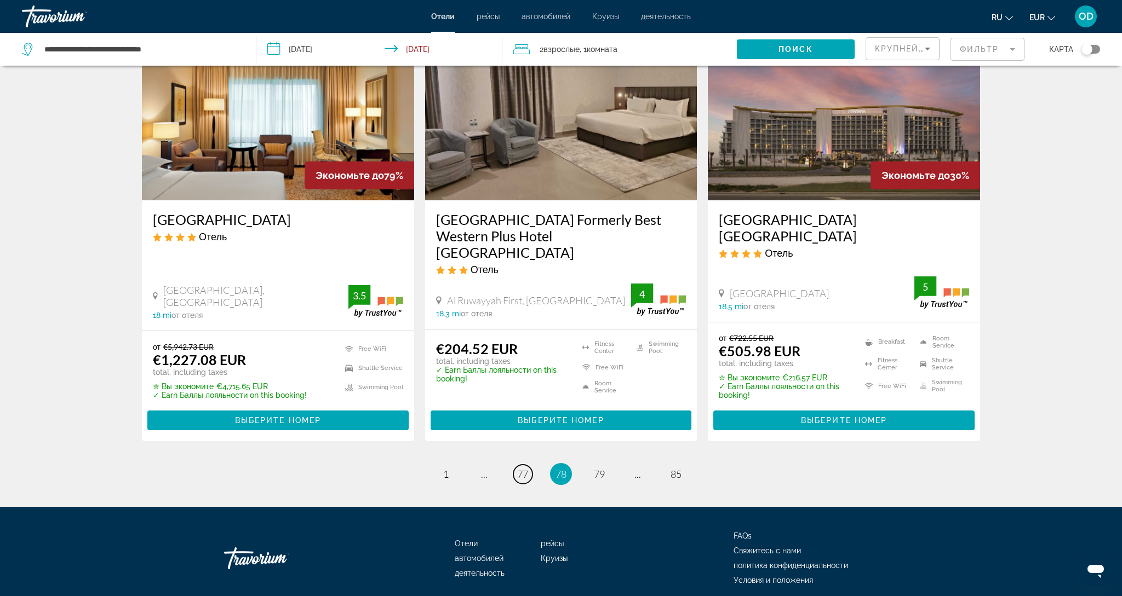
scroll to position [1340, 0]
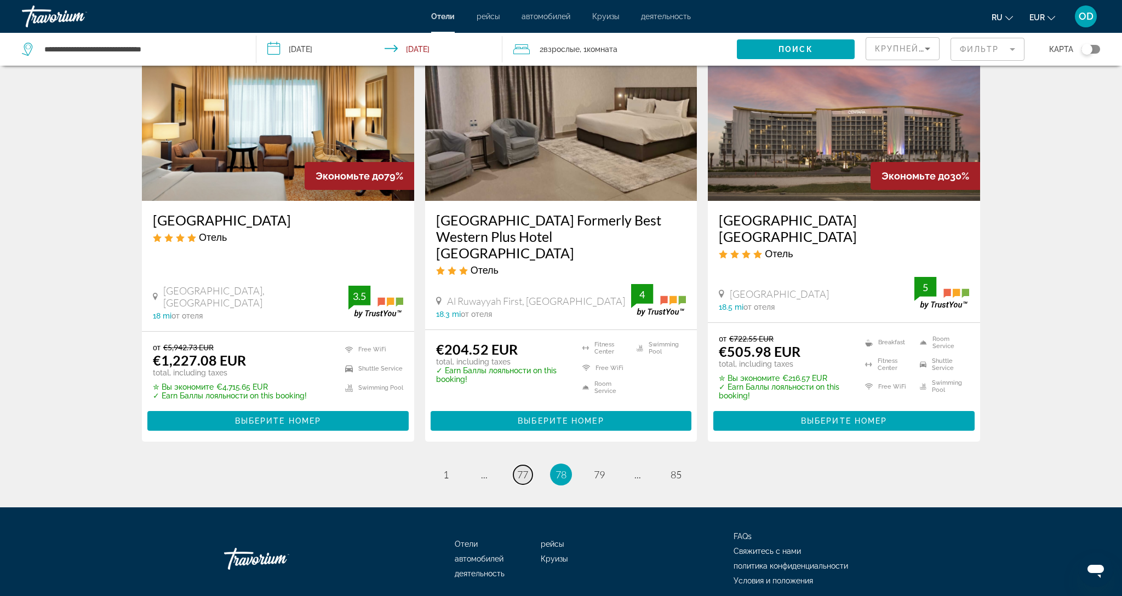
click at [518, 469] on span "77" at bounding box center [522, 475] width 11 height 12
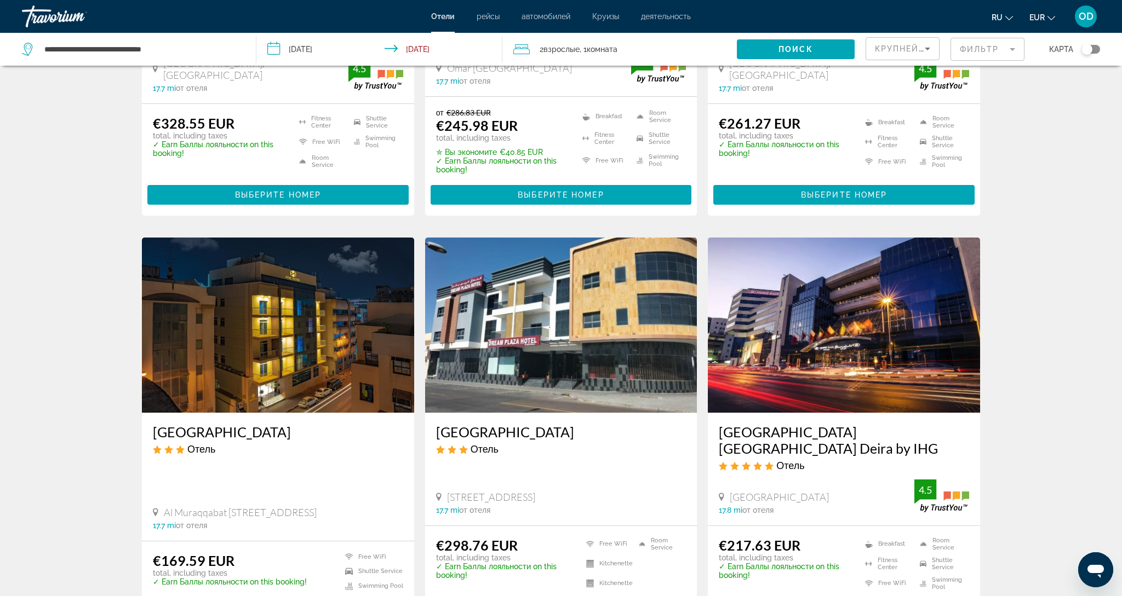
scroll to position [1155, 0]
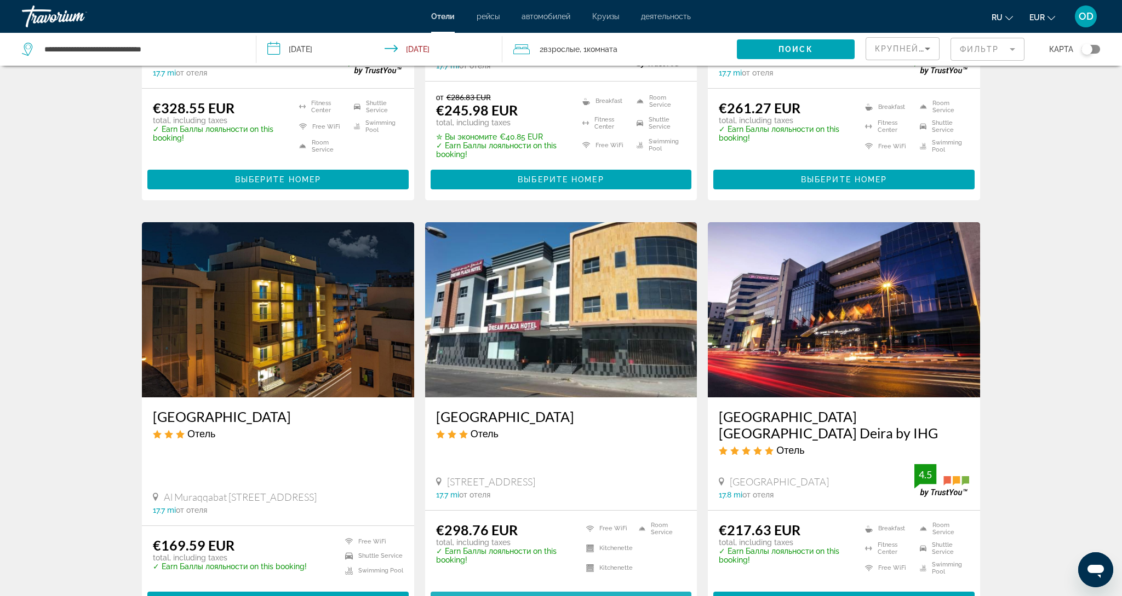
click at [522, 596] on span "Выберите номер" at bounding box center [561, 602] width 86 height 9
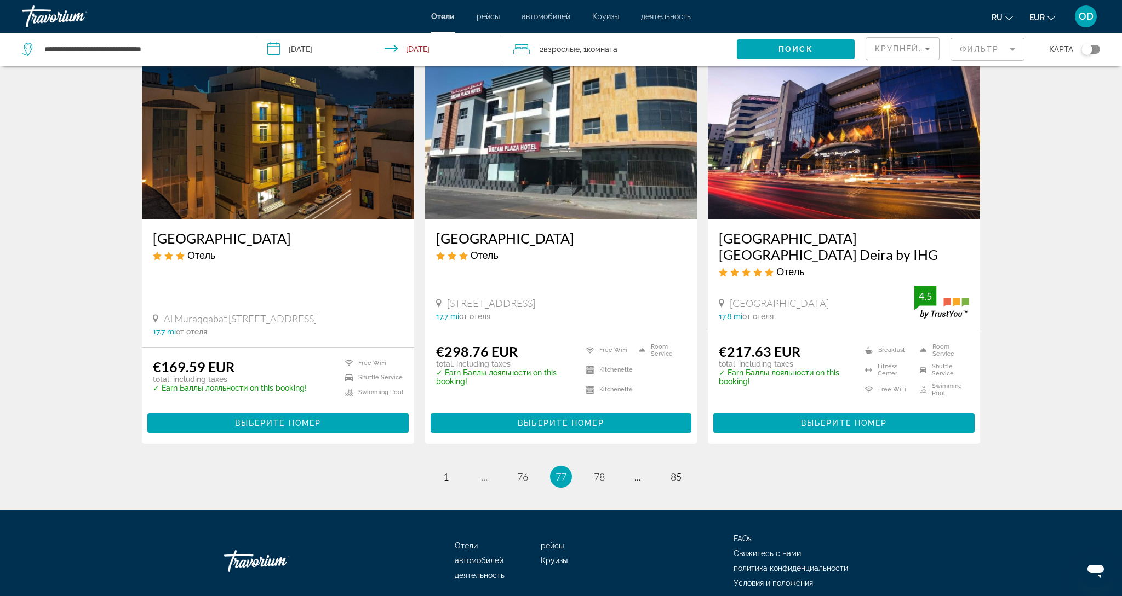
scroll to position [1332, 0]
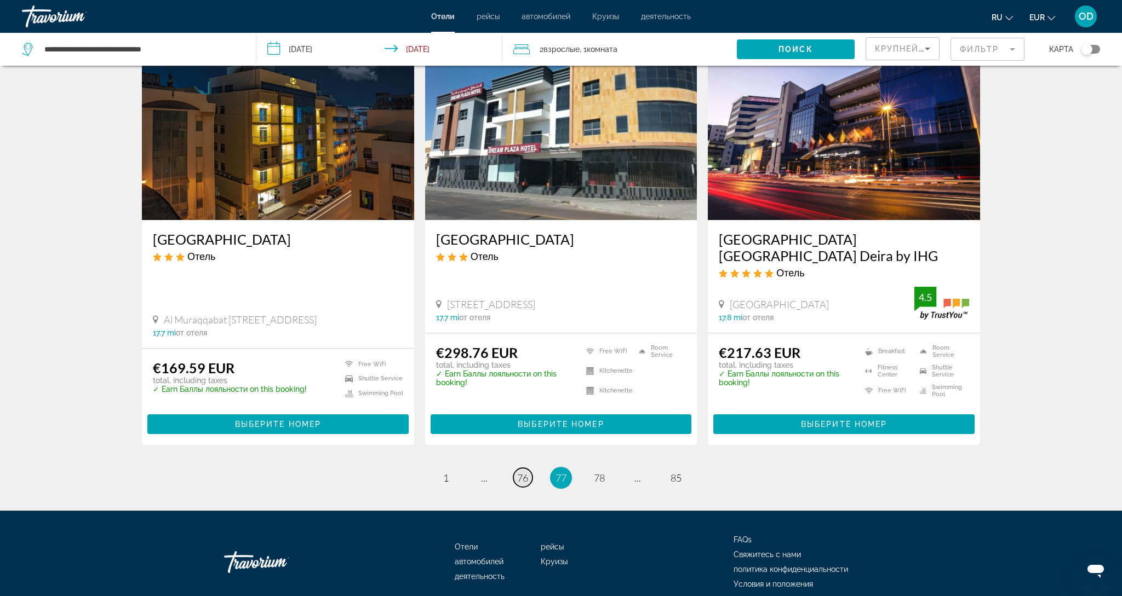
click at [520, 472] on span "76" at bounding box center [522, 478] width 11 height 12
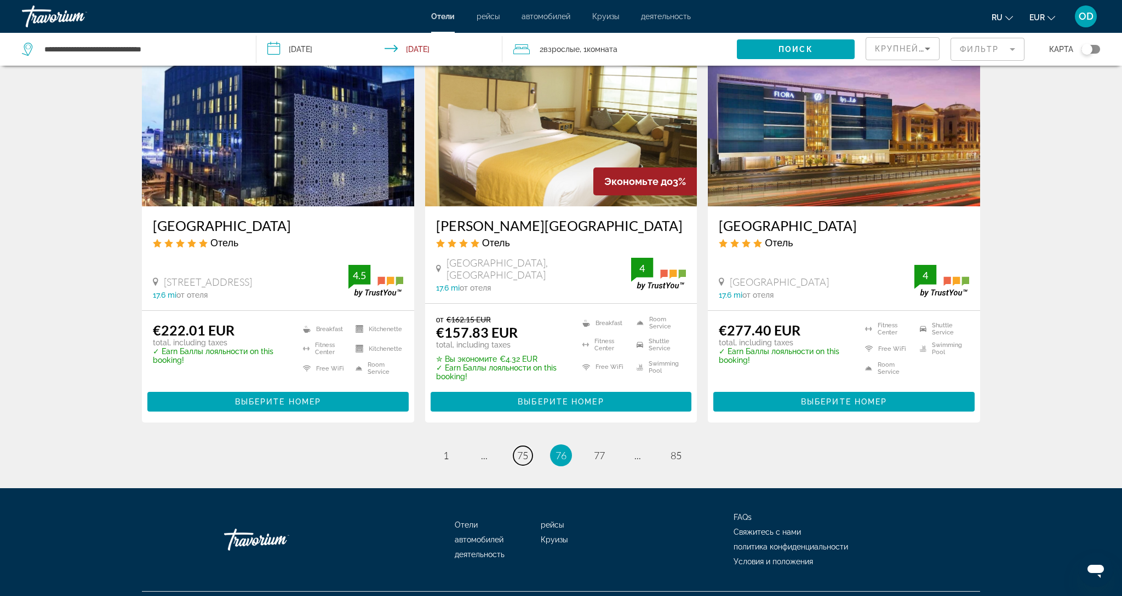
scroll to position [1323, 0]
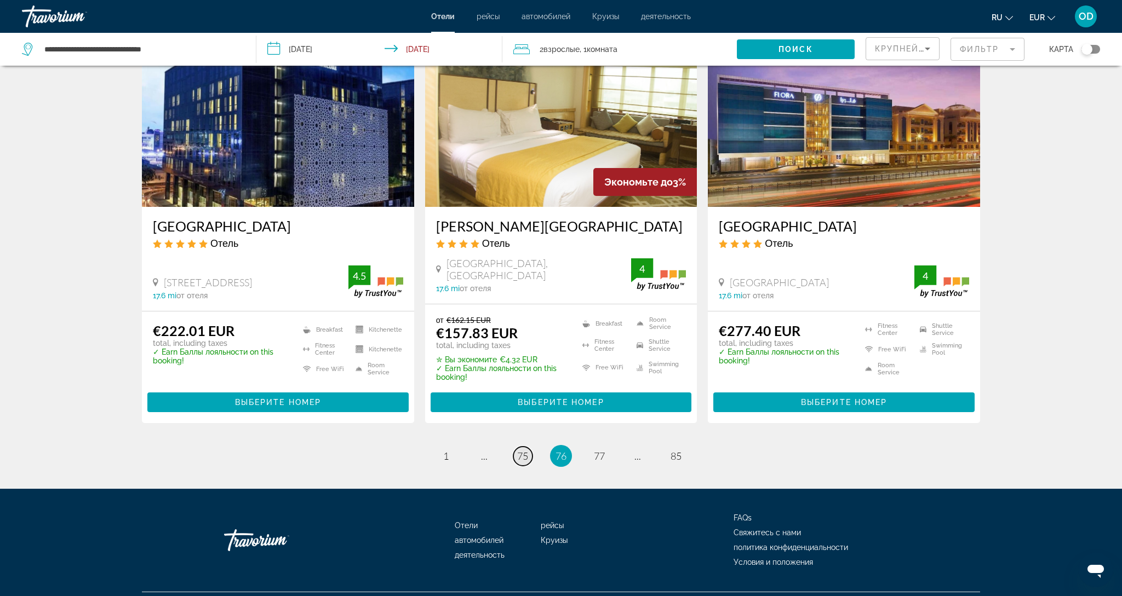
click at [513, 447] on link "page 75" at bounding box center [522, 456] width 19 height 19
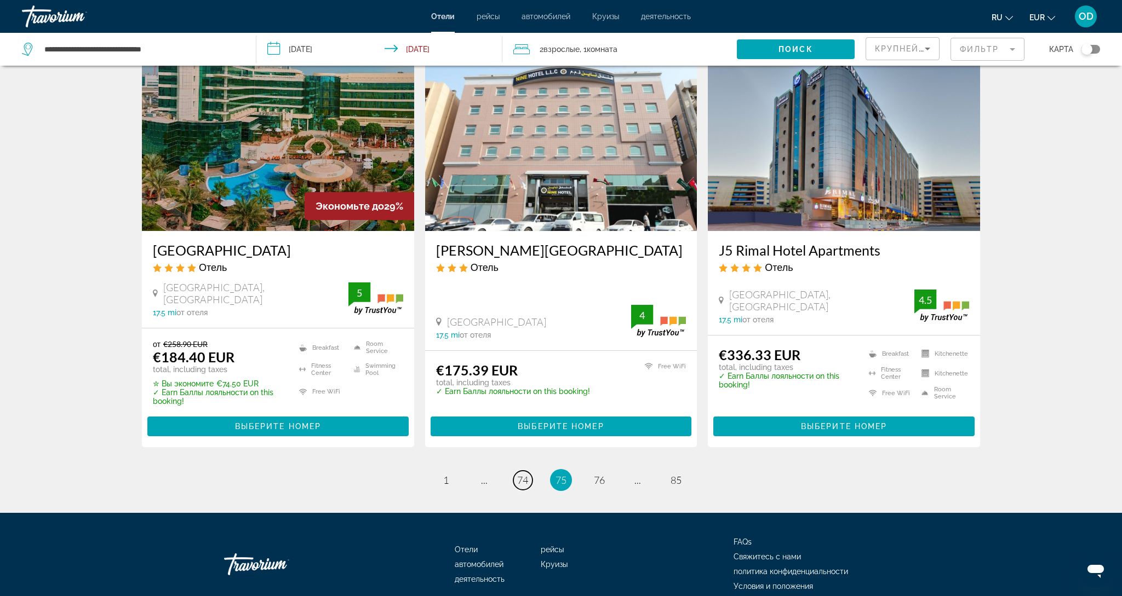
scroll to position [1316, 0]
click at [517, 475] on span "74" at bounding box center [522, 481] width 11 height 12
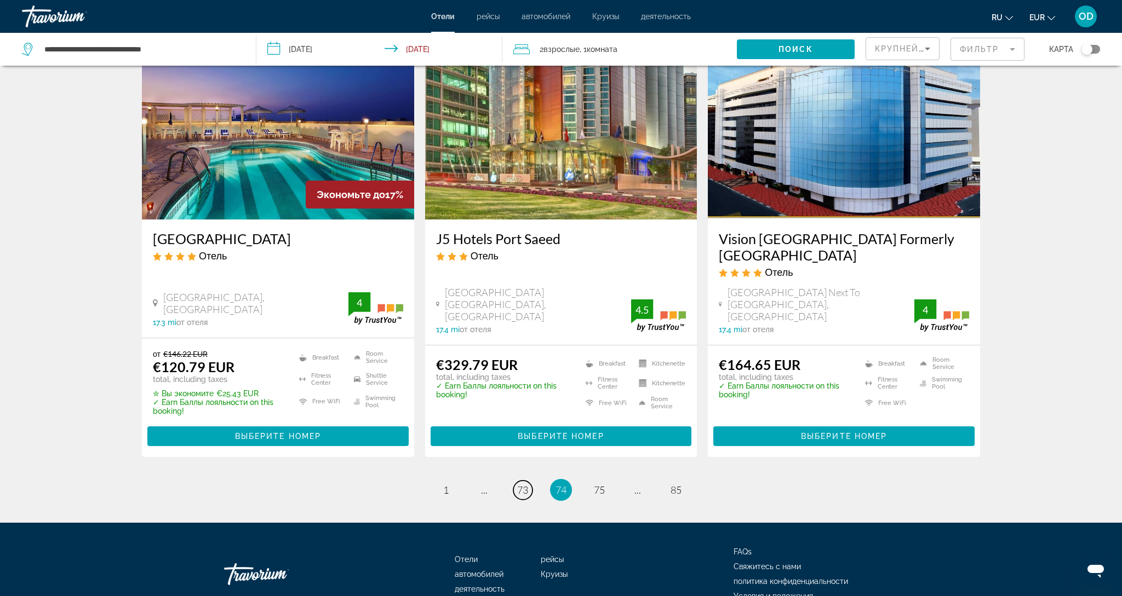
scroll to position [1346, 0]
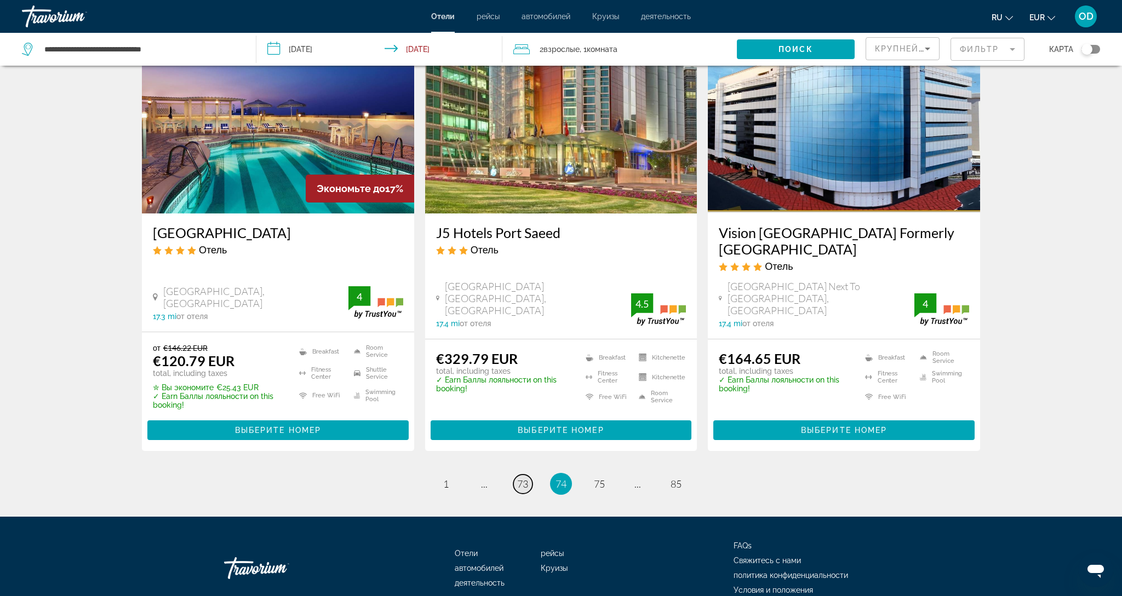
click at [517, 478] on span "73" at bounding box center [522, 484] width 11 height 12
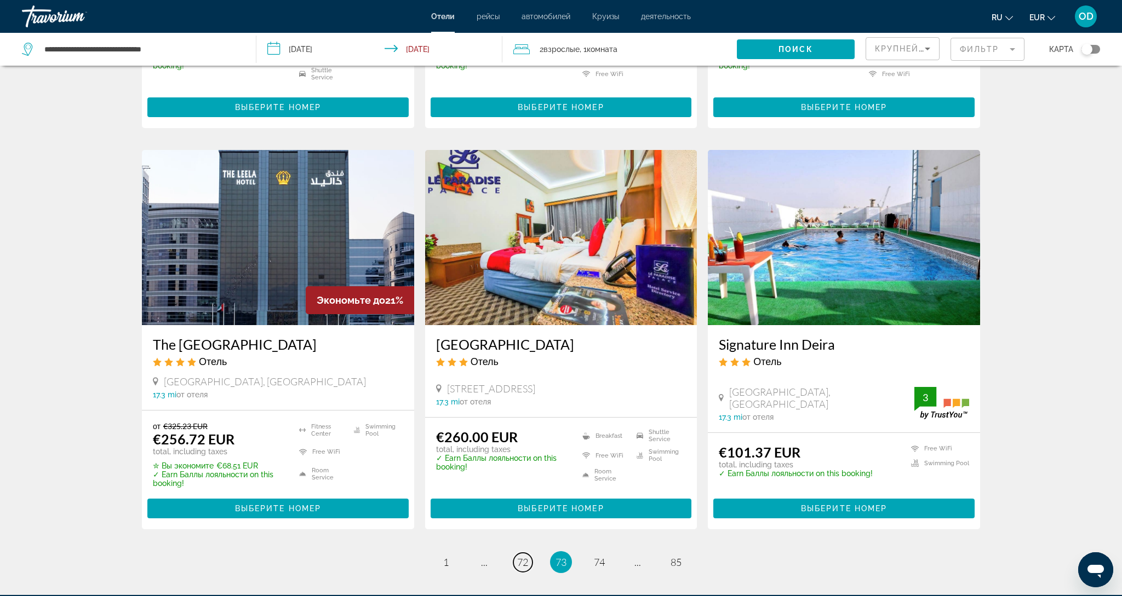
scroll to position [1204, 0]
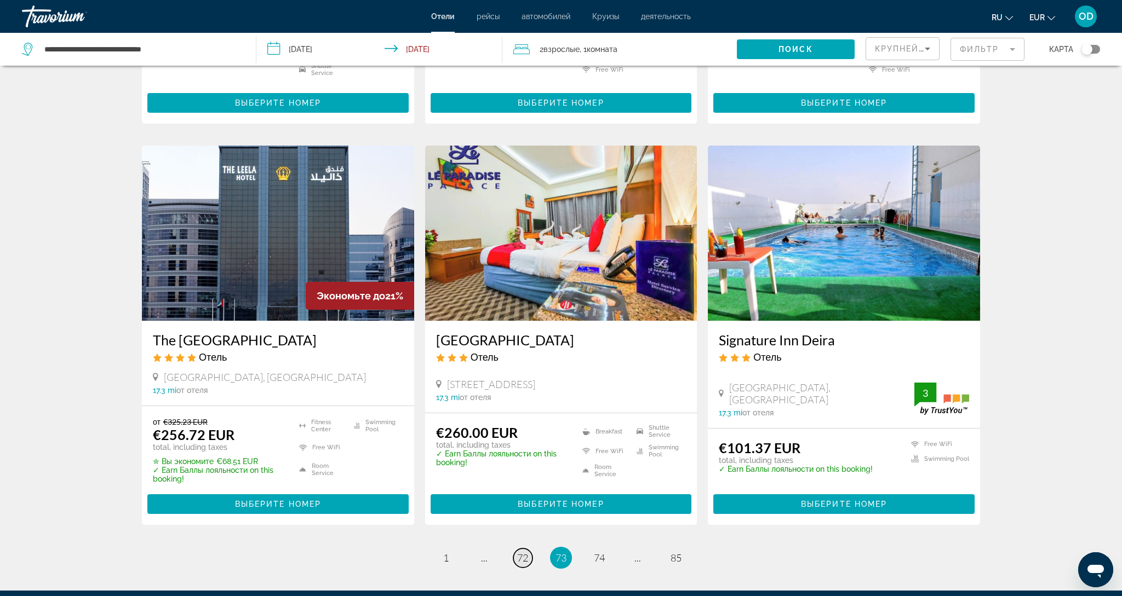
click at [514, 549] on link "page 72" at bounding box center [522, 558] width 19 height 19
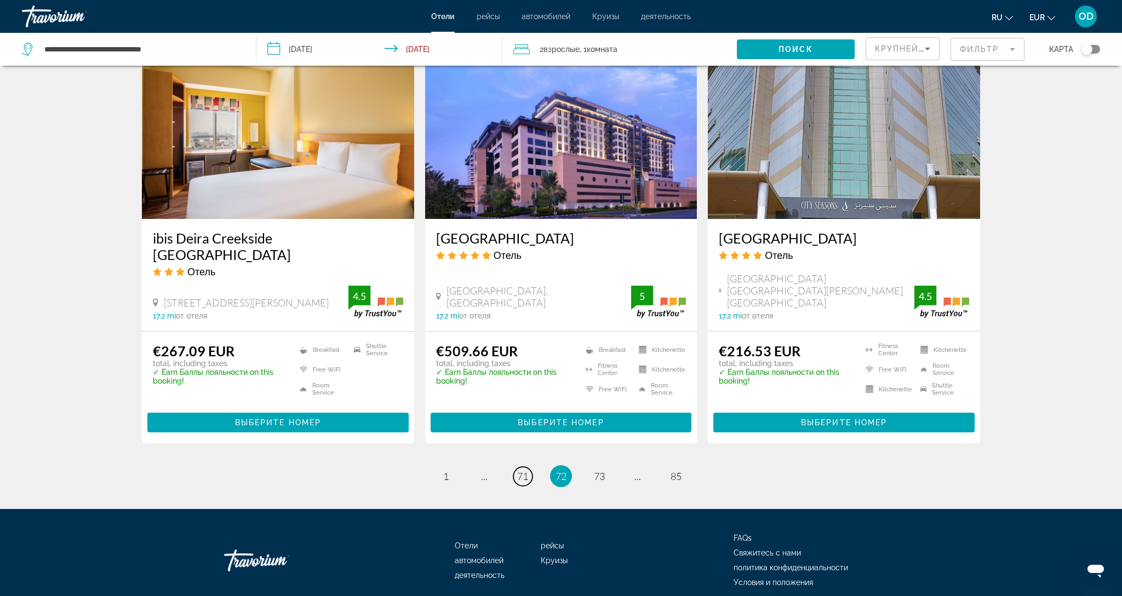
scroll to position [1309, 0]
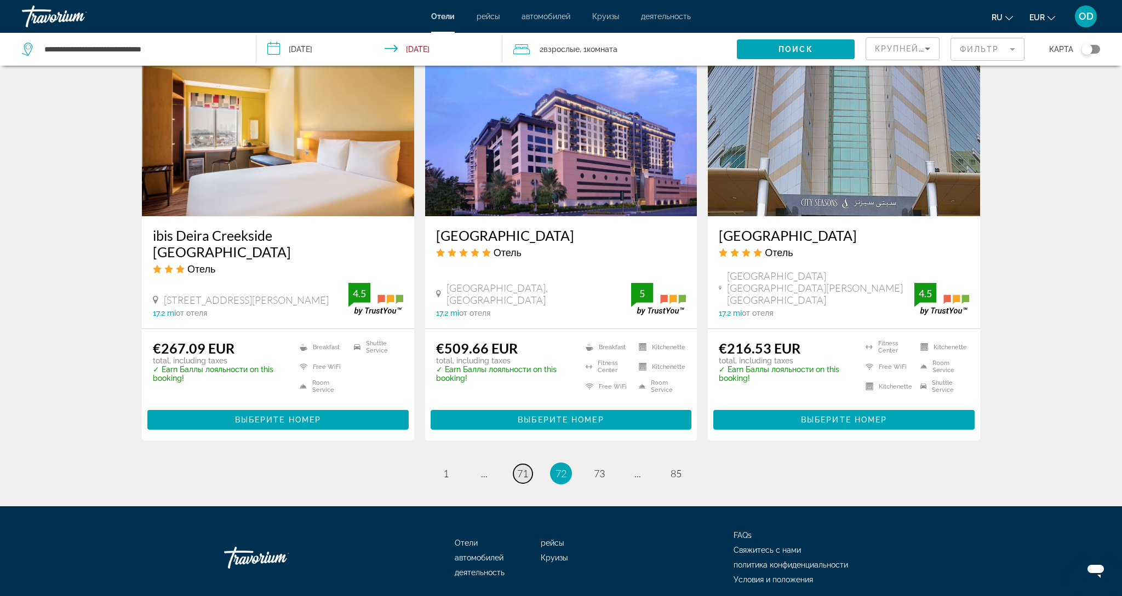
click at [522, 464] on link "page 71" at bounding box center [522, 473] width 19 height 19
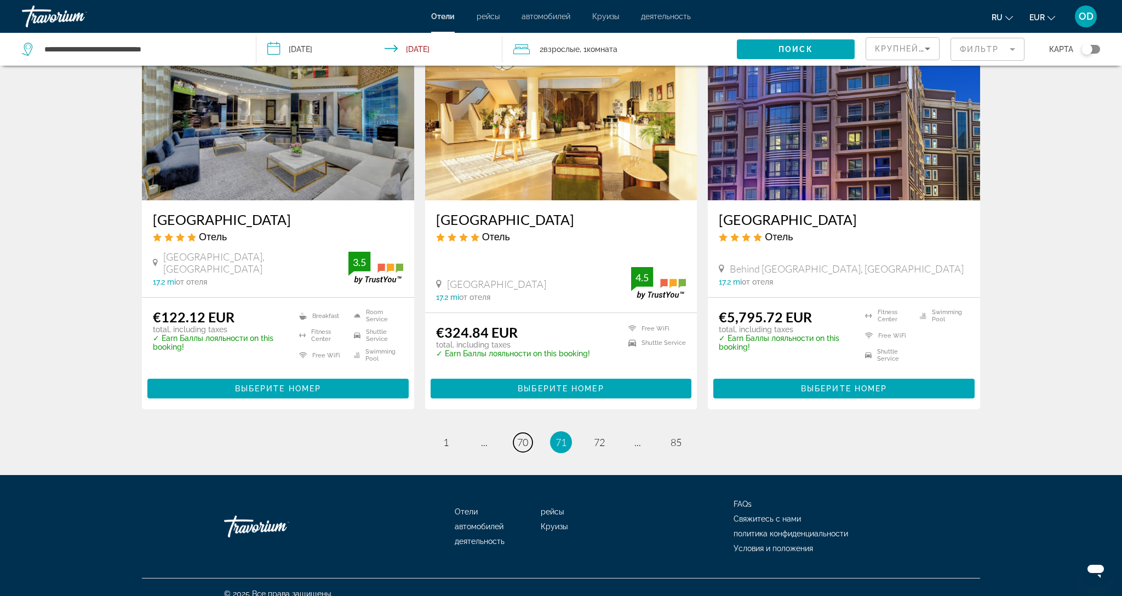
scroll to position [1331, 0]
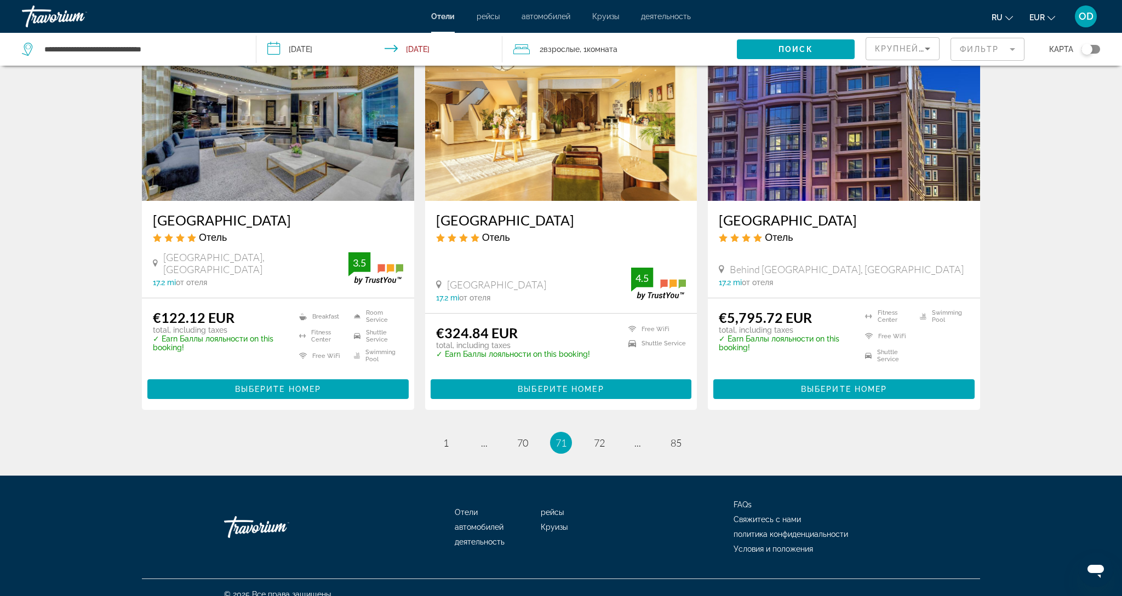
click at [526, 439] on li "page 70" at bounding box center [523, 443] width 22 height 22
click at [515, 434] on link "page 70" at bounding box center [522, 443] width 19 height 19
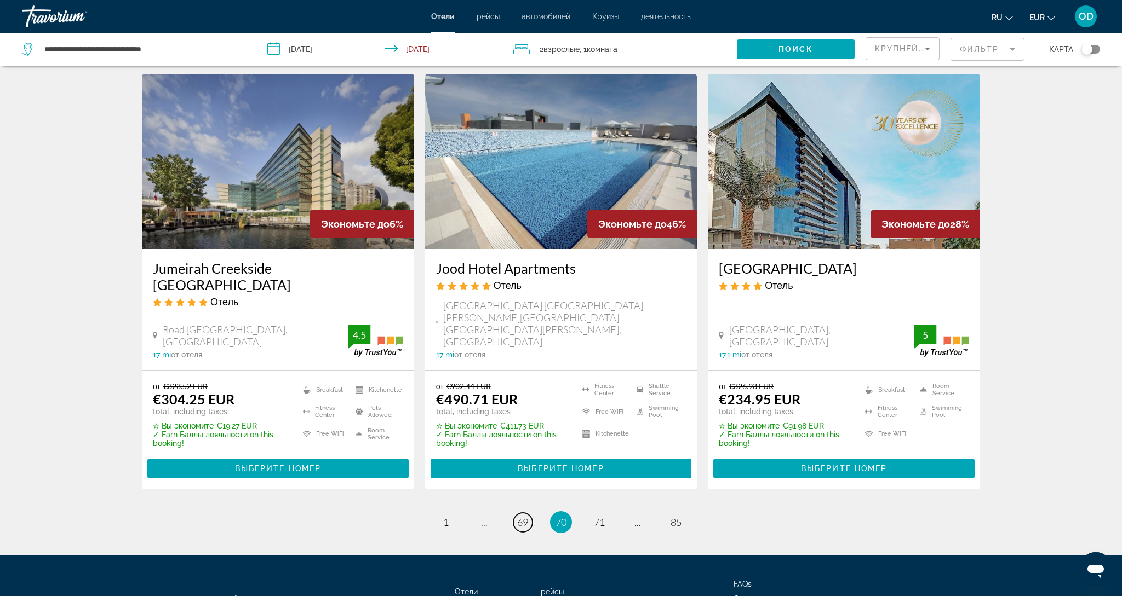
scroll to position [1322, 0]
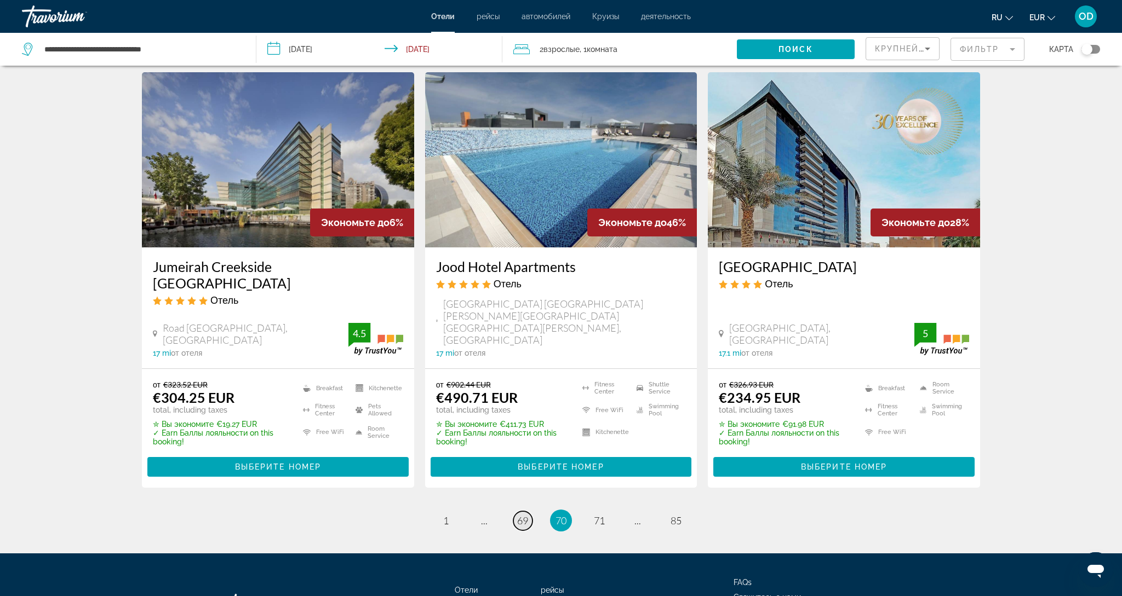
click at [519, 515] on span "69" at bounding box center [522, 521] width 11 height 12
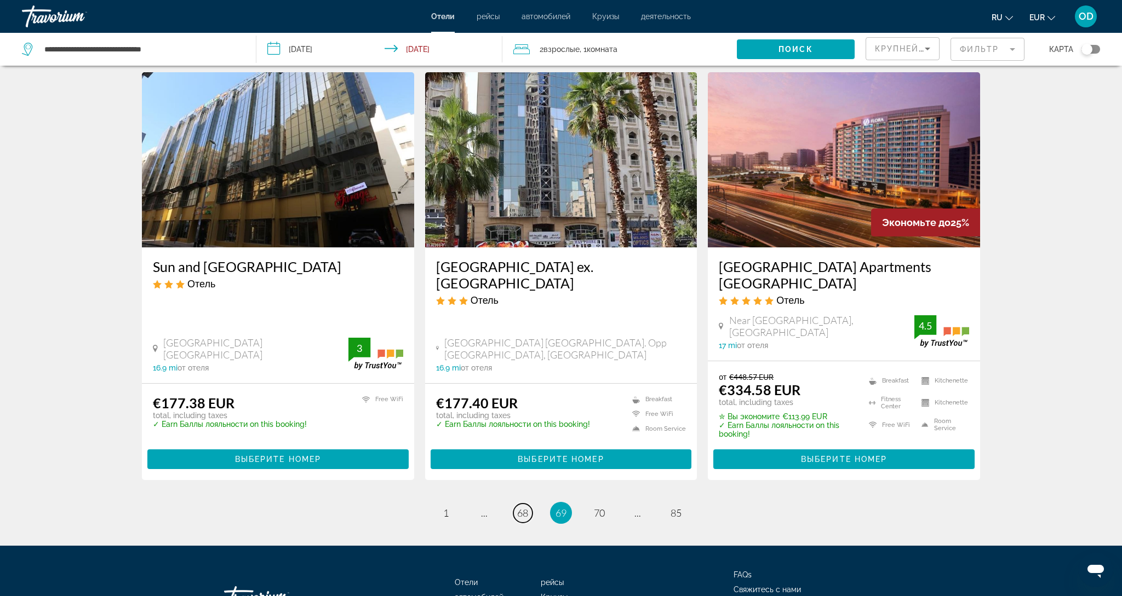
scroll to position [1314, 0]
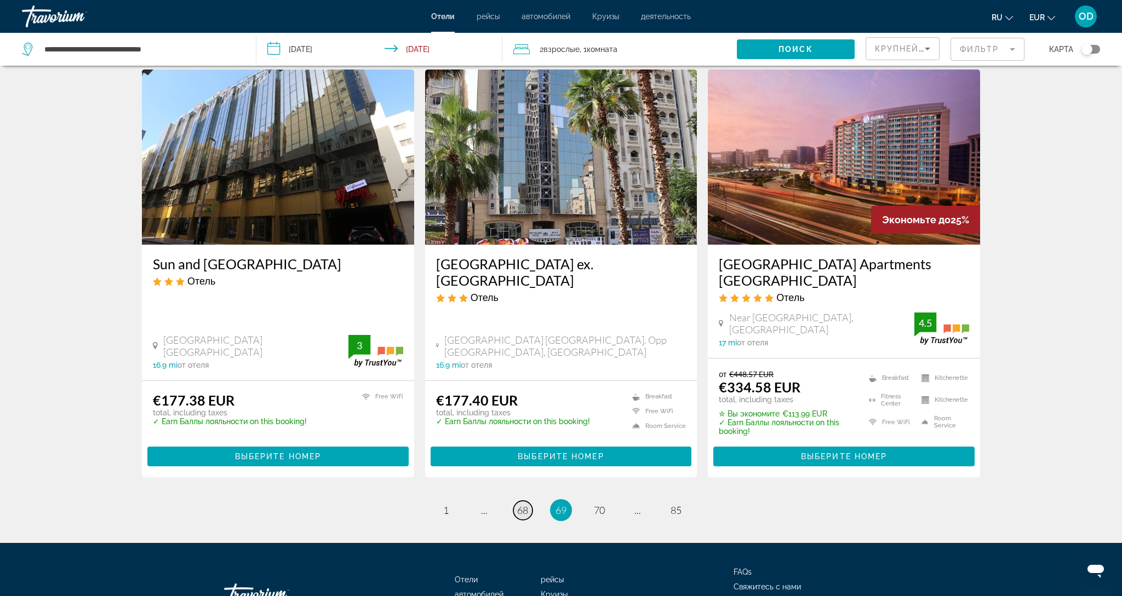
click at [519, 504] on span "68" at bounding box center [522, 510] width 11 height 12
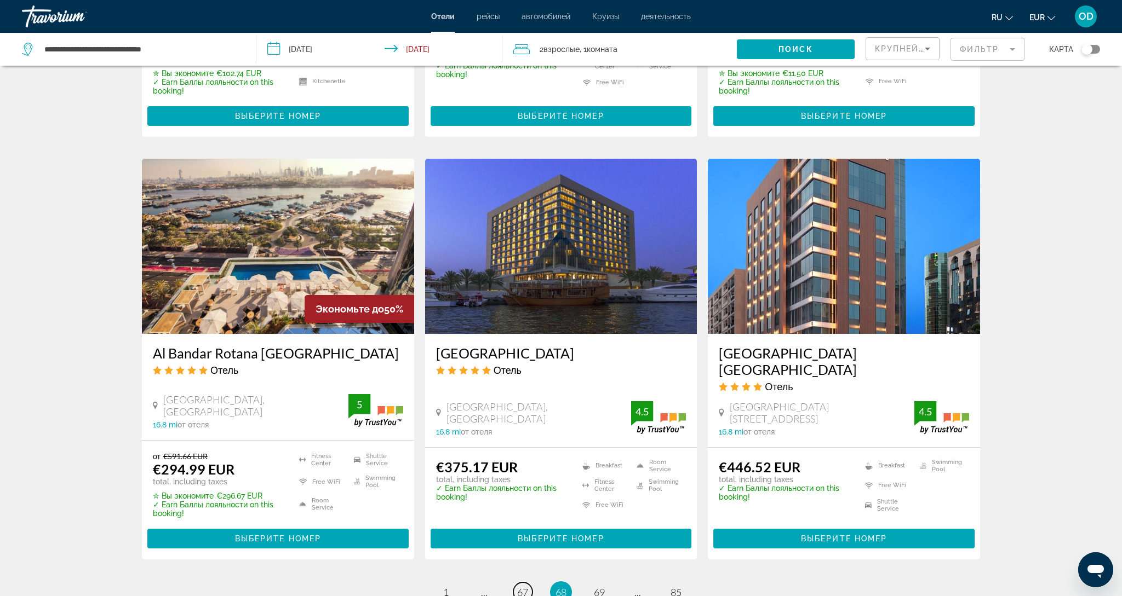
scroll to position [1230, 0]
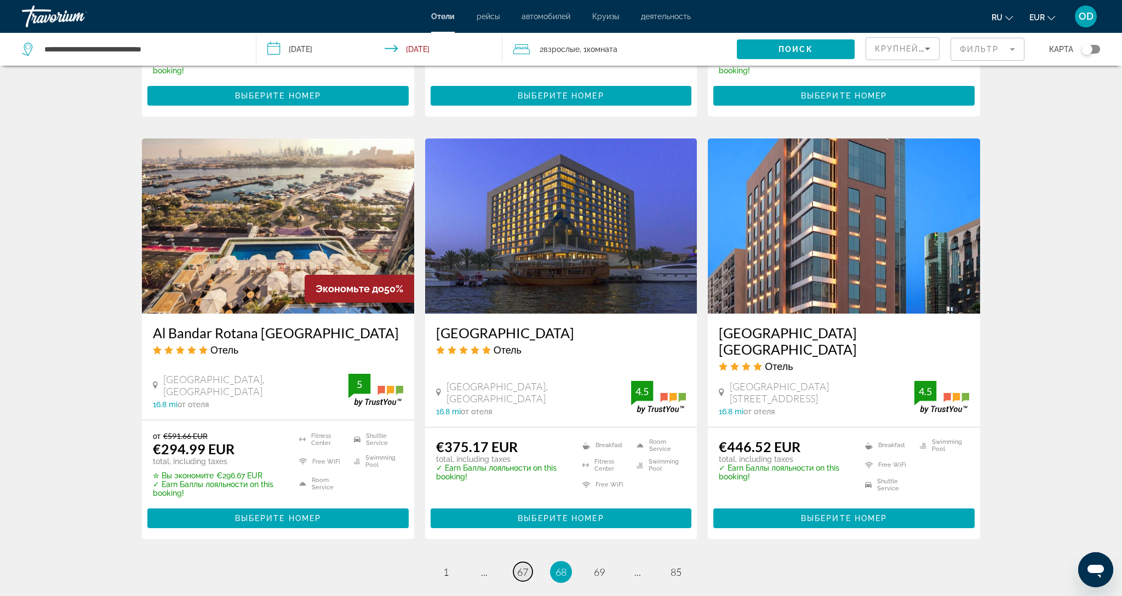
click at [527, 566] on span "67" at bounding box center [522, 572] width 11 height 12
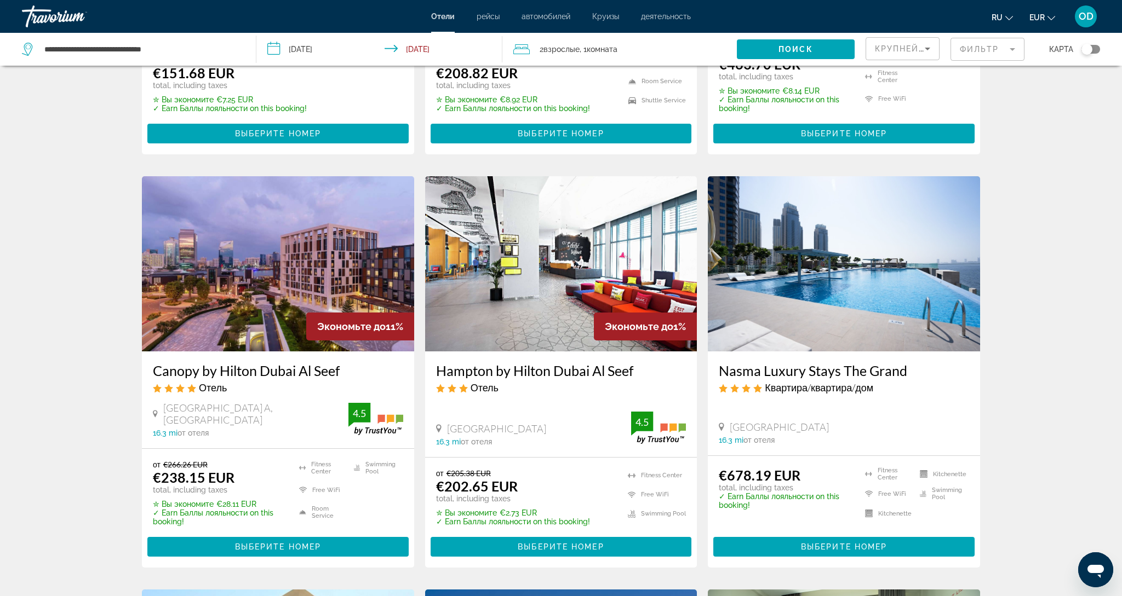
scroll to position [777, 0]
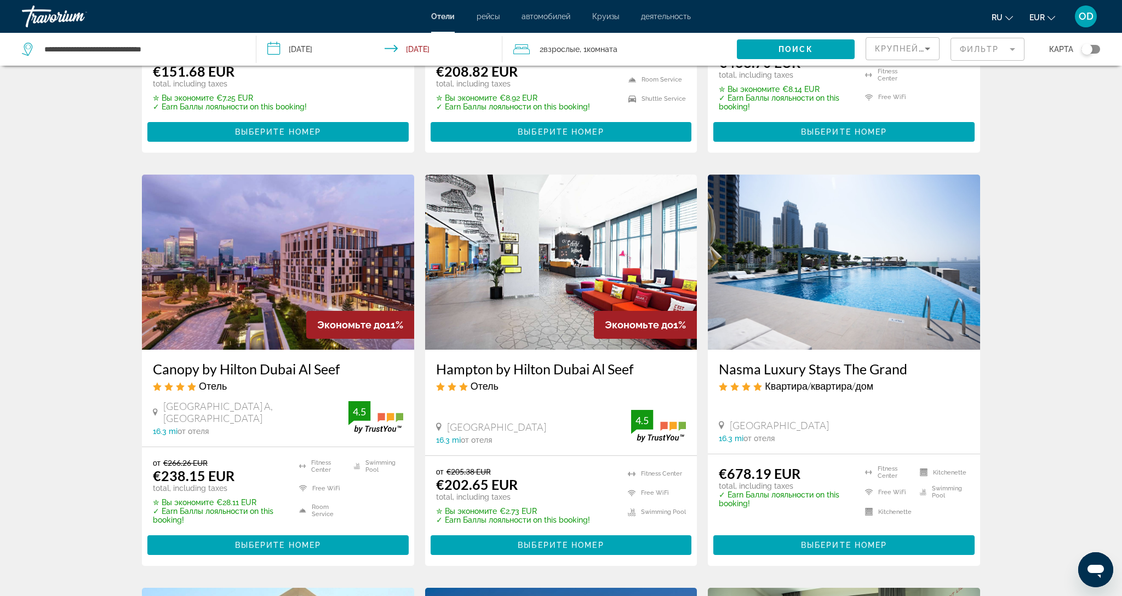
click at [884, 336] on img "Main content" at bounding box center [844, 262] width 272 height 175
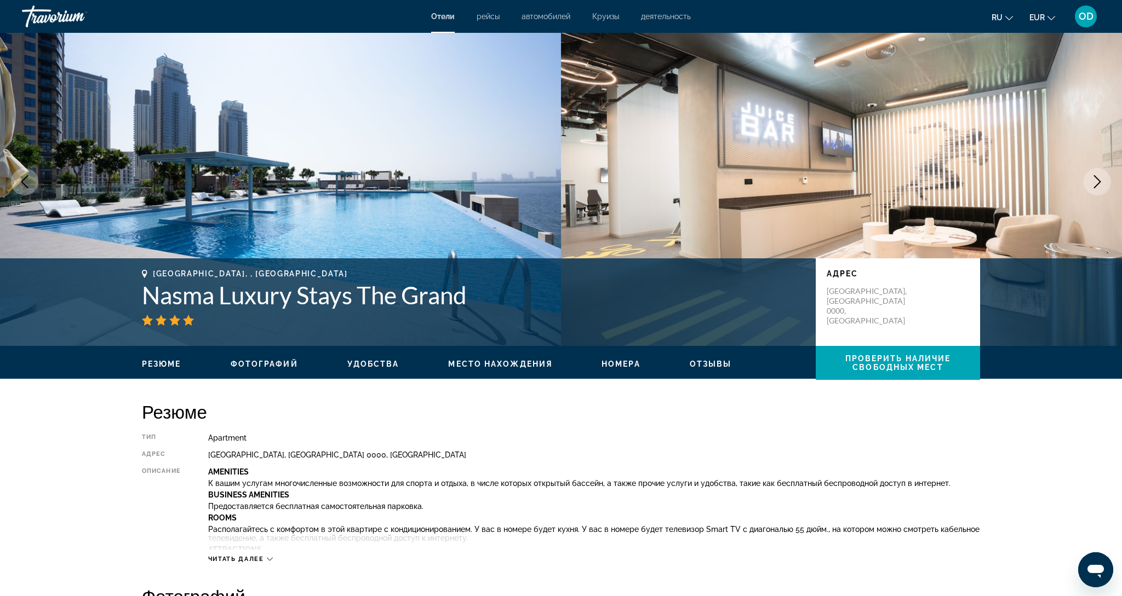
scroll to position [17, 0]
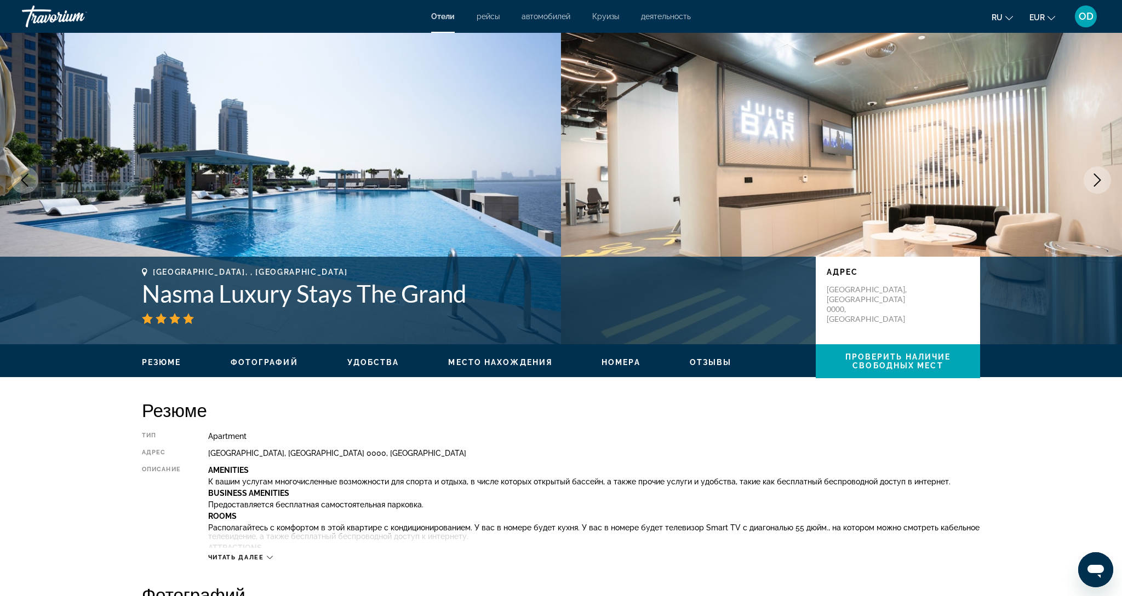
click at [391, 194] on img "Main content" at bounding box center [280, 180] width 561 height 329
click at [1096, 181] on icon "Next image" at bounding box center [1096, 180] width 13 height 13
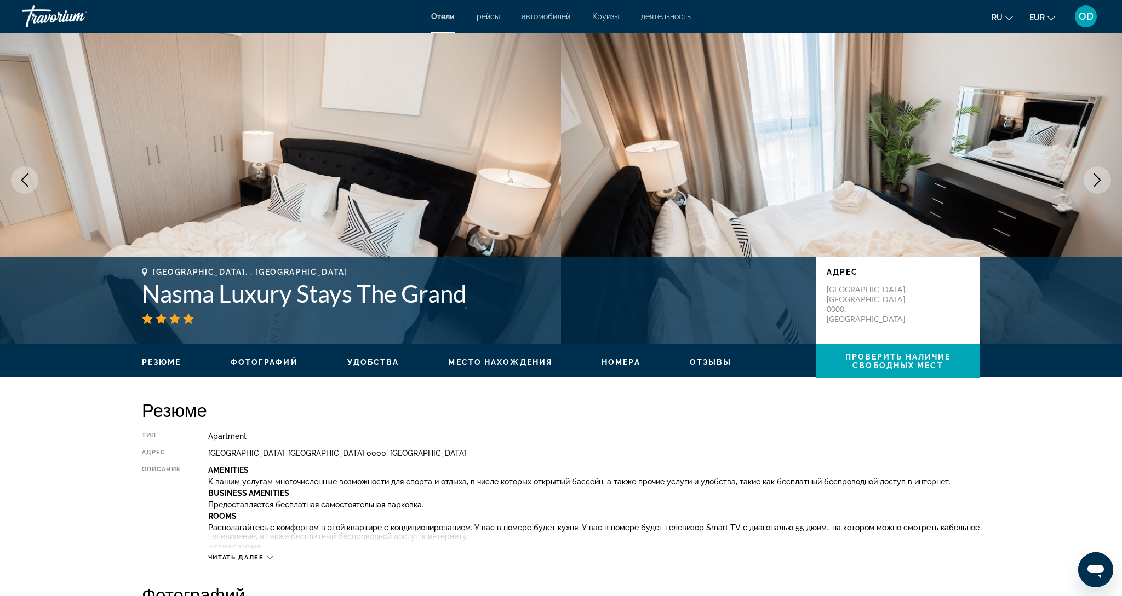
click at [1096, 181] on icon "Next image" at bounding box center [1096, 180] width 13 height 13
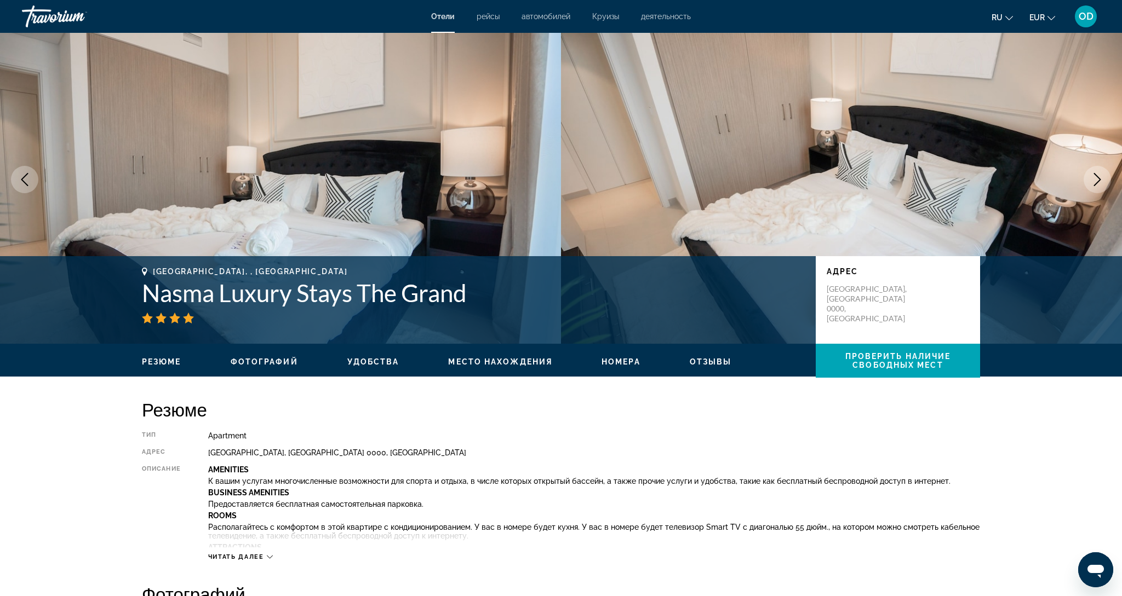
click at [1096, 181] on icon "Next image" at bounding box center [1096, 179] width 13 height 13
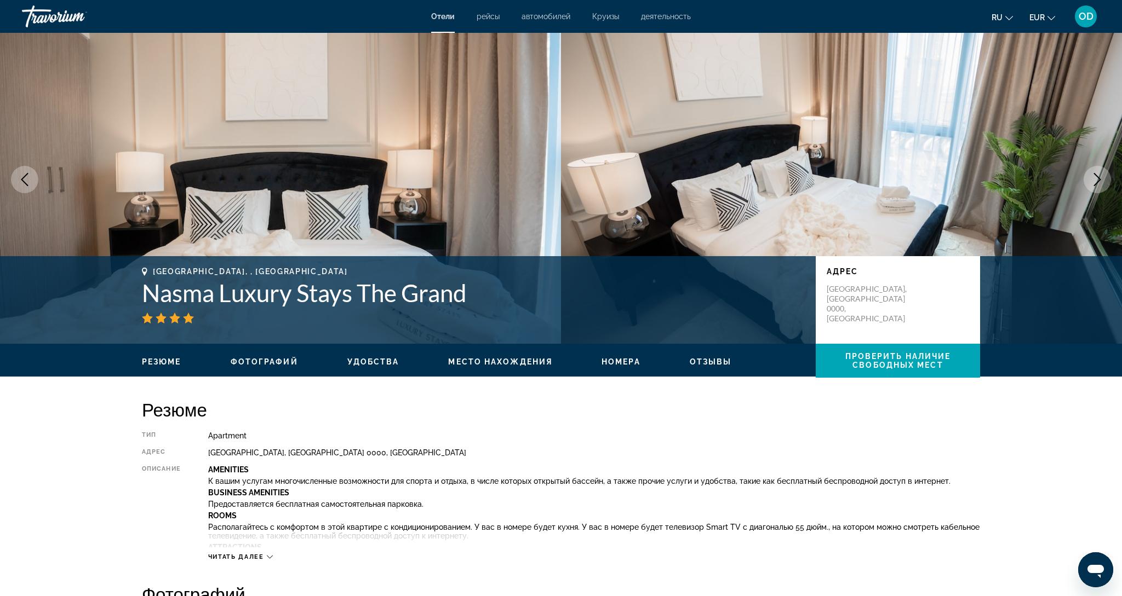
scroll to position [18, 0]
click at [1096, 181] on icon "Next image" at bounding box center [1096, 179] width 13 height 13
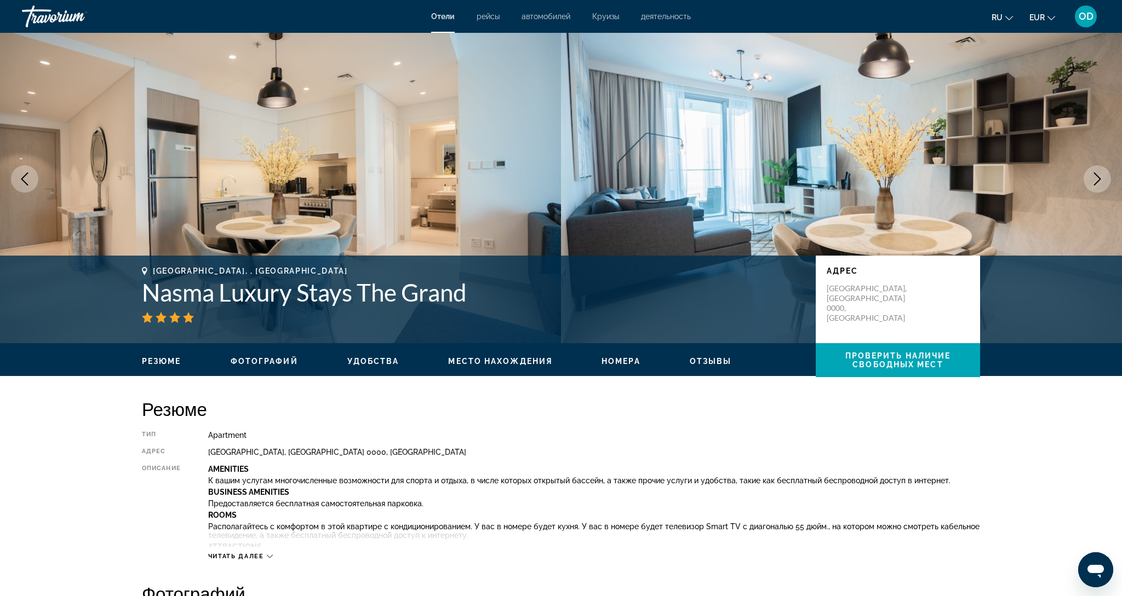
click at [1096, 181] on icon "Next image" at bounding box center [1096, 179] width 13 height 13
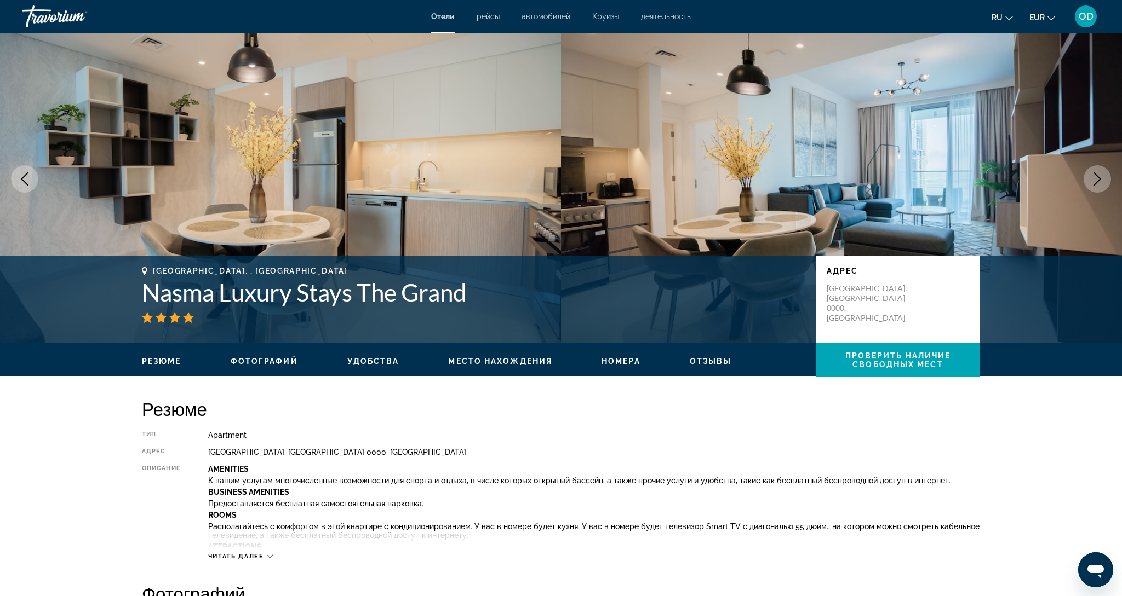
click at [1096, 181] on icon "Next image" at bounding box center [1096, 179] width 13 height 13
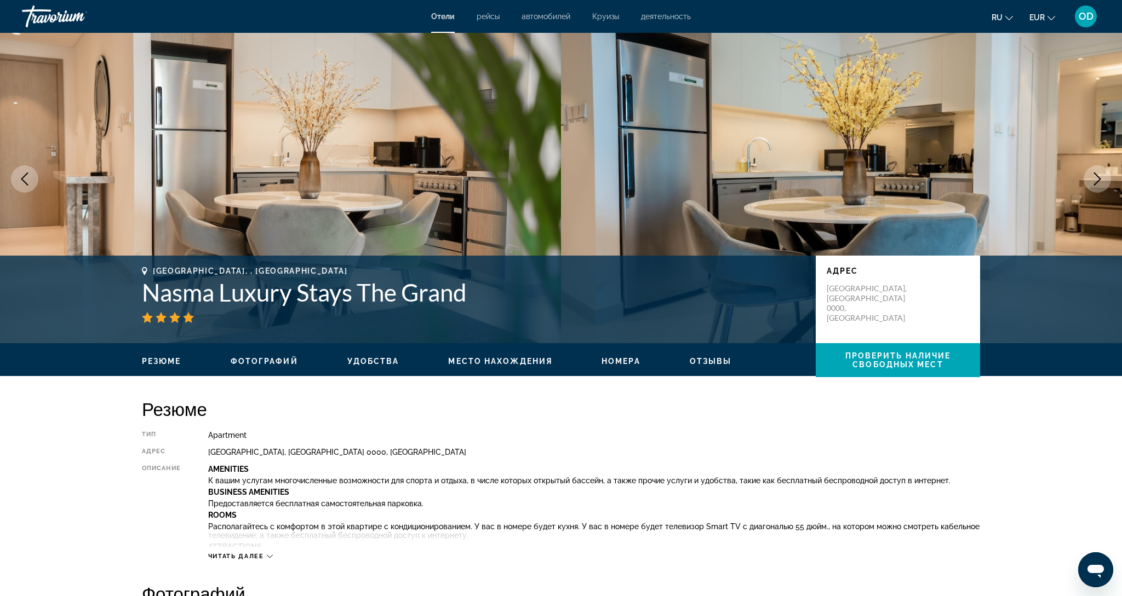
click at [1096, 181] on icon "Next image" at bounding box center [1096, 179] width 13 height 13
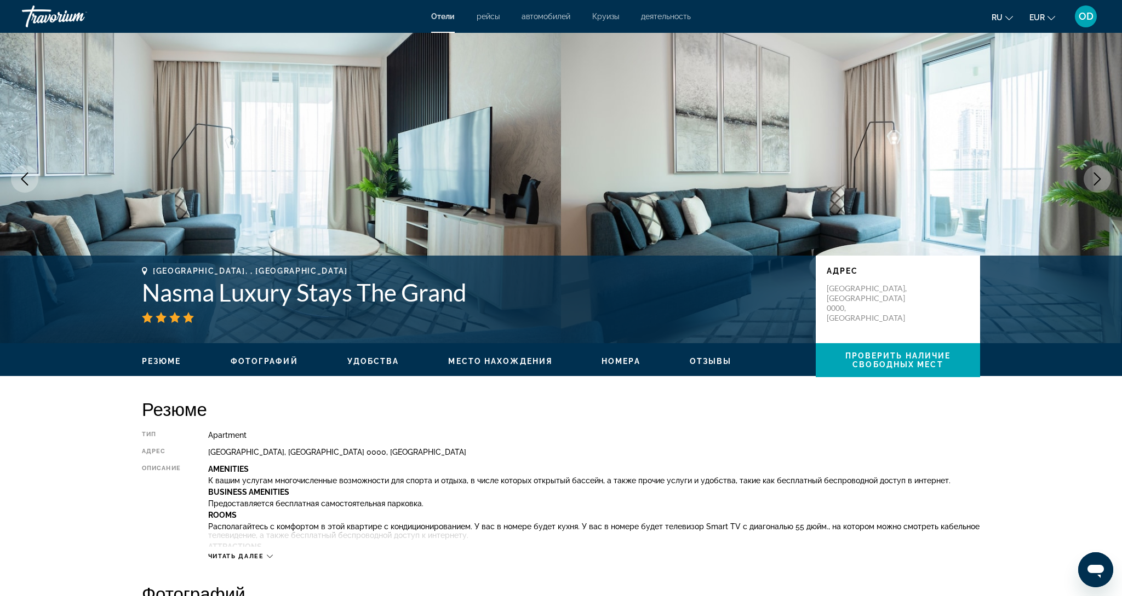
click at [1096, 181] on icon "Next image" at bounding box center [1096, 179] width 13 height 13
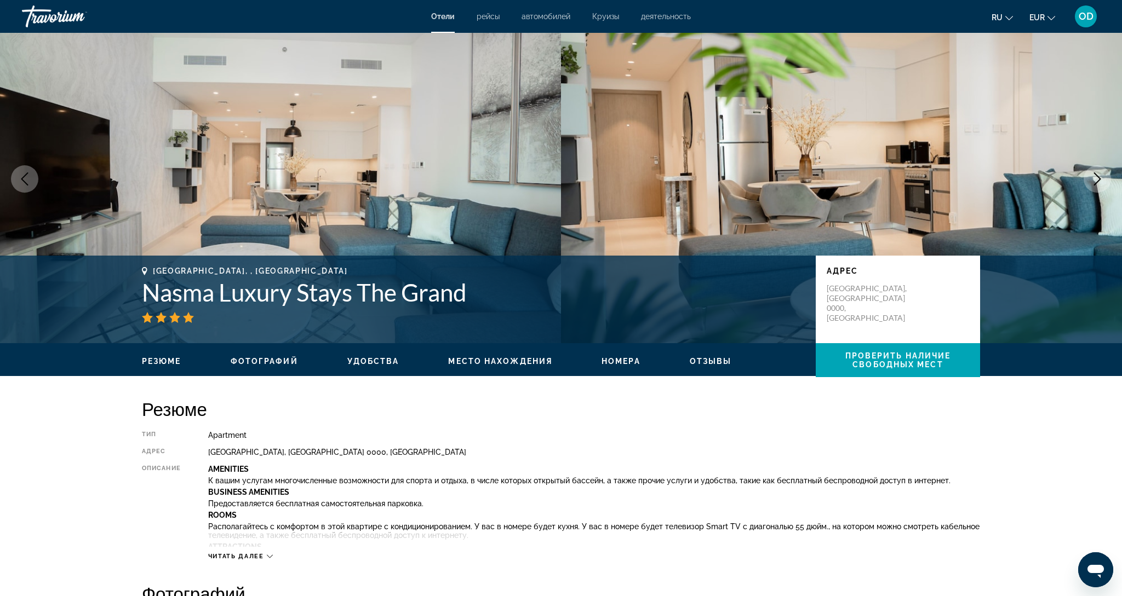
click at [1096, 181] on icon "Next image" at bounding box center [1096, 179] width 13 height 13
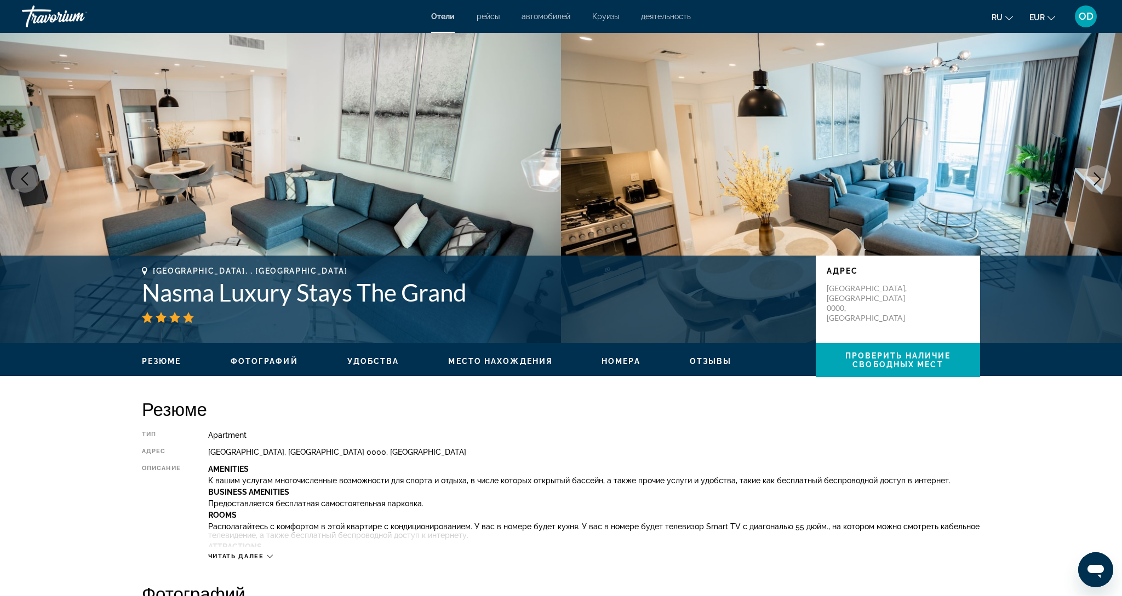
click at [1096, 181] on icon "Next image" at bounding box center [1096, 179] width 13 height 13
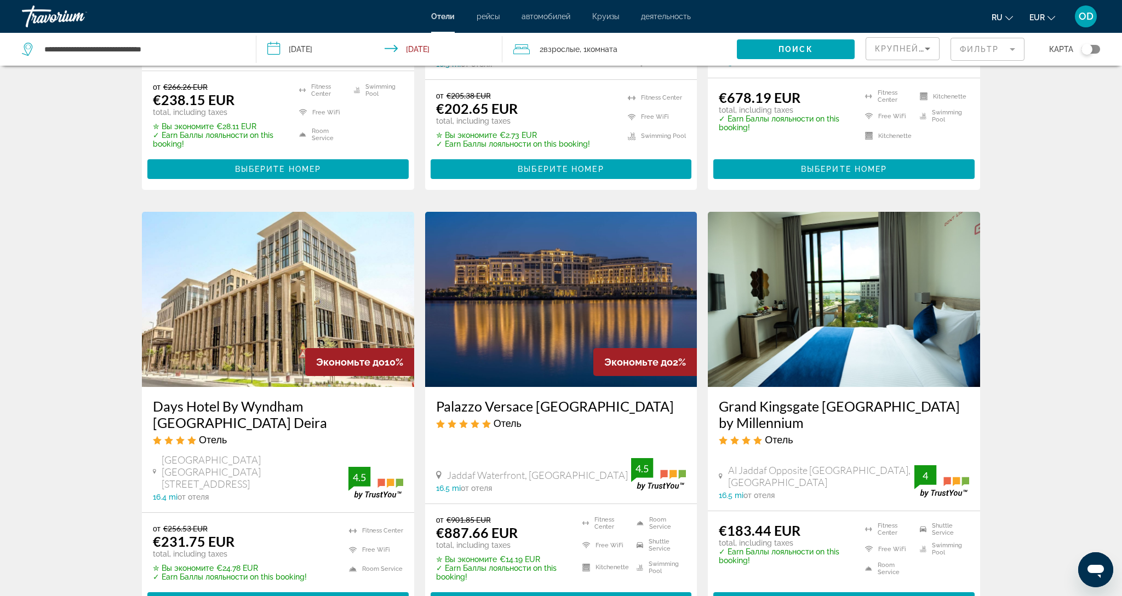
scroll to position [1155, 0]
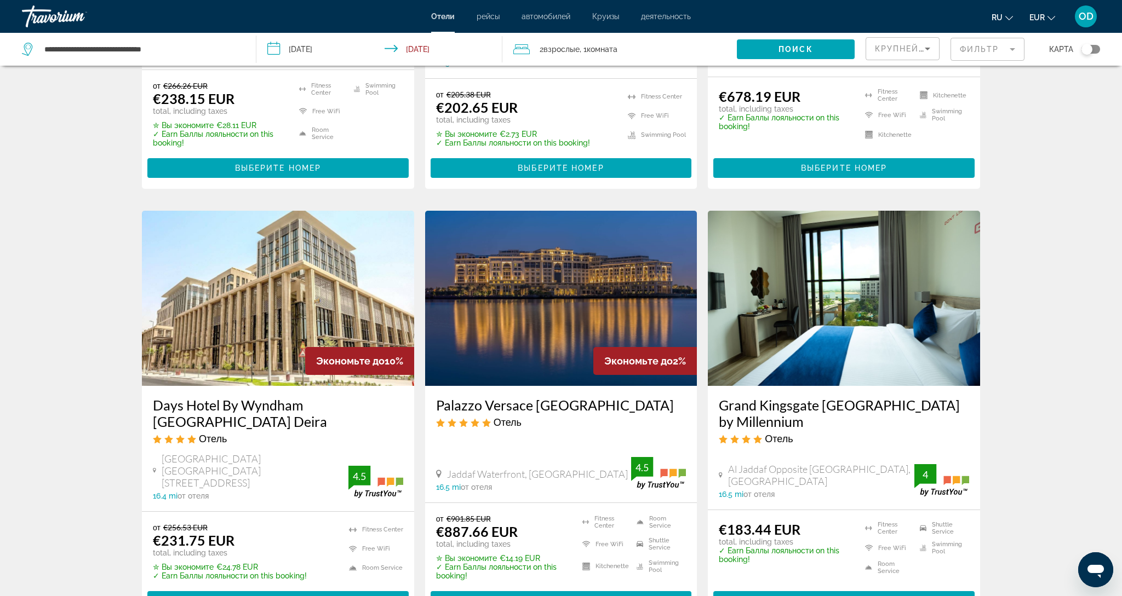
click at [522, 289] on img "Main content" at bounding box center [561, 298] width 272 height 175
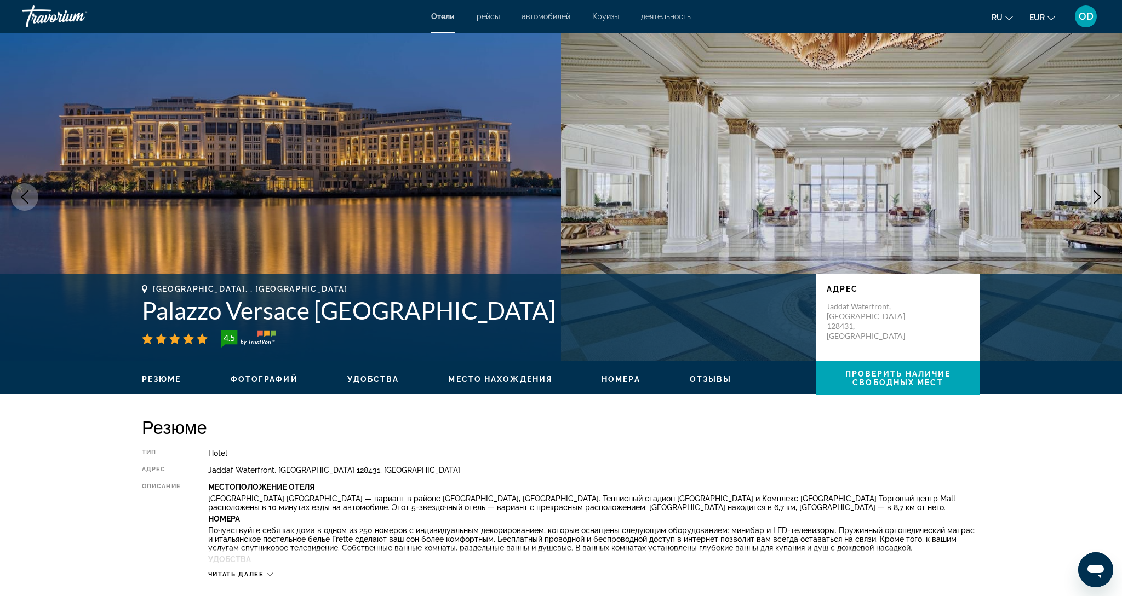
click at [1092, 193] on icon "Next image" at bounding box center [1096, 197] width 13 height 13
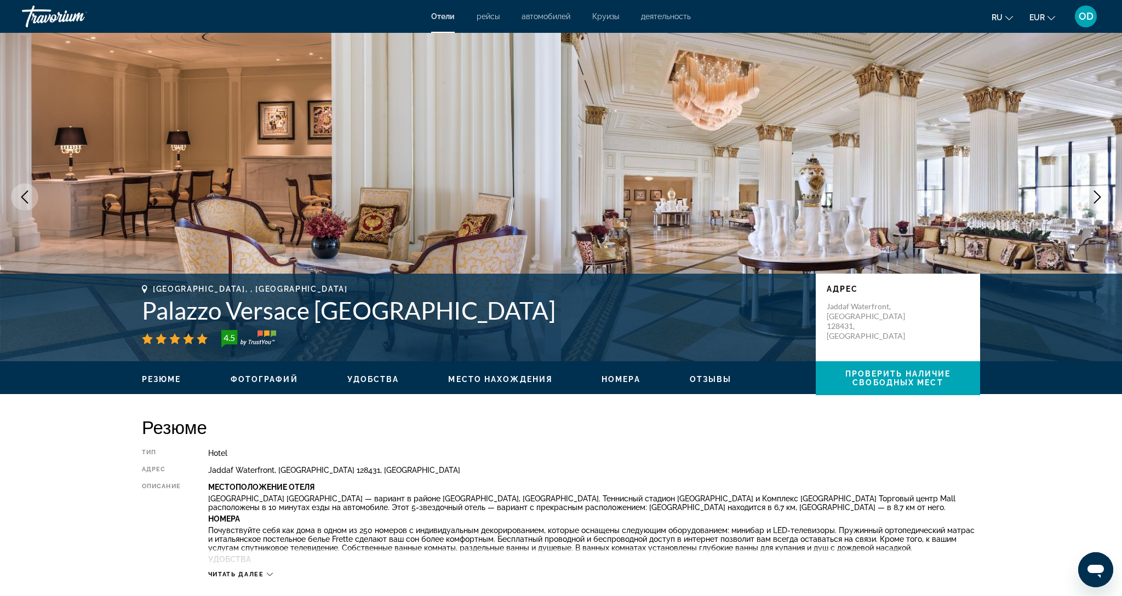
click at [1092, 193] on icon "Next image" at bounding box center [1096, 197] width 13 height 13
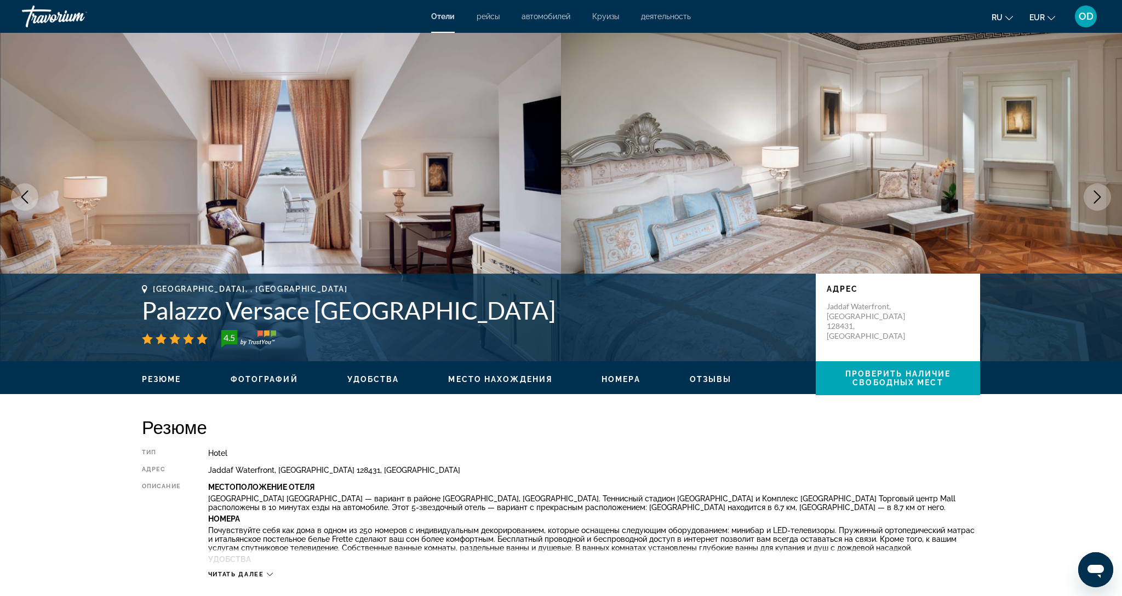
click at [1092, 193] on icon "Next image" at bounding box center [1096, 197] width 13 height 13
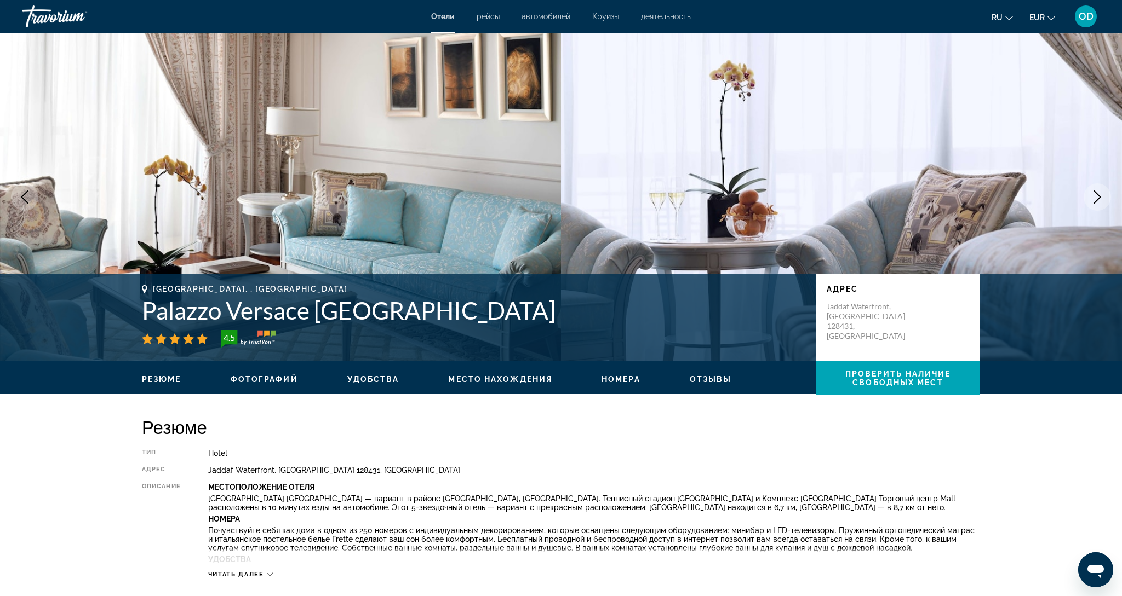
click at [1092, 193] on icon "Next image" at bounding box center [1096, 197] width 13 height 13
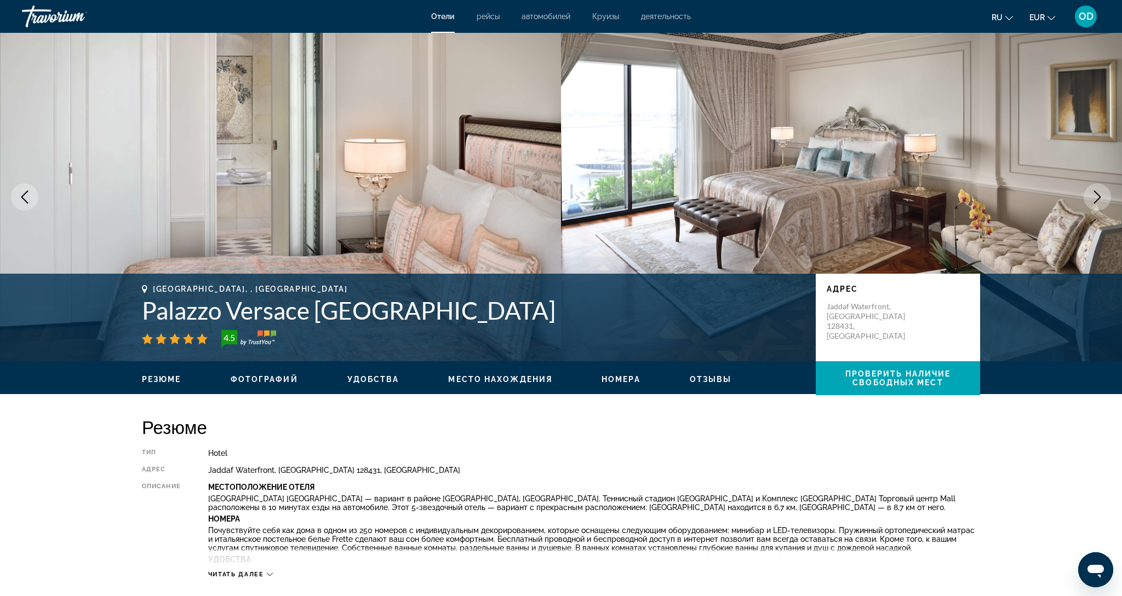
click at [1092, 193] on icon "Next image" at bounding box center [1096, 197] width 13 height 13
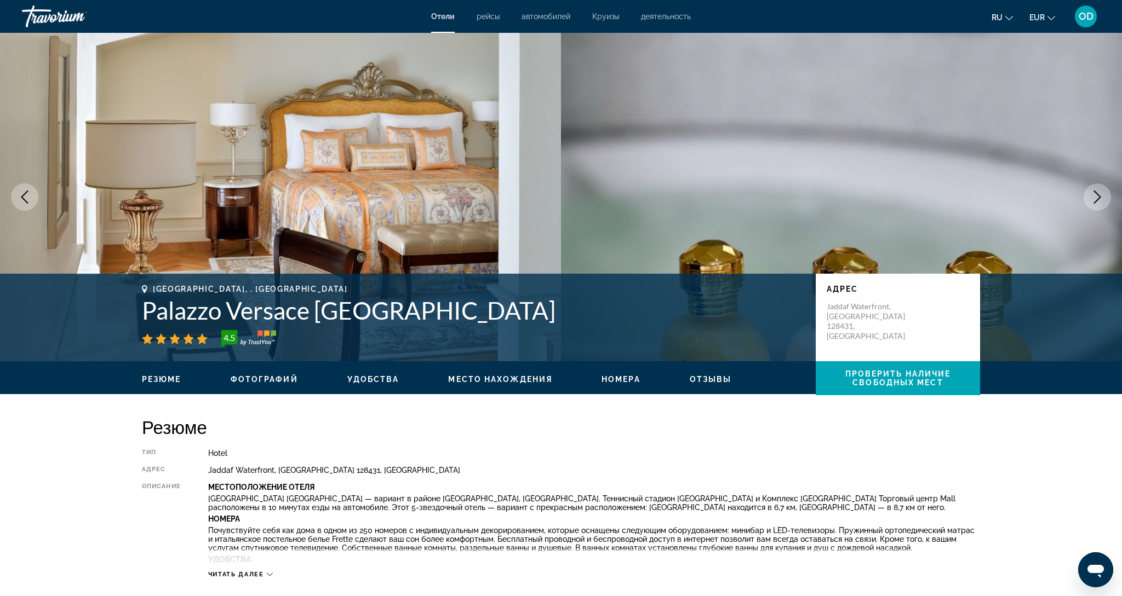
click at [1092, 193] on icon "Next image" at bounding box center [1096, 197] width 13 height 13
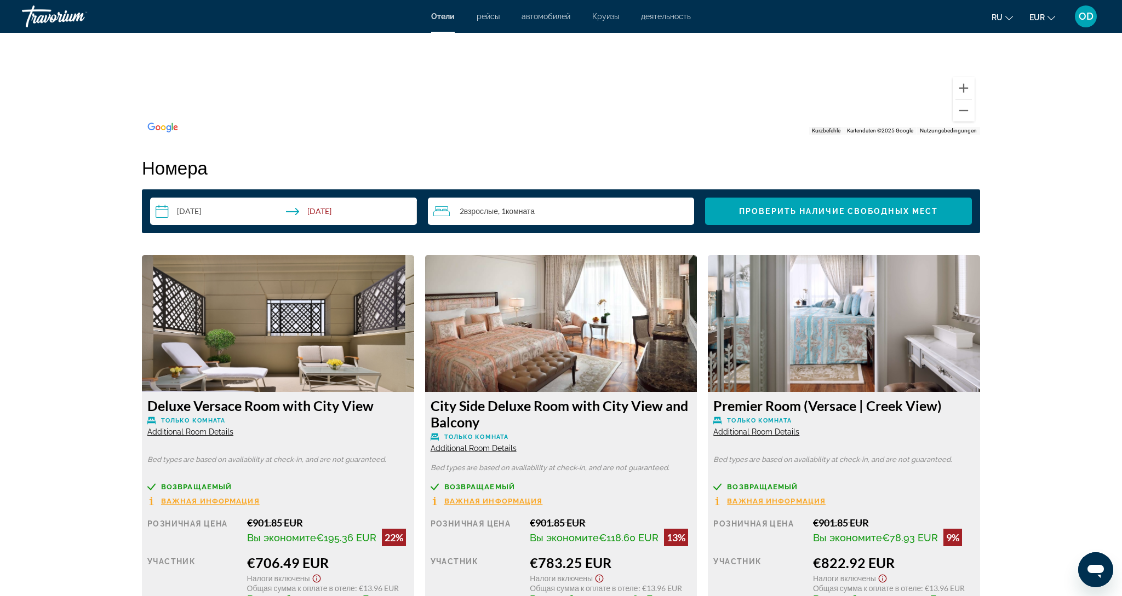
scroll to position [1293, 0]
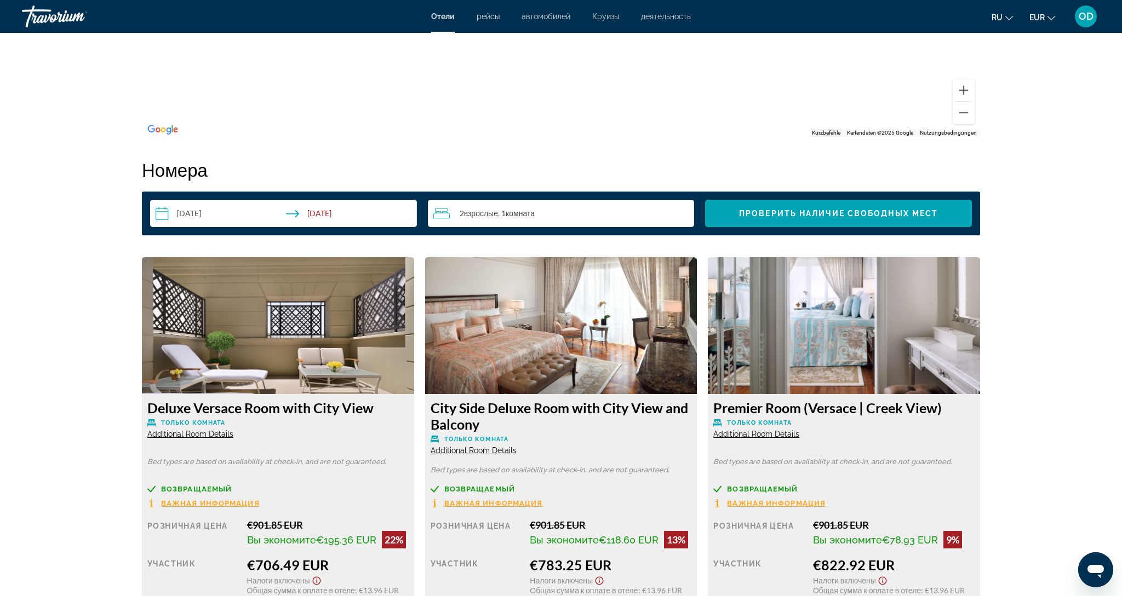
click at [313, 328] on img "Main content" at bounding box center [278, 325] width 272 height 137
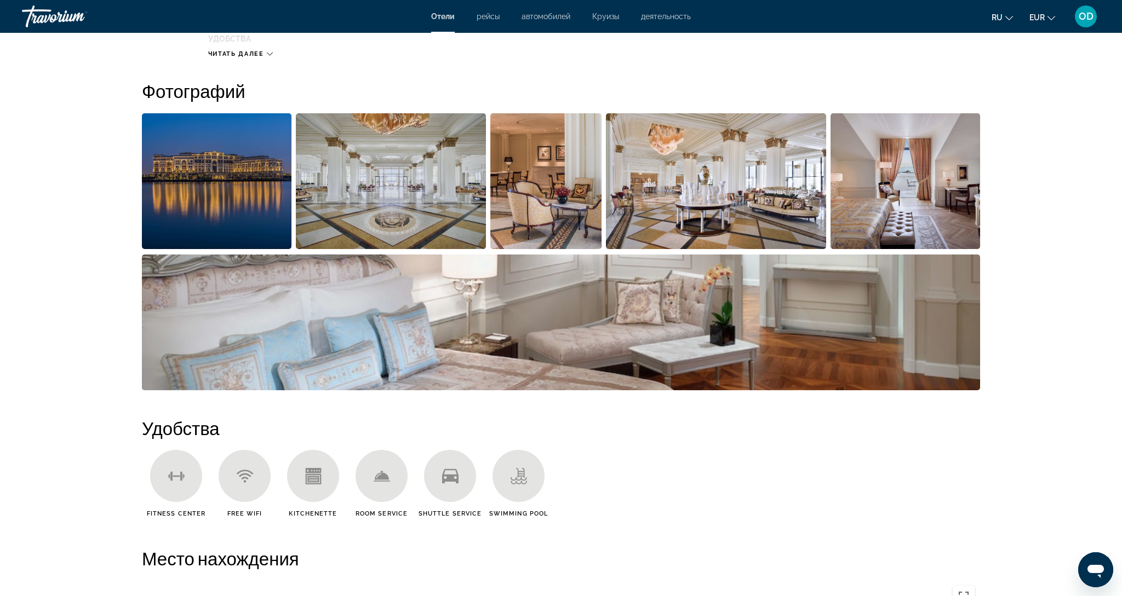
scroll to position [520, 0]
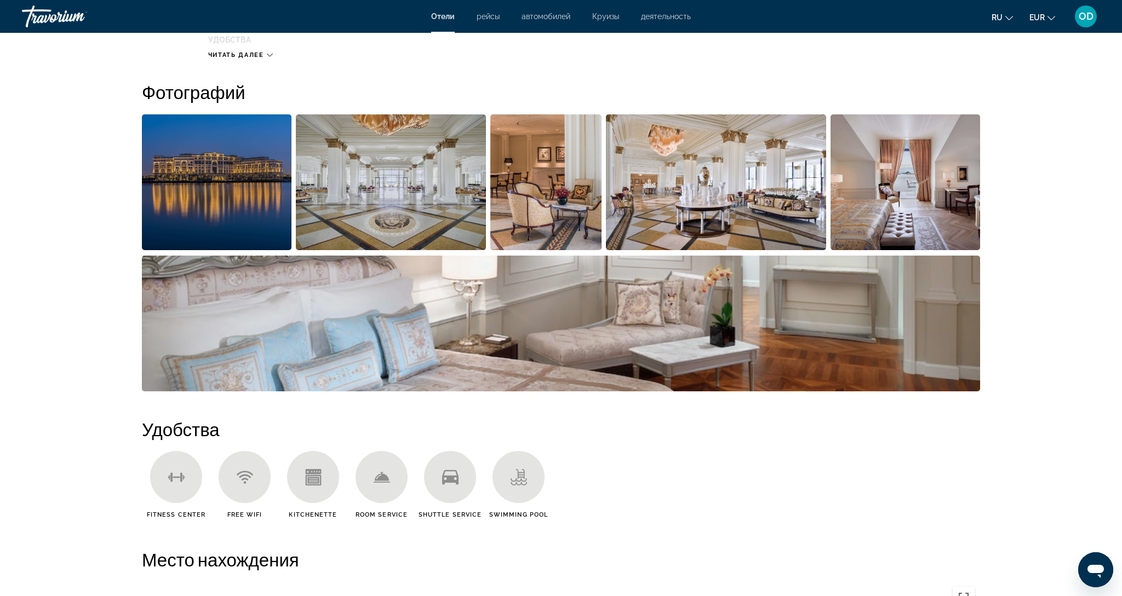
click at [191, 133] on img "Open full-screen image slider" at bounding box center [217, 182] width 150 height 136
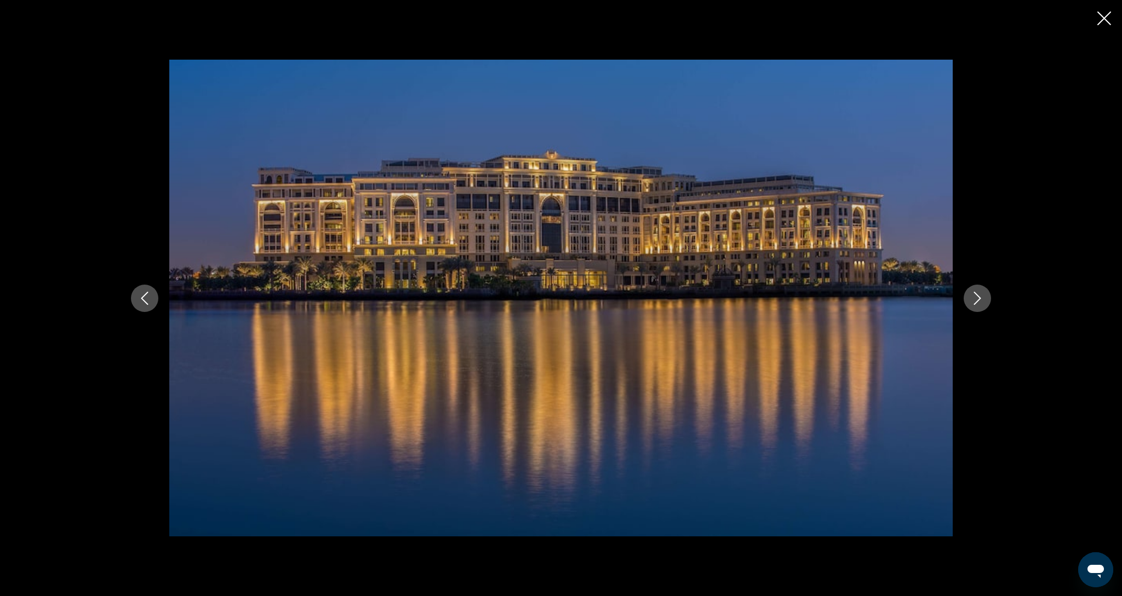
scroll to position [514, 1]
click at [977, 302] on icon "Next image" at bounding box center [976, 298] width 13 height 13
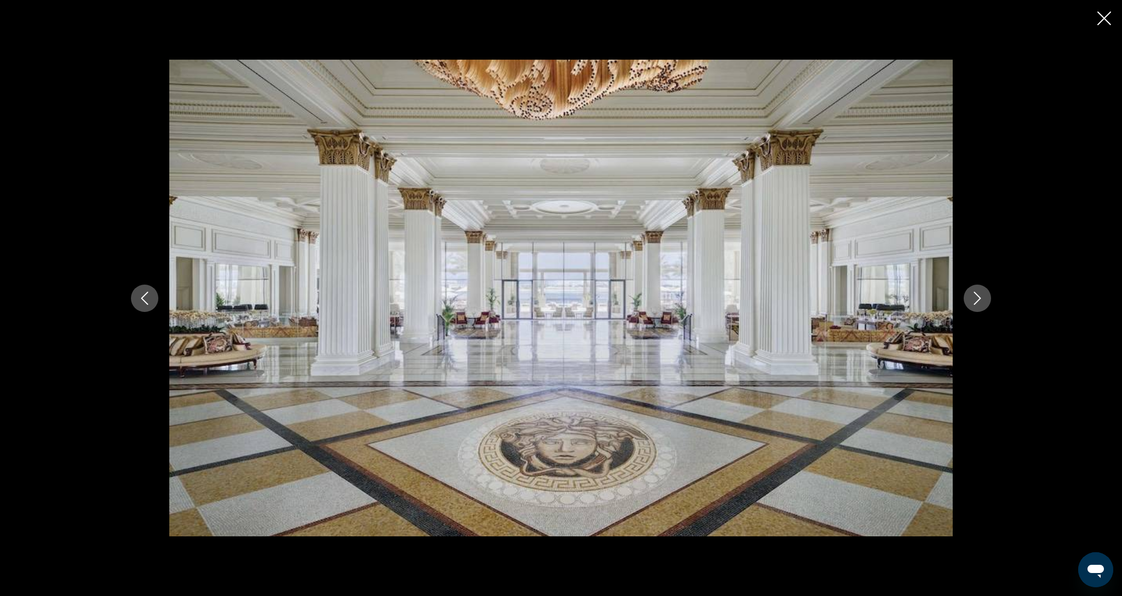
scroll to position [520, 0]
click at [975, 302] on icon "Next image" at bounding box center [976, 298] width 13 height 13
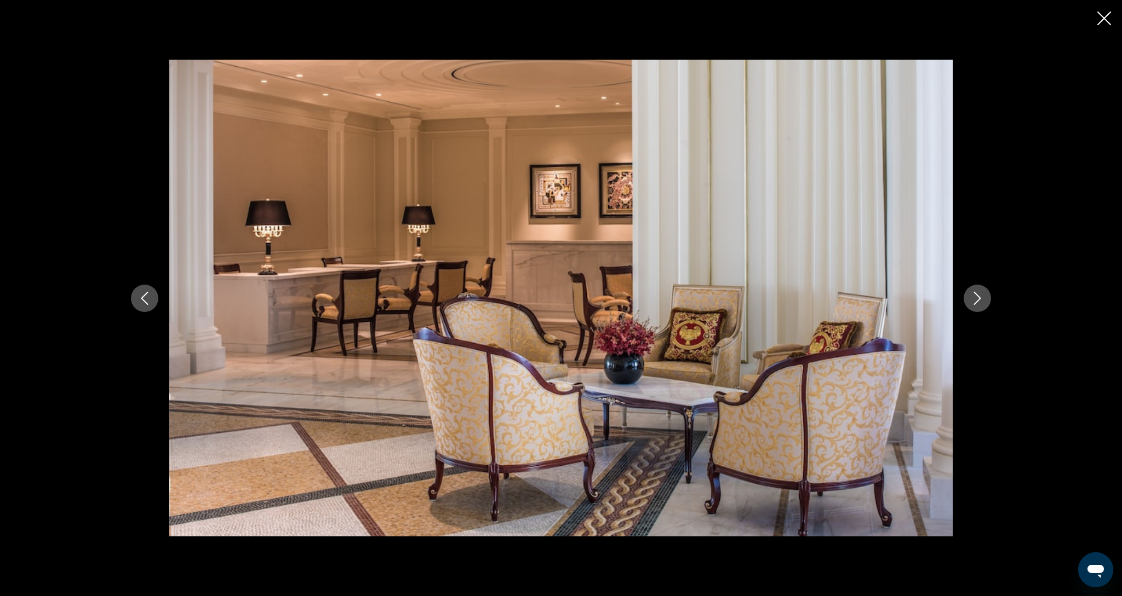
scroll to position [525, 0]
click at [975, 302] on icon "Next image" at bounding box center [976, 298] width 13 height 13
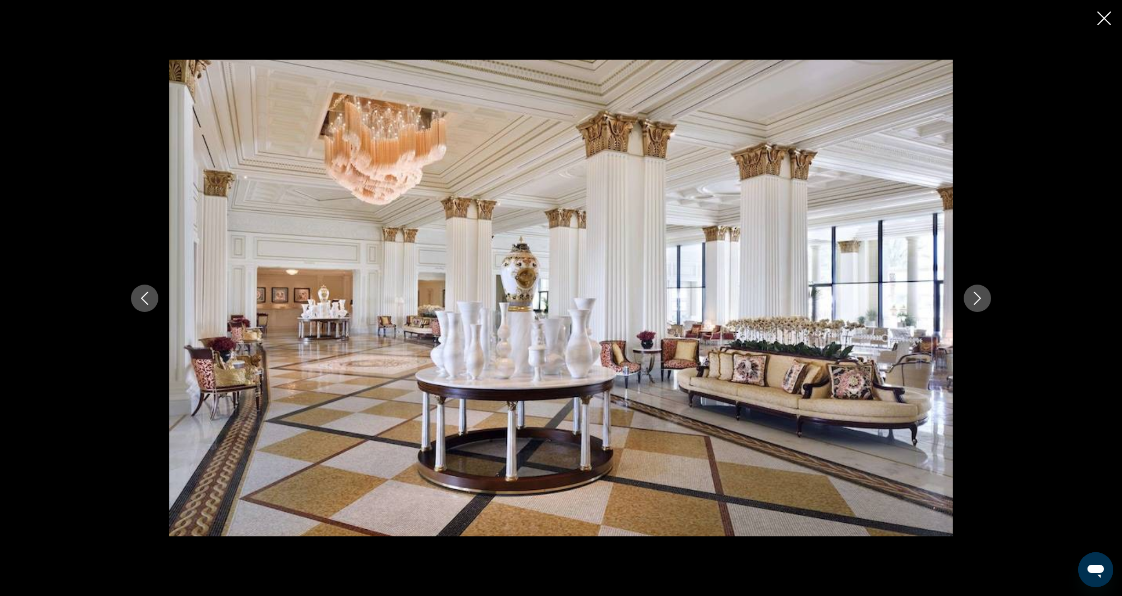
scroll to position [547, 0]
click at [975, 302] on icon "Next image" at bounding box center [976, 298] width 13 height 13
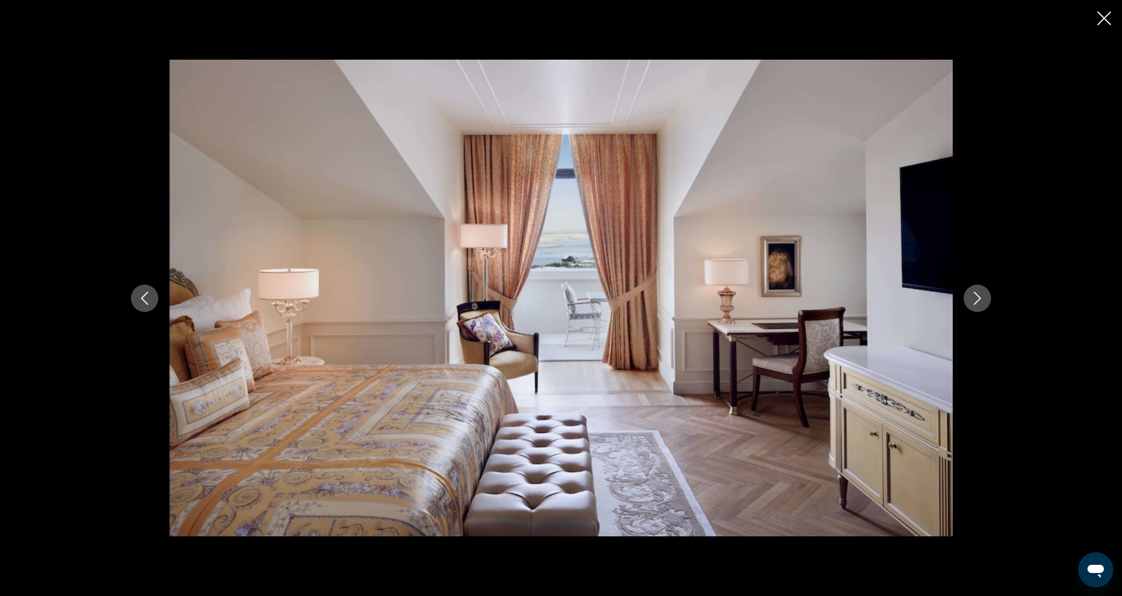
click at [975, 302] on icon "Next image" at bounding box center [976, 298] width 13 height 13
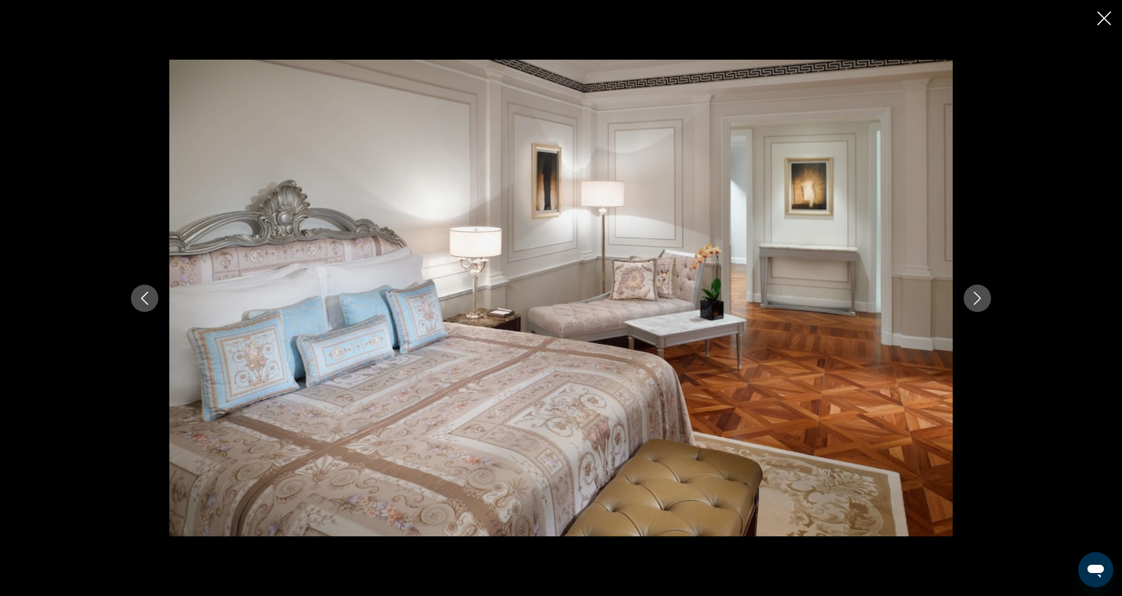
click at [974, 303] on icon "Next image" at bounding box center [976, 298] width 13 height 13
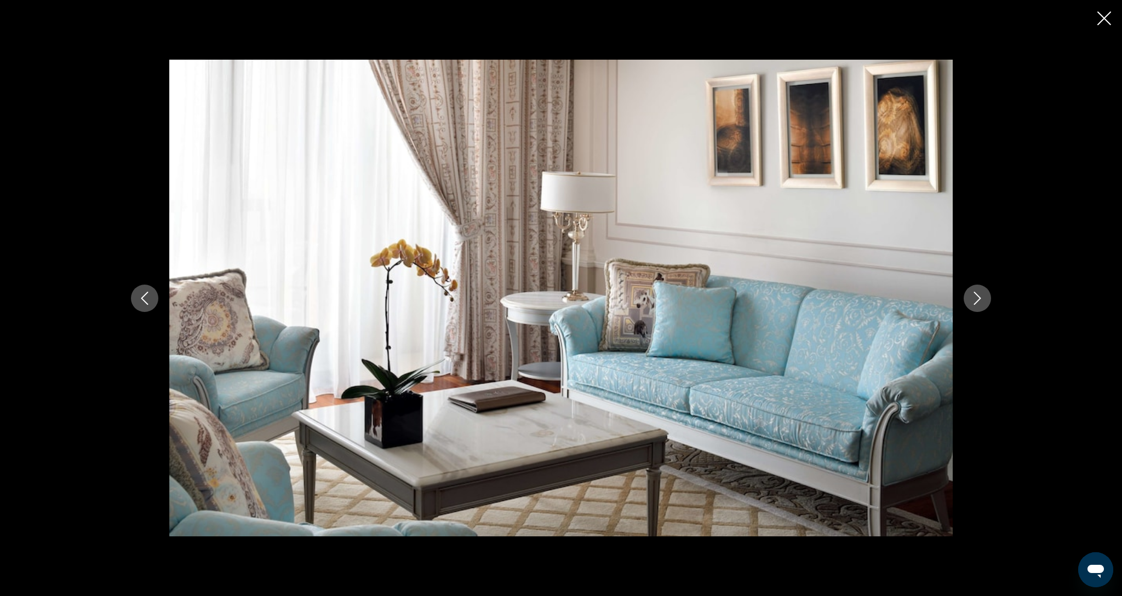
click at [974, 303] on icon "Next image" at bounding box center [976, 298] width 13 height 13
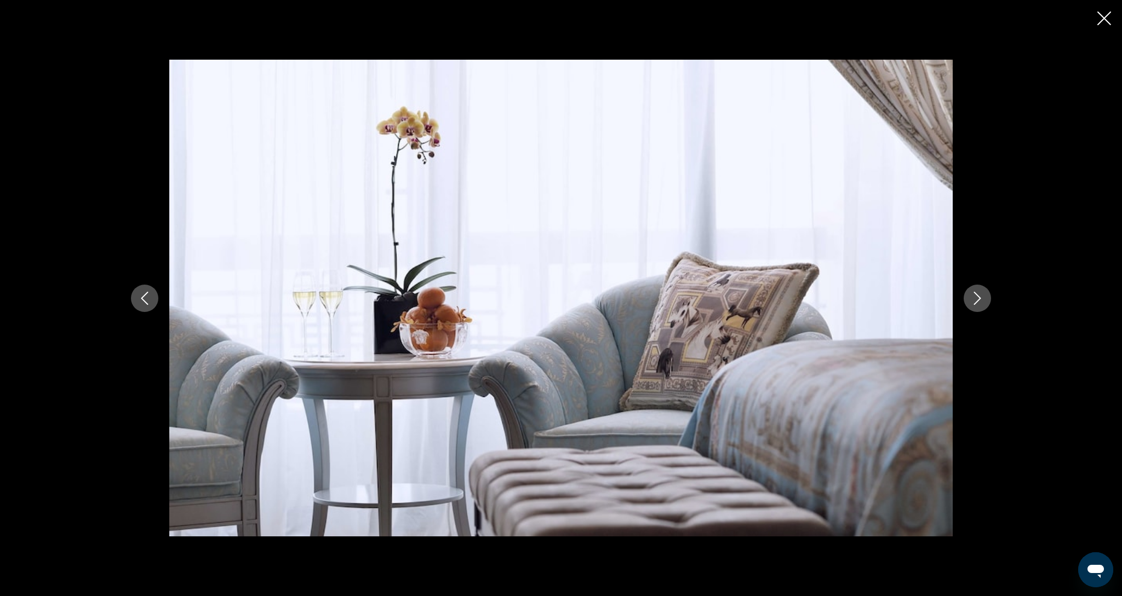
scroll to position [544, 1]
click at [974, 303] on icon "Next image" at bounding box center [976, 298] width 13 height 13
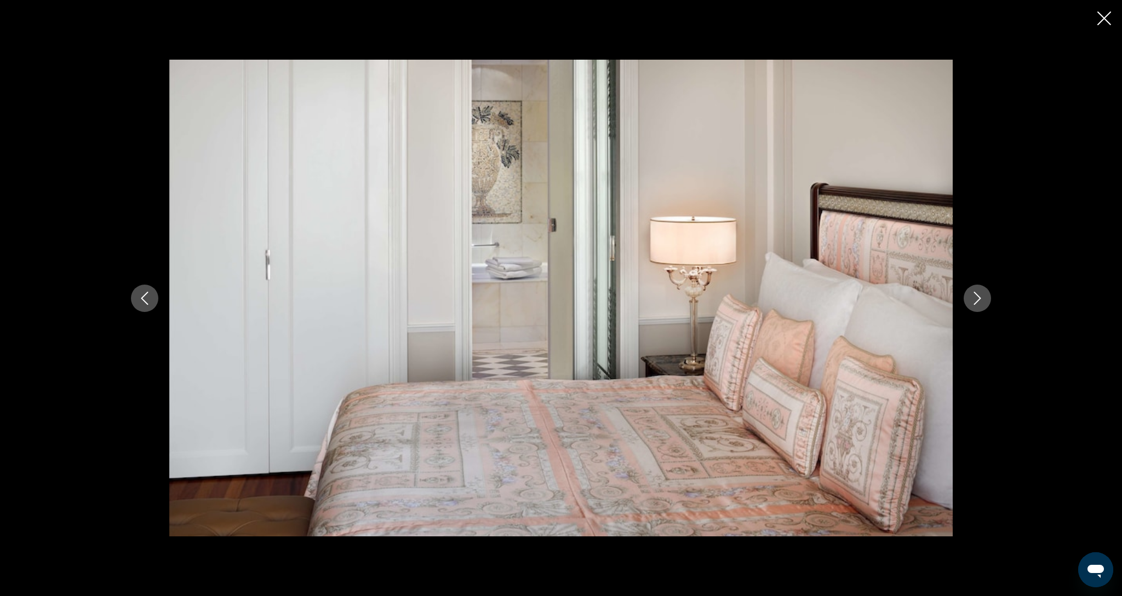
scroll to position [550, 0]
click at [974, 303] on icon "Next image" at bounding box center [976, 298] width 13 height 13
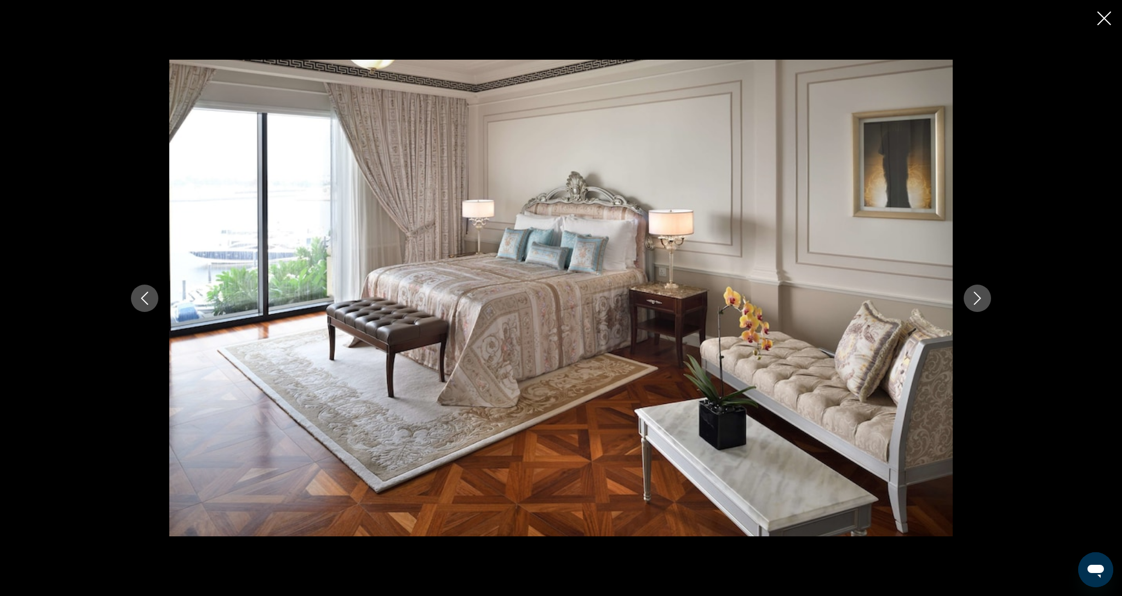
scroll to position [555, 0]
click at [974, 302] on icon "Next image" at bounding box center [976, 298] width 13 height 13
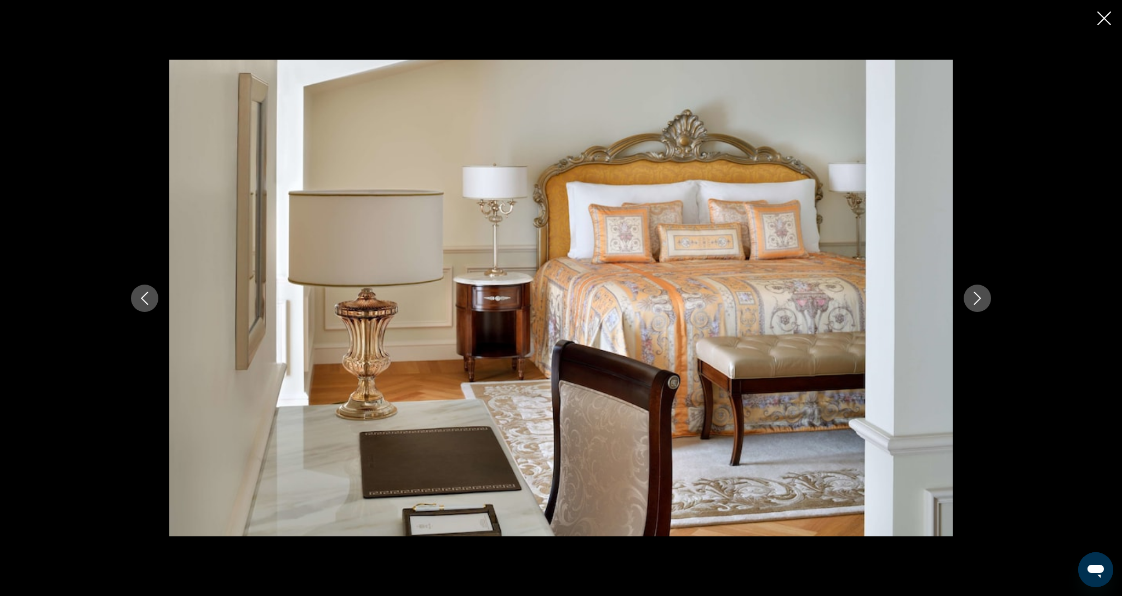
click at [974, 302] on icon "Next image" at bounding box center [976, 298] width 13 height 13
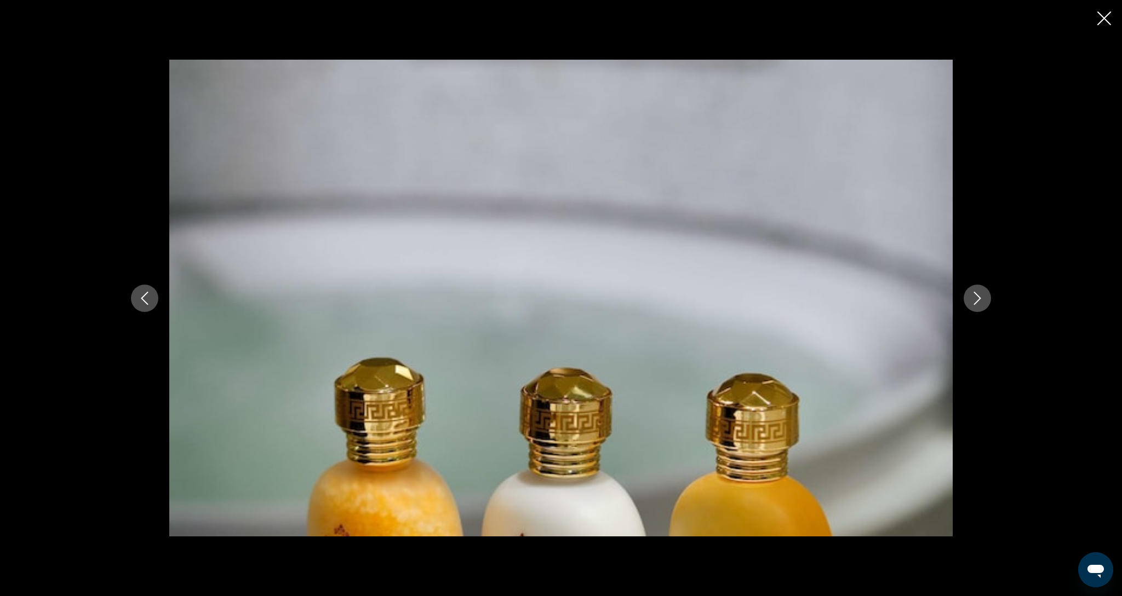
click at [974, 302] on icon "Next image" at bounding box center [976, 298] width 13 height 13
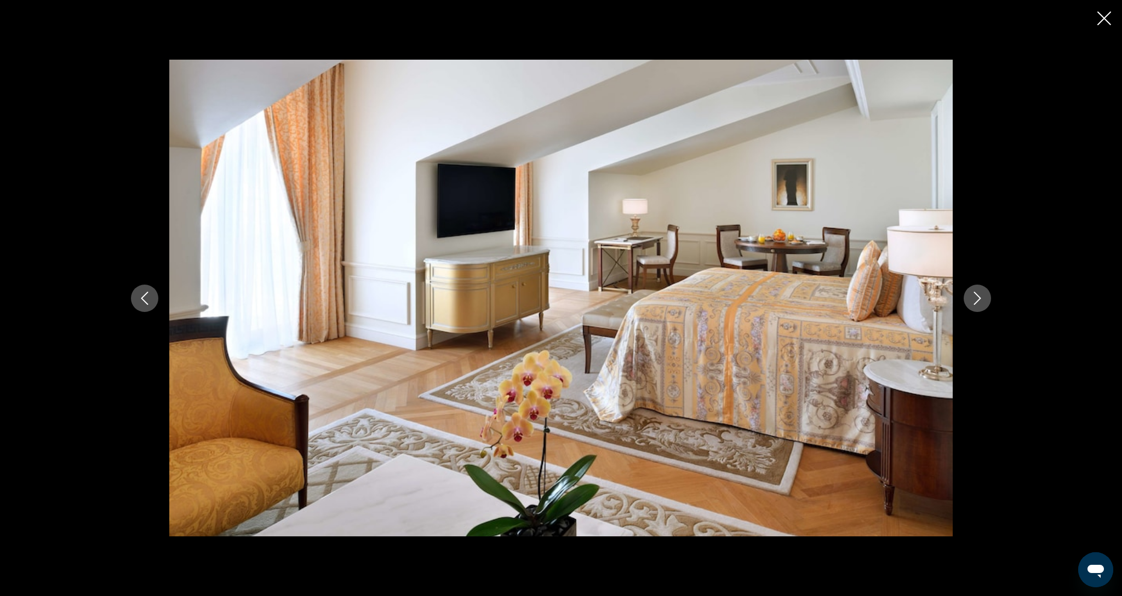
click at [1101, 23] on icon "Close slideshow" at bounding box center [1104, 19] width 14 height 14
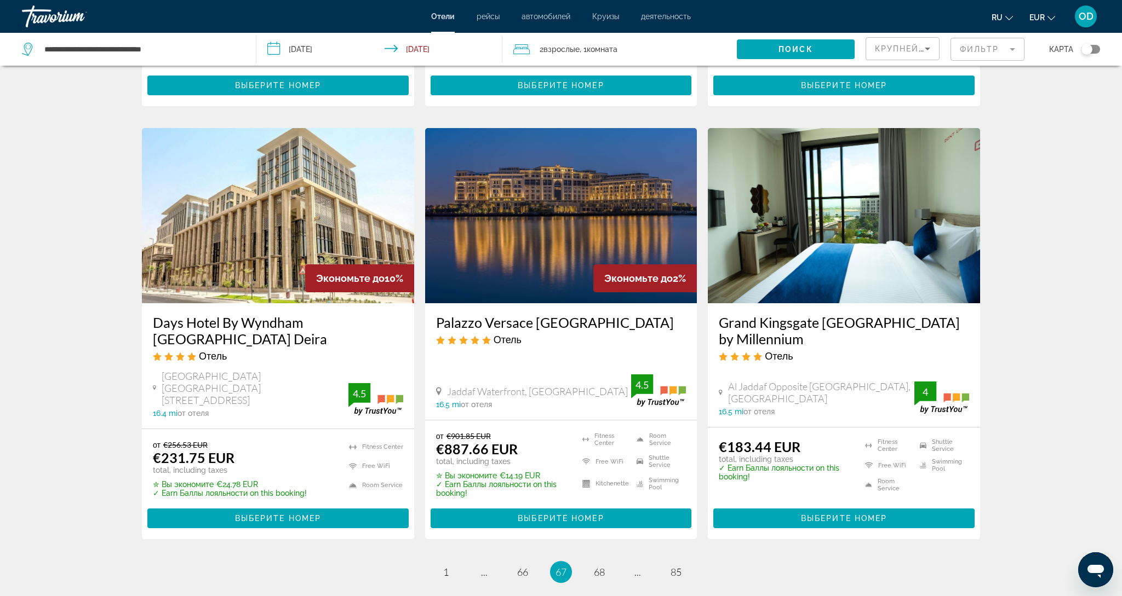
scroll to position [1239, 0]
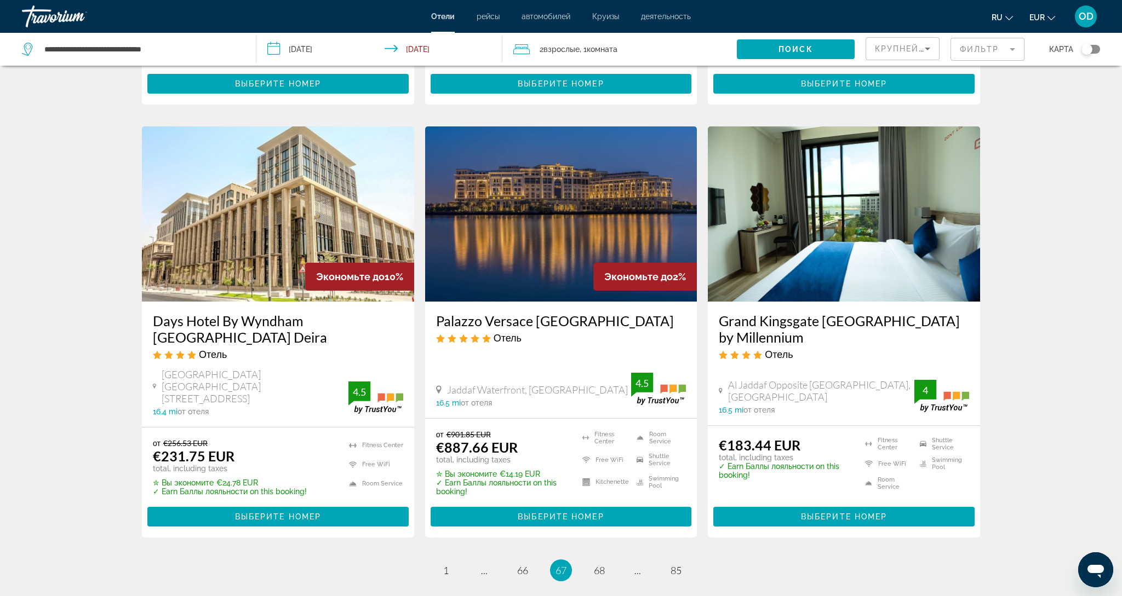
click at [538, 229] on img "Main content" at bounding box center [561, 214] width 272 height 175
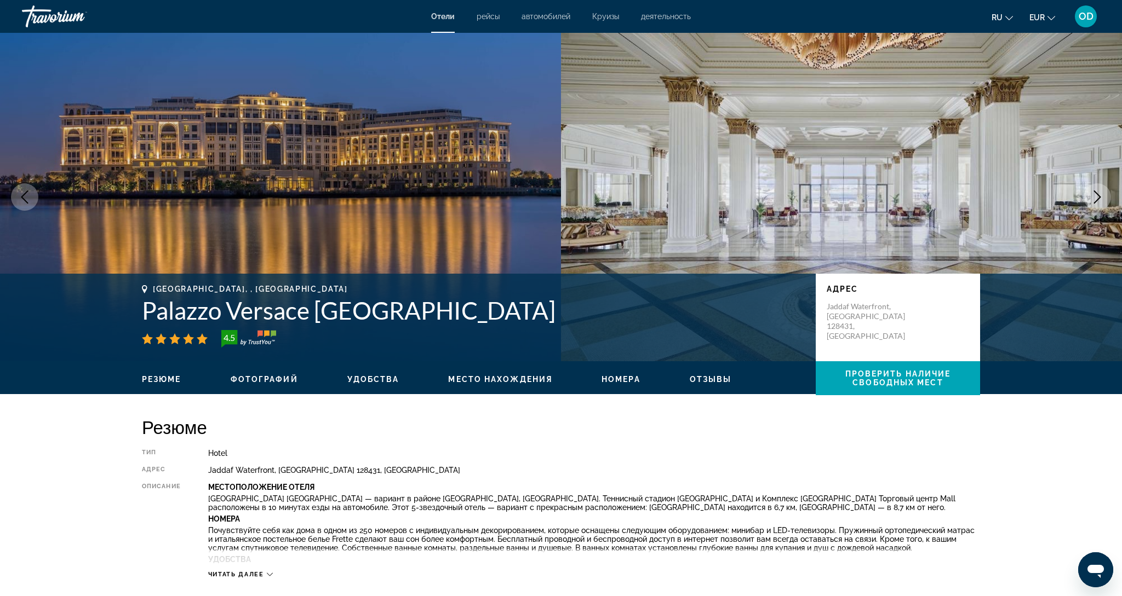
scroll to position [1, 0]
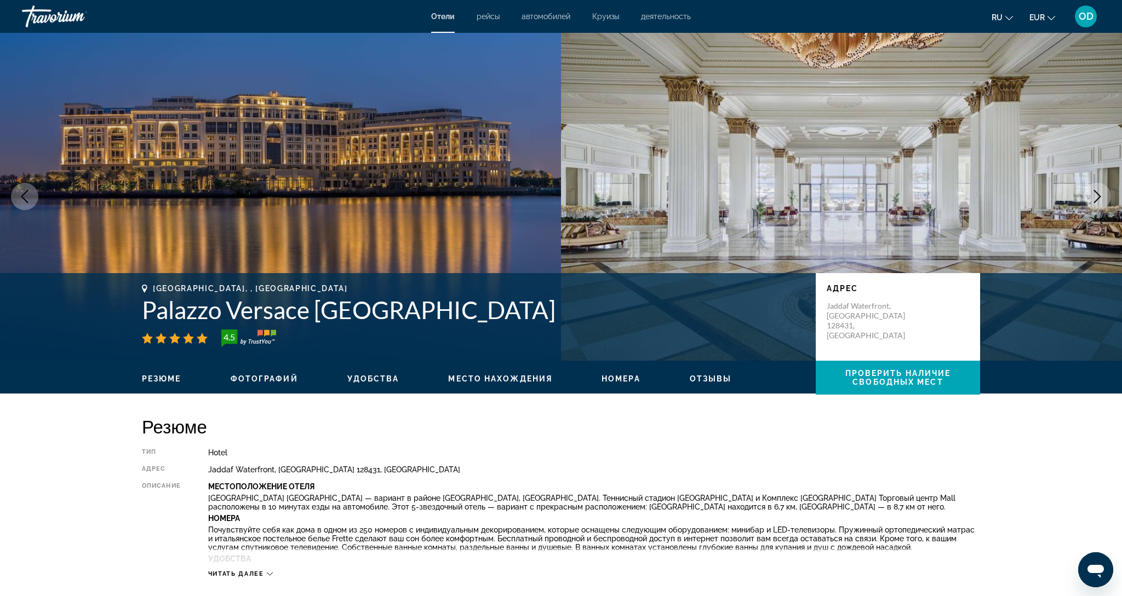
click at [1092, 196] on icon "Next image" at bounding box center [1096, 196] width 13 height 13
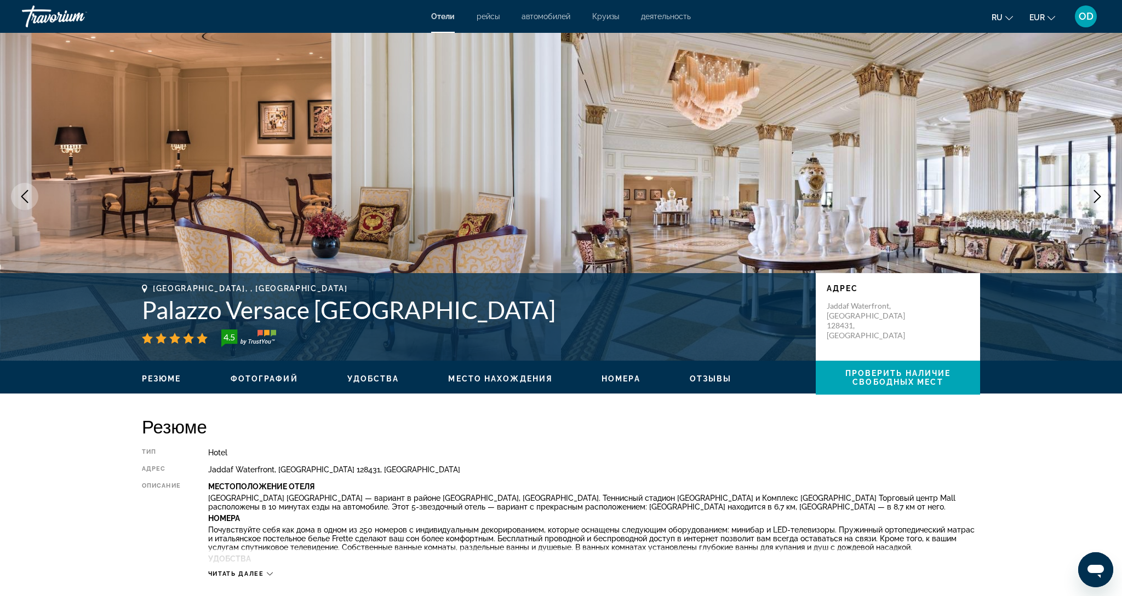
click at [1092, 196] on icon "Next image" at bounding box center [1096, 196] width 13 height 13
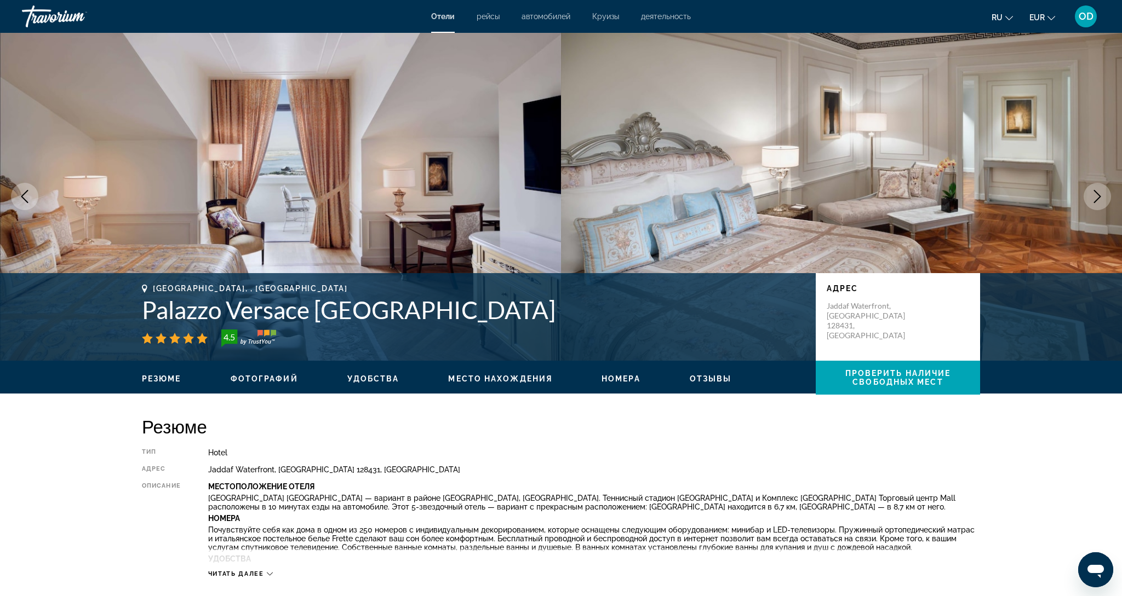
click at [1094, 198] on icon "Next image" at bounding box center [1096, 196] width 13 height 13
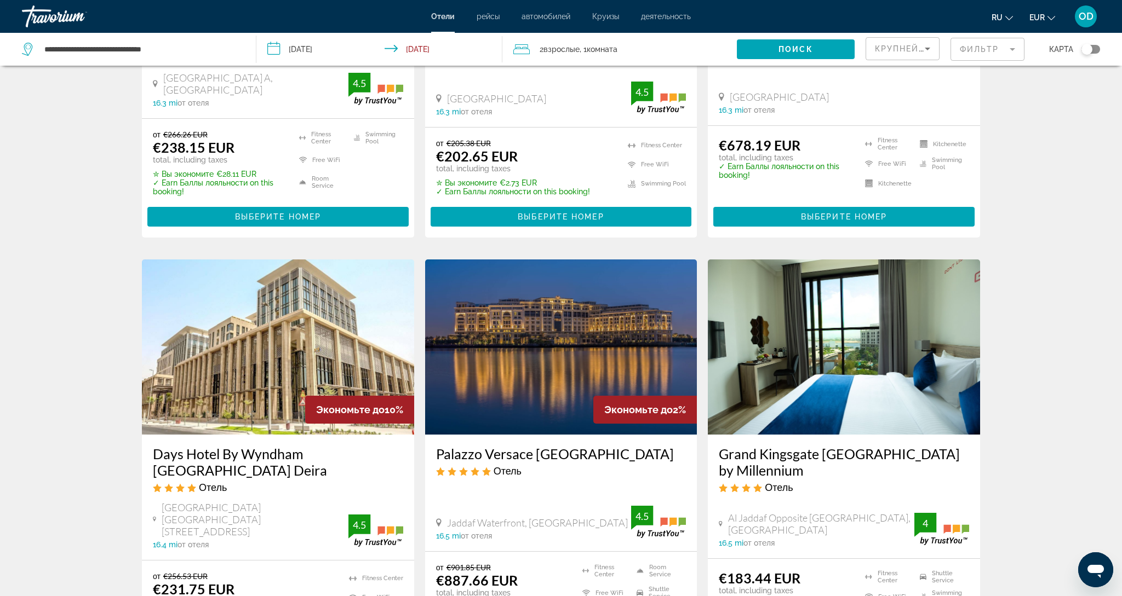
scroll to position [1107, 0]
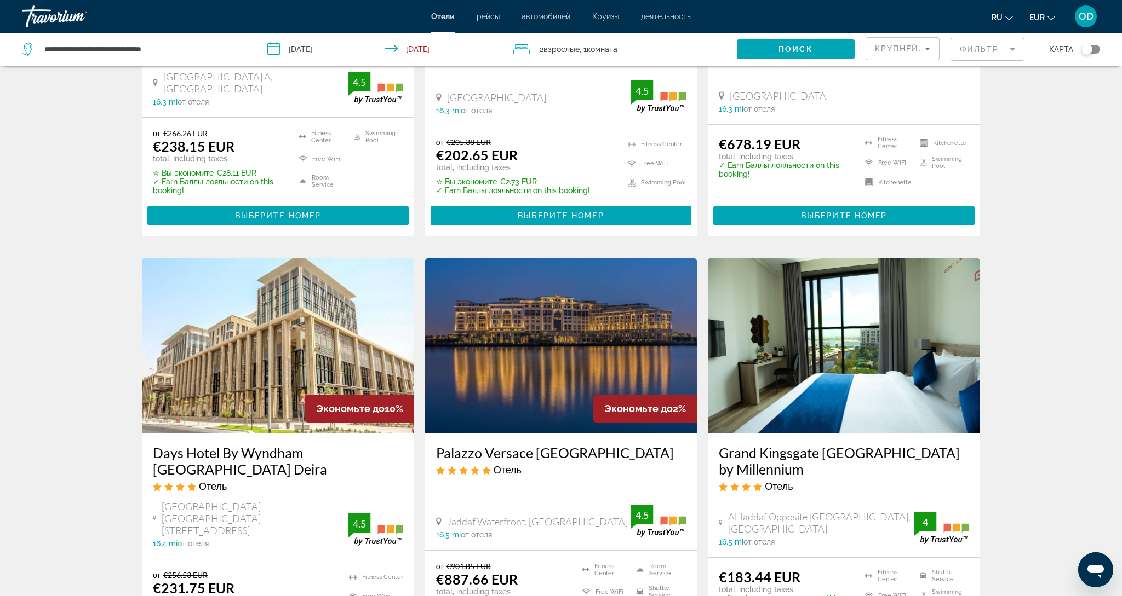
click at [575, 337] on img "Main content" at bounding box center [561, 346] width 272 height 175
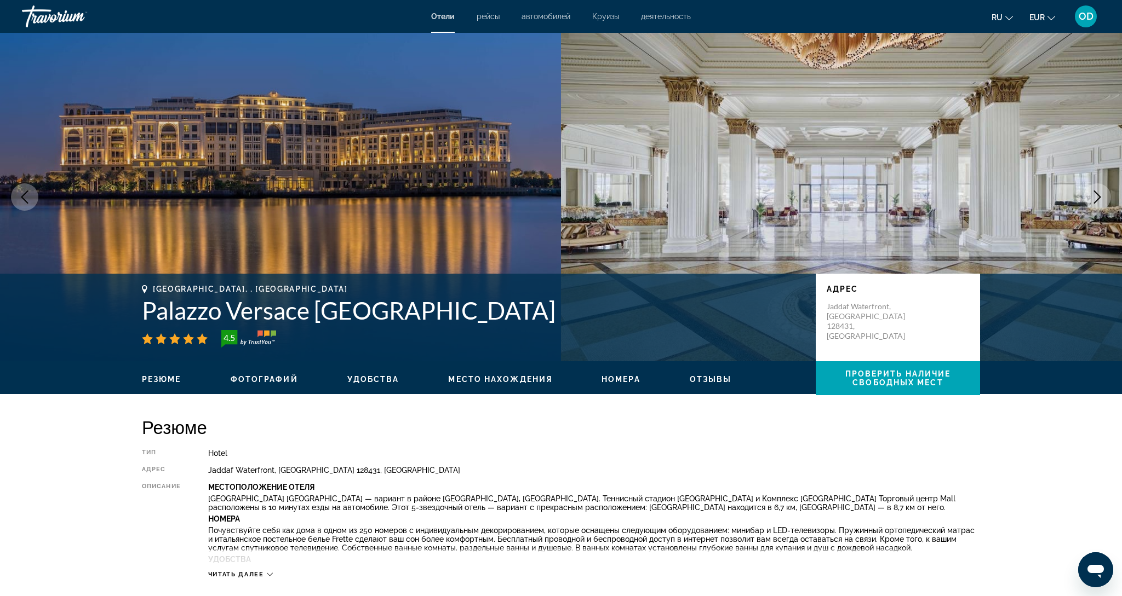
click at [25, 203] on icon "Previous image" at bounding box center [24, 197] width 13 height 13
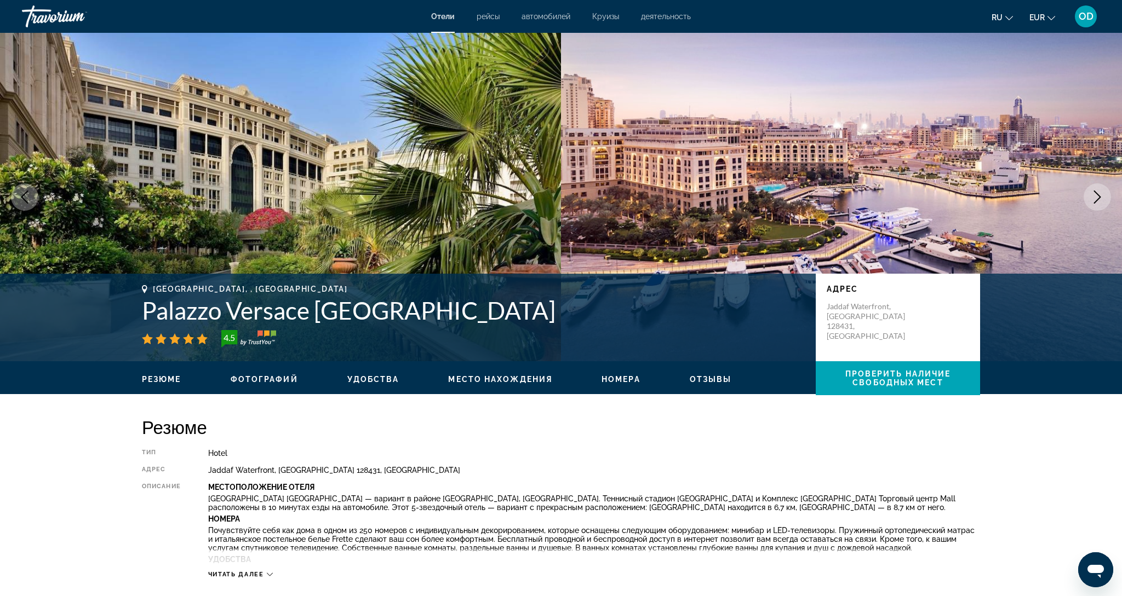
click at [1096, 197] on icon "Next image" at bounding box center [1096, 197] width 13 height 13
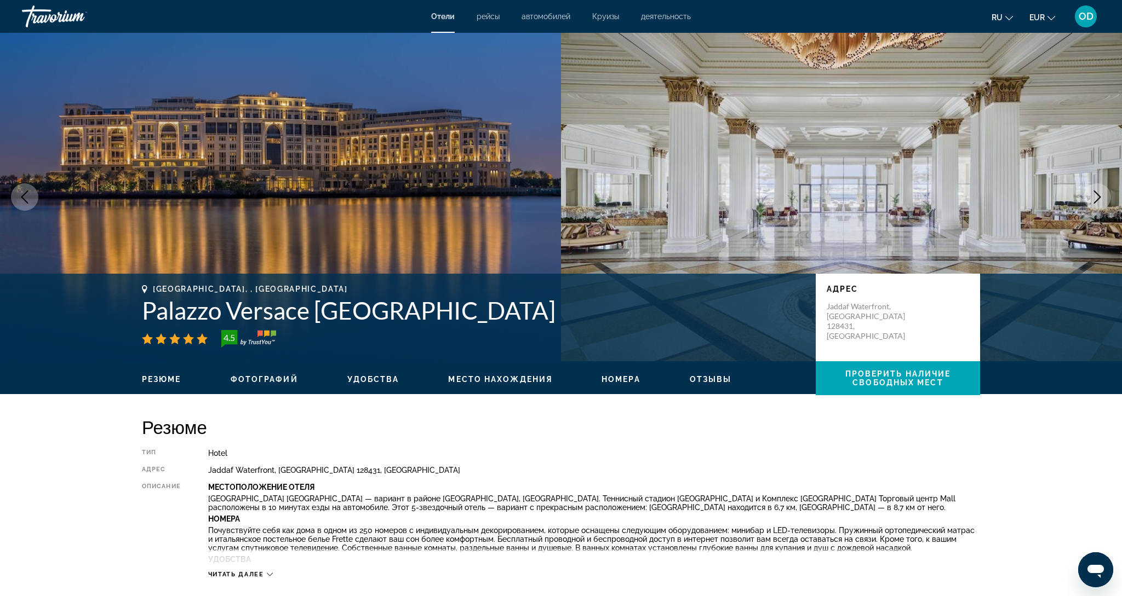
click at [1096, 197] on icon "Next image" at bounding box center [1096, 197] width 13 height 13
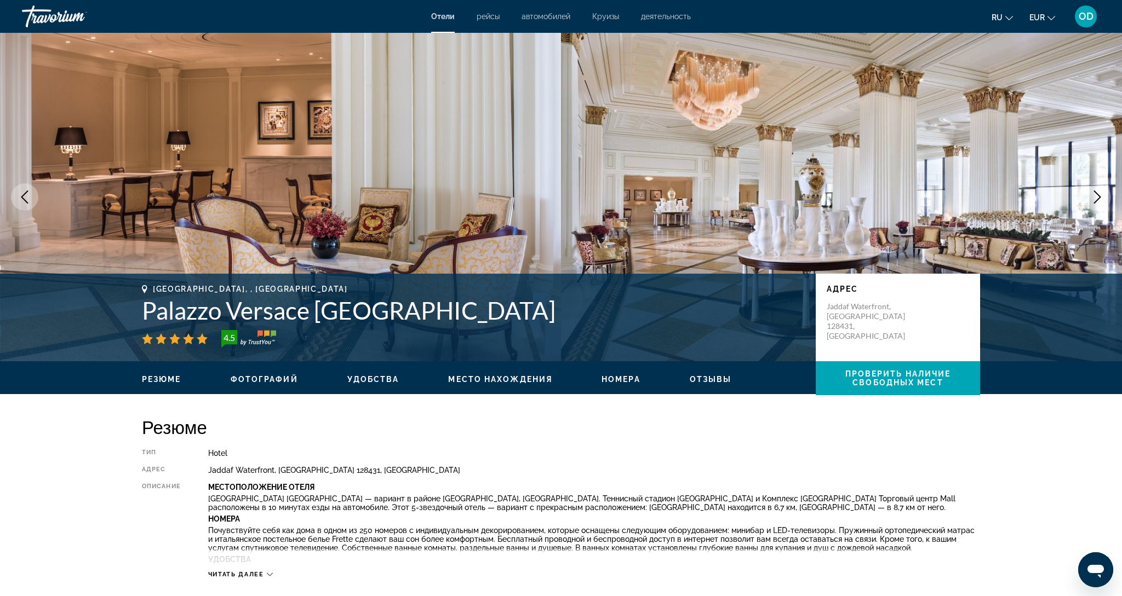
click at [1096, 197] on icon "Next image" at bounding box center [1096, 197] width 13 height 13
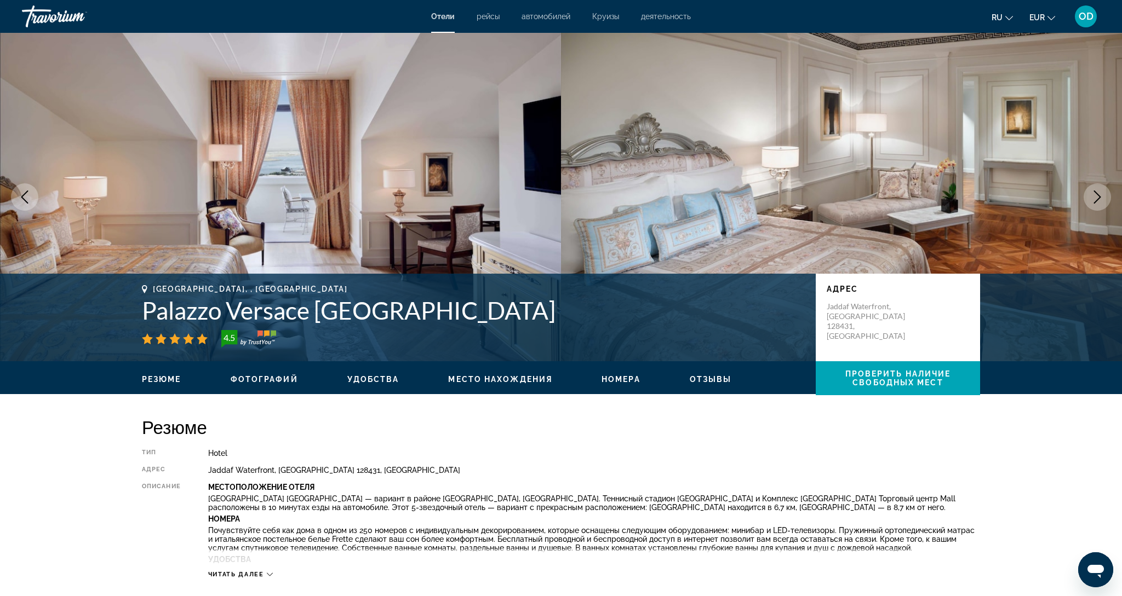
click at [1096, 197] on icon "Next image" at bounding box center [1096, 197] width 13 height 13
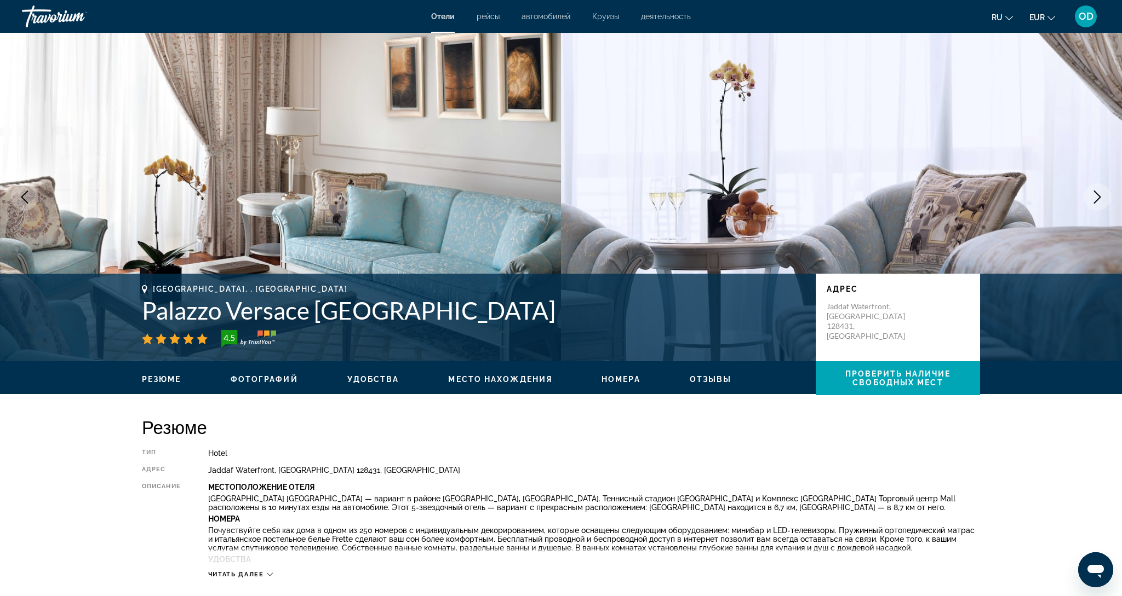
click at [1096, 197] on icon "Next image" at bounding box center [1096, 197] width 13 height 13
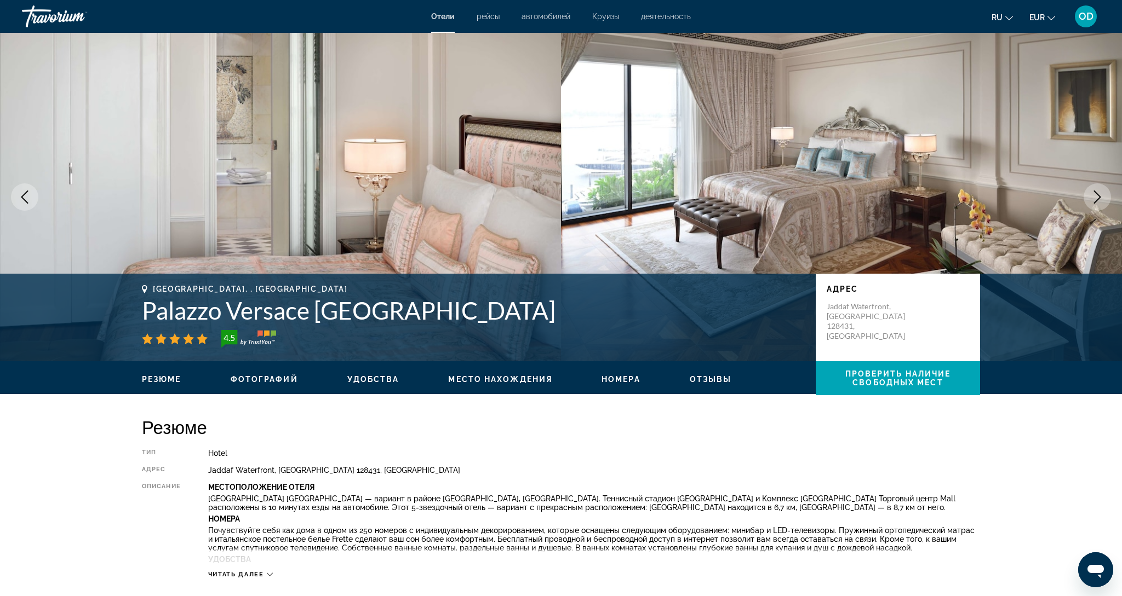
click at [1096, 197] on icon "Next image" at bounding box center [1096, 197] width 13 height 13
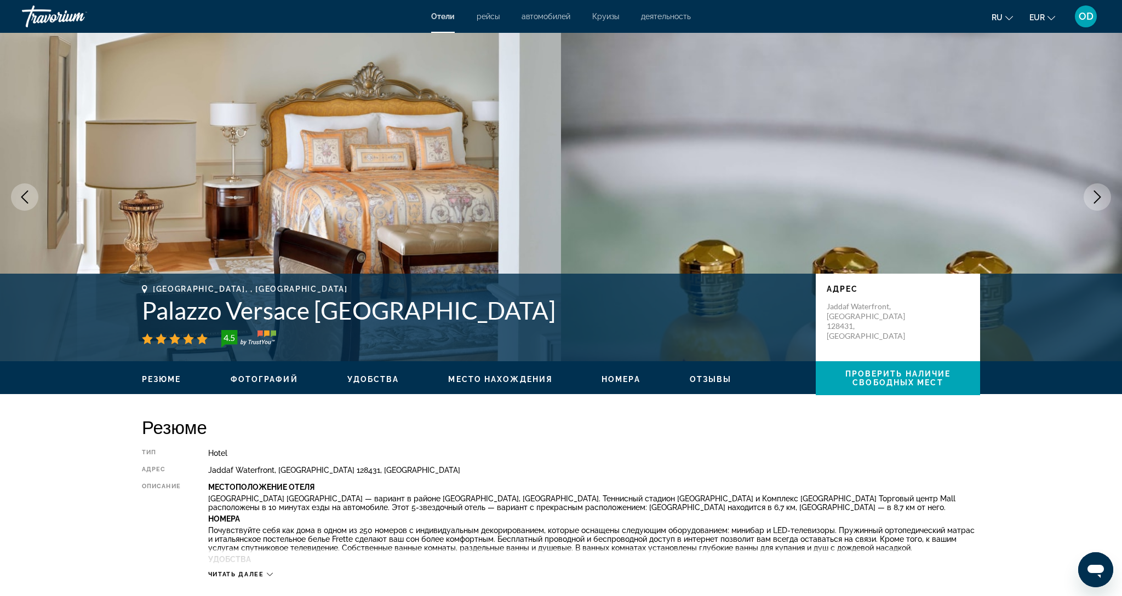
click at [1096, 197] on icon "Next image" at bounding box center [1096, 197] width 13 height 13
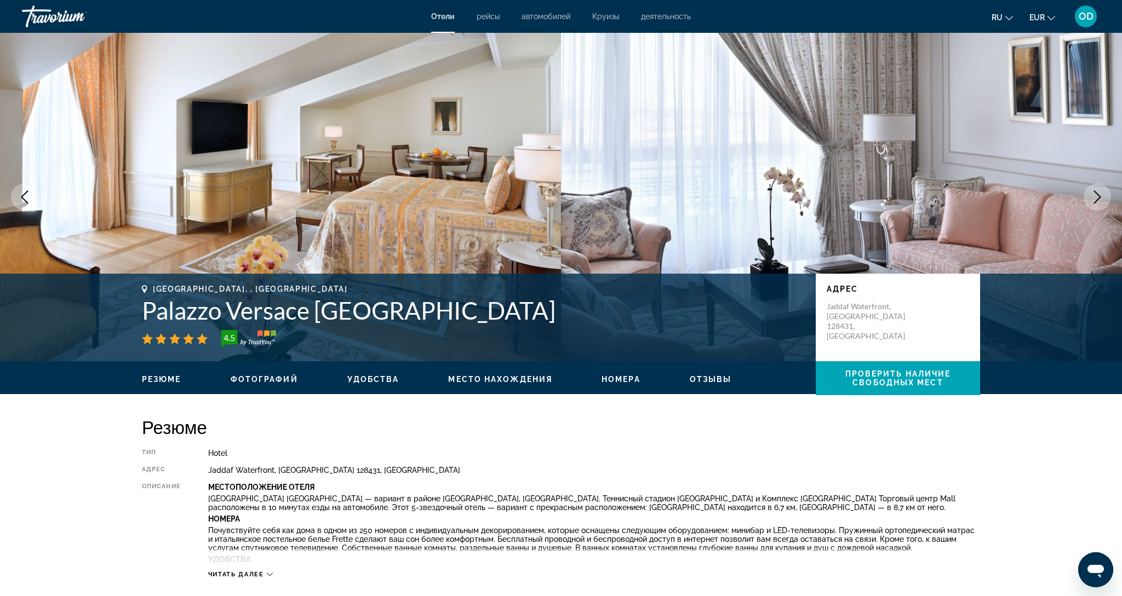
click at [1096, 197] on icon "Next image" at bounding box center [1096, 197] width 13 height 13
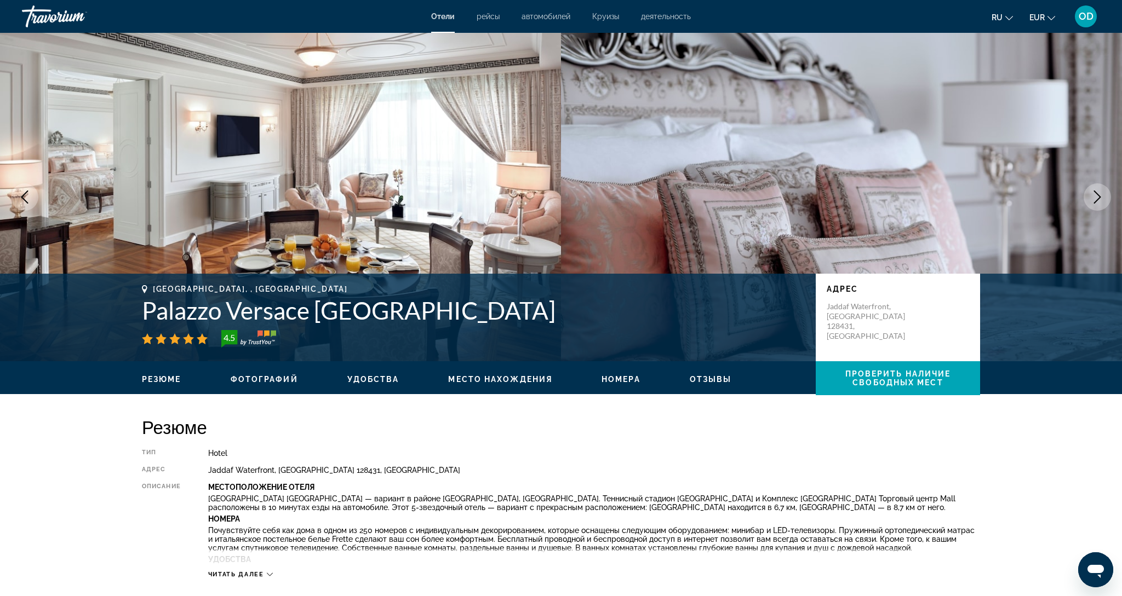
click at [1096, 197] on icon "Next image" at bounding box center [1096, 197] width 13 height 13
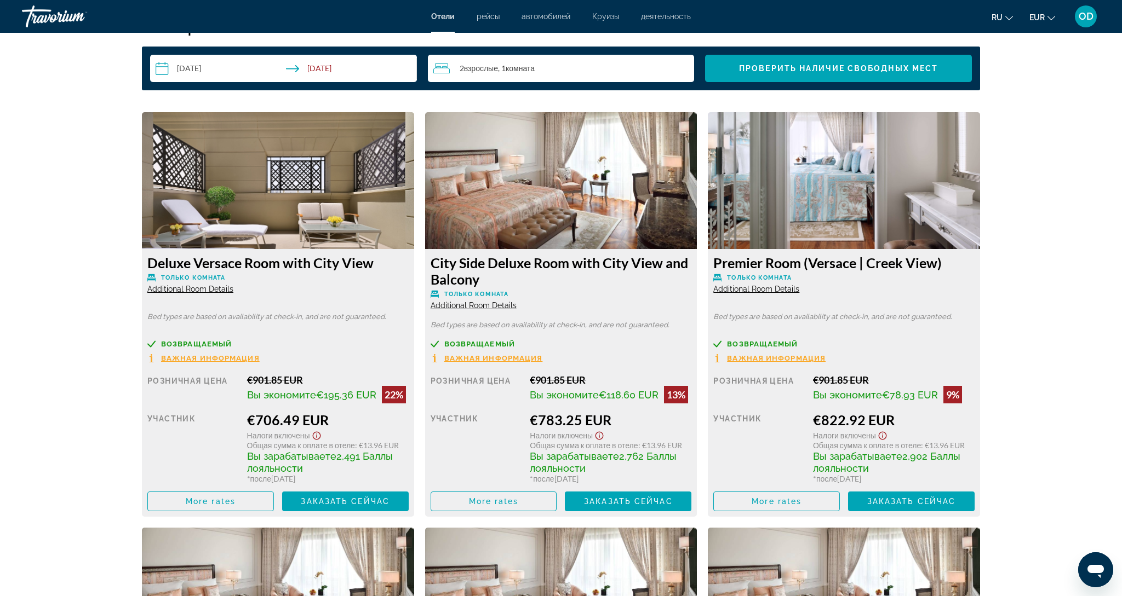
scroll to position [1446, 0]
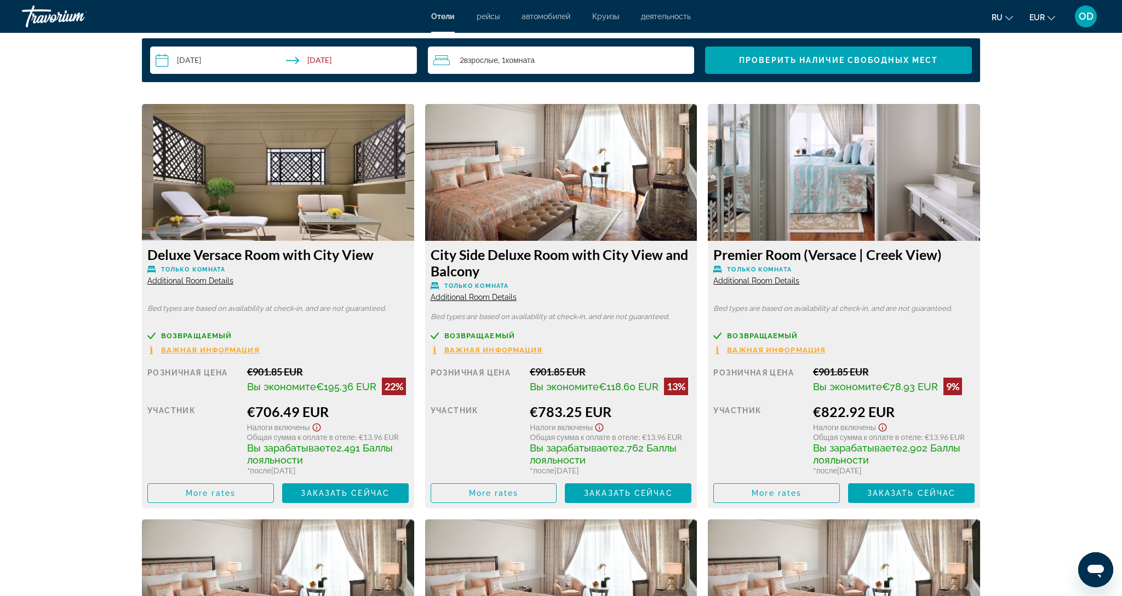
click at [290, 186] on img "Main content" at bounding box center [278, 172] width 272 height 137
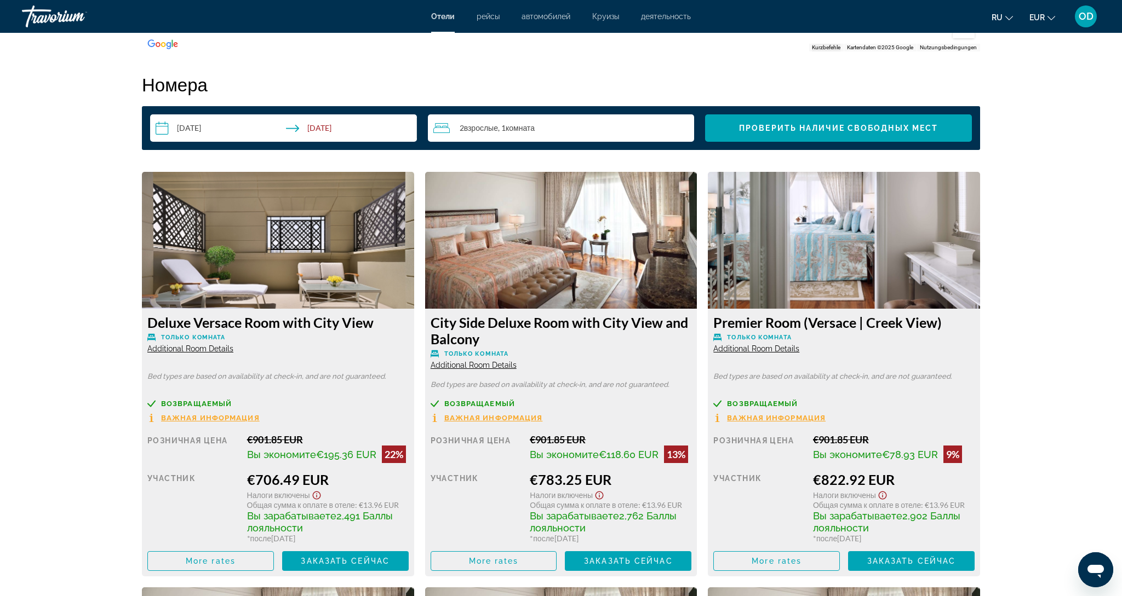
scroll to position [1379, 0]
click at [560, 263] on img "Main content" at bounding box center [561, 239] width 272 height 137
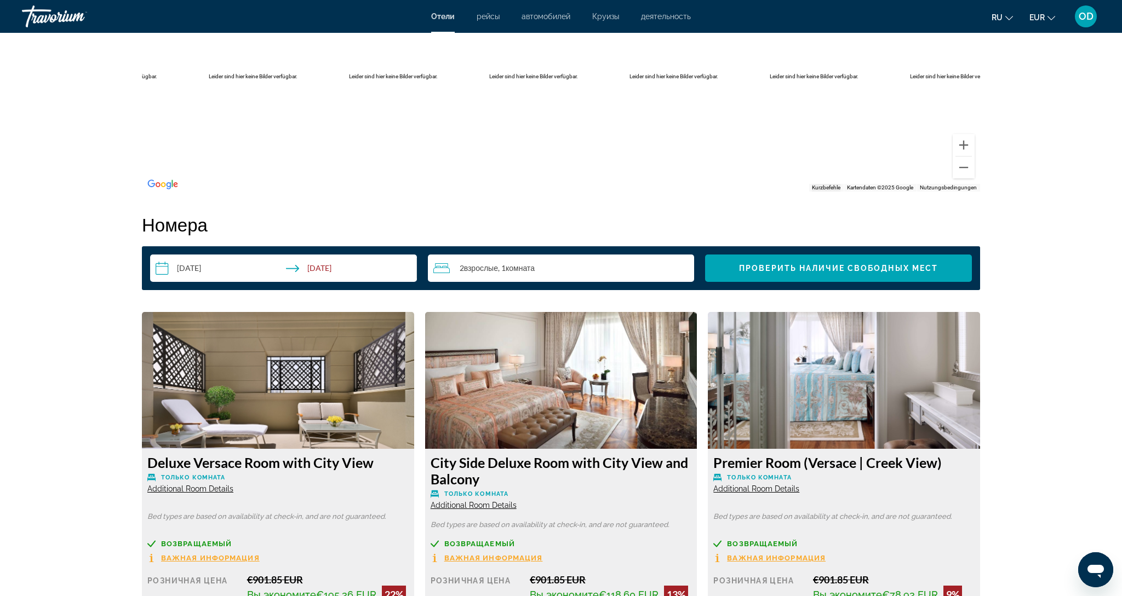
scroll to position [1238, 0]
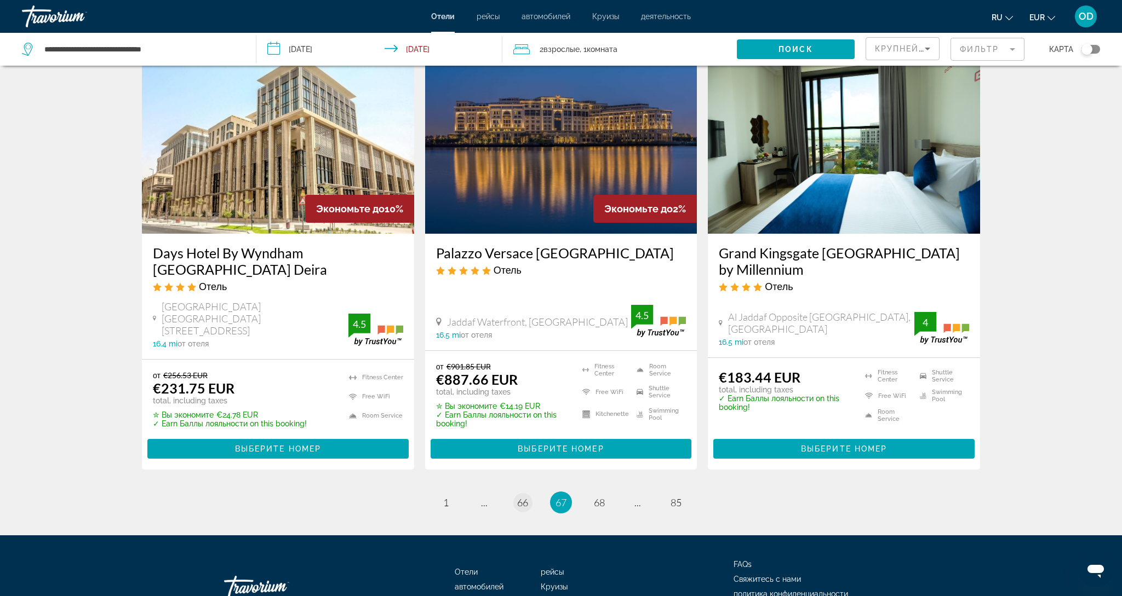
scroll to position [1367, 0]
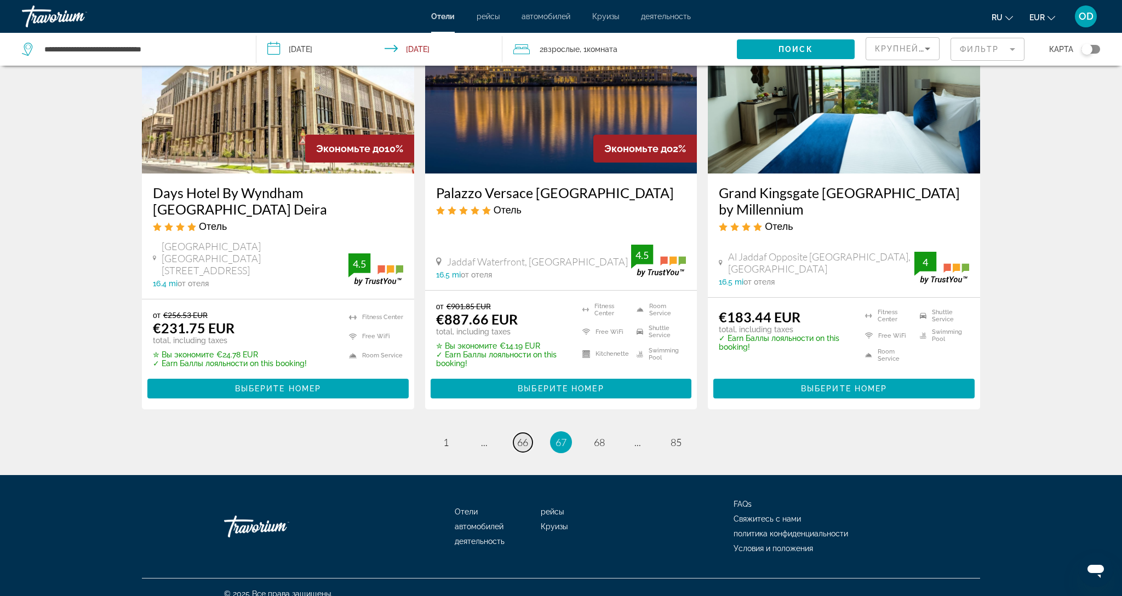
click at [519, 437] on span "66" at bounding box center [522, 443] width 11 height 12
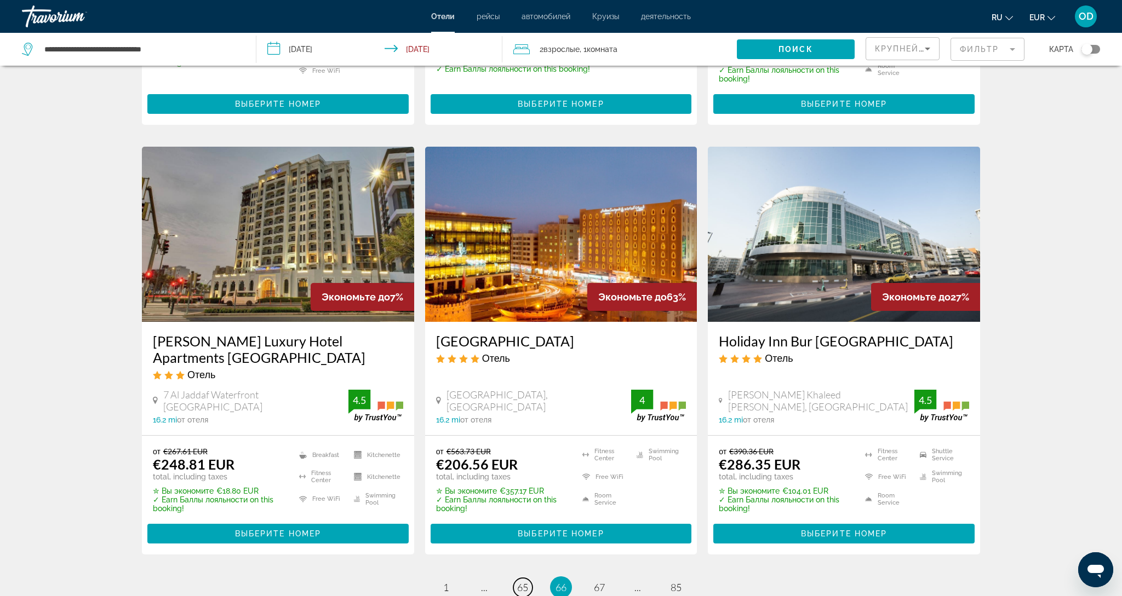
scroll to position [1208, 0]
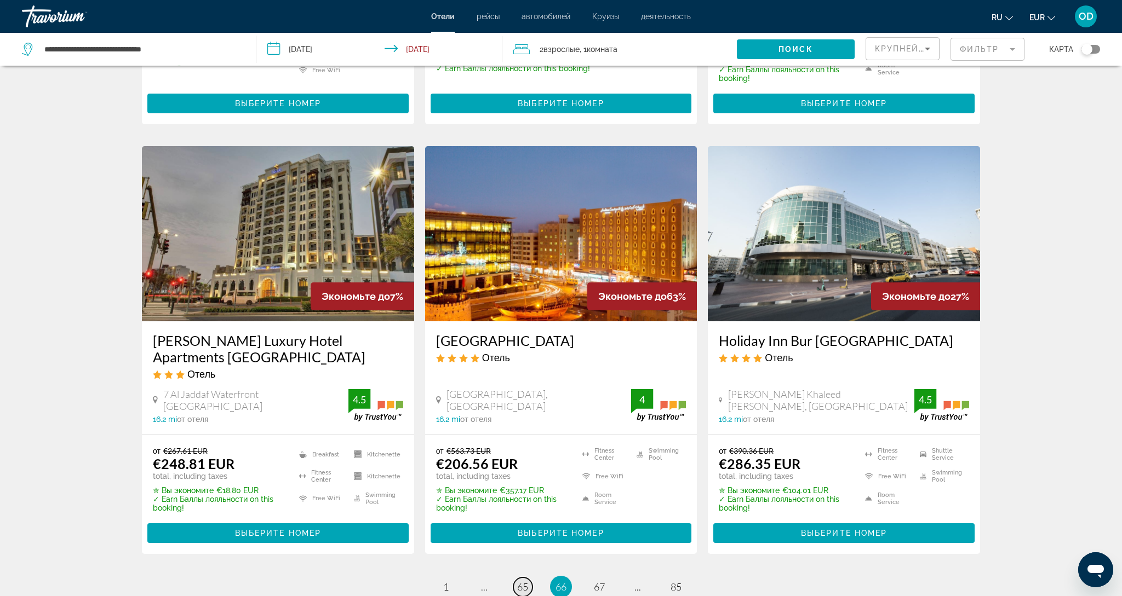
click at [515, 578] on link "page 65" at bounding box center [522, 587] width 19 height 19
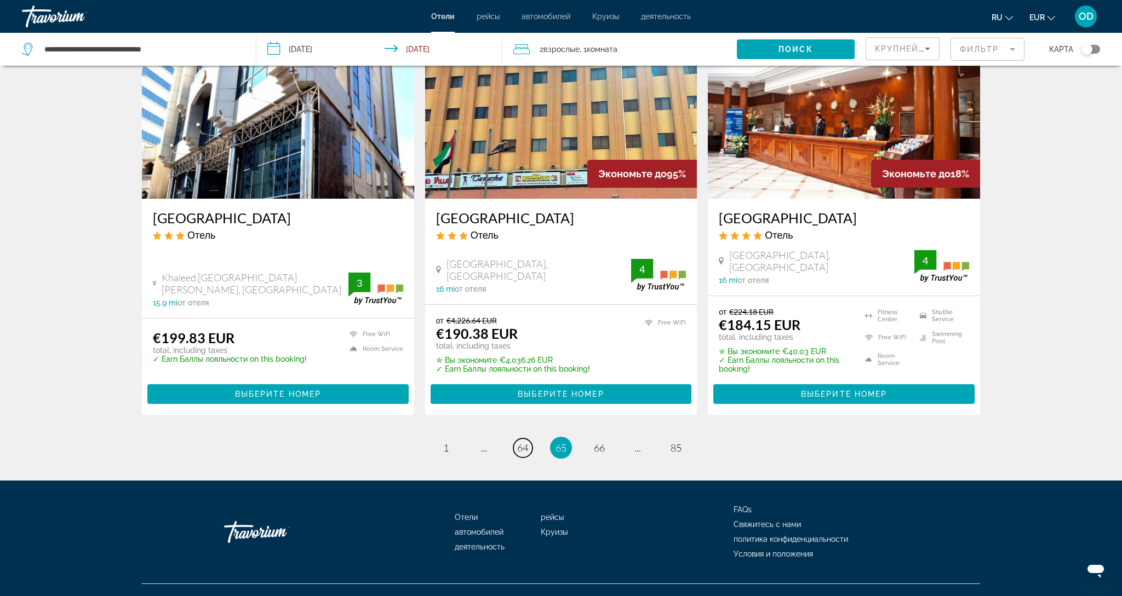
scroll to position [1362, 0]
click at [515, 439] on link "page 64" at bounding box center [522, 448] width 19 height 19
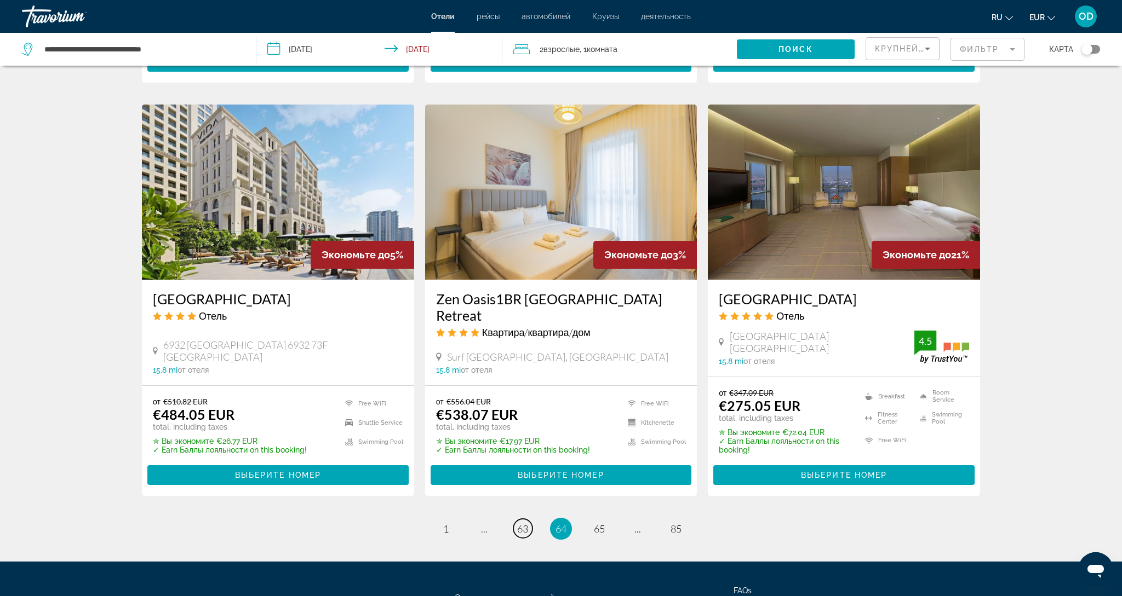
scroll to position [1256, 0]
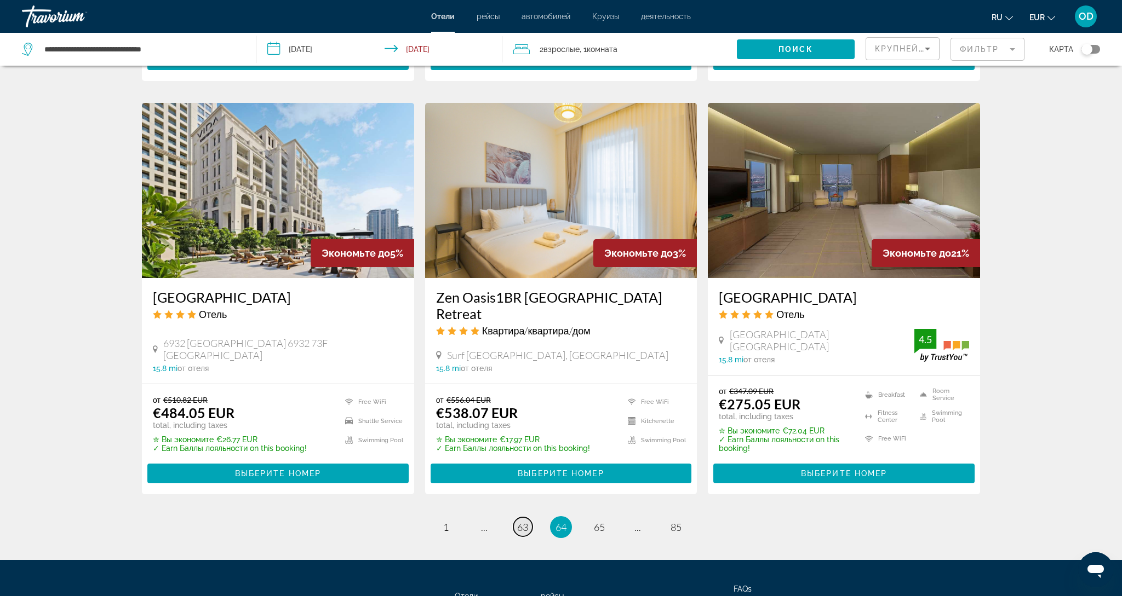
click at [518, 521] on span "63" at bounding box center [522, 527] width 11 height 12
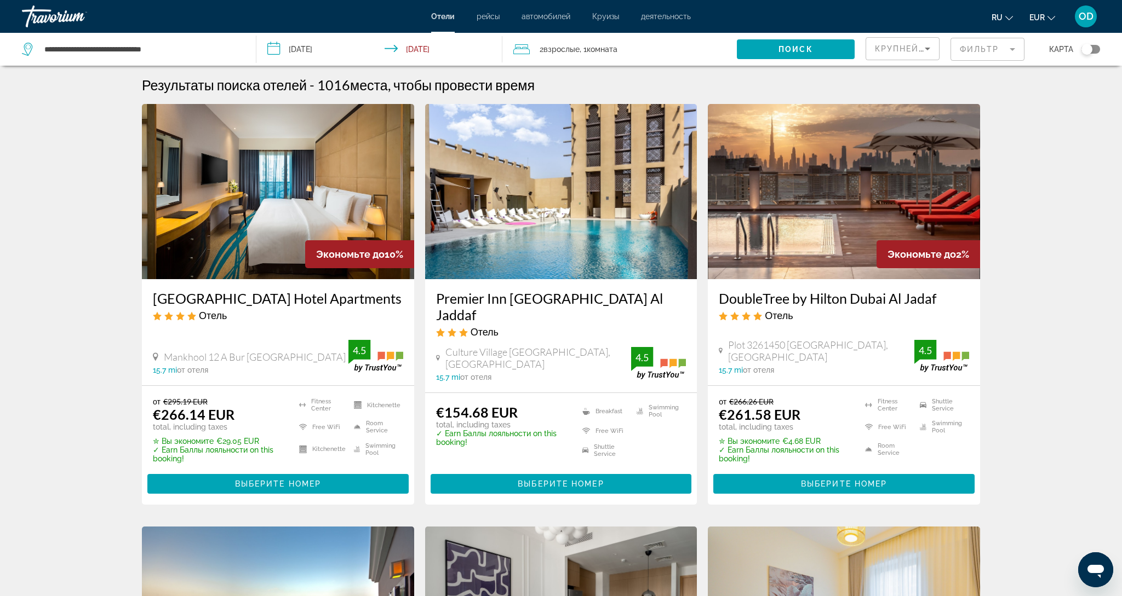
click at [897, 196] on img "Main content" at bounding box center [844, 191] width 272 height 175
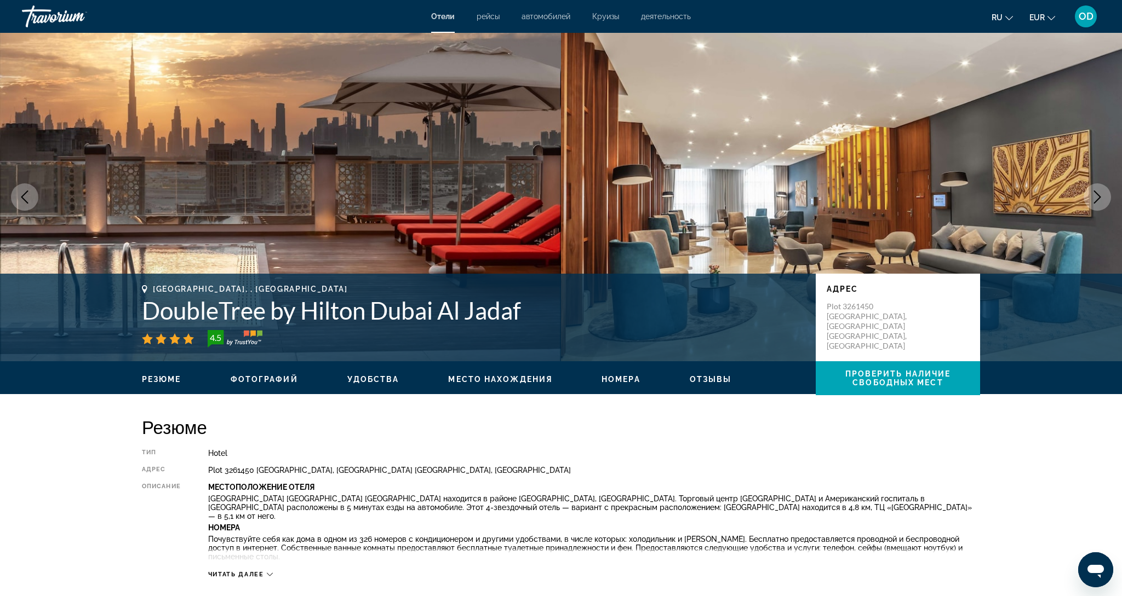
click at [1098, 197] on icon "Next image" at bounding box center [1096, 197] width 13 height 13
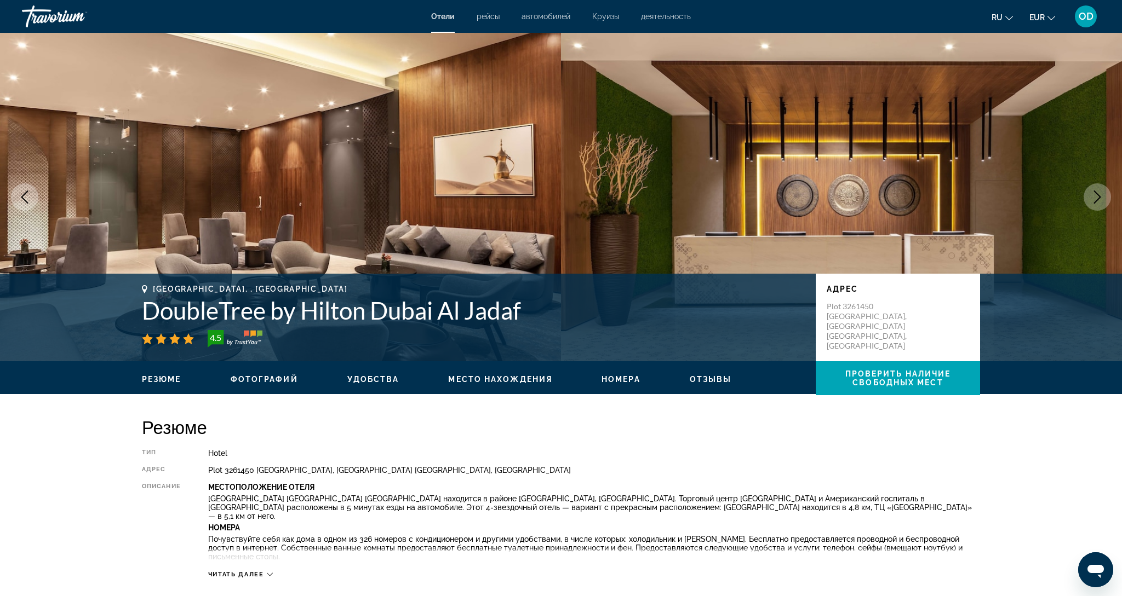
click at [1098, 197] on icon "Next image" at bounding box center [1096, 197] width 13 height 13
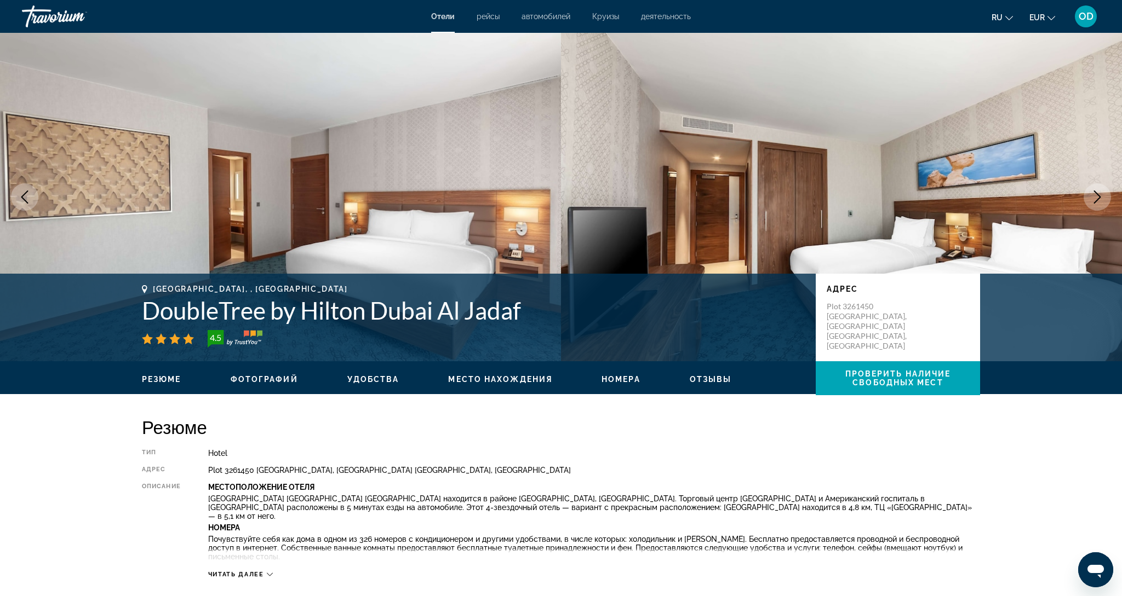
click at [1098, 197] on icon "Next image" at bounding box center [1096, 197] width 13 height 13
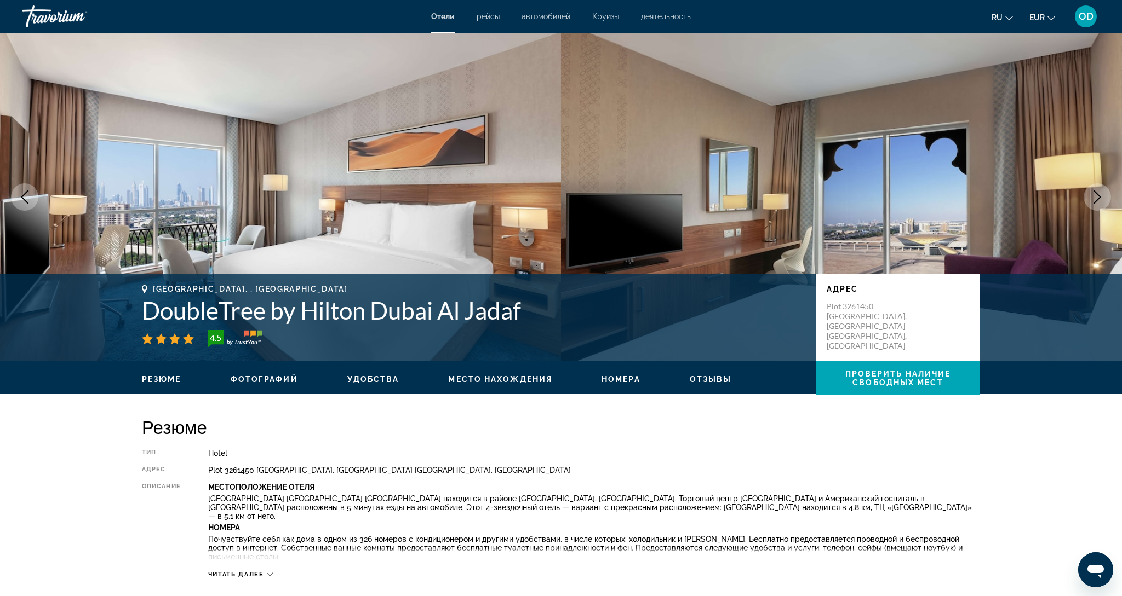
click at [1098, 197] on icon "Next image" at bounding box center [1096, 197] width 13 height 13
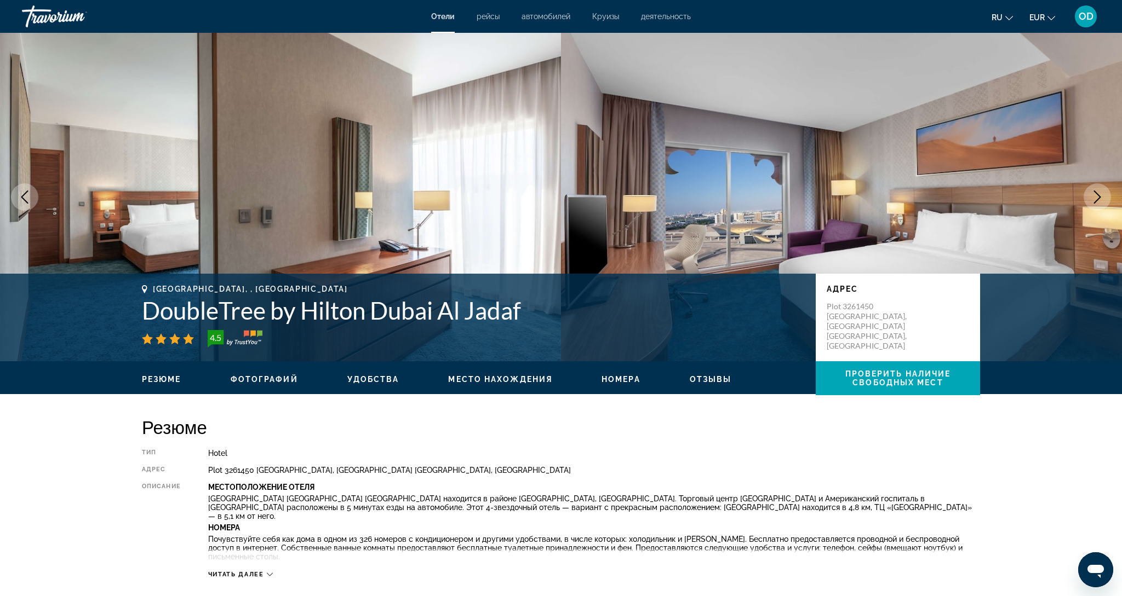
click at [1098, 197] on icon "Next image" at bounding box center [1096, 197] width 13 height 13
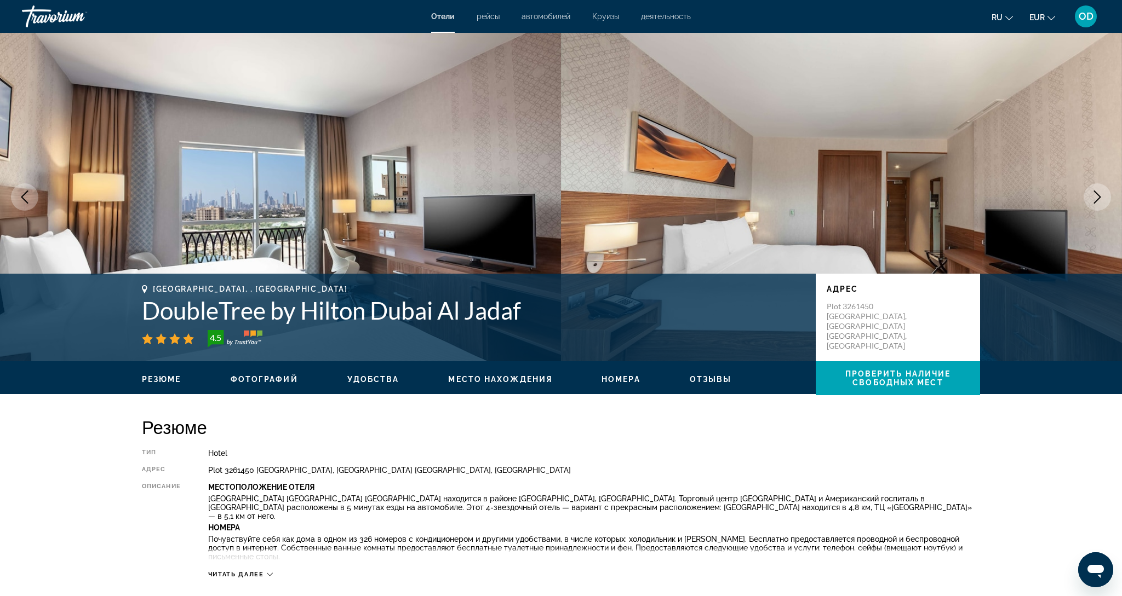
click at [1098, 197] on icon "Next image" at bounding box center [1096, 197] width 13 height 13
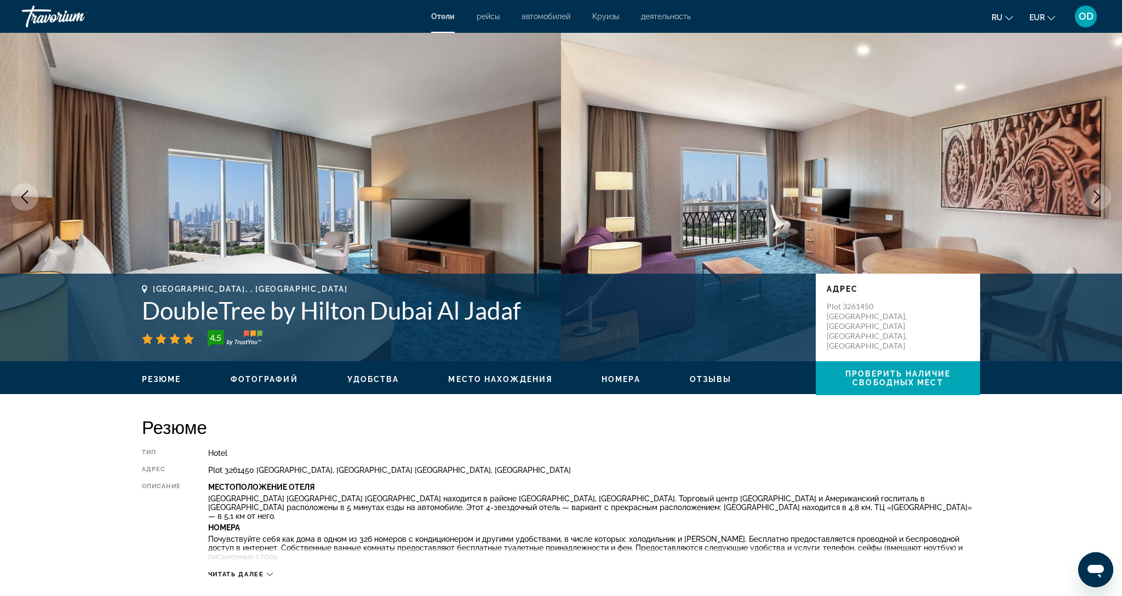
click at [1098, 197] on icon "Next image" at bounding box center [1096, 197] width 13 height 13
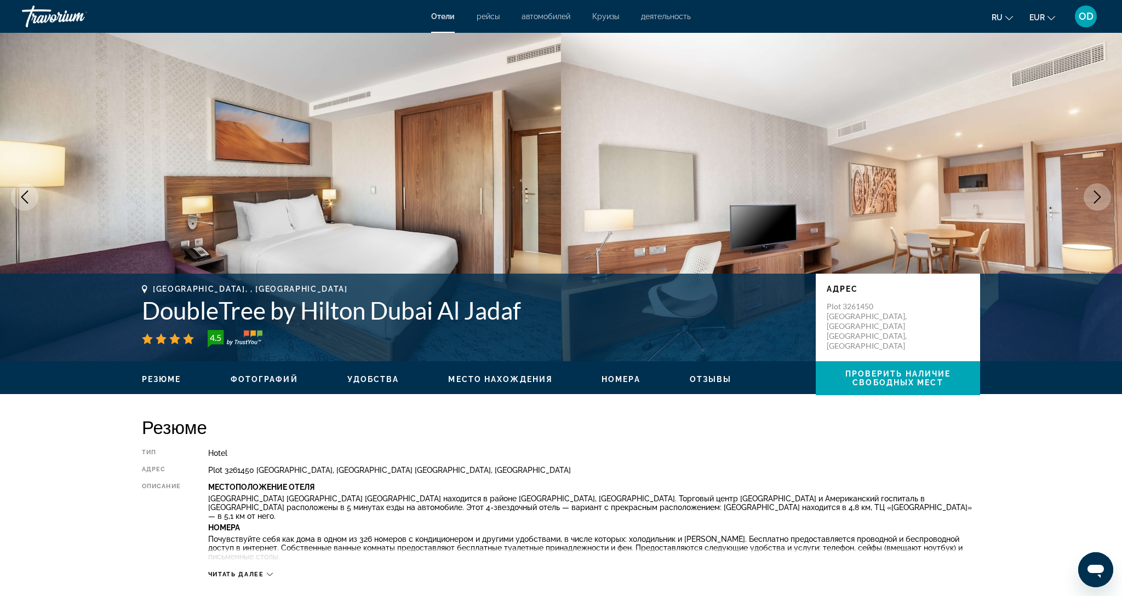
click at [1098, 197] on icon "Next image" at bounding box center [1096, 197] width 13 height 13
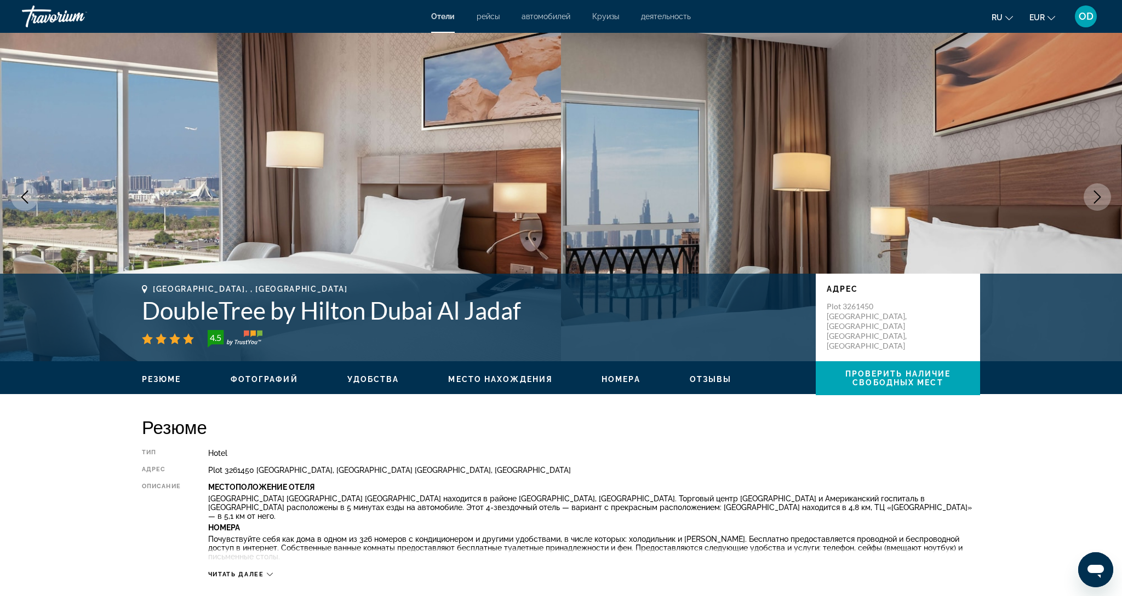
click at [1098, 197] on icon "Next image" at bounding box center [1096, 197] width 13 height 13
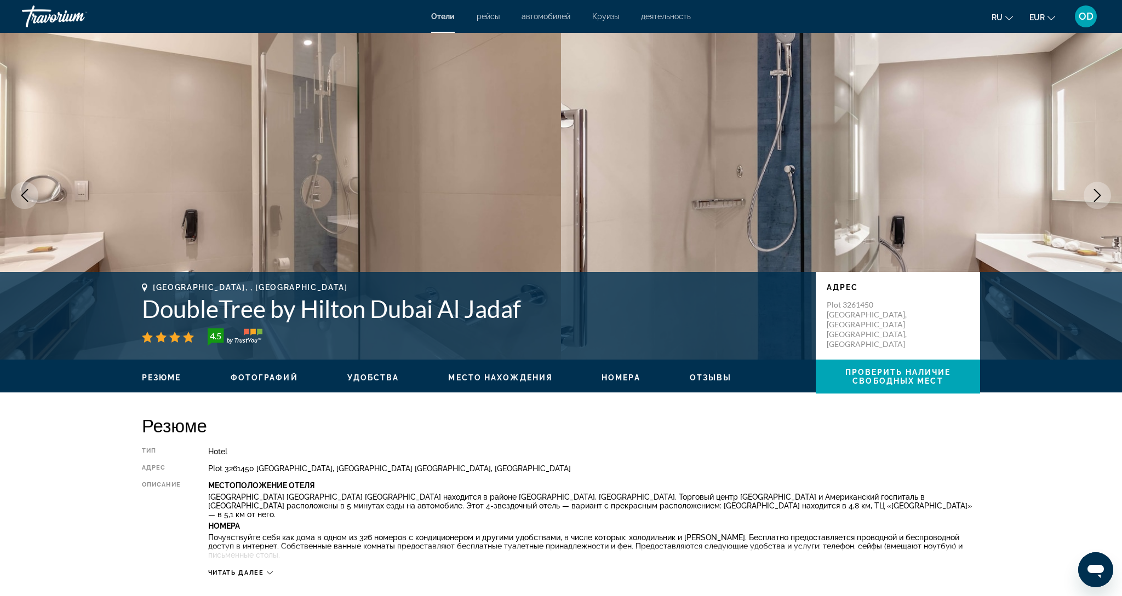
scroll to position [1, 0]
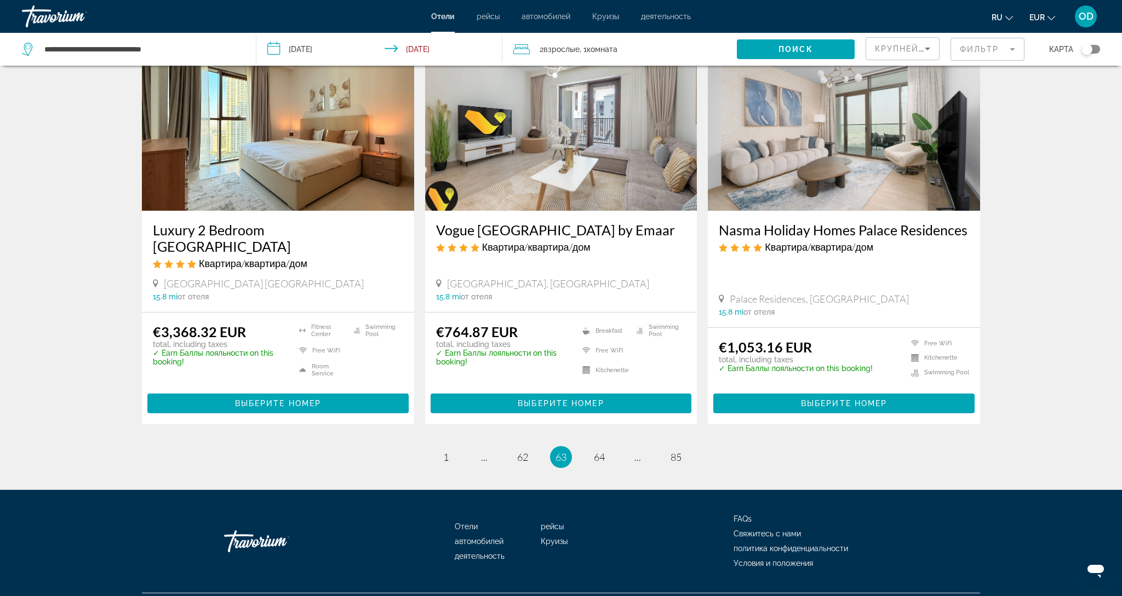
scroll to position [1318, 0]
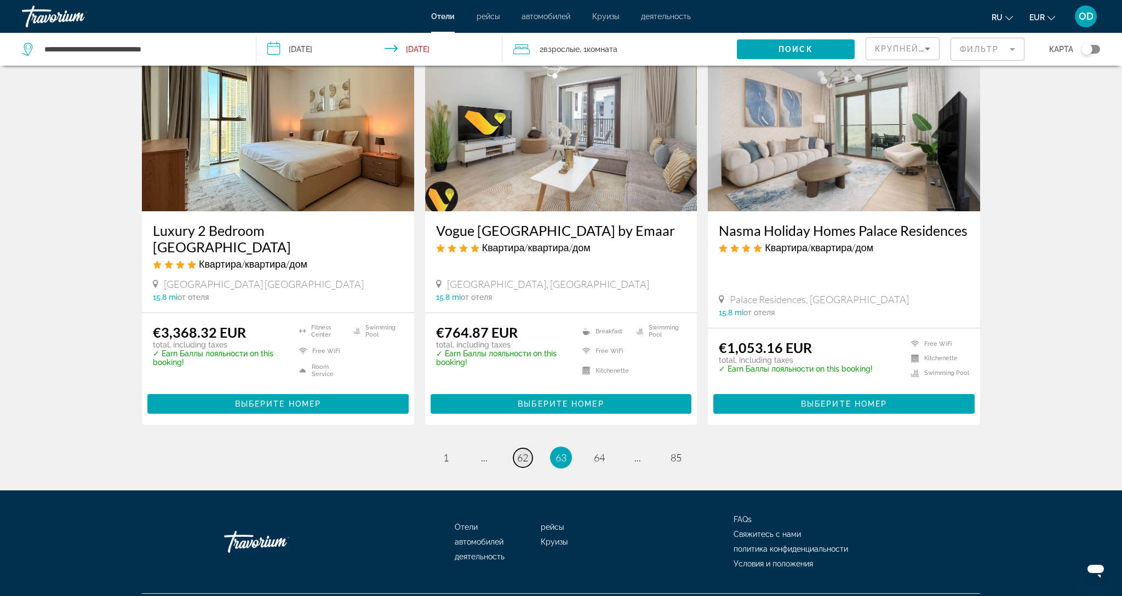
click at [514, 449] on link "page 62" at bounding box center [522, 458] width 19 height 19
